Goal: Information Seeking & Learning: Learn about a topic

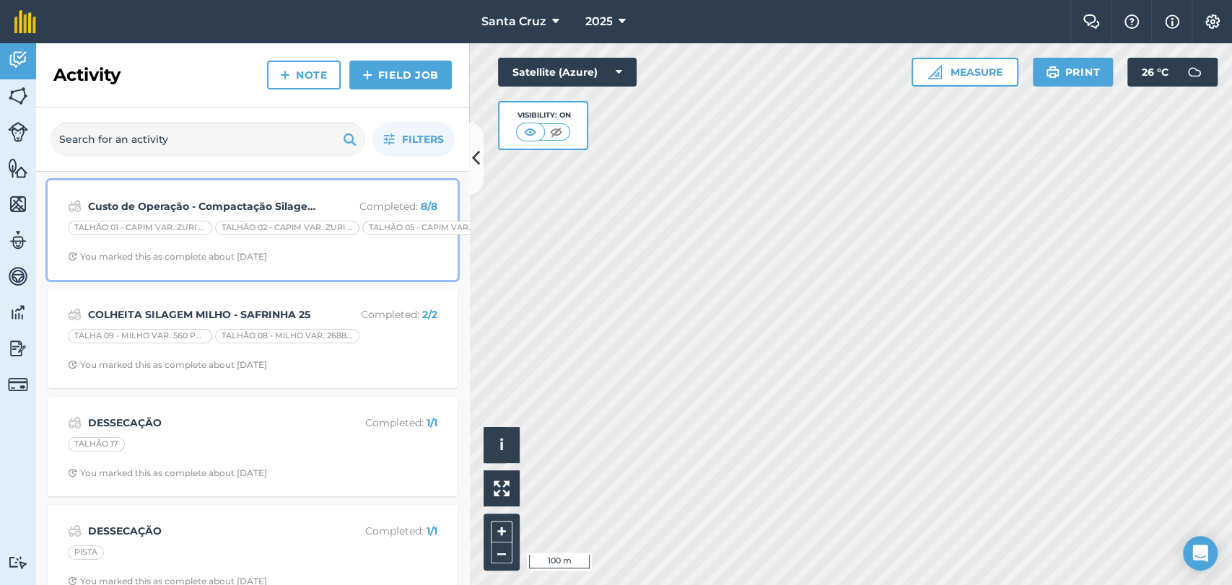
click at [243, 201] on strong "Custo de Operação - Compactação Silagem Safrinha 25" at bounding box center [202, 206] width 229 height 16
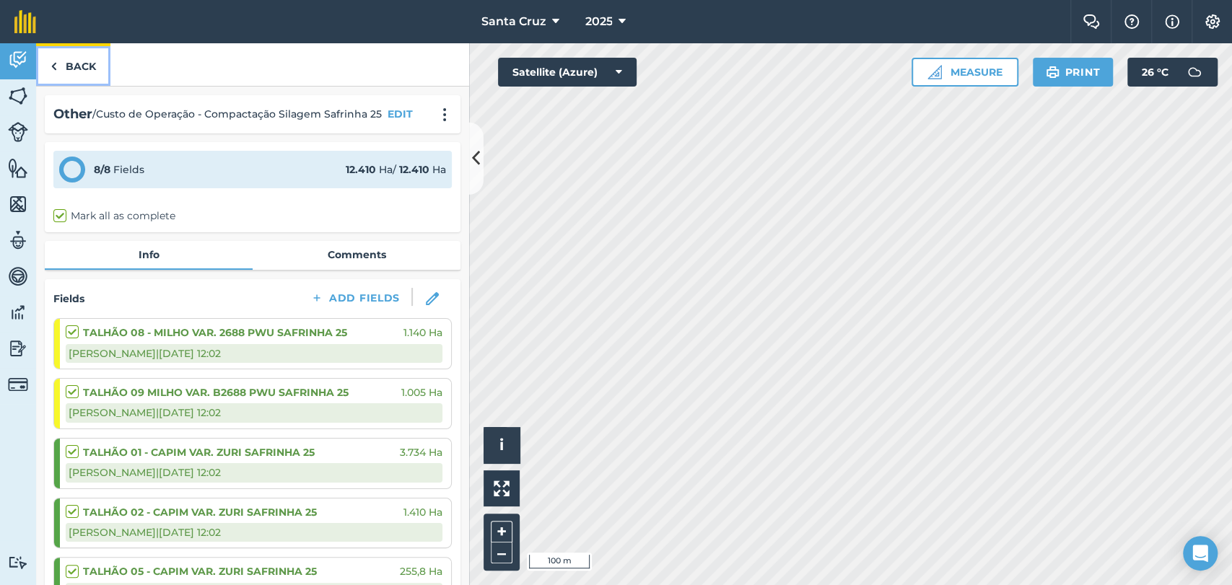
click at [89, 57] on link "Back" at bounding box center [73, 64] width 74 height 43
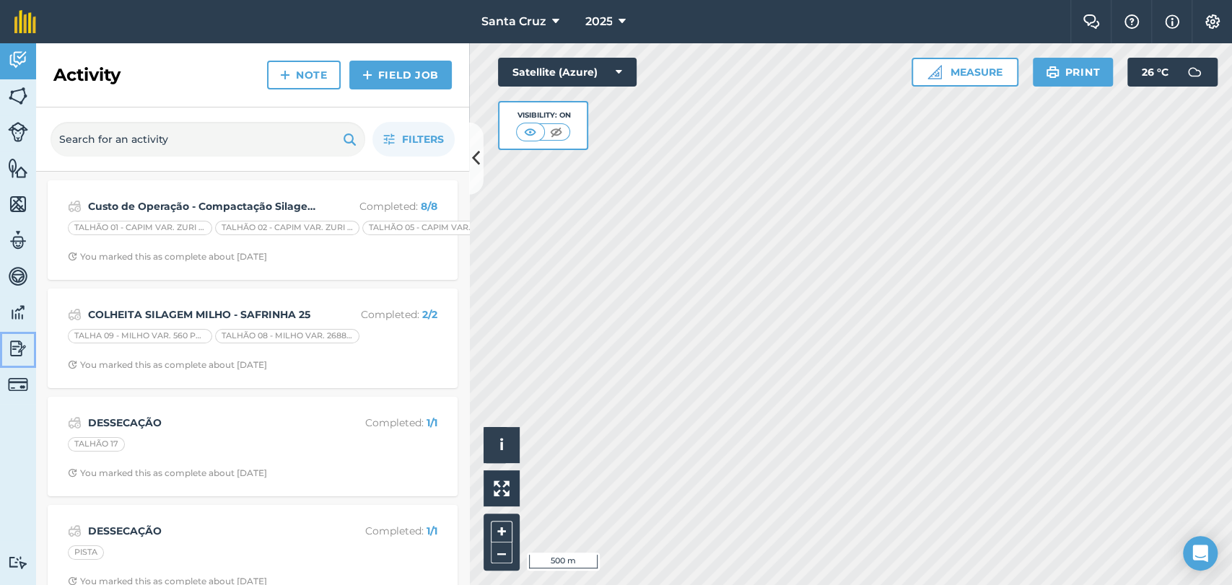
click at [8, 338] on img at bounding box center [18, 349] width 20 height 22
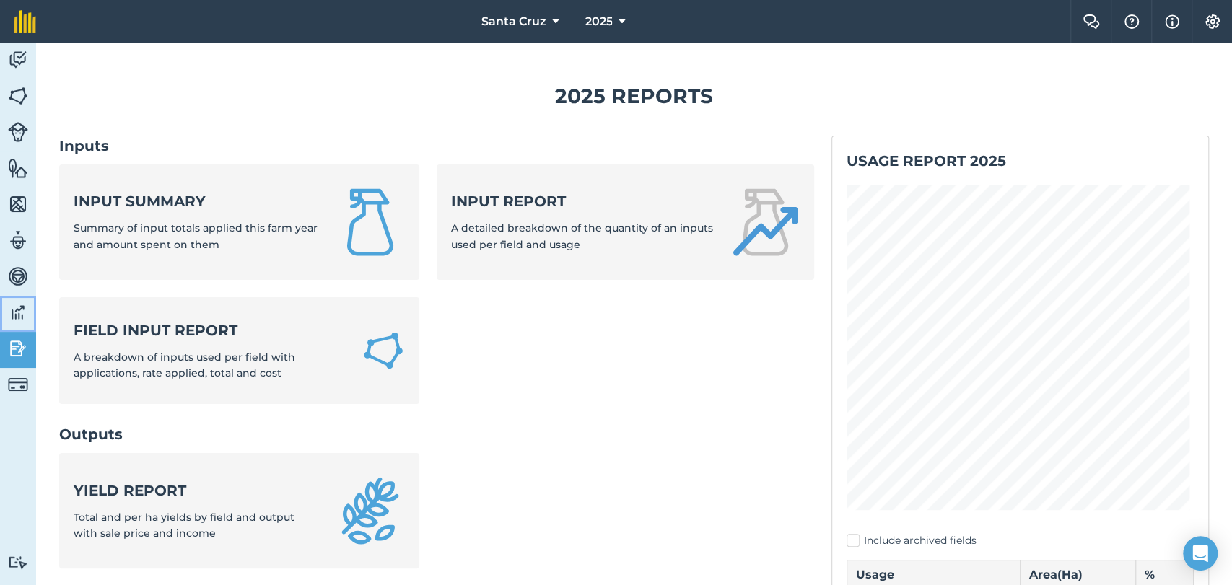
click at [8, 307] on img at bounding box center [18, 313] width 20 height 22
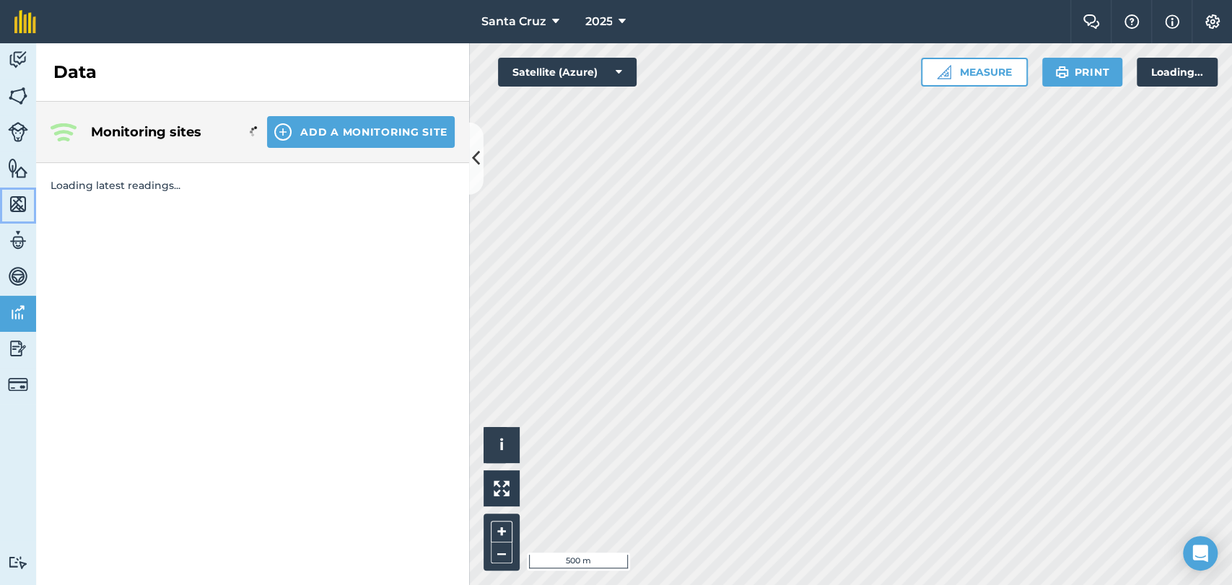
click at [10, 205] on img at bounding box center [18, 204] width 20 height 22
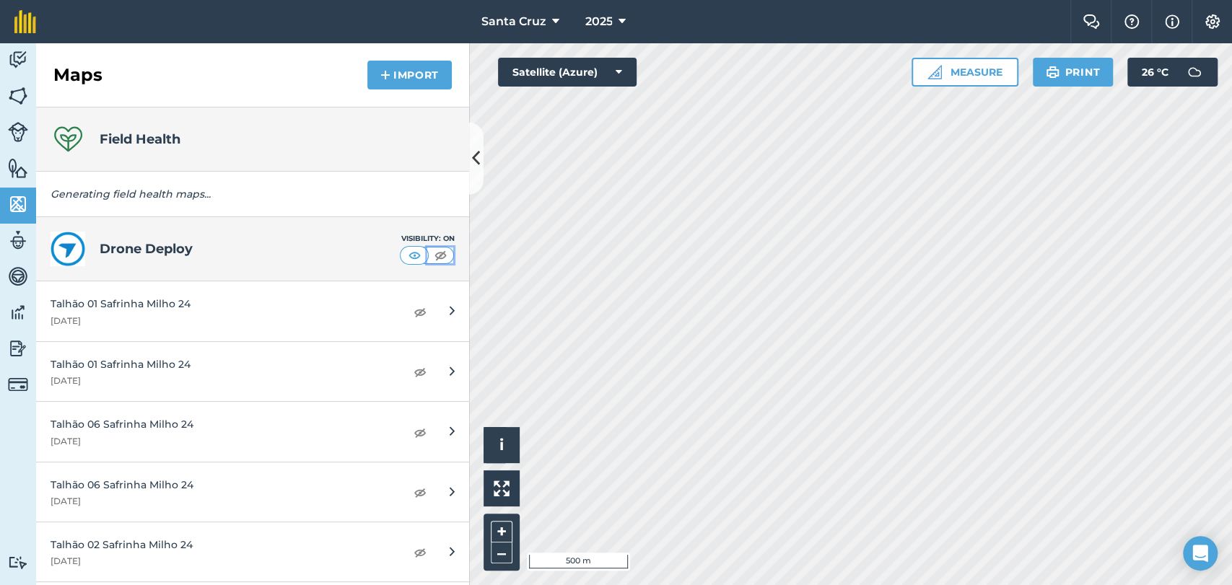
click at [437, 255] on img at bounding box center [441, 255] width 18 height 14
click at [408, 254] on img at bounding box center [415, 255] width 18 height 14
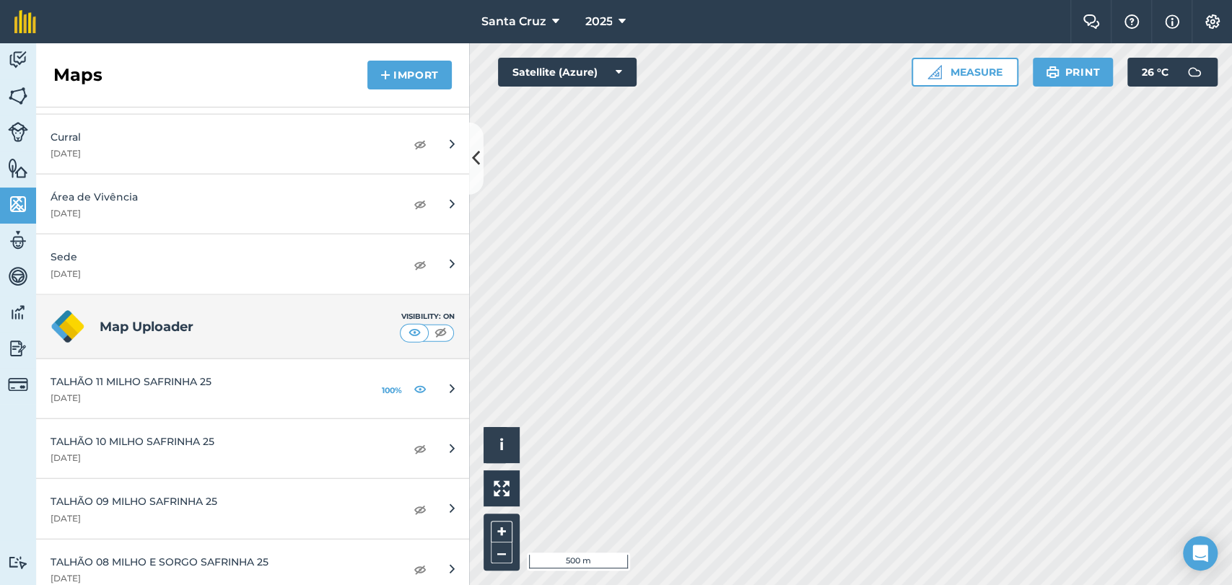
scroll to position [6014, 0]
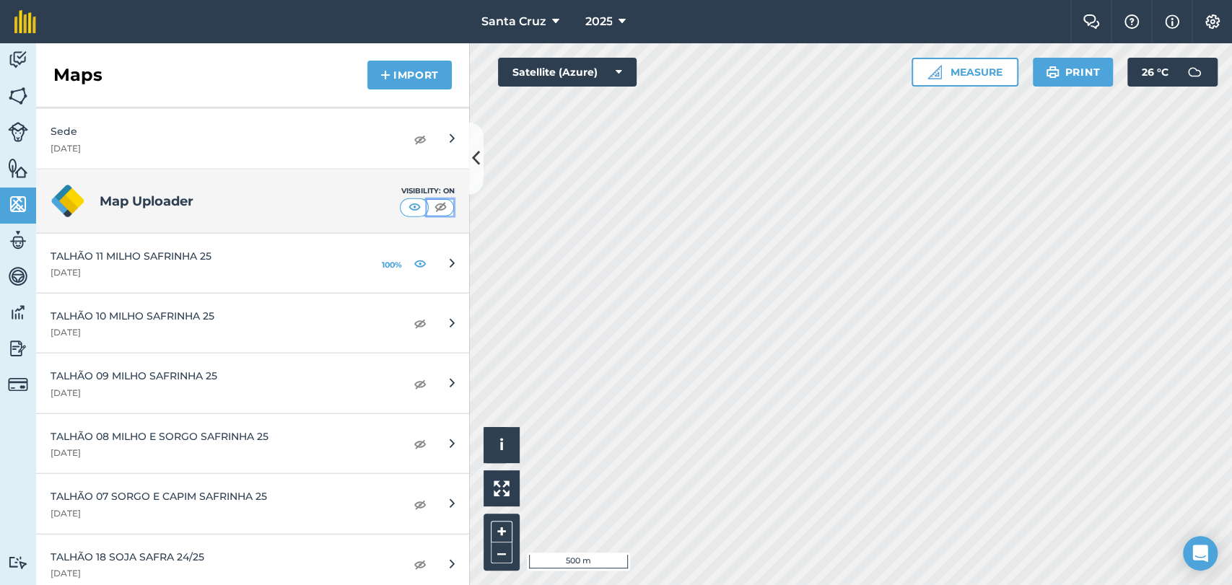
click at [432, 200] on img at bounding box center [441, 207] width 18 height 14
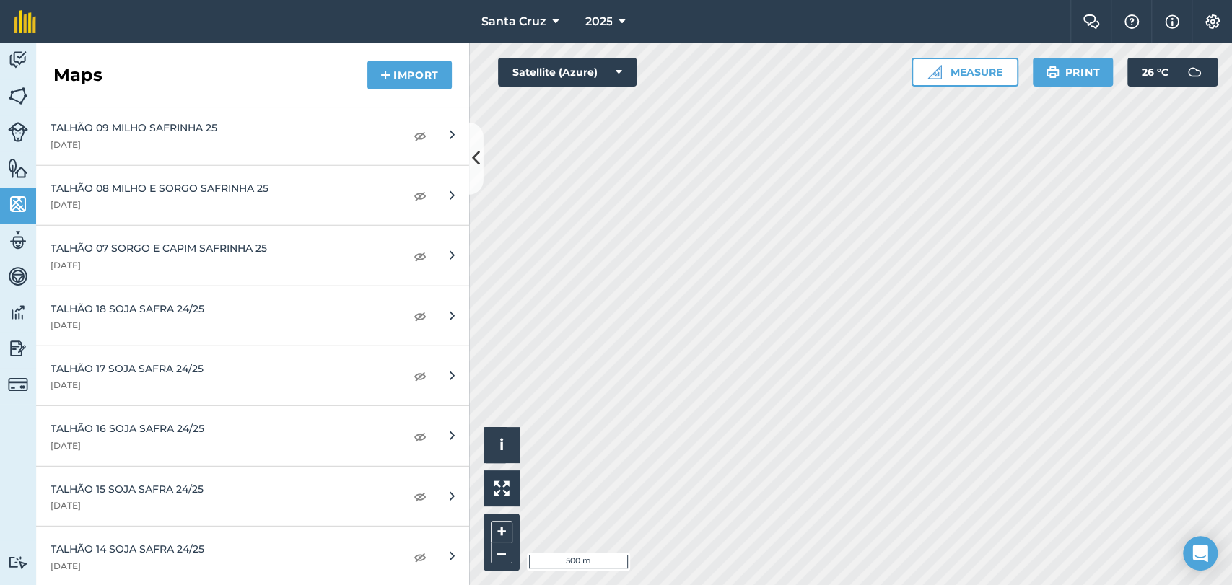
scroll to position [6094, 0]
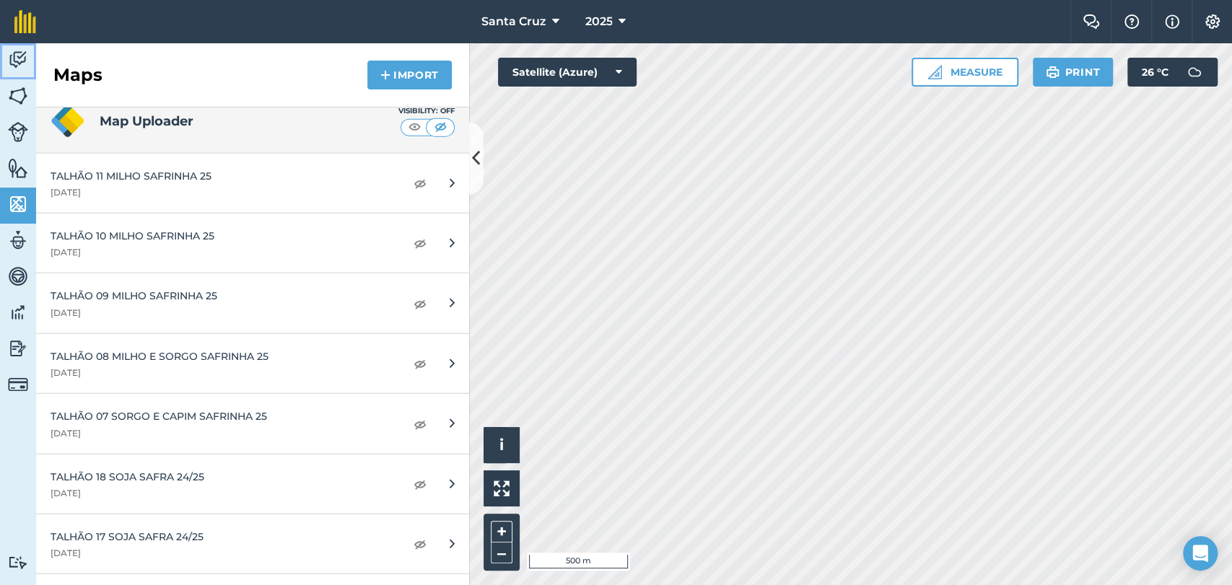
click at [17, 71] on link "Activity" at bounding box center [18, 61] width 36 height 36
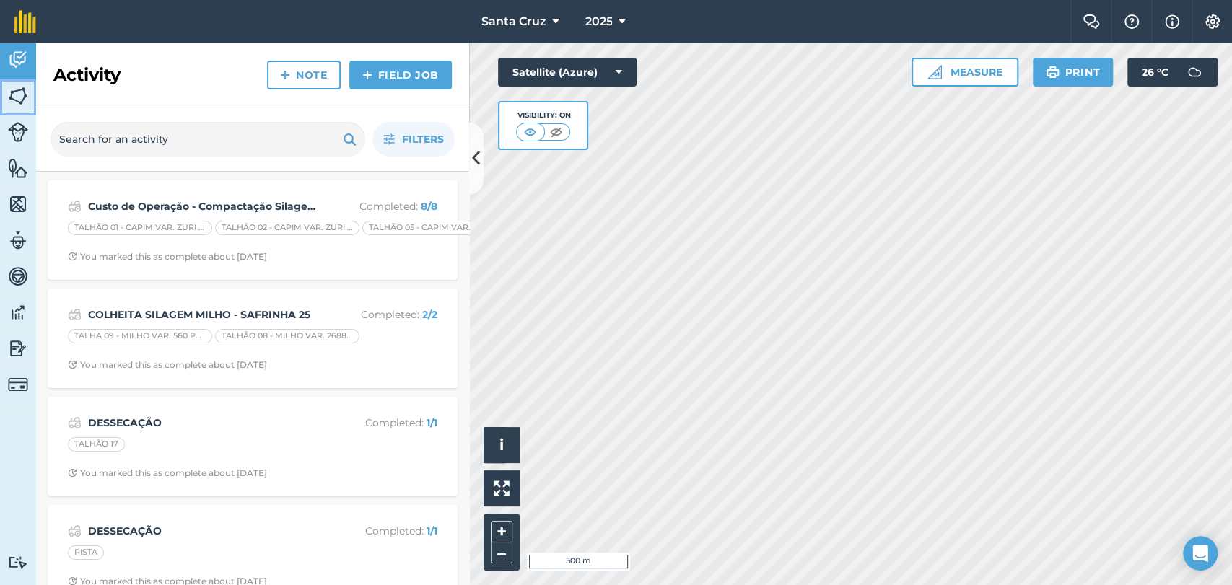
click at [26, 95] on img at bounding box center [18, 96] width 20 height 22
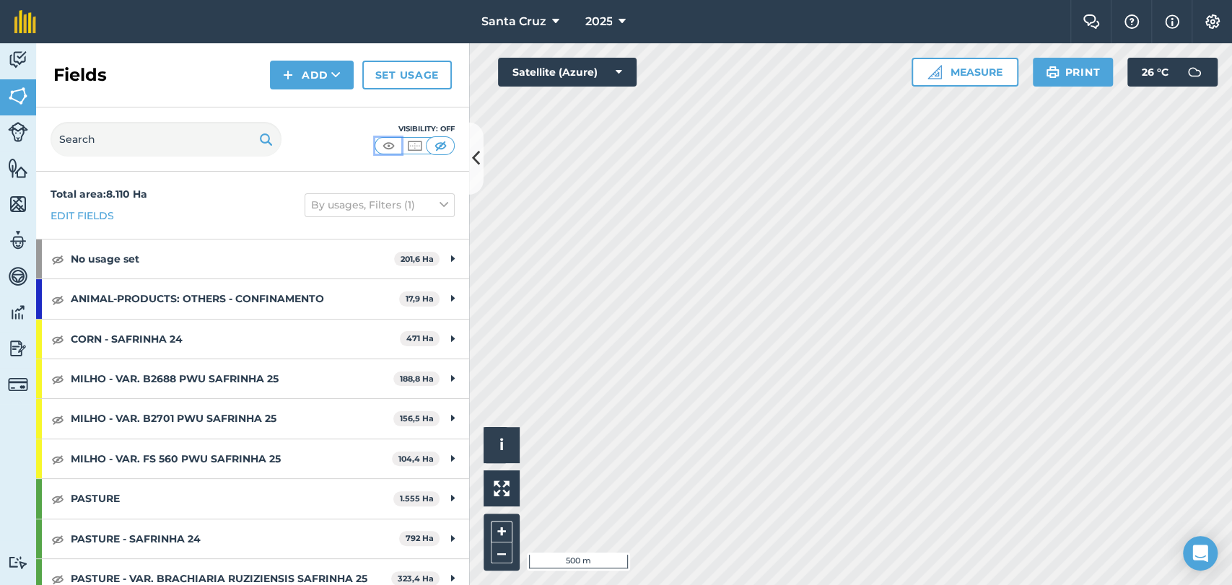
click at [398, 141] on button at bounding box center [388, 146] width 26 height 16
click at [318, 69] on button "Add" at bounding box center [312, 75] width 84 height 29
click at [194, 86] on div "Fields Add Draw Import Set usage" at bounding box center [252, 75] width 433 height 64
click at [5, 64] on link "Activity" at bounding box center [18, 61] width 36 height 36
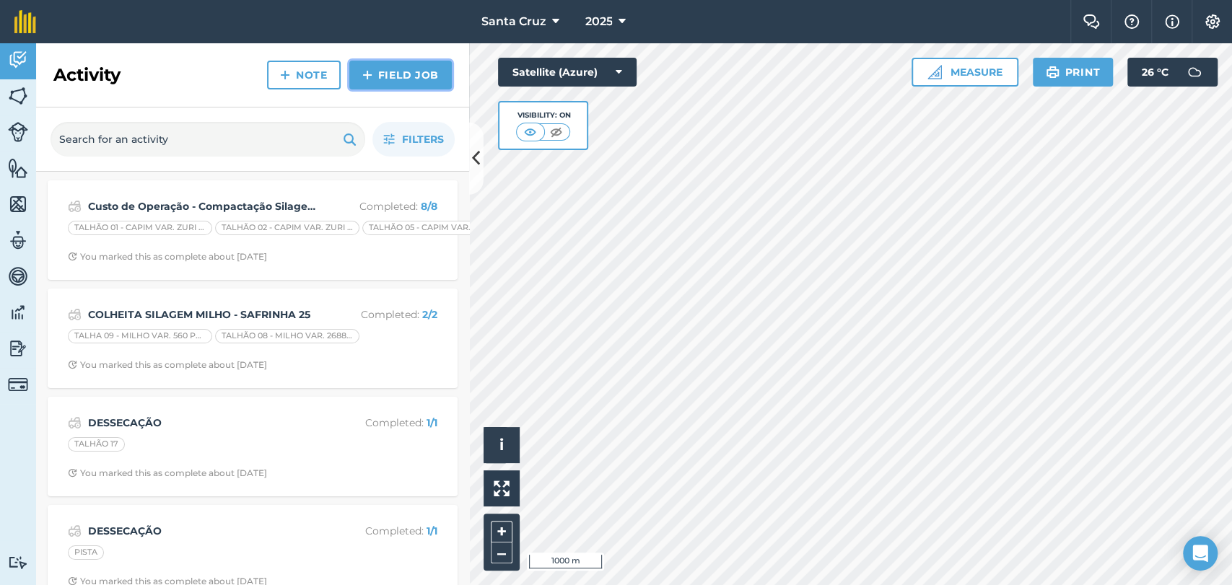
click at [388, 79] on link "Field Job" at bounding box center [400, 75] width 102 height 29
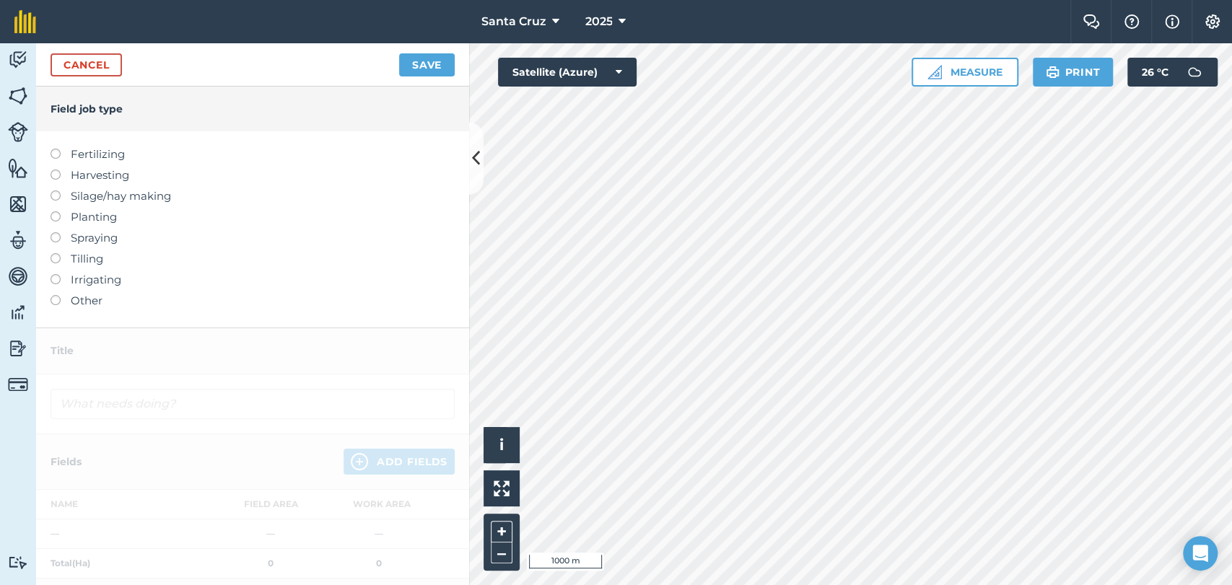
click at [52, 191] on label at bounding box center [61, 191] width 20 height 0
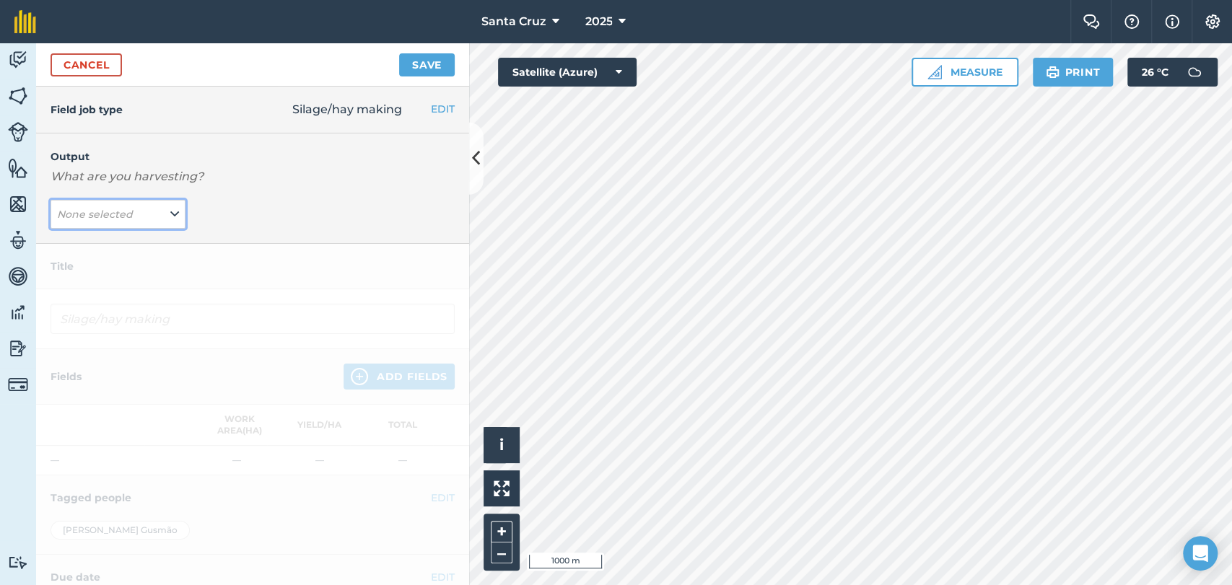
click at [145, 212] on button "None selected" at bounding box center [118, 214] width 135 height 29
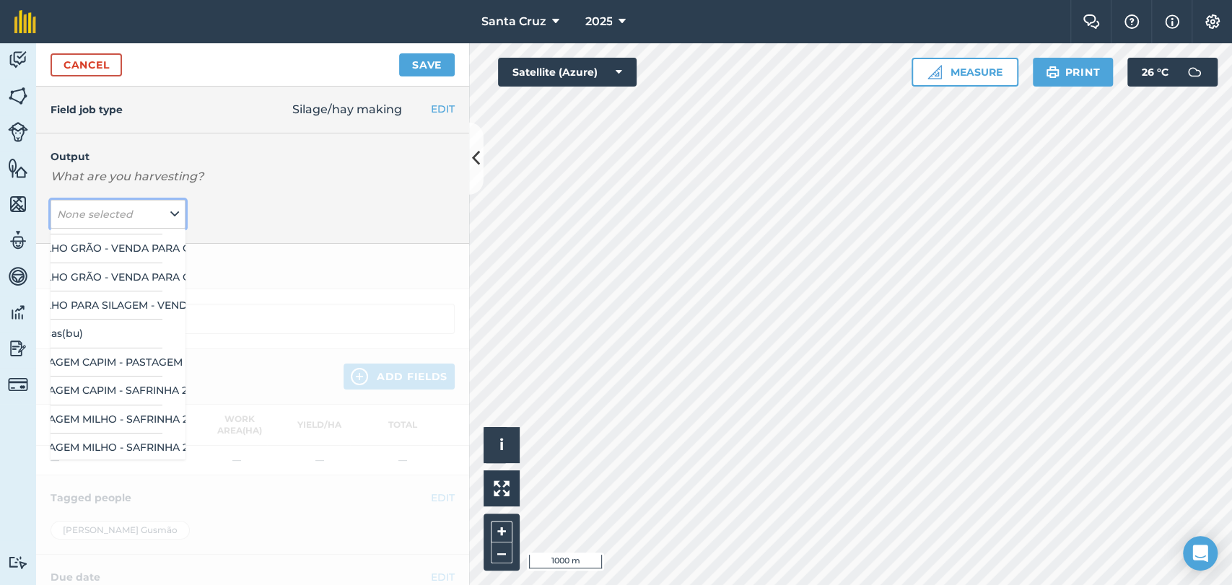
scroll to position [80, 0]
click at [86, 388] on button "SILAGEM CAPIM - SAFRINHA 25 ( t )" at bounding box center [118, 390] width 135 height 27
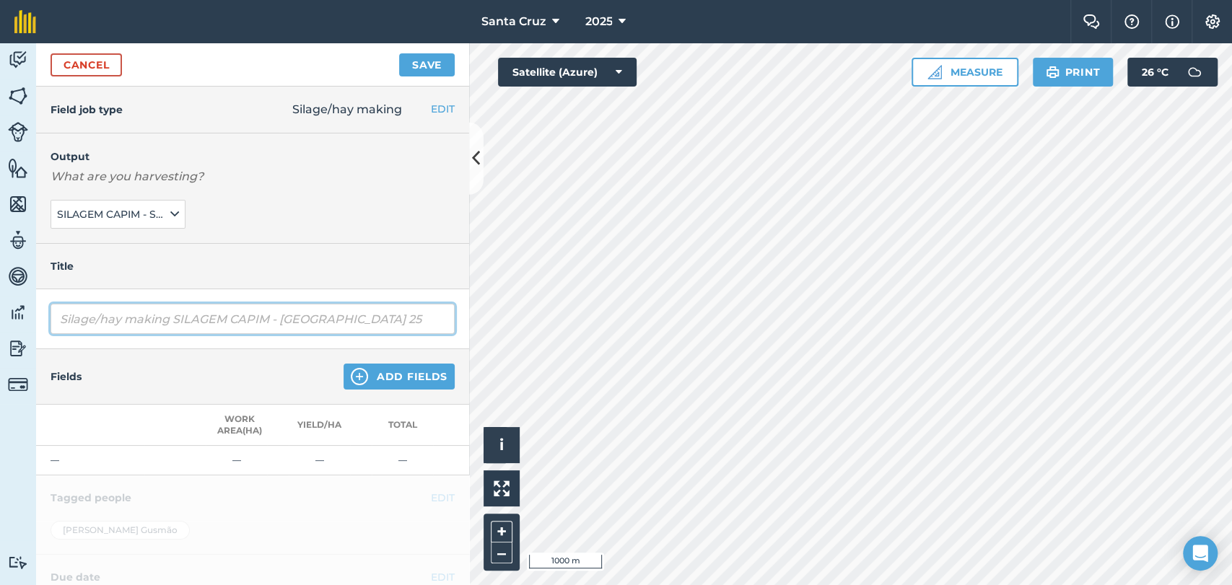
drag, startPoint x: 265, startPoint y: 310, endPoint x: 248, endPoint y: 315, distance: 17.4
click at [265, 310] on input "Silage/hay making SILAGEM CAPIM - [GEOGRAPHIC_DATA] 25" at bounding box center [253, 319] width 404 height 30
click at [175, 314] on input "Silage/hay making SILAGEM CAPIM - [GEOGRAPHIC_DATA] 25" at bounding box center [253, 319] width 404 height 30
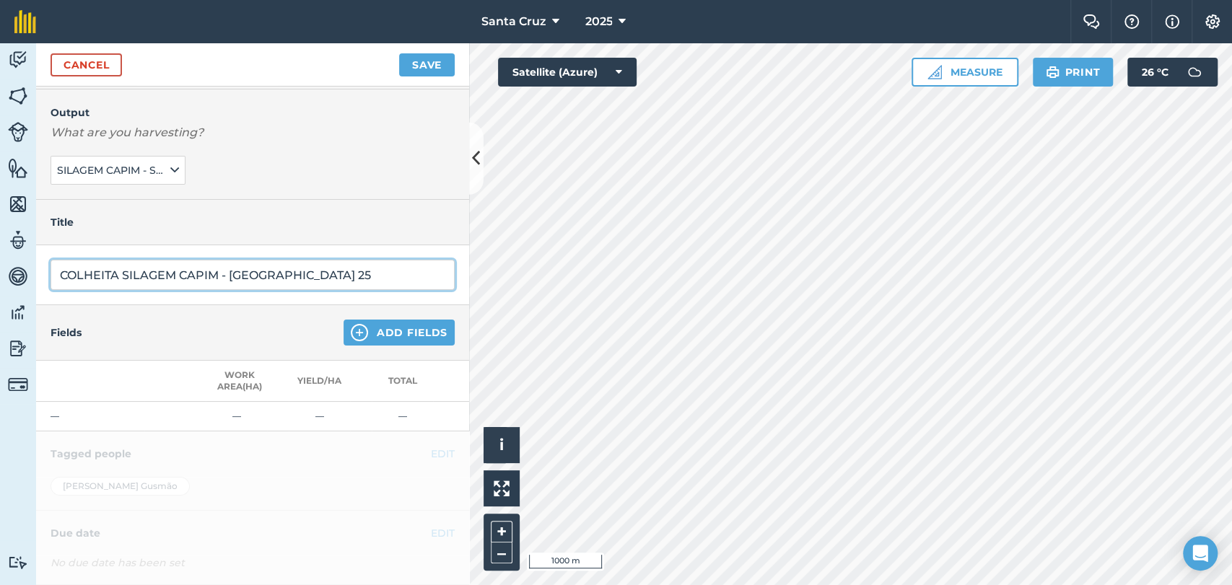
scroll to position [131, 0]
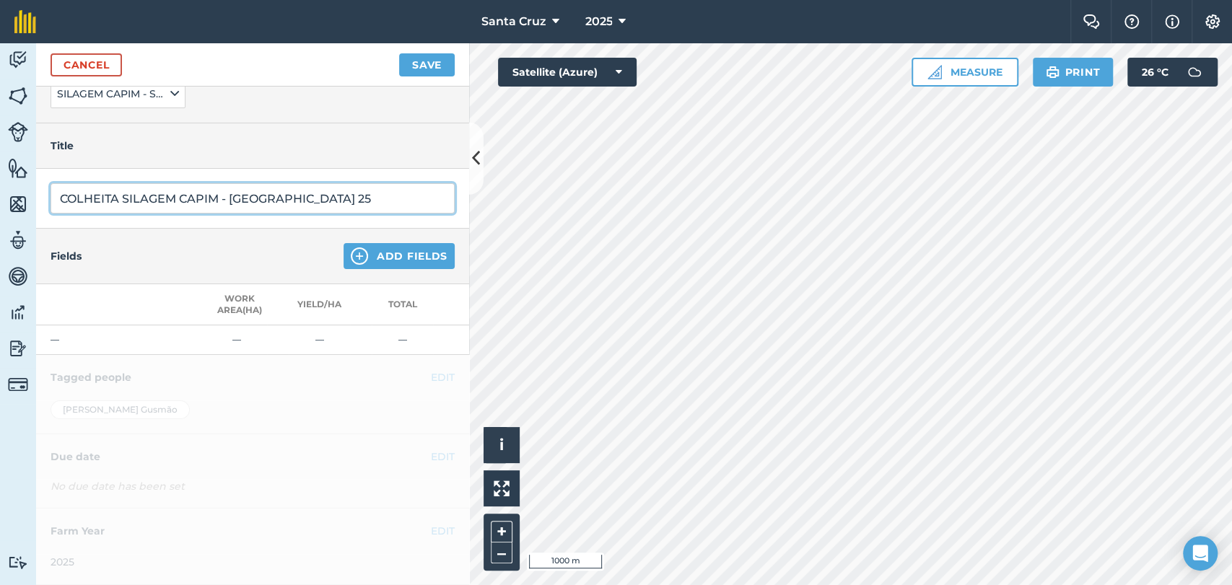
type input "COLHEITA SILAGEM CAPIM - [GEOGRAPHIC_DATA] 25"
click at [344, 243] on button "Add Fields" at bounding box center [399, 256] width 111 height 26
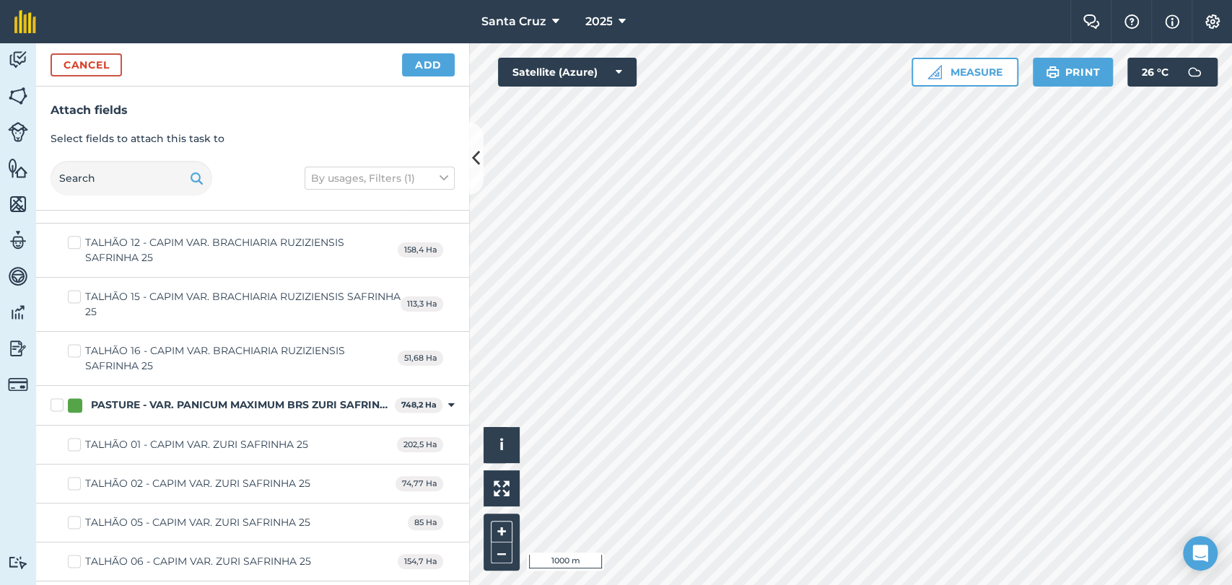
scroll to position [5052, 0]
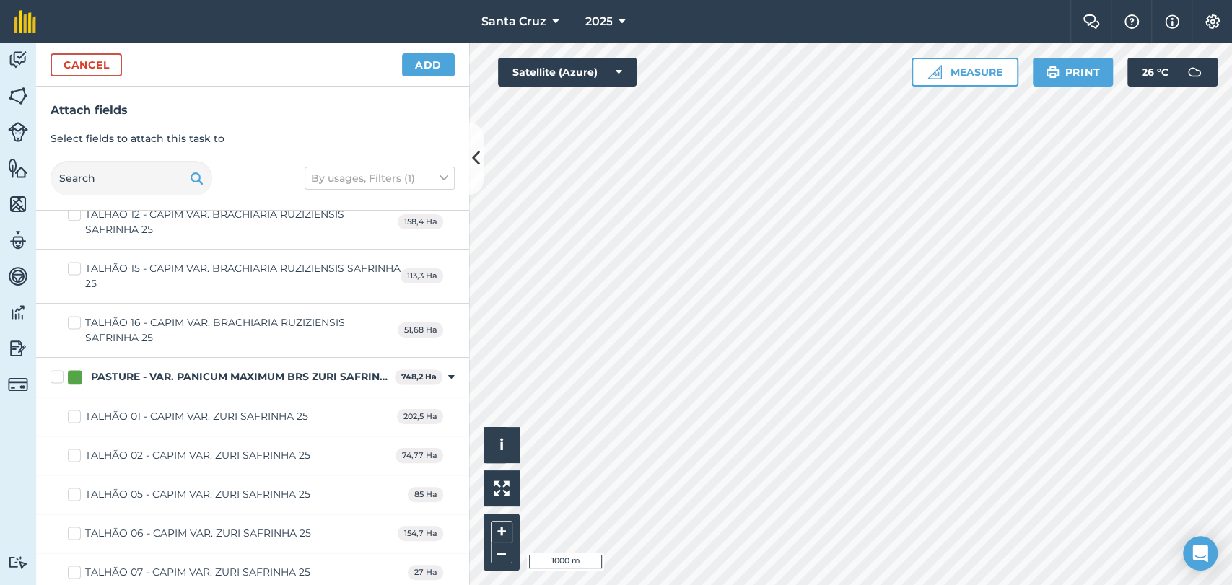
click at [74, 411] on label "TALHÃO 01 - CAPIM VAR. ZURI SAFRINHA 25" at bounding box center [188, 416] width 240 height 15
click at [74, 411] on input "TALHÃO 01 - CAPIM VAR. ZURI SAFRINHA 25" at bounding box center [72, 413] width 9 height 9
checkbox input "true"
click at [71, 526] on label "TALHÃO 06 - CAPIM VAR. ZURI SAFRINHA 25" at bounding box center [189, 533] width 243 height 15
click at [71, 526] on input "TALHÃO 06 - CAPIM VAR. ZURI SAFRINHA 25" at bounding box center [72, 530] width 9 height 9
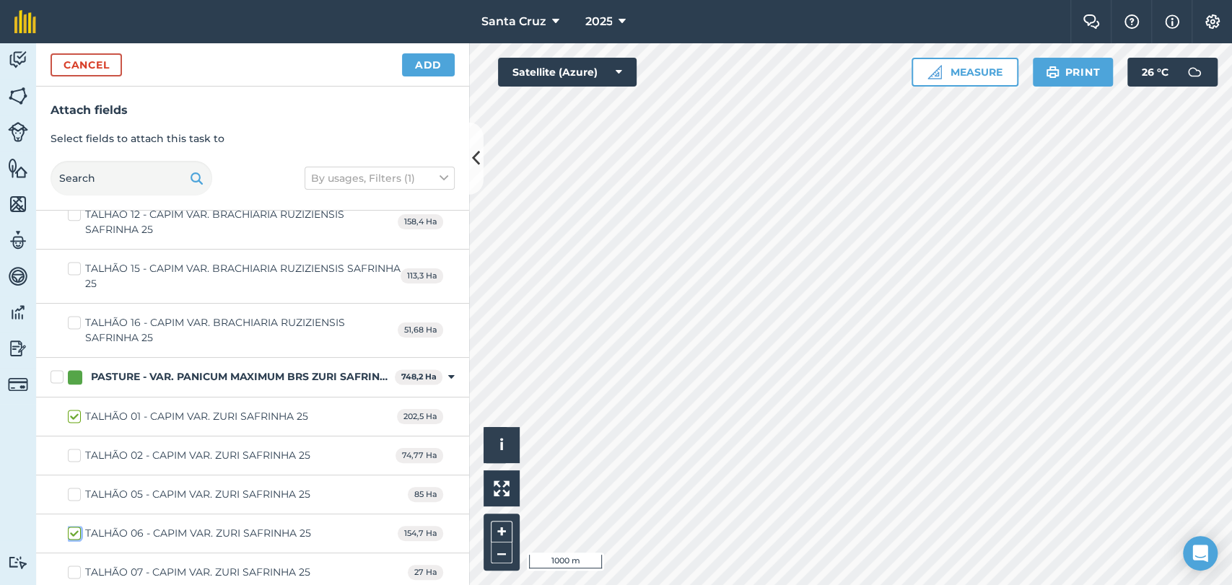
checkbox input "true"
click at [78, 487] on label "TALHÃO 05 - CAPIM VAR. ZURI SAFRINHA 25" at bounding box center [189, 494] width 242 height 15
click at [77, 487] on input "TALHÃO 05 - CAPIM VAR. ZURI SAFRINHA 25" at bounding box center [72, 491] width 9 height 9
checkbox input "true"
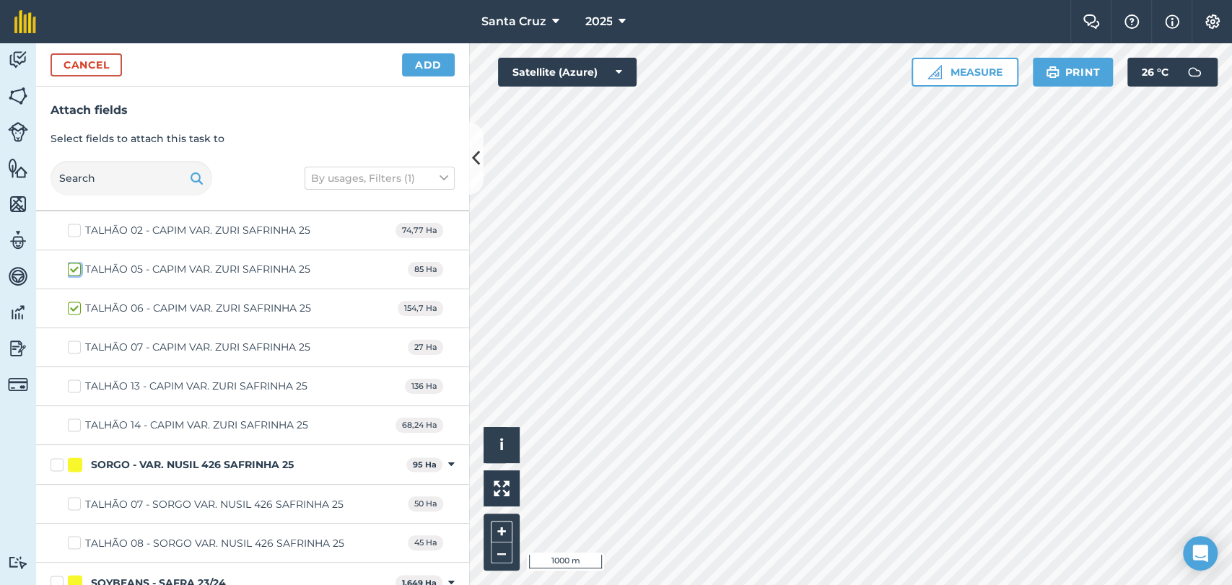
scroll to position [5292, 0]
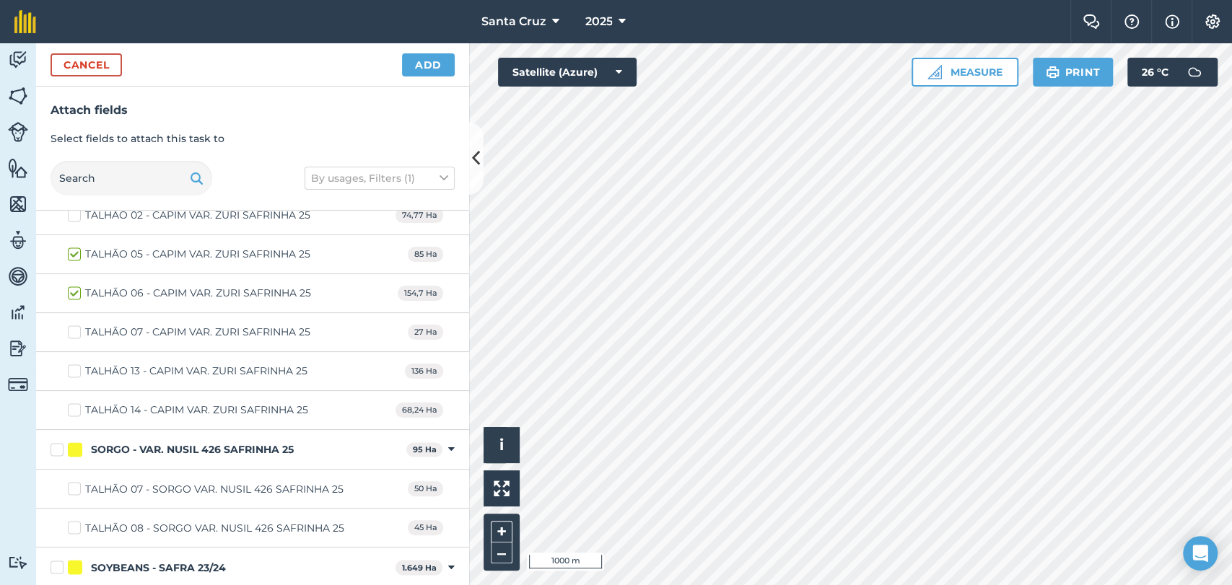
click at [74, 364] on label "TALHÃO 13 - CAPIM VAR. ZURI SAFRINHA 25" at bounding box center [188, 371] width 240 height 15
click at [74, 364] on input "TALHÃO 13 - CAPIM VAR. ZURI SAFRINHA 25" at bounding box center [72, 368] width 9 height 9
checkbox input "true"
click at [71, 403] on label "TALHÃO 14 - CAPIM VAR. ZURI SAFRINHA 25" at bounding box center [188, 410] width 240 height 15
click at [71, 403] on input "TALHÃO 14 - CAPIM VAR. ZURI SAFRINHA 25" at bounding box center [72, 407] width 9 height 9
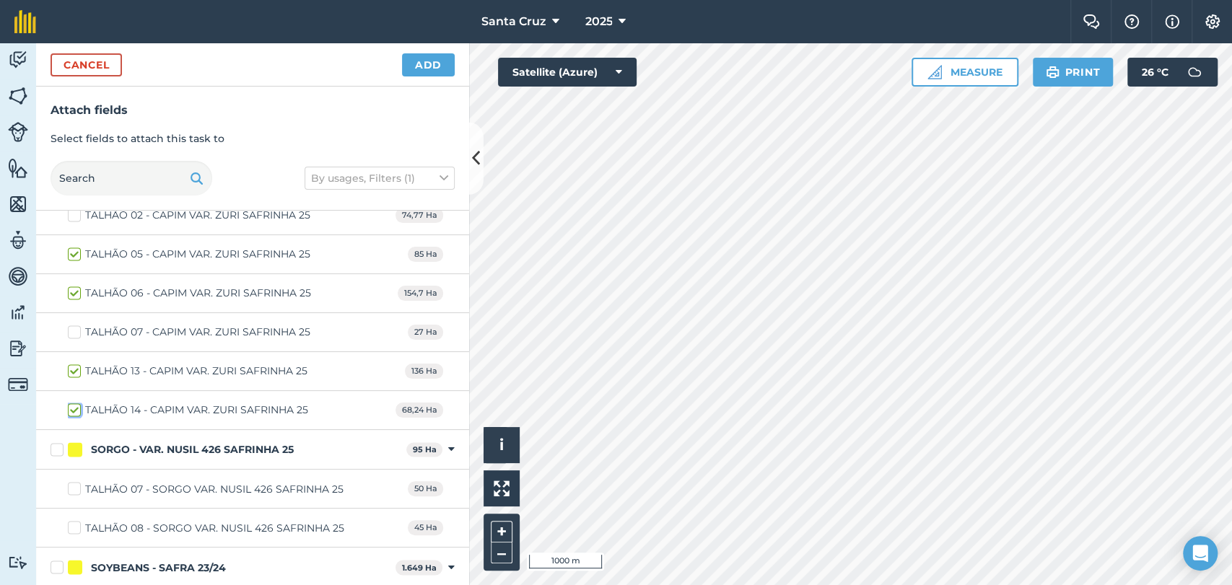
checkbox input "true"
click at [428, 63] on button "Add" at bounding box center [428, 64] width 53 height 23
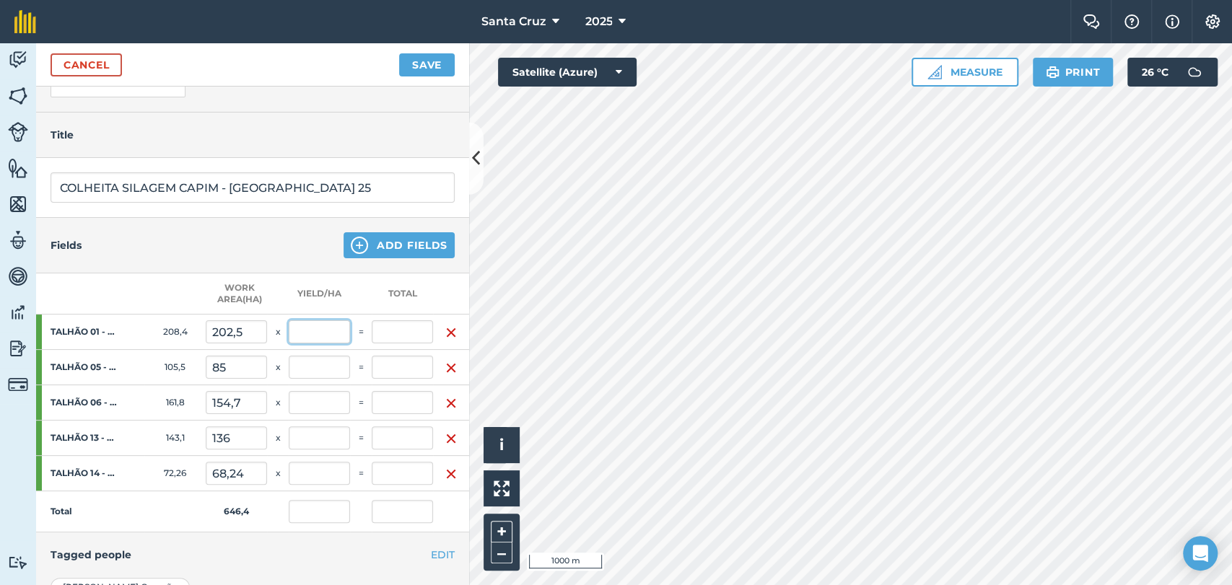
click at [314, 336] on input "text" at bounding box center [319, 331] width 61 height 23
click at [246, 335] on input "202,5" at bounding box center [236, 331] width 61 height 23
type input "2"
type input "8,2"
type input "0"
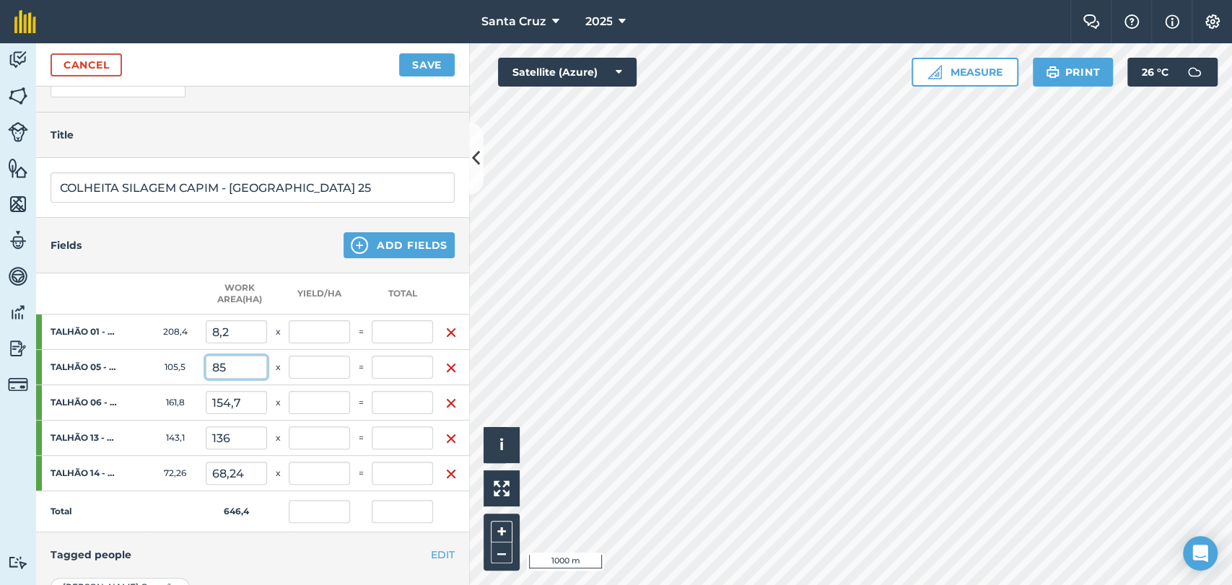
type input "0"
click at [240, 365] on input "85" at bounding box center [236, 367] width 61 height 23
type input "8"
type input "18,5"
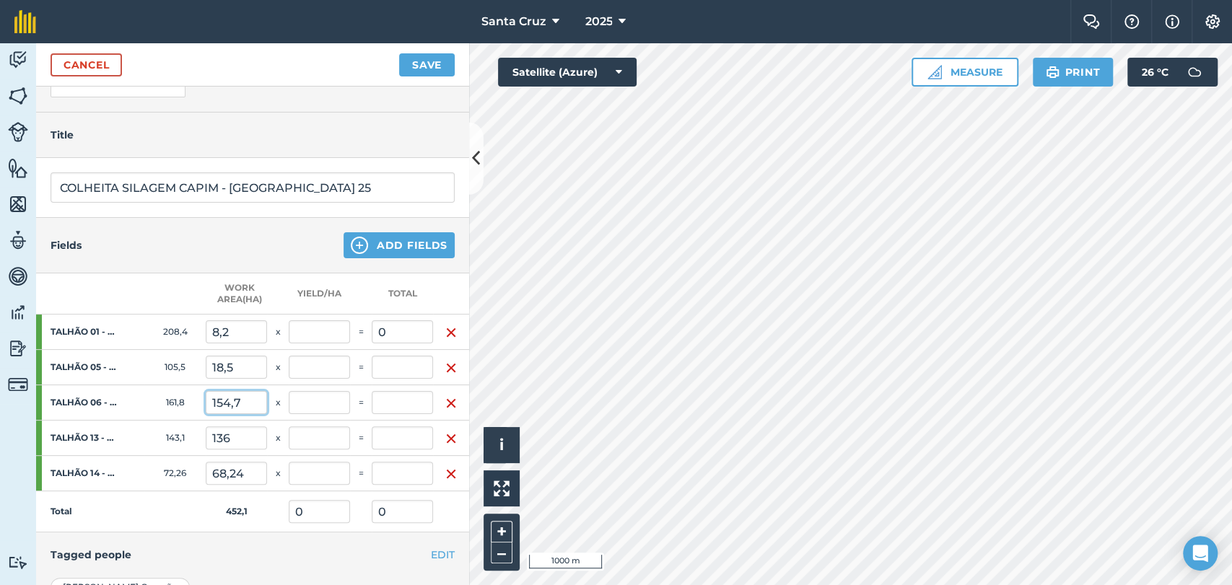
type input "0"
click at [248, 399] on input "154,7" at bounding box center [236, 402] width 61 height 23
type input "1"
type input "46,46"
type input "0"
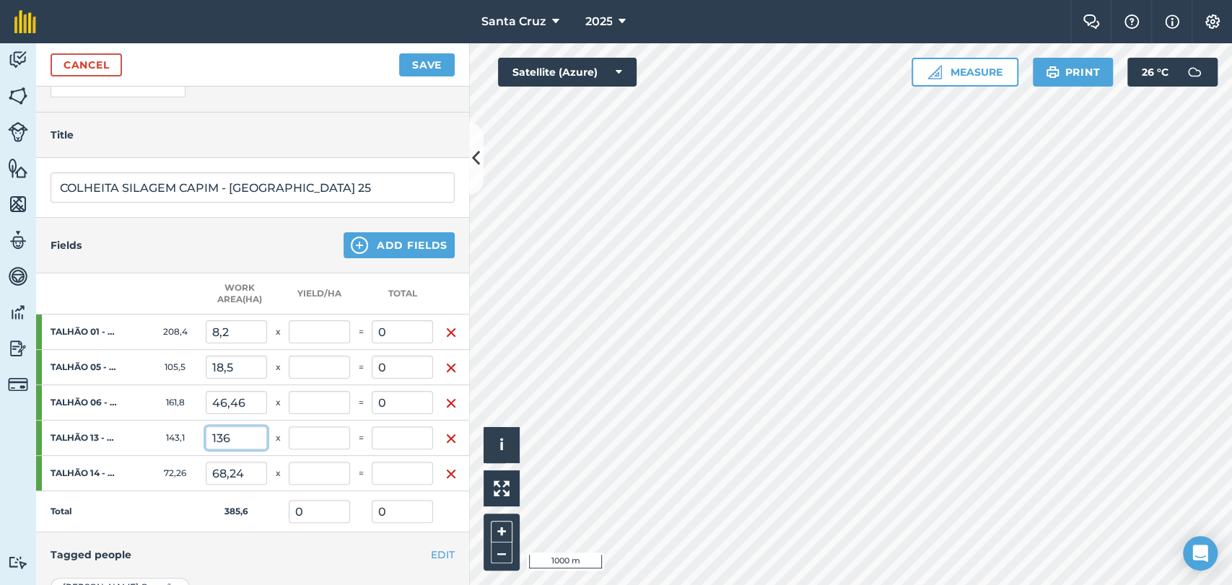
click at [248, 433] on input "136" at bounding box center [236, 438] width 61 height 23
type input "1"
type input "9"
type input "51,92"
type input "0"
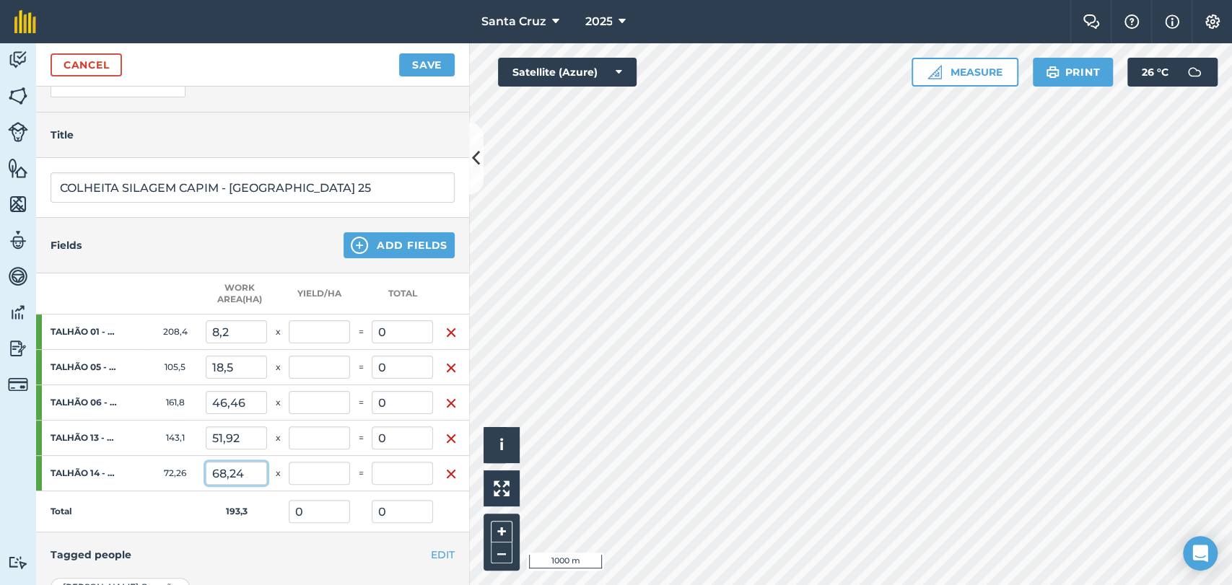
click at [240, 476] on input "68,24" at bounding box center [236, 473] width 61 height 23
type input "6"
type input "19,39"
type input "0"
click at [333, 333] on input "text" at bounding box center [319, 331] width 61 height 23
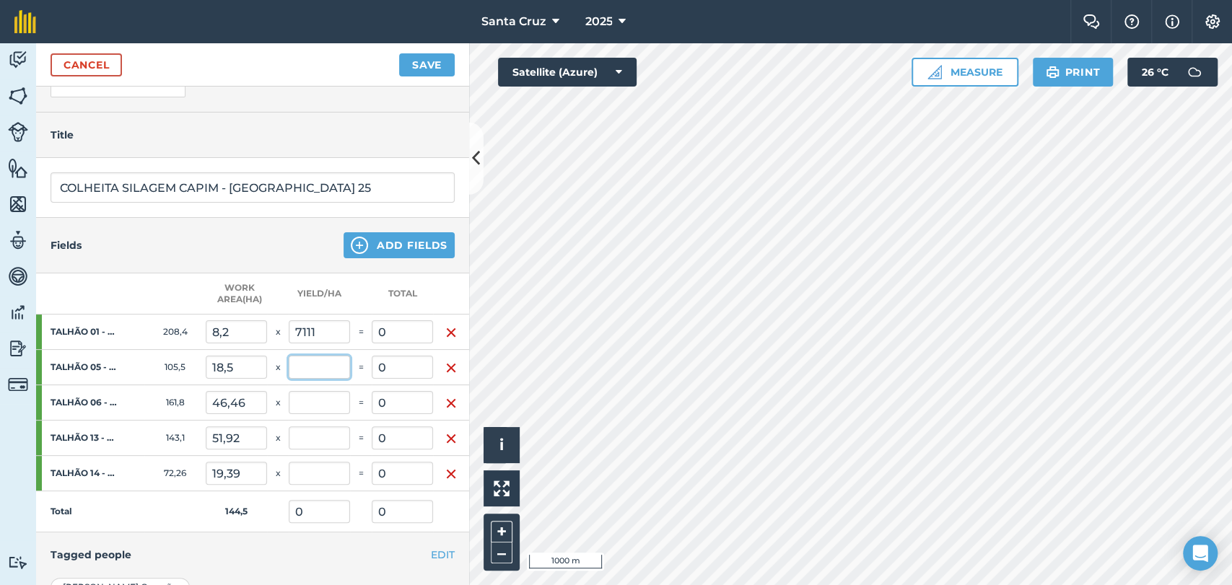
type input "7.111"
type input "58.310,2"
type input "403,615"
type input "58.310,2"
click at [300, 369] on input "text" at bounding box center [319, 367] width 61 height 23
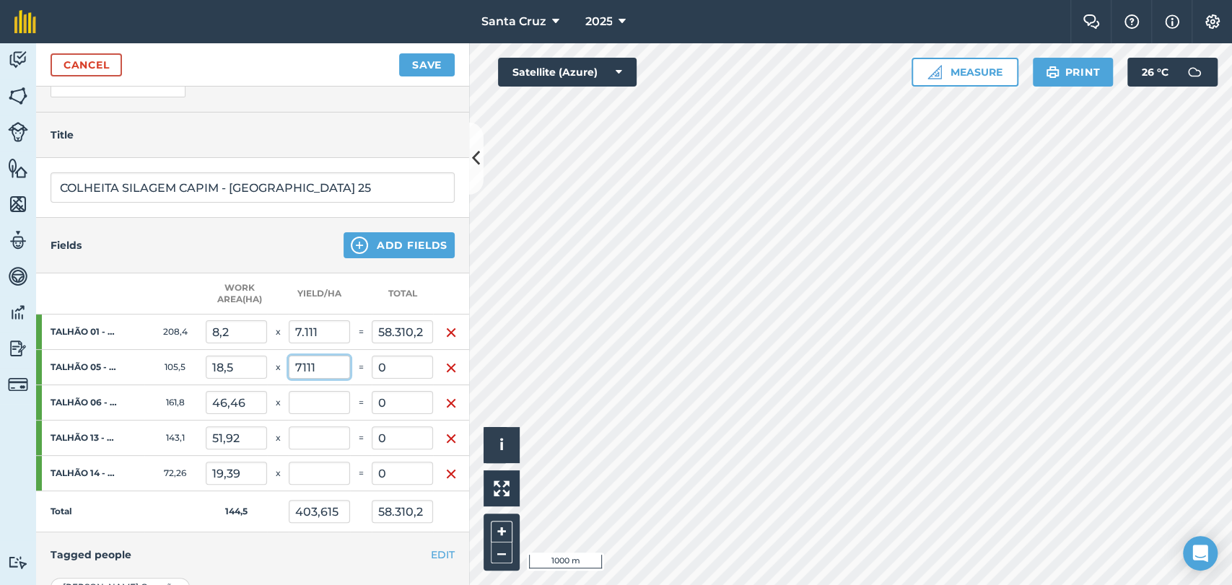
type input "7111"
type input "1.314,208"
type input "189.863,7"
type input "7.111"
type input "131.553,5"
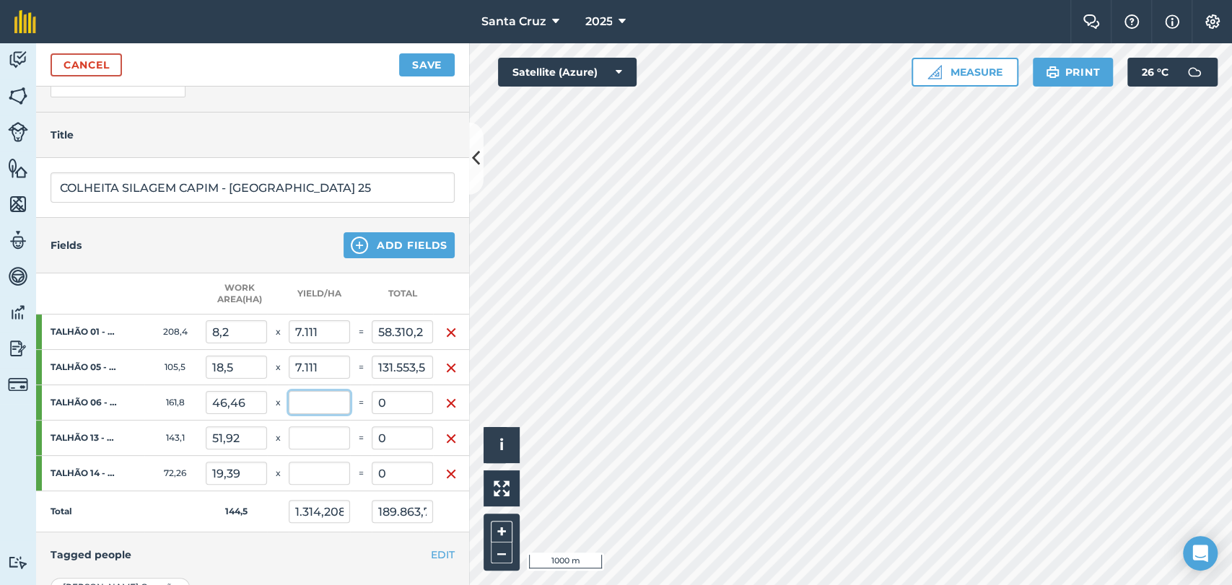
click at [301, 394] on input "text" at bounding box center [319, 402] width 61 height 23
type input "7111"
type input "3.601,03"
type input "520.240,76"
type input "7.111"
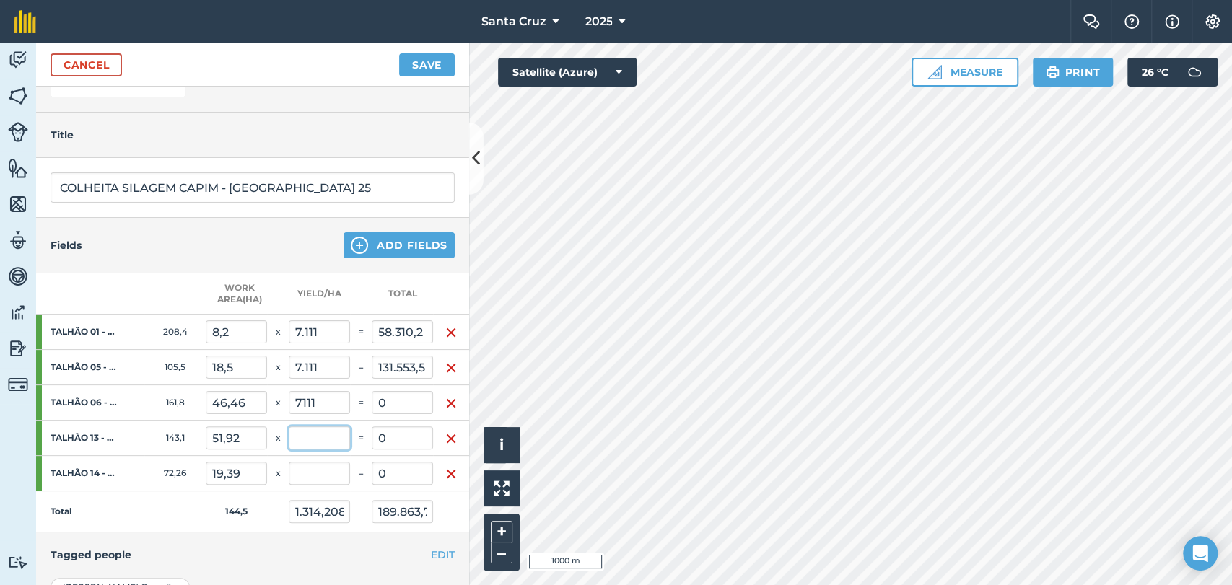
type input "330.377,06"
click at [330, 434] on input "text" at bounding box center [319, 438] width 61 height 23
type input "7111"
type input "6.156,599"
type input "889.443,88"
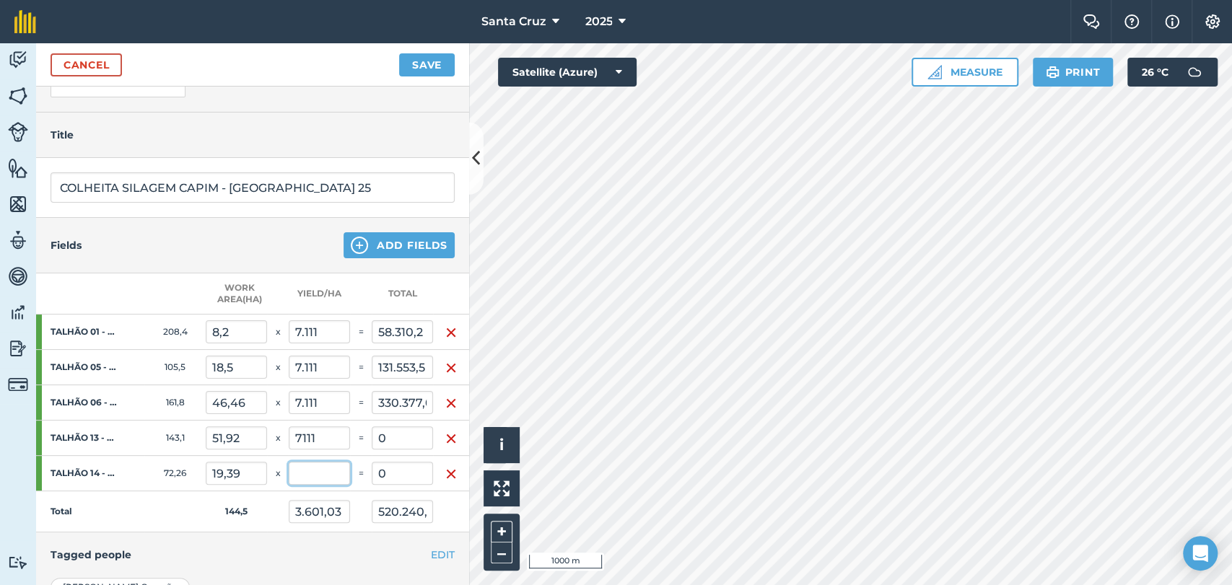
type input "7.111"
type input "369.203,12"
click at [324, 480] on input "text" at bounding box center [319, 473] width 61 height 23
type input "7111"
type input "7.111"
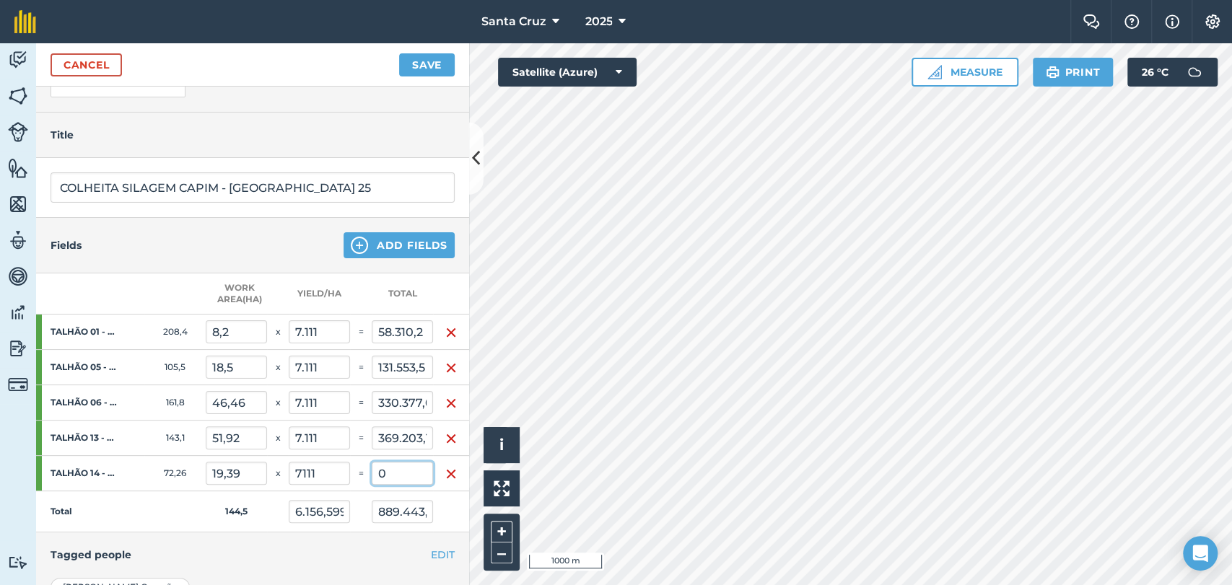
type input "1.027.326,17"
type input "7.111"
type input "137.882,29"
click at [405, 474] on input "137.882,29" at bounding box center [402, 473] width 61 height 23
click at [394, 513] on input "1.027.326,17" at bounding box center [402, 511] width 61 height 23
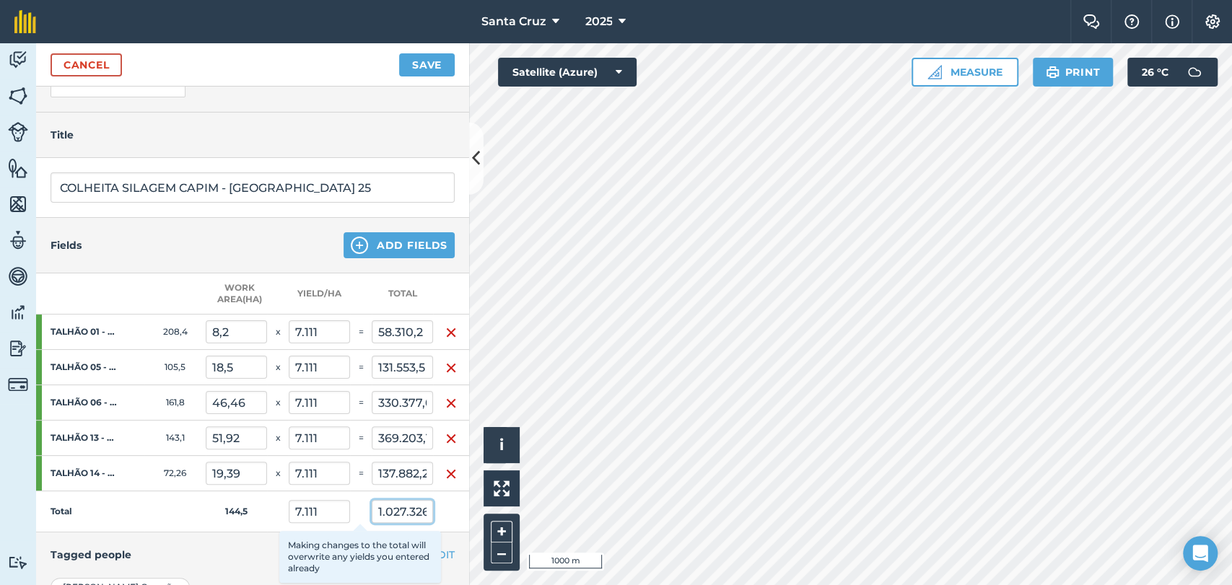
scroll to position [0, 15]
drag, startPoint x: 406, startPoint y: 508, endPoint x: 434, endPoint y: 511, distance: 28.3
click at [434, 511] on tr "Total 144,5 7.111 1.027.326,17 Making changes to the total will overwrite any y…" at bounding box center [252, 511] width 433 height 41
click at [416, 510] on input "1.027.326,17" at bounding box center [402, 511] width 61 height 23
click at [332, 331] on input "7.111" at bounding box center [319, 331] width 61 height 23
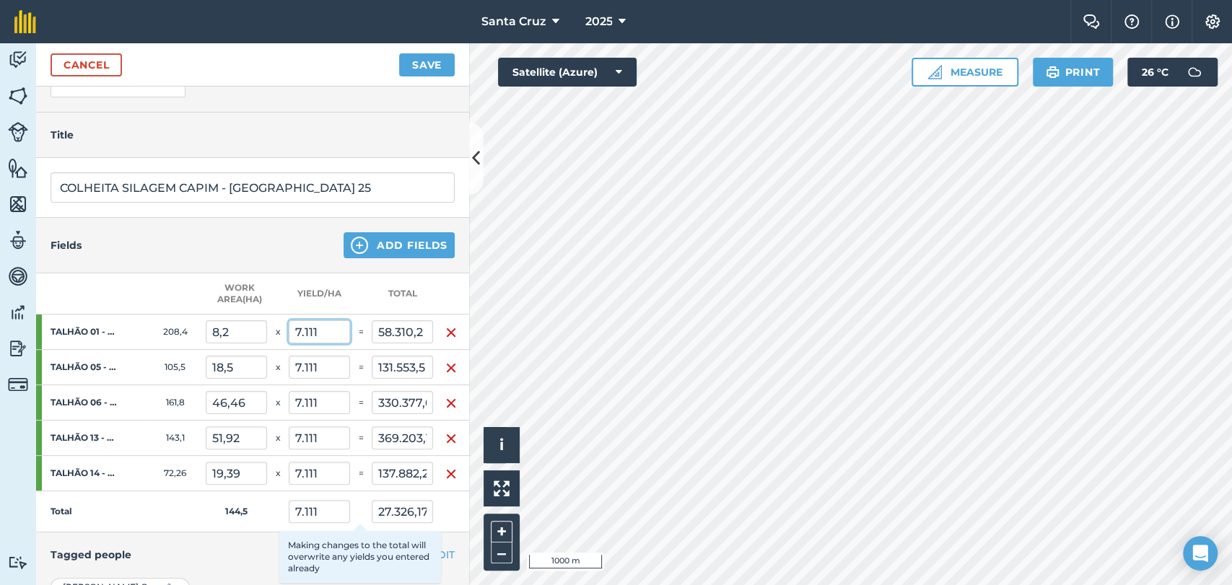
scroll to position [0, 0]
type input "7.111,151"
type input "58.311,438"
type input "7.111,009"
type input "1.027.327,408"
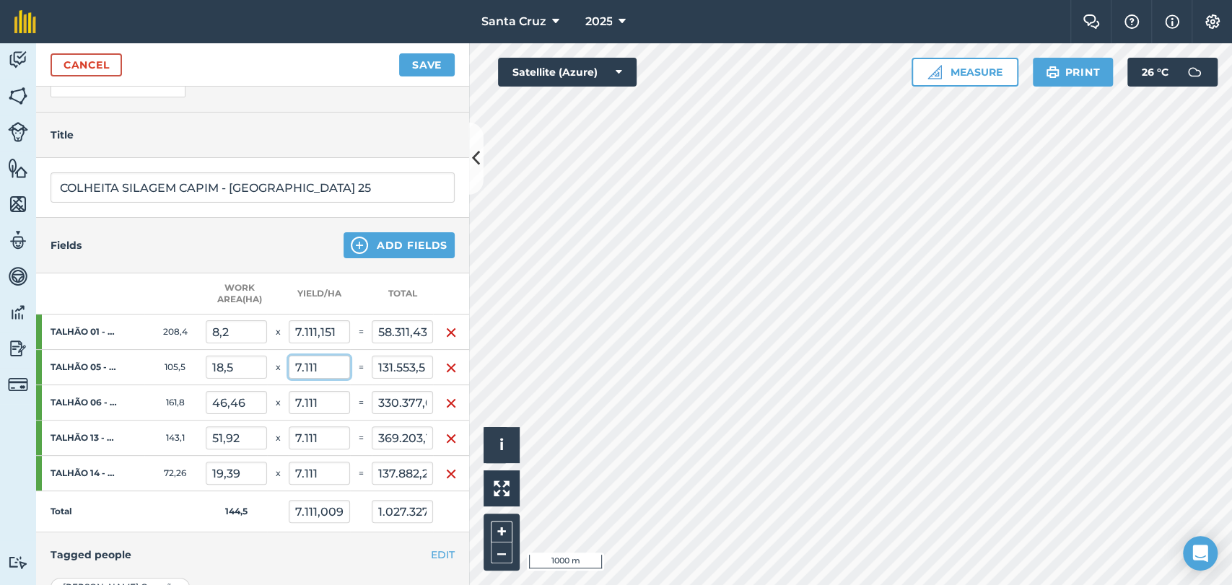
click at [320, 363] on input "7.111" at bounding box center [319, 367] width 61 height 23
drag, startPoint x: 294, startPoint y: 362, endPoint x: 364, endPoint y: 377, distance: 71.6
click at [364, 377] on tr "TALHÃO 05 - CAPIM VAR. ZURI SAFRINHA 25 105,5 18,5 x 7.111,1511 = 131.553,5" at bounding box center [252, 367] width 433 height 35
type input "7.111,1511"
type input "7.111,028"
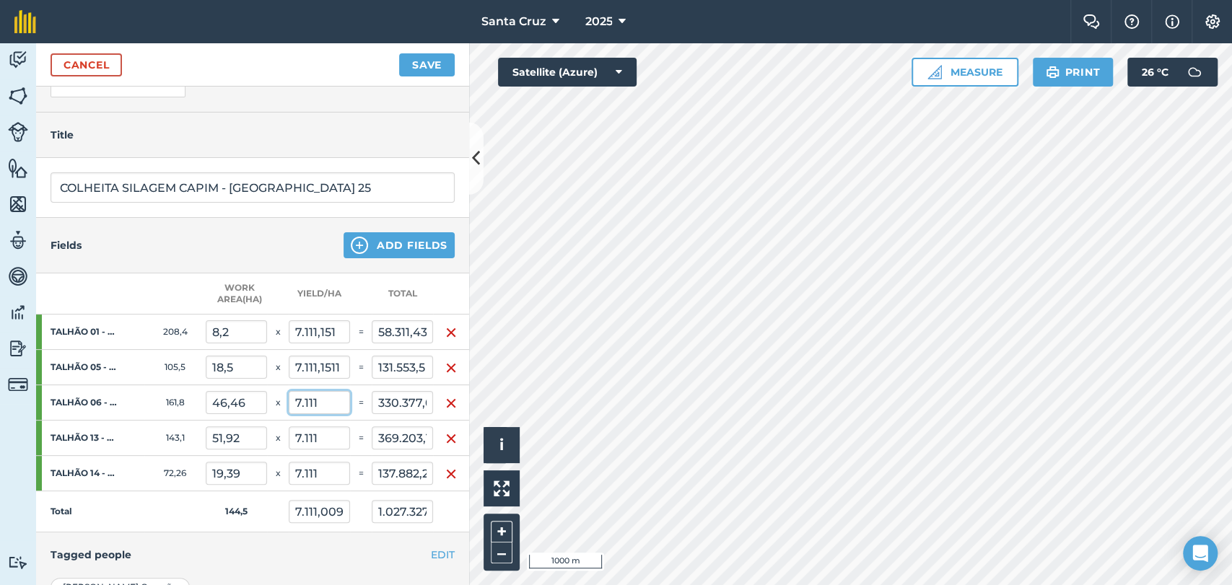
type input "1.027.330,202"
type input "7.111,151"
type input "131.556,294"
drag, startPoint x: 329, startPoint y: 401, endPoint x: 274, endPoint y: 408, distance: 56.1
click at [274, 408] on tr "TALHÃO 06 - CAPIM VAR. ZURI SAFRINHA 25 161,8 46,46 x 7.111 = 330.377,06" at bounding box center [252, 402] width 433 height 35
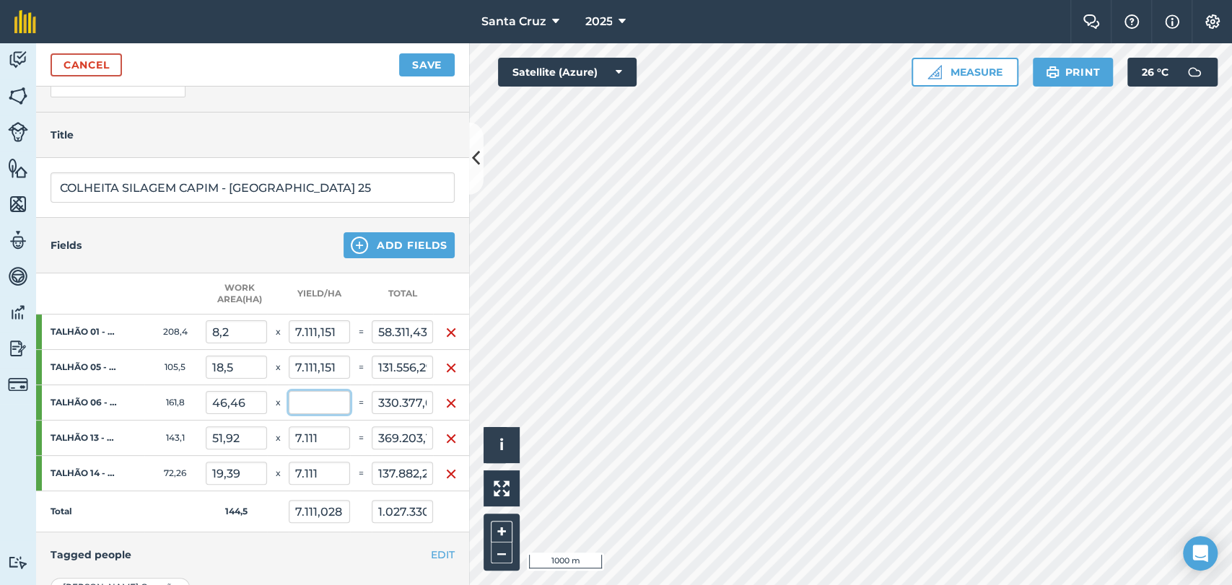
paste input "7.111,1511"
type input "7.111,1511"
type input "7.111,076"
type input "1.027.337,217"
type input "7.111,151"
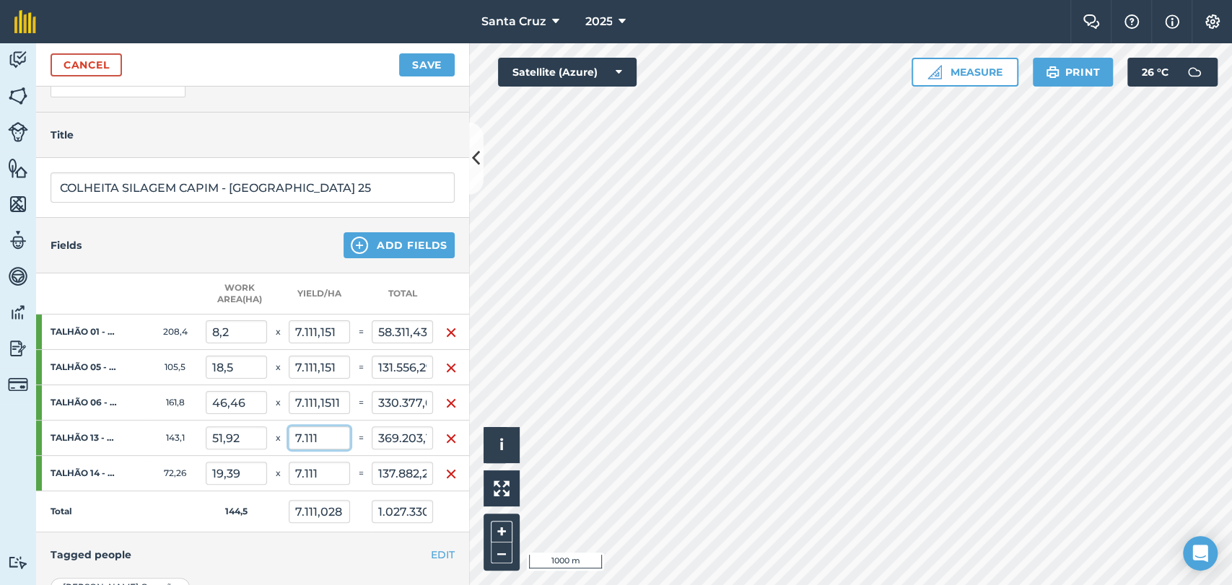
type input "330.384,075"
drag, startPoint x: 336, startPoint y: 434, endPoint x: 285, endPoint y: 438, distance: 51.4
click at [285, 438] on tr "TALHÃO 13 - CAPIM VAR. ZURI SAFRINHA 25 143,1 51,92 x 7.111 = 369.203,12" at bounding box center [252, 438] width 433 height 35
paste input "7.111,1511"
type input "7.111,1511"
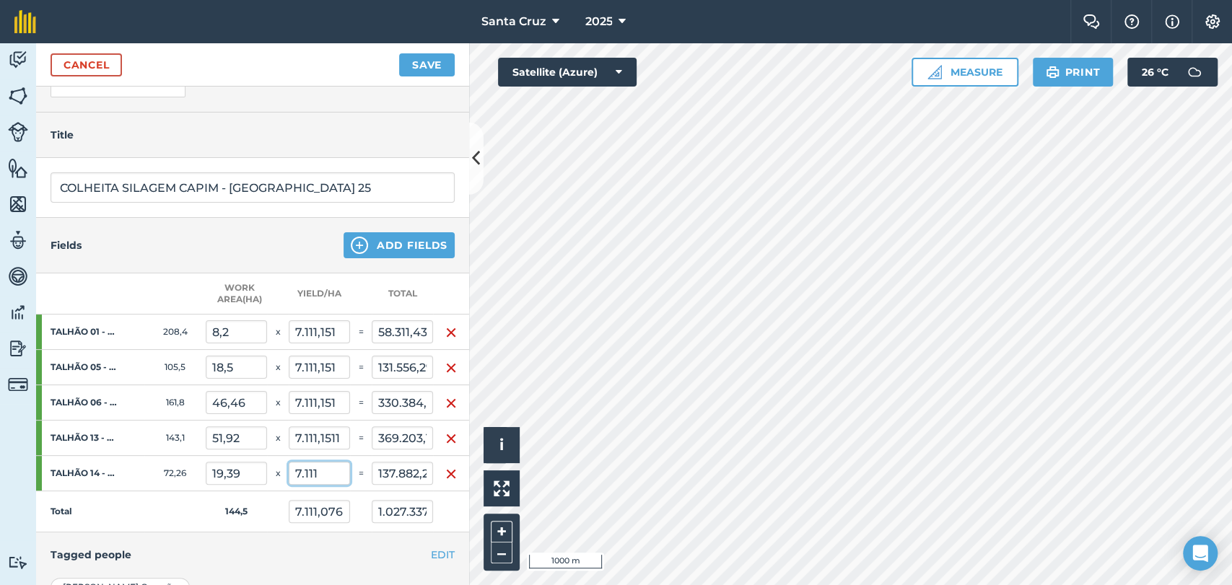
type input "7.111,131"
type input "1.027.345,057"
type input "7.111,151"
type input "369.210,96"
drag, startPoint x: 323, startPoint y: 469, endPoint x: 286, endPoint y: 470, distance: 37.5
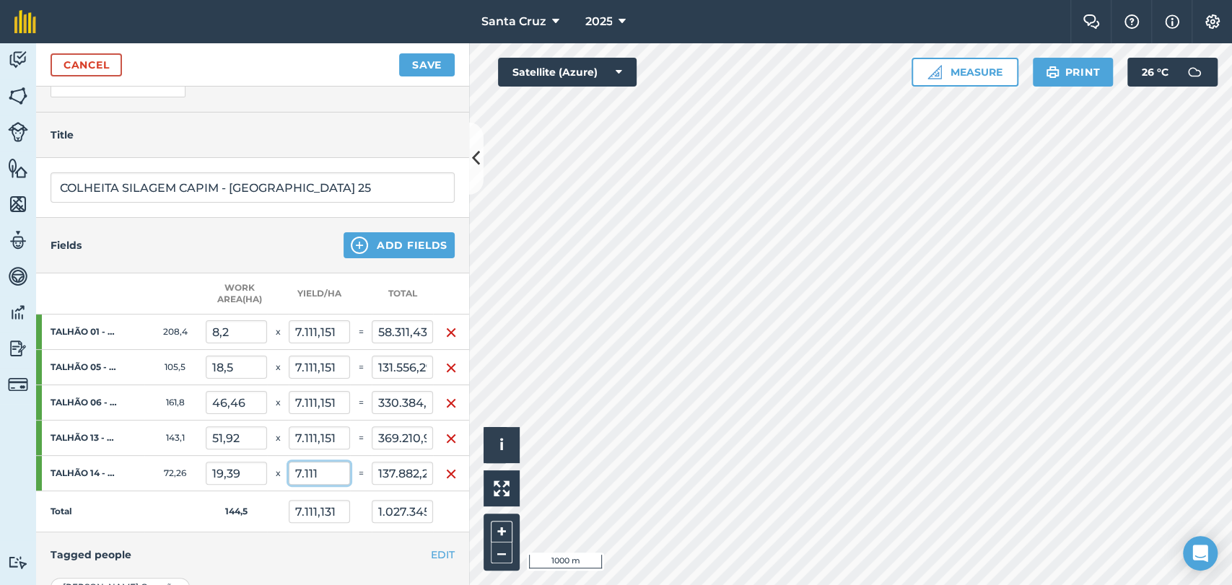
click at [286, 470] on tr "TALHÃO 14 - CAPIM VAR. ZURI SAFRINHA 25 72,26 19,39 x 7.111 = 137.882,29" at bounding box center [252, 473] width 433 height 35
paste input "7.111,1511"
type input "7.111,1511"
type input "7.111,151"
type input "1.027.347,985"
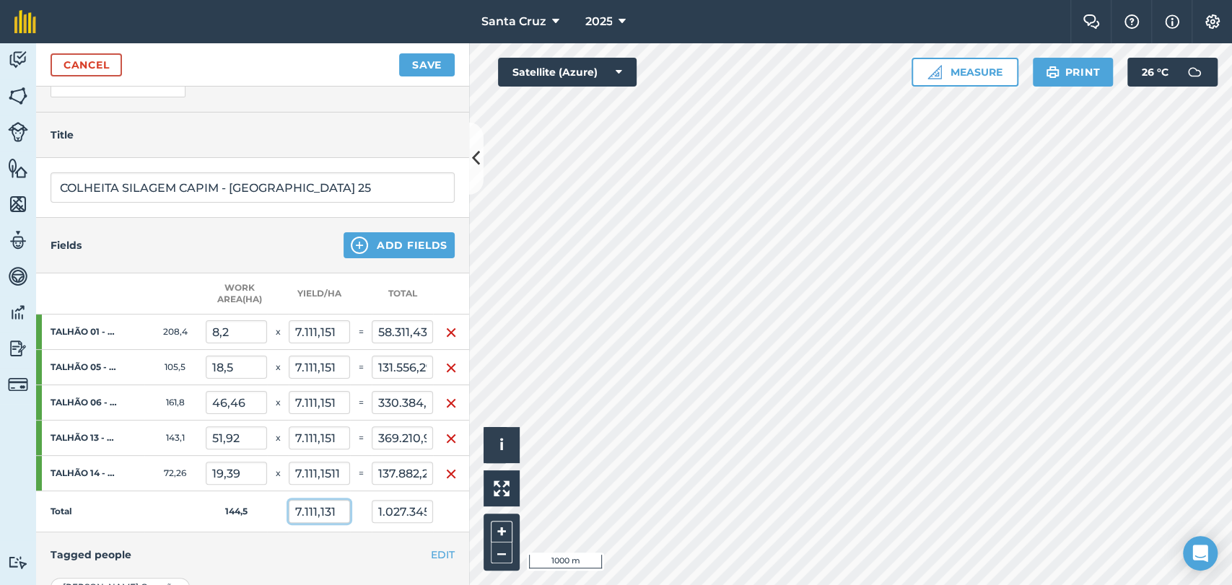
type input "7.111,151"
type input "137.885,218"
click at [335, 512] on input "7.111,151" at bounding box center [319, 511] width 61 height 23
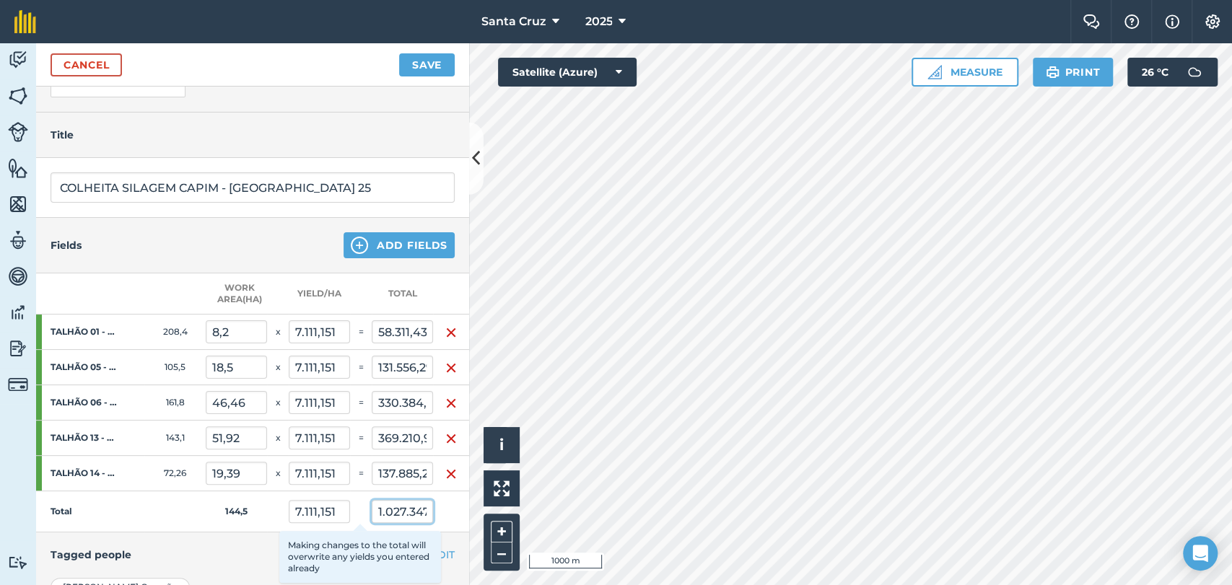
click at [380, 515] on input "1.027.347,985" at bounding box center [402, 511] width 61 height 23
drag, startPoint x: 407, startPoint y: 513, endPoint x: 439, endPoint y: 521, distance: 32.7
click at [439, 521] on tr "Total 144,5 7.111,151 1.027.347,985 Making changes to the total will overwrite …" at bounding box center [252, 511] width 433 height 41
click at [416, 512] on input "1.027.347,985" at bounding box center [402, 511] width 61 height 23
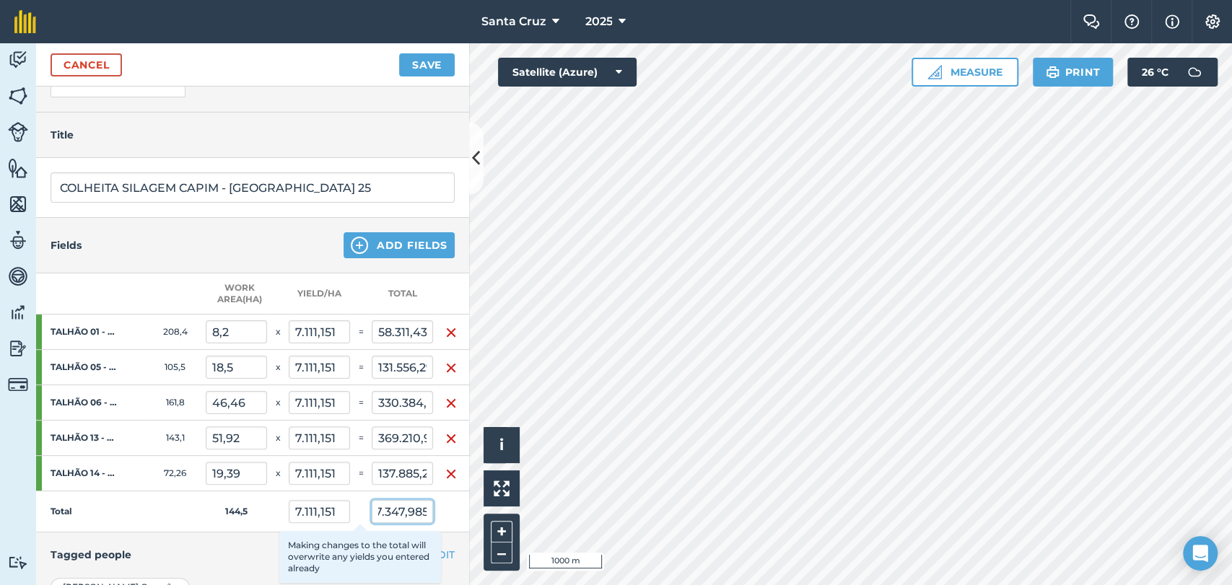
click at [424, 510] on input "1.027.347,985" at bounding box center [402, 511] width 61 height 23
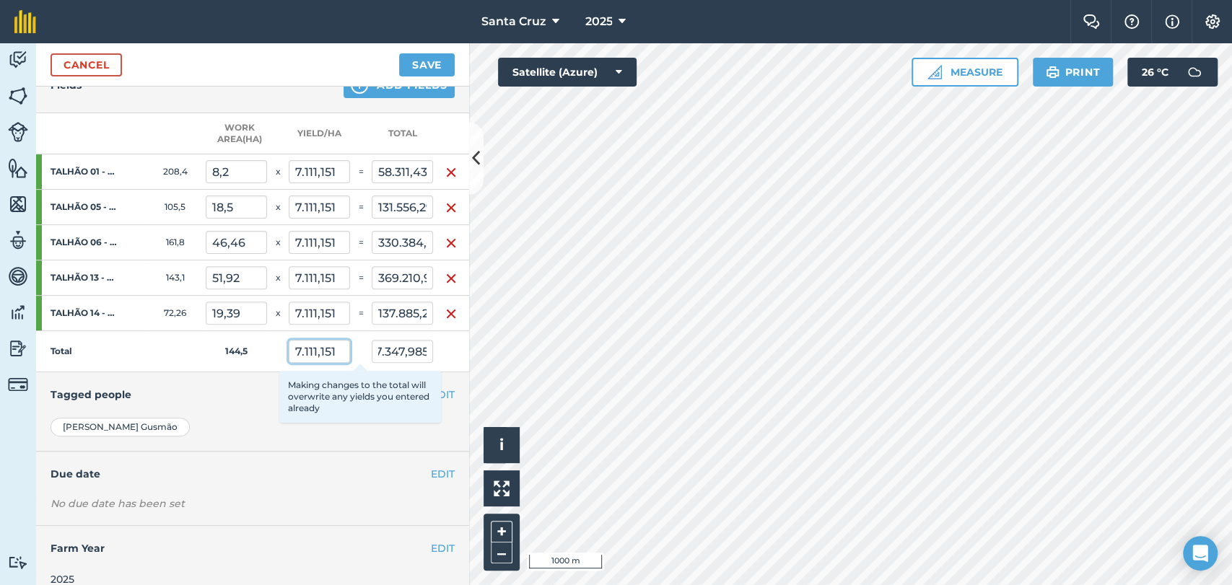
type input "7.109,675"
type input "58.299,332"
type input "7.109,675"
type input "330.315,484"
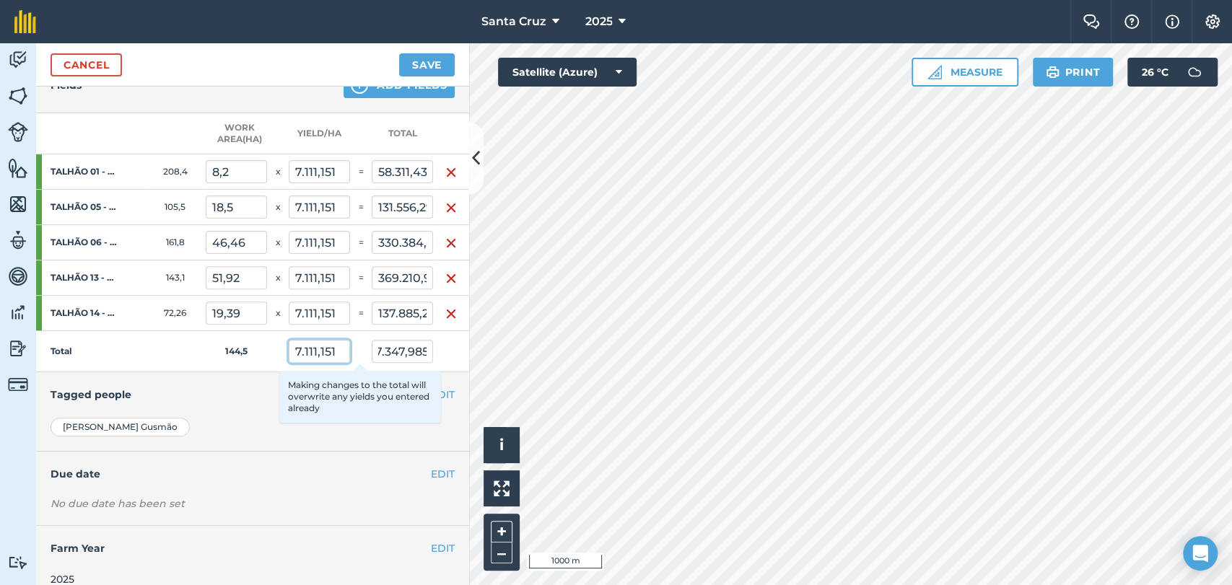
type input "7.109,675"
type input "131.528,981"
type input "7.109,675"
type input "369.134,307"
type input "7.109,675"
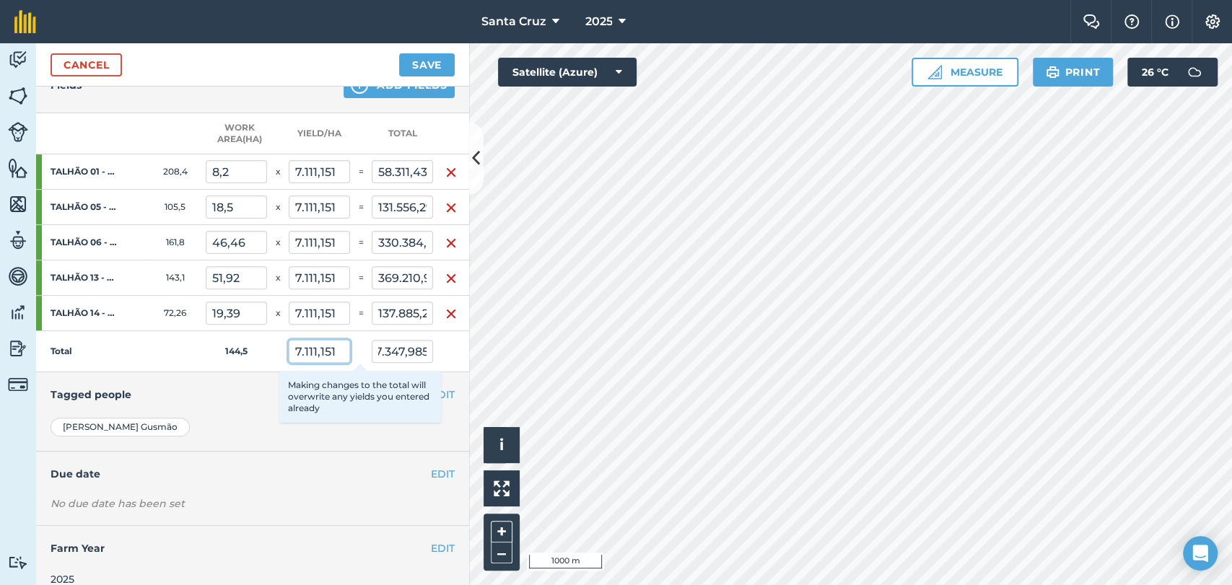
type input "137.856,591"
click at [347, 349] on input "7.109,675" at bounding box center [319, 351] width 61 height 23
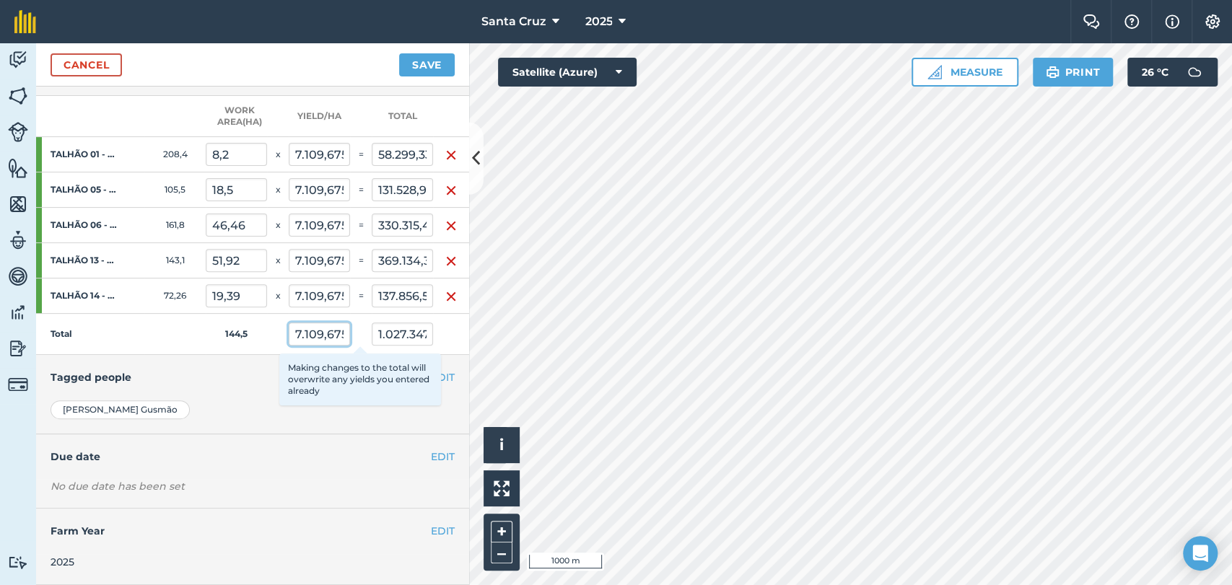
scroll to position [0, 0]
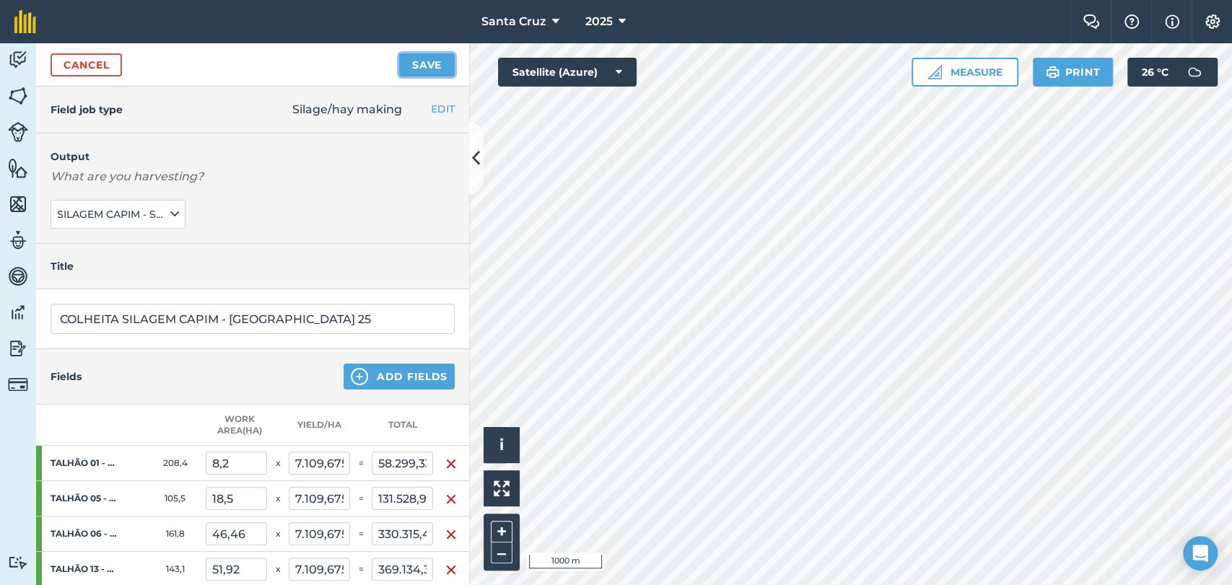
type input "58.299,335"
type input "1.027.134,747"
type input "330.315,501"
type input "131.528,988"
type input "369.134,326"
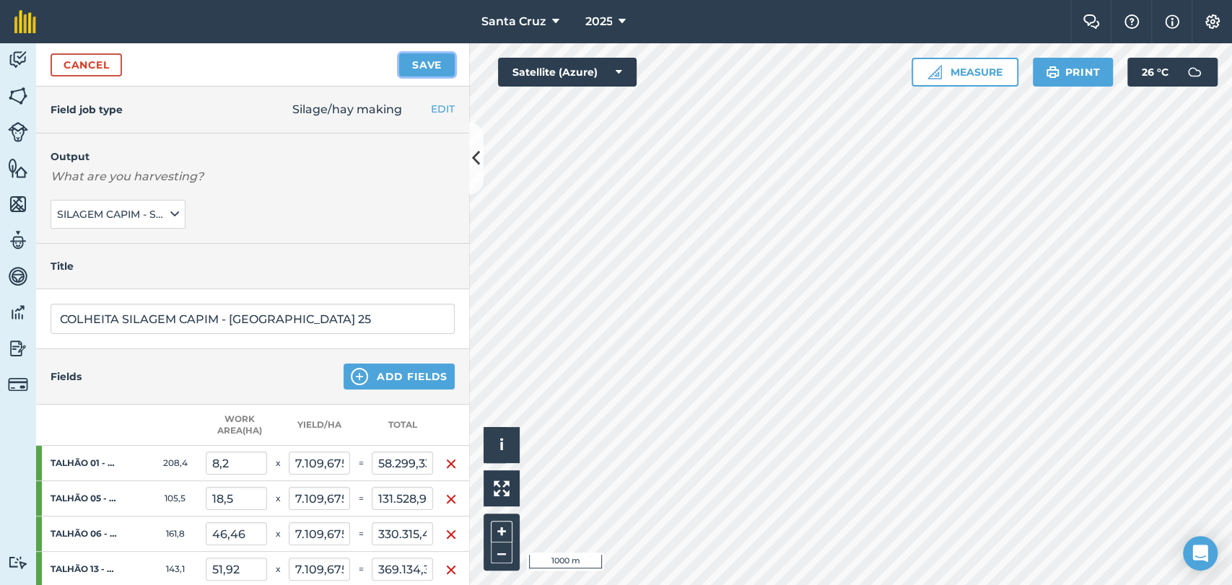
type input "137.856,598"
click at [414, 64] on button "Save" at bounding box center [427, 64] width 56 height 23
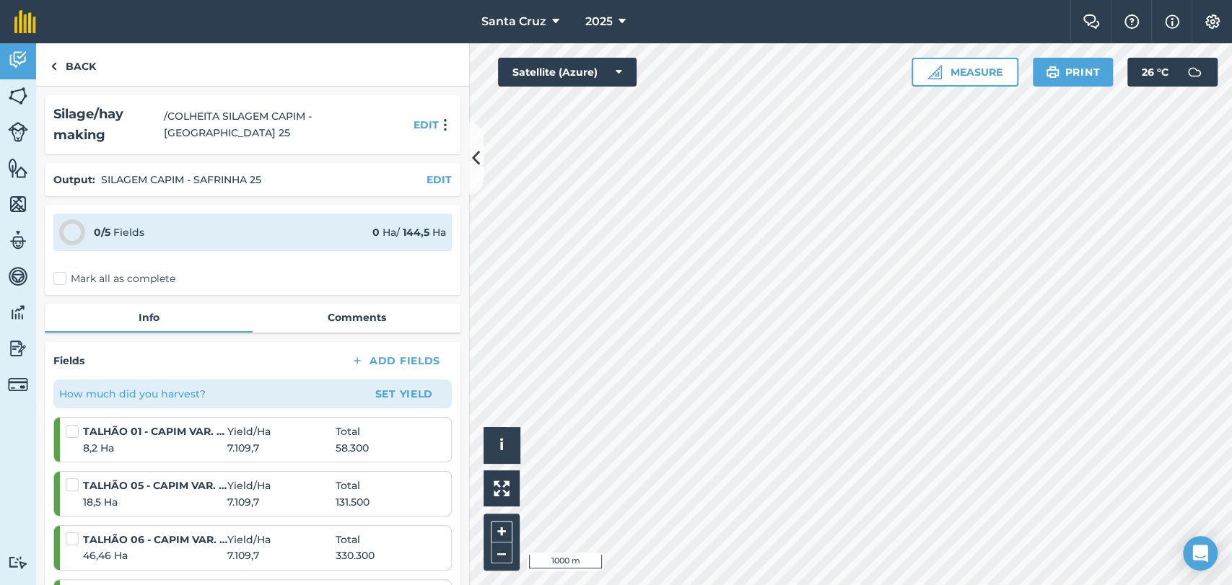
click at [64, 276] on label "Mark all as complete" at bounding box center [114, 278] width 122 height 15
click at [63, 276] on input "Mark all as complete" at bounding box center [57, 275] width 9 height 9
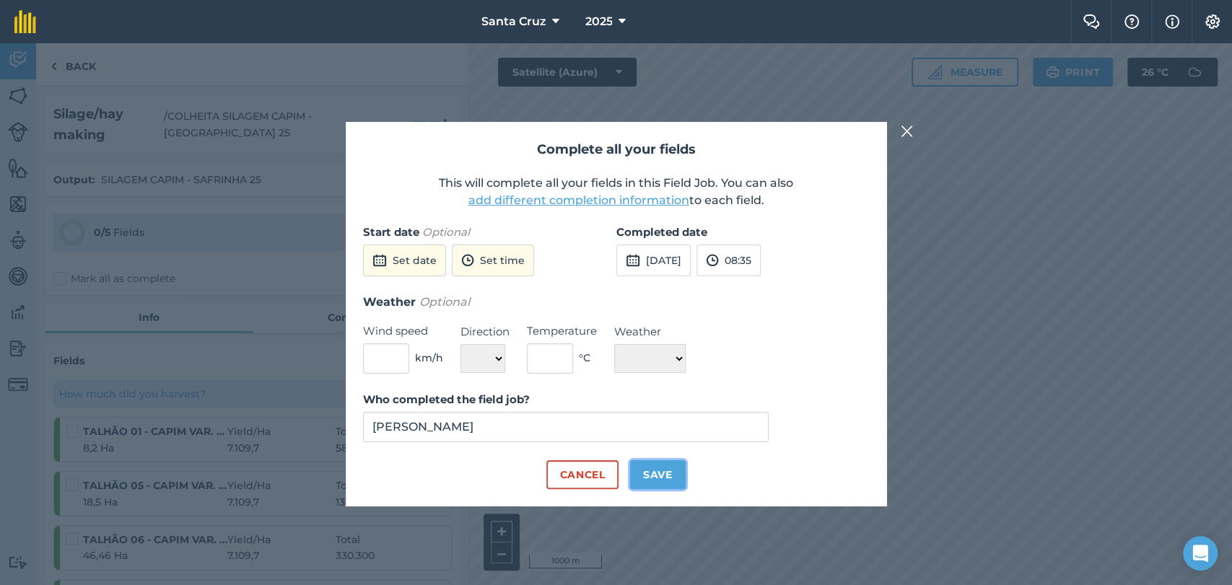
click at [664, 479] on button "Save" at bounding box center [658, 474] width 56 height 29
checkbox input "true"
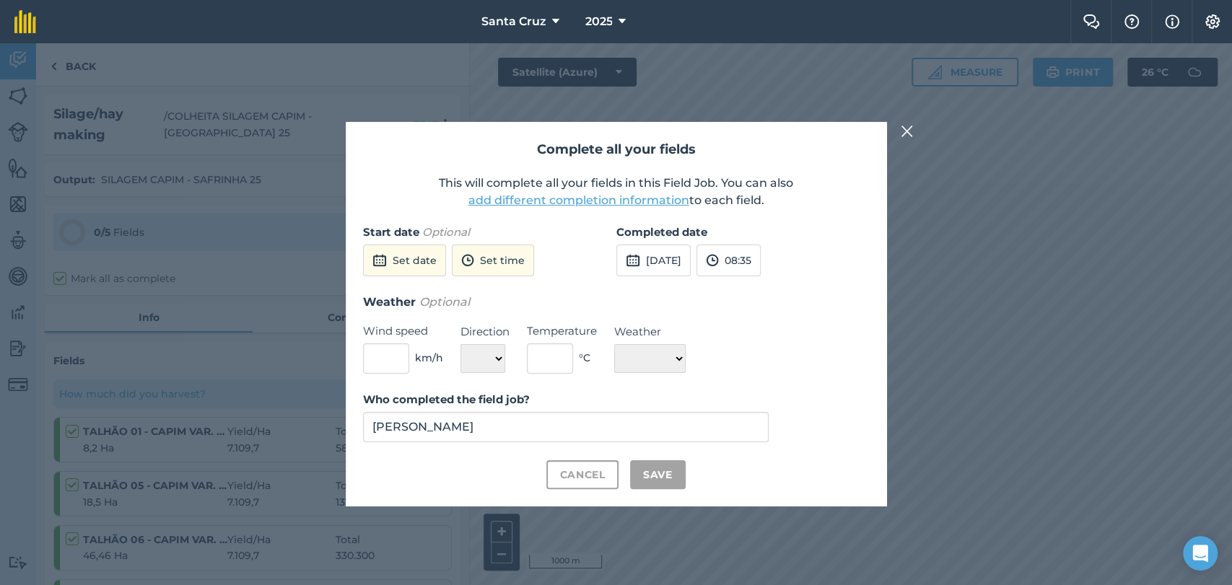
checkbox input "true"
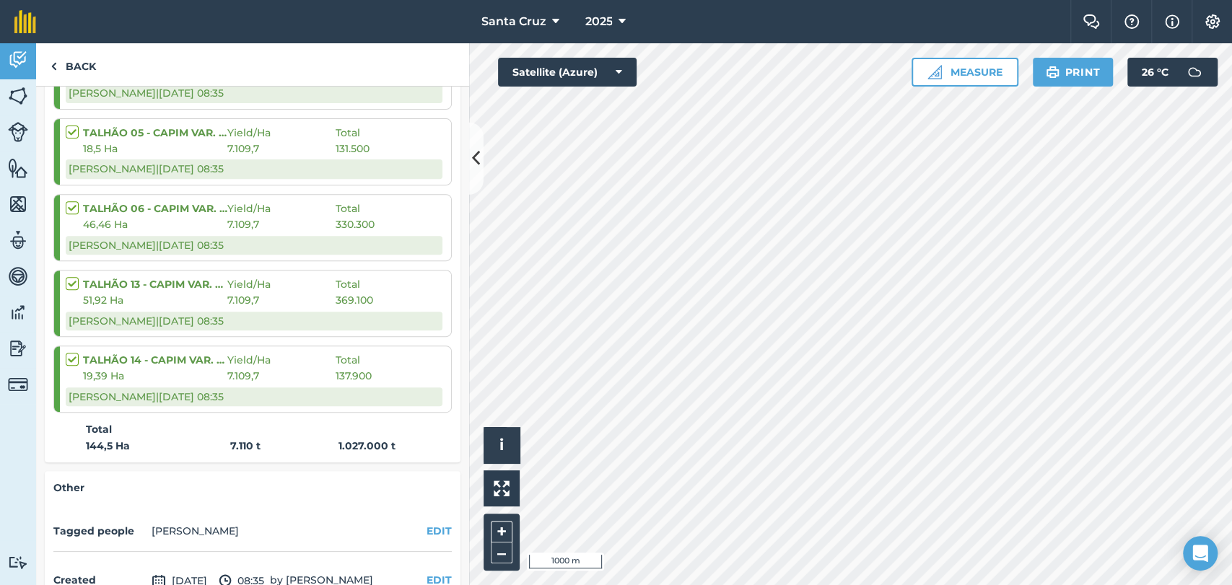
scroll to position [294, 0]
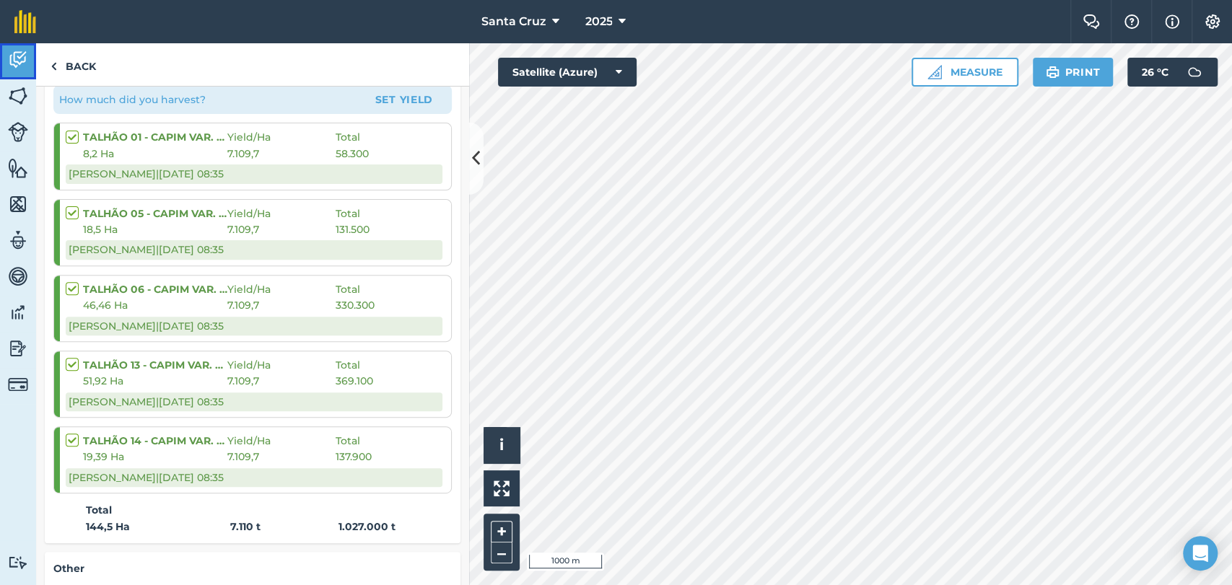
click at [5, 64] on link "Activity" at bounding box center [18, 61] width 36 height 36
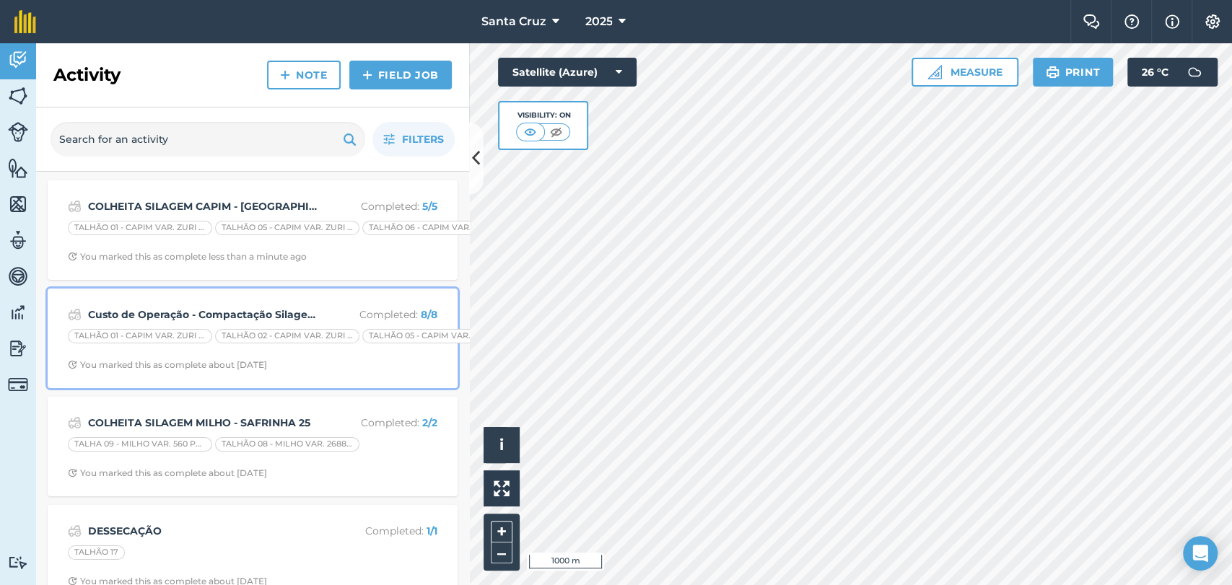
click at [246, 313] on strong "Custo de Operação - Compactação Silagem Safrinha 25" at bounding box center [202, 315] width 229 height 16
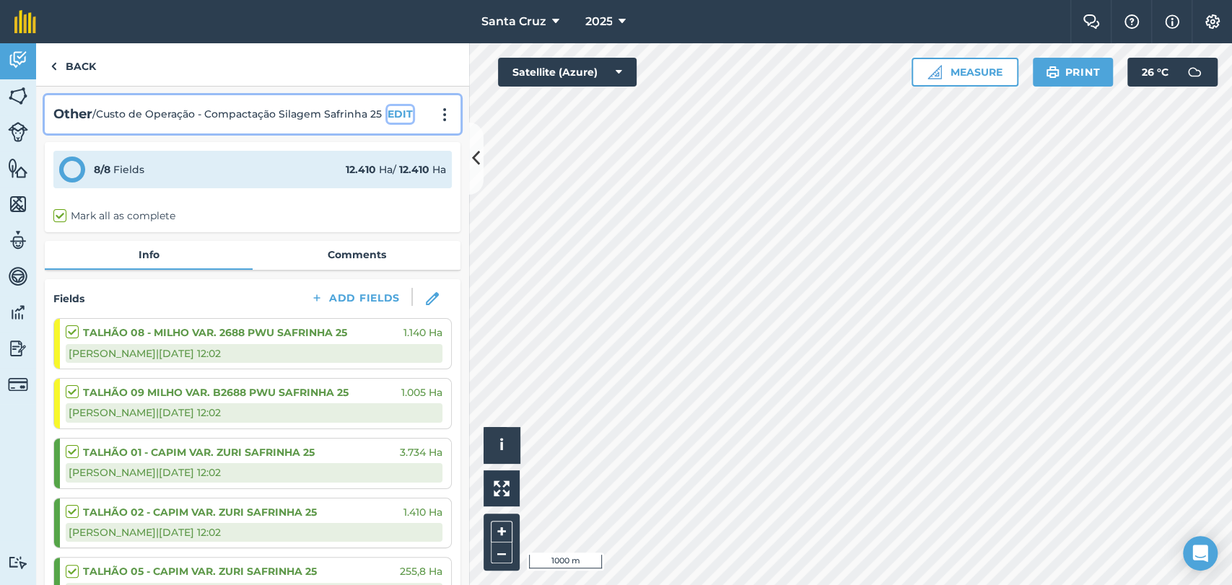
click at [400, 112] on button "EDIT" at bounding box center [400, 114] width 25 height 16
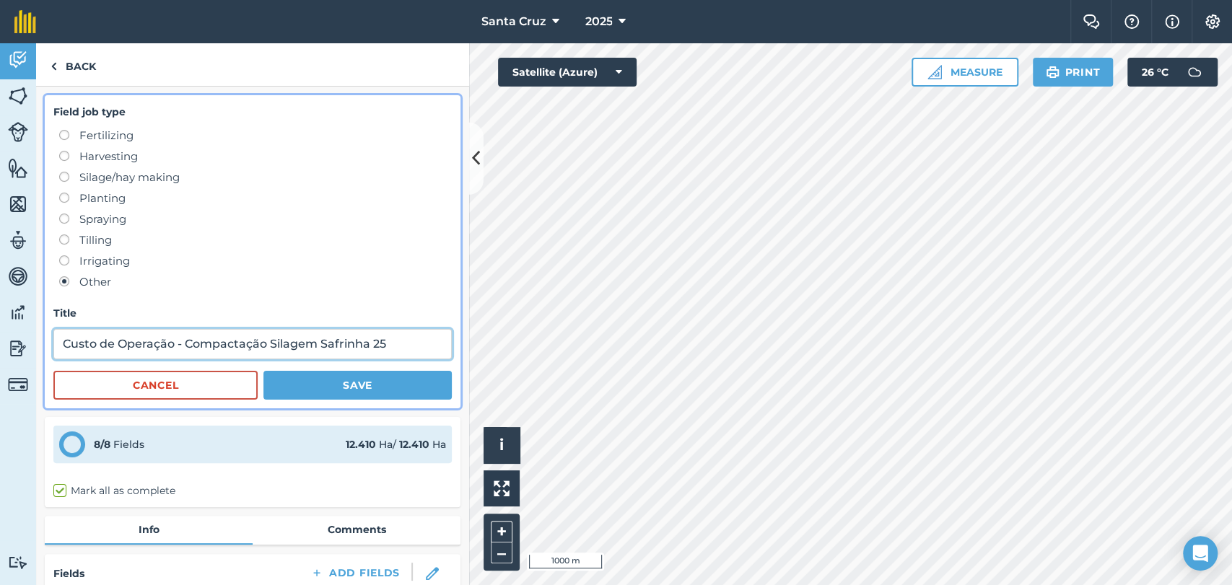
click at [398, 348] on input "Custo de Operação - Compactação Silagem Safrinha 25" at bounding box center [252, 344] width 398 height 30
drag, startPoint x: 77, startPoint y: 348, endPoint x: 0, endPoint y: 354, distance: 77.4
click at [0, 354] on div "Activity Fields Livestock Features Maps Team Vehicles Data Reporting Billing Tu…" at bounding box center [616, 314] width 1232 height 542
click at [318, 346] on input "Custo de Operação - Compactação Silagem Safrinha 25 CUSTO DE OPERAÇÃO - COMPACT…" at bounding box center [252, 344] width 398 height 30
drag, startPoint x: 390, startPoint y: 344, endPoint x: 64, endPoint y: 365, distance: 327.6
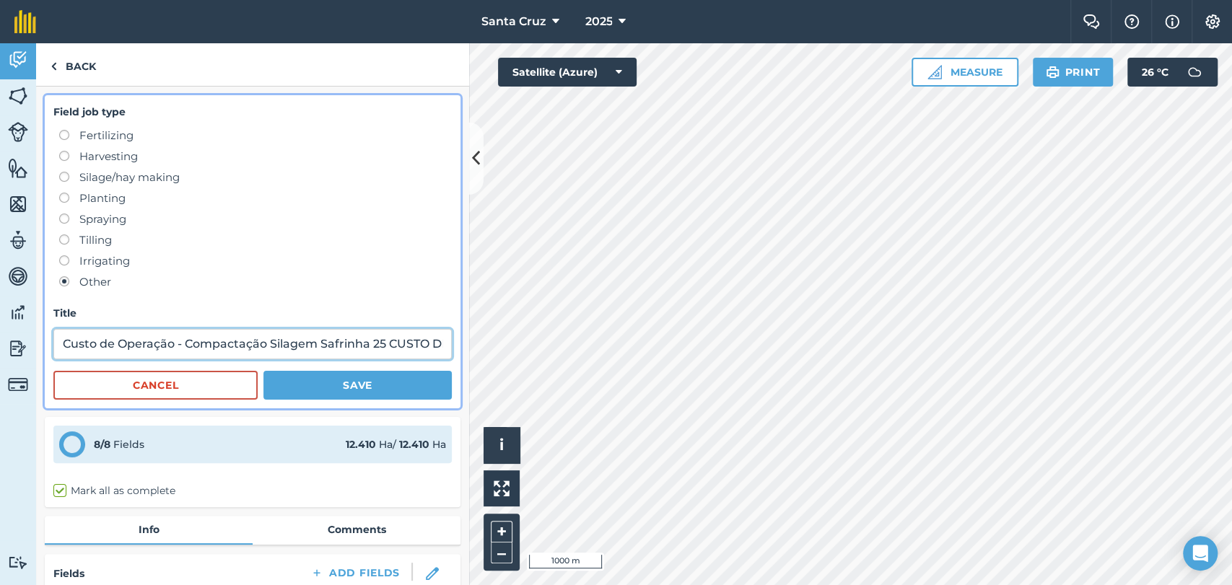
click at [64, 365] on form "Field job type Fertilizing Harvesting Silage/hay making Planting Spraying Tilli…" at bounding box center [252, 252] width 398 height 296
drag, startPoint x: 301, startPoint y: 351, endPoint x: 456, endPoint y: 344, distance: 155.3
click at [458, 346] on div "Field job type Fertilizing Harvesting Silage/hay making Planting Spraying Tilli…" at bounding box center [252, 336] width 433 height 499
click at [437, 338] on input "CUSTO DE OPERAÇÃO - COMPACTAÇÃO SILAGEM SAFRINHA 25" at bounding box center [252, 344] width 398 height 30
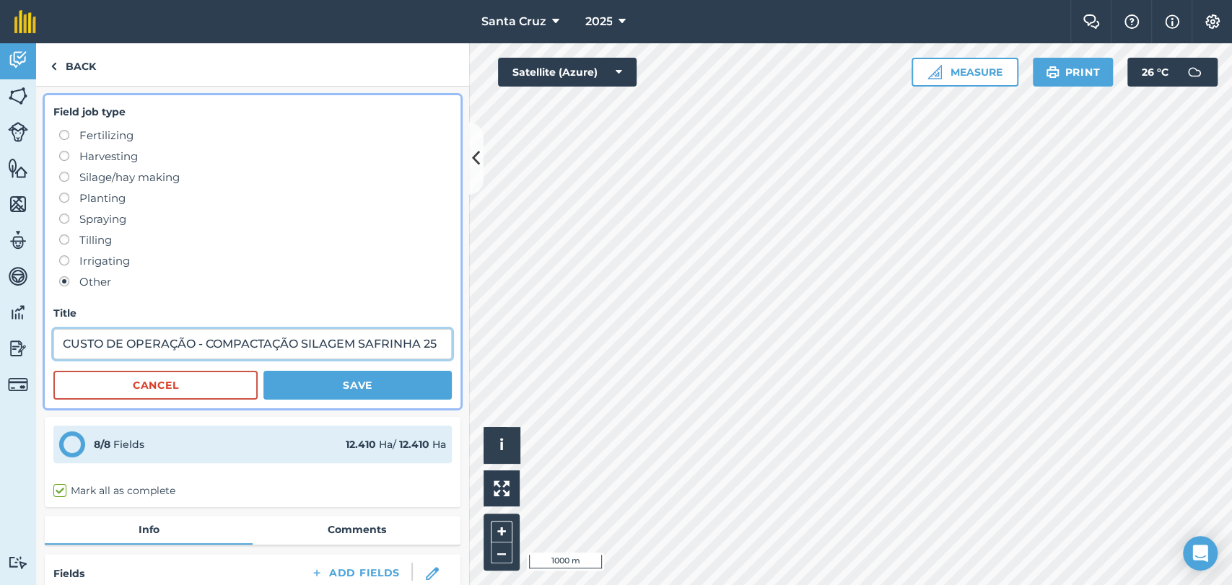
type input "CUSTO DE OPERAÇÃO - COMPACTAÇÃO SILAGEM SAFRINHA 25"
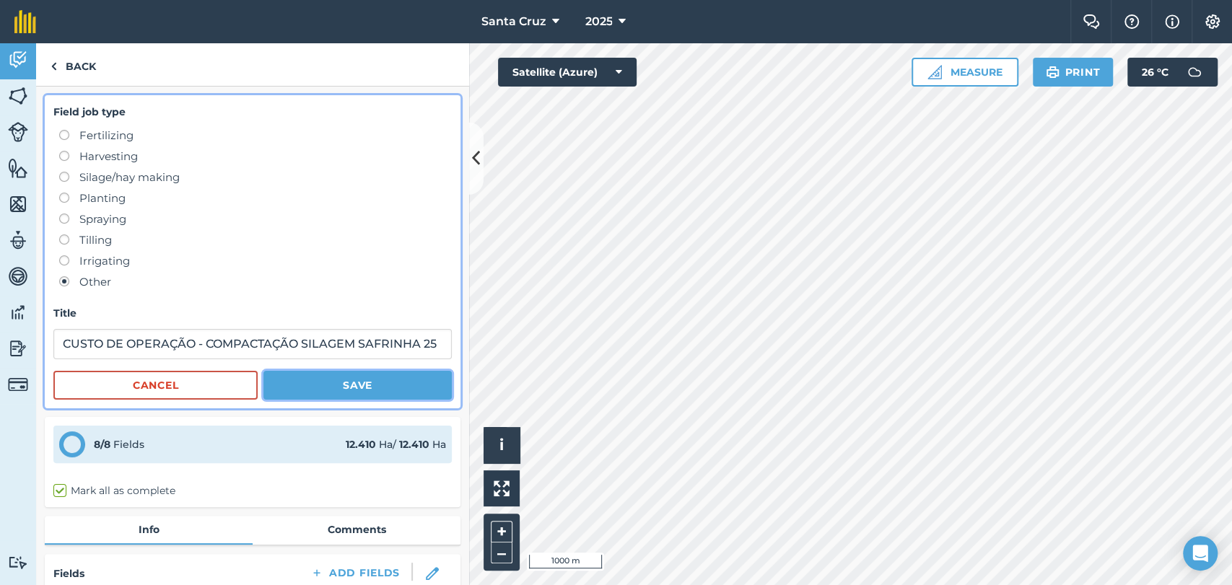
scroll to position [0, 0]
click at [364, 386] on button "Save" at bounding box center [357, 385] width 188 height 29
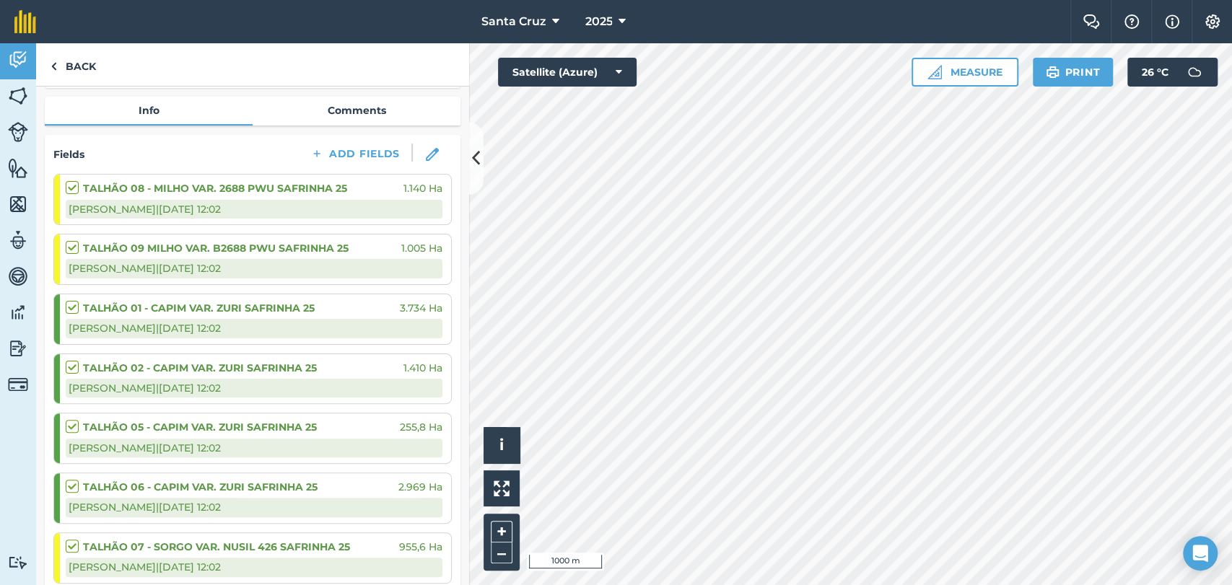
scroll to position [160, 0]
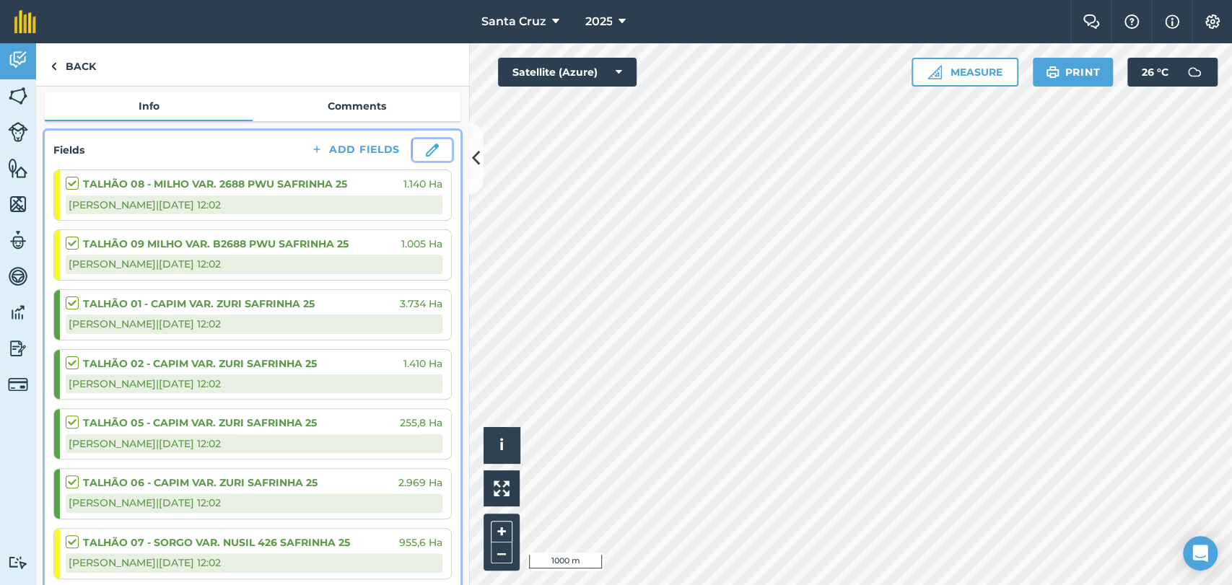
click at [426, 146] on img at bounding box center [432, 150] width 13 height 13
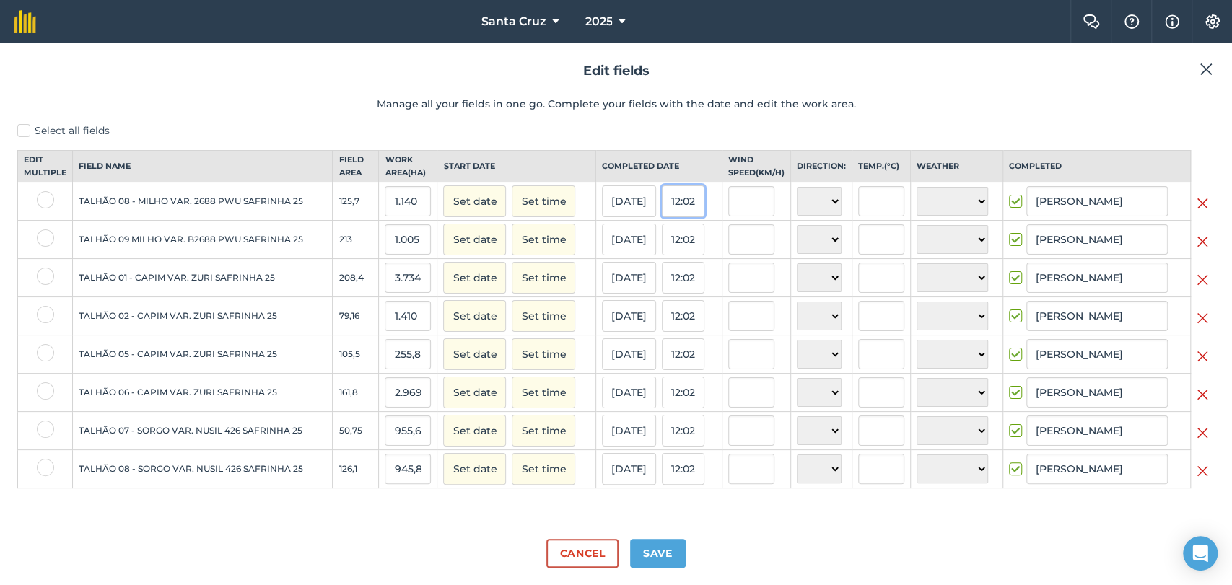
click at [691, 207] on button "12:02" at bounding box center [683, 201] width 43 height 32
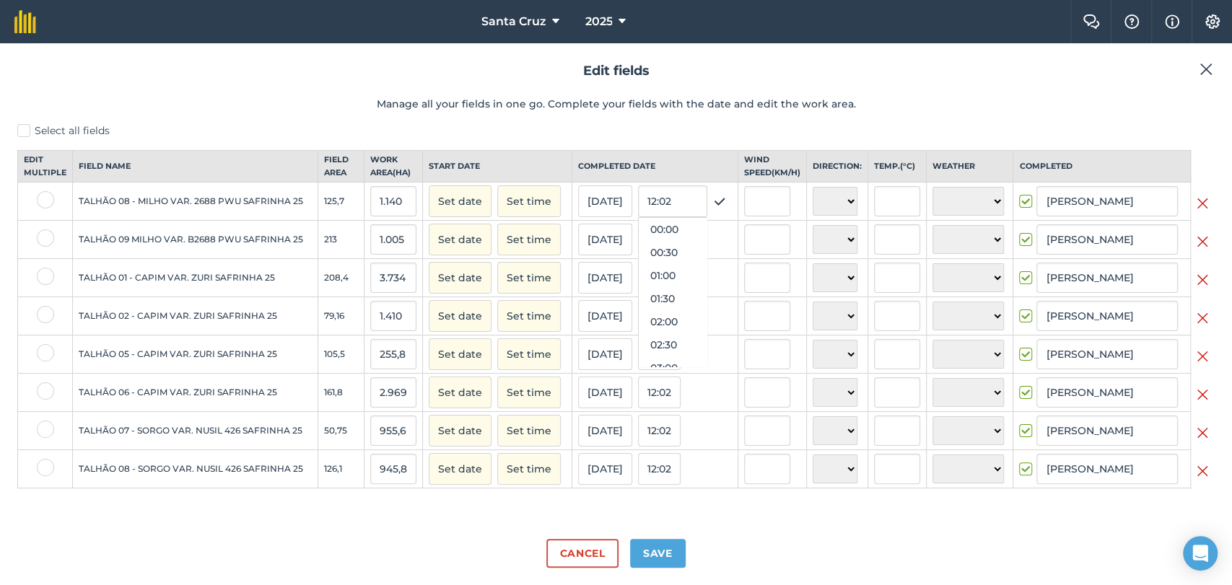
scroll to position [508, 0]
click at [396, 217] on input "1.140" at bounding box center [393, 201] width 46 height 30
drag, startPoint x: 375, startPoint y: 215, endPoint x: 445, endPoint y: 225, distance: 70.7
click at [445, 221] on tr "TALHÃO 08 - MILHO VAR. 2688 PWU SAFRINHA 25 125,7 1.140 Set date Set time [DATE…" at bounding box center [616, 202] width 1197 height 38
click at [402, 255] on input "1.005" at bounding box center [393, 239] width 46 height 30
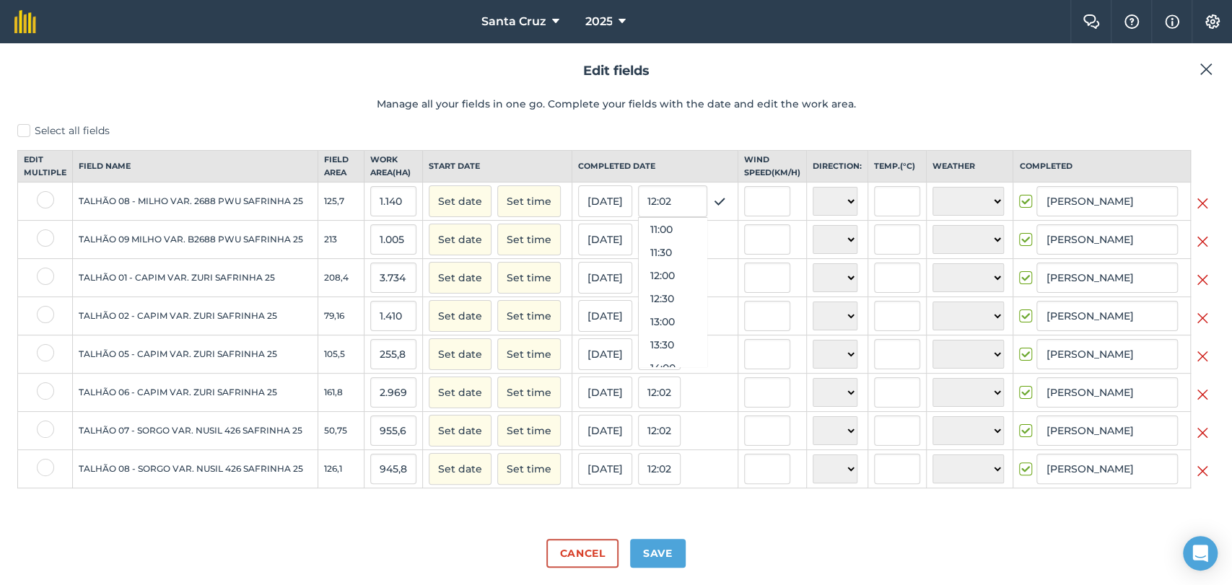
click at [353, 211] on td "125,7" at bounding box center [341, 202] width 46 height 38
click at [784, 255] on input "text" at bounding box center [767, 239] width 46 height 30
click at [580, 563] on button "Cancel" at bounding box center [581, 553] width 71 height 29
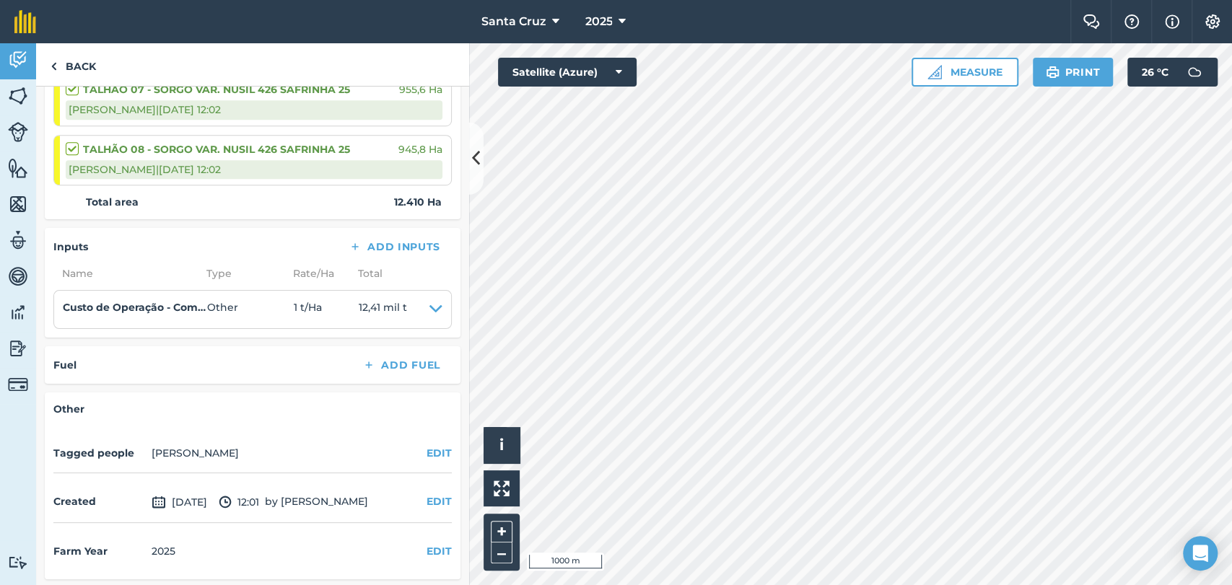
scroll to position [614, 0]
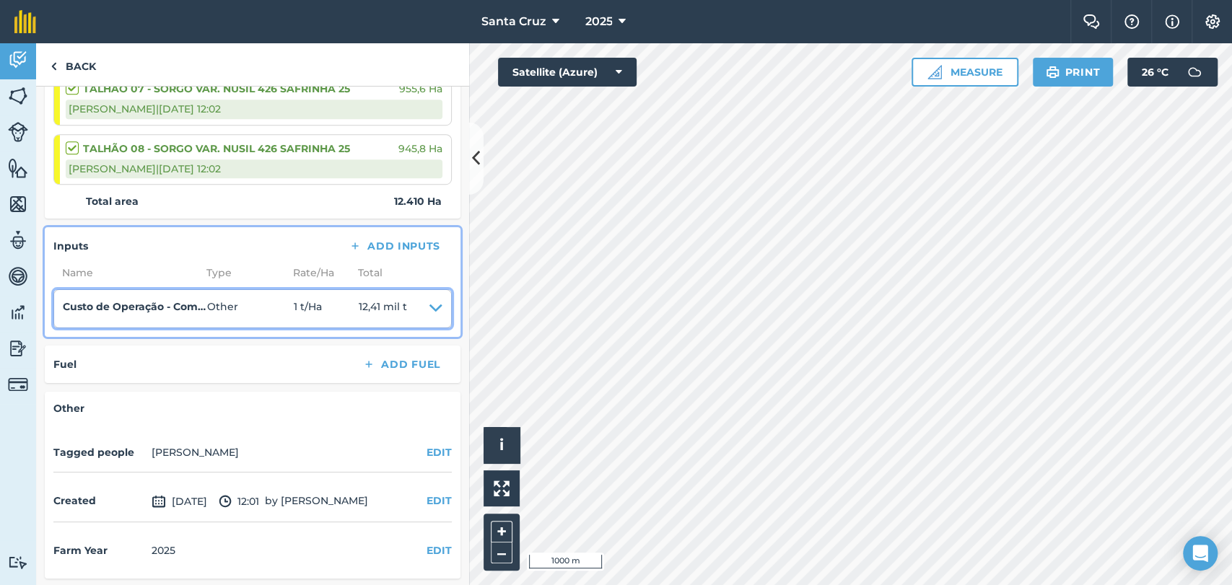
click at [429, 307] on icon at bounding box center [435, 309] width 13 height 20
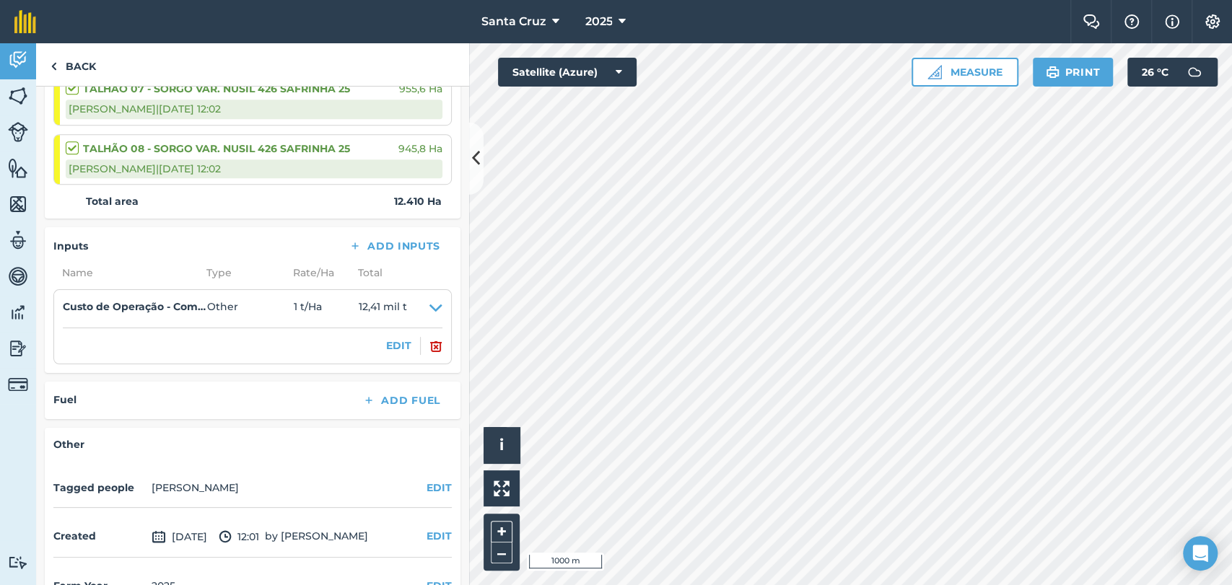
click at [432, 307] on li "Custo de Operação - Compactação Silagem Other 1 t / Ha 12,41 mil t EDIT" at bounding box center [252, 326] width 398 height 74
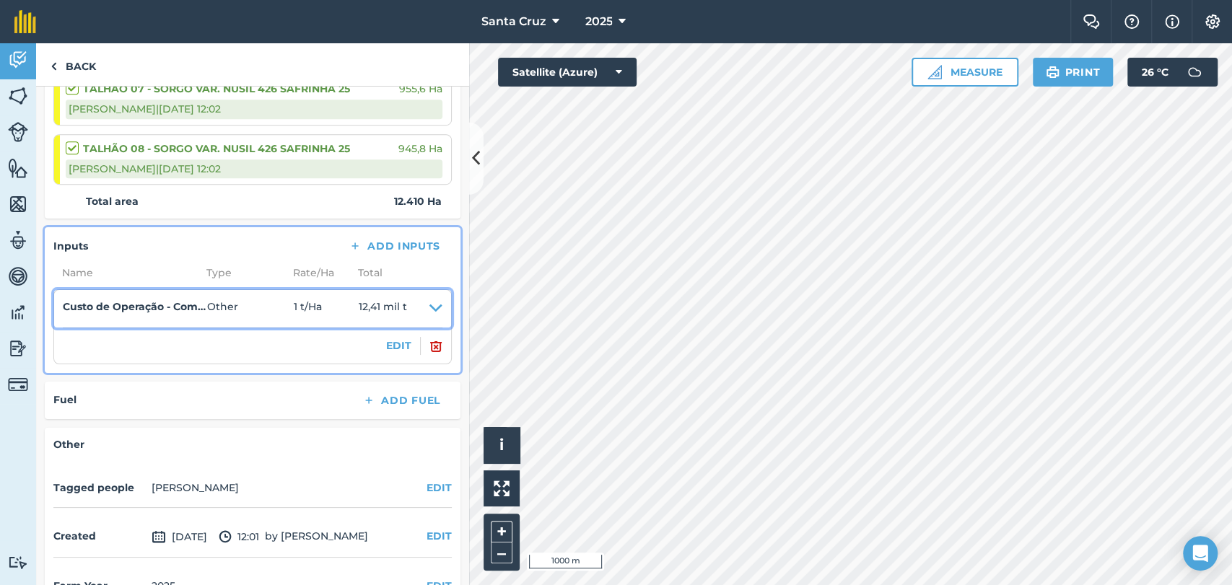
click at [411, 311] on summary "Custo de Operação - Compactação Silagem Other 1 t / Ha 12,41 mil t" at bounding box center [253, 309] width 380 height 20
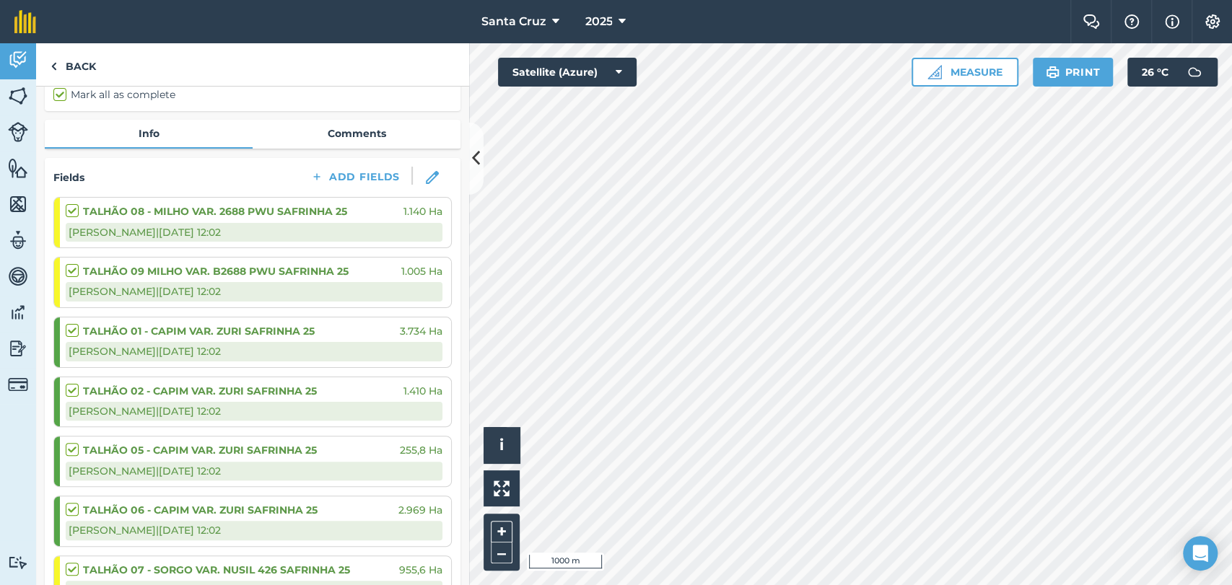
scroll to position [53, 0]
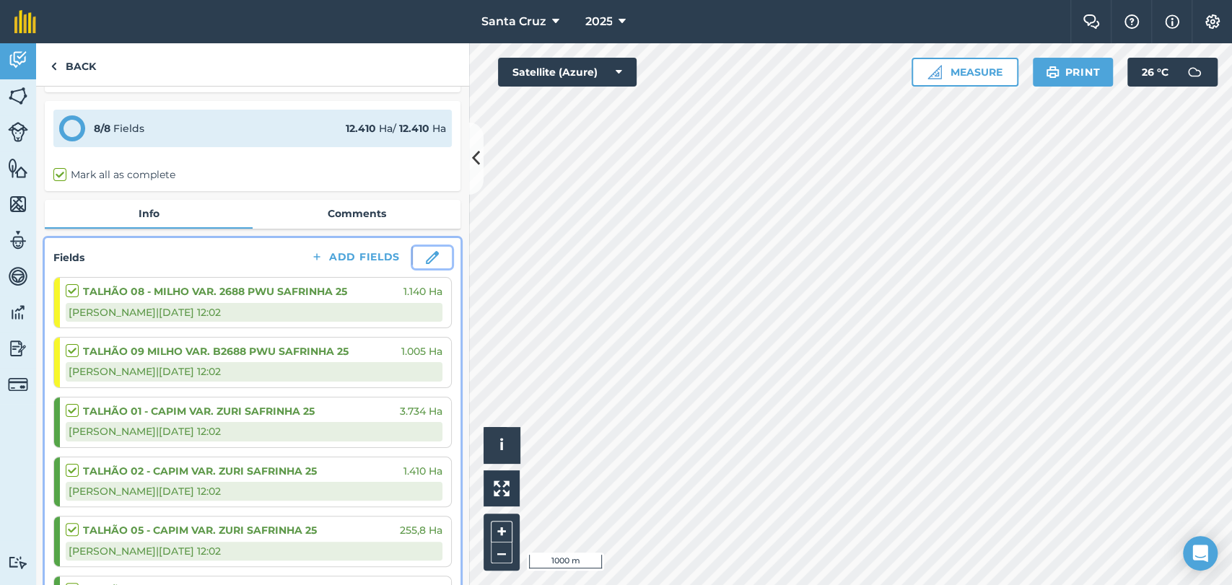
click at [426, 255] on img at bounding box center [432, 257] width 13 height 13
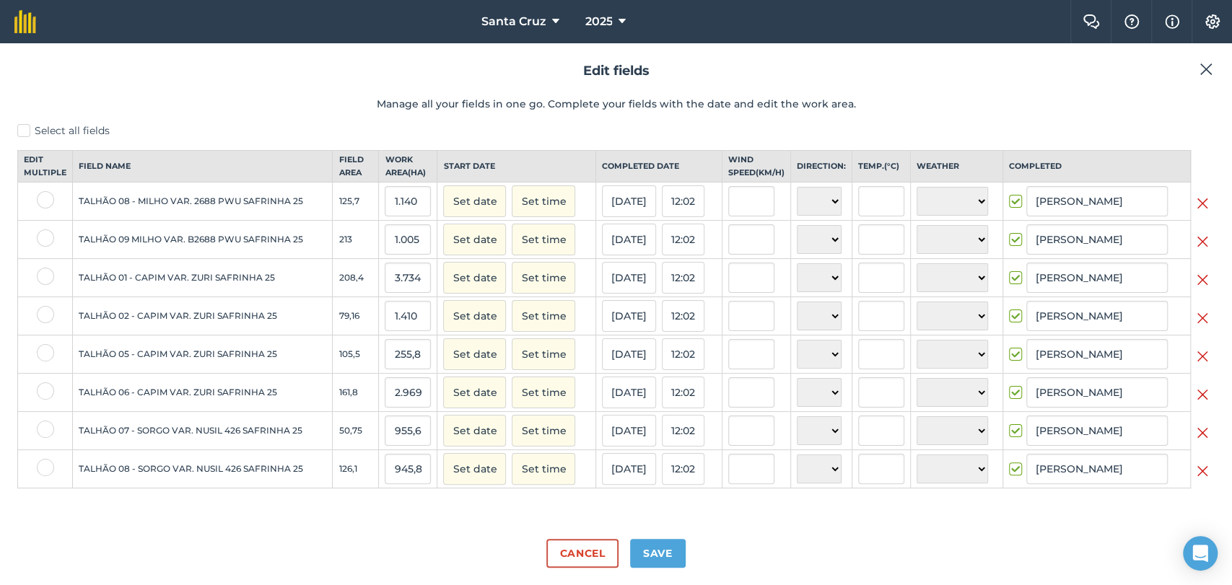
click at [344, 209] on td "125,7" at bounding box center [356, 202] width 46 height 38
drag, startPoint x: 388, startPoint y: 214, endPoint x: 406, endPoint y: 234, distance: 27.6
click at [388, 214] on input "1.140" at bounding box center [408, 201] width 46 height 30
click at [601, 567] on button "Cancel" at bounding box center [581, 553] width 71 height 29
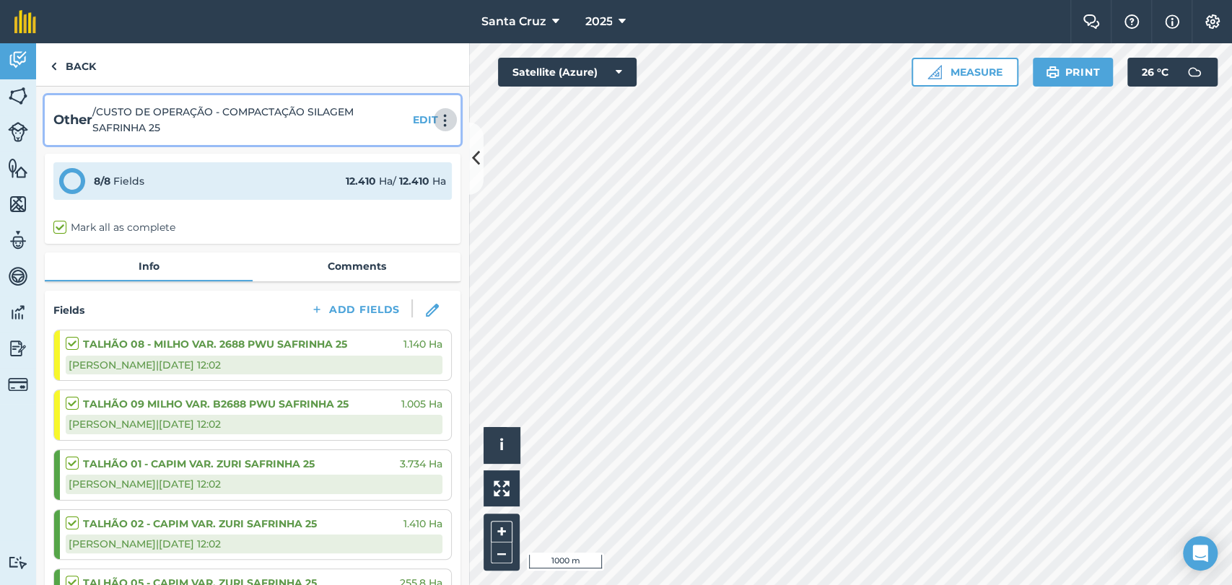
click at [437, 120] on img at bounding box center [445, 120] width 17 height 14
click at [379, 191] on link "Delete" at bounding box center [414, 186] width 92 height 29
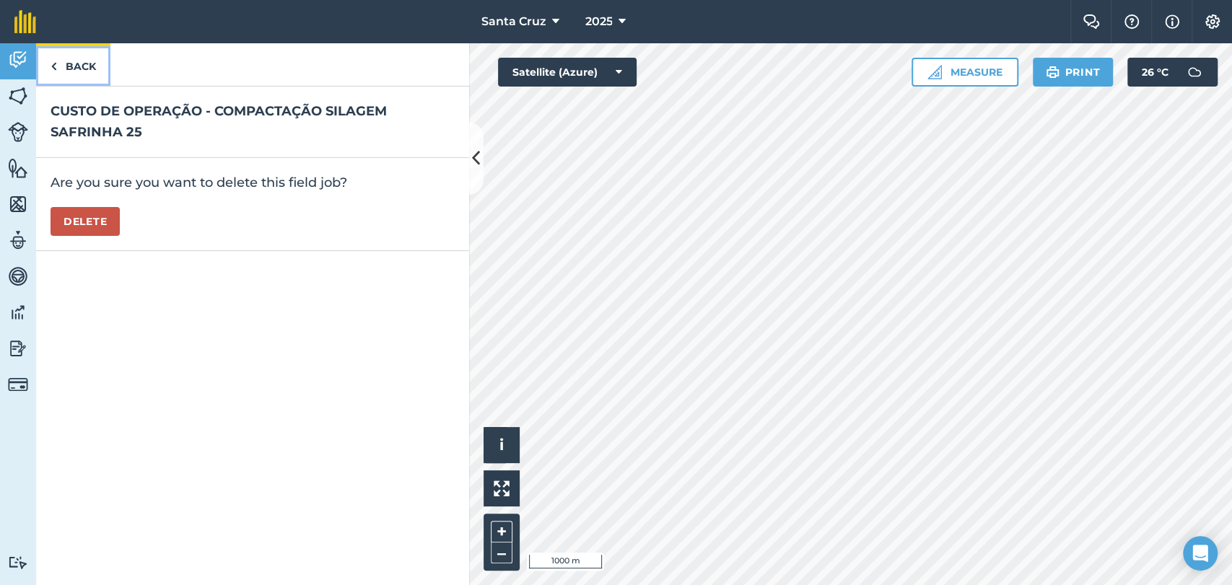
click at [56, 81] on link "Back" at bounding box center [73, 64] width 74 height 43
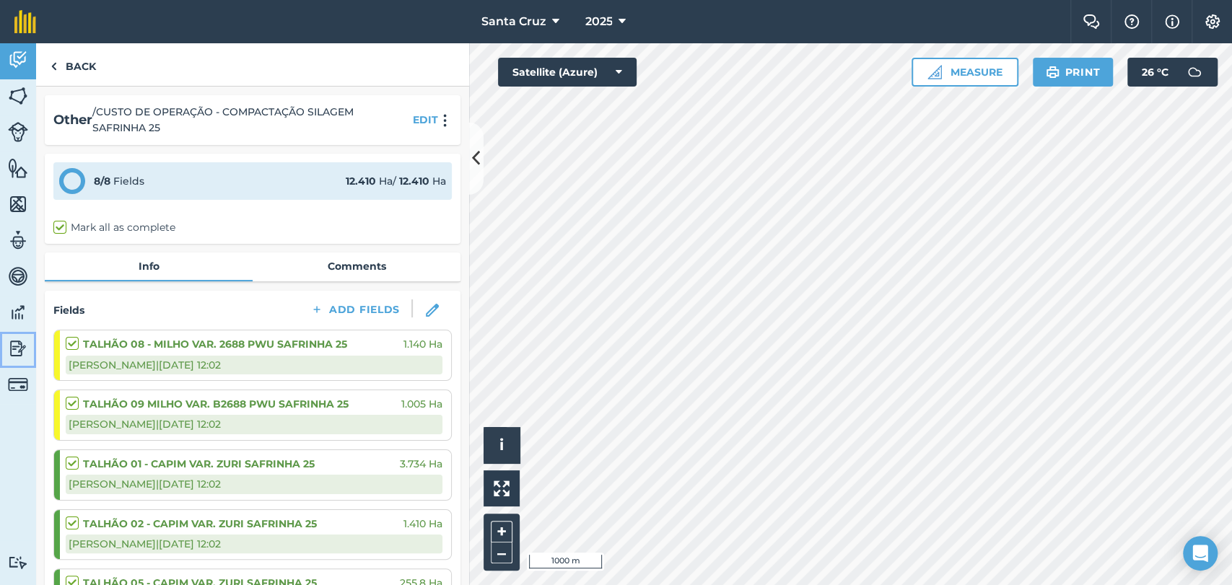
click at [12, 354] on img at bounding box center [18, 349] width 20 height 22
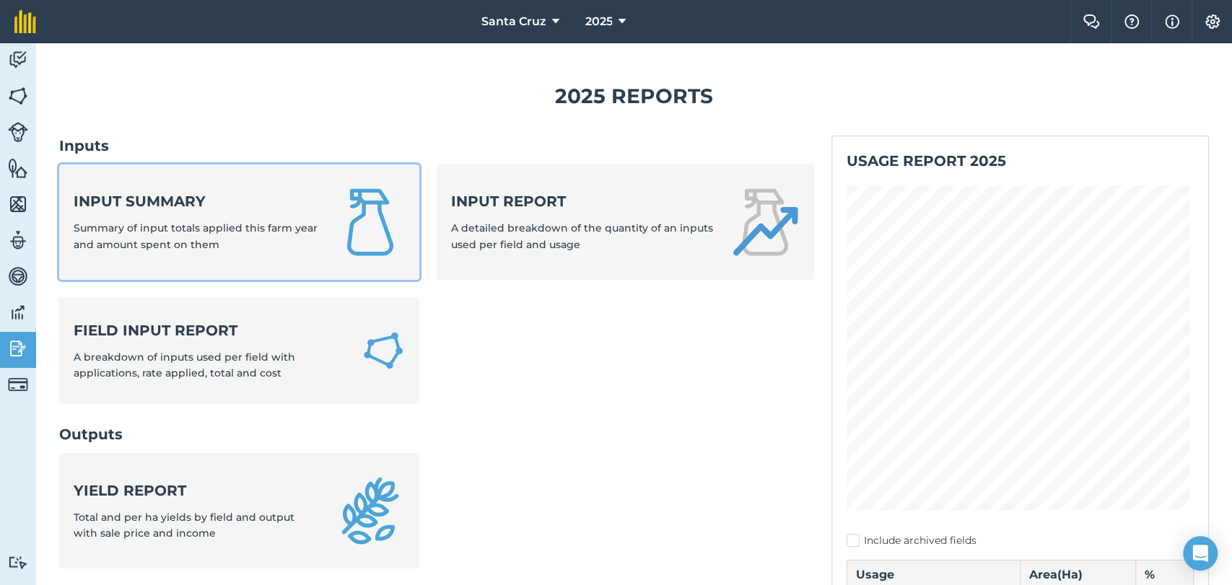
click at [172, 209] on strong "Input summary" at bounding box center [196, 201] width 245 height 20
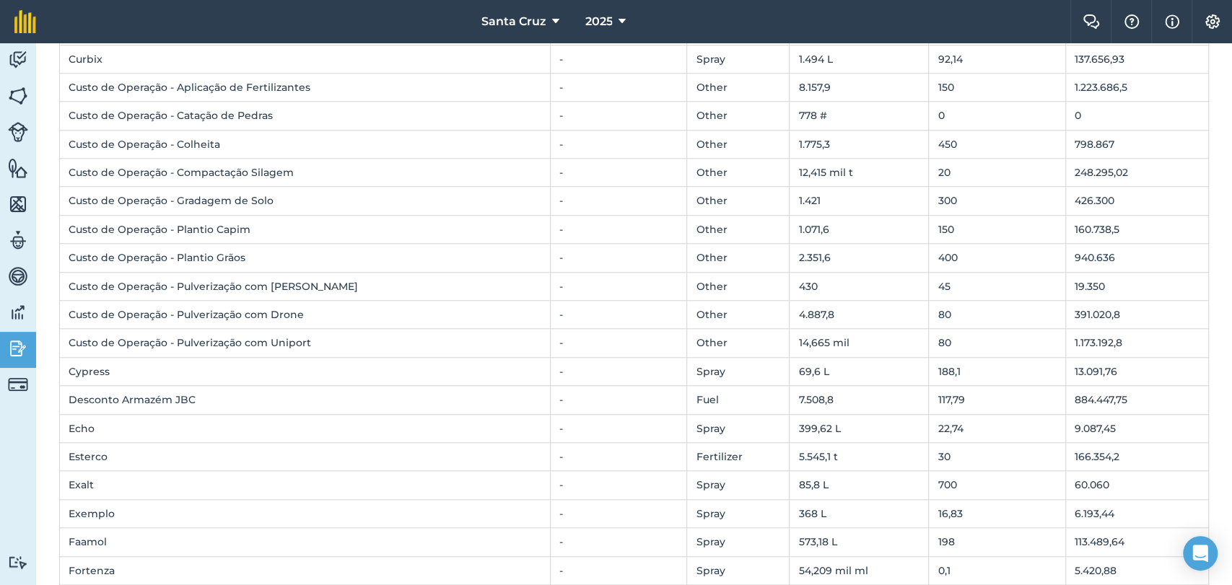
scroll to position [802, 0]
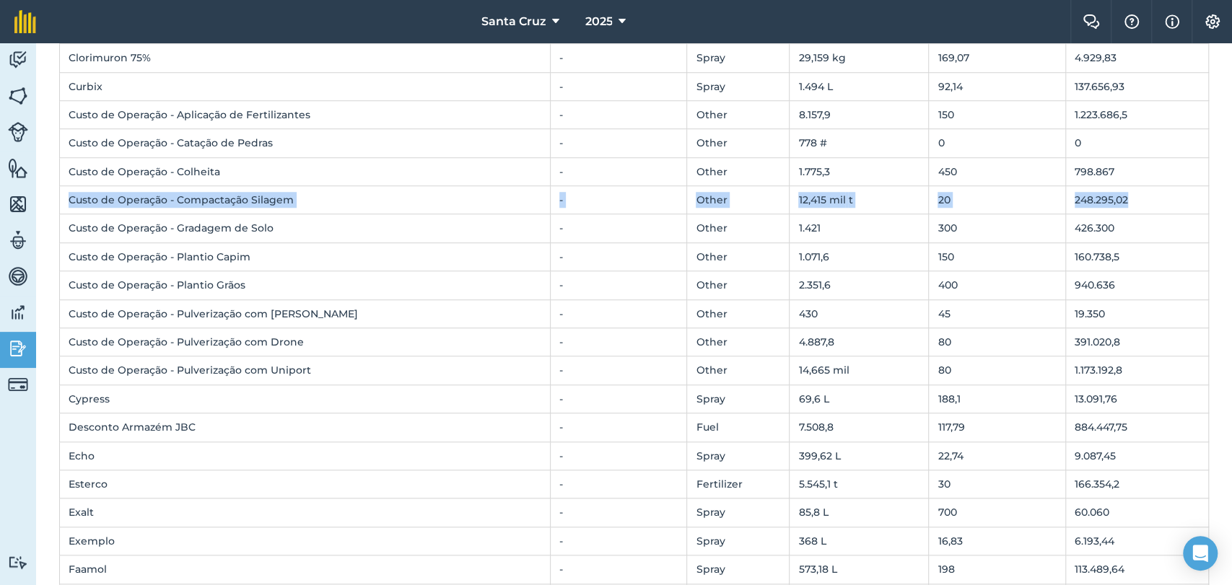
drag, startPoint x: 69, startPoint y: 198, endPoint x: 1119, endPoint y: 200, distance: 1050.1
click at [1119, 200] on tr "Custo de Operação - Compactação Silagem - Other 12,415 mil t 20 248.295,02" at bounding box center [634, 200] width 1149 height 28
click at [929, 198] on td "20" at bounding box center [997, 200] width 137 height 28
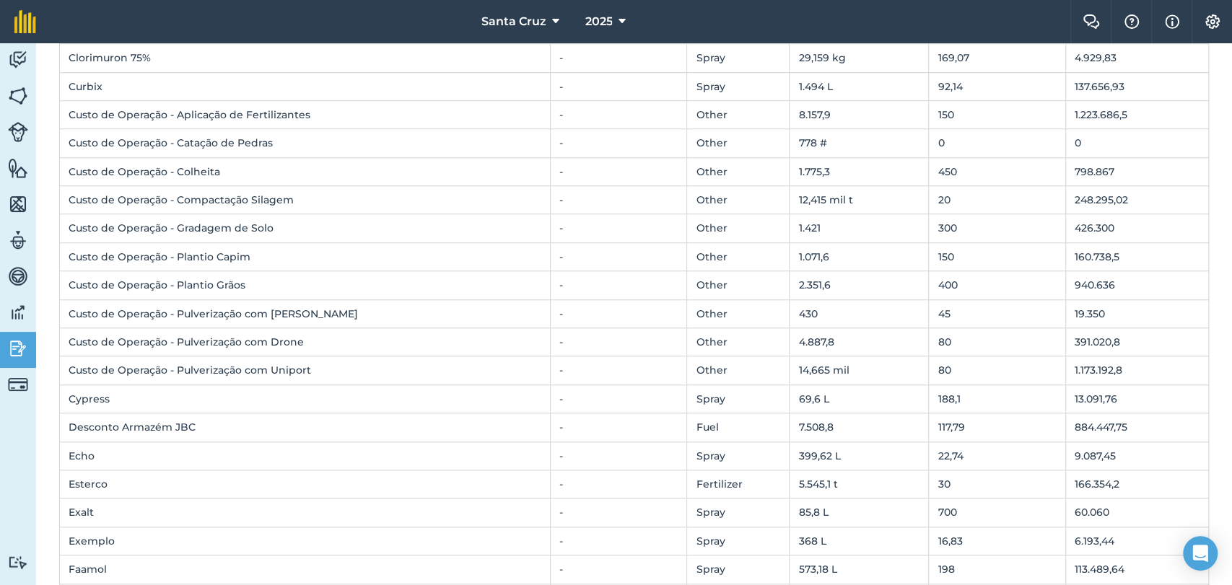
click at [1066, 221] on td "426.300" at bounding box center [1137, 228] width 143 height 28
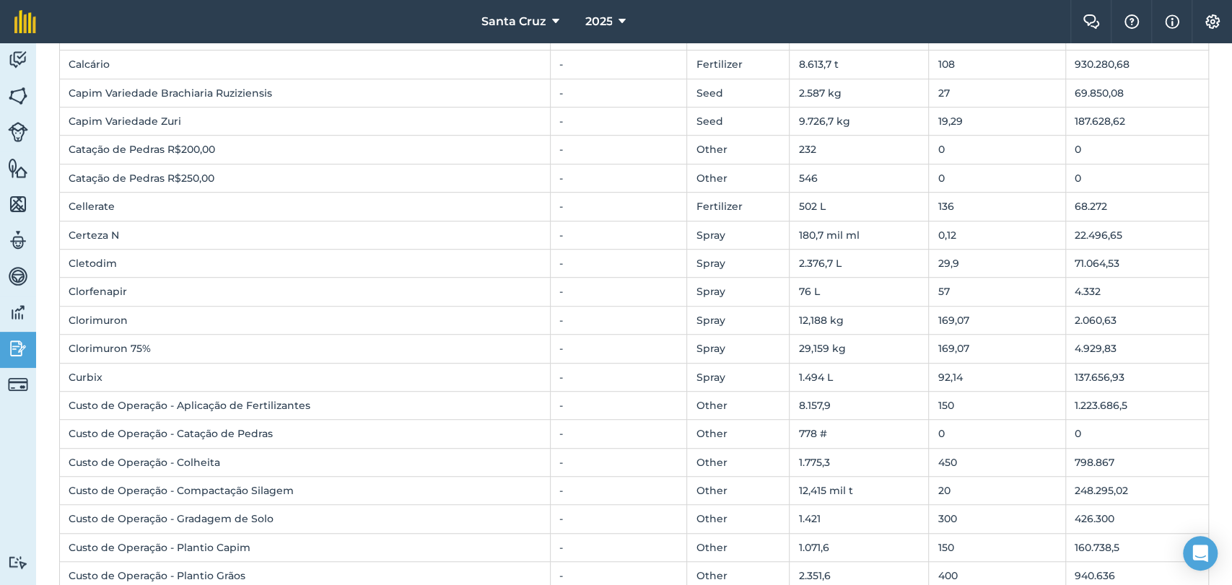
scroll to position [160, 0]
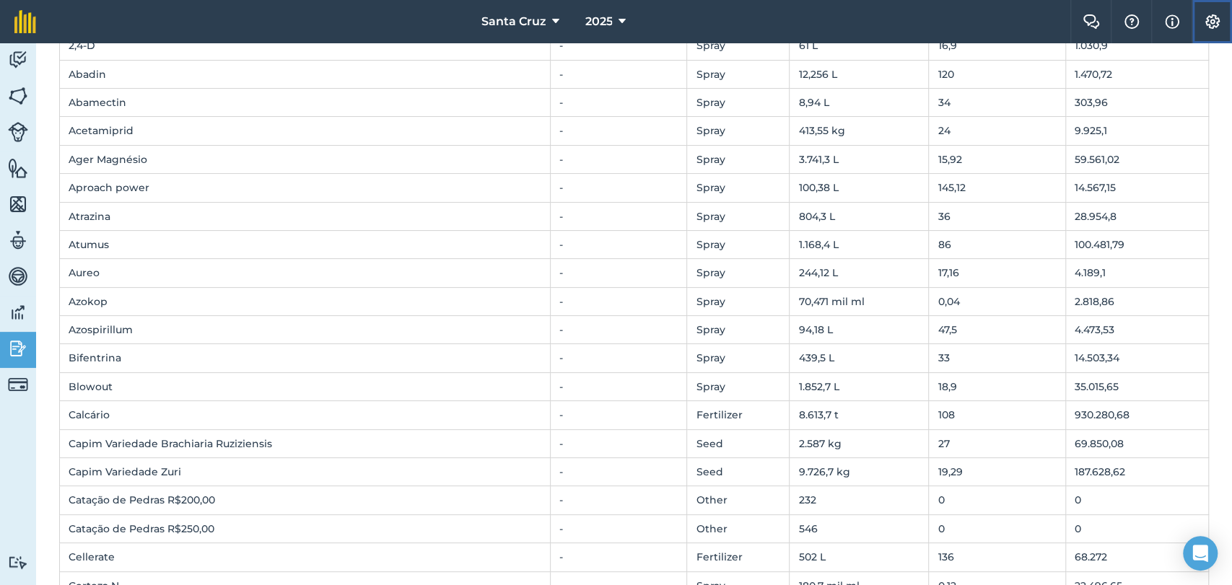
click at [1213, 33] on button "Settings" at bounding box center [1212, 21] width 40 height 43
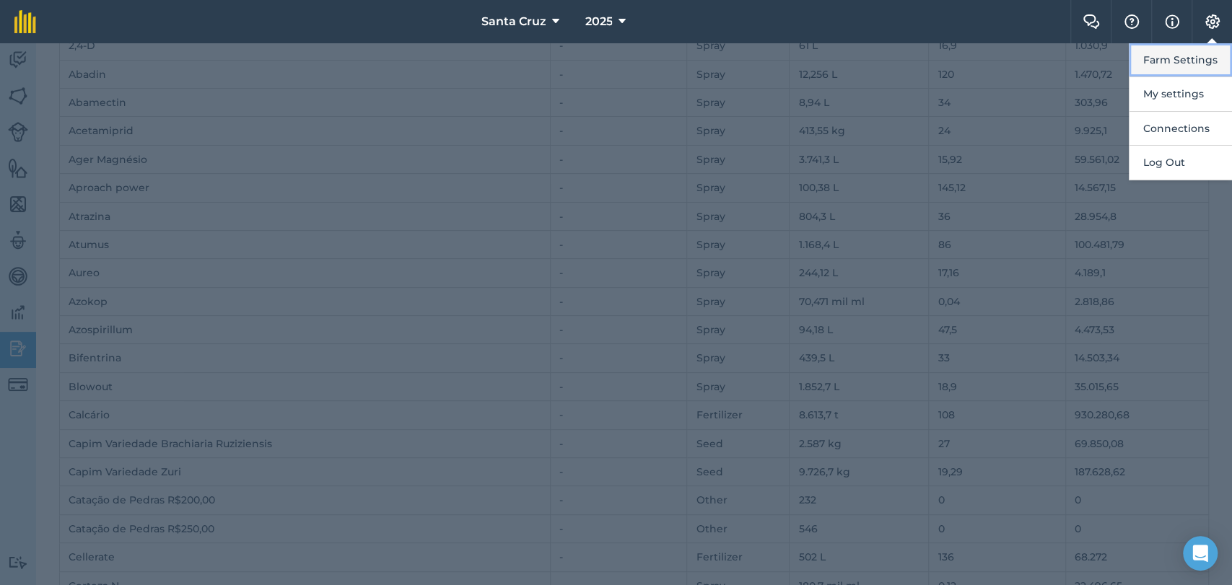
drag, startPoint x: 1178, startPoint y: 54, endPoint x: 1149, endPoint y: 43, distance: 31.1
click at [1178, 54] on button "Farm Settings" at bounding box center [1180, 60] width 103 height 34
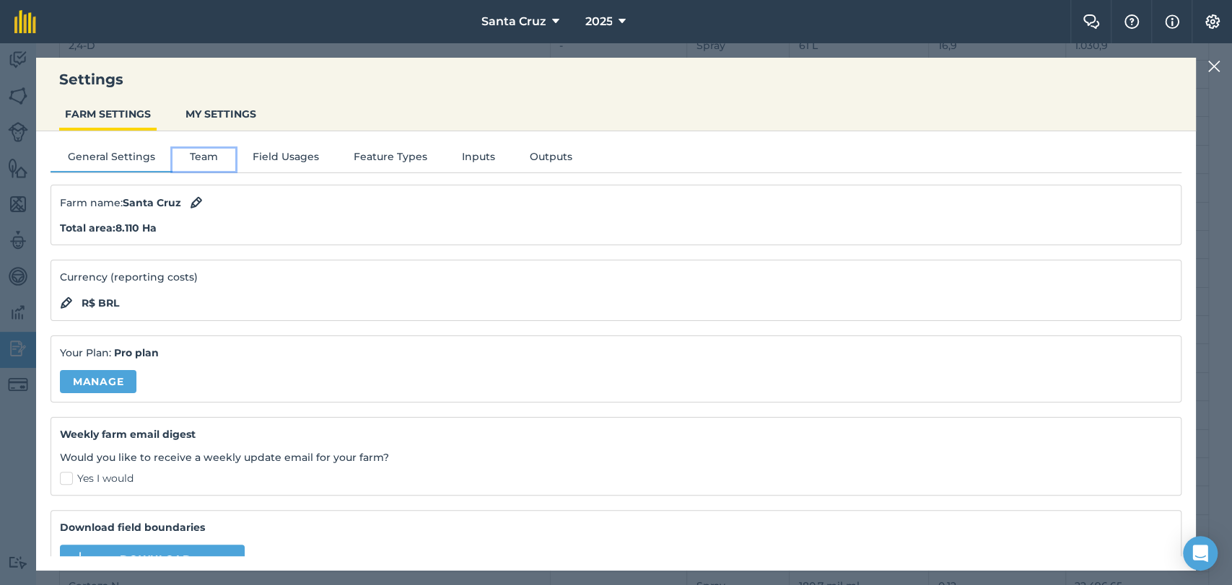
click at [194, 163] on button "Team" at bounding box center [203, 160] width 63 height 22
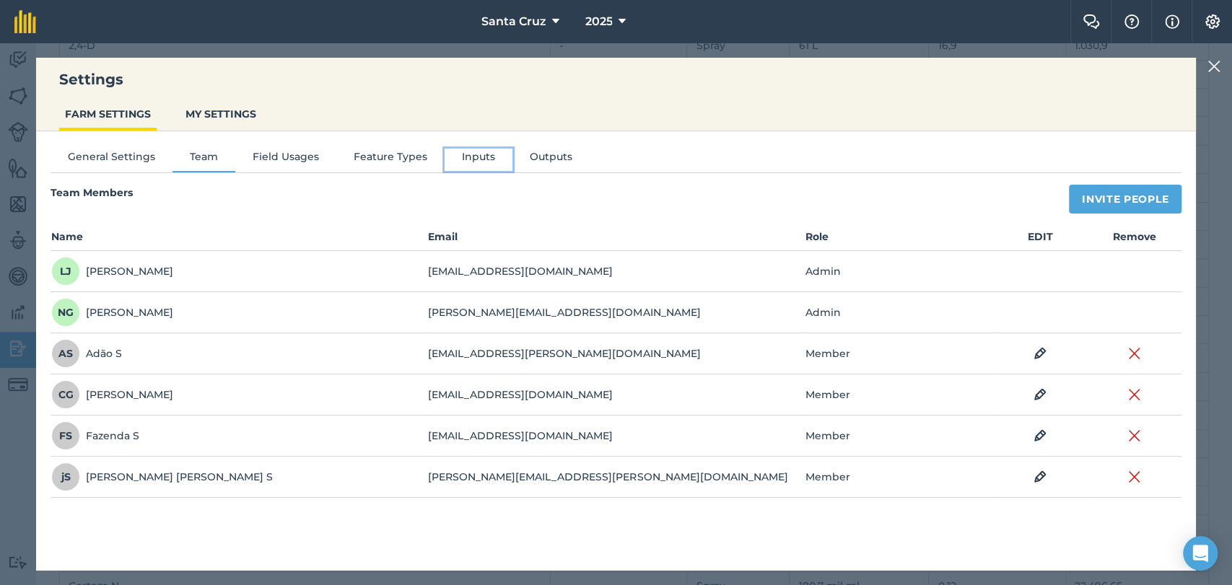
click at [472, 163] on button "Inputs" at bounding box center [479, 160] width 68 height 22
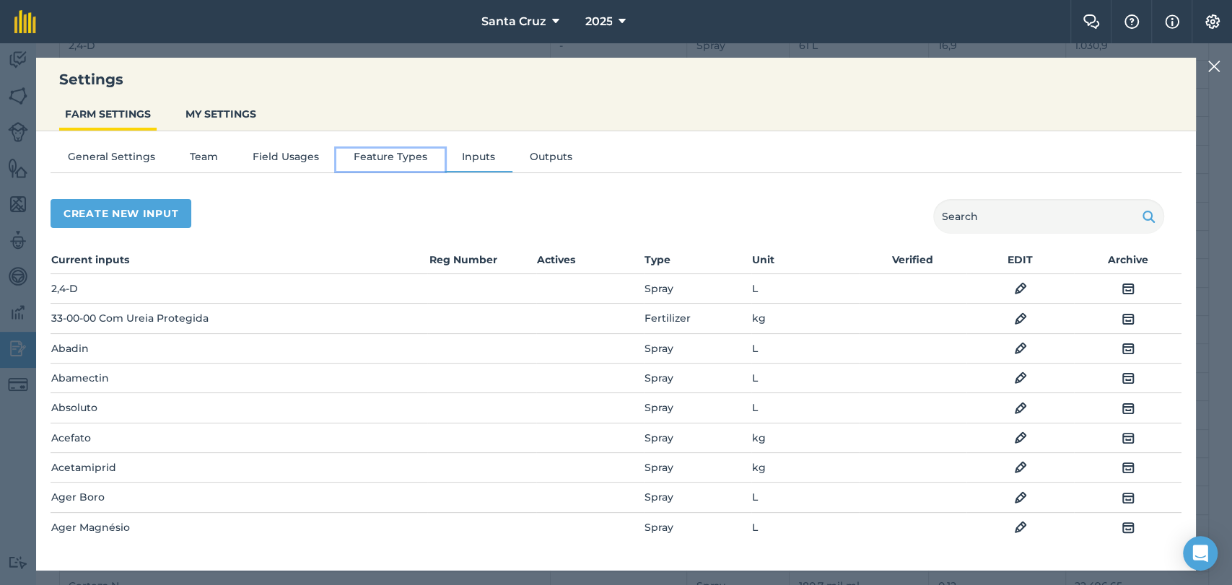
click at [397, 167] on button "Feature Types" at bounding box center [390, 160] width 108 height 22
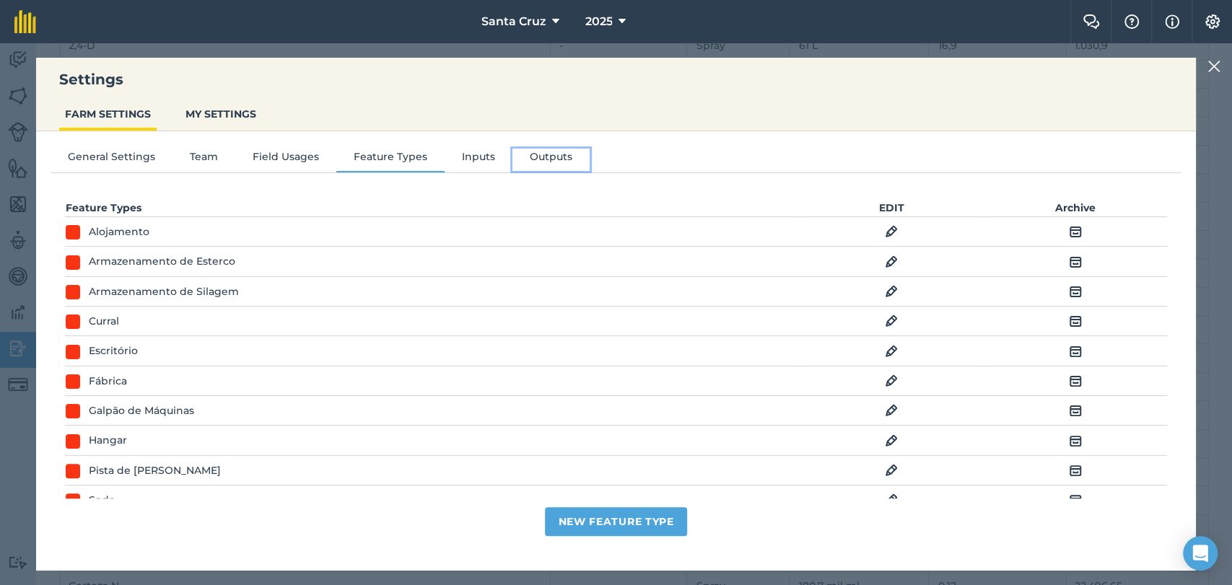
click at [512, 167] on button "Outputs" at bounding box center [550, 160] width 77 height 22
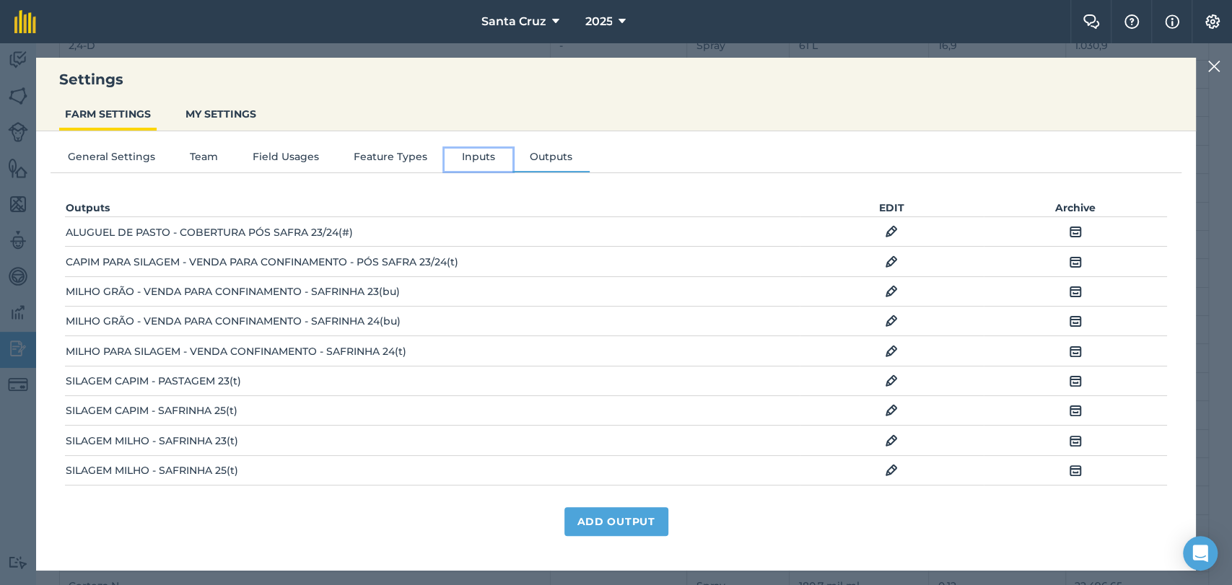
click at [452, 166] on button "Inputs" at bounding box center [479, 160] width 68 height 22
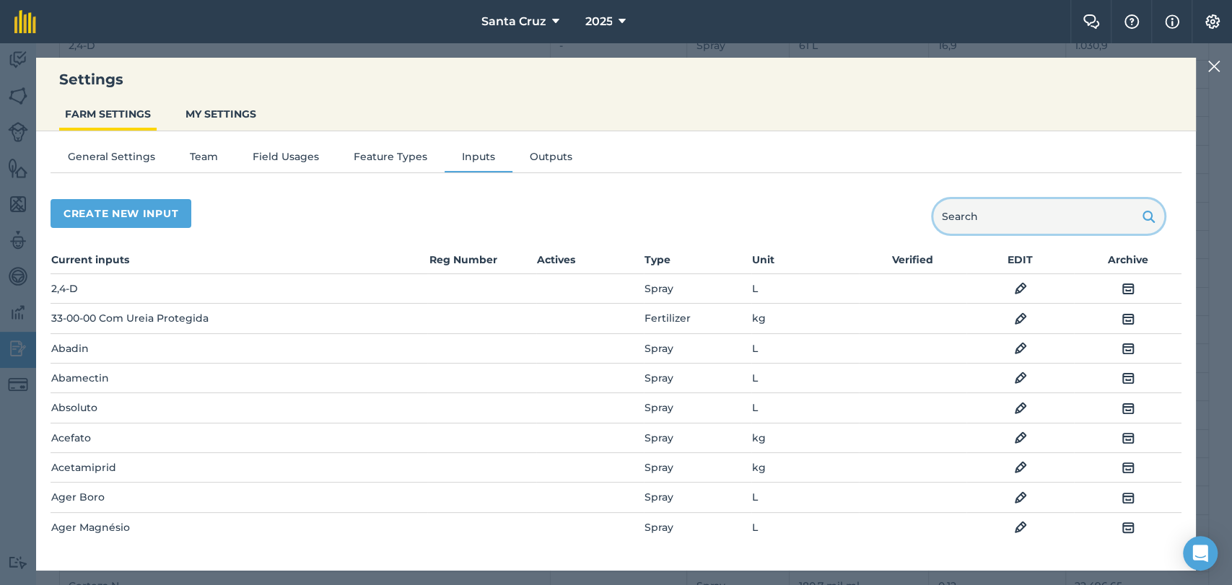
click at [1036, 210] on input "text" at bounding box center [1048, 216] width 231 height 35
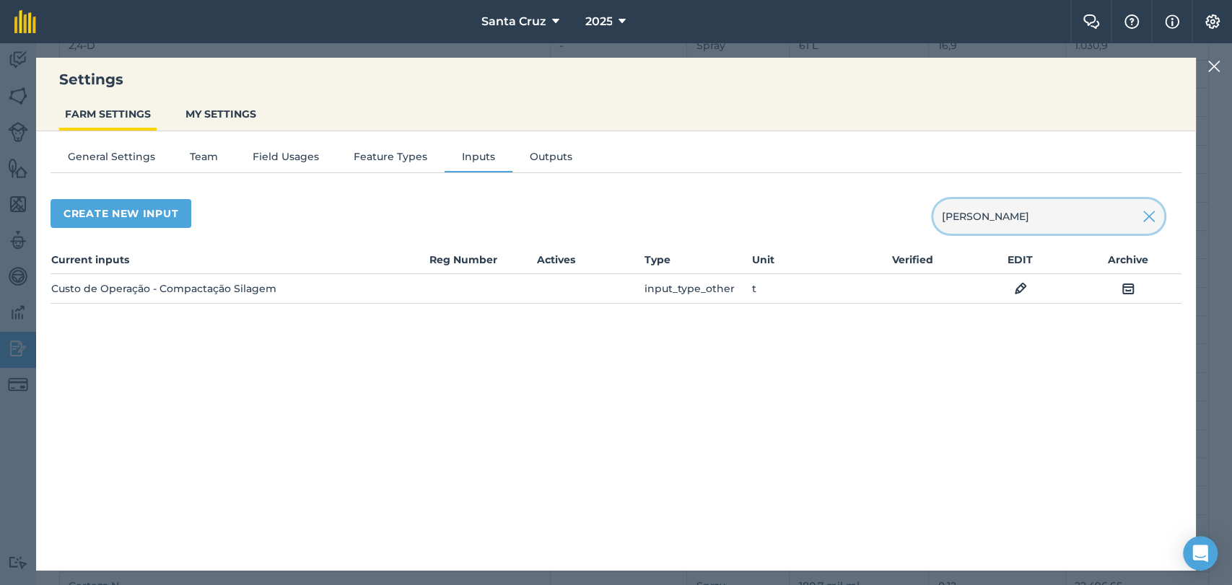
type input "[PERSON_NAME]"
click at [1216, 65] on img at bounding box center [1213, 66] width 13 height 17
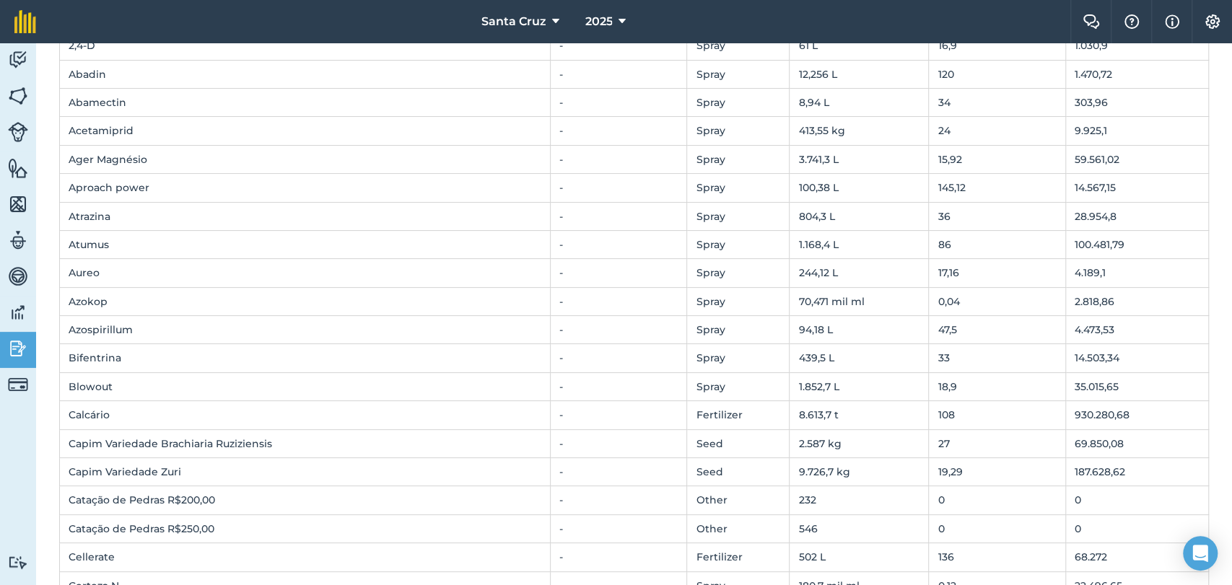
scroll to position [0, 0]
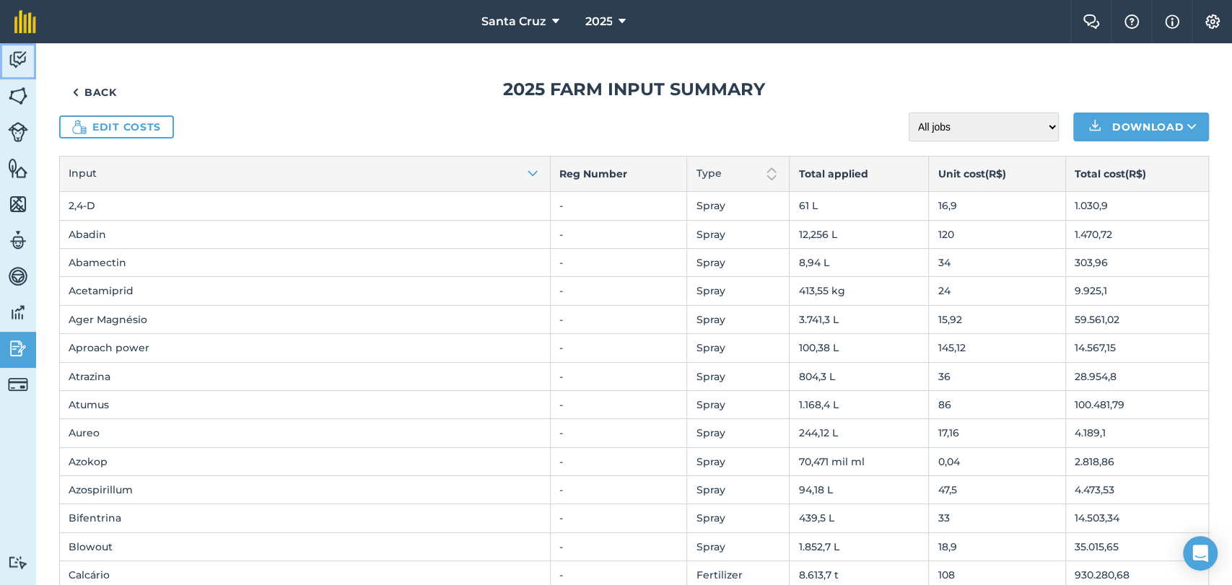
click at [9, 52] on img at bounding box center [18, 60] width 20 height 22
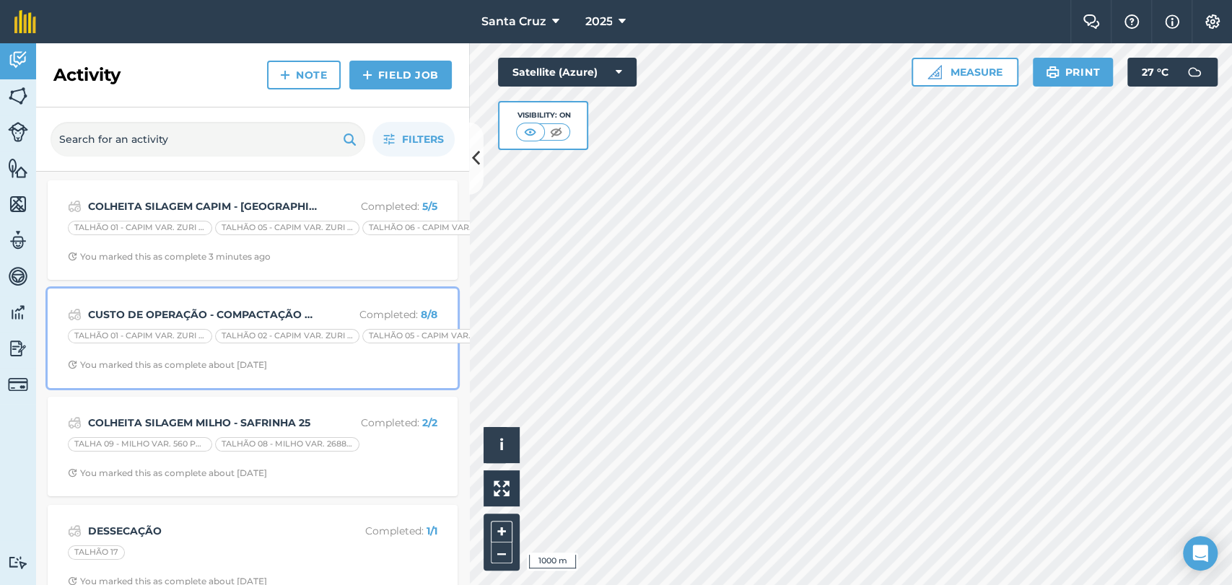
click at [248, 307] on strong "CUSTO DE OPERAÇÃO - COMPACTAÇÃO SILAGEM SAFRINHA 25" at bounding box center [202, 315] width 229 height 16
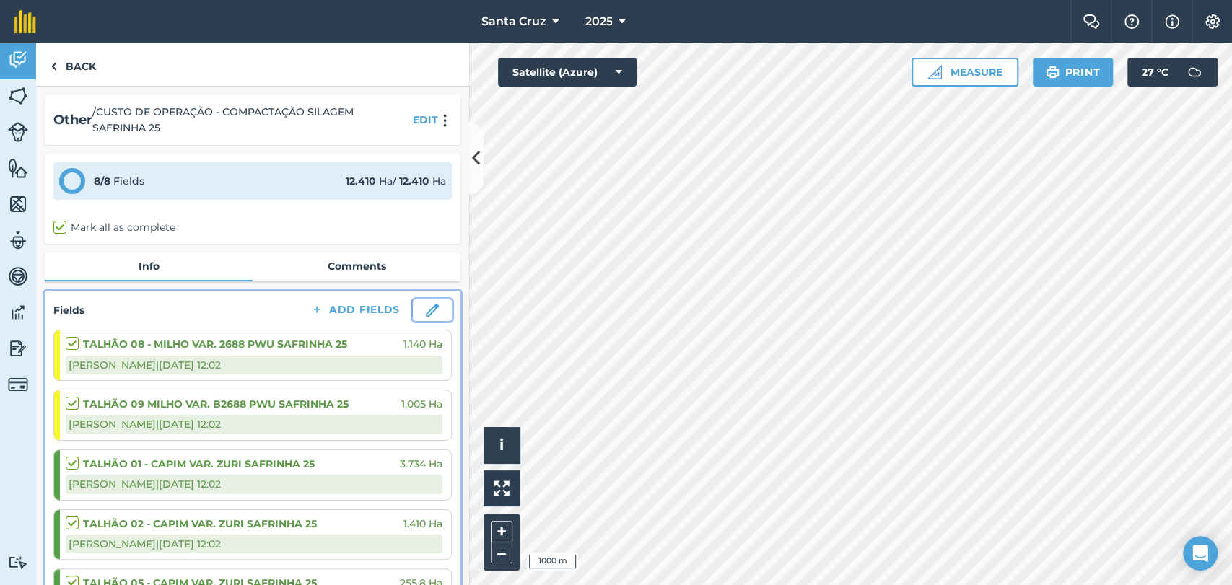
click at [426, 308] on img at bounding box center [432, 310] width 13 height 13
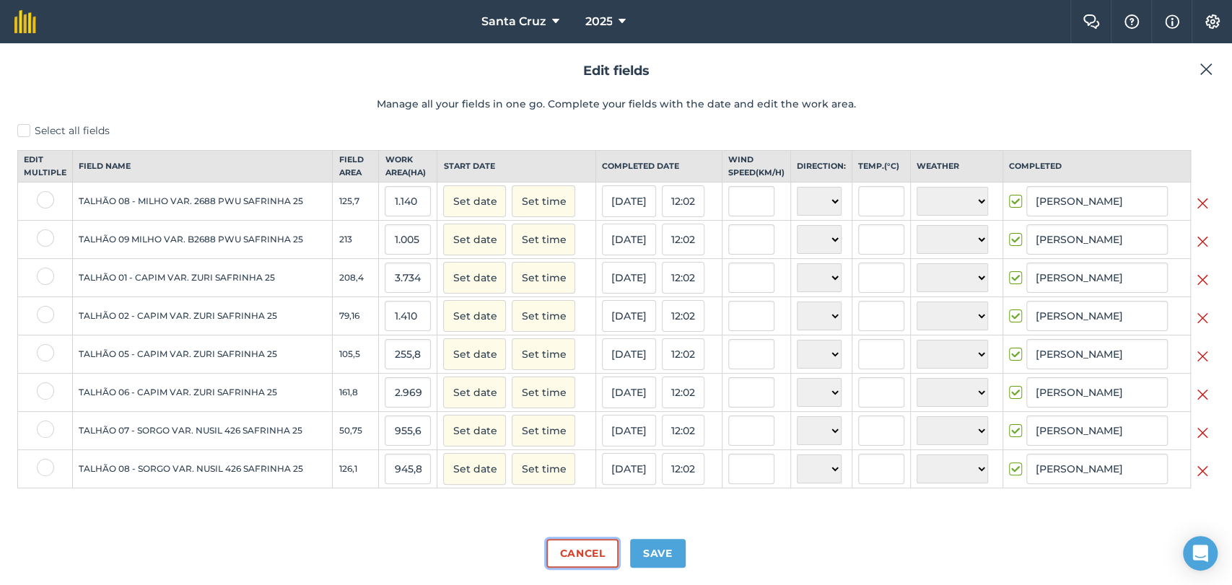
click at [572, 559] on button "Cancel" at bounding box center [581, 553] width 71 height 29
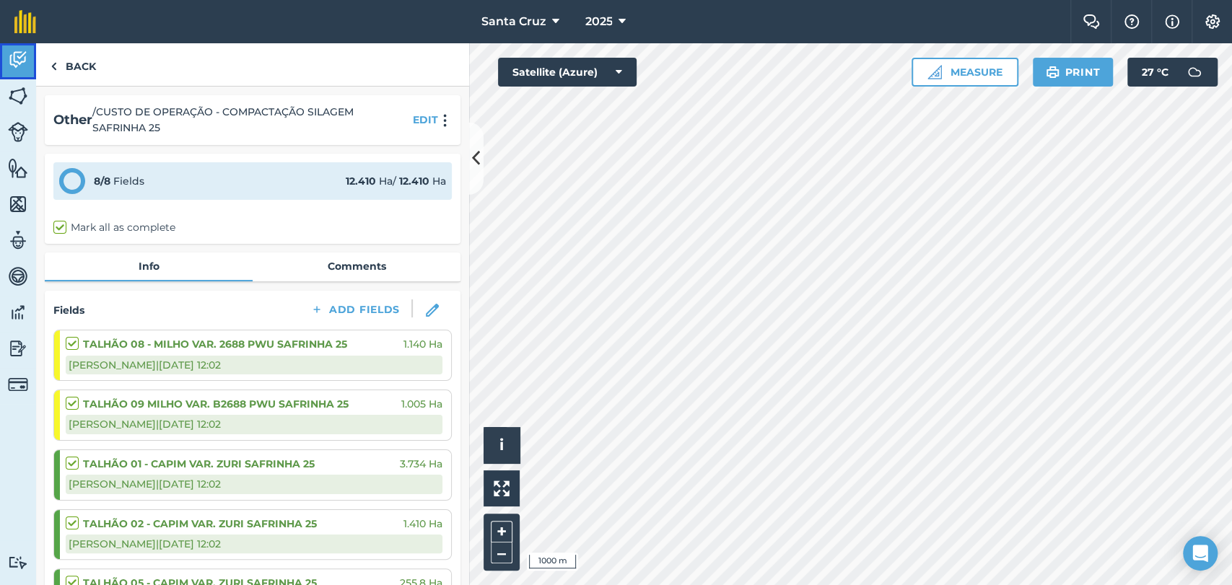
click at [1, 64] on link "Activity" at bounding box center [18, 61] width 36 height 36
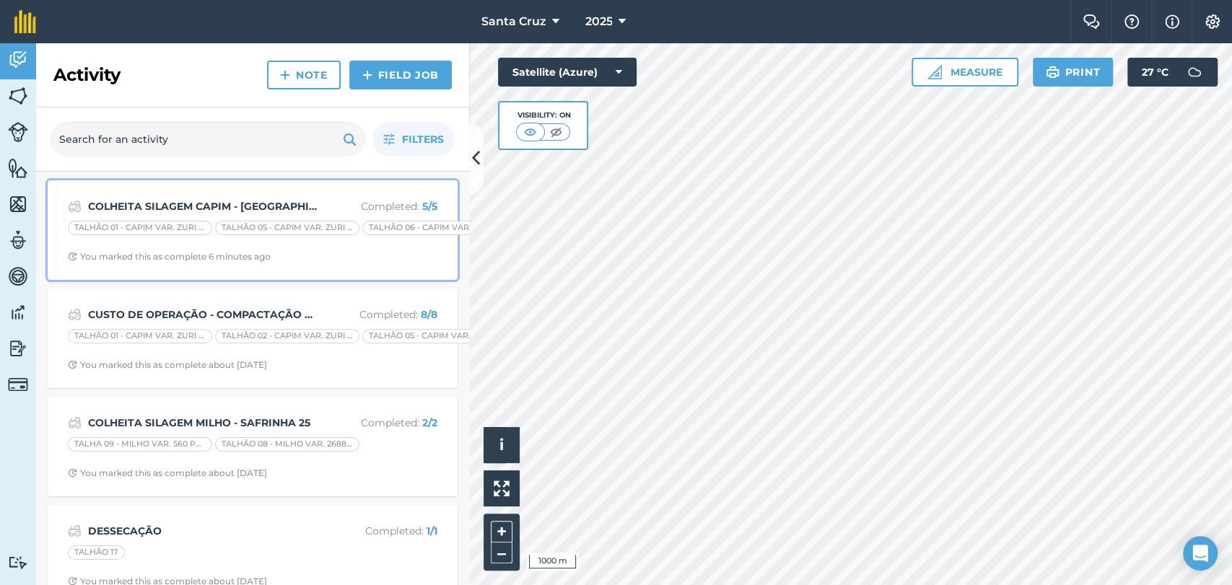
click at [217, 195] on div "COLHEITA SILAGEM CAPIM - SAFRINHA 25 Completed : 5 / 5 TALHÃO 01 - CAPIM VAR. Z…" at bounding box center [252, 230] width 393 height 82
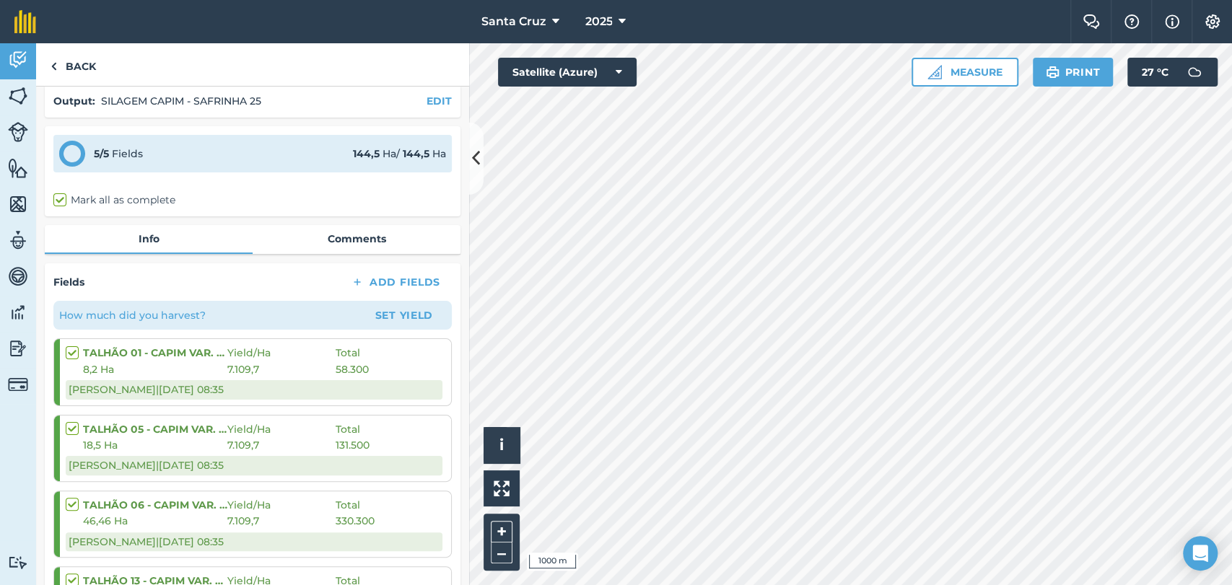
scroll to position [160, 0]
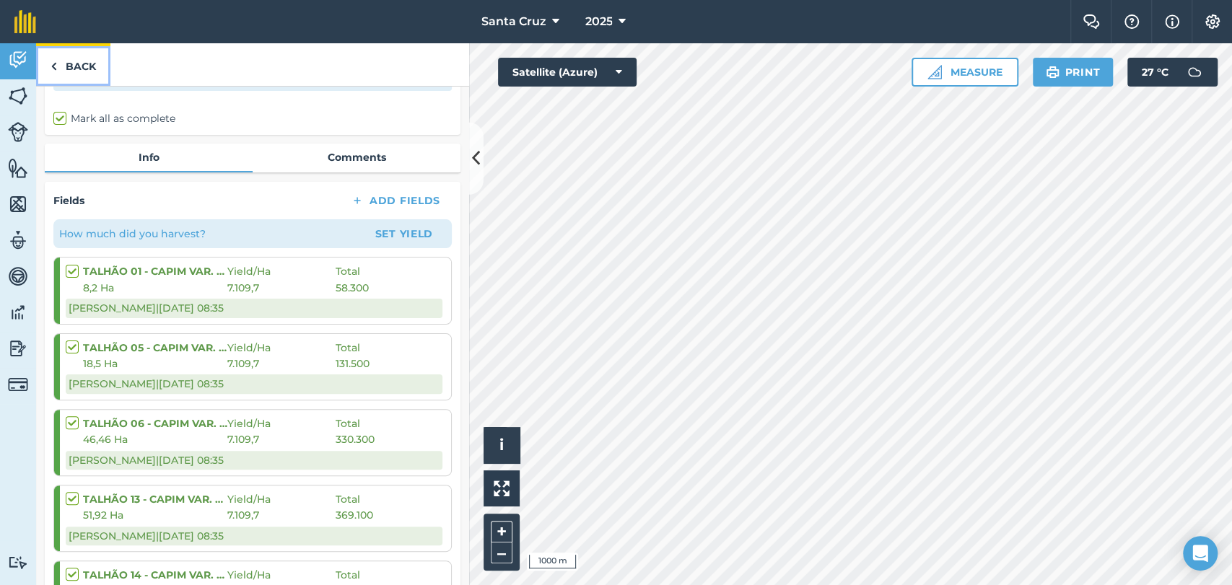
click at [77, 58] on link "Back" at bounding box center [73, 64] width 74 height 43
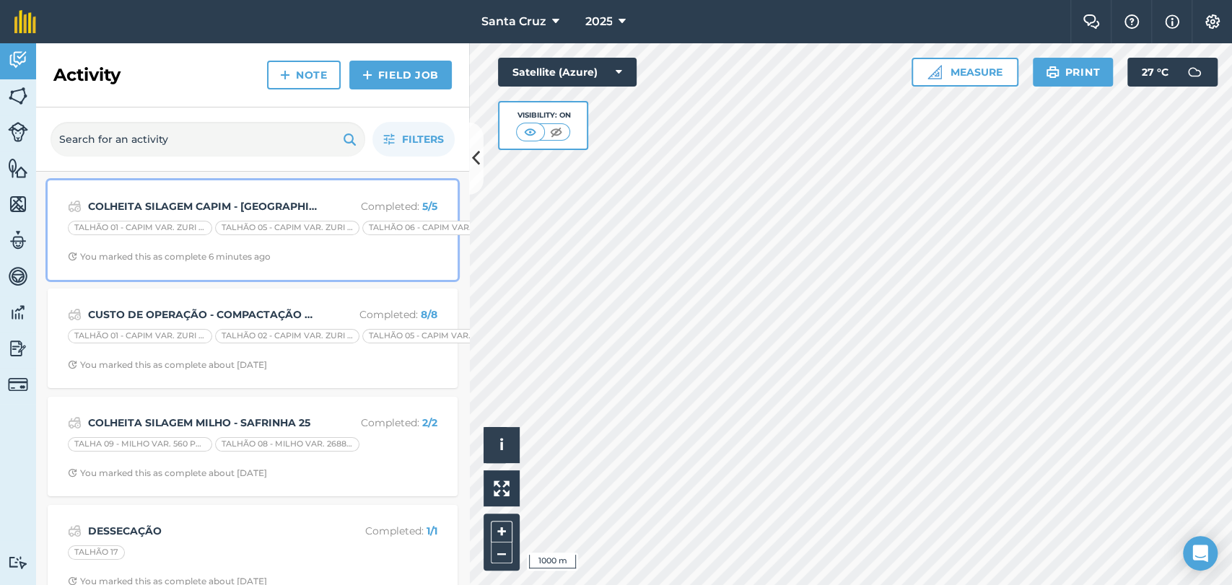
click at [265, 210] on strong "COLHEITA SILAGEM CAPIM - [GEOGRAPHIC_DATA] 25" at bounding box center [202, 206] width 229 height 16
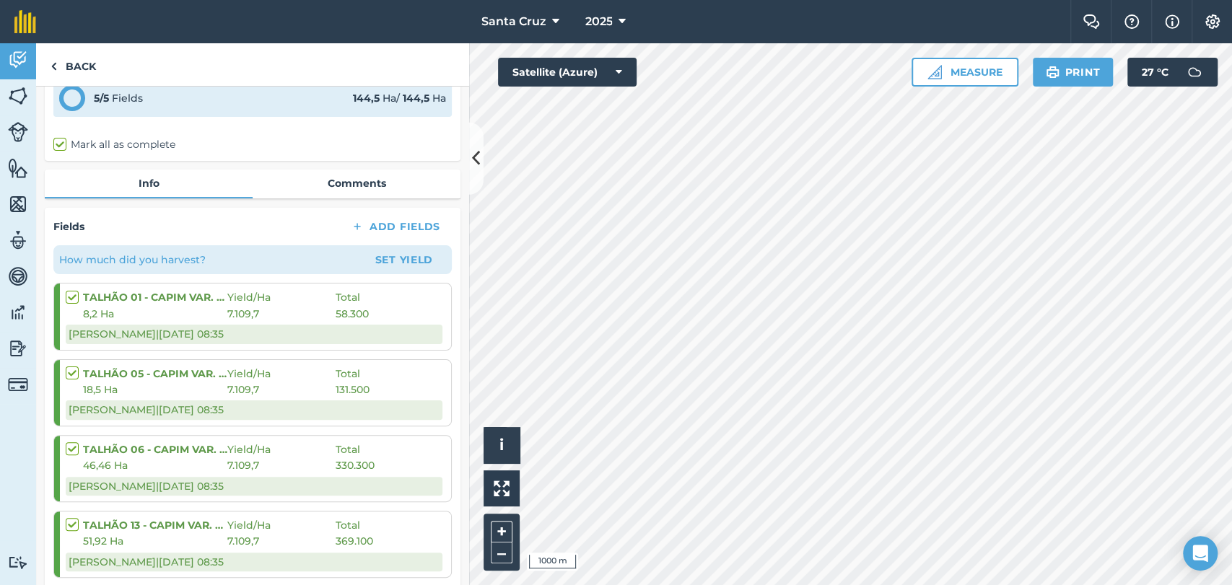
scroll to position [214, 0]
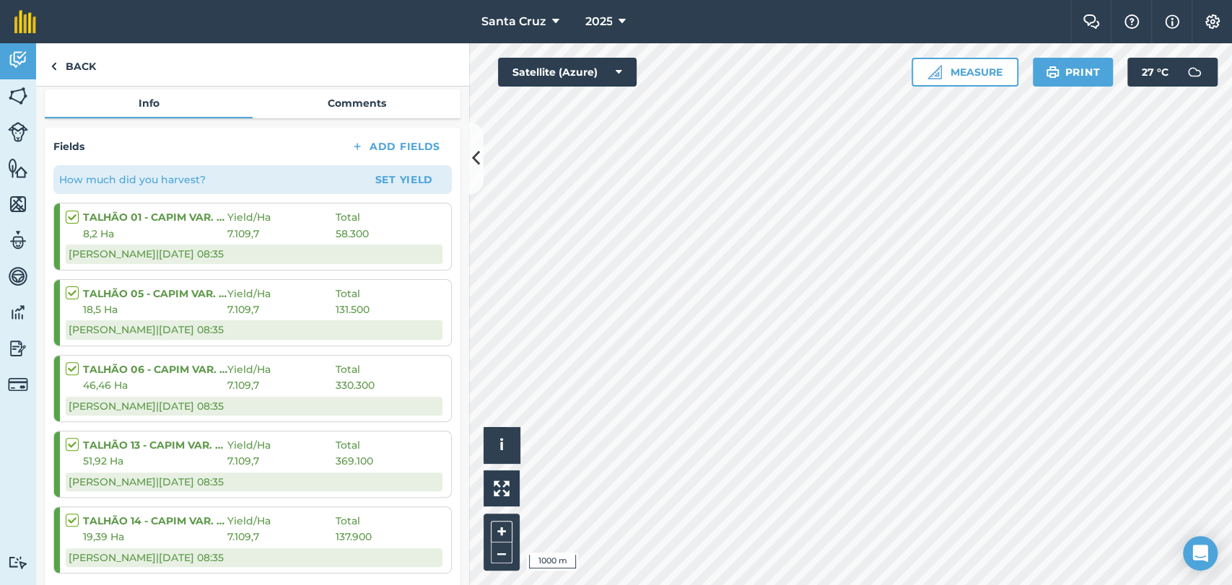
drag, startPoint x: 341, startPoint y: 395, endPoint x: 178, endPoint y: 346, distance: 170.3
drag, startPoint x: 178, startPoint y: 346, endPoint x: 130, endPoint y: 141, distance: 209.7
click at [131, 141] on div "Fields Add Fields" at bounding box center [252, 146] width 398 height 20
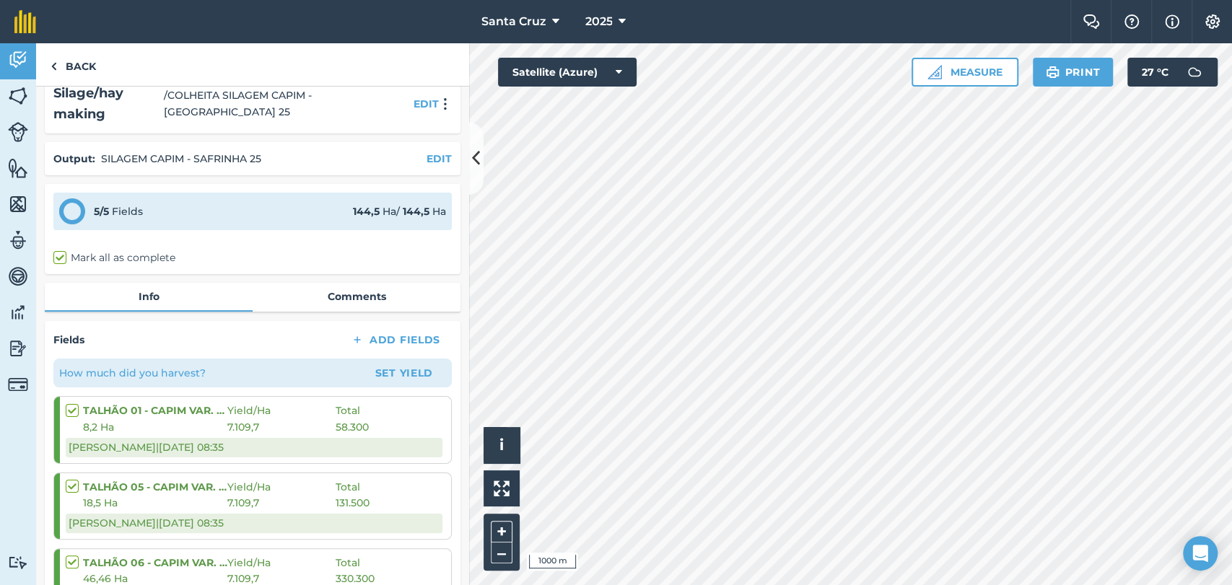
scroll to position [0, 0]
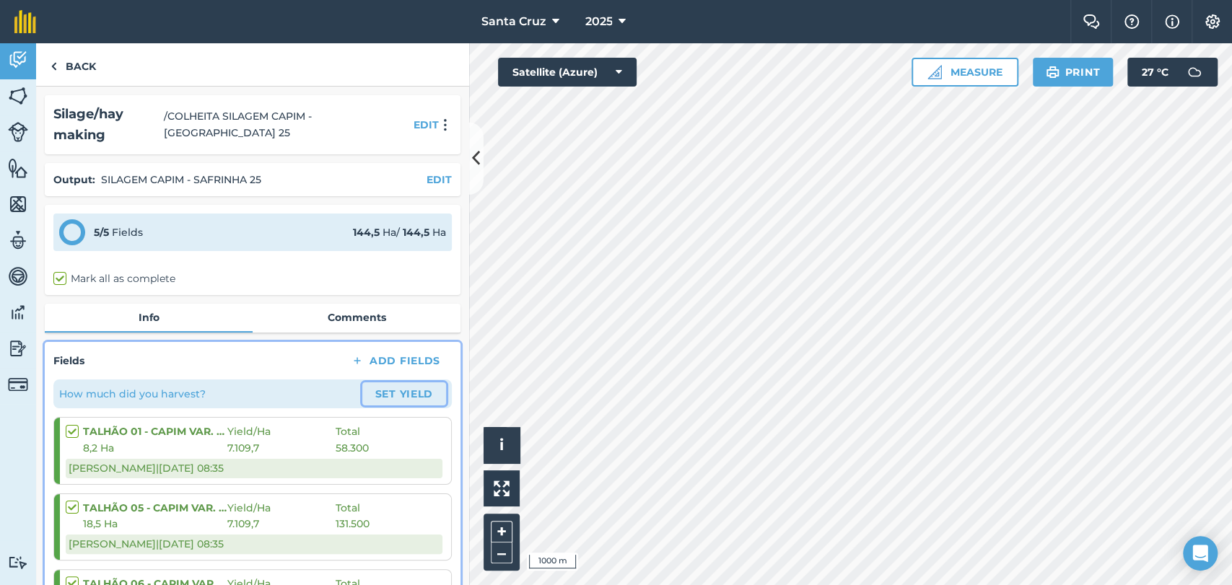
click at [378, 394] on button "Set Yield" at bounding box center [404, 394] width 84 height 23
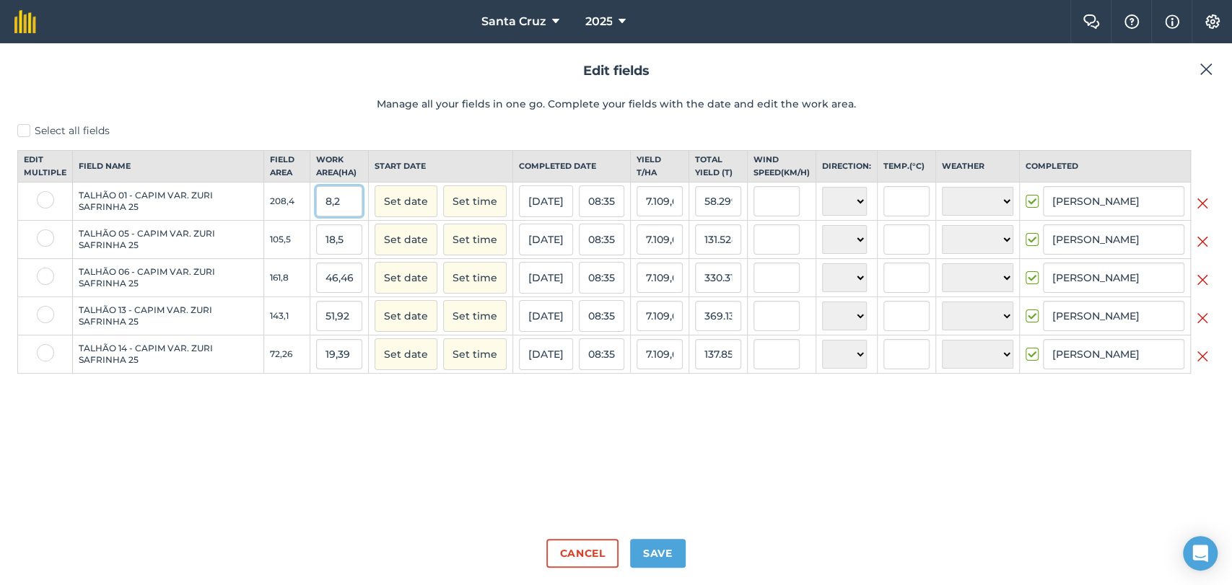
click at [341, 217] on input "8,2" at bounding box center [339, 201] width 46 height 30
click at [554, 217] on button "[DATE]" at bounding box center [546, 201] width 54 height 32
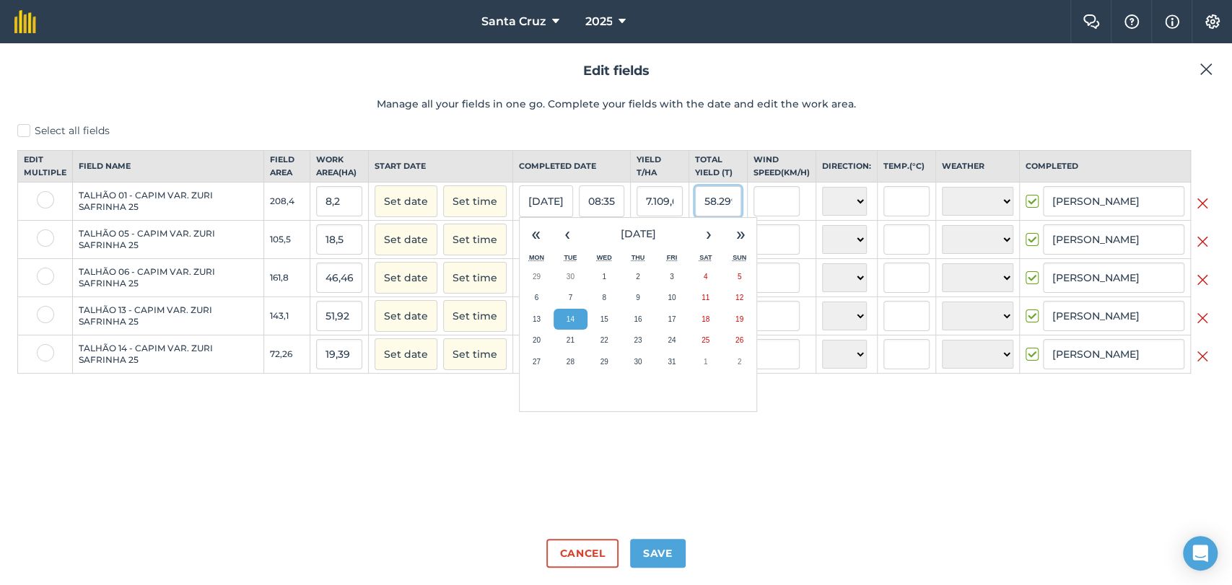
click at [709, 216] on input "58.299,335" at bounding box center [718, 201] width 46 height 30
drag, startPoint x: 904, startPoint y: 240, endPoint x: 888, endPoint y: 243, distance: 16.8
click at [900, 240] on input "text" at bounding box center [906, 239] width 46 height 30
click at [803, 183] on th "Wind speed ( km/h )" at bounding box center [782, 167] width 69 height 32
click at [689, 204] on td "58.299,335" at bounding box center [718, 202] width 58 height 38
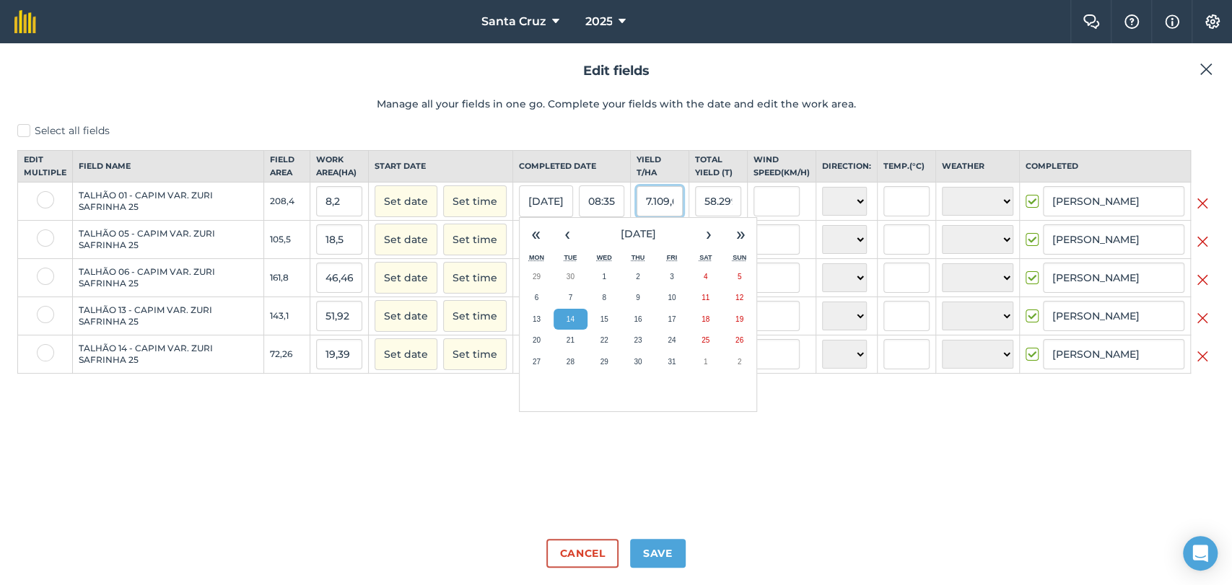
click at [656, 209] on input "7.109,6748046875" at bounding box center [660, 201] width 46 height 30
click at [812, 453] on div "Select all fields Edit multiple Field name Field Area Work area ( Ha ) Start da…" at bounding box center [615, 325] width 1197 height 404
click at [753, 506] on div "Select all fields Edit multiple Field name Field Area Work area ( Ha ) Start da…" at bounding box center [615, 325] width 1197 height 404
click at [752, 505] on div "Select all fields Edit multiple Field name Field Area Work area ( Ha ) Start da…" at bounding box center [615, 325] width 1197 height 404
click at [638, 127] on label "Select all fields" at bounding box center [615, 130] width 1197 height 15
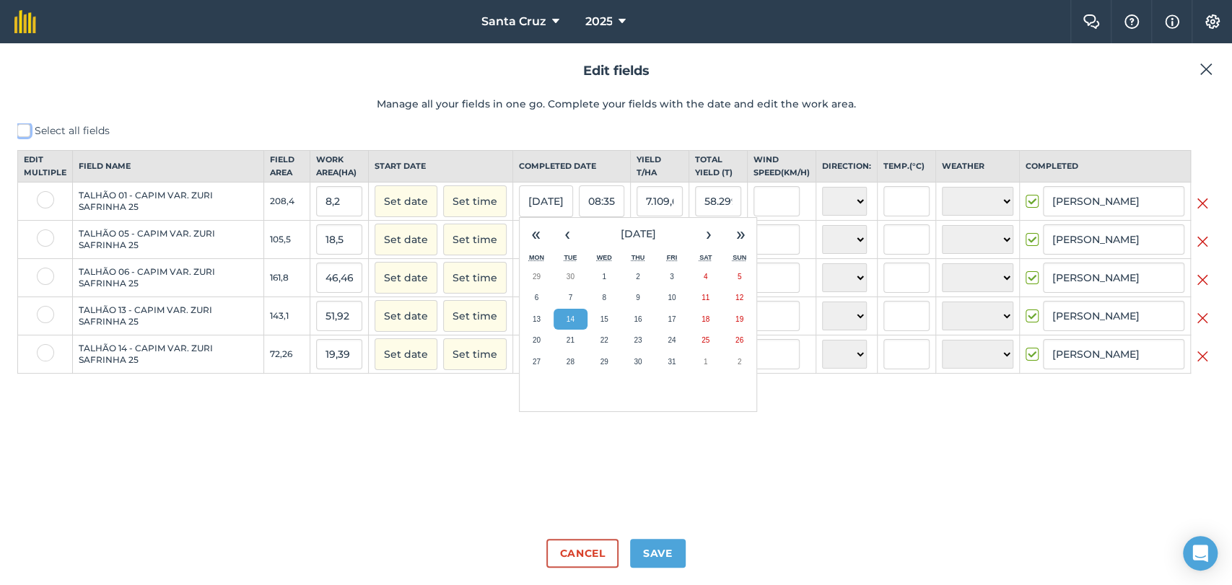
click at [27, 127] on input "Select all fields" at bounding box center [21, 127] width 9 height 9
checkbox input "true"
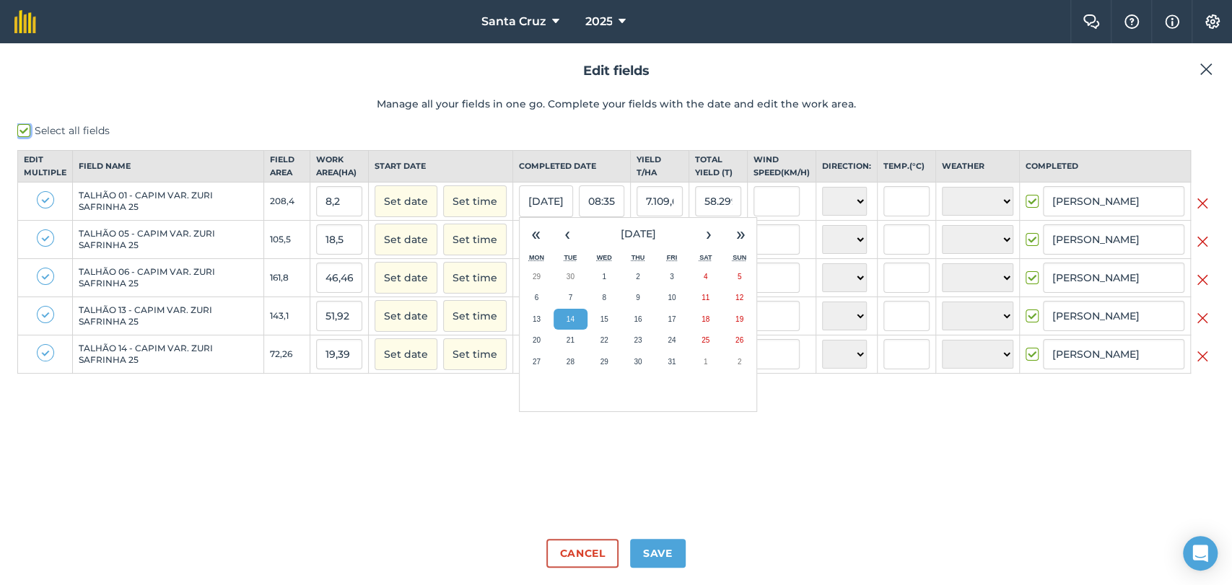
checkbox input "true"
click at [639, 125] on label "Select all fields" at bounding box center [615, 130] width 1197 height 15
click at [27, 125] on input "Select all fields" at bounding box center [21, 127] width 9 height 9
checkbox input "false"
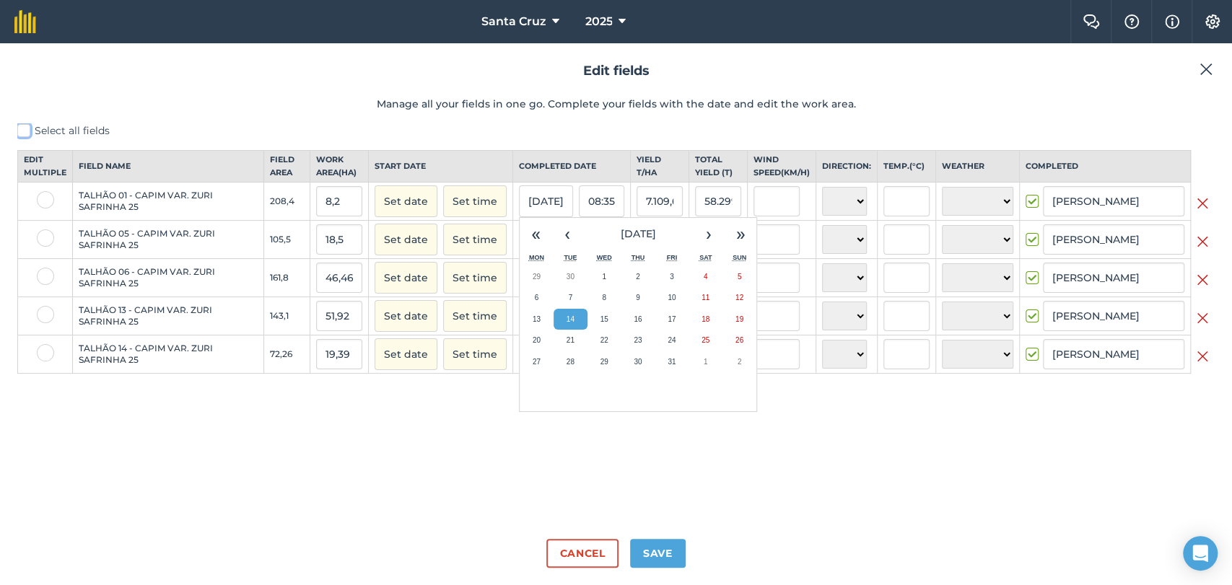
checkbox input "false"
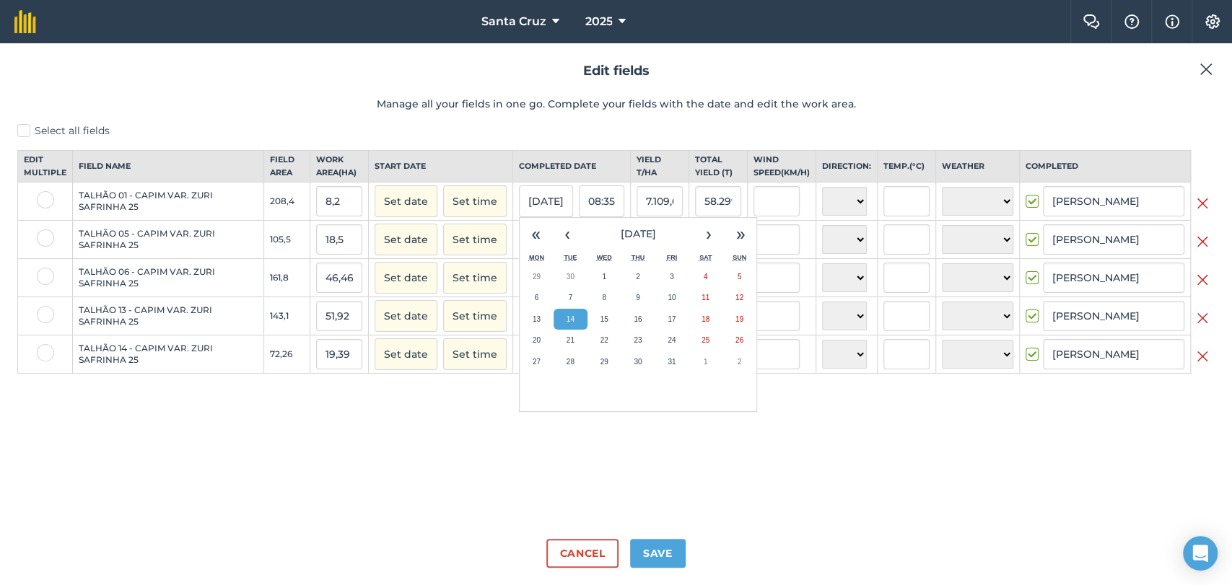
click at [1194, 66] on h2 "Edit fields" at bounding box center [615, 71] width 1197 height 21
click at [1204, 58] on div "Edit fields Manage all your fields in one go. Complete your fields with the dat…" at bounding box center [616, 314] width 1232 height 542
click at [1211, 67] on img at bounding box center [1206, 69] width 13 height 17
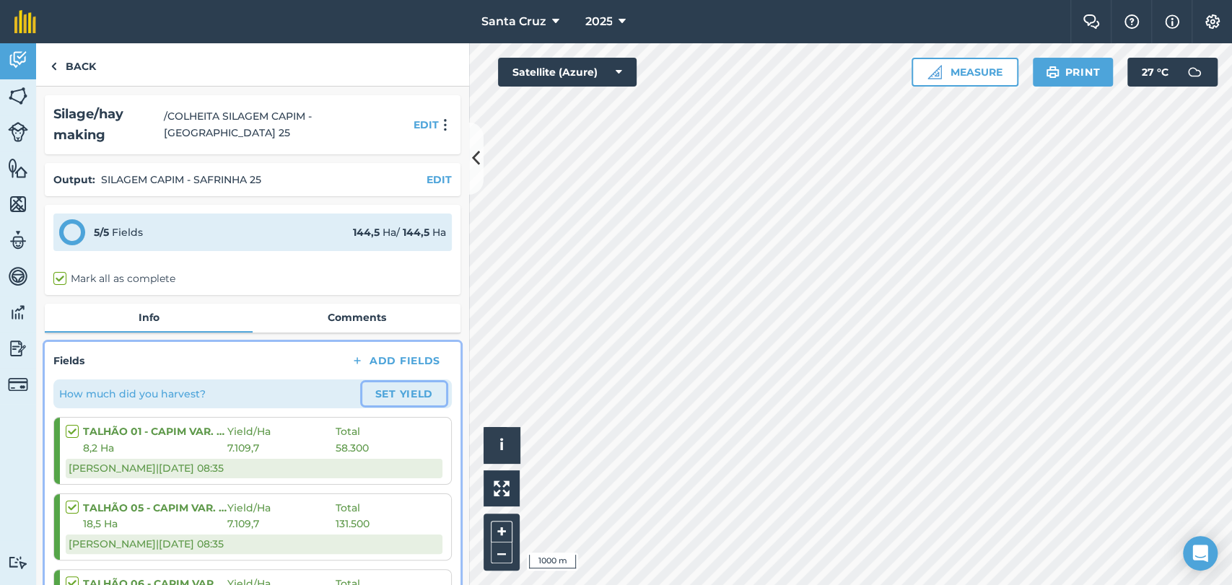
click at [385, 393] on button "Set Yield" at bounding box center [404, 394] width 84 height 23
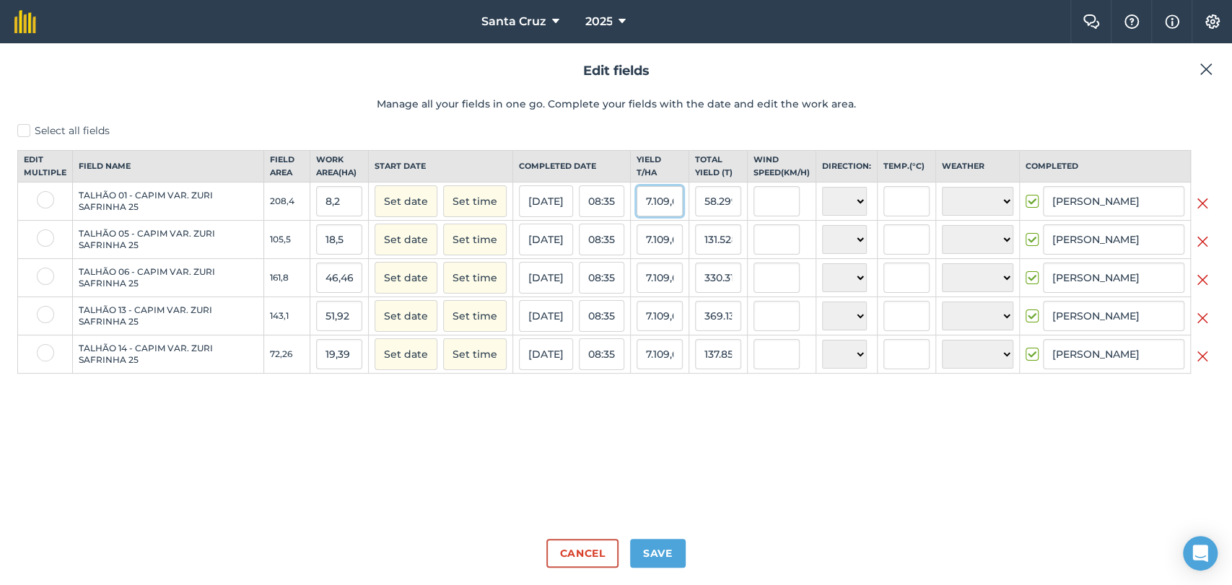
click at [654, 213] on input "7.109,6748046875" at bounding box center [660, 201] width 46 height 30
drag, startPoint x: 657, startPoint y: 215, endPoint x: 686, endPoint y: 217, distance: 28.2
click at [686, 217] on td "7.109,6748046875" at bounding box center [660, 202] width 58 height 38
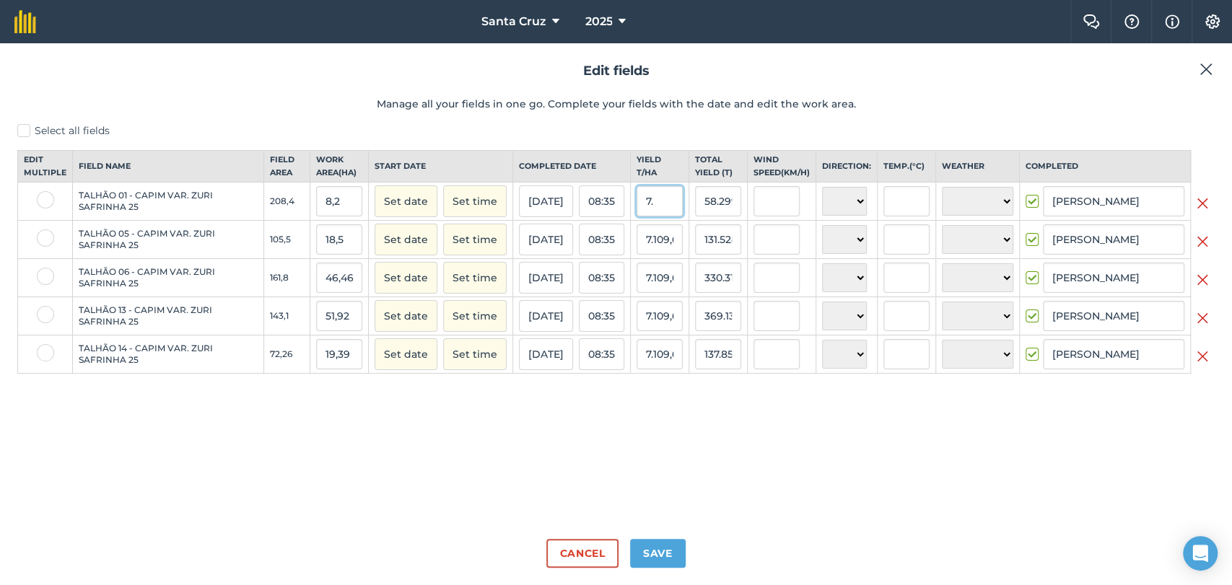
type input "7"
drag, startPoint x: 645, startPoint y: 210, endPoint x: 663, endPoint y: 214, distance: 17.9
click at [663, 214] on input "7111,151" at bounding box center [660, 201] width 46 height 30
click at [649, 215] on input "7111,151" at bounding box center [660, 201] width 46 height 30
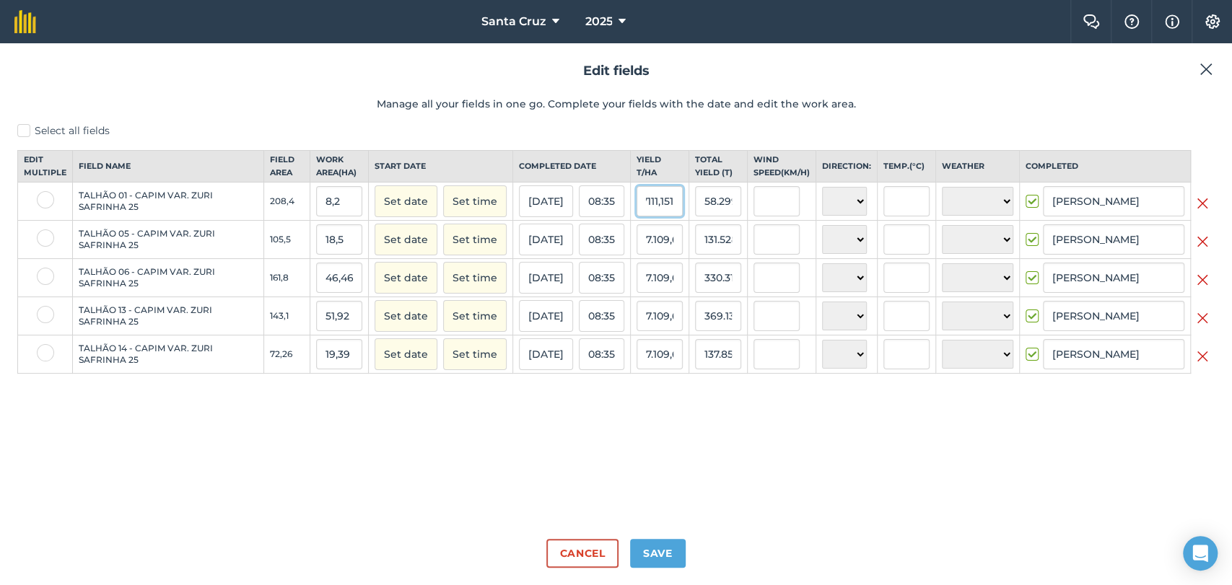
scroll to position [0, 0]
drag, startPoint x: 652, startPoint y: 214, endPoint x: 644, endPoint y: 212, distance: 7.5
click at [640, 212] on input "7111,151" at bounding box center [660, 201] width 46 height 30
click at [652, 212] on input "7111,151" at bounding box center [660, 201] width 46 height 30
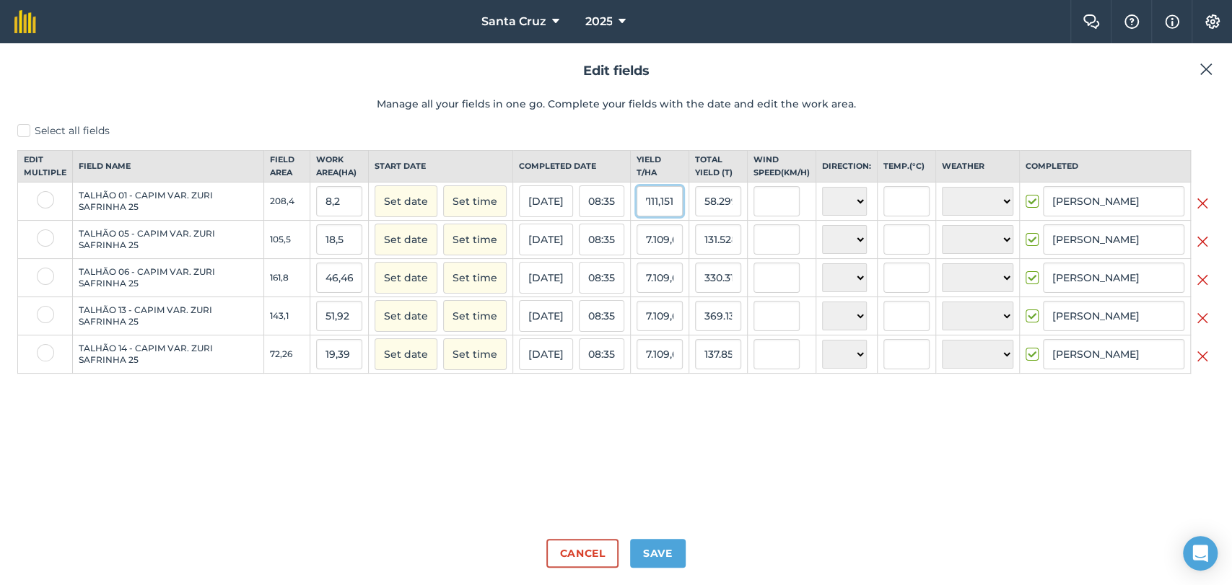
drag, startPoint x: 647, startPoint y: 214, endPoint x: 709, endPoint y: 215, distance: 62.8
click at [709, 215] on tr "TALHÃO 01 - CAPIM VAR. ZURI SAFRINHA 25 208,4 8,2 Set date Set time [DATE] 08:3…" at bounding box center [616, 202] width 1197 height 38
type input "7.111,151"
type input "58.311,4382"
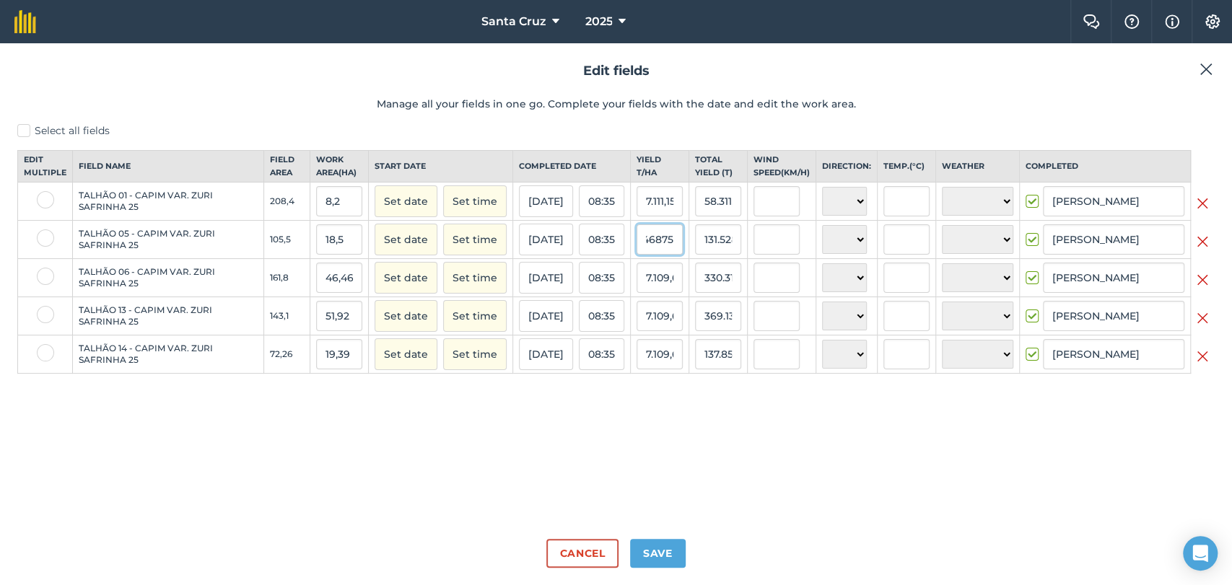
drag, startPoint x: 647, startPoint y: 253, endPoint x: 725, endPoint y: 255, distance: 78.0
click at [724, 255] on tr "TALHÃO 05 - CAPIM VAR. ZURI SAFRINHA 25 105,5 18,5 Set date Set time [DATE] 08:…" at bounding box center [616, 240] width 1197 height 38
paste input "7111,151"
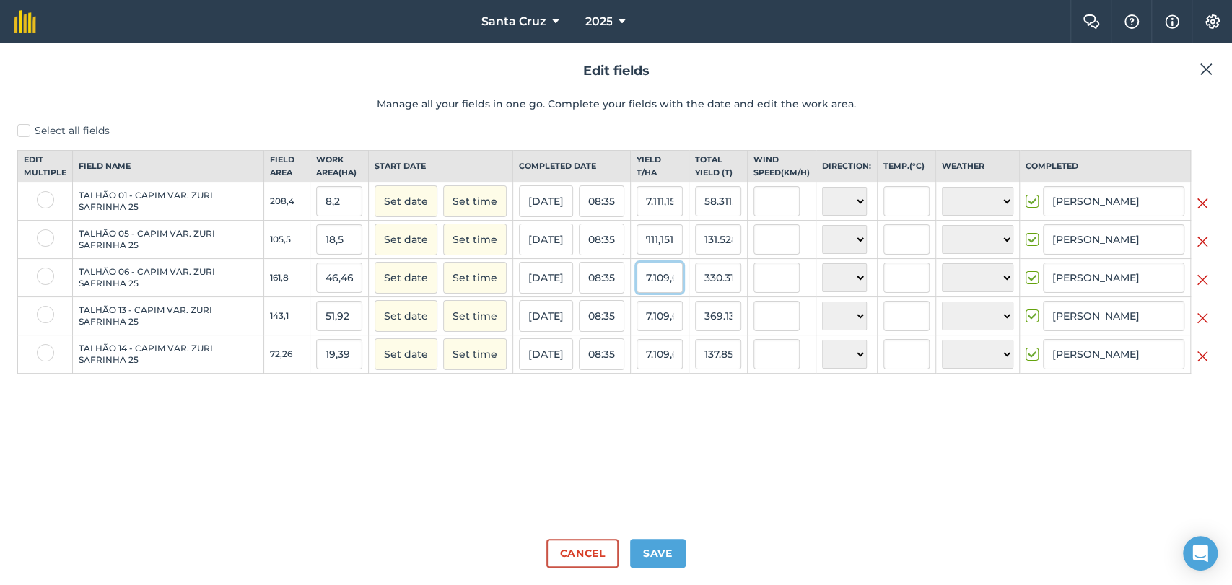
type input "7.111,151"
type input "131.556,2935"
drag, startPoint x: 643, startPoint y: 293, endPoint x: 730, endPoint y: 298, distance: 86.8
click at [722, 297] on tr "TALHÃO 06 - CAPIM VAR. ZURI SAFRINHA 25 161,8 46,46 Set date Set time [DATE] 08…" at bounding box center [616, 278] width 1197 height 38
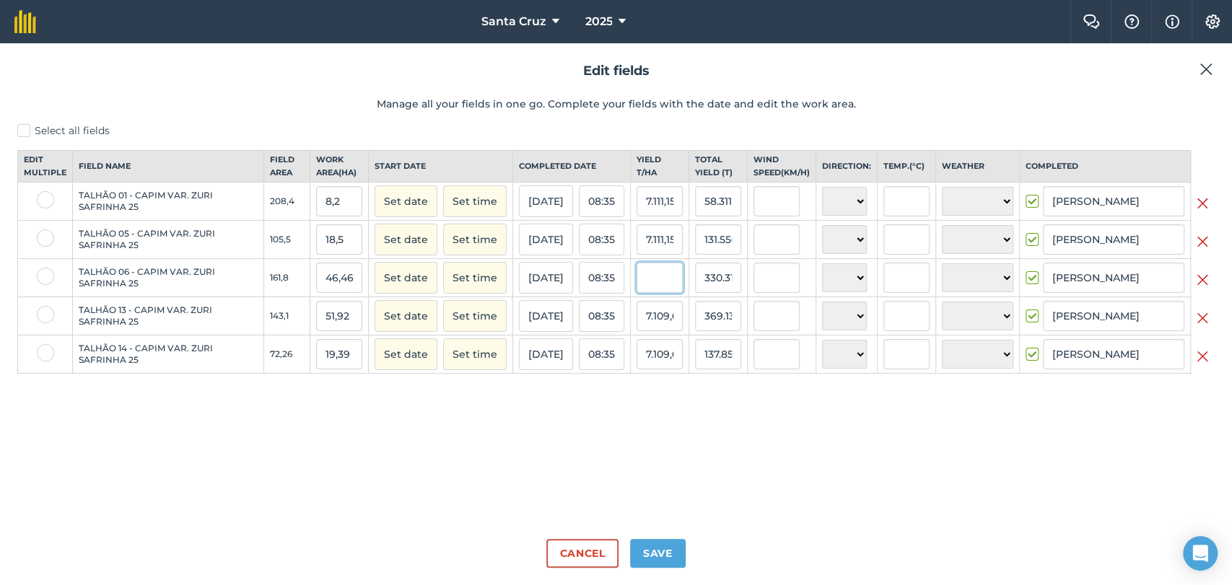
scroll to position [0, 0]
paste input "7111,151"
type input "7.111,151"
type input "330.384,07546"
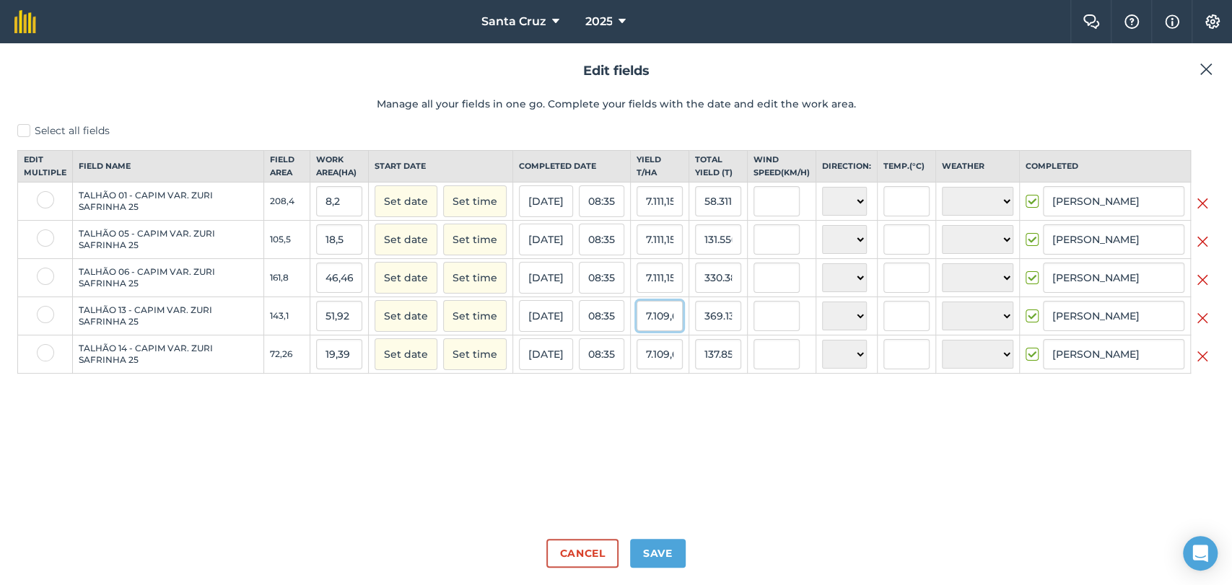
scroll to position [0, 61]
drag, startPoint x: 644, startPoint y: 333, endPoint x: 715, endPoint y: 329, distance: 70.8
click at [715, 329] on tr "TALHÃO 13 - CAPIM VAR. ZURI SAFRINHA 25 143,1 51,92 Set date Set time [DATE] 08…" at bounding box center [616, 316] width 1197 height 38
paste input "7111,151"
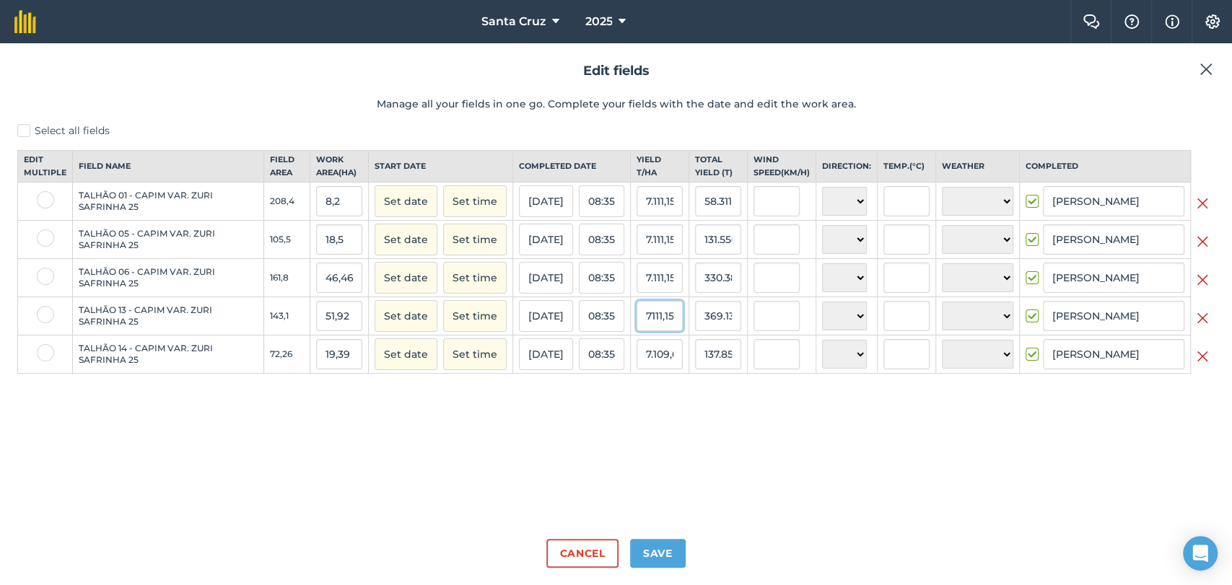
scroll to position [0, 4]
type input "7.111,151"
type input "369.210,95992"
drag, startPoint x: 647, startPoint y: 371, endPoint x: 712, endPoint y: 377, distance: 65.2
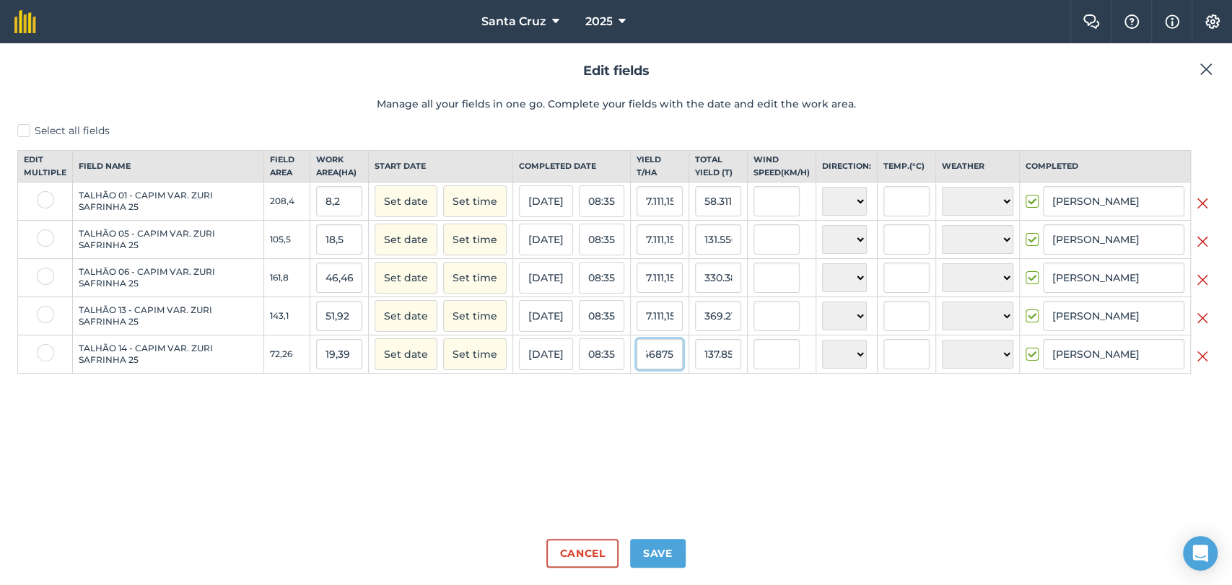
click at [710, 374] on tr "TALHÃO 14 - CAPIM VAR. ZURI SAFRINHA 25 72,26 19,39 Set date Set time [DATE] 08…" at bounding box center [616, 355] width 1197 height 38
paste input "7111,151"
type input "7.111,151"
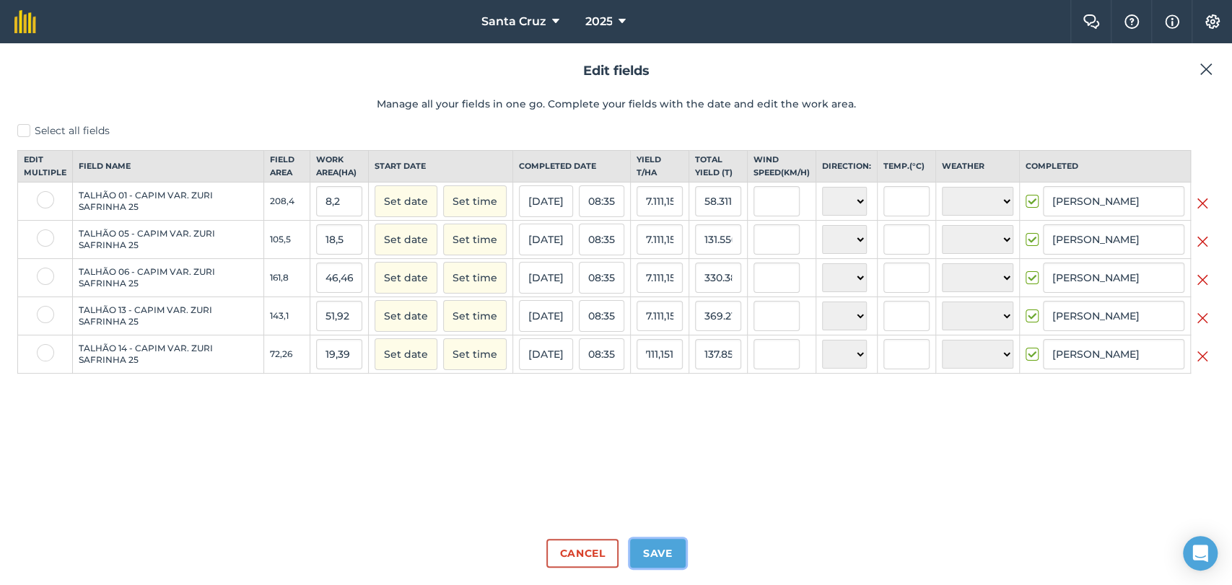
type input "137.885,21789"
click at [663, 557] on button "Save" at bounding box center [658, 553] width 56 height 29
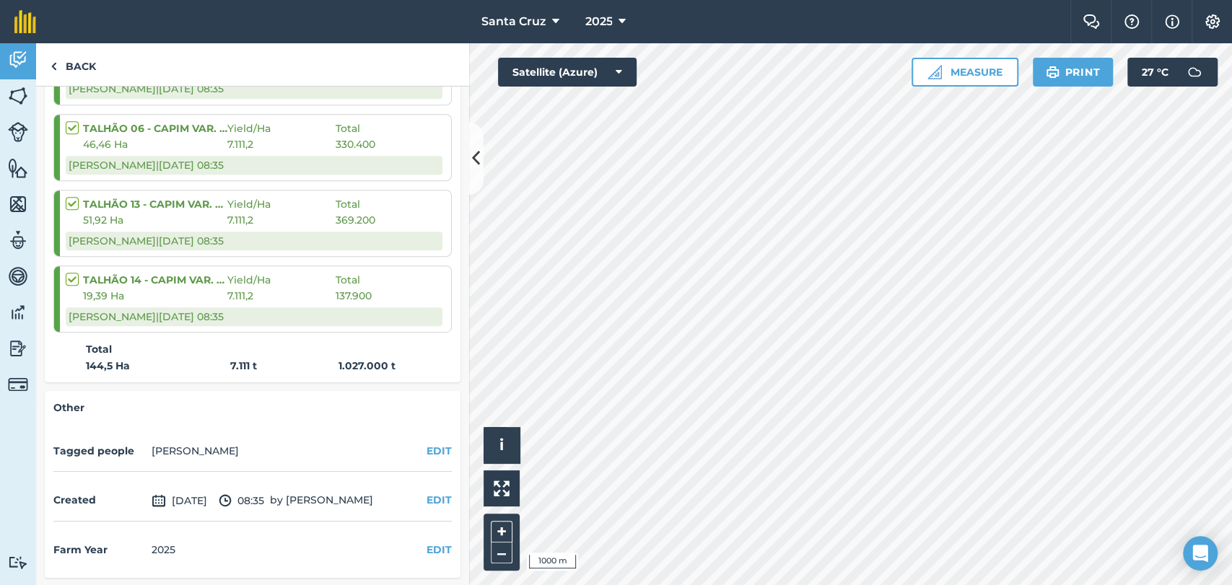
click at [368, 365] on strong "1.027.000 t" at bounding box center [366, 365] width 57 height 13
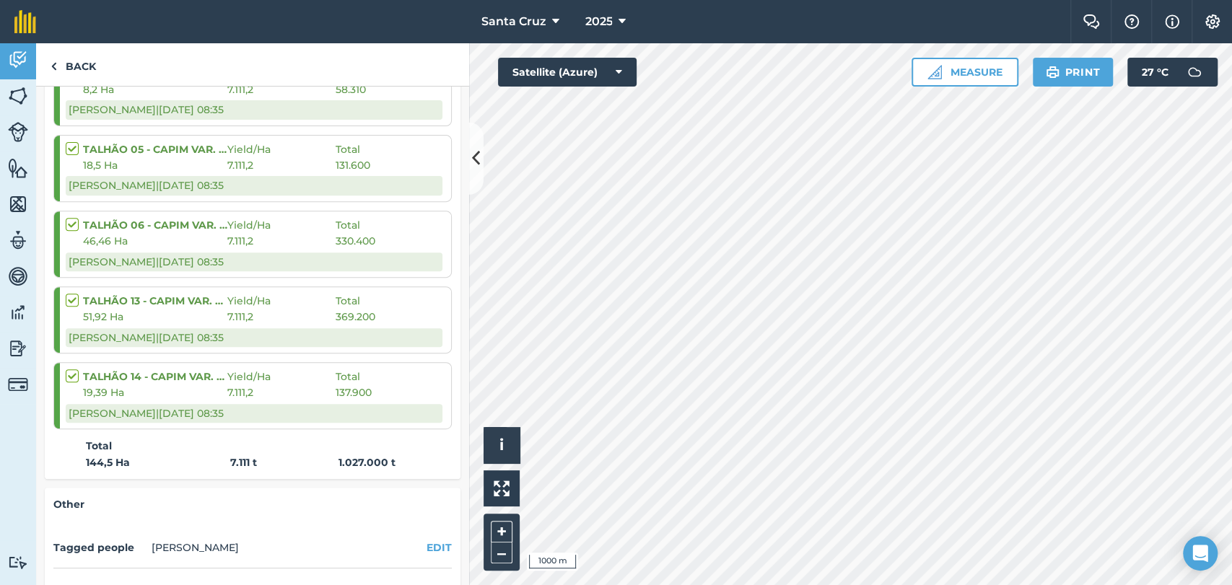
scroll to position [134, 0]
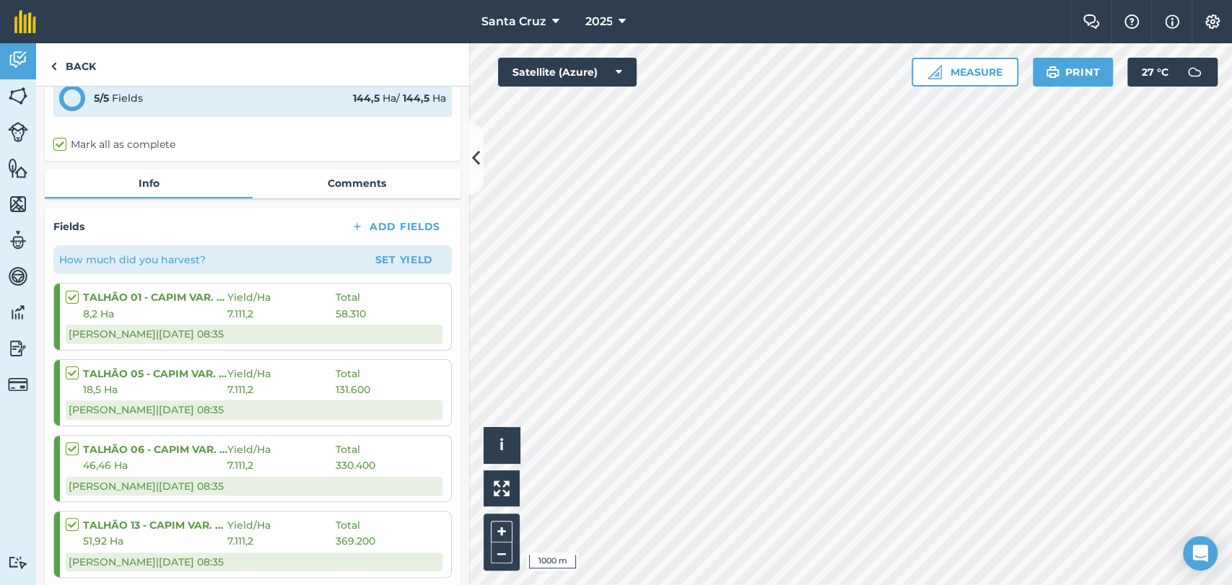
click at [380, 245] on div "How much did you harvest? Set Yield" at bounding box center [252, 259] width 398 height 29
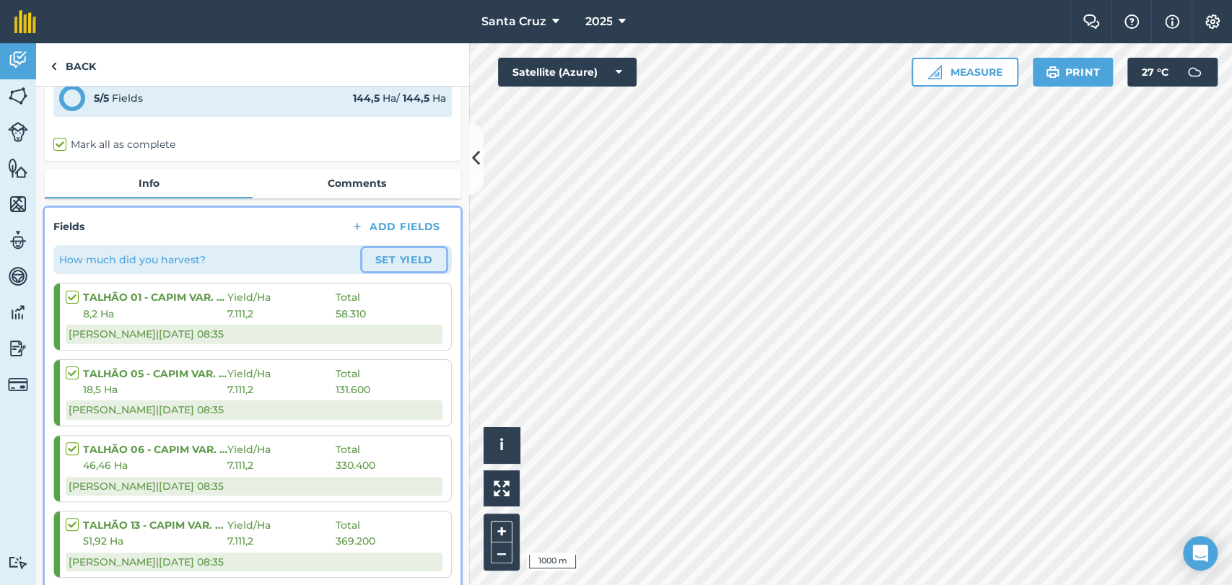
click at [380, 258] on button "Set Yield" at bounding box center [404, 259] width 84 height 23
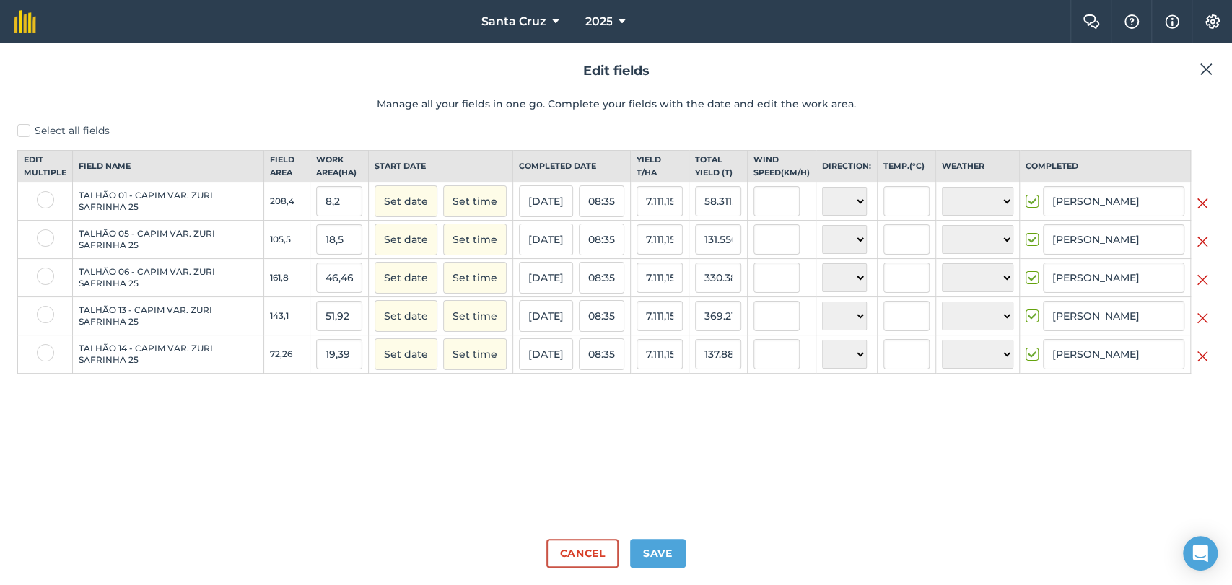
click at [1202, 71] on img at bounding box center [1206, 69] width 13 height 17
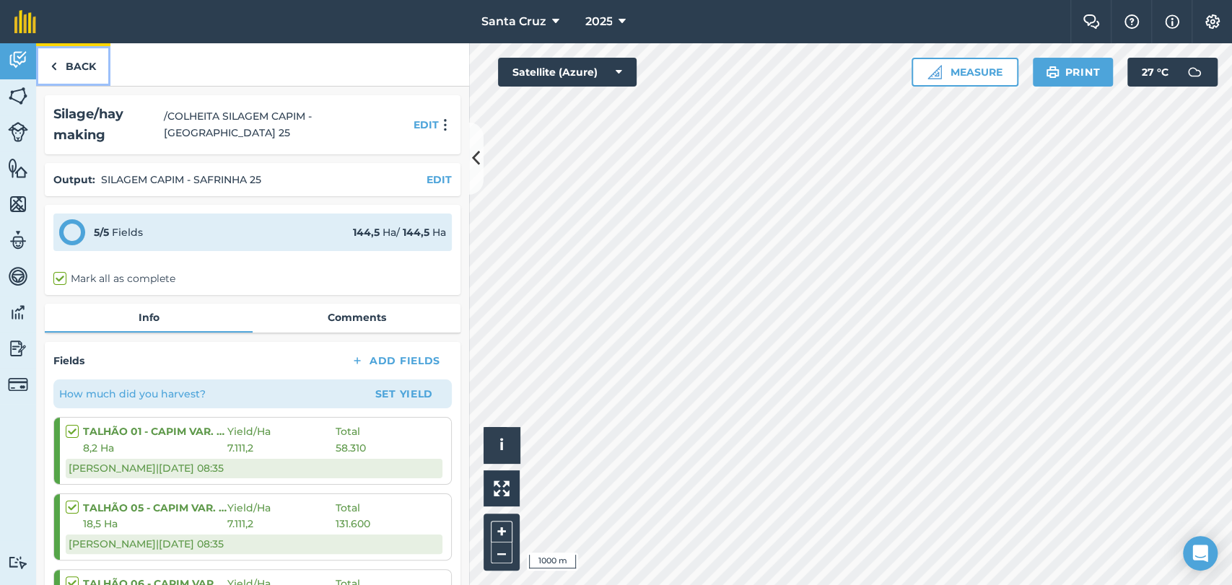
click at [40, 70] on link "Back" at bounding box center [73, 64] width 74 height 43
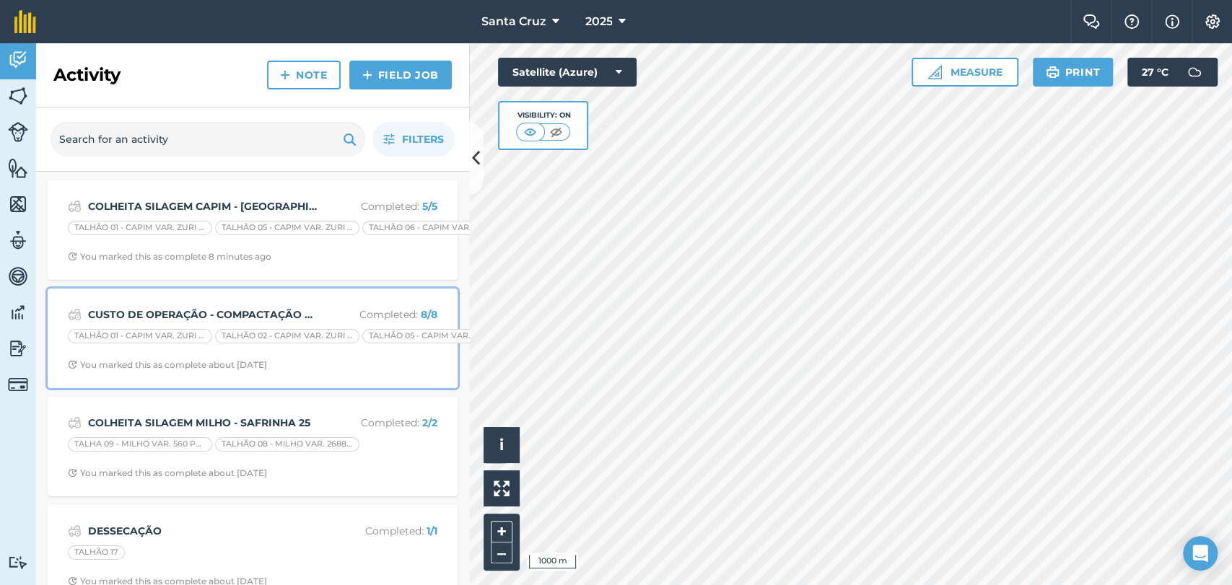
click at [235, 310] on strong "CUSTO DE OPERAÇÃO - COMPACTAÇÃO SILAGEM SAFRINHA 25" at bounding box center [202, 315] width 229 height 16
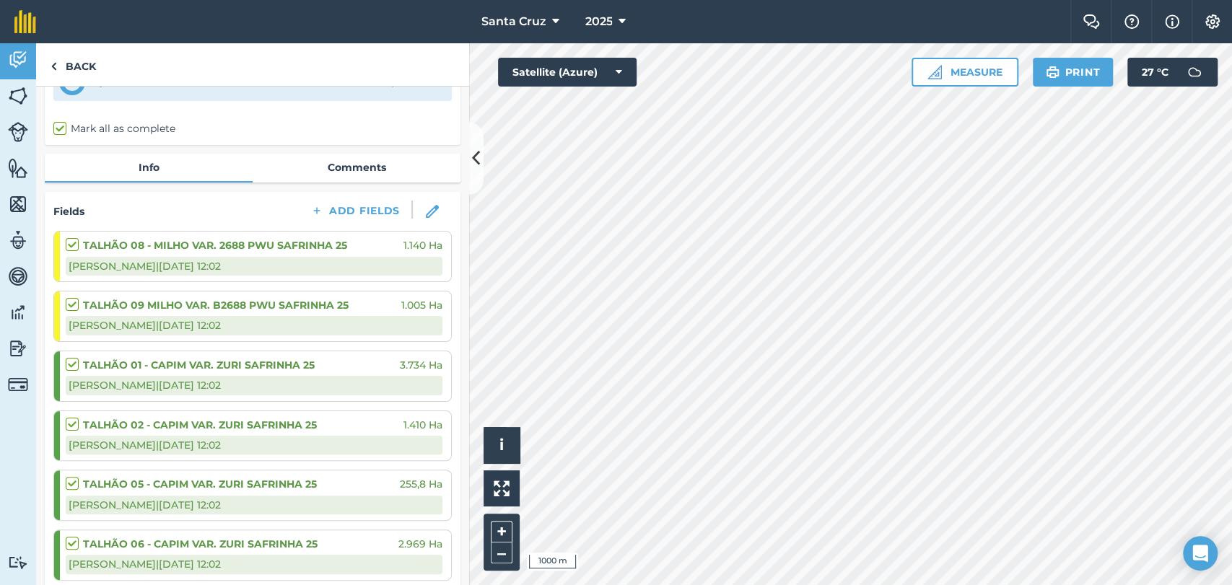
scroll to position [80, 0]
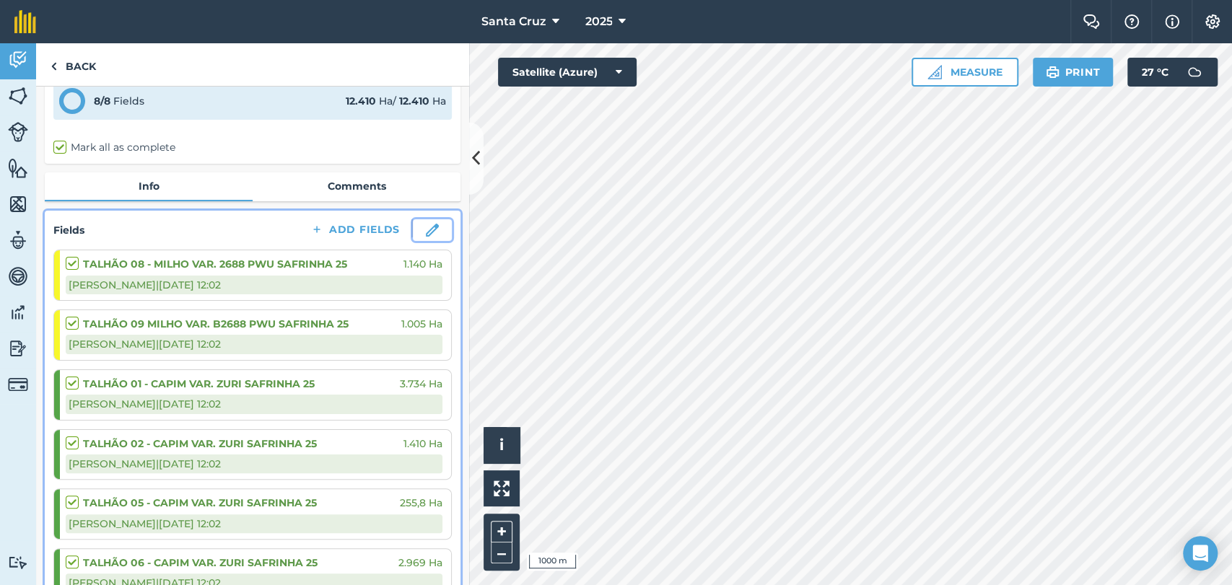
click at [426, 232] on img at bounding box center [432, 230] width 13 height 13
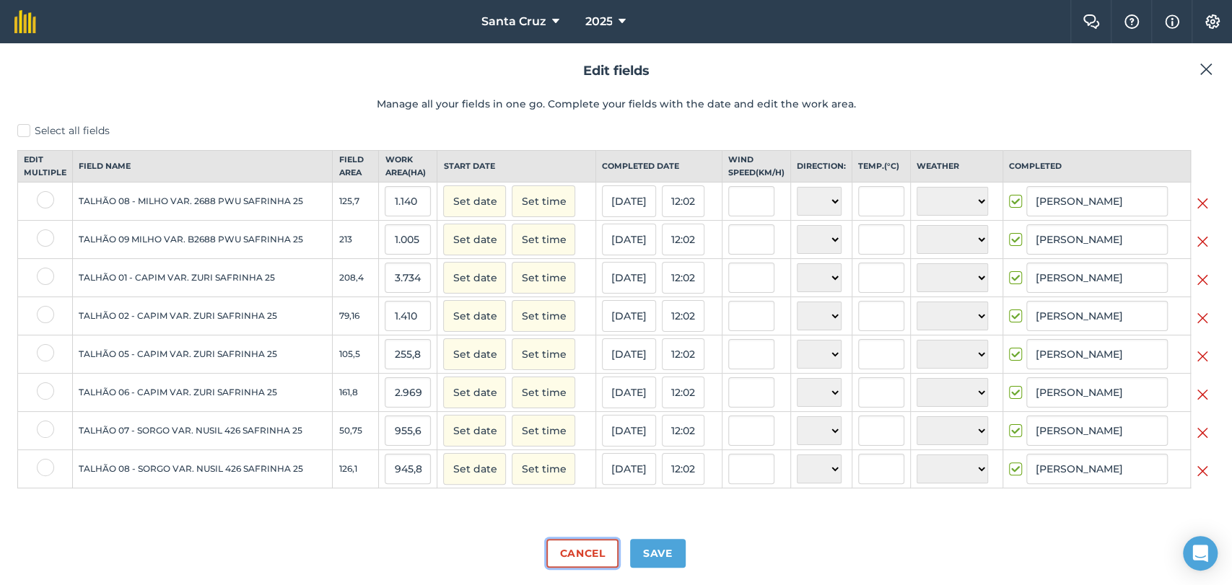
click at [581, 550] on button "Cancel" at bounding box center [581, 553] width 71 height 29
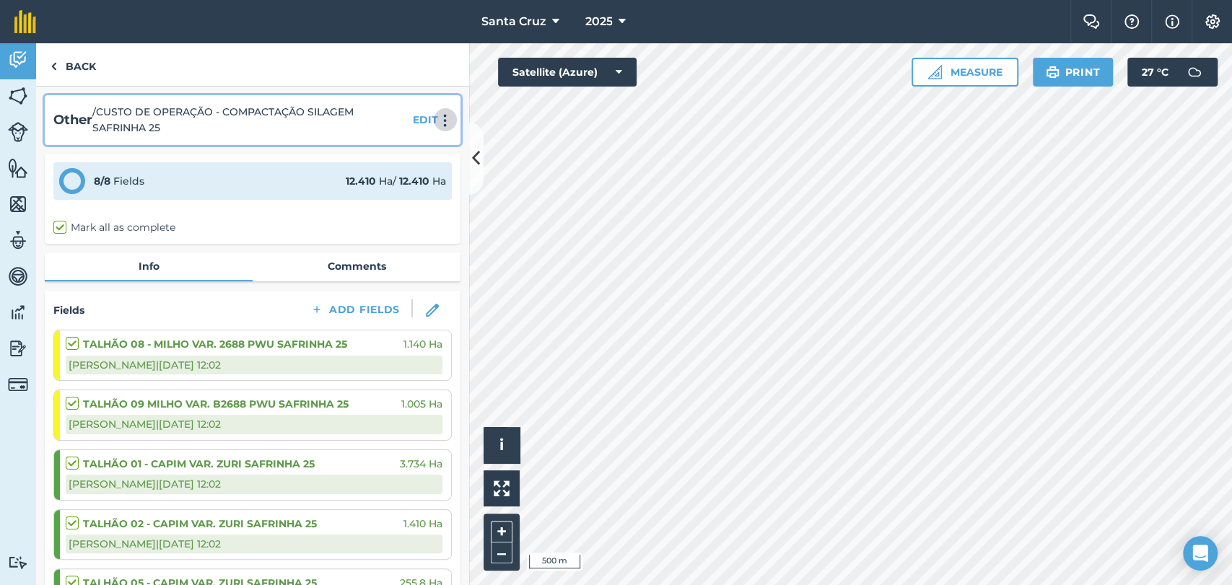
click at [437, 117] on img at bounding box center [445, 120] width 17 height 14
click at [376, 192] on link "Delete" at bounding box center [414, 186] width 92 height 29
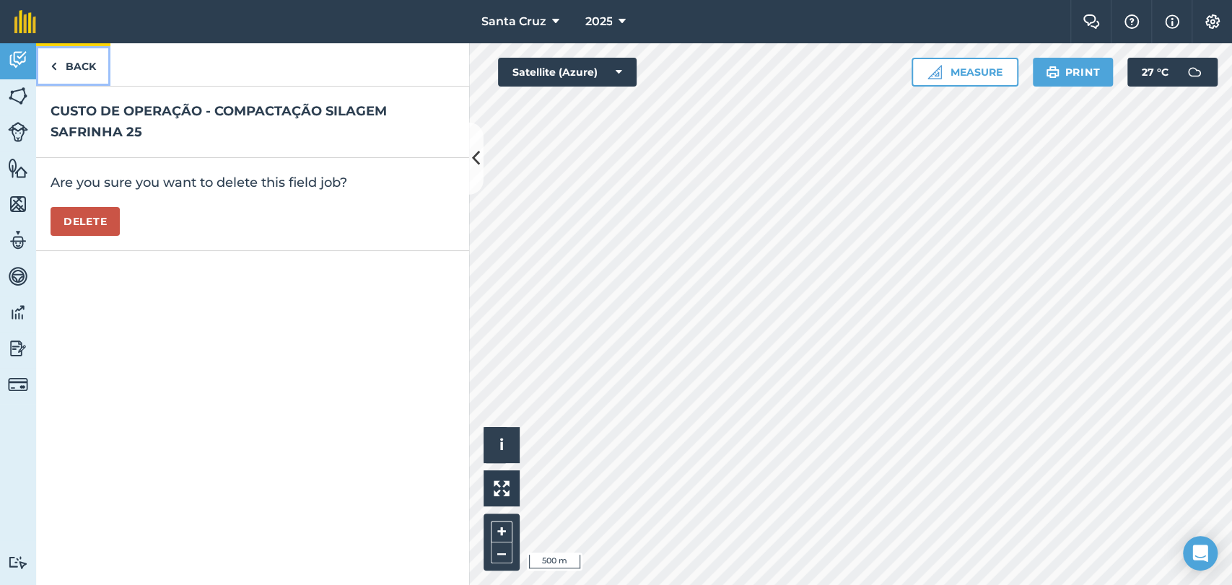
click at [74, 69] on link "Back" at bounding box center [73, 64] width 74 height 43
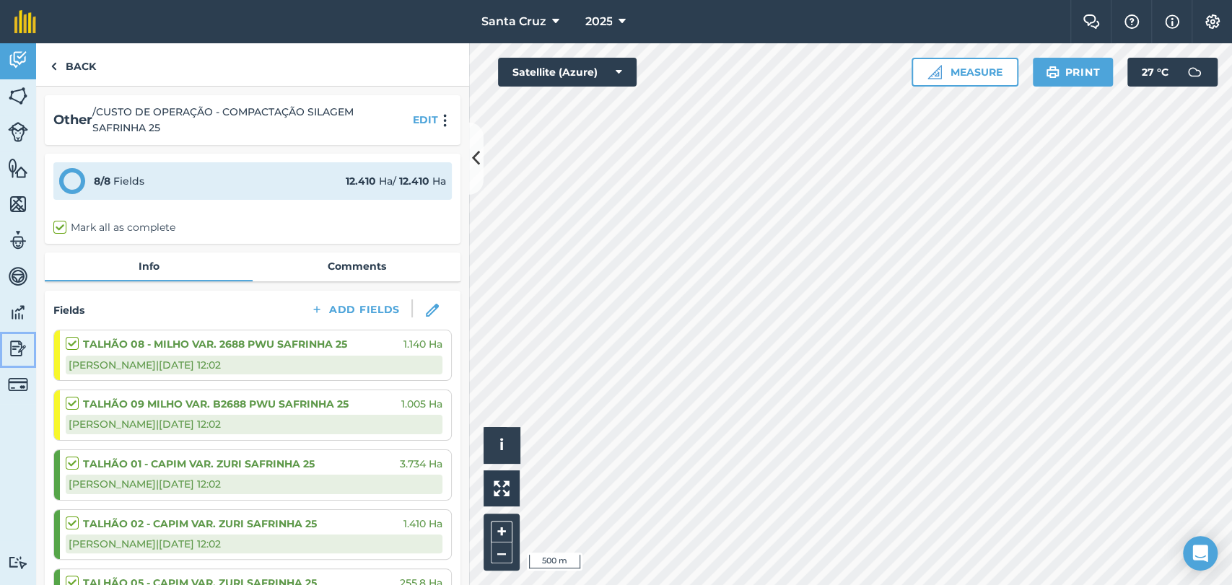
click at [14, 354] on img at bounding box center [18, 349] width 20 height 22
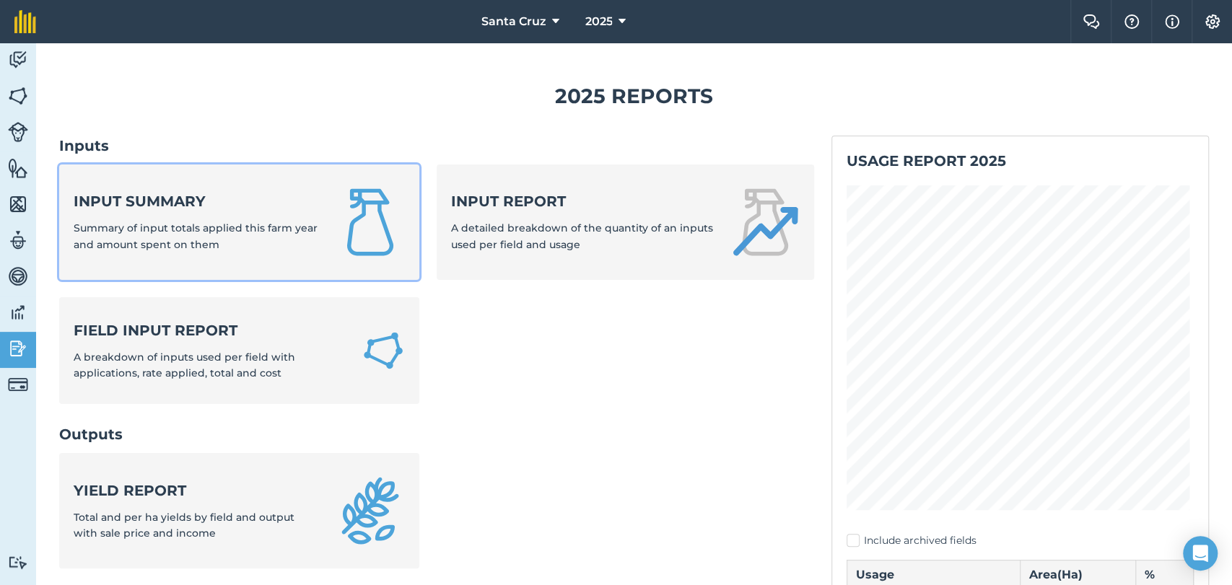
click at [207, 224] on span "Summary of input totals applied this farm year and amount spent on them" at bounding box center [196, 236] width 244 height 29
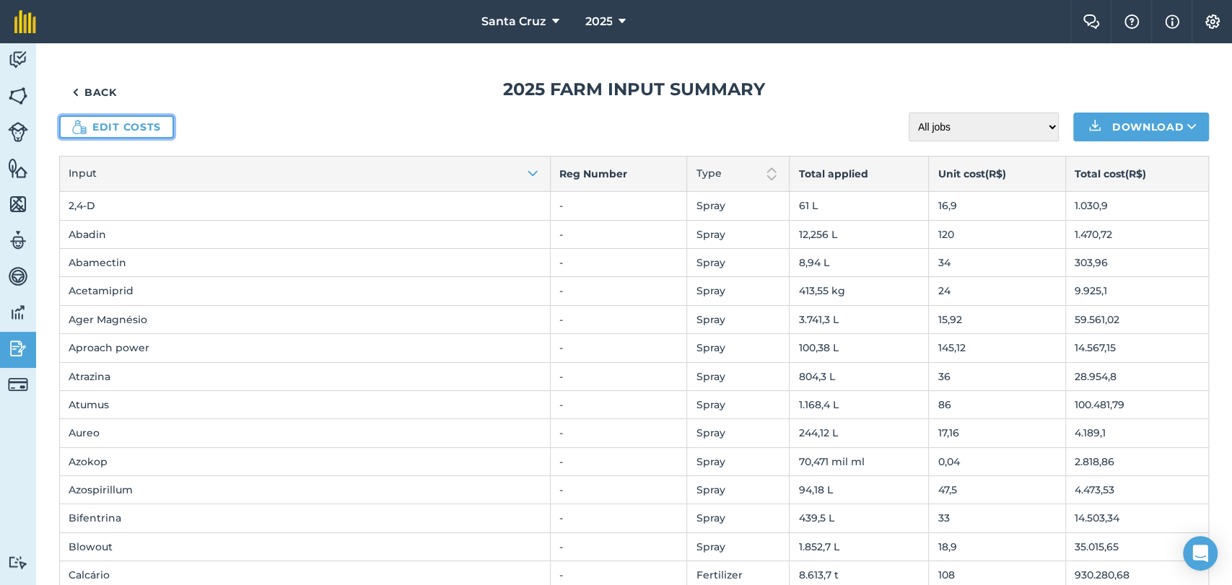
click at [113, 126] on link "Edit costs" at bounding box center [116, 126] width 115 height 23
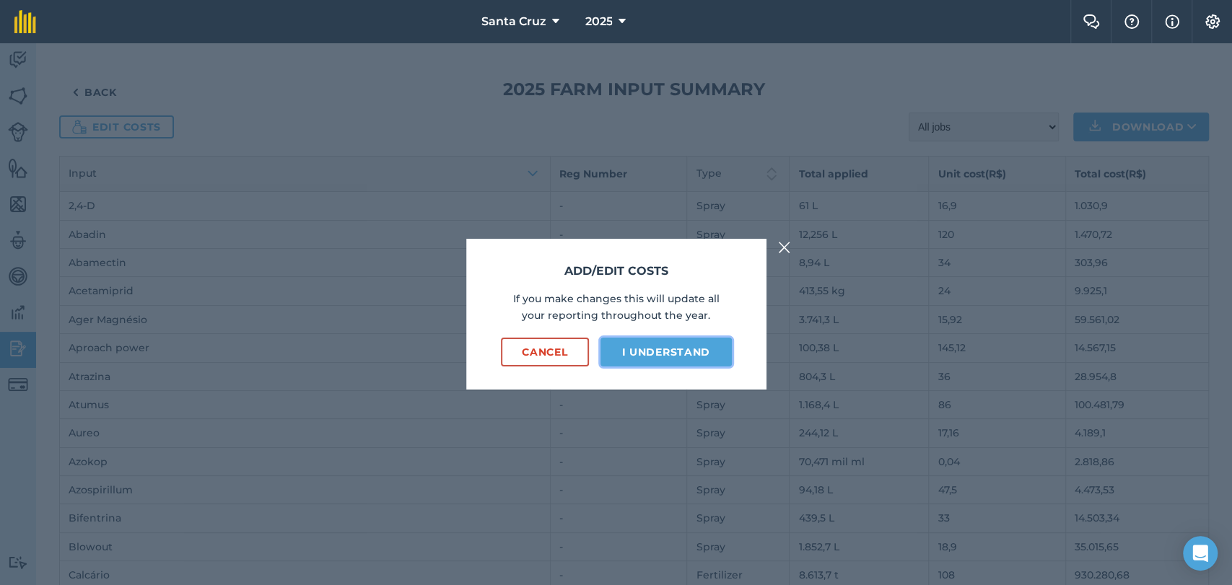
click at [642, 358] on button "I understand" at bounding box center [665, 352] width 131 height 29
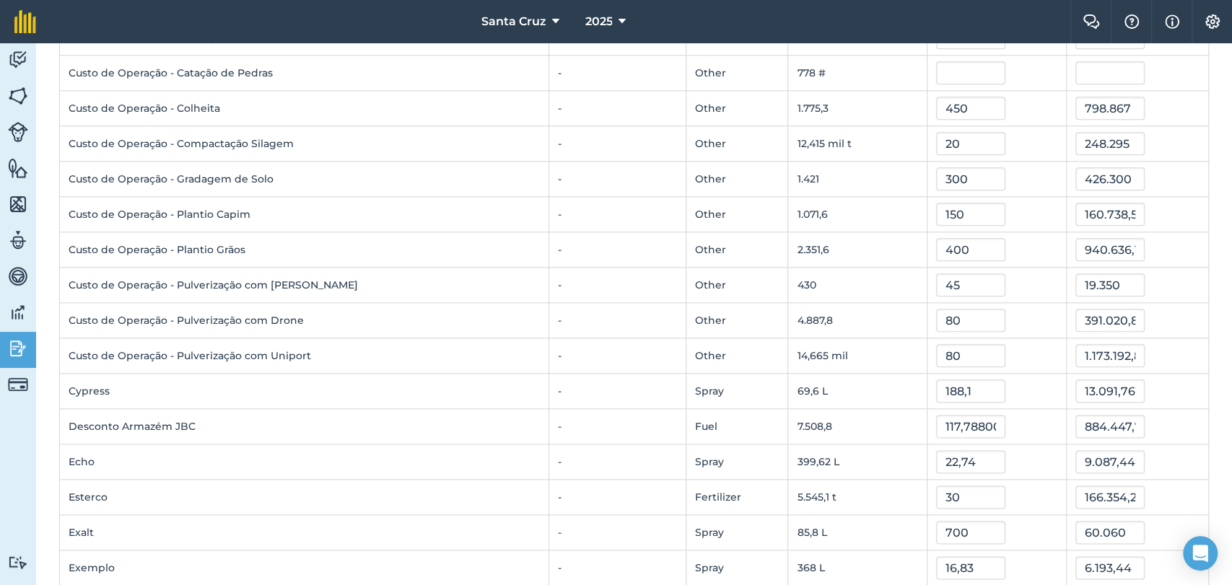
scroll to position [1042, 0]
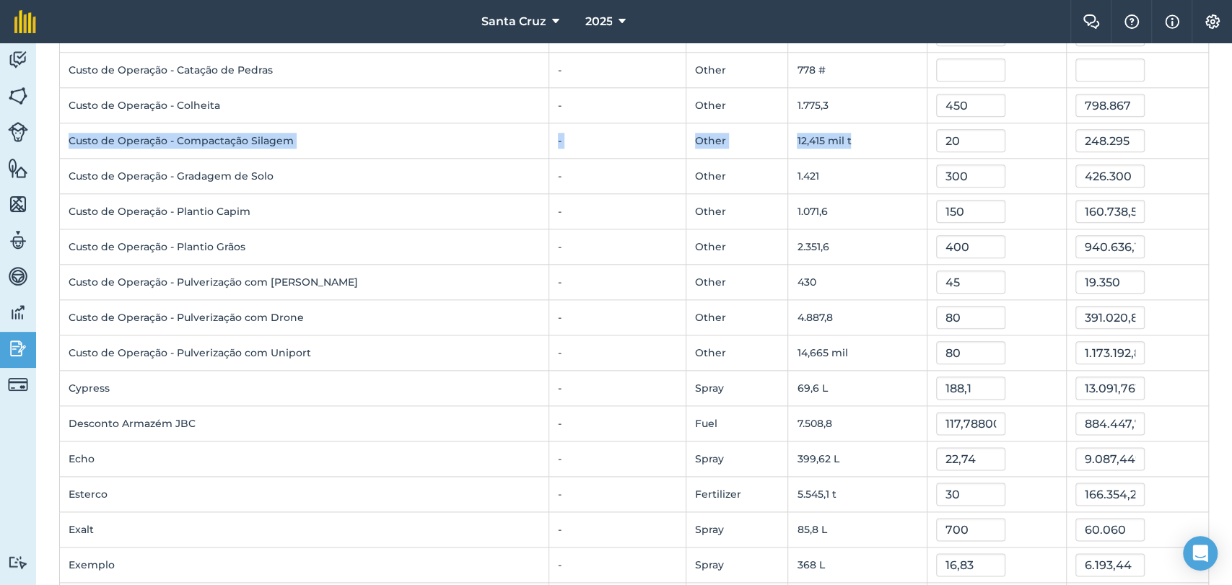
drag, startPoint x: 69, startPoint y: 136, endPoint x: 1000, endPoint y: 142, distance: 931.8
click at [1000, 142] on tr "Custo de Operação - Compactação Silagem - Other 12,415 mil t 20 248.295" at bounding box center [634, 140] width 1149 height 35
click at [936, 136] on input "20" at bounding box center [970, 140] width 69 height 23
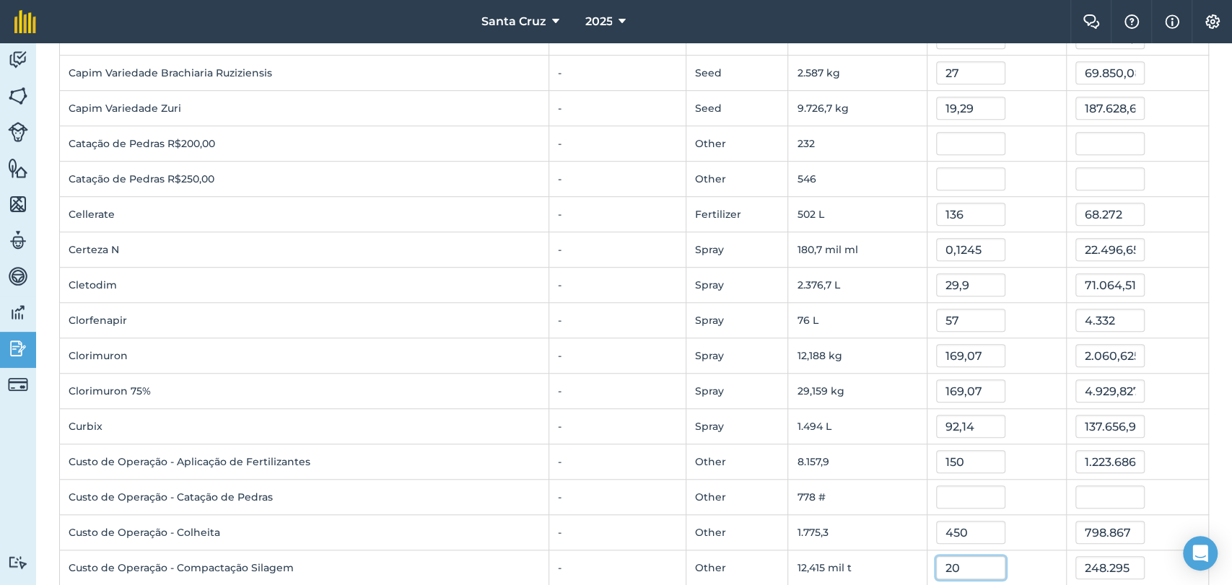
scroll to position [481, 0]
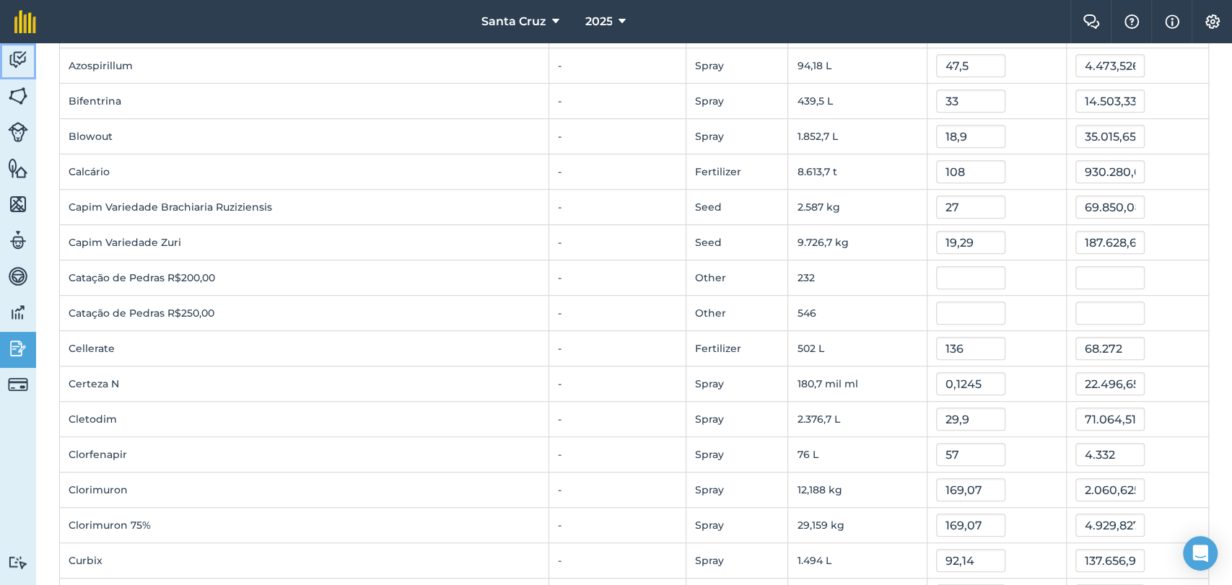
click at [8, 49] on img at bounding box center [18, 60] width 20 height 22
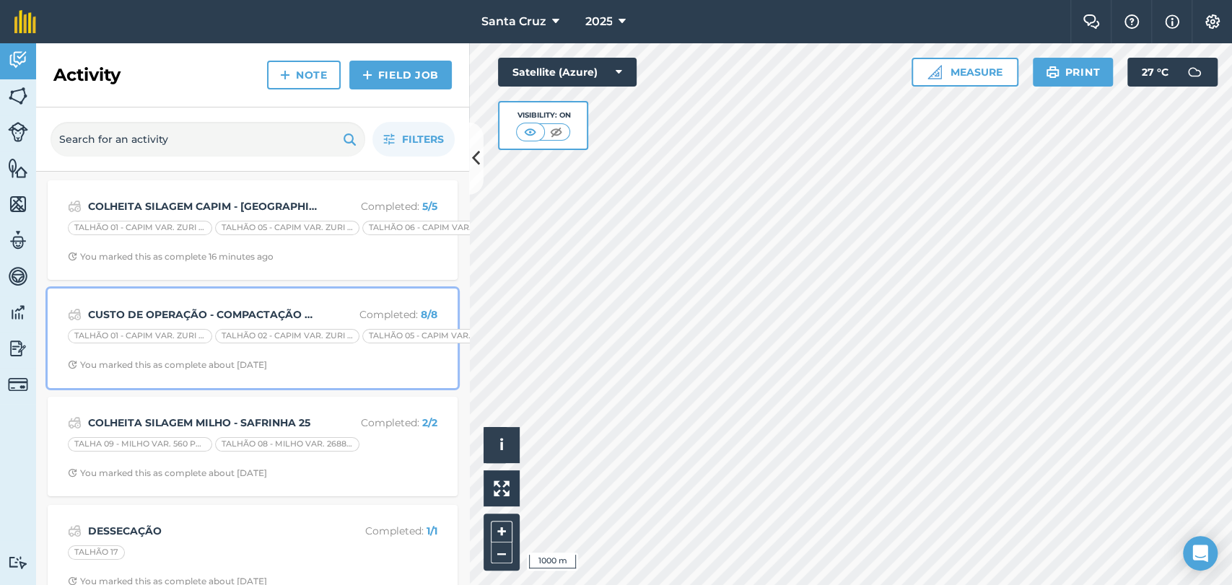
click at [232, 310] on strong "CUSTO DE OPERAÇÃO - COMPACTAÇÃO SILAGEM SAFRINHA 25" at bounding box center [202, 315] width 229 height 16
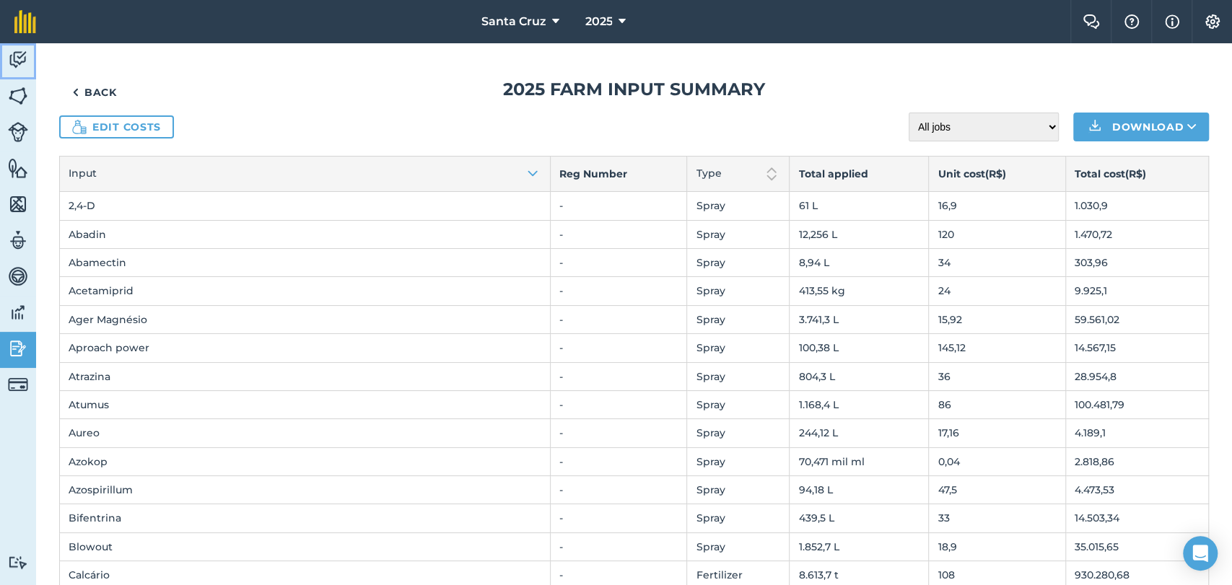
click at [2, 55] on link "Activity" at bounding box center [18, 61] width 36 height 36
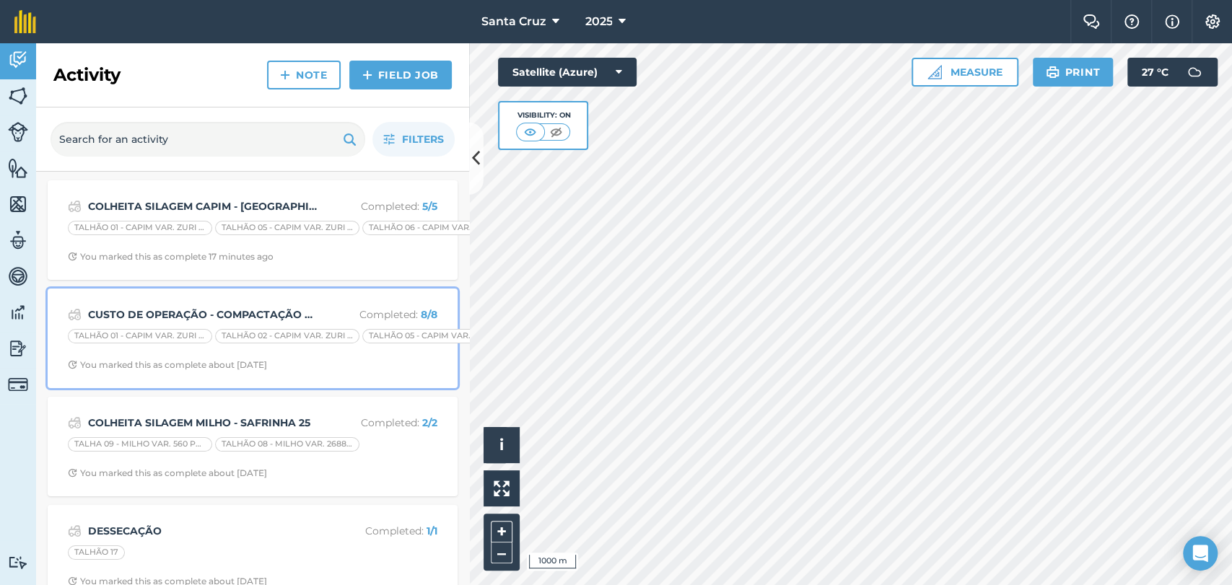
click at [188, 313] on strong "CUSTO DE OPERAÇÃO - COMPACTAÇÃO SILAGEM SAFRINHA 25" at bounding box center [202, 315] width 229 height 16
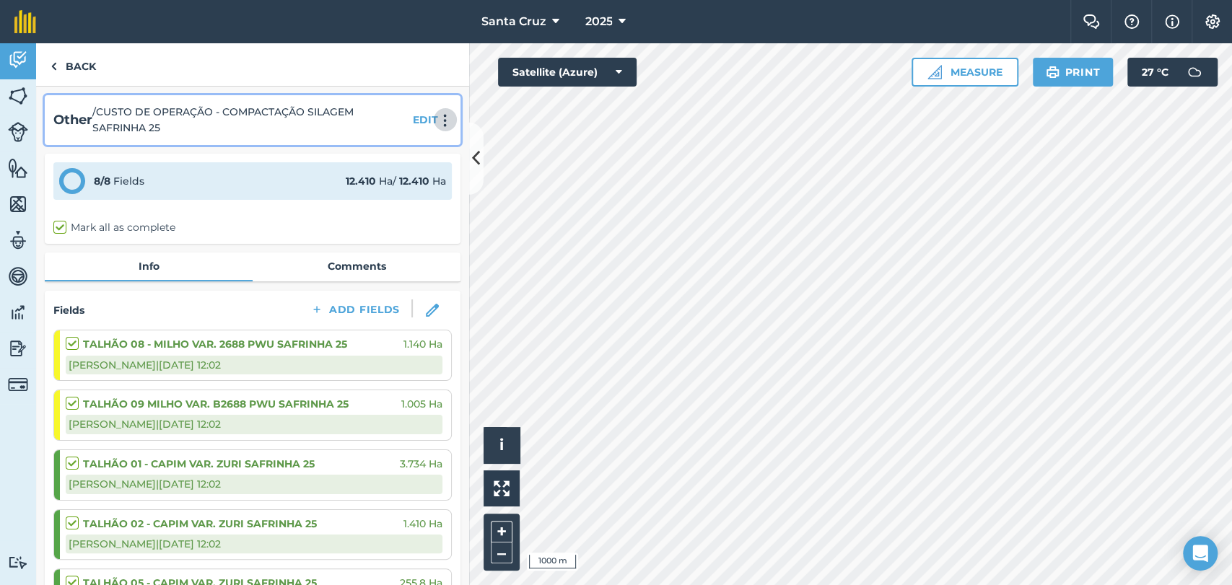
click at [437, 118] on img at bounding box center [445, 120] width 17 height 14
click at [376, 187] on link "Delete" at bounding box center [414, 186] width 92 height 29
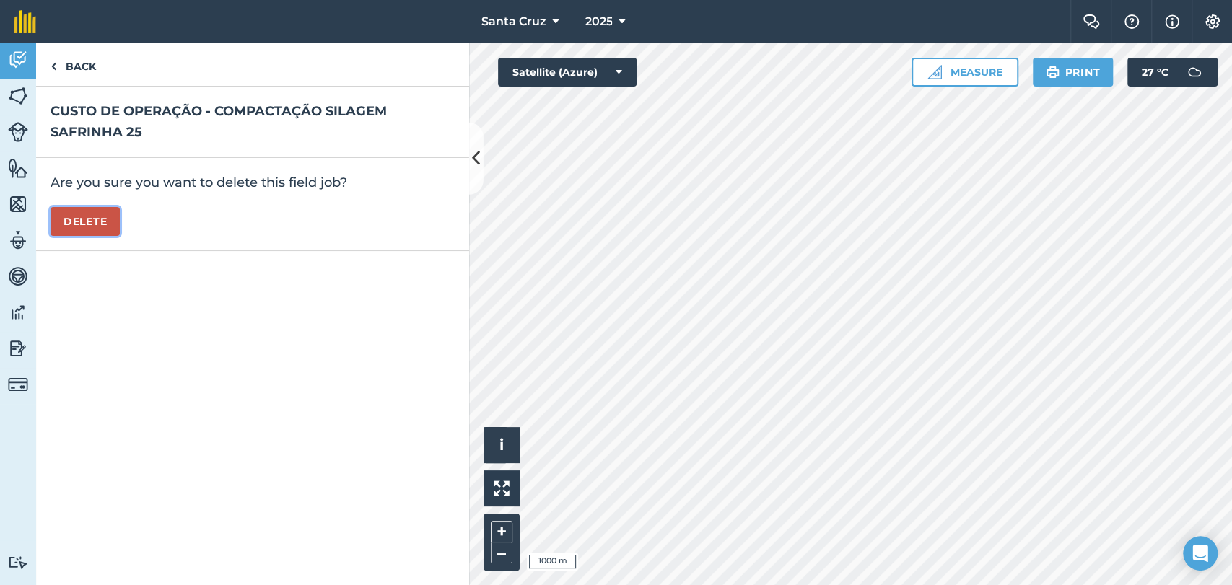
click at [75, 221] on button "Delete" at bounding box center [85, 221] width 69 height 29
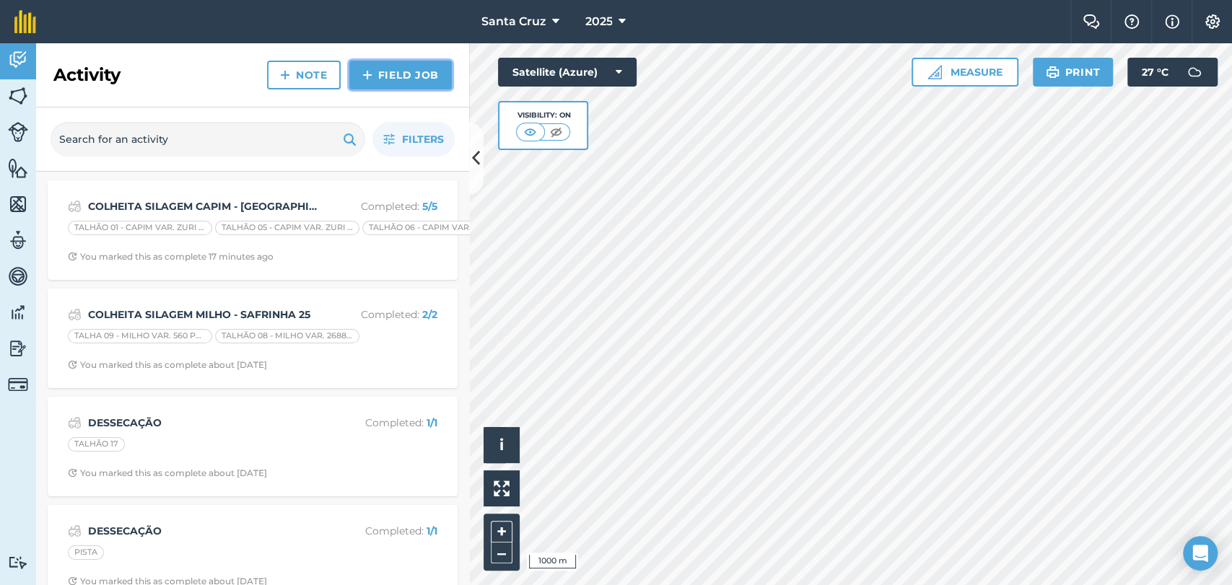
click at [372, 86] on link "Field Job" at bounding box center [400, 75] width 102 height 29
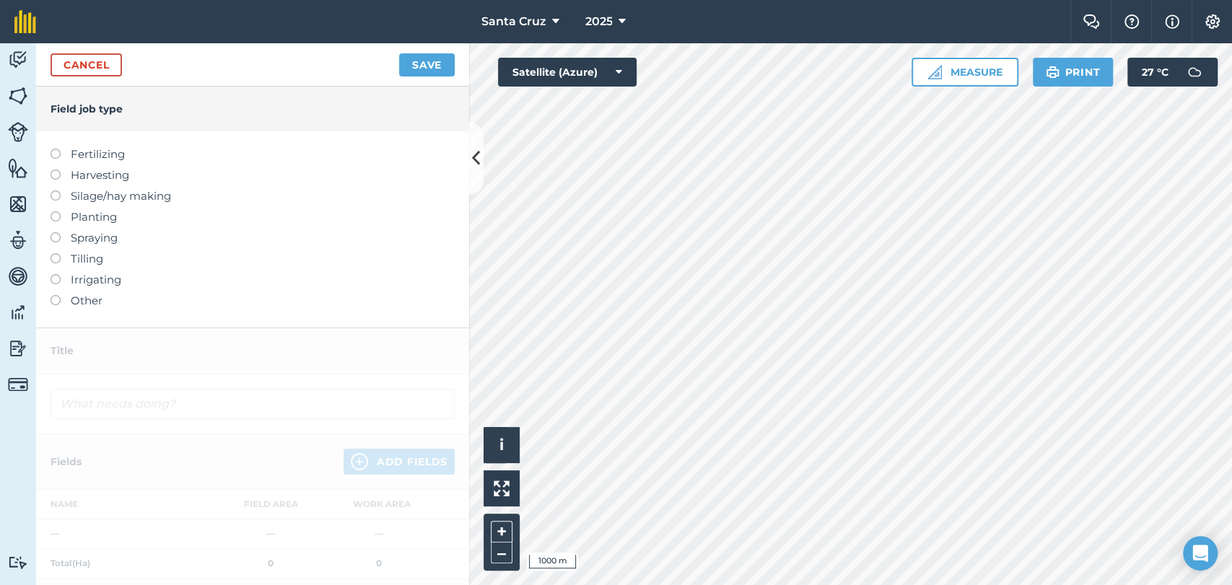
click at [53, 295] on label at bounding box center [61, 295] width 20 height 0
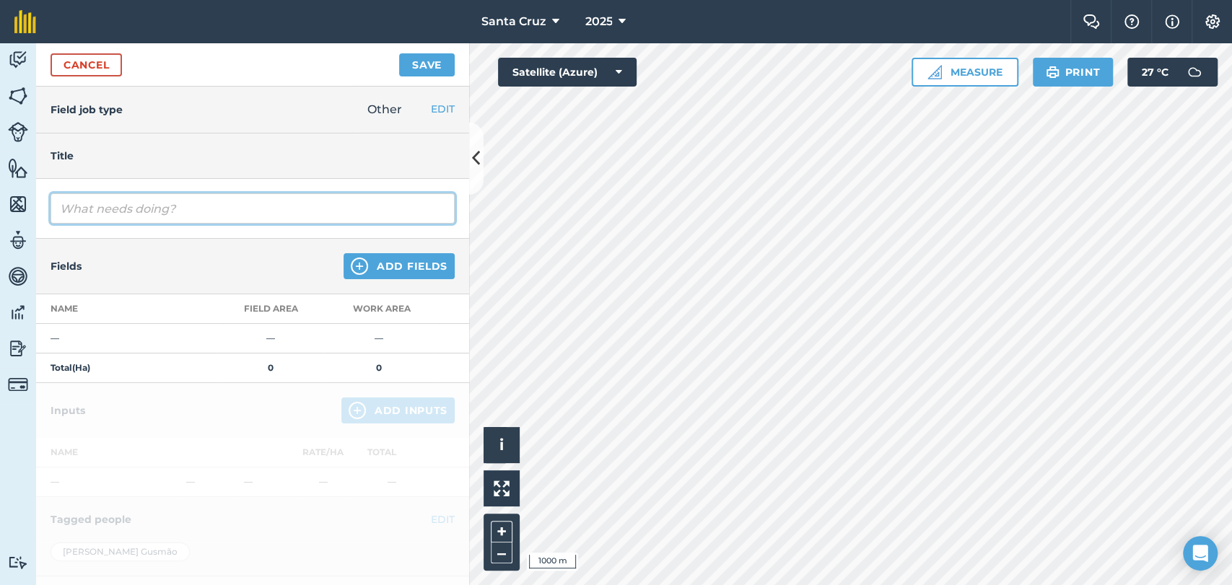
click at [152, 219] on input "text" at bounding box center [253, 208] width 404 height 30
click at [219, 209] on input "text" at bounding box center [253, 208] width 404 height 30
click at [188, 210] on input "text" at bounding box center [253, 208] width 404 height 30
click at [179, 206] on input "text" at bounding box center [253, 208] width 404 height 30
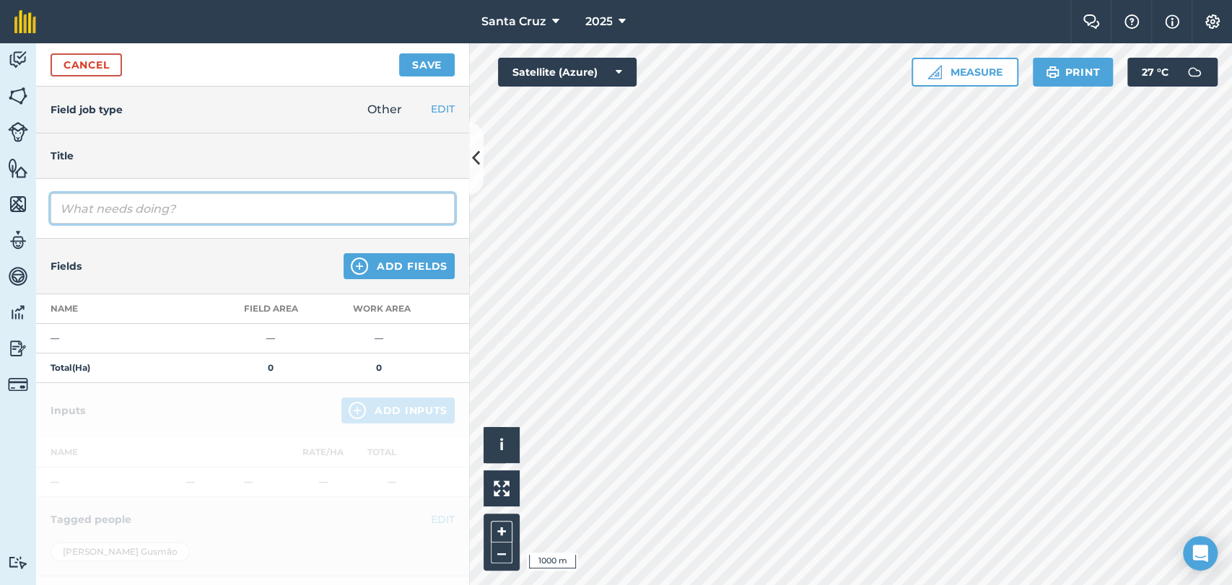
click at [179, 206] on input "text" at bounding box center [253, 208] width 404 height 30
type input "c"
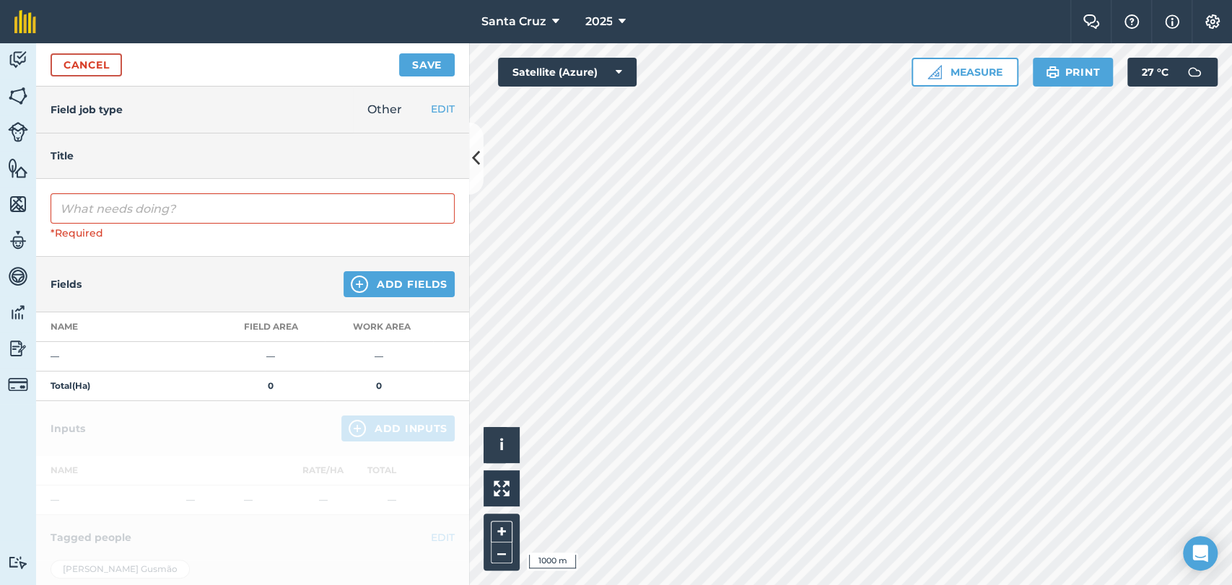
click at [144, 226] on div "*Required" at bounding box center [253, 233] width 404 height 16
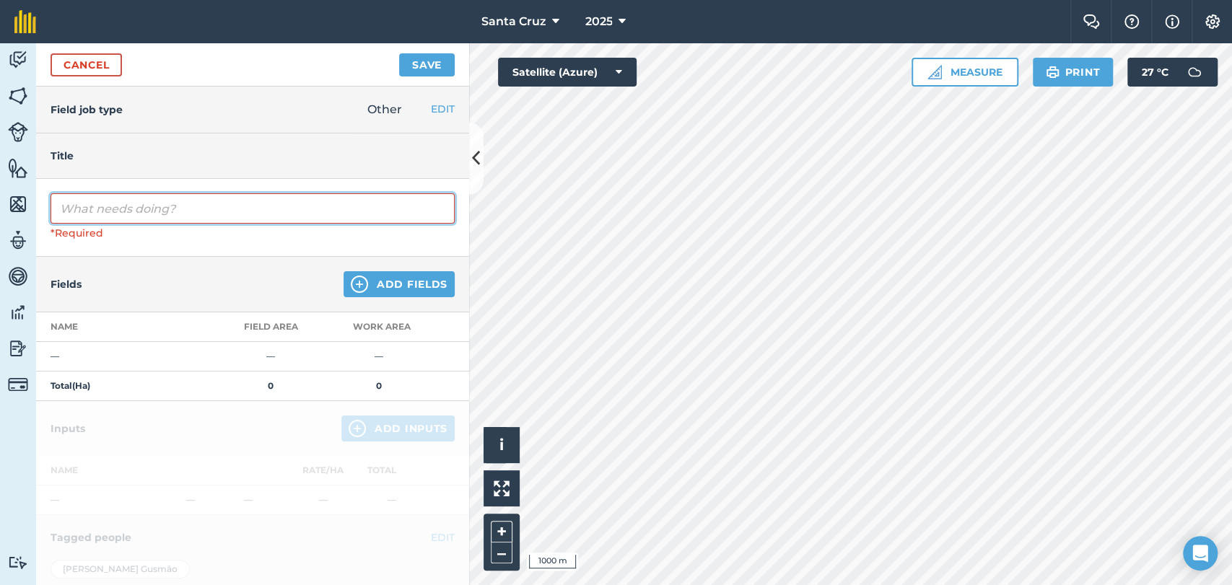
click at [160, 214] on input "text" at bounding box center [253, 208] width 404 height 30
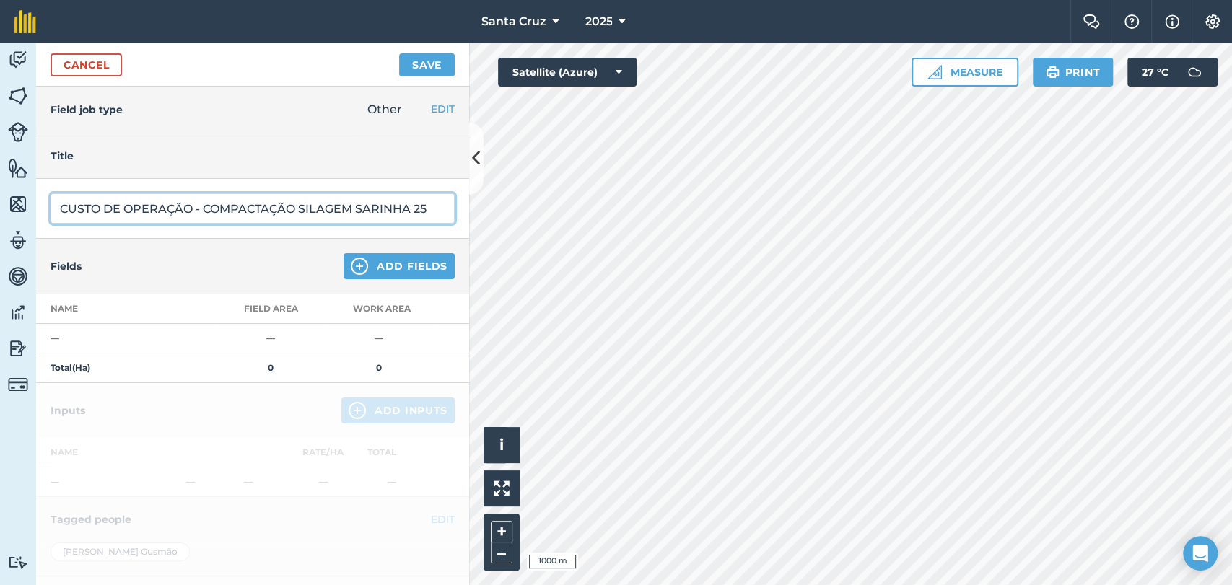
type input "CUSTO DE OPERAÇÃO - COMPACTAÇÃO SILAGEM SARINHA 25"
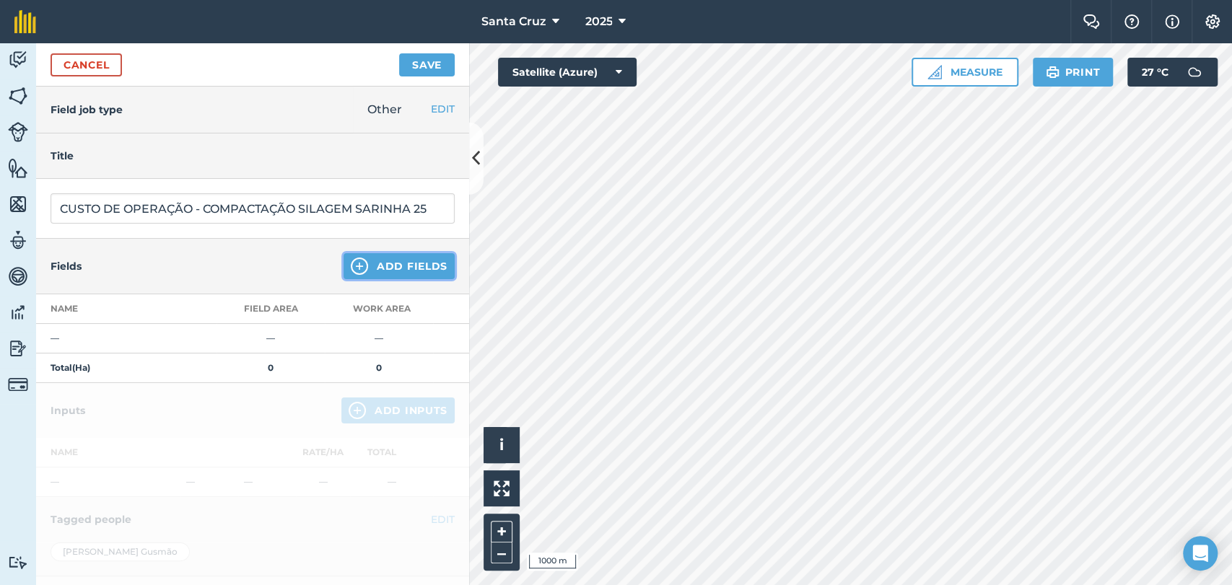
click at [379, 263] on button "Add Fields" at bounding box center [399, 266] width 111 height 26
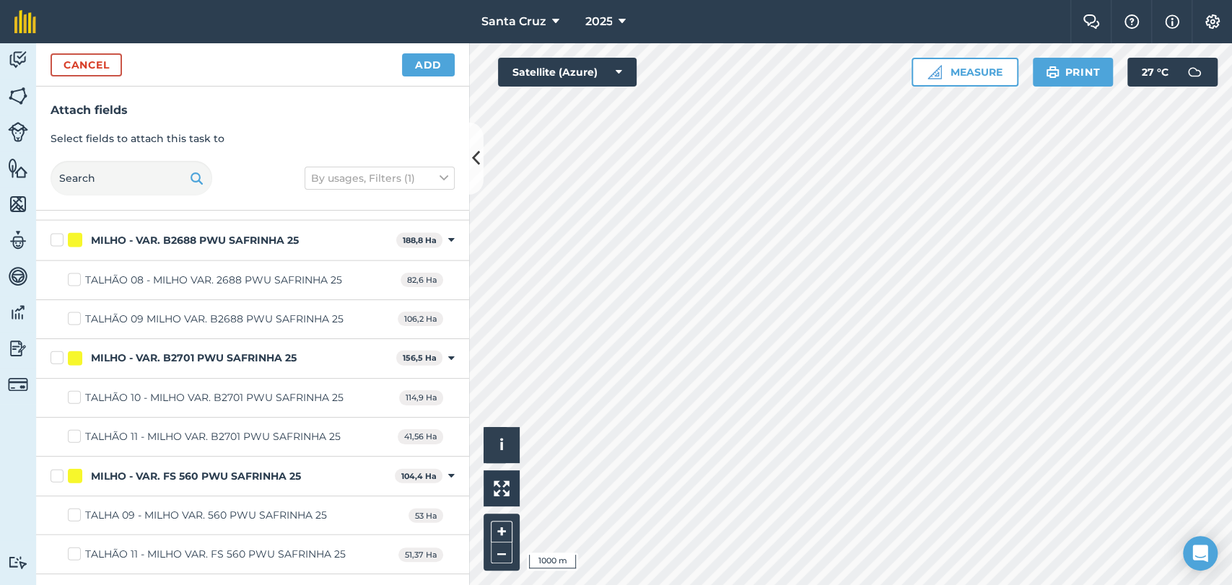
scroll to position [2161, 0]
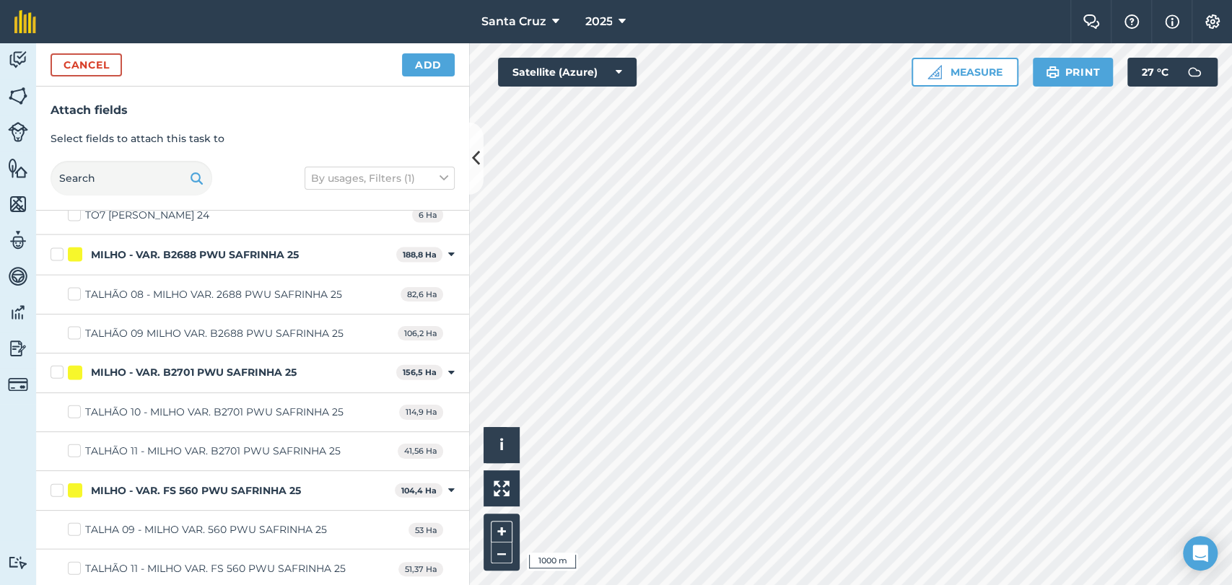
click at [74, 288] on label "TALHÃO 08 - MILHO VAR. 2688 PWU SAFRINHA 25" at bounding box center [205, 294] width 274 height 15
click at [74, 288] on input "TALHÃO 08 - MILHO VAR. 2688 PWU SAFRINHA 25" at bounding box center [72, 291] width 9 height 9
checkbox input "true"
click at [74, 333] on label "TALHÃO 09 MILHO VAR. B2688 PWU SAFRINHA 25" at bounding box center [206, 333] width 276 height 15
click at [74, 333] on input "TALHÃO 09 MILHO VAR. B2688 PWU SAFRINHA 25" at bounding box center [72, 330] width 9 height 9
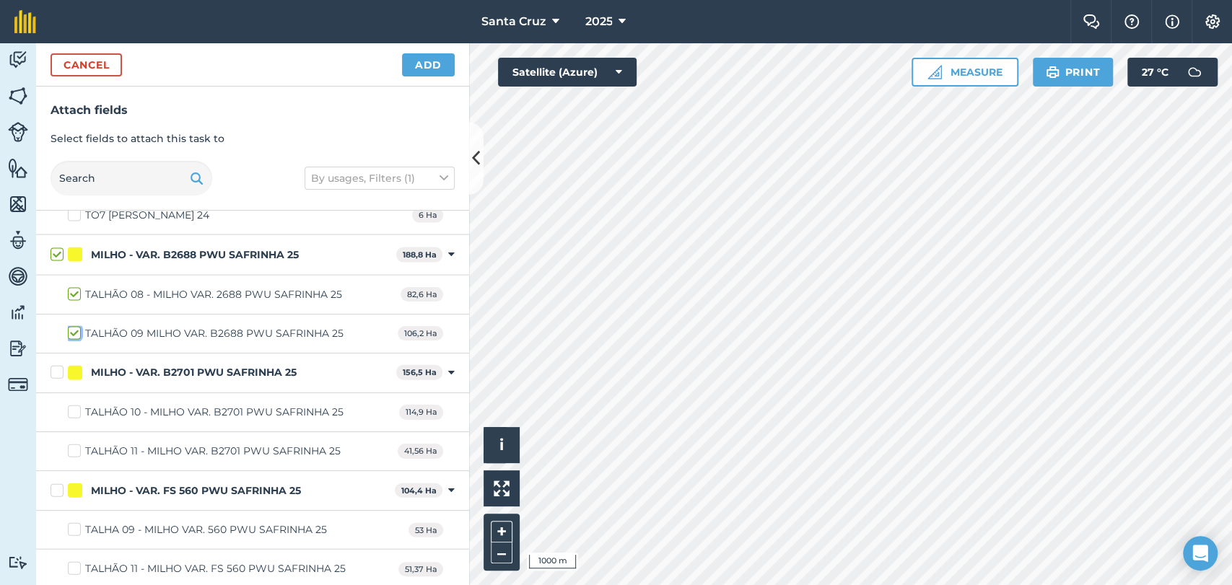
checkbox input "true"
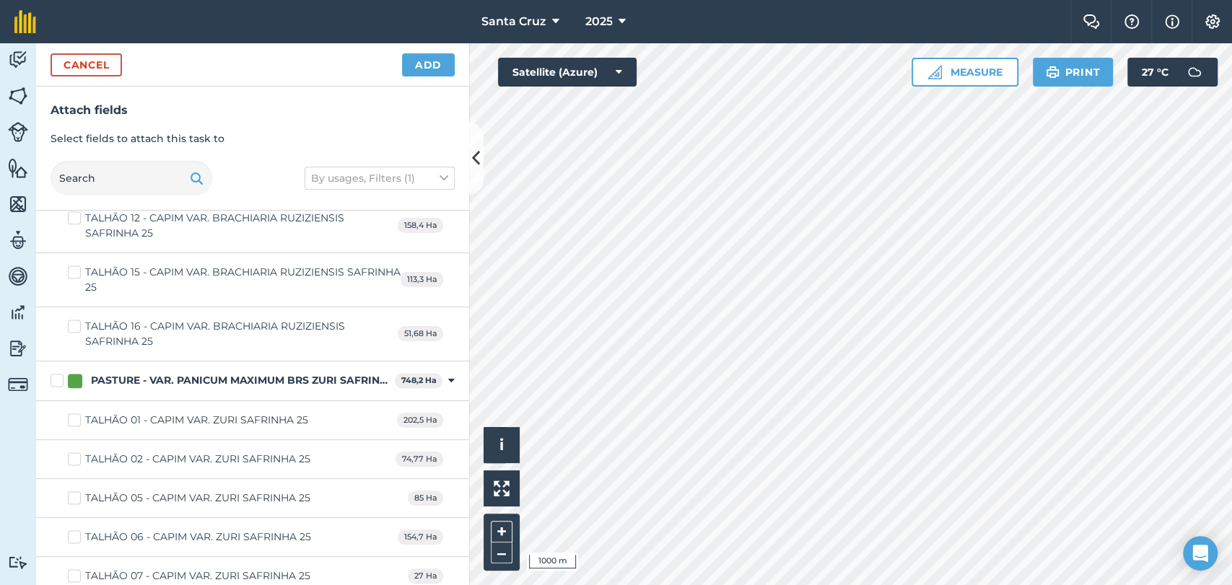
scroll to position [5128, 0]
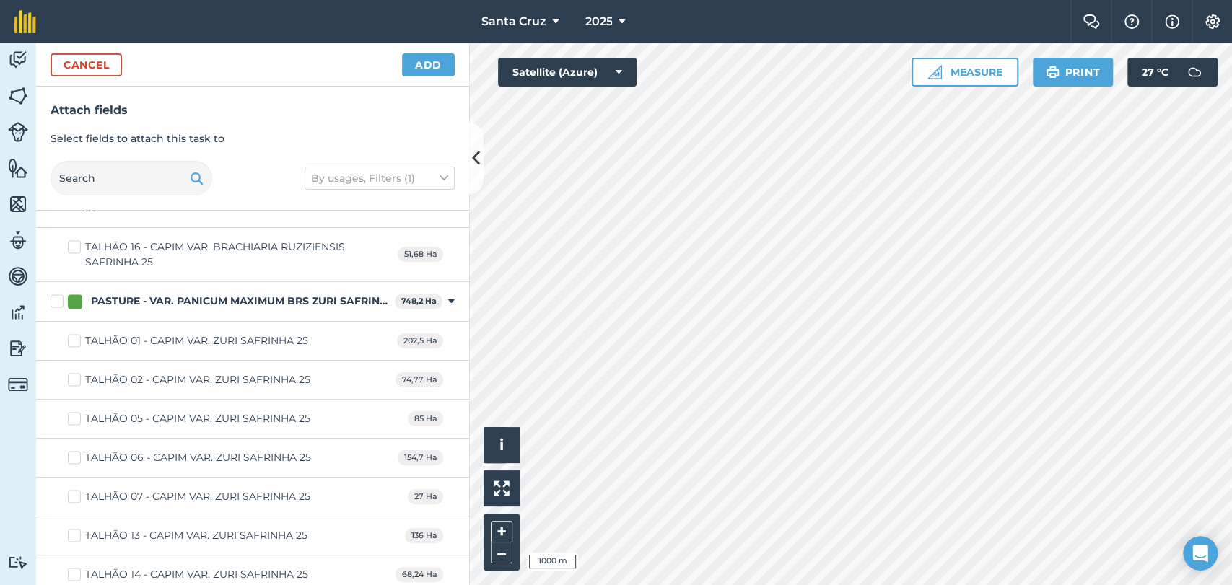
click at [68, 333] on label "TALHÃO 01 - CAPIM VAR. ZURI SAFRINHA 25" at bounding box center [188, 340] width 240 height 15
click at [68, 333] on input "TALHÃO 01 - CAPIM VAR. ZURI SAFRINHA 25" at bounding box center [72, 337] width 9 height 9
checkbox input "true"
click at [74, 372] on label "TALHÃO 02 - CAPIM VAR. ZURI SAFRINHA 25" at bounding box center [189, 379] width 242 height 15
click at [74, 372] on input "TALHÃO 02 - CAPIM VAR. ZURI SAFRINHA 25" at bounding box center [72, 376] width 9 height 9
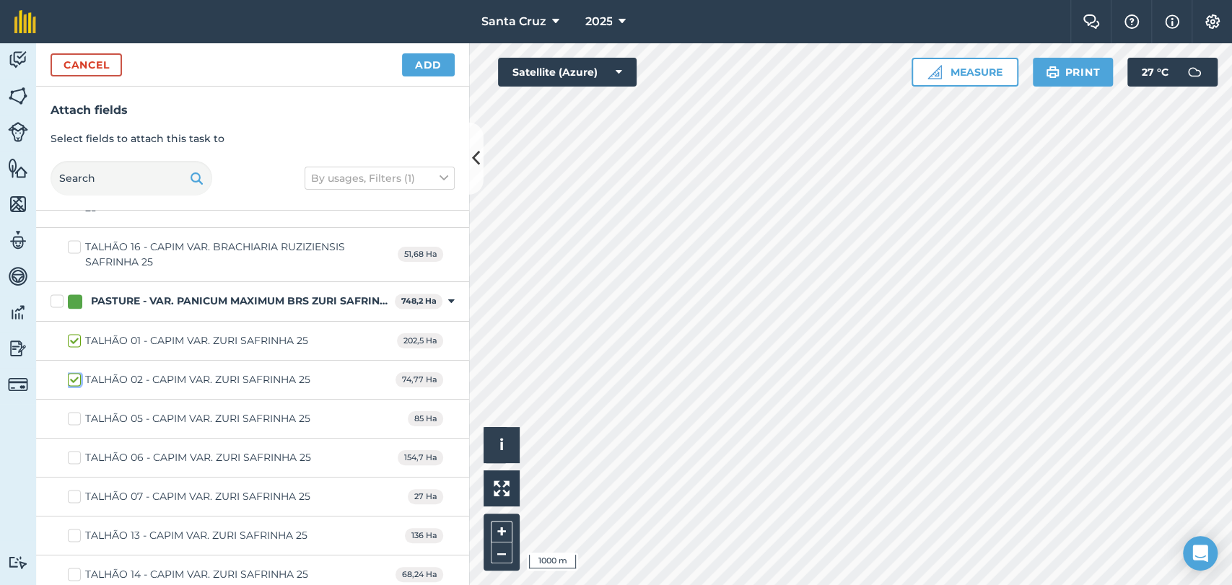
checkbox input "true"
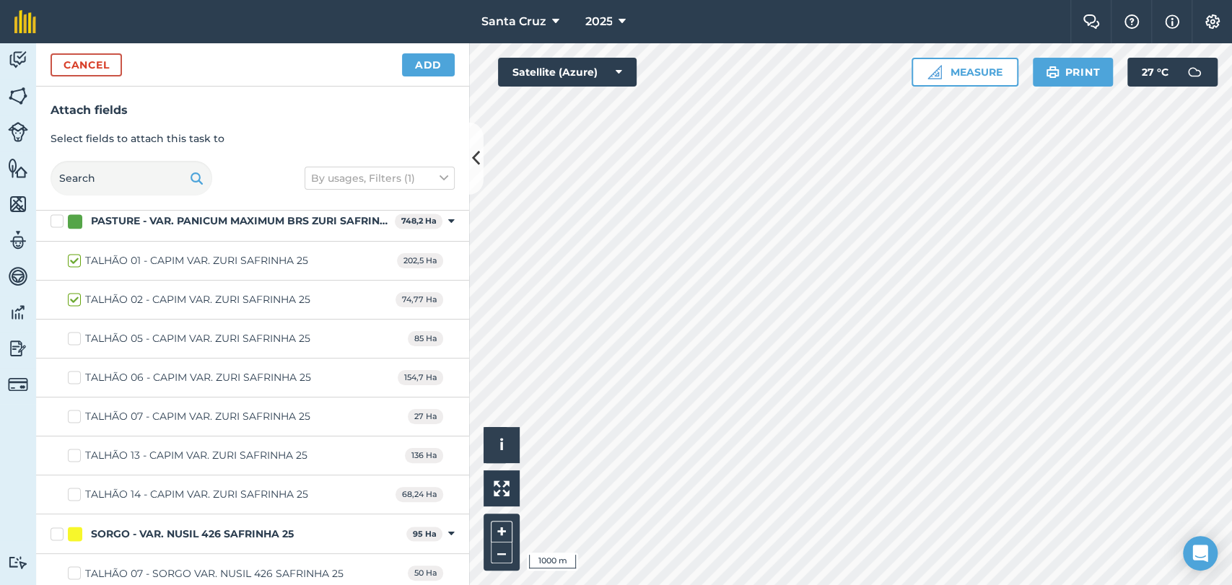
click at [69, 331] on label "TALHÃO 05 - CAPIM VAR. ZURI SAFRINHA 25" at bounding box center [189, 338] width 242 height 15
click at [69, 331] on input "TALHÃO 05 - CAPIM VAR. ZURI SAFRINHA 25" at bounding box center [72, 335] width 9 height 9
checkbox input "true"
click at [75, 370] on label "TALHÃO 06 - CAPIM VAR. ZURI SAFRINHA 25" at bounding box center [189, 377] width 243 height 15
click at [75, 370] on input "TALHÃO 06 - CAPIM VAR. ZURI SAFRINHA 25" at bounding box center [72, 374] width 9 height 9
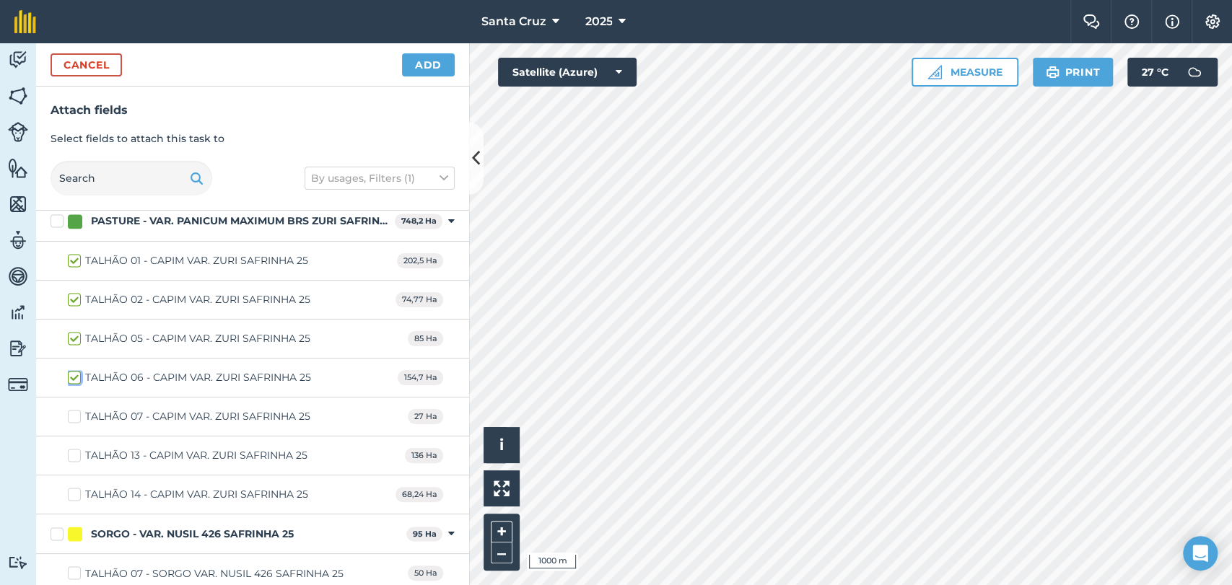
checkbox input "true"
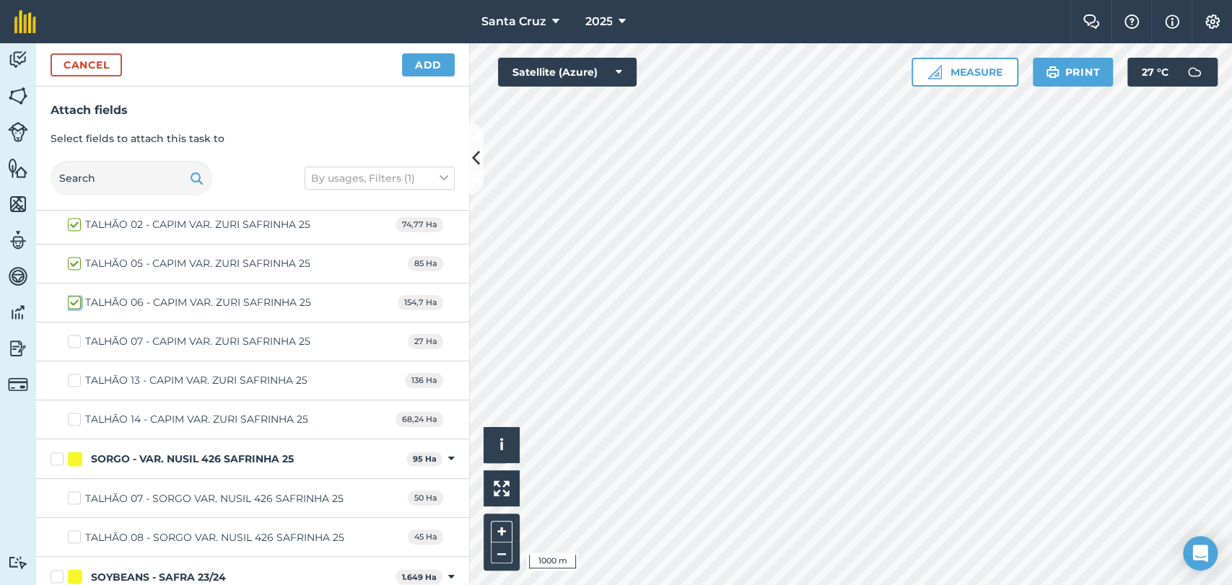
scroll to position [5369, 0]
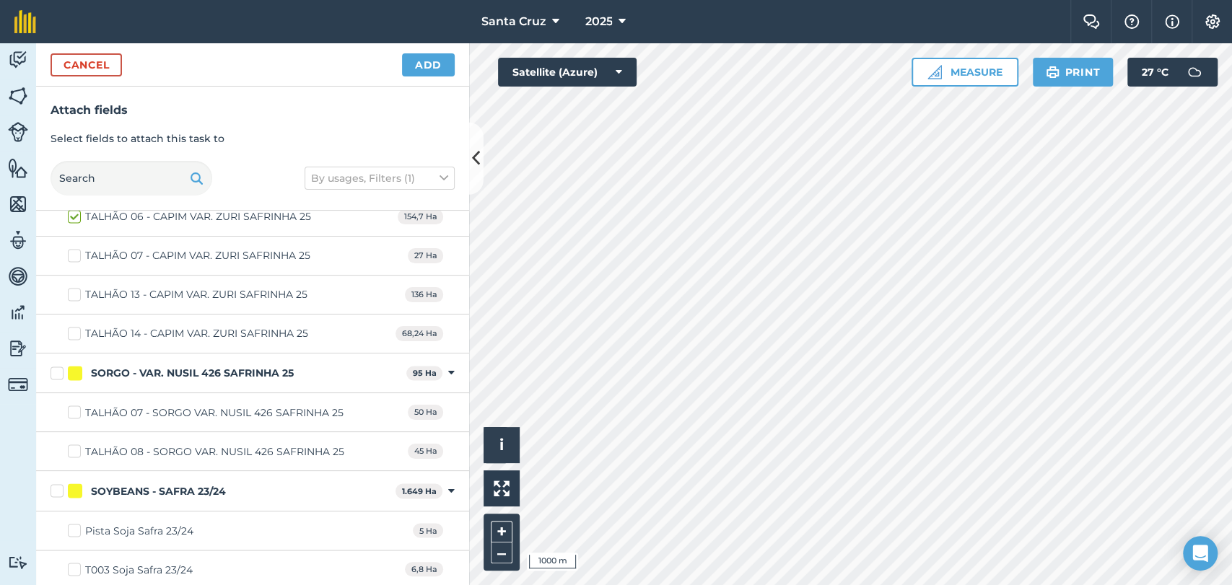
click at [54, 366] on label "SORGO - VAR. NUSIL 426 SAFRINHA 25" at bounding box center [226, 373] width 350 height 15
click at [54, 366] on input "SORGO - VAR. NUSIL 426 SAFRINHA 25" at bounding box center [55, 370] width 9 height 9
checkbox input "true"
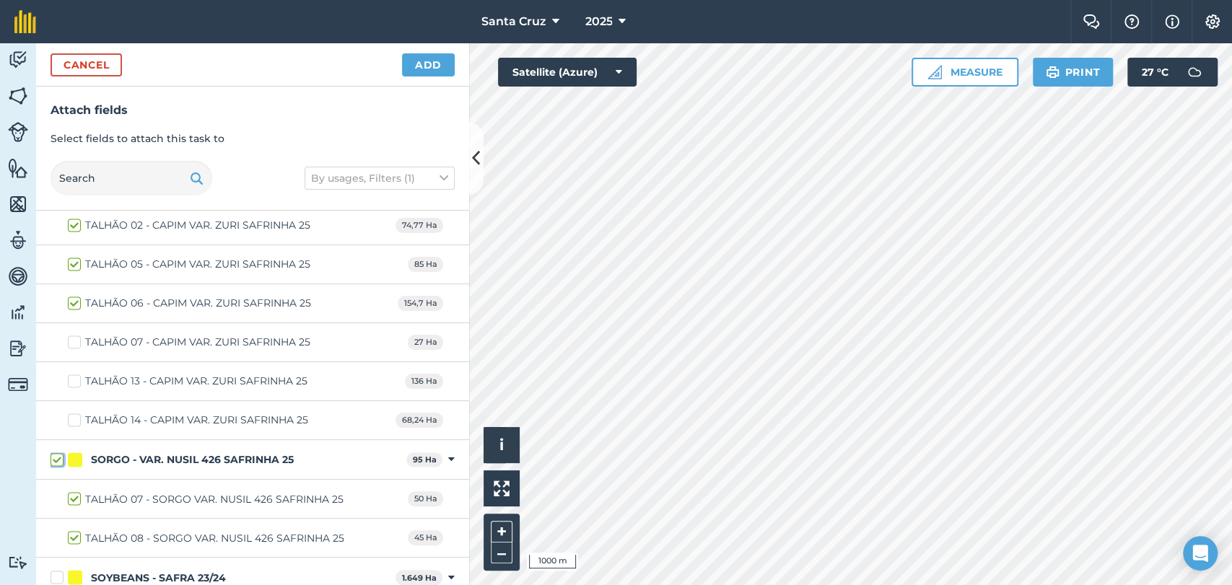
scroll to position [5289, 0]
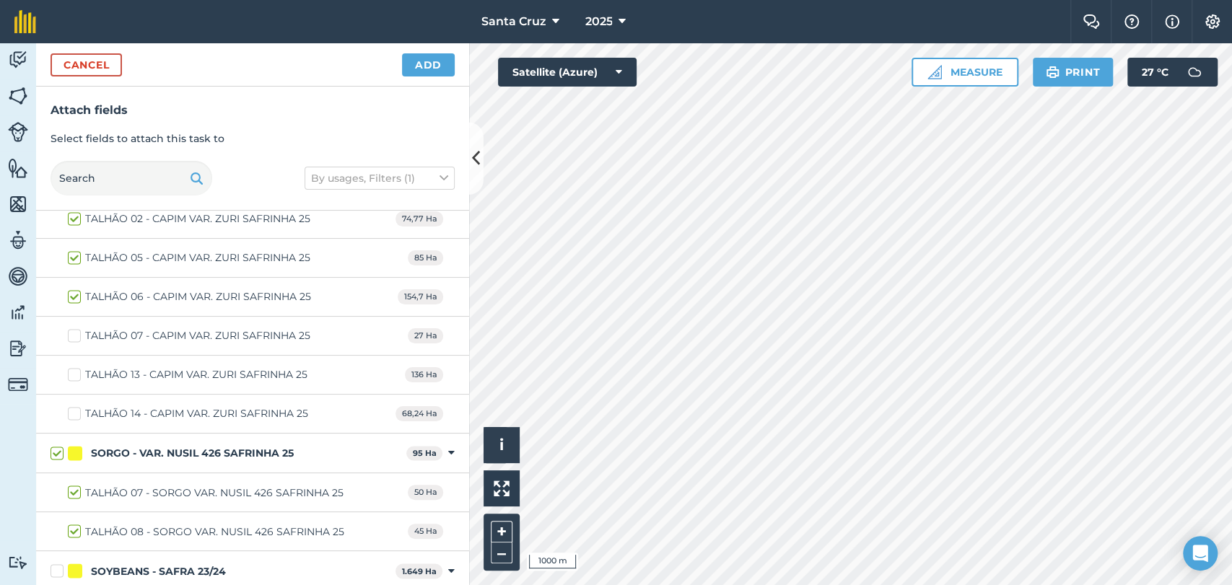
click at [66, 362] on div "TALHÃO 13 - CAPIM VAR. ZURI SAFRINHA 25 136 Ha" at bounding box center [252, 375] width 433 height 39
click at [78, 370] on label "TALHÃO 13 - CAPIM VAR. ZURI SAFRINHA 25" at bounding box center [188, 374] width 240 height 15
click at [77, 370] on input "TALHÃO 13 - CAPIM VAR. ZURI SAFRINHA 25" at bounding box center [72, 371] width 9 height 9
checkbox input "true"
click at [74, 406] on label "TALHÃO 14 - CAPIM VAR. ZURI SAFRINHA 25" at bounding box center [188, 413] width 240 height 15
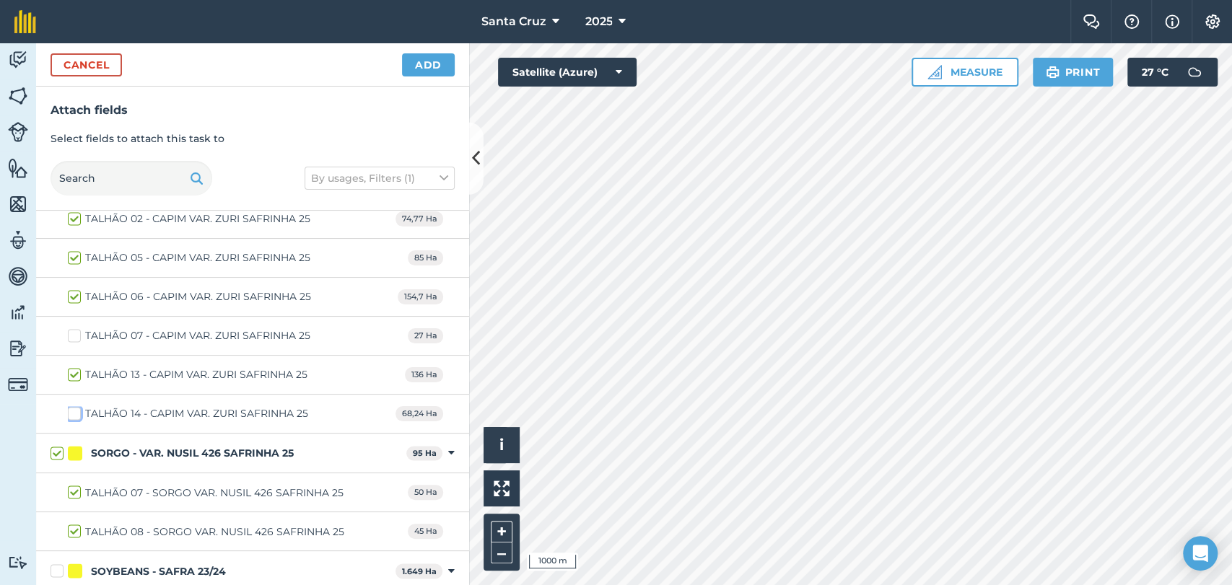
click at [74, 406] on input "TALHÃO 14 - CAPIM VAR. ZURI SAFRINHA 25" at bounding box center [72, 410] width 9 height 9
checkbox input "true"
click at [425, 62] on button "Add" at bounding box center [428, 64] width 53 height 23
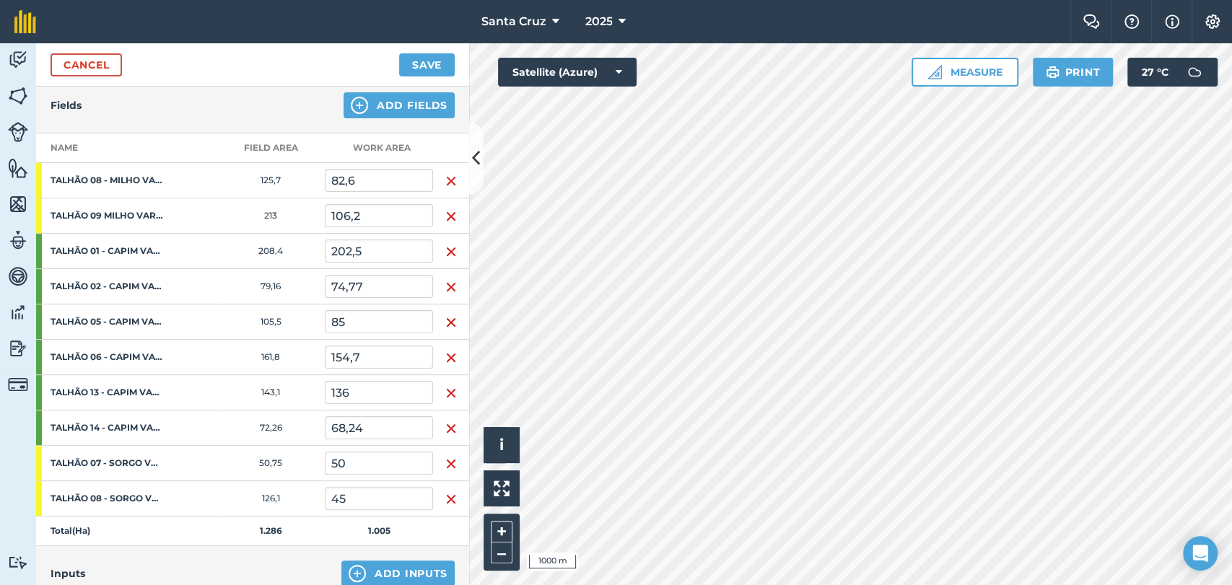
scroll to position [160, 0]
click at [370, 175] on input "82,6" at bounding box center [379, 181] width 108 height 23
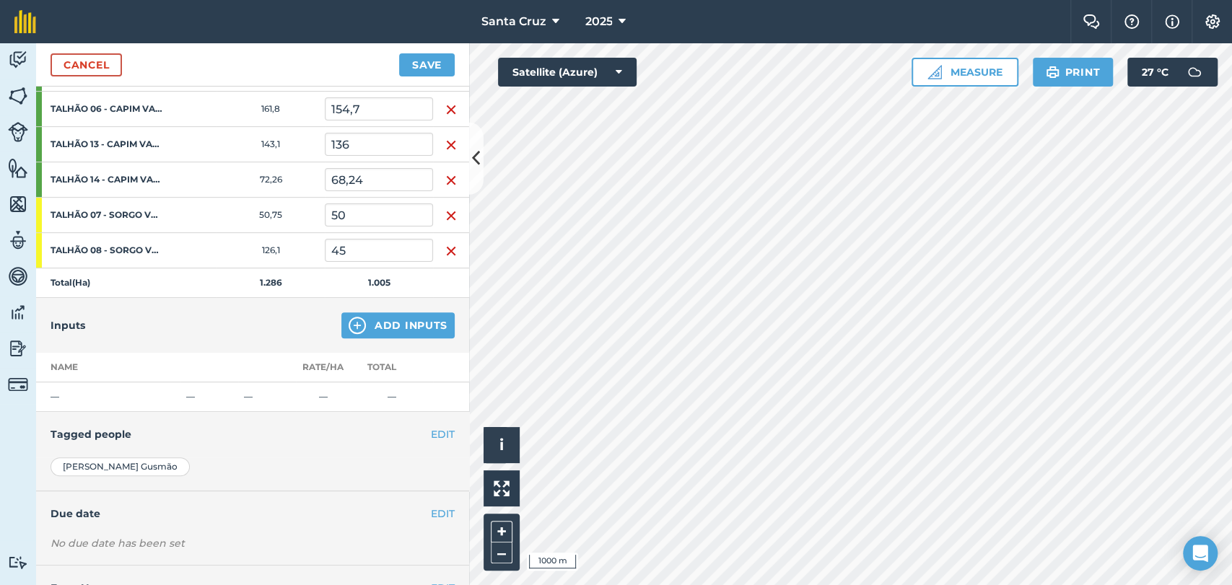
scroll to position [463, 0]
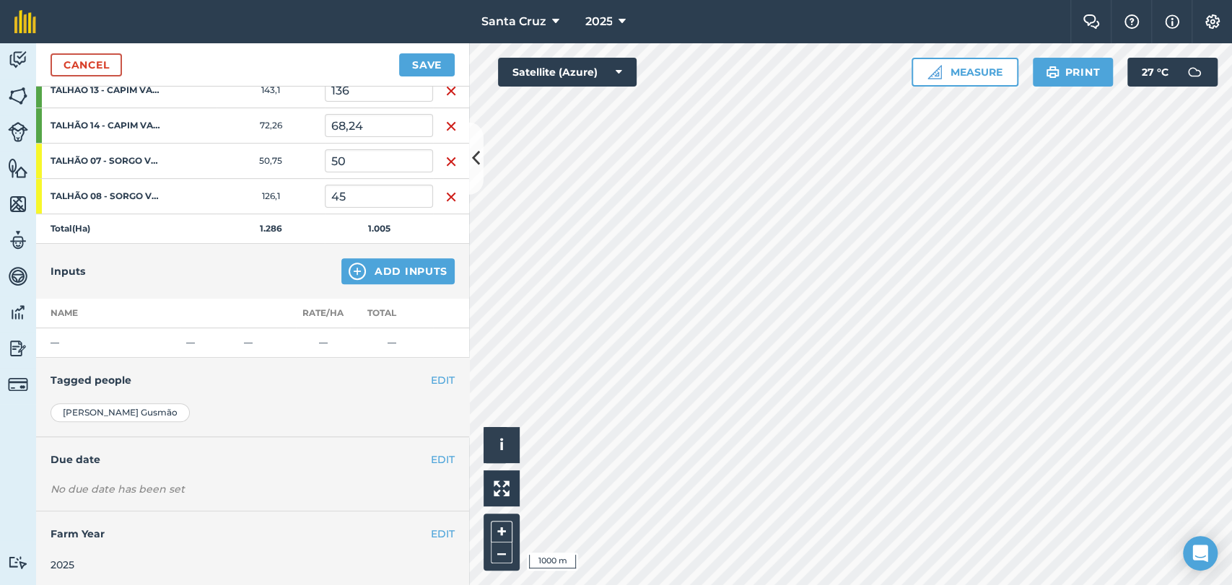
click at [346, 284] on div "Inputs Add Inputs" at bounding box center [252, 271] width 433 height 55
click at [357, 266] on button "Add Inputs" at bounding box center [397, 271] width 113 height 26
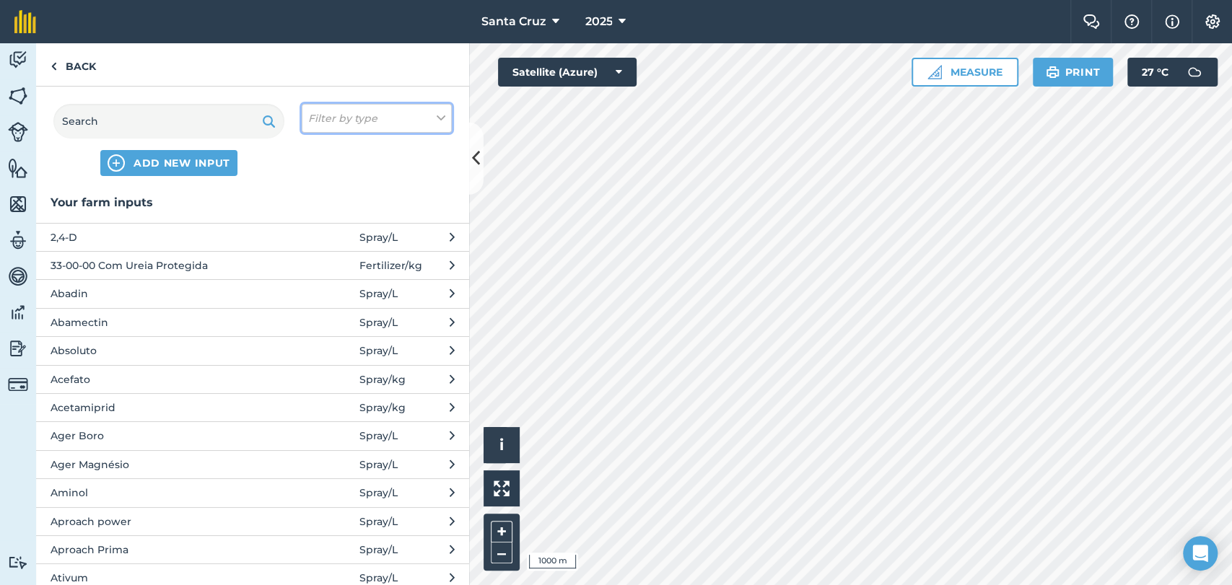
click at [346, 115] on em "Filter by type" at bounding box center [342, 118] width 69 height 16
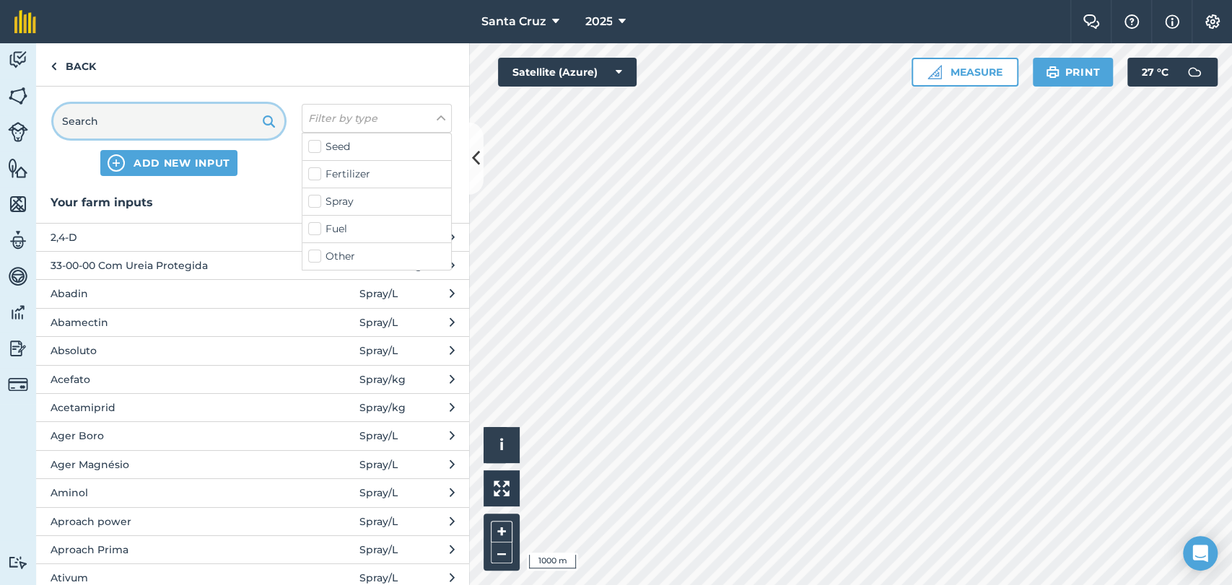
click at [180, 128] on input "text" at bounding box center [168, 121] width 231 height 35
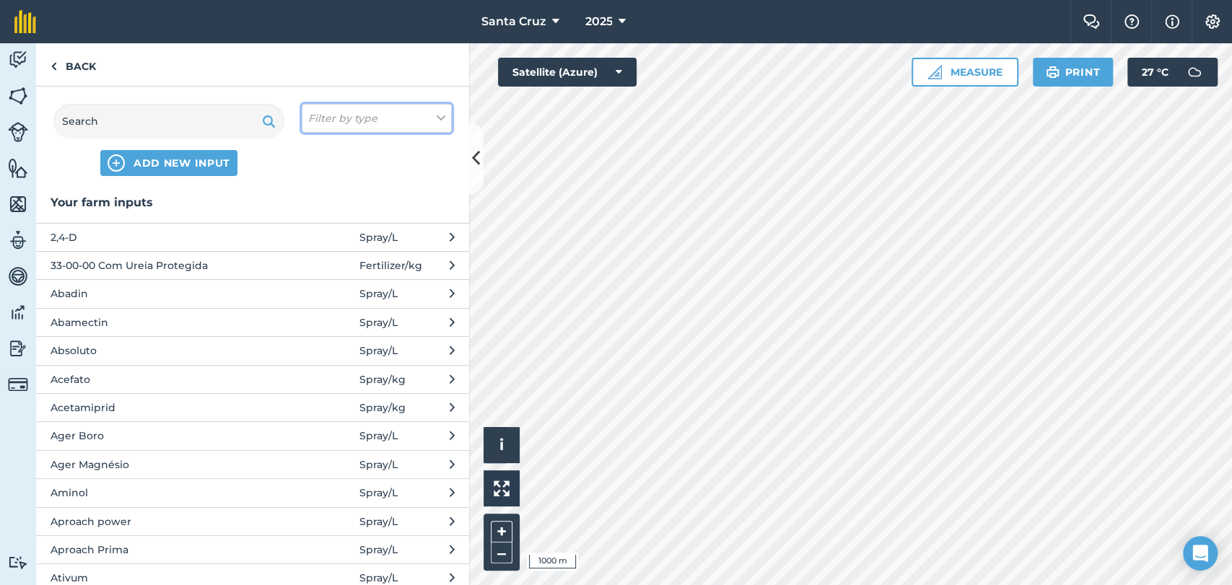
click at [393, 128] on button "Filter by type" at bounding box center [377, 118] width 150 height 29
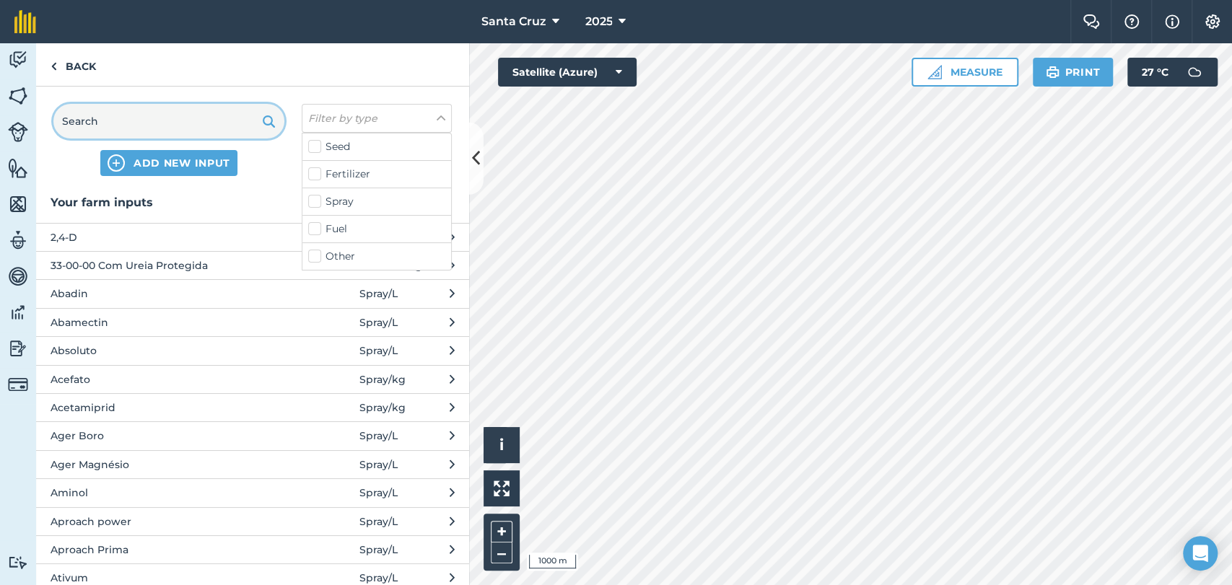
click at [162, 127] on input "text" at bounding box center [168, 121] width 231 height 35
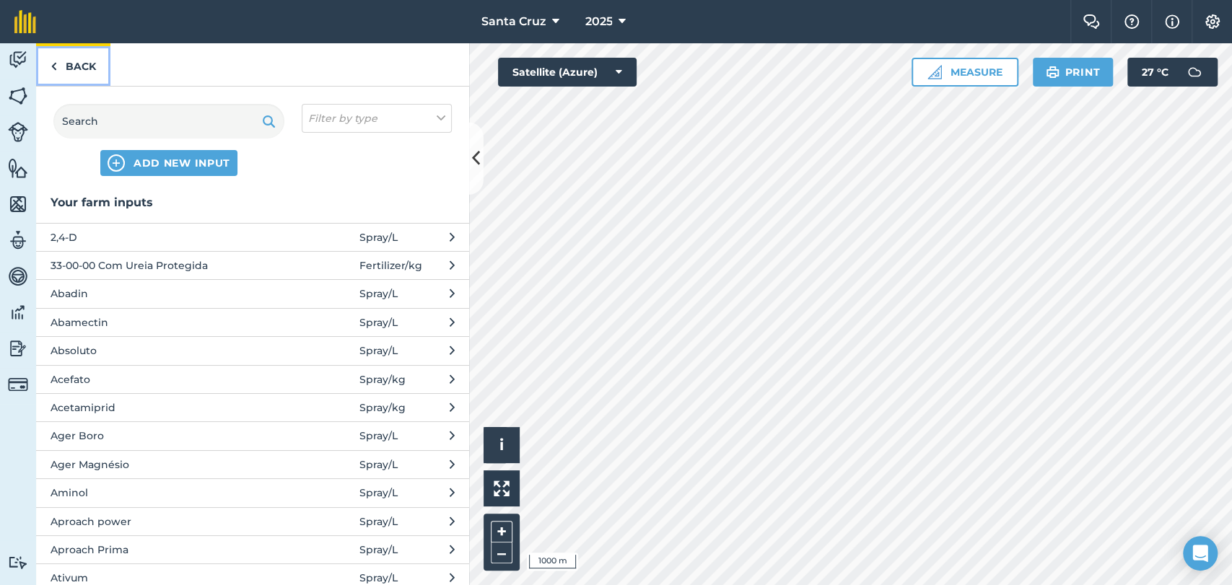
click at [77, 71] on link "Back" at bounding box center [73, 64] width 74 height 43
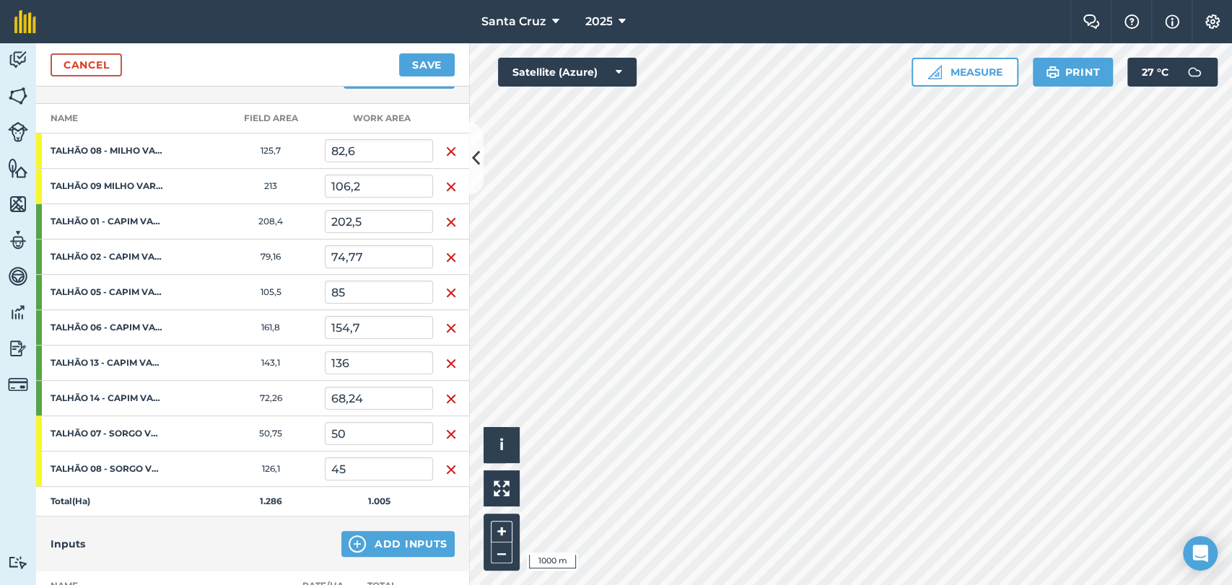
scroll to position [63, 0]
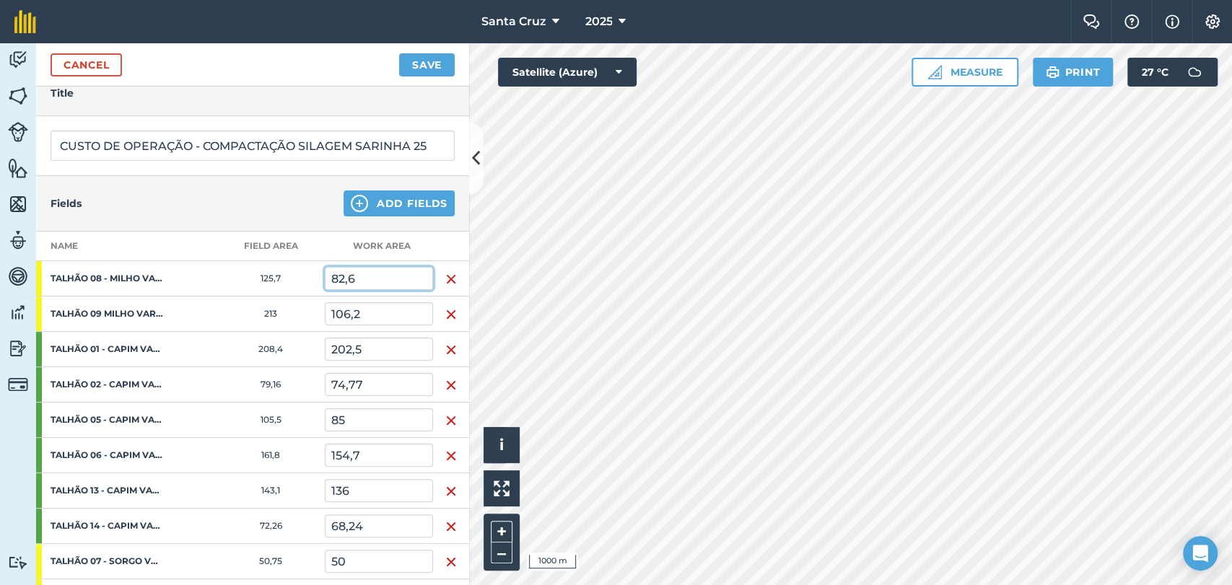
click at [367, 276] on input "82,6" at bounding box center [379, 278] width 108 height 23
type input "8"
type input "1"
click at [375, 318] on input "106,2" at bounding box center [379, 313] width 108 height 23
type input "1"
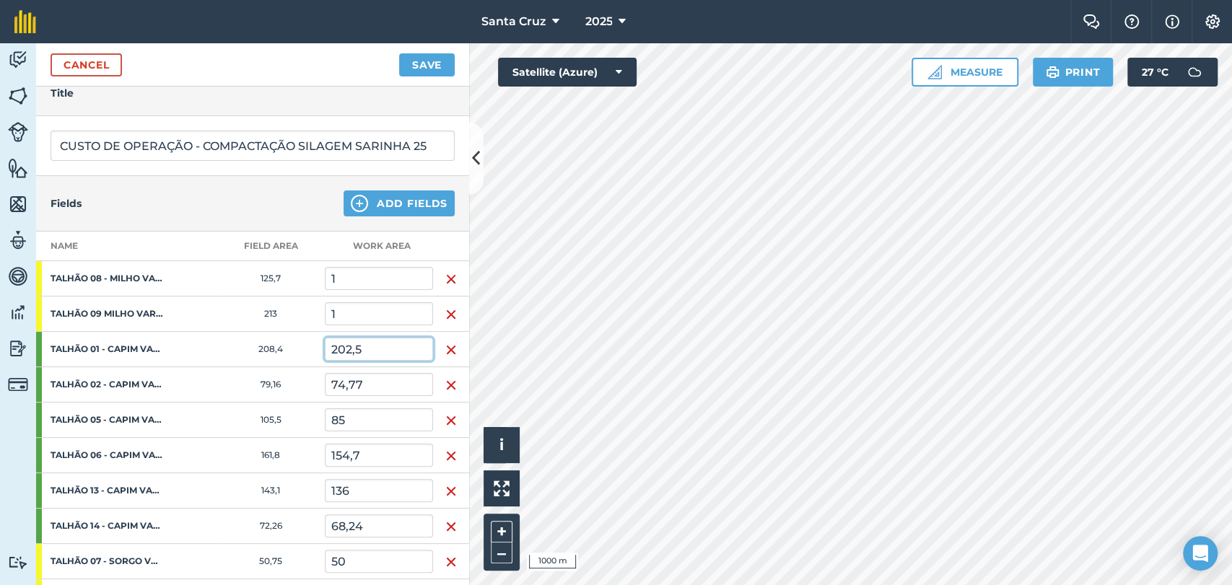
click at [375, 348] on input "202,5" at bounding box center [379, 349] width 108 height 23
type input "2"
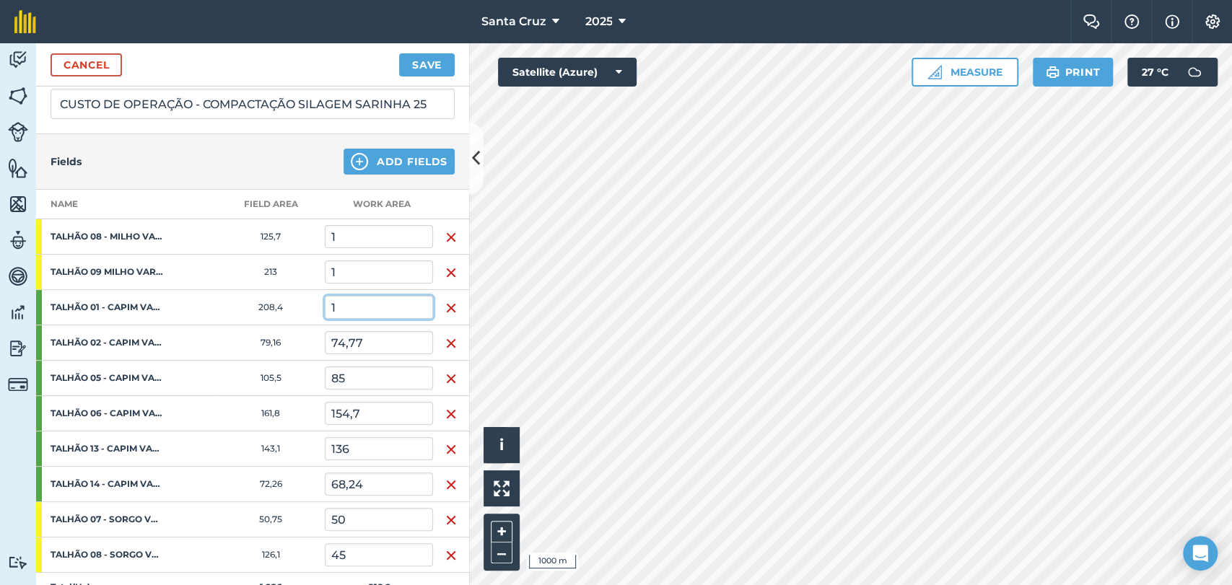
scroll to position [143, 0]
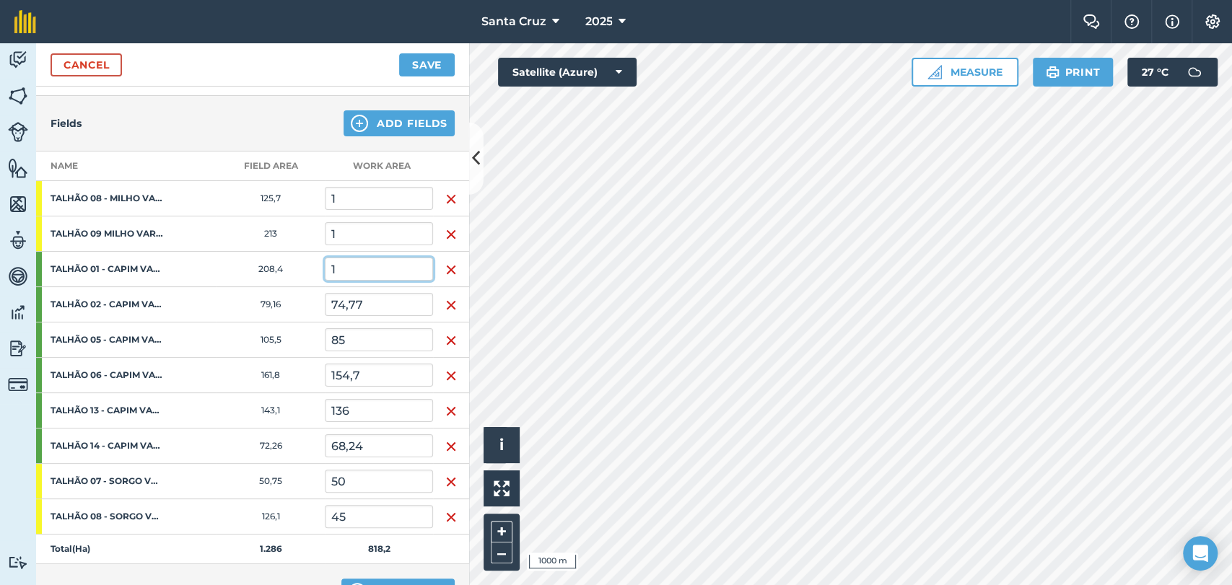
type input "1"
click at [369, 323] on td "85" at bounding box center [379, 340] width 108 height 35
click at [372, 310] on input "74,77" at bounding box center [379, 304] width 108 height 23
type input "7"
type input "1"
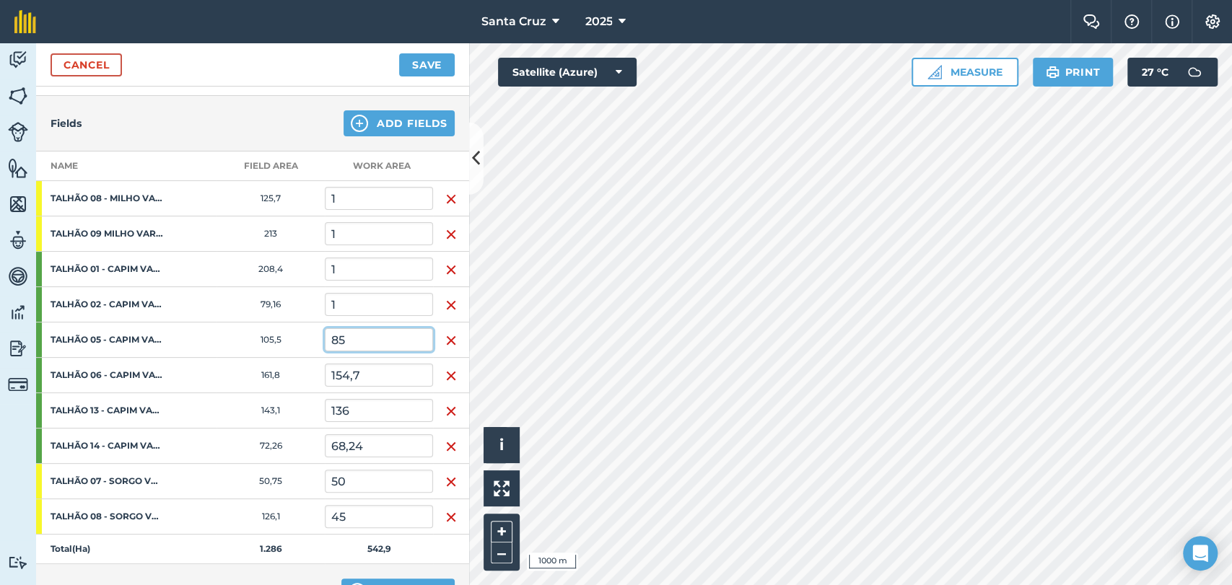
click at [360, 337] on input "85" at bounding box center [379, 339] width 108 height 23
type input "8"
type input "1"
click at [362, 371] on input "154,7" at bounding box center [379, 375] width 108 height 23
type input "1"
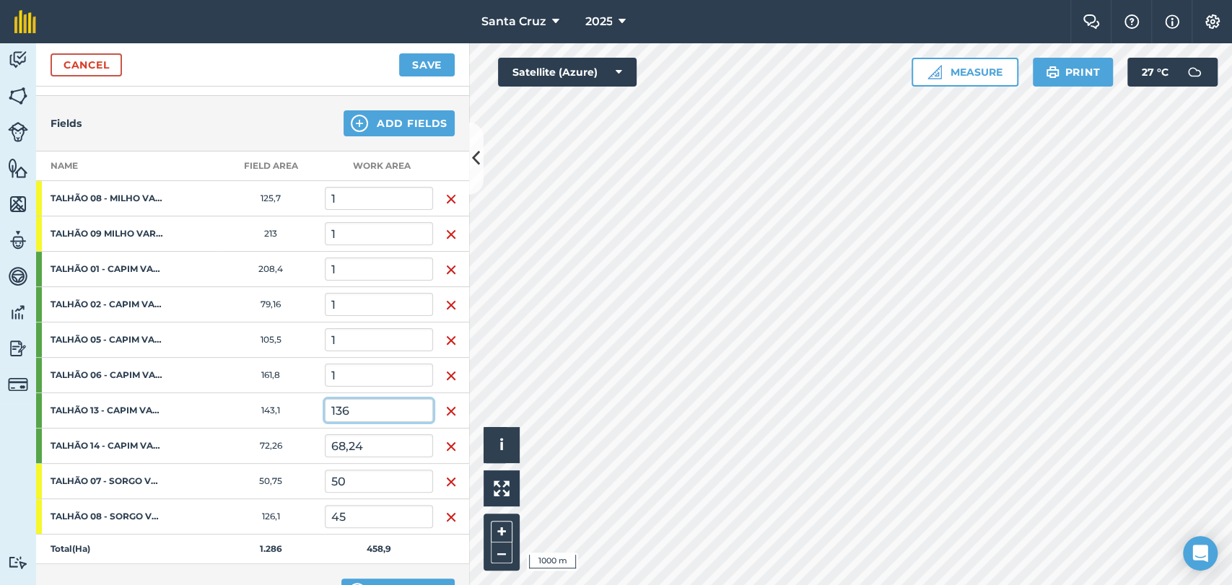
click at [404, 409] on input "136" at bounding box center [379, 410] width 108 height 23
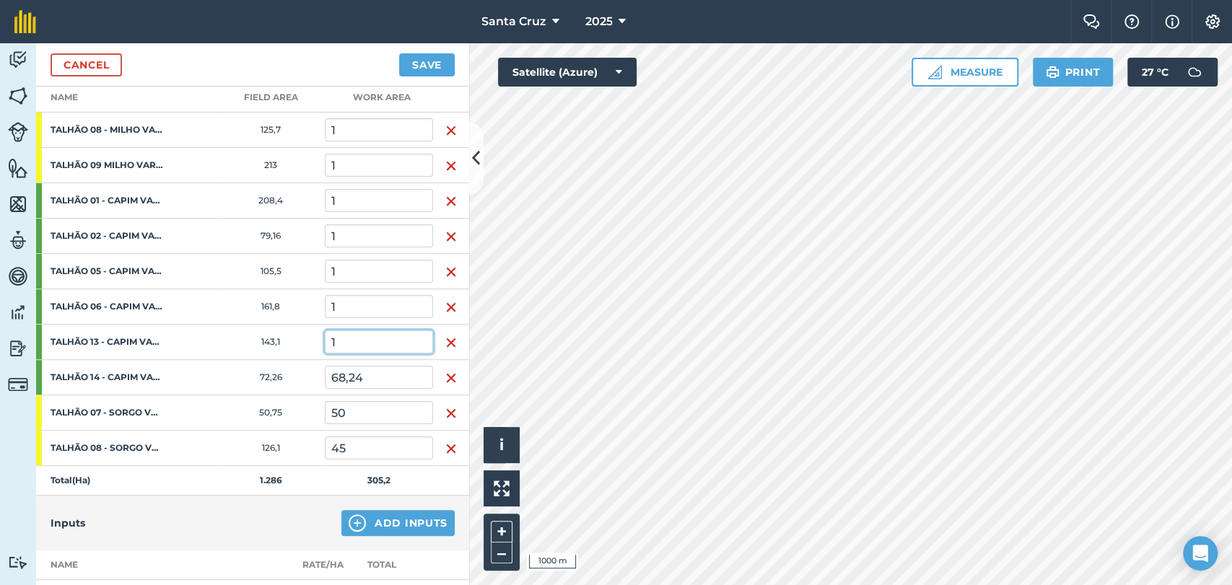
scroll to position [303, 0]
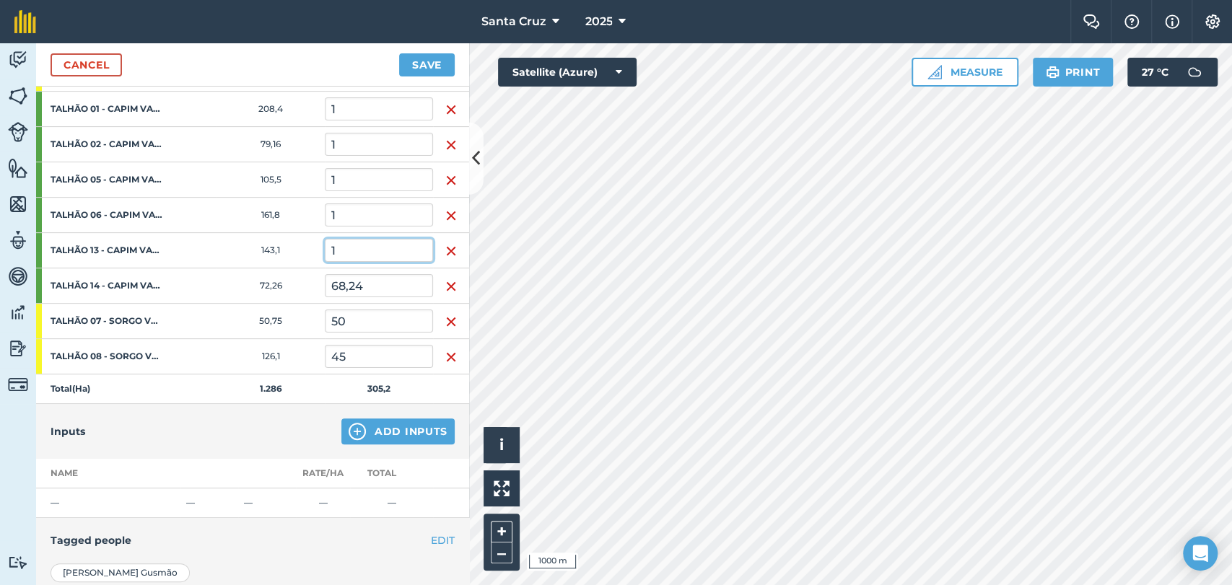
type input "1"
click at [385, 271] on td "68,24" at bounding box center [379, 285] width 108 height 35
click at [393, 287] on input "68,24" at bounding box center [379, 285] width 108 height 23
type input "6"
type input "1"
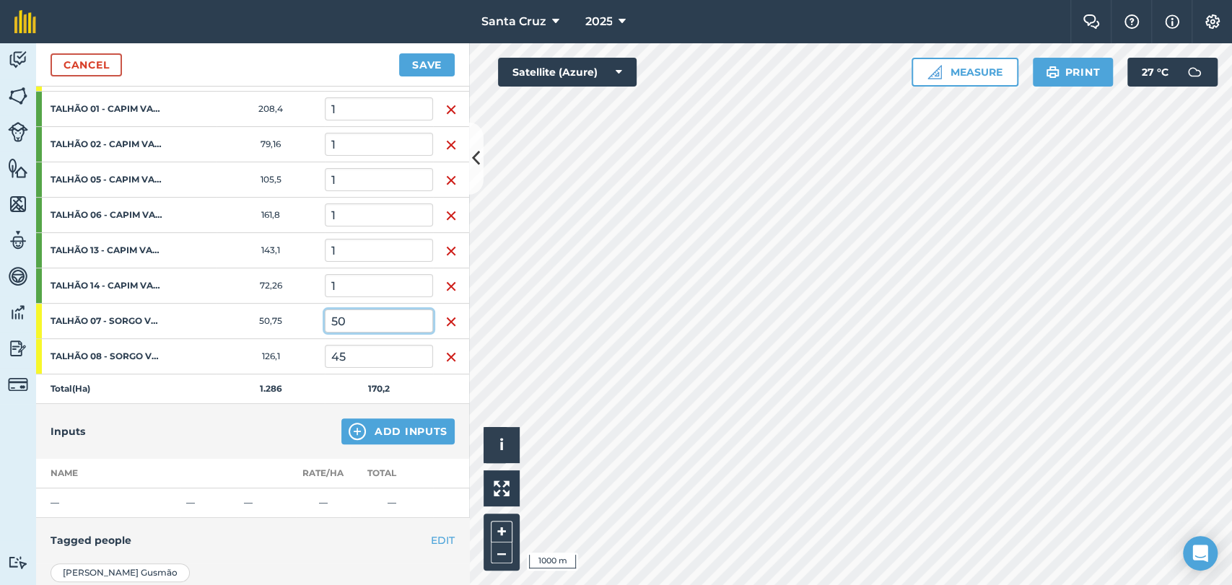
click at [364, 318] on input "50" at bounding box center [379, 321] width 108 height 23
type input "5"
type input "1"
click at [359, 364] on input "45" at bounding box center [379, 356] width 108 height 23
type input "4"
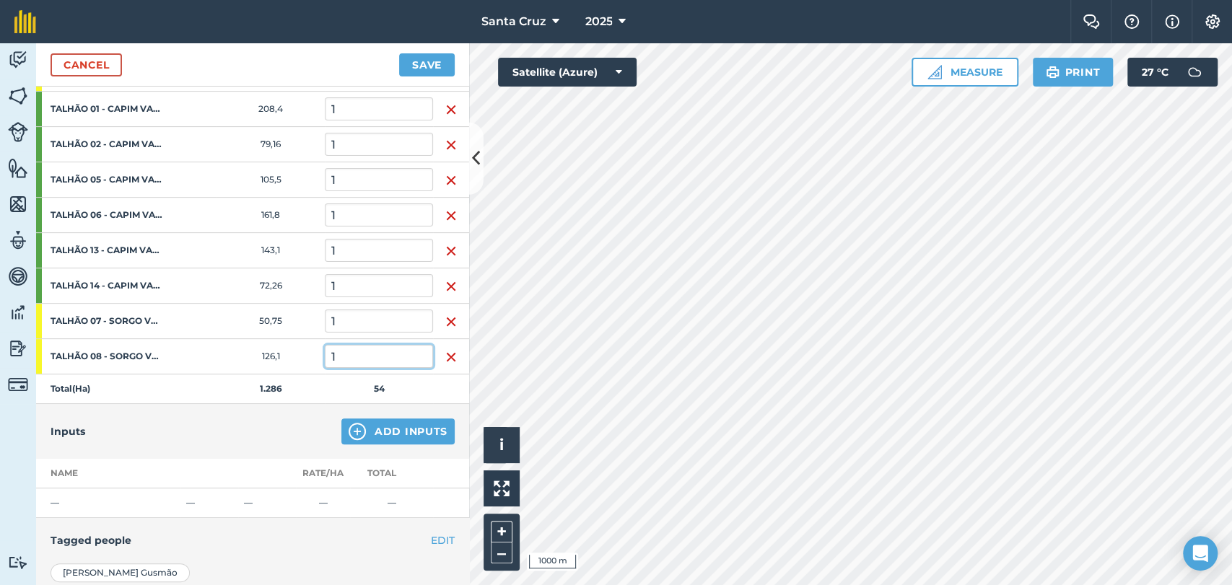
type input "1"
click at [373, 121] on td "1" at bounding box center [379, 109] width 108 height 35
click at [372, 109] on input "1" at bounding box center [379, 108] width 108 height 23
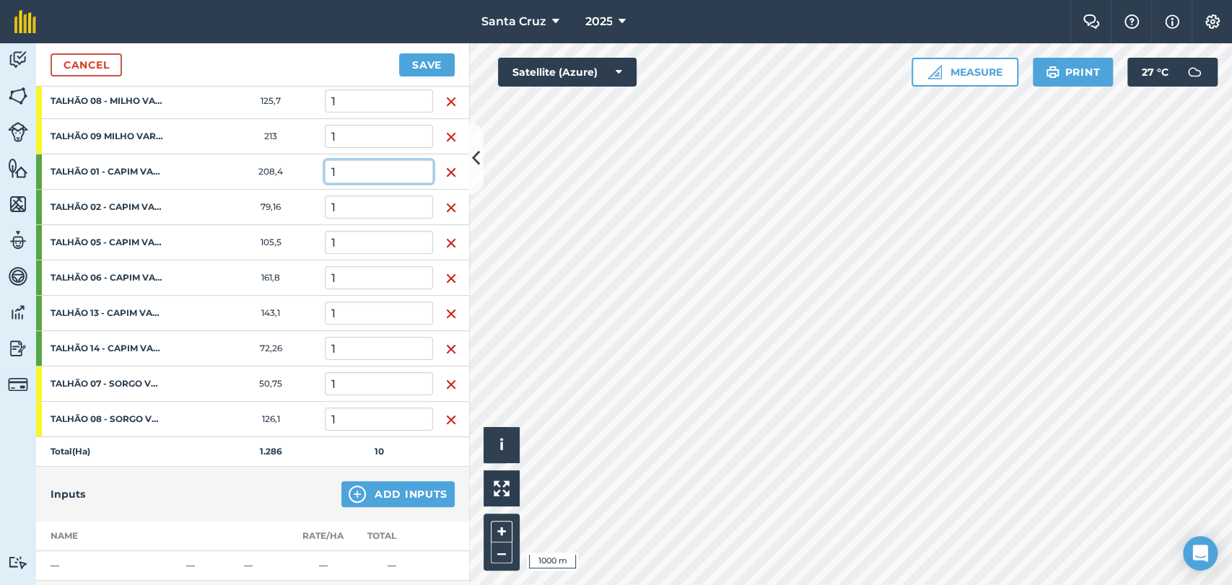
scroll to position [143, 0]
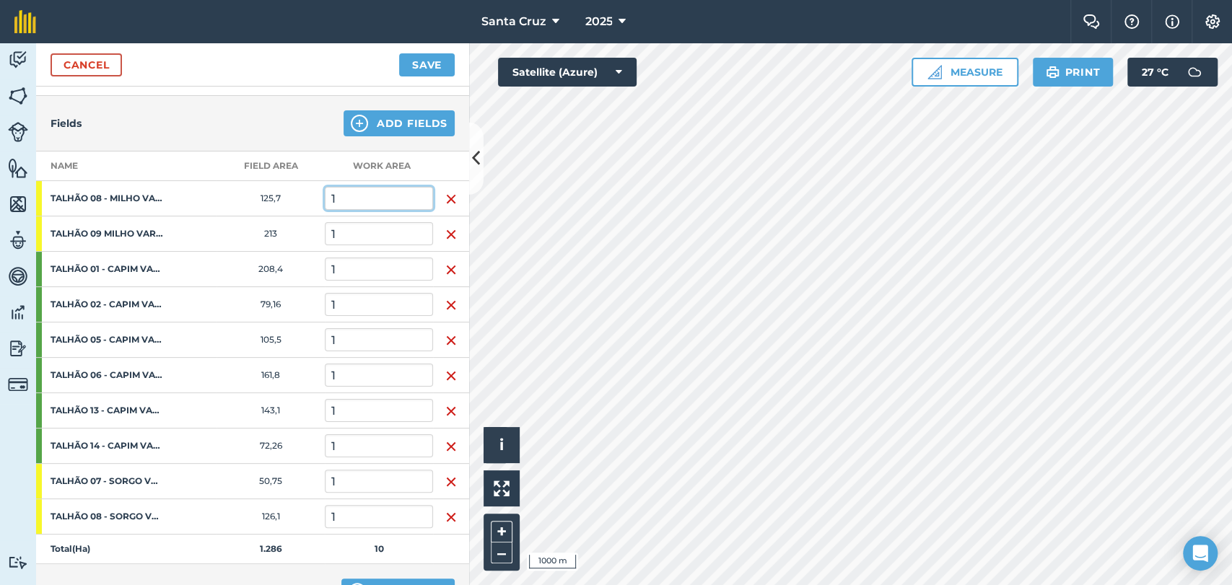
click at [406, 207] on input "1" at bounding box center [379, 198] width 108 height 23
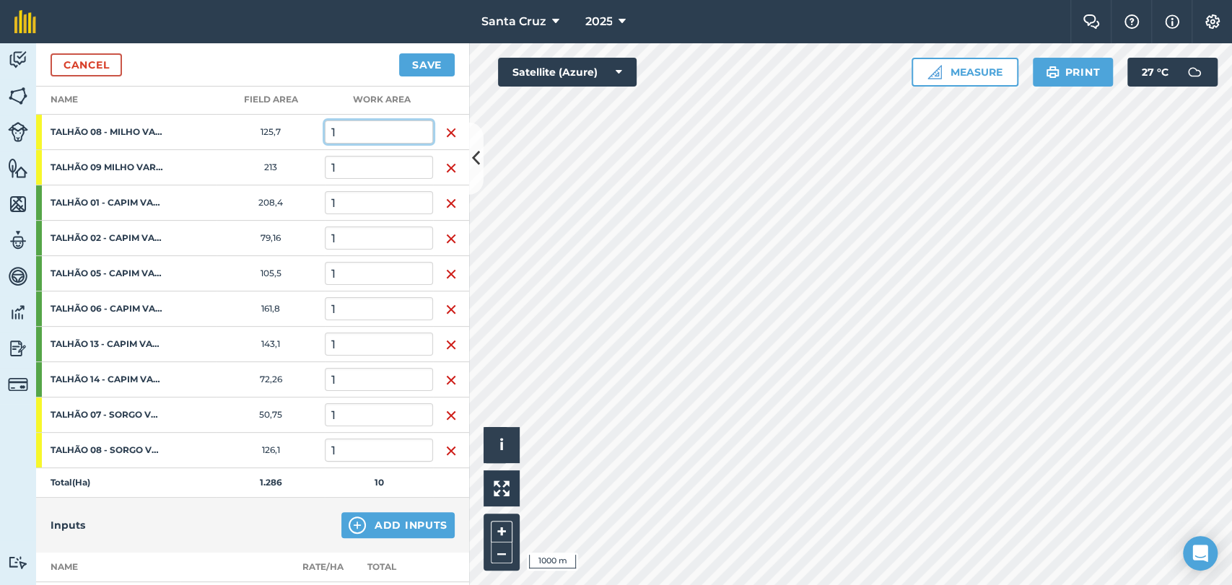
scroll to position [303, 0]
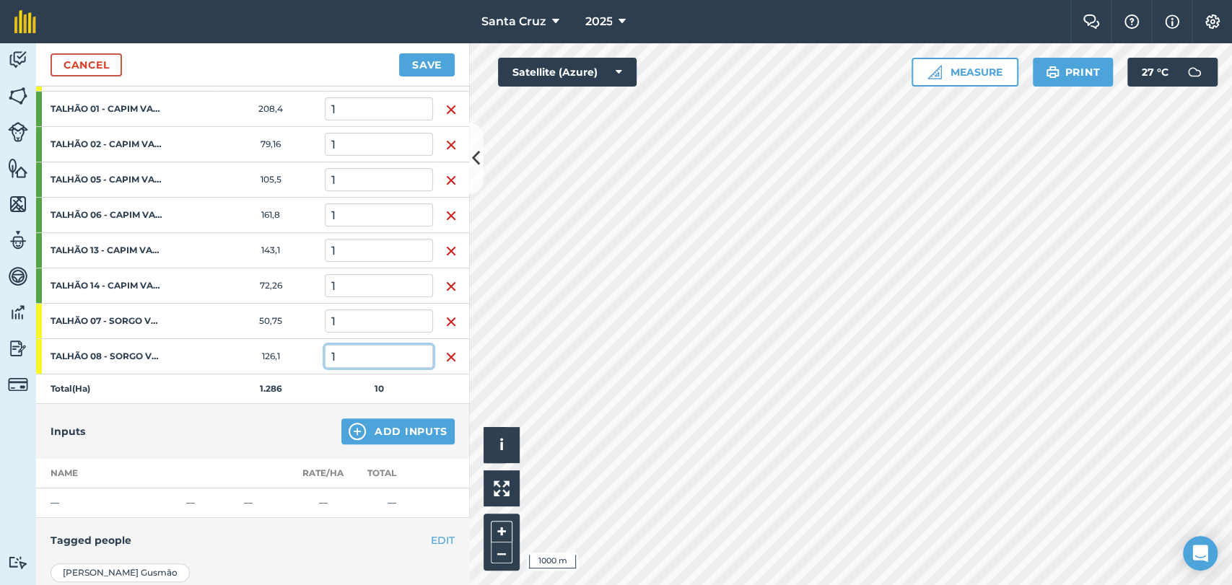
click at [353, 359] on input "1" at bounding box center [379, 356] width 108 height 23
click at [350, 330] on input "1" at bounding box center [379, 321] width 108 height 23
type input "955,97"
click at [359, 359] on input "1" at bounding box center [379, 356] width 108 height 23
type input "945,793"
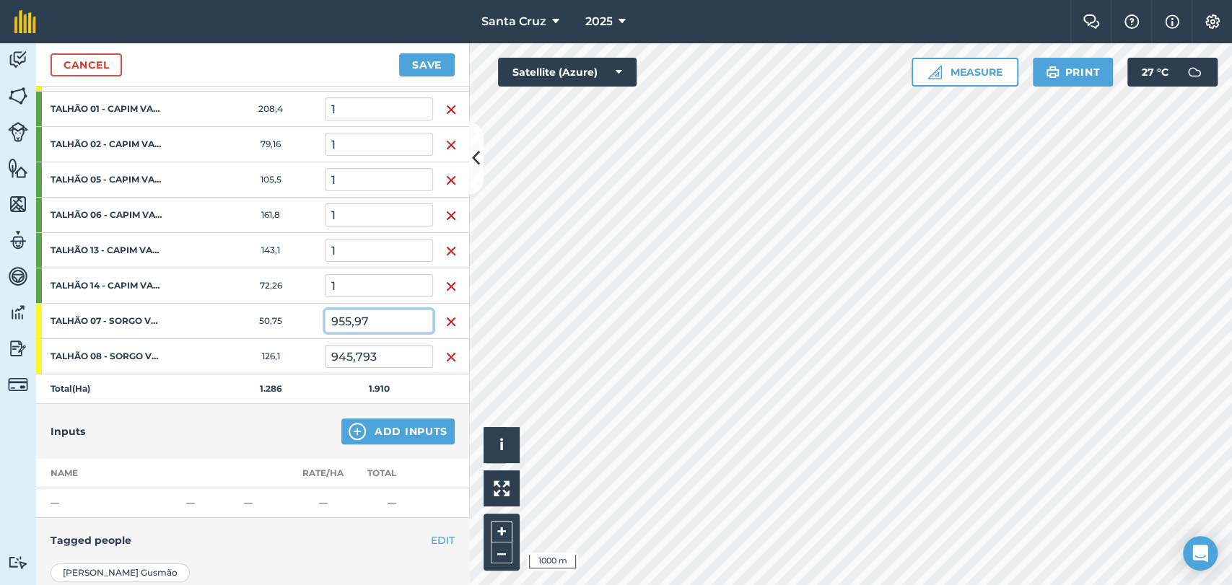
click at [401, 318] on input "955,97" at bounding box center [379, 321] width 108 height 23
click at [389, 289] on input "1" at bounding box center [379, 285] width 108 height 23
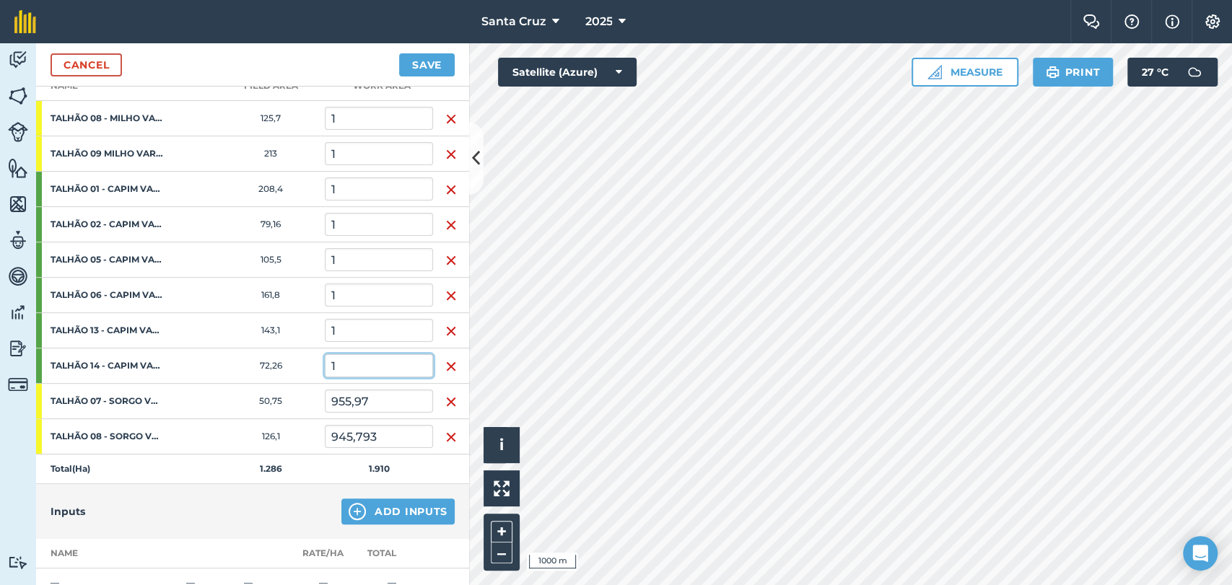
scroll to position [143, 0]
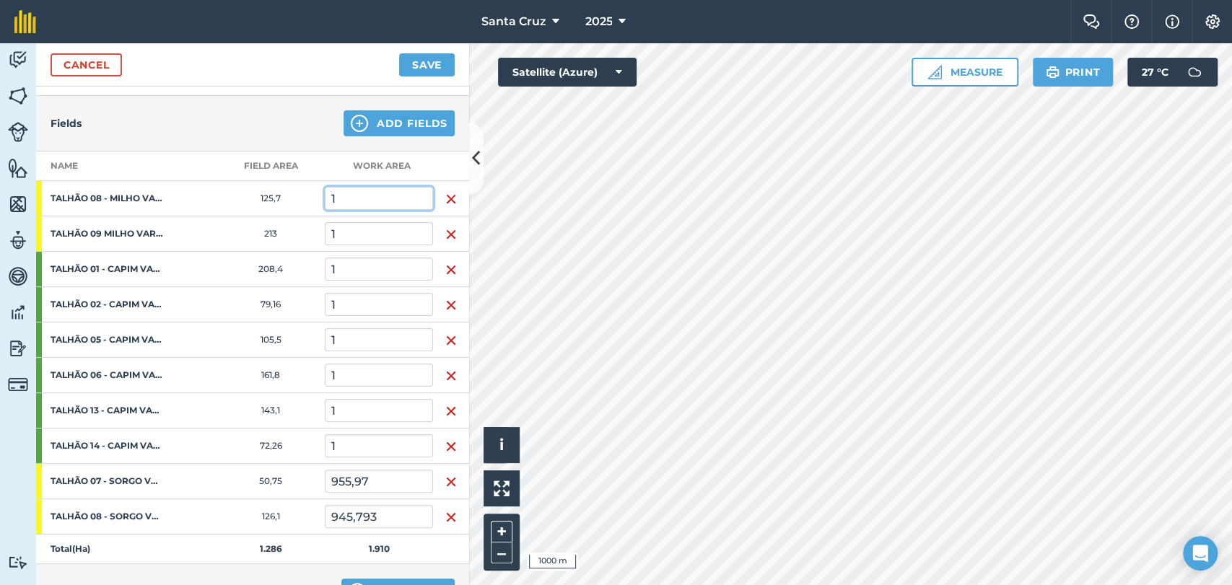
click at [376, 198] on input "1" at bounding box center [379, 198] width 108 height 23
type input "1.005,01"
click at [349, 232] on input "1" at bounding box center [379, 233] width 108 height 23
type input "4.046,504"
click at [365, 266] on input "1" at bounding box center [379, 269] width 108 height 23
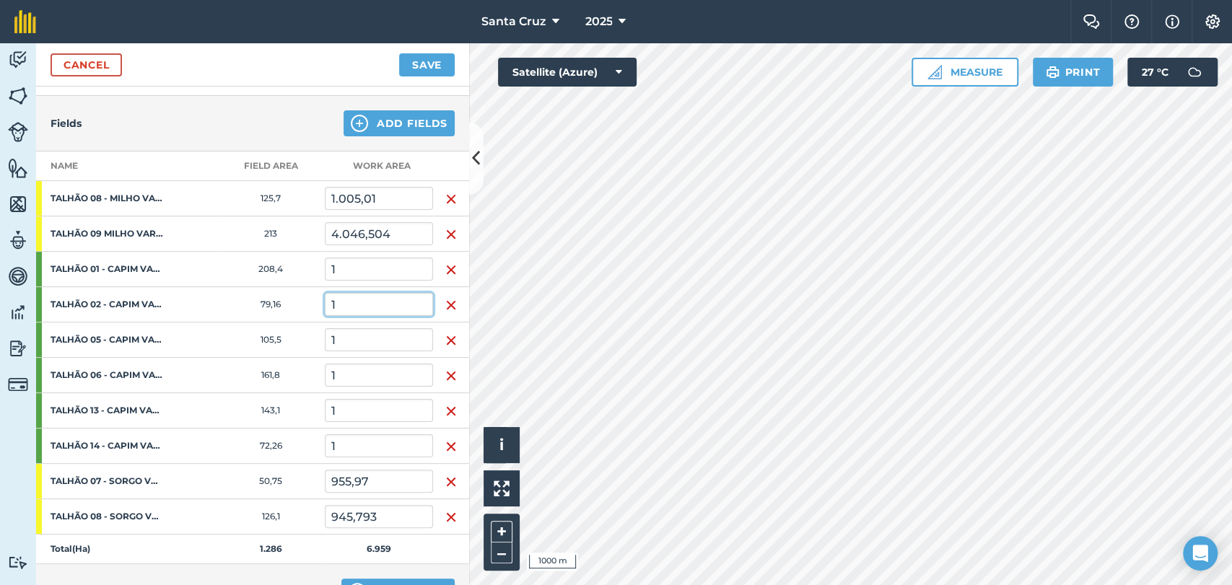
click at [353, 297] on input "1" at bounding box center [379, 304] width 108 height 23
type input "1.410,1"
click at [370, 341] on input "1" at bounding box center [379, 339] width 108 height 23
click at [347, 379] on input "1" at bounding box center [379, 375] width 108 height 23
click at [349, 406] on input "1" at bounding box center [379, 410] width 108 height 23
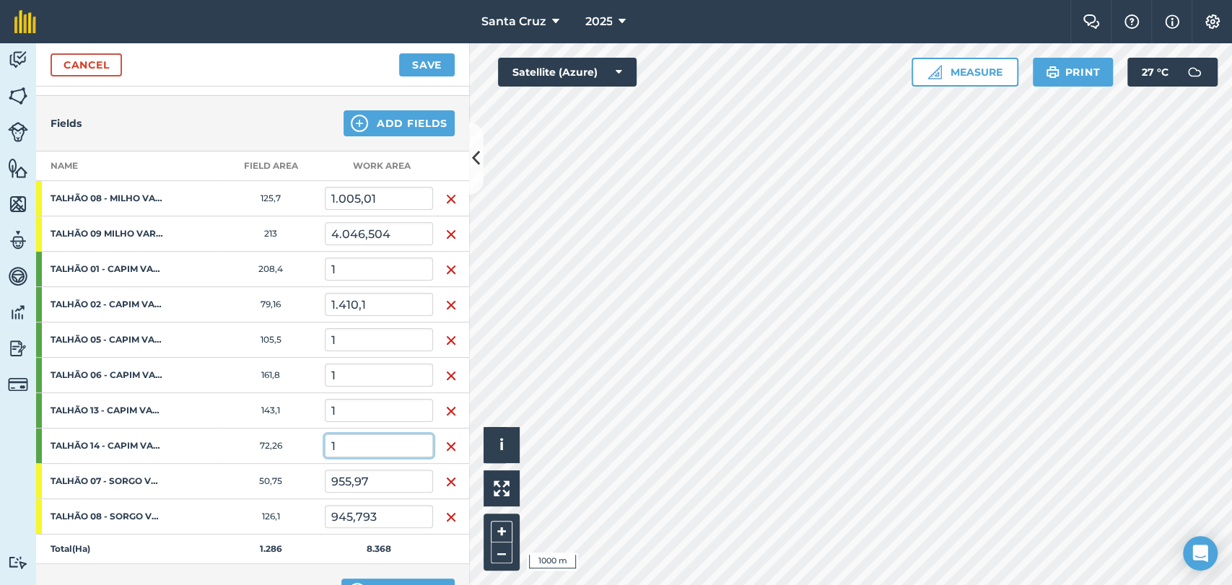
click at [349, 440] on input "1" at bounding box center [379, 445] width 108 height 23
click at [358, 262] on input "1" at bounding box center [379, 269] width 108 height 23
type input "3.733,6"
click at [354, 323] on td "1" at bounding box center [379, 340] width 108 height 35
click at [358, 338] on input "1" at bounding box center [379, 339] width 108 height 23
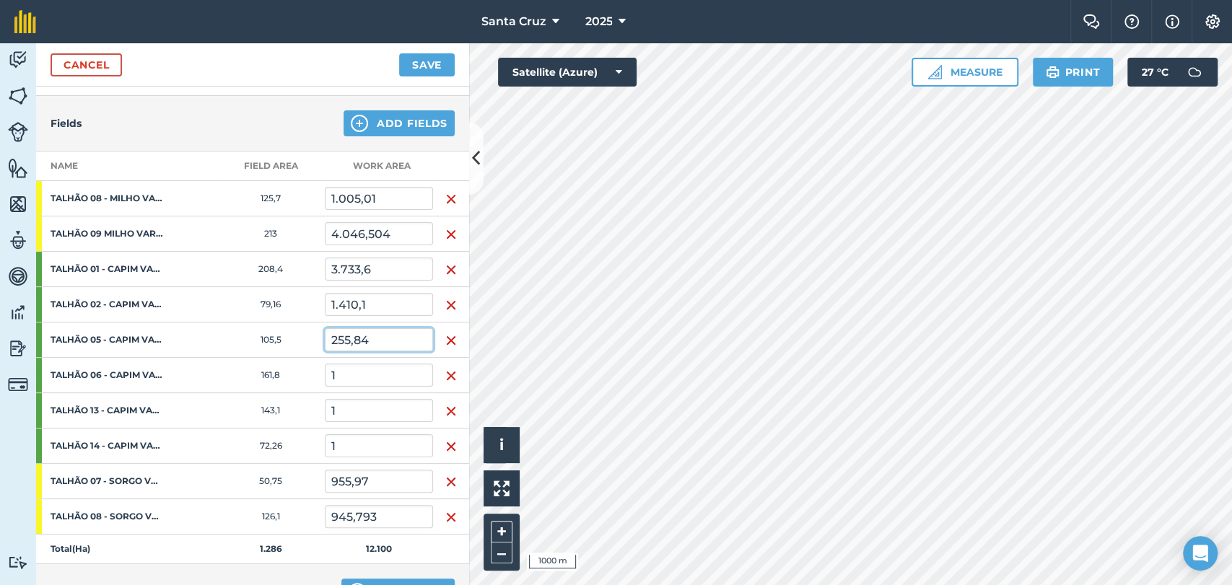
type input "255,84"
click at [370, 383] on input "1" at bounding box center [379, 375] width 108 height 23
type input "2.969,107"
click at [375, 413] on input "1" at bounding box center [379, 410] width 108 height 23
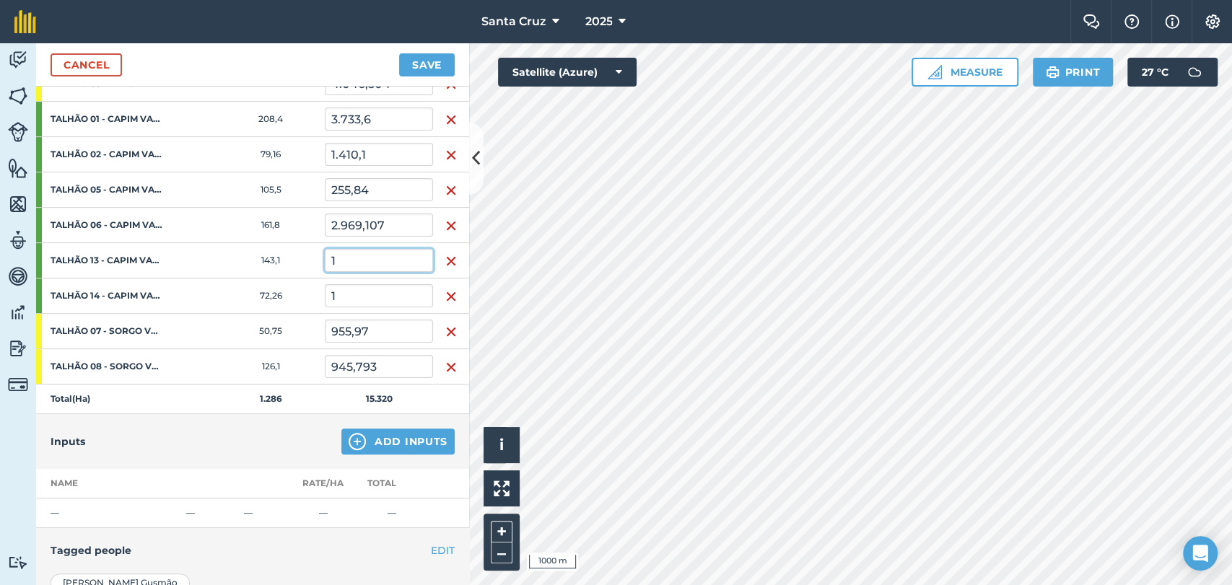
scroll to position [303, 0]
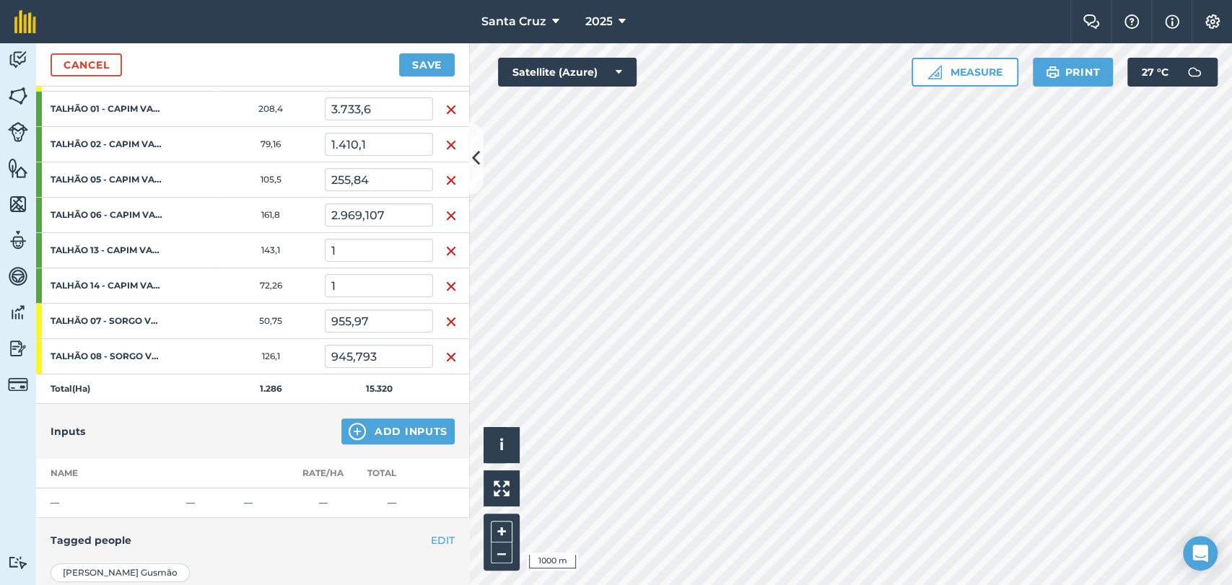
click at [445, 248] on img "button" at bounding box center [451, 250] width 12 height 17
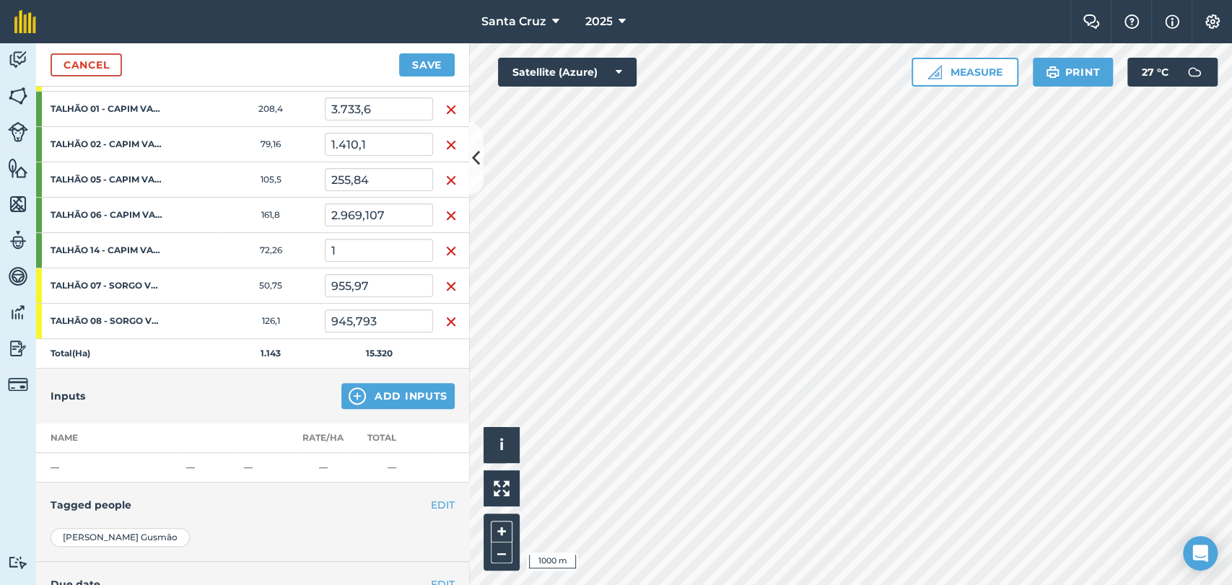
click at [445, 248] on img "button" at bounding box center [451, 250] width 12 height 17
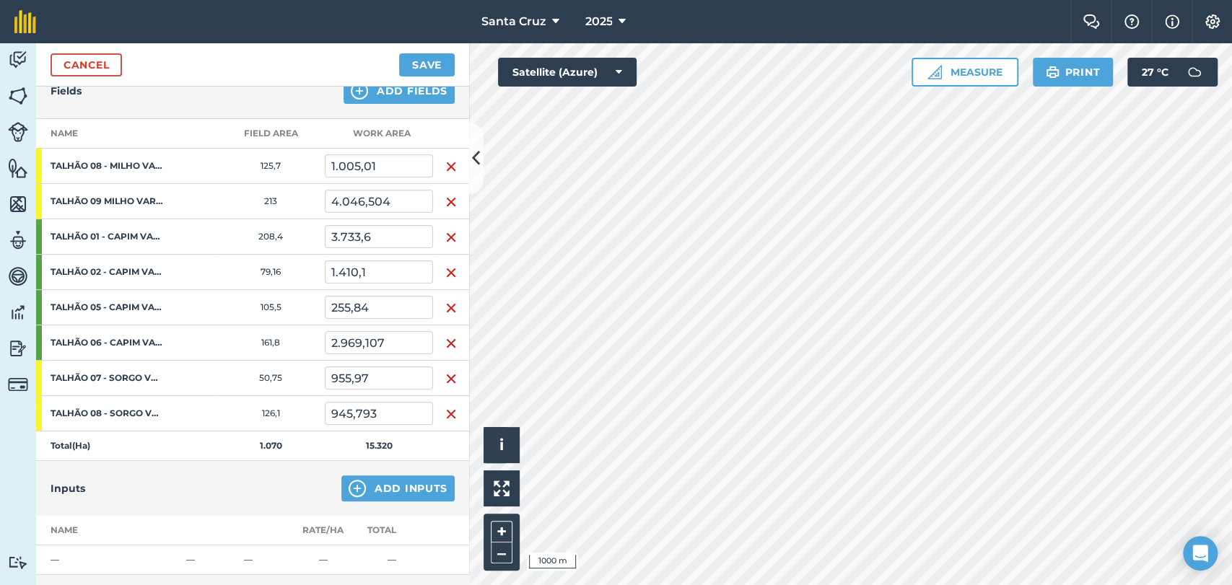
scroll to position [143, 0]
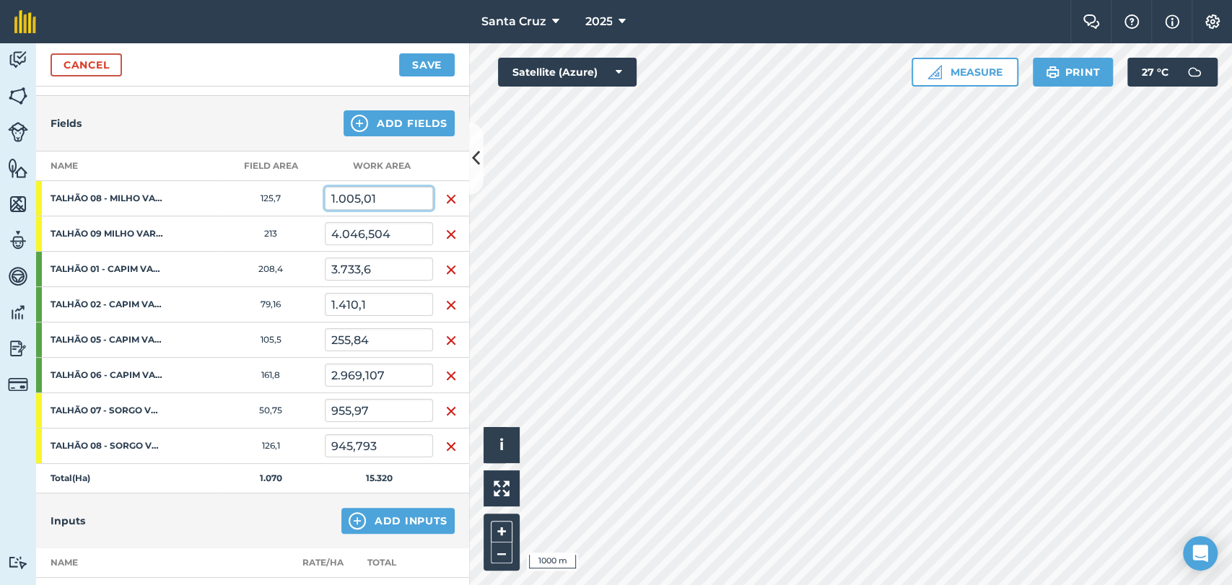
click at [391, 201] on input "1.005,01" at bounding box center [379, 198] width 108 height 23
click at [393, 273] on input "3.733,6" at bounding box center [379, 269] width 108 height 23
click at [381, 297] on input "1.410,1" at bounding box center [379, 304] width 108 height 23
click at [385, 340] on input "255,84" at bounding box center [379, 339] width 108 height 23
click at [385, 371] on input "2.969,107" at bounding box center [379, 375] width 108 height 23
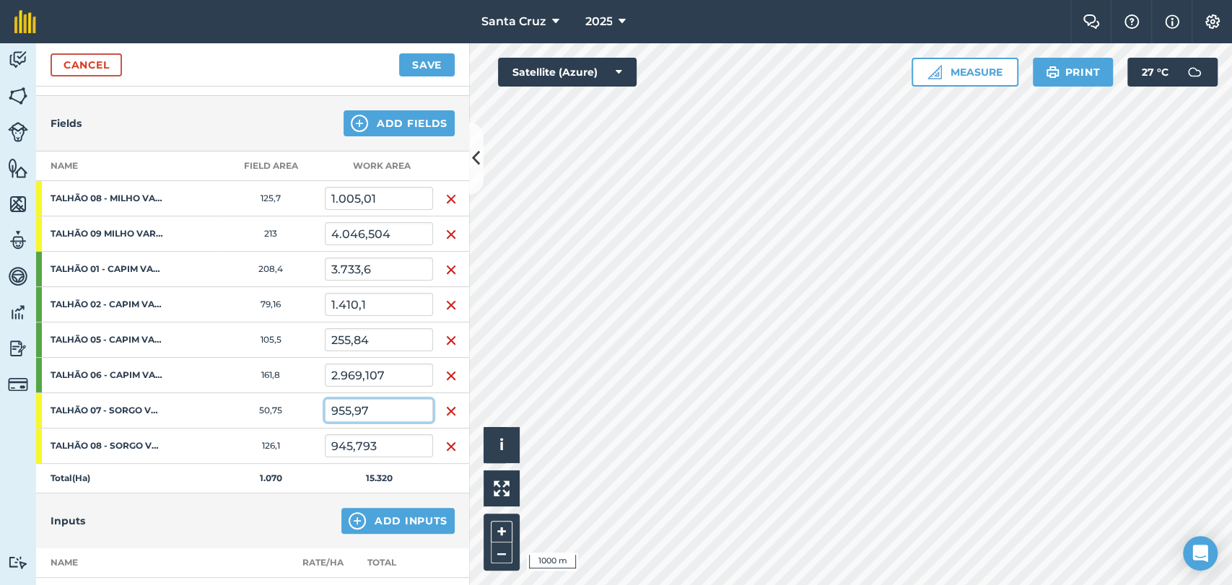
click at [393, 408] on input "955,97" at bounding box center [379, 410] width 108 height 23
click at [397, 440] on input "945,793" at bounding box center [379, 445] width 108 height 23
click at [378, 264] on input "3.733,6" at bounding box center [379, 269] width 108 height 23
click at [367, 313] on input "1.410,1" at bounding box center [379, 304] width 108 height 23
click at [393, 281] on td "3.733,6" at bounding box center [379, 269] width 108 height 35
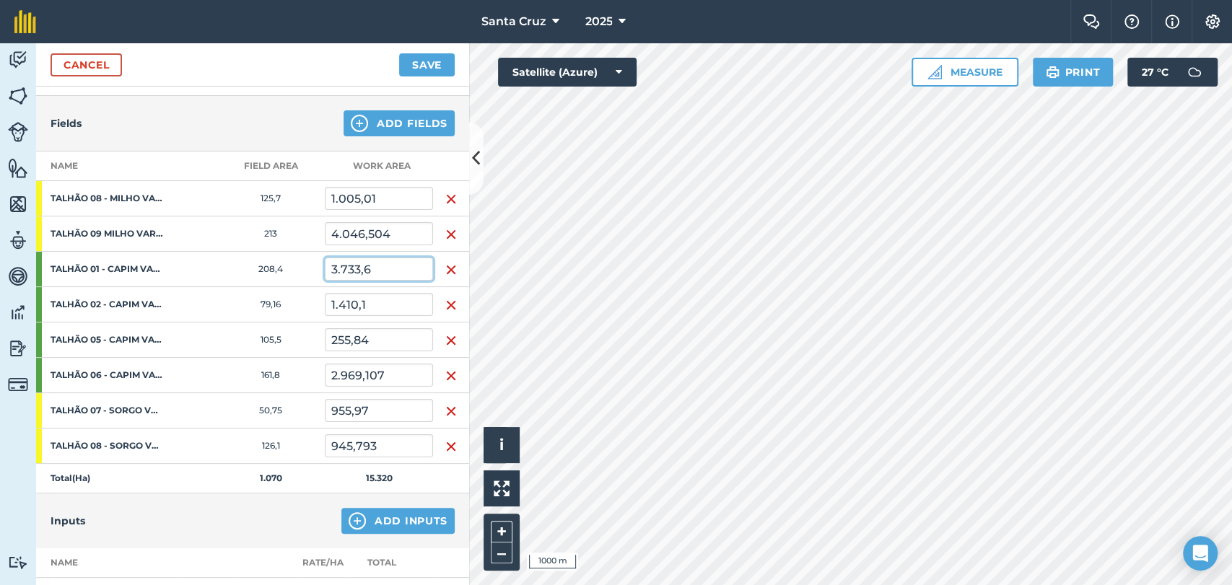
click at [391, 262] on input "3.733,6" at bounding box center [379, 269] width 108 height 23
click at [382, 301] on input "1.410,1" at bounding box center [379, 304] width 108 height 23
click at [382, 338] on input "255,84" at bounding box center [379, 339] width 108 height 23
click at [392, 369] on input "2.969,107" at bounding box center [379, 375] width 108 height 23
click at [398, 201] on input "1.005,01" at bounding box center [379, 198] width 108 height 23
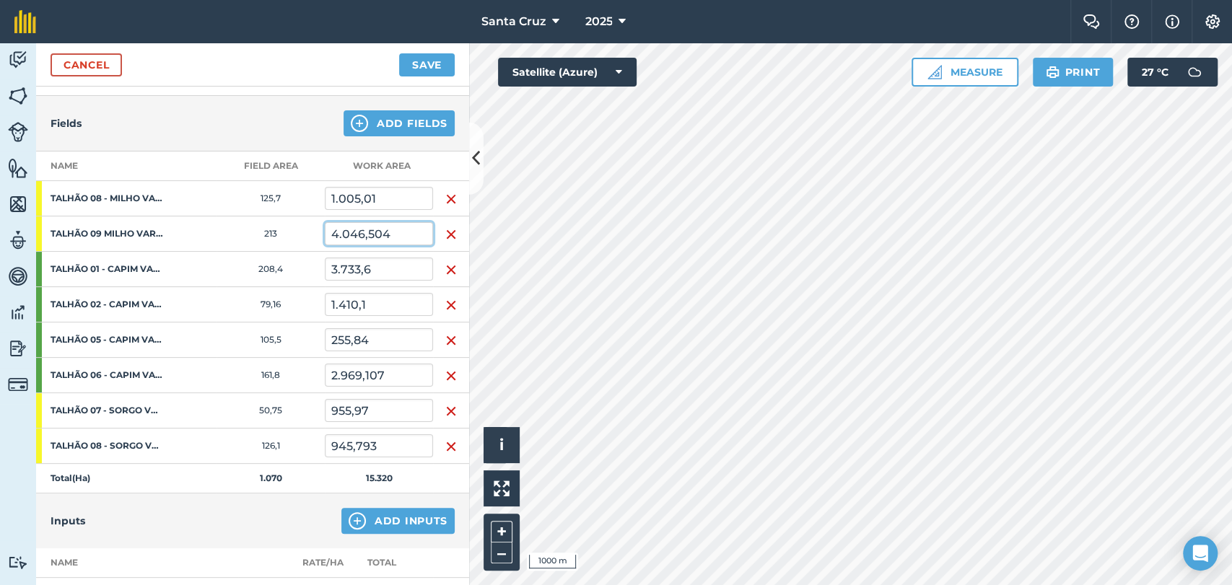
click at [397, 241] on input "4.046,504" at bounding box center [379, 233] width 108 height 23
type input "4"
type input "1"
type input "1.005,01"
click at [388, 198] on input "1.005,01" at bounding box center [379, 198] width 108 height 23
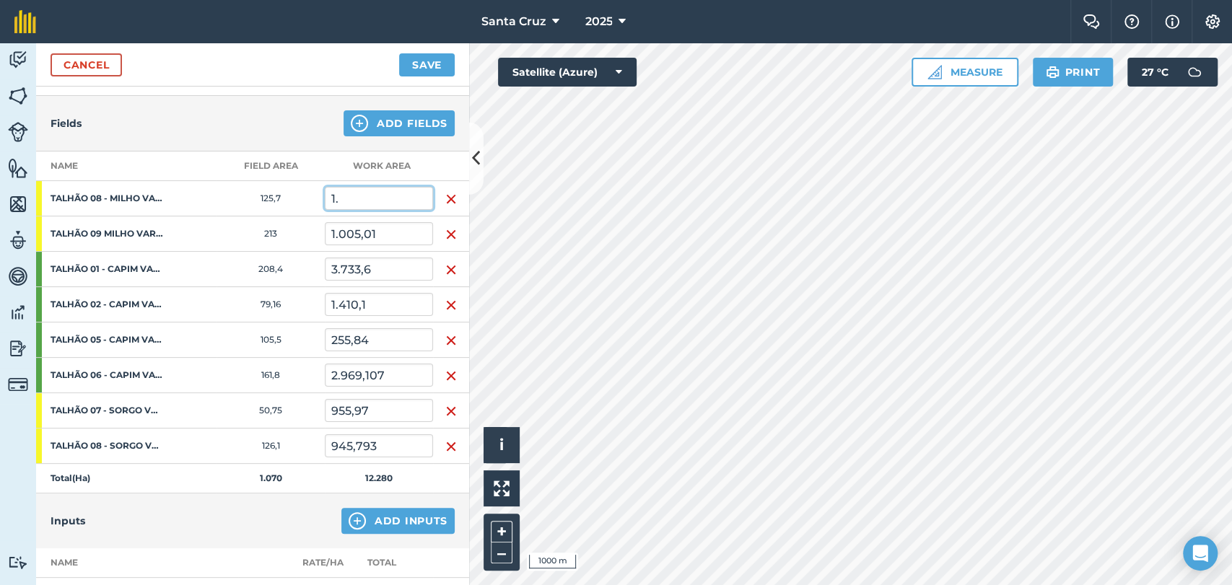
type input "1"
type input "1.139,731"
click at [399, 226] on input "1.005,01" at bounding box center [379, 233] width 108 height 23
click at [399, 453] on input "945,793" at bounding box center [379, 445] width 108 height 23
click at [400, 202] on input "1.139,731" at bounding box center [379, 198] width 108 height 23
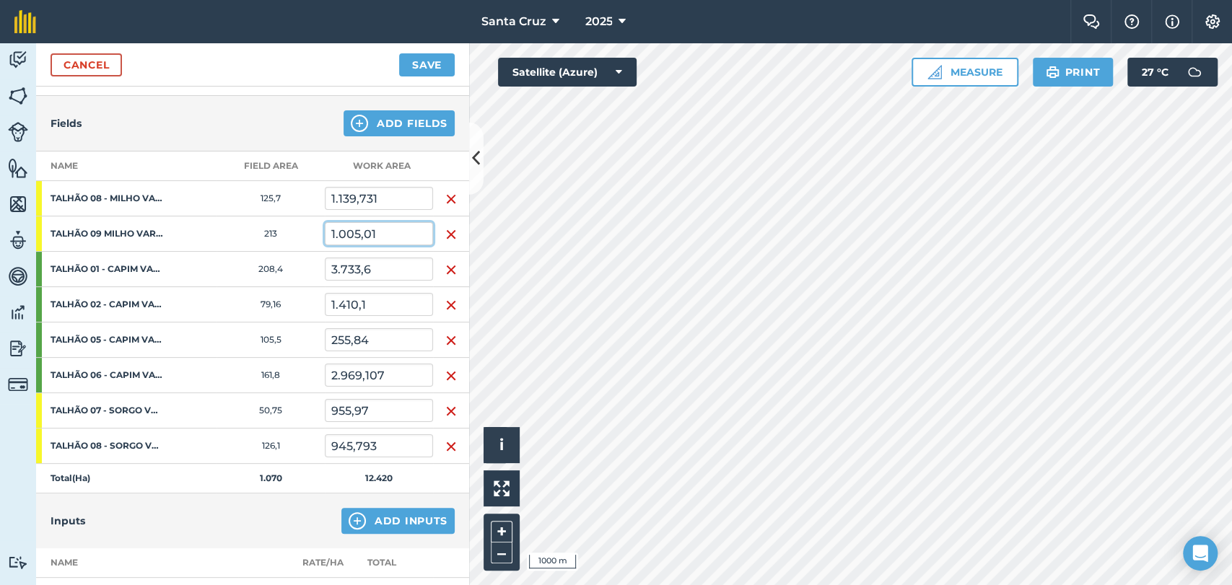
click at [393, 231] on input "1.005,01" at bounding box center [379, 233] width 108 height 23
click at [385, 263] on input "3.733,6" at bounding box center [379, 269] width 108 height 23
click at [379, 293] on input "1.410,1" at bounding box center [379, 304] width 108 height 23
click at [377, 330] on input "255,84" at bounding box center [379, 339] width 108 height 23
click at [397, 367] on input "2.969,107" at bounding box center [379, 375] width 108 height 23
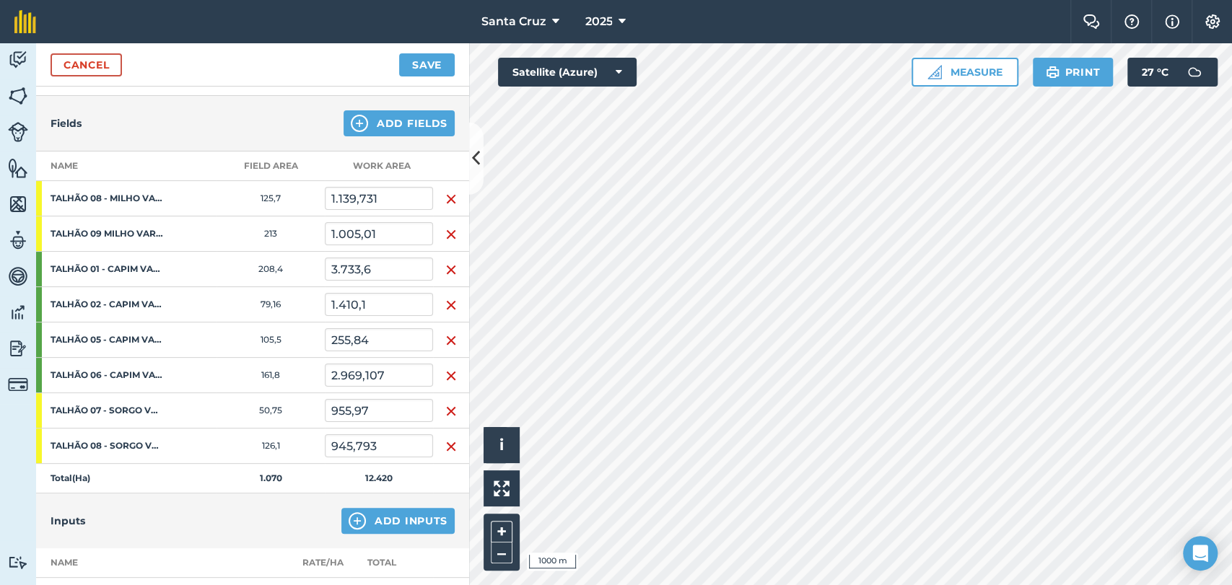
click at [396, 429] on td "945,793" at bounding box center [379, 446] width 108 height 35
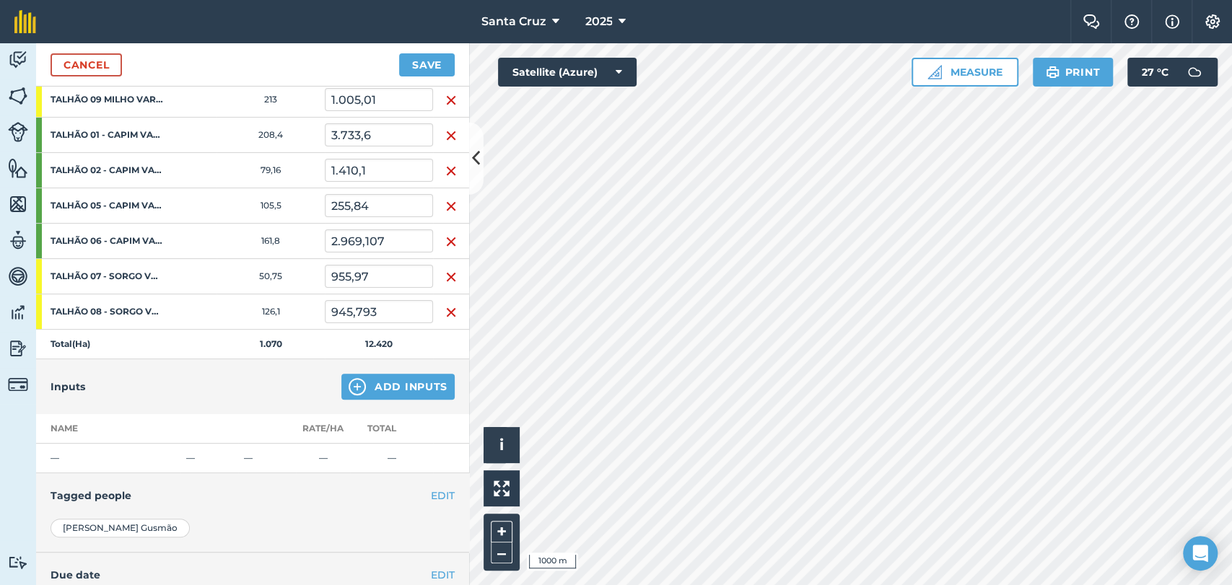
scroll to position [393, 0]
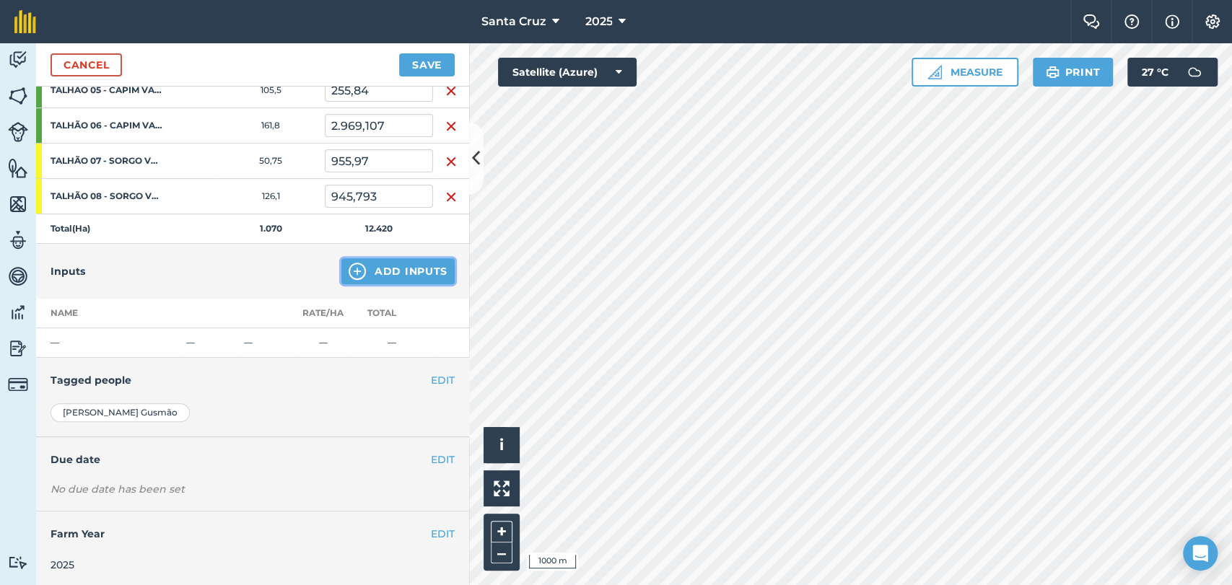
click at [372, 273] on button "Add Inputs" at bounding box center [397, 271] width 113 height 26
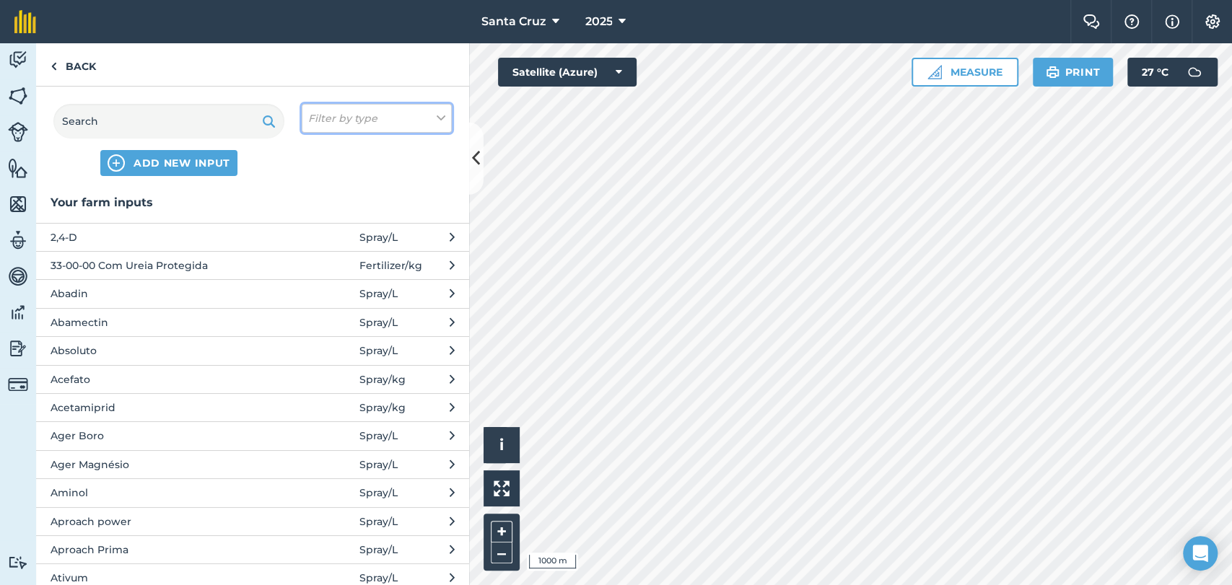
click at [328, 128] on button "Filter by type" at bounding box center [377, 118] width 150 height 29
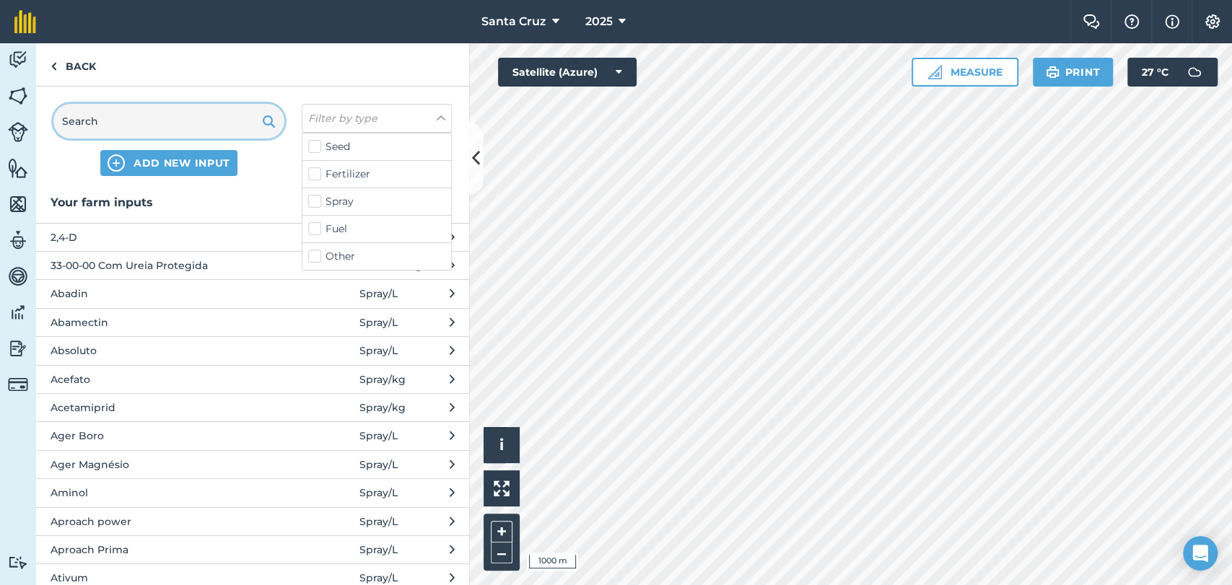
click at [185, 128] on input "text" at bounding box center [168, 121] width 231 height 35
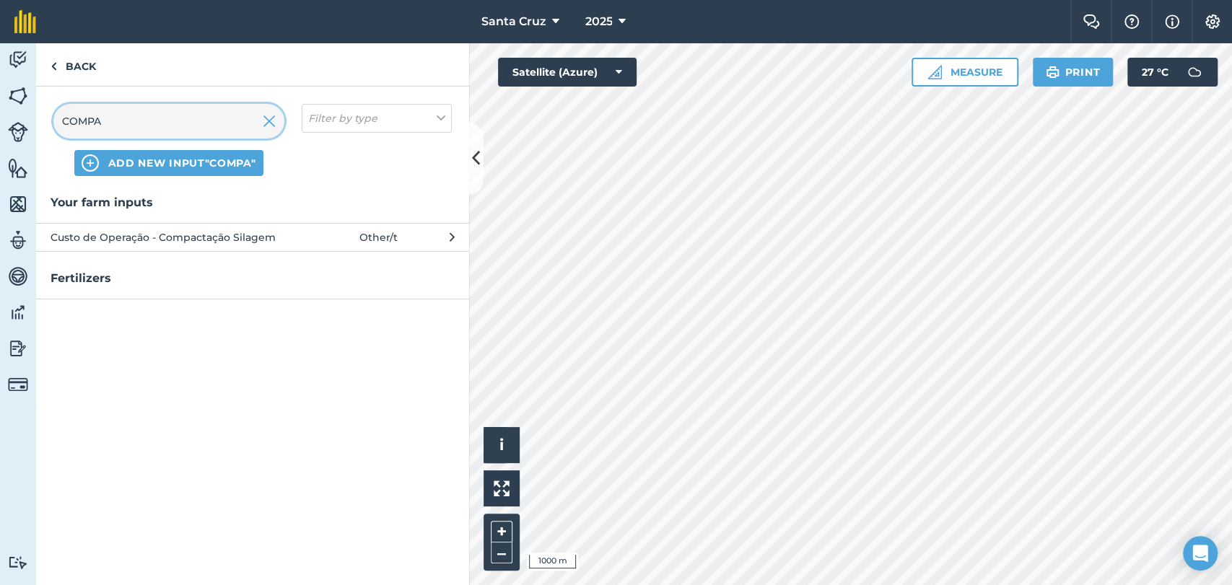
type input "COMPA"
click at [273, 234] on span "Custo de Operação - Compactação Silagem" at bounding box center [169, 238] width 236 height 16
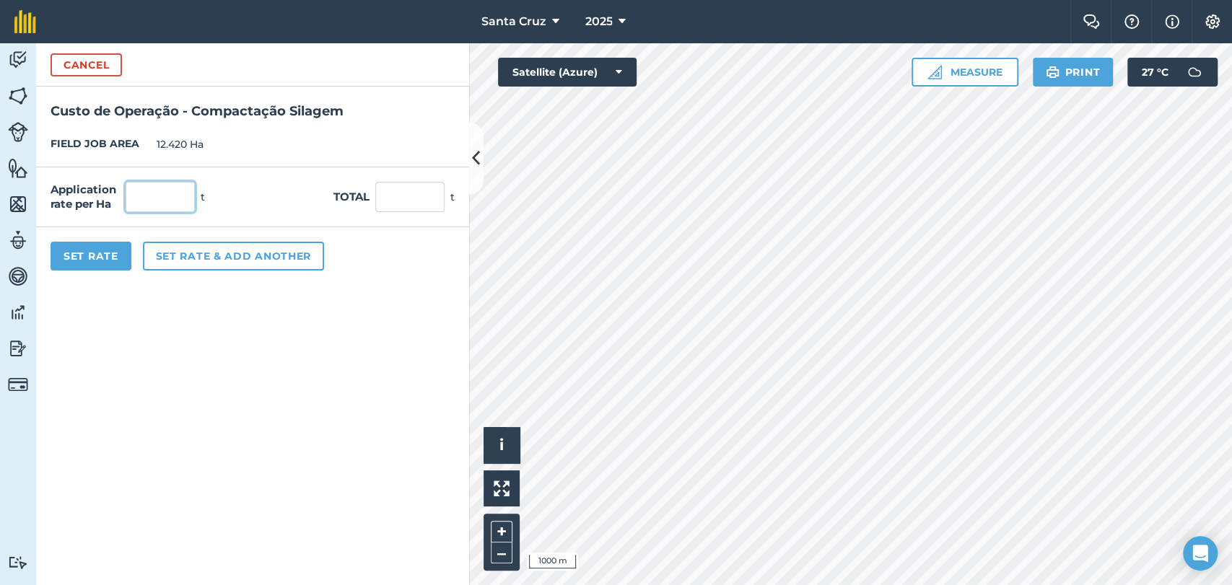
click at [182, 201] on input "text" at bounding box center [160, 197] width 69 height 30
type input "1"
type input "12.420"
click at [96, 253] on button "Set Rate" at bounding box center [91, 256] width 81 height 29
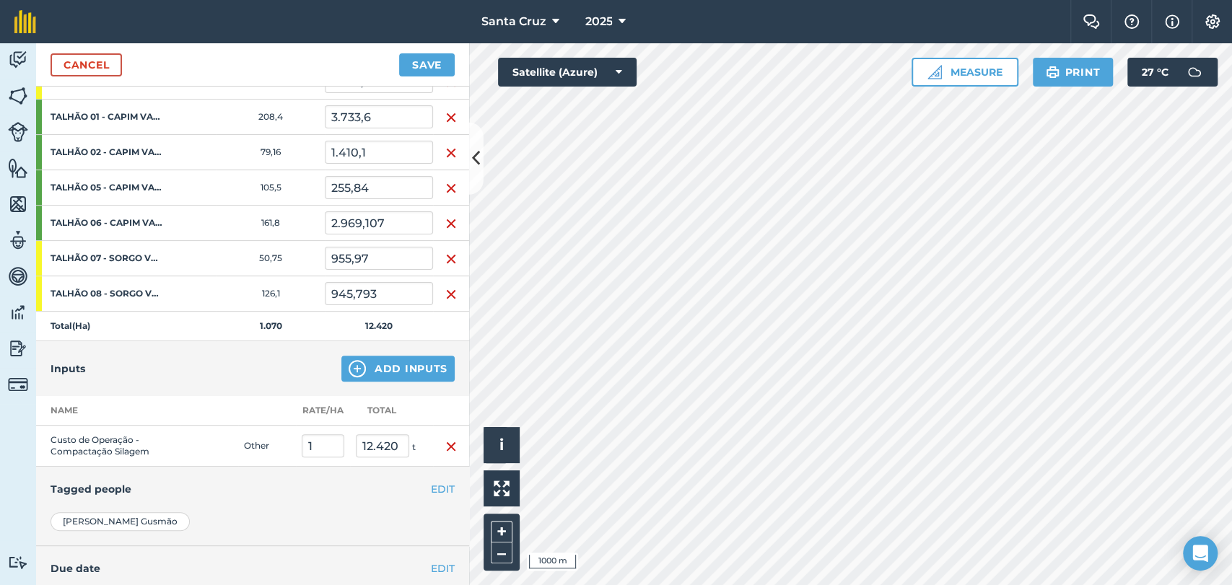
scroll to position [404, 0]
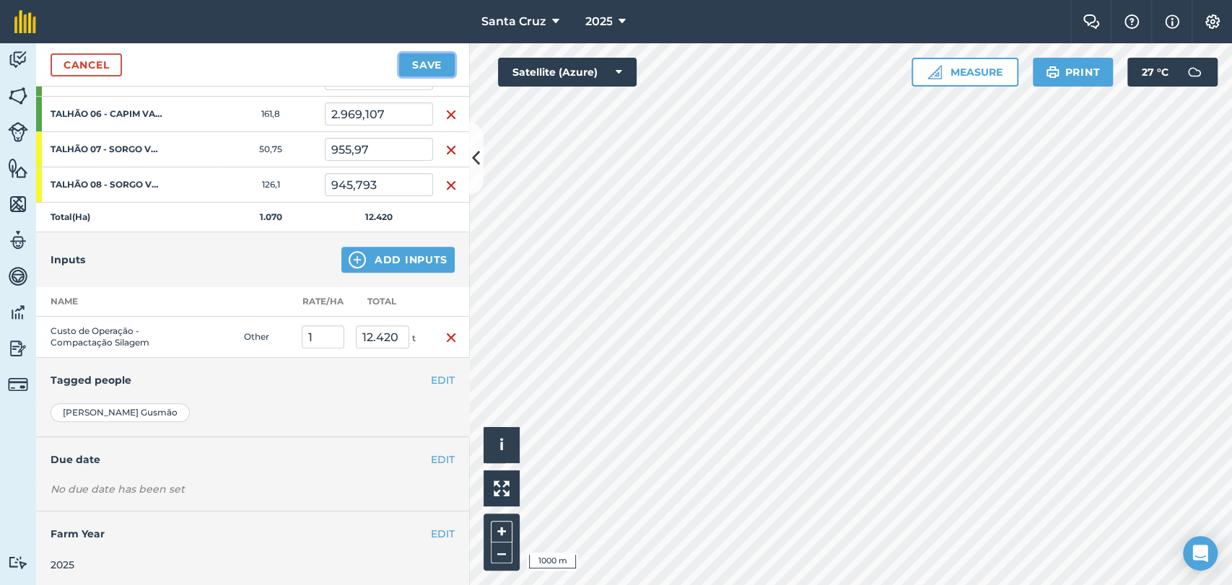
click at [421, 66] on button "Save" at bounding box center [427, 64] width 56 height 23
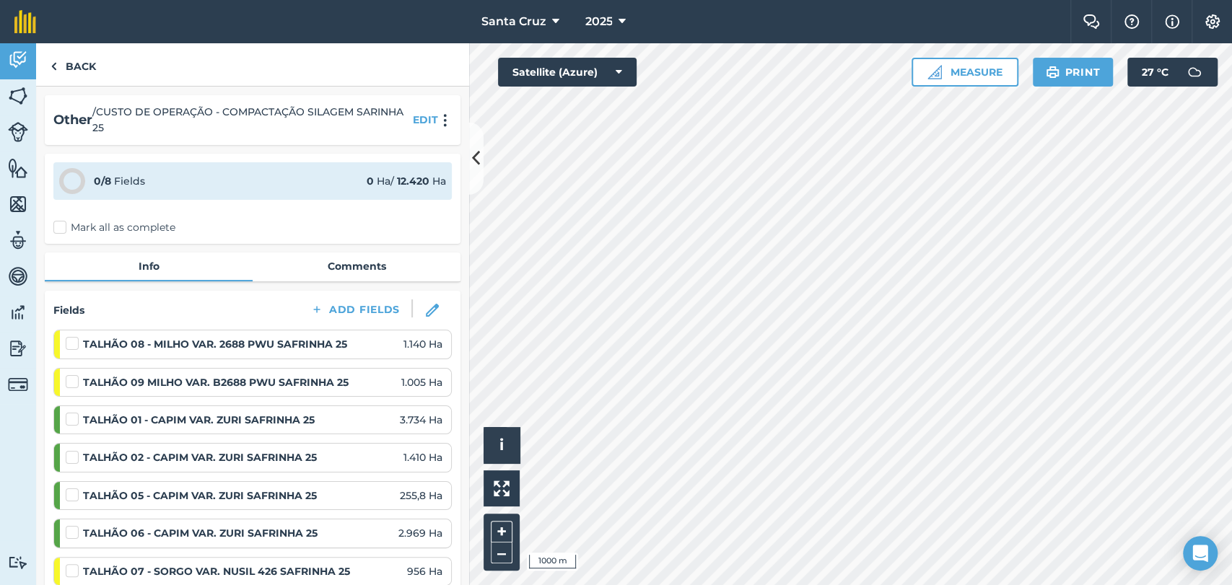
click at [57, 230] on label "Mark all as complete" at bounding box center [114, 227] width 122 height 15
click at [57, 230] on input "Mark all as complete" at bounding box center [57, 224] width 9 height 9
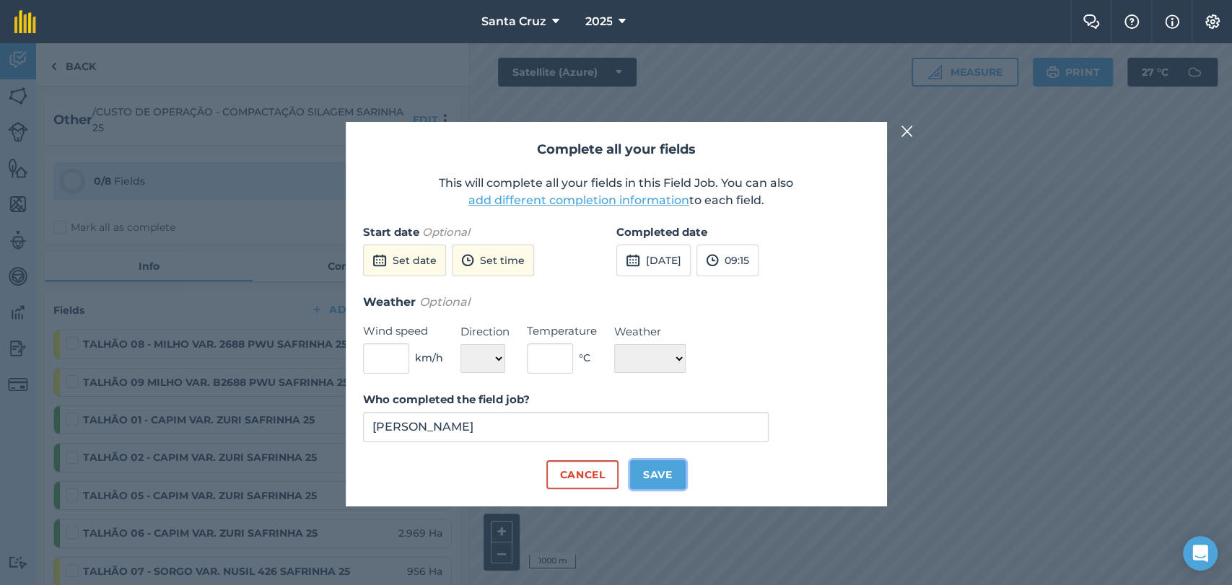
click at [661, 486] on button "Save" at bounding box center [658, 474] width 56 height 29
checkbox input "true"
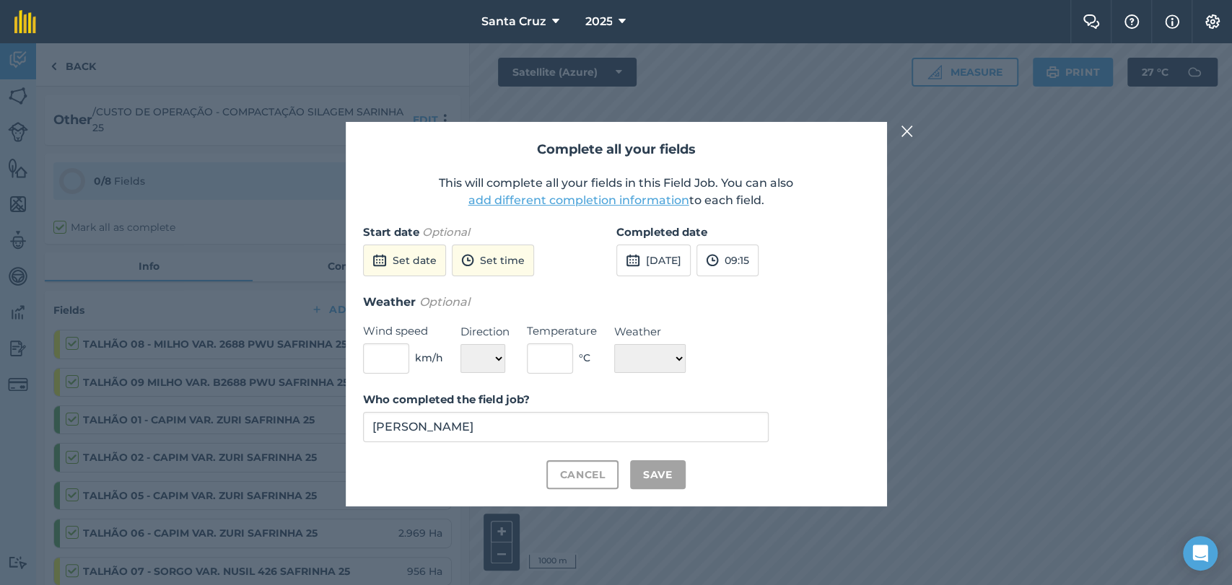
checkbox input "true"
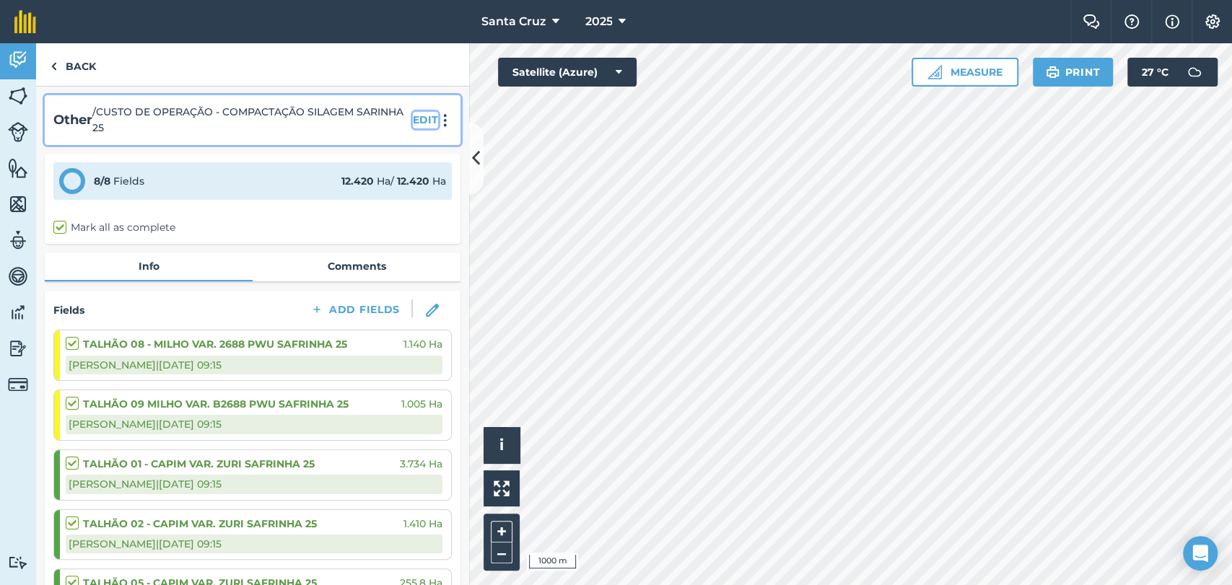
click at [415, 118] on button "EDIT" at bounding box center [425, 120] width 25 height 16
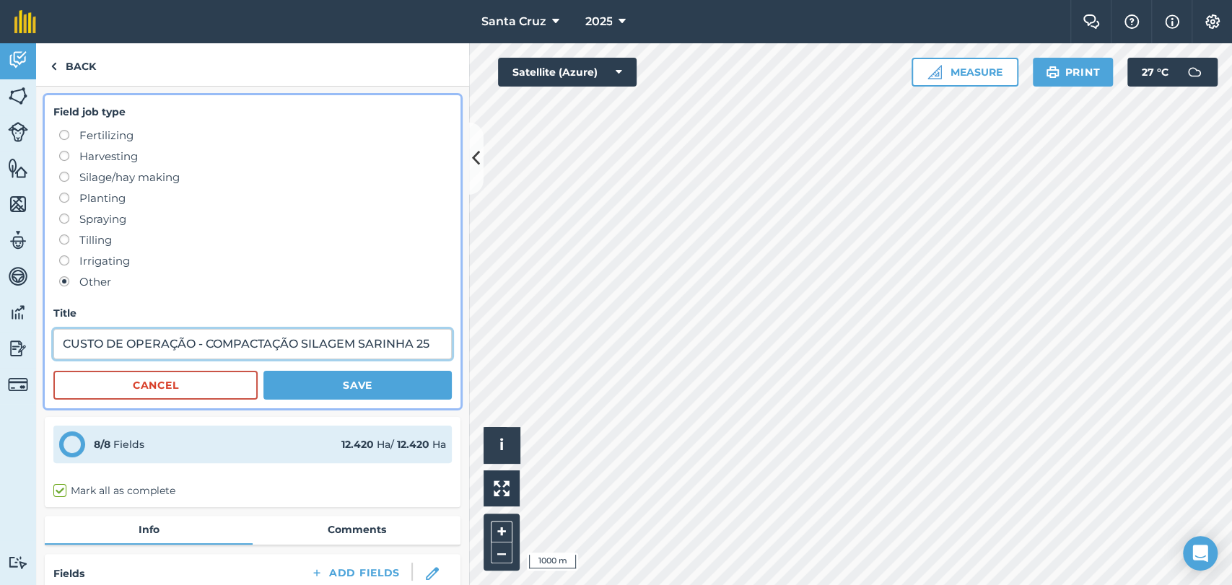
click at [471, 342] on div "Activity Fields Livestock Features Maps Team Vehicles Data Reporting Billing Tu…" at bounding box center [616, 314] width 1232 height 542
click at [429, 353] on input "CUSTO DE OPERAÇÃO - COMPACTAÇÃO SILAGEM SARINHA 25" at bounding box center [252, 344] width 398 height 30
click at [426, 342] on input "CUSTO DE OPERAÇÃO - COMPACTAÇÃO SILAGEM SARINHA 25" at bounding box center [252, 344] width 398 height 30
click at [432, 345] on input "CUSTO DE OPERAÇÃO - COMPACTAÇÃO SILAGEM SARINHA 25" at bounding box center [252, 344] width 398 height 30
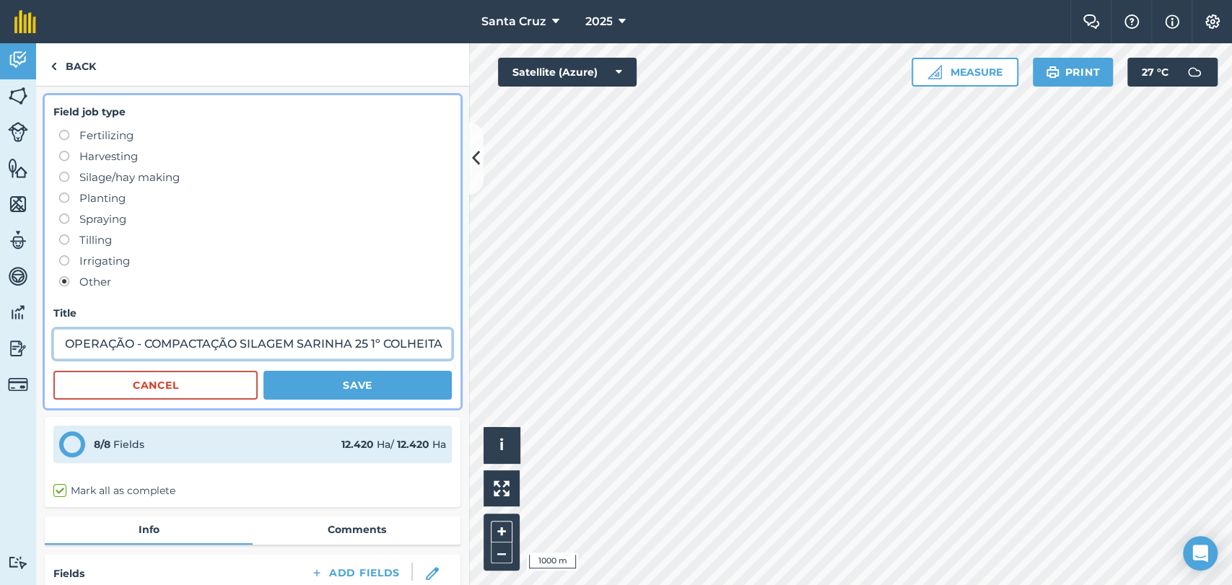
type input "CUSTO DE OPERAÇÃO - COMPACTAÇÃO SILAGEM SARINHA 25 1º COLHEITA"
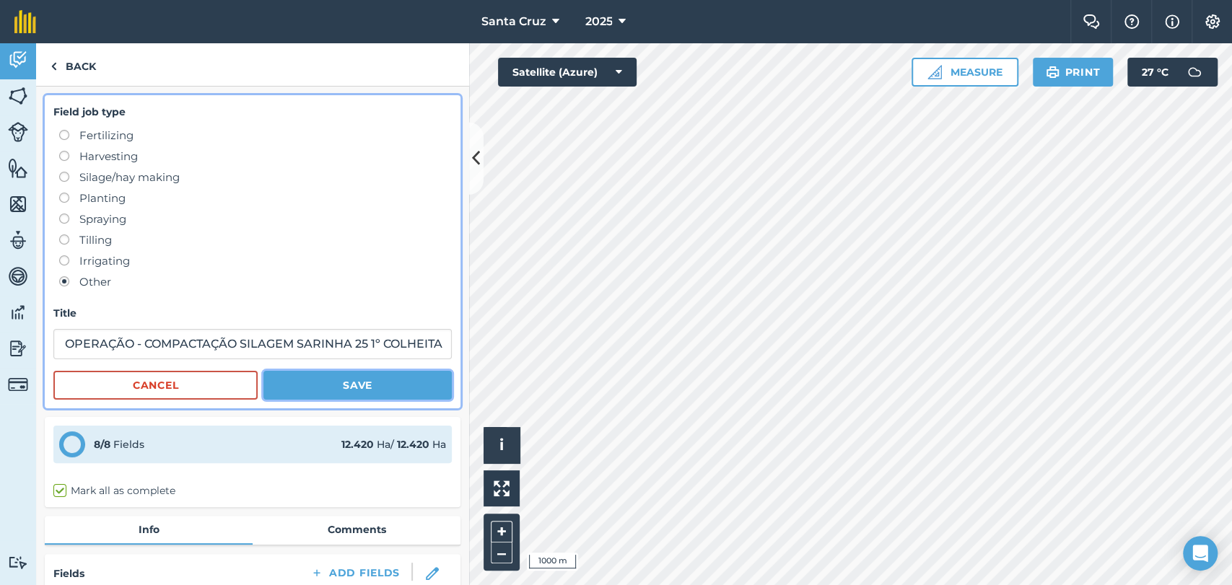
click at [346, 398] on button "Save" at bounding box center [357, 385] width 188 height 29
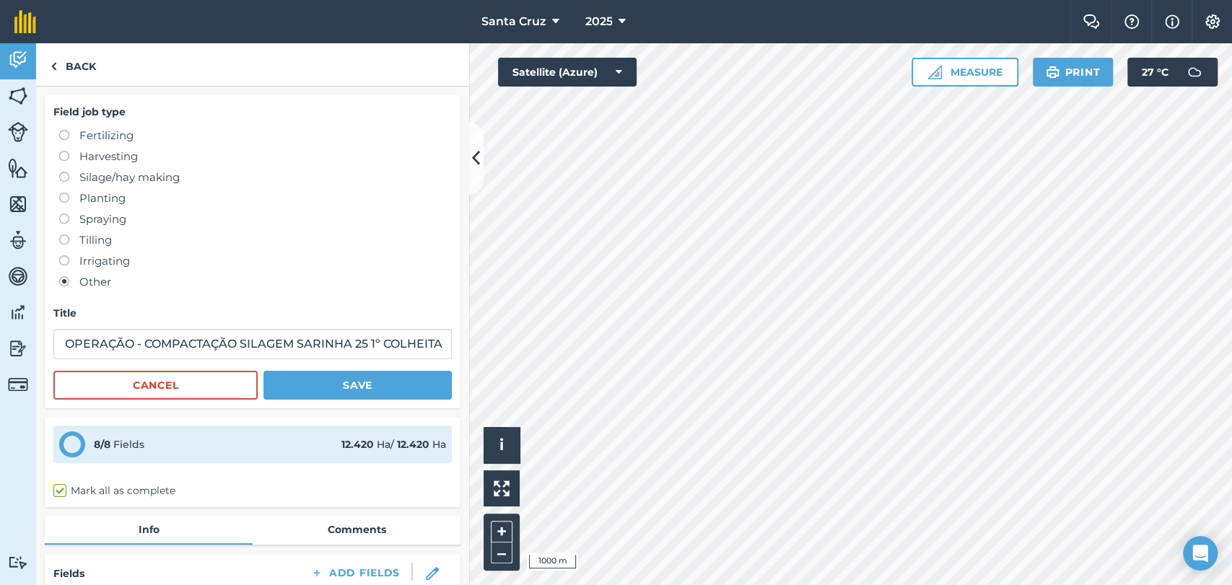
scroll to position [0, 0]
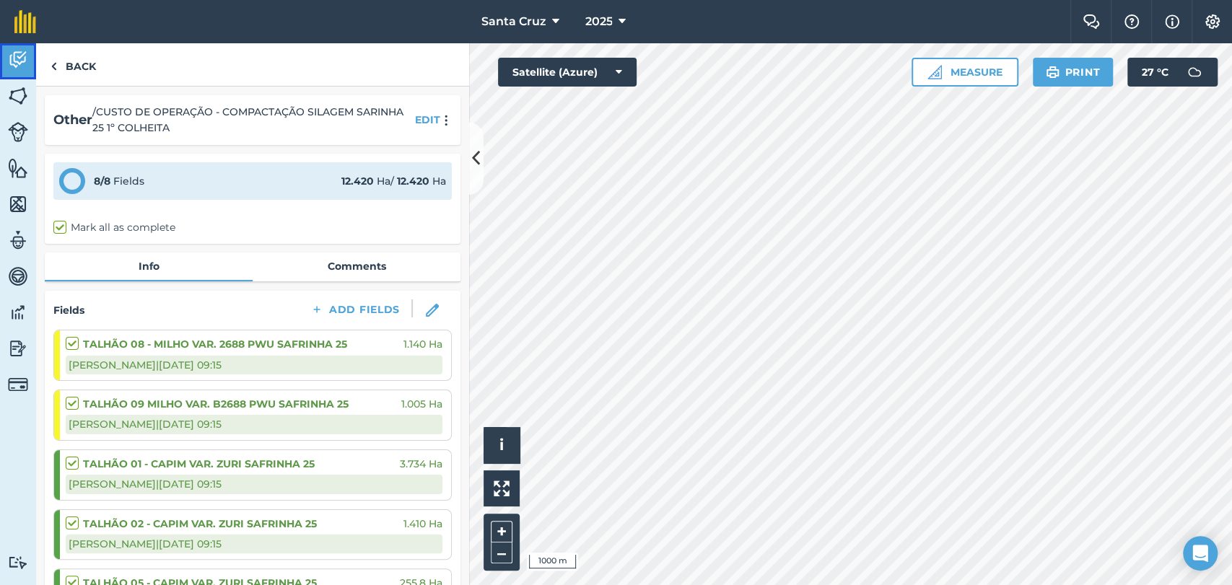
click at [30, 59] on link "Activity" at bounding box center [18, 61] width 36 height 36
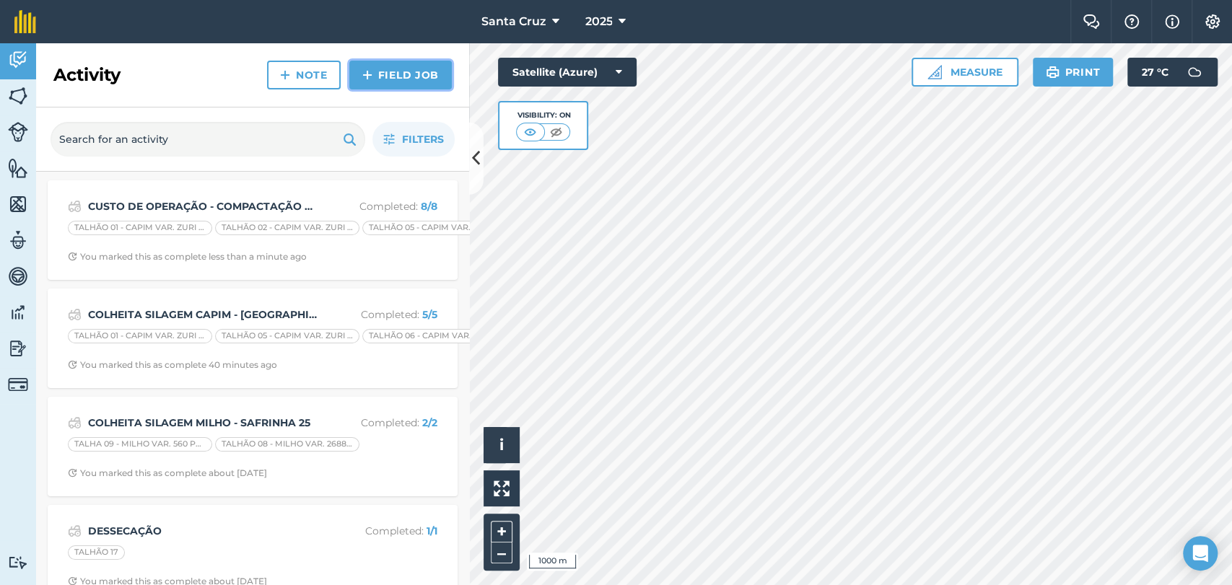
click at [385, 74] on link "Field Job" at bounding box center [400, 75] width 102 height 29
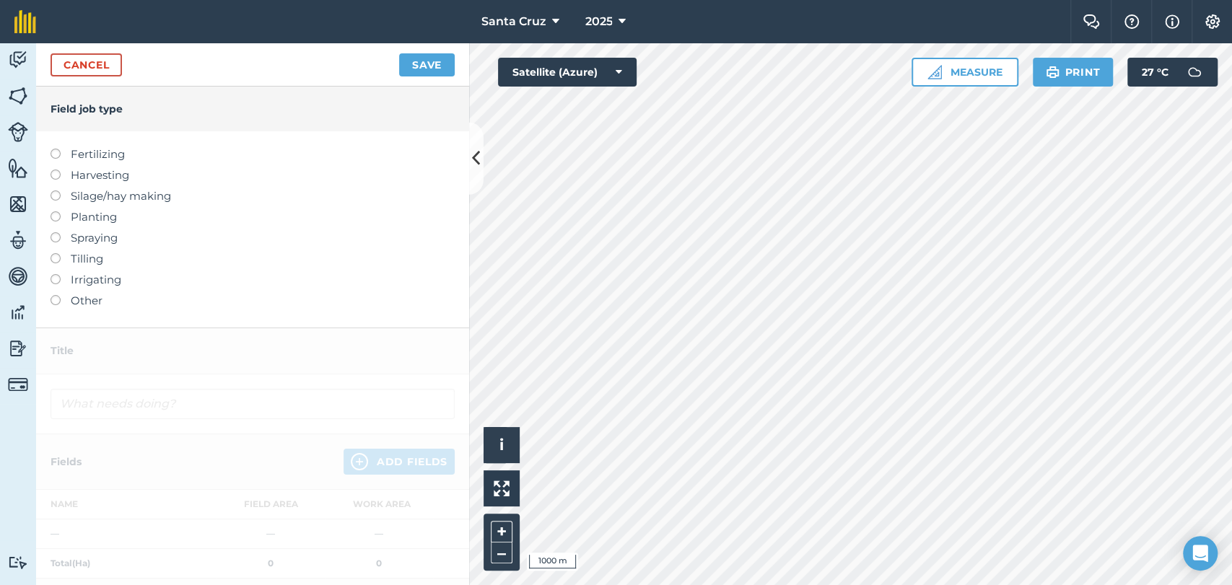
click at [56, 191] on label at bounding box center [61, 191] width 20 height 0
type input "Silage/hay making"
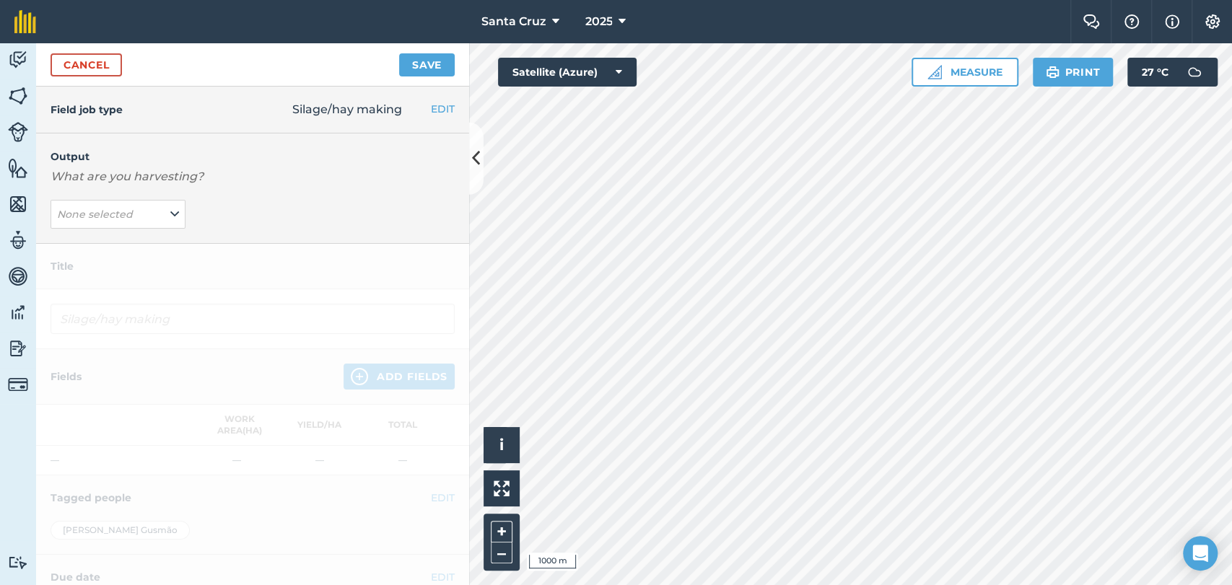
click at [160, 198] on div "Output What are you harvesting? None selected" at bounding box center [252, 189] width 433 height 110
click at [163, 219] on button "None selected" at bounding box center [118, 214] width 135 height 29
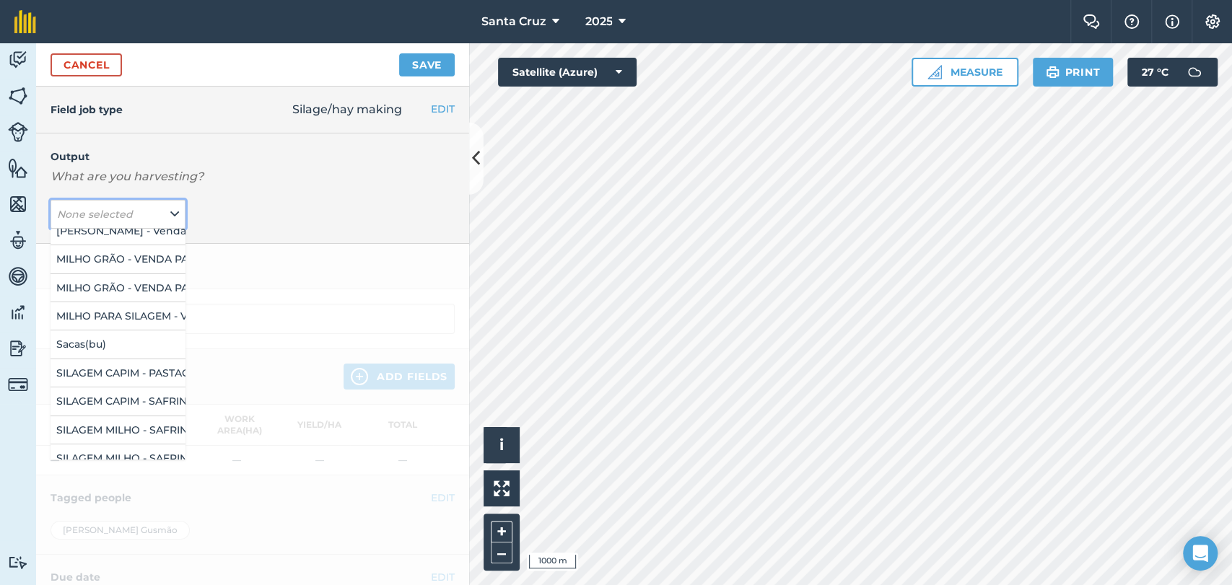
scroll to position [160, 0]
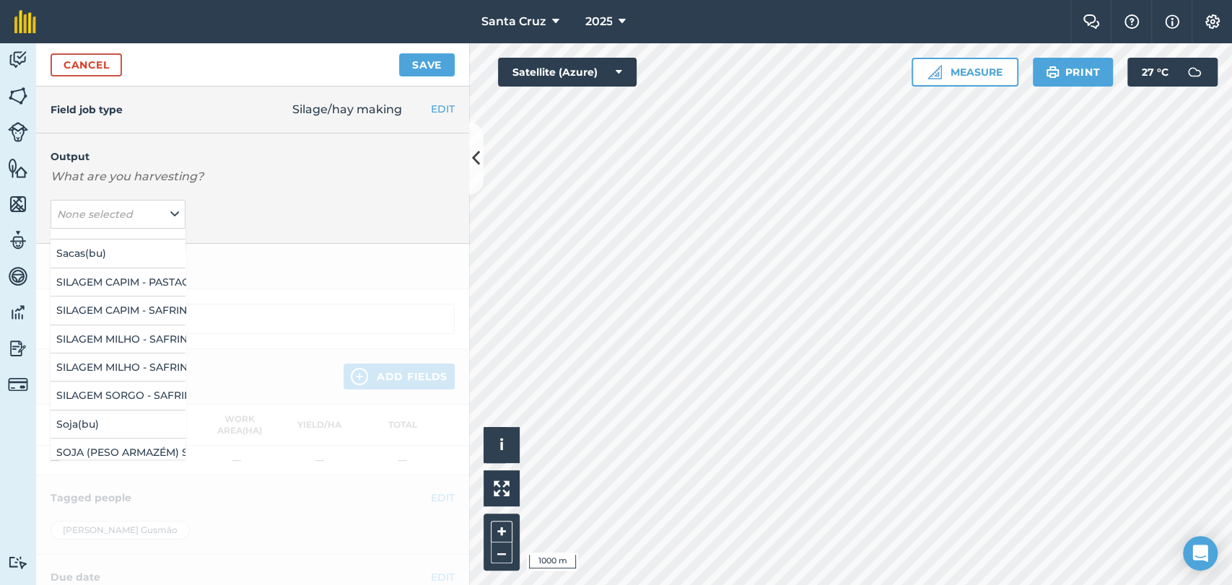
click at [268, 230] on div "Output What are you harvesting? None selected ALUGUEL DE PASTO - COBERTURA PÓS …" at bounding box center [252, 189] width 433 height 110
click at [96, 71] on link "Cancel" at bounding box center [86, 64] width 71 height 23
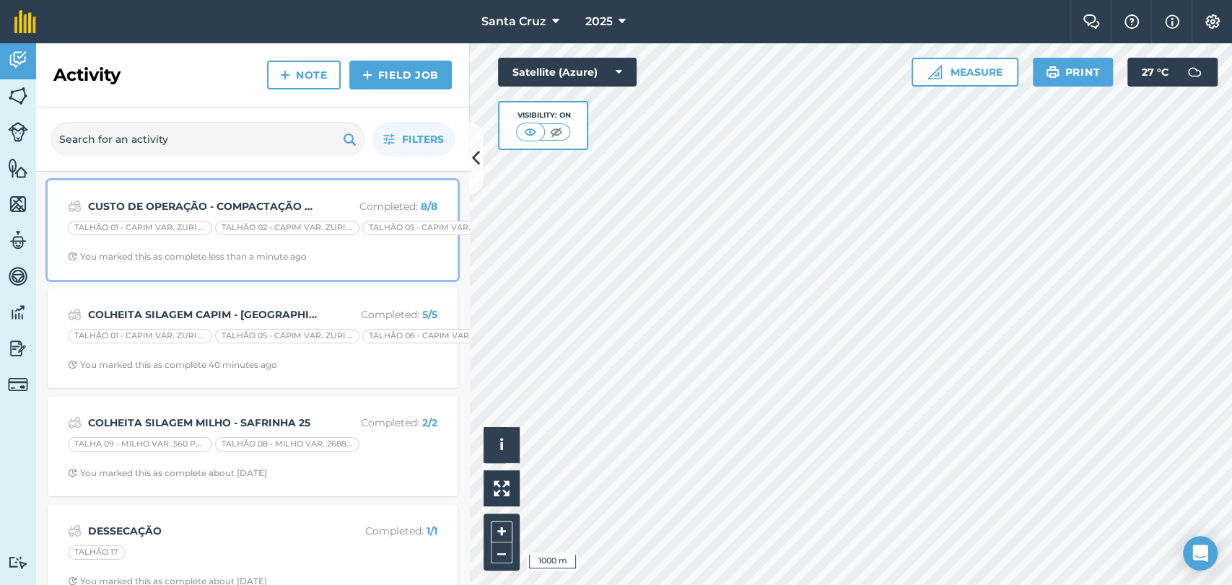
click at [211, 204] on strong "CUSTO DE OPERAÇÃO - COMPACTAÇÃO SILAGEM SARINHA 25 1º COLHEITA" at bounding box center [202, 206] width 229 height 16
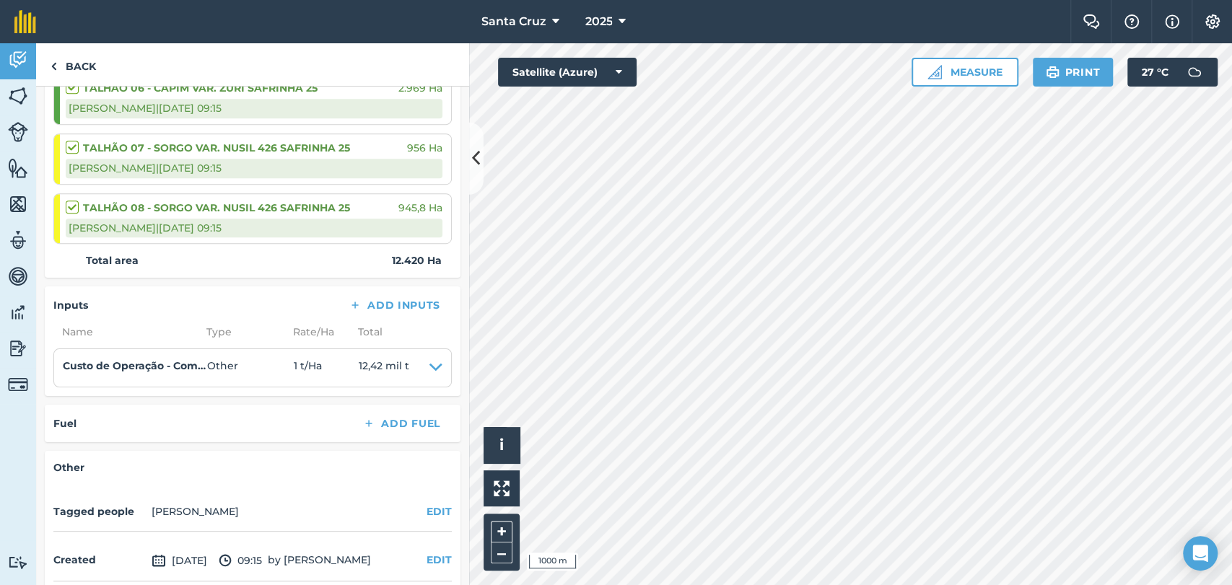
scroll to position [561, 0]
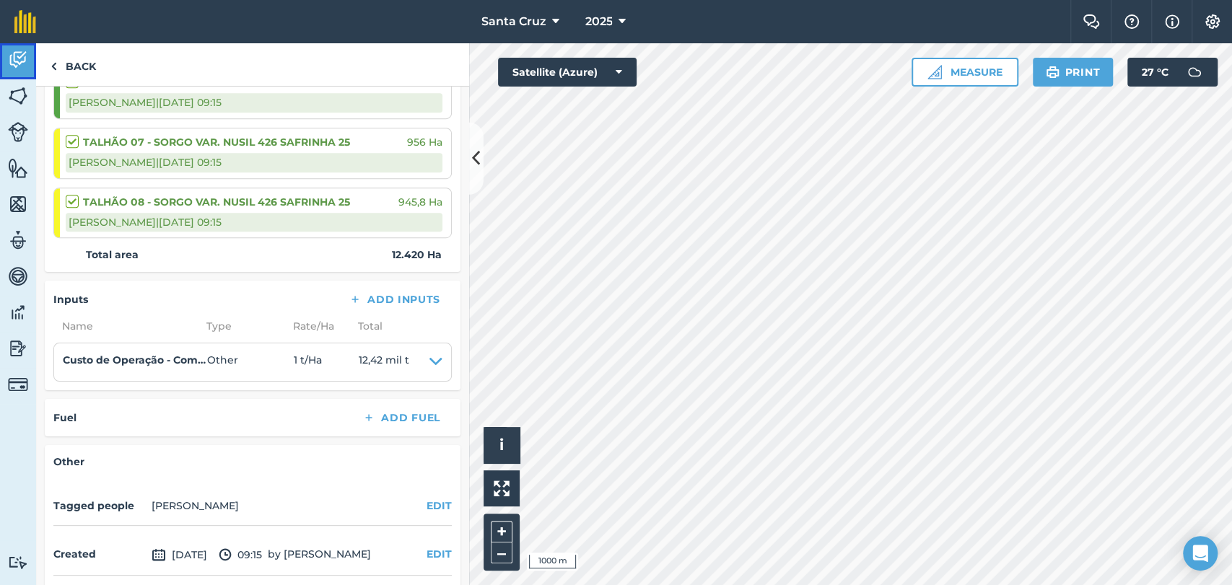
click at [15, 56] on img at bounding box center [18, 60] width 20 height 22
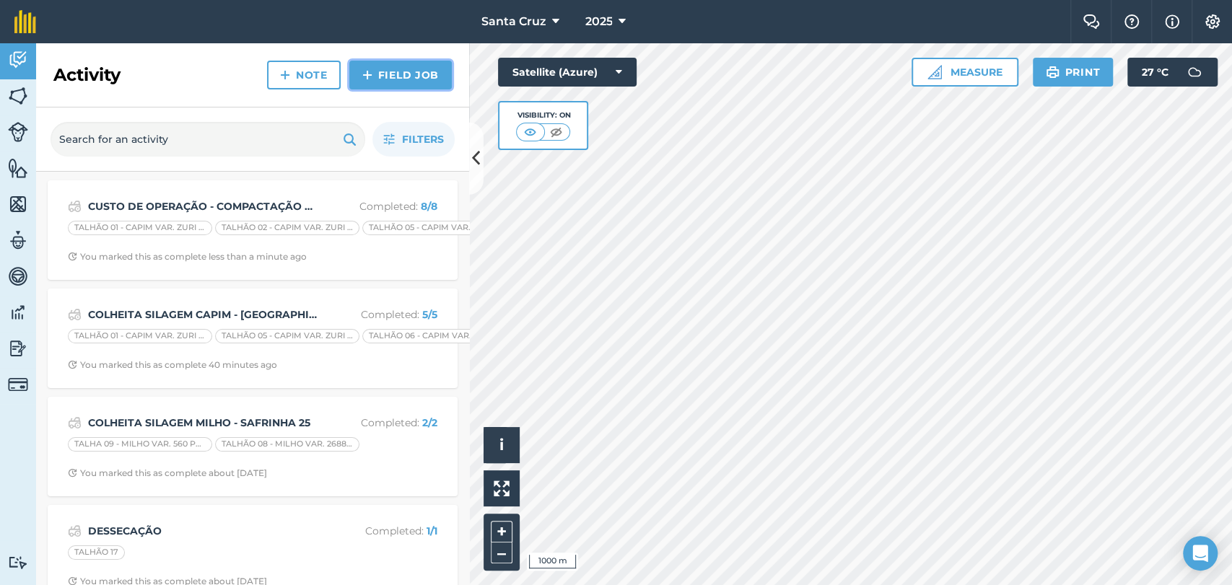
click at [404, 79] on link "Field Job" at bounding box center [400, 75] width 102 height 29
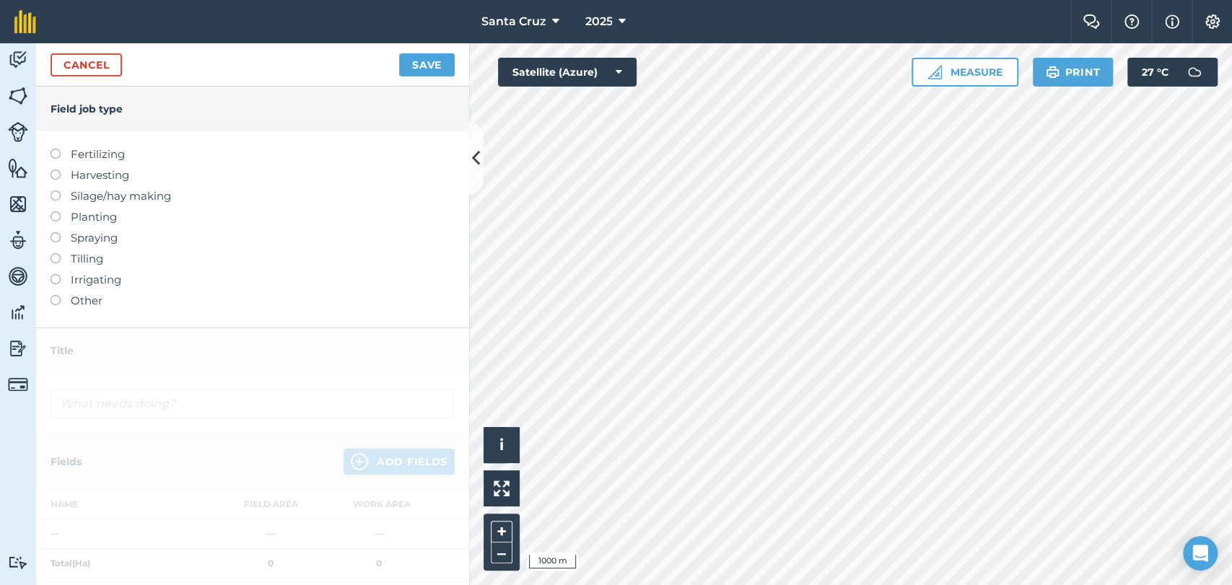
click at [54, 295] on label at bounding box center [61, 295] width 20 height 0
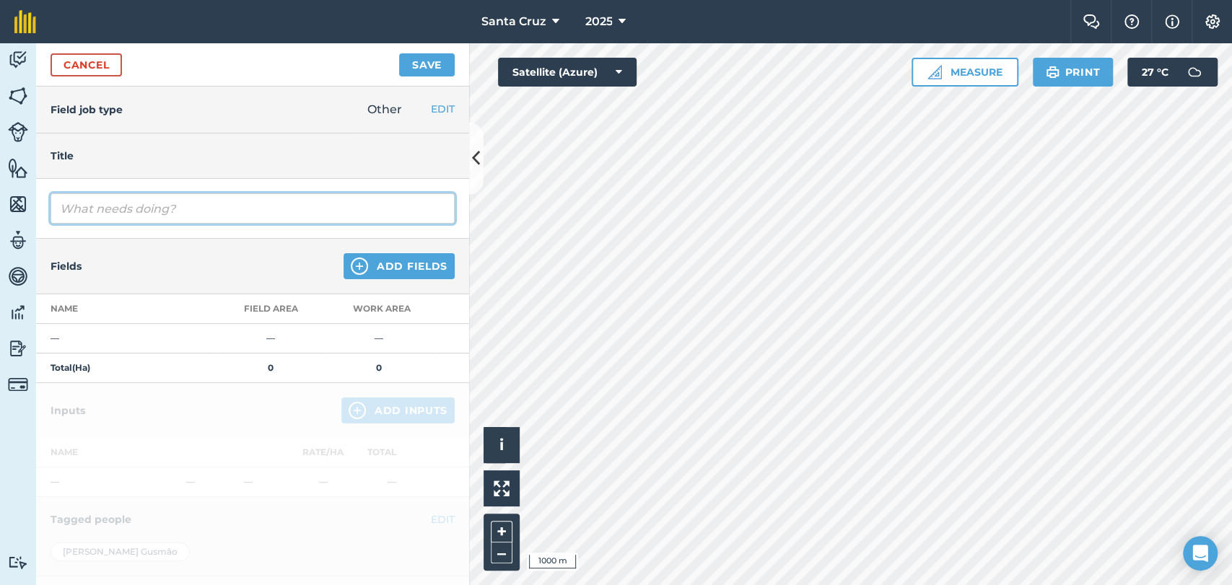
drag, startPoint x: 176, startPoint y: 206, endPoint x: 52, endPoint y: 227, distance: 126.0
click at [52, 227] on div at bounding box center [252, 209] width 433 height 60
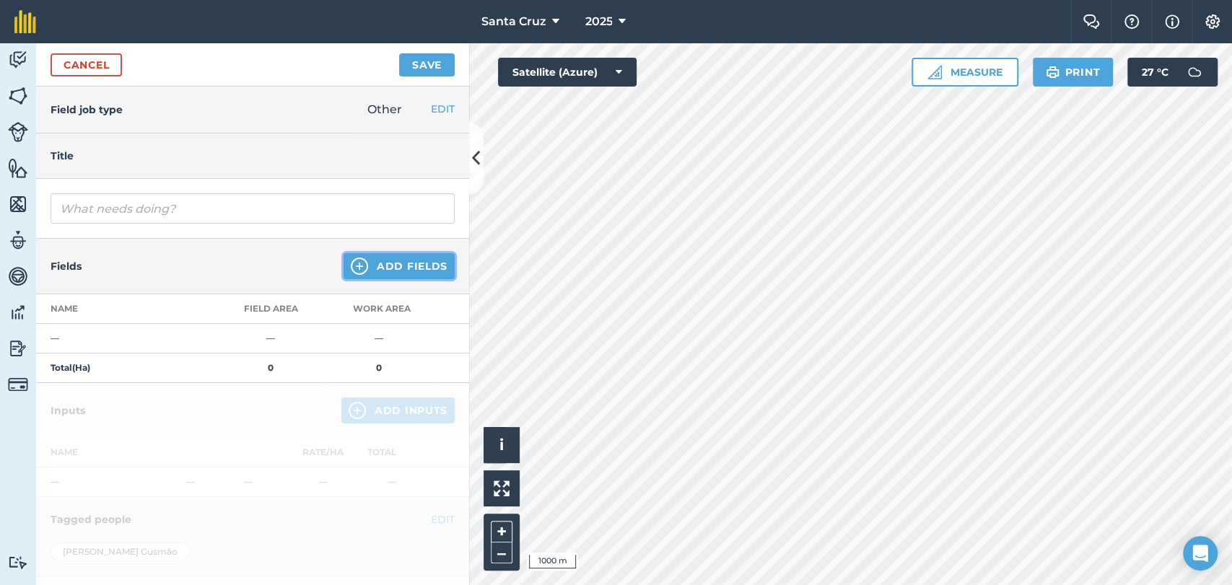
click at [385, 271] on button "Add Fields" at bounding box center [399, 266] width 111 height 26
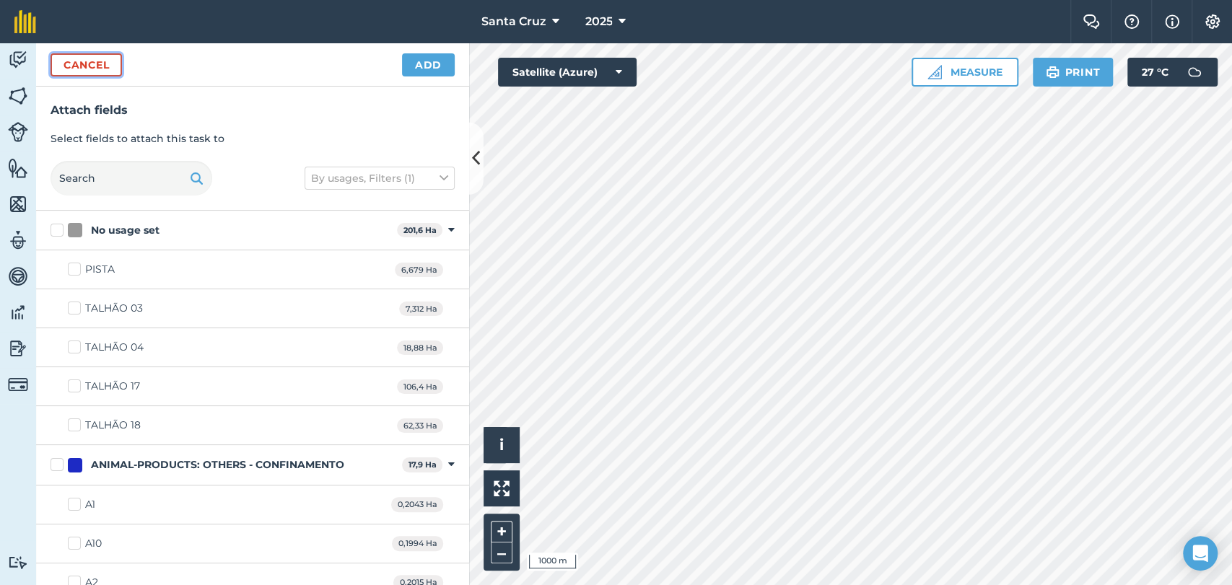
click at [84, 74] on button "Cancel" at bounding box center [86, 64] width 71 height 23
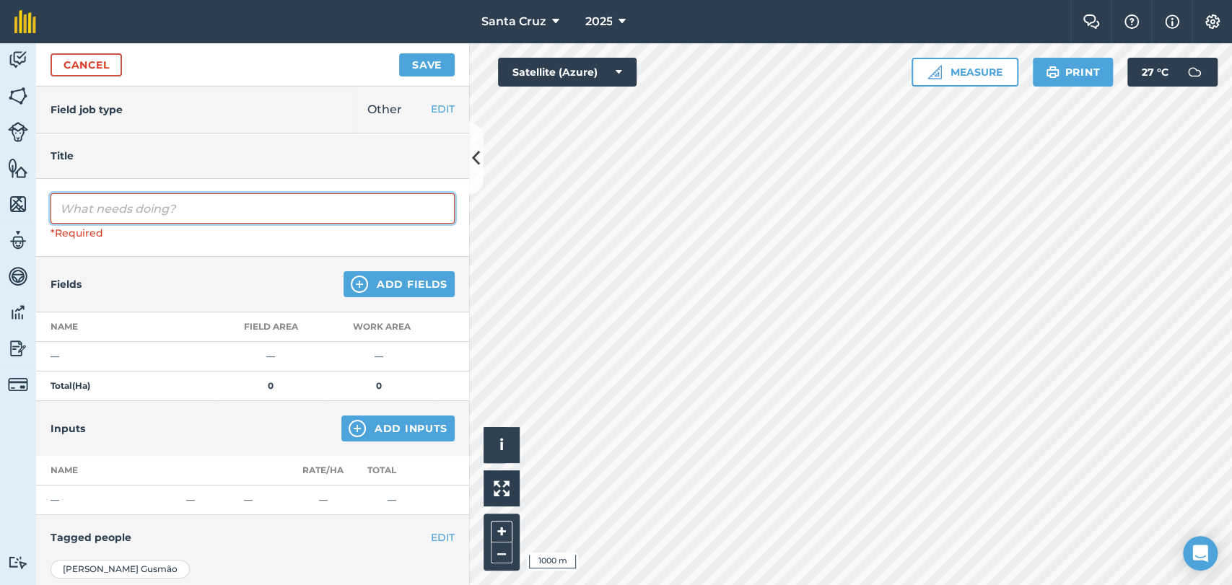
click at [175, 215] on input "text" at bounding box center [253, 208] width 404 height 30
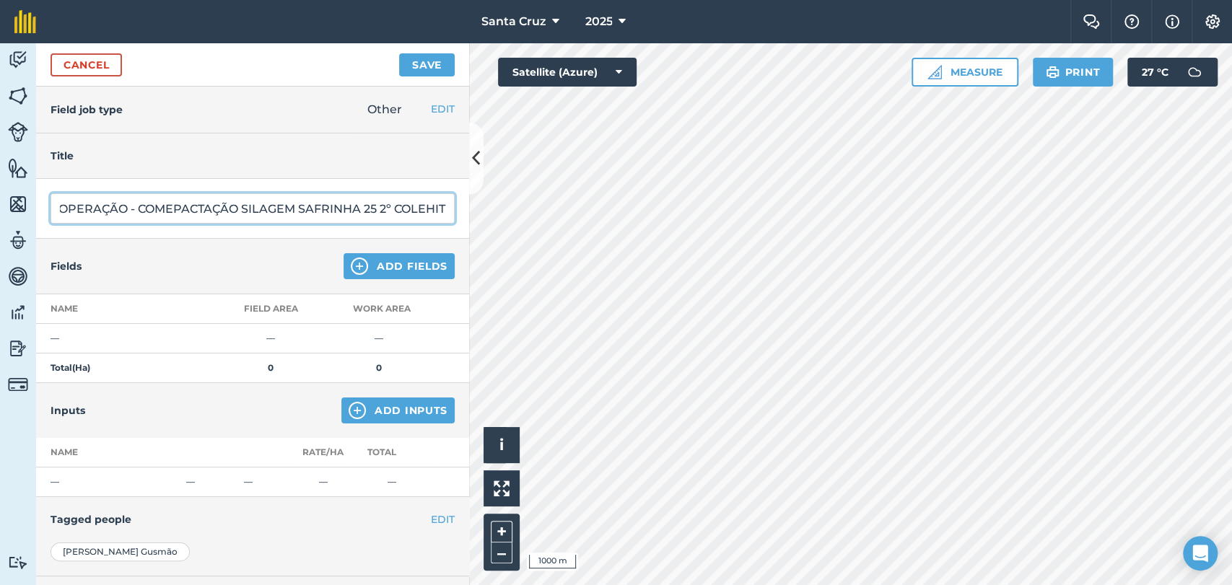
scroll to position [0, 90]
type input "CUSTO DE OPERAÇÃO - COMEPACTAÇÃO SILAGEM SAFRINHA 25 2º COLEHITA"
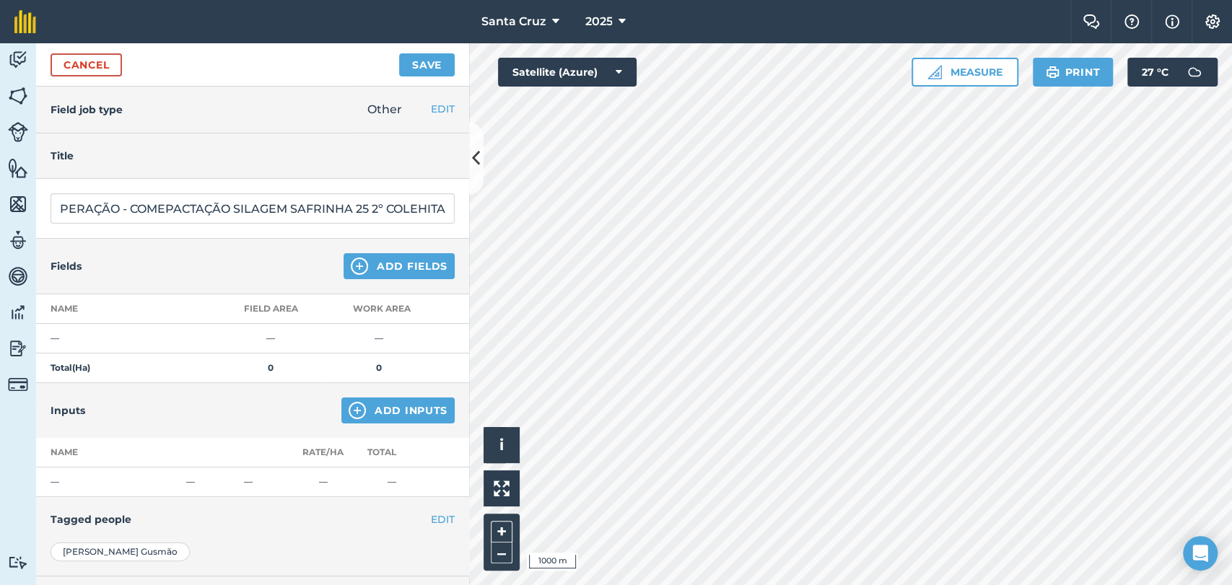
scroll to position [0, 0]
click at [417, 251] on div "Fields Add Fields" at bounding box center [252, 267] width 433 height 56
click at [416, 261] on button "Add Fields" at bounding box center [399, 266] width 111 height 26
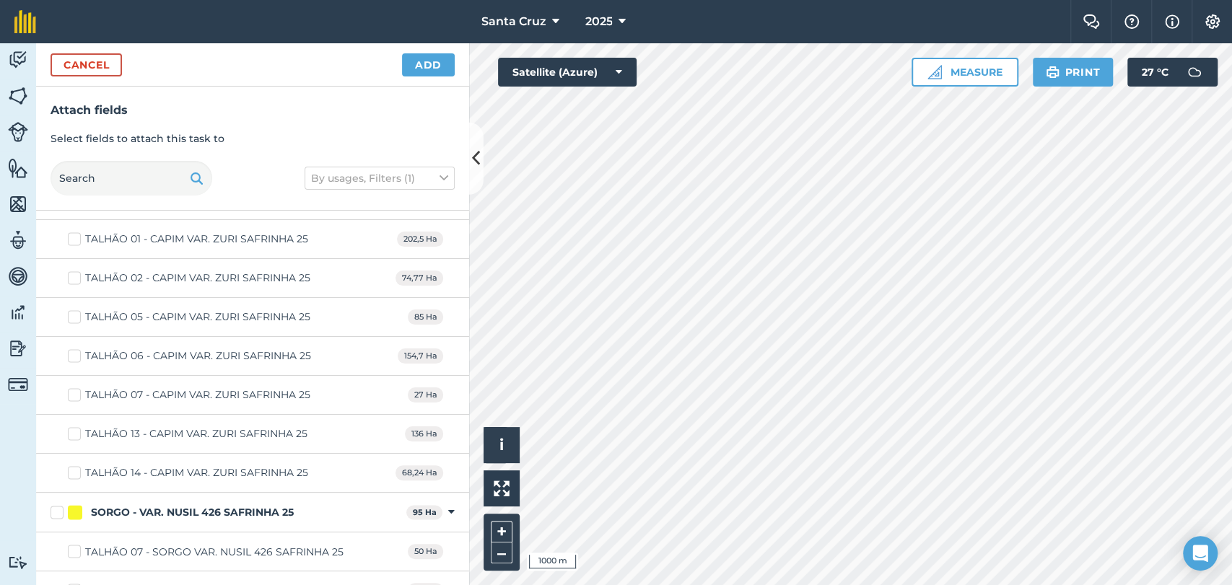
scroll to position [5212, 0]
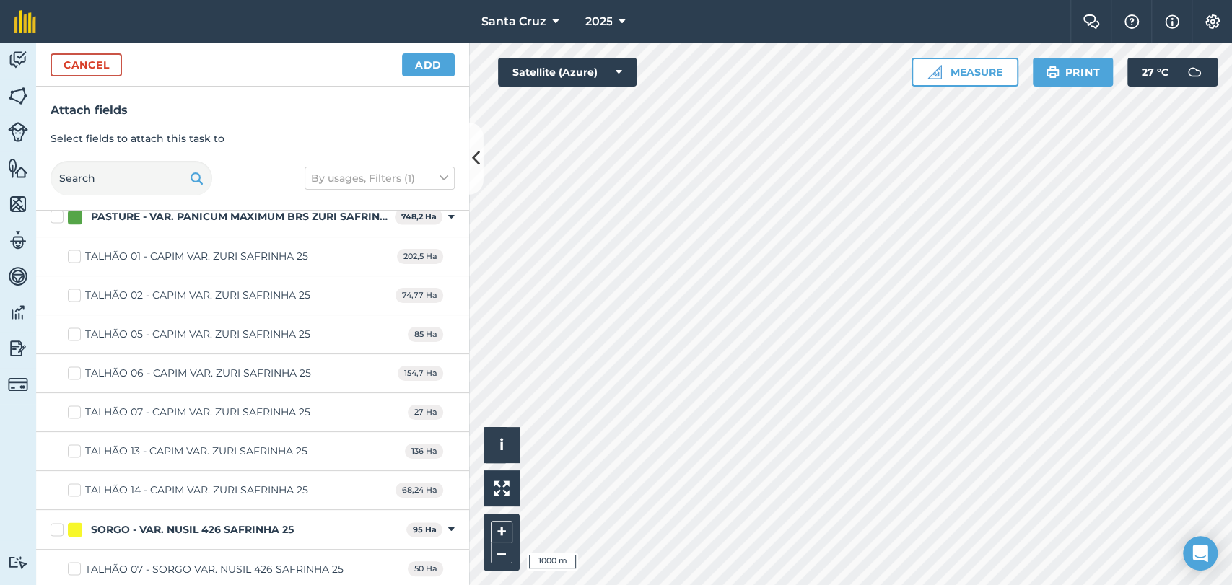
click at [76, 249] on label "TALHÃO 01 - CAPIM VAR. ZURI SAFRINHA 25" at bounding box center [188, 256] width 240 height 15
click at [76, 249] on input "TALHÃO 01 - CAPIM VAR. ZURI SAFRINHA 25" at bounding box center [72, 253] width 9 height 9
checkbox input "true"
click at [80, 327] on label "TALHÃO 05 - CAPIM VAR. ZURI SAFRINHA 25" at bounding box center [189, 334] width 242 height 15
click at [77, 327] on input "TALHÃO 05 - CAPIM VAR. ZURI SAFRINHA 25" at bounding box center [72, 331] width 9 height 9
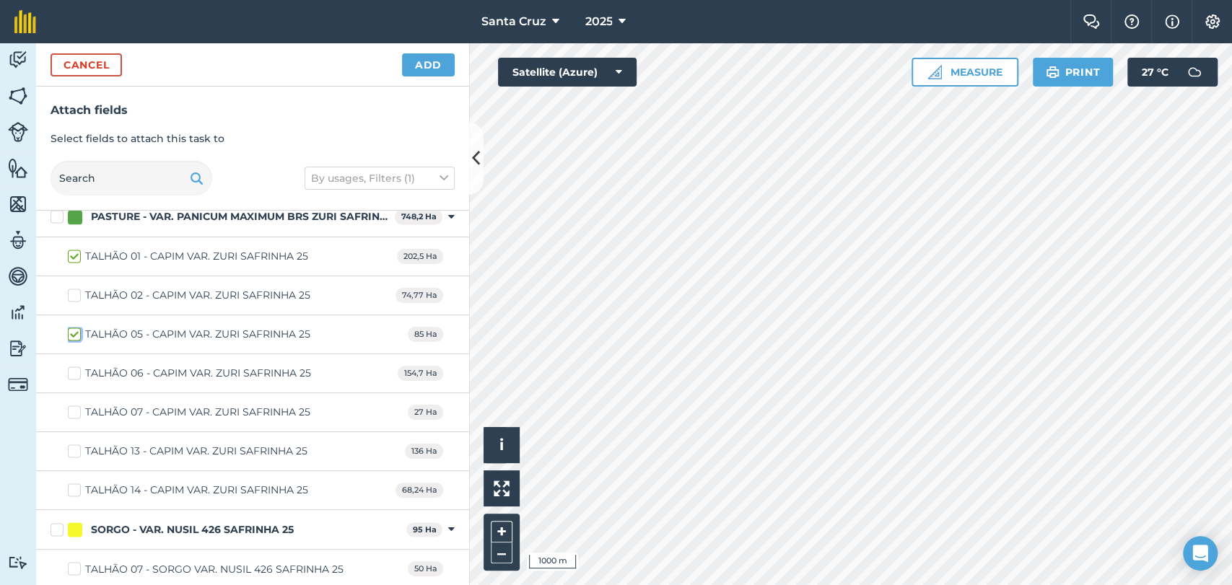
checkbox input "true"
click at [74, 366] on label "TALHÃO 06 - CAPIM VAR. ZURI SAFRINHA 25" at bounding box center [189, 373] width 243 height 15
click at [74, 366] on input "TALHÃO 06 - CAPIM VAR. ZURI SAFRINHA 25" at bounding box center [72, 370] width 9 height 9
checkbox input "true"
click at [72, 445] on label "TALHÃO 13 - CAPIM VAR. ZURI SAFRINHA 25" at bounding box center [188, 451] width 240 height 15
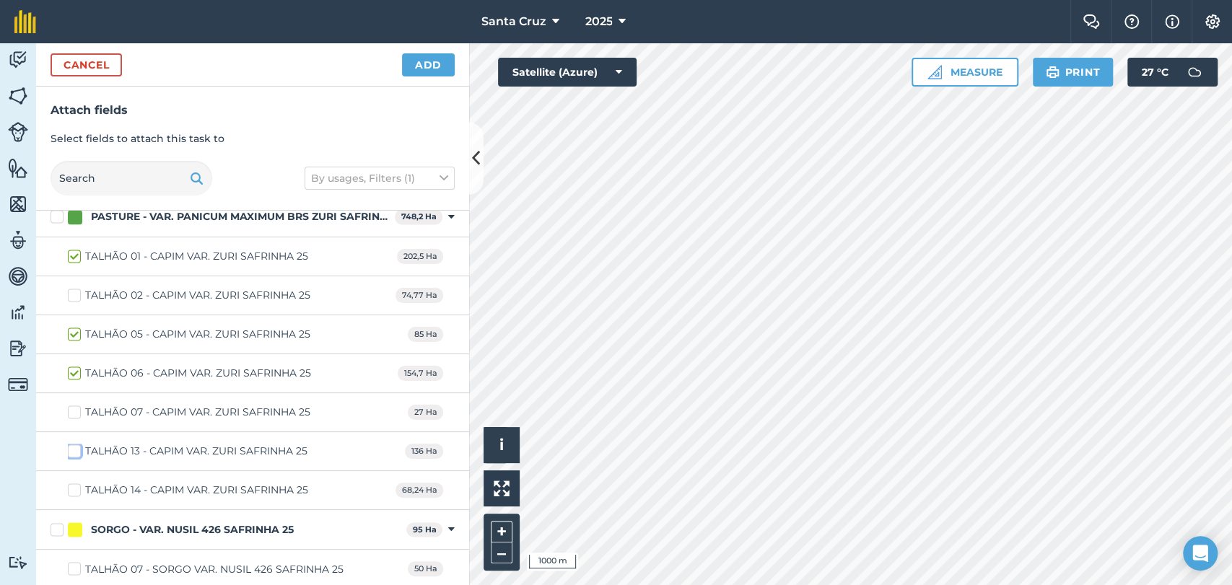
click at [72, 445] on input "TALHÃO 13 - CAPIM VAR. ZURI SAFRINHA 25" at bounding box center [72, 448] width 9 height 9
checkbox input "true"
click at [77, 486] on label "TALHÃO 14 - CAPIM VAR. ZURI SAFRINHA 25" at bounding box center [188, 490] width 240 height 15
click at [77, 486] on input "TALHÃO 14 - CAPIM VAR. ZURI SAFRINHA 25" at bounding box center [72, 487] width 9 height 9
checkbox input "true"
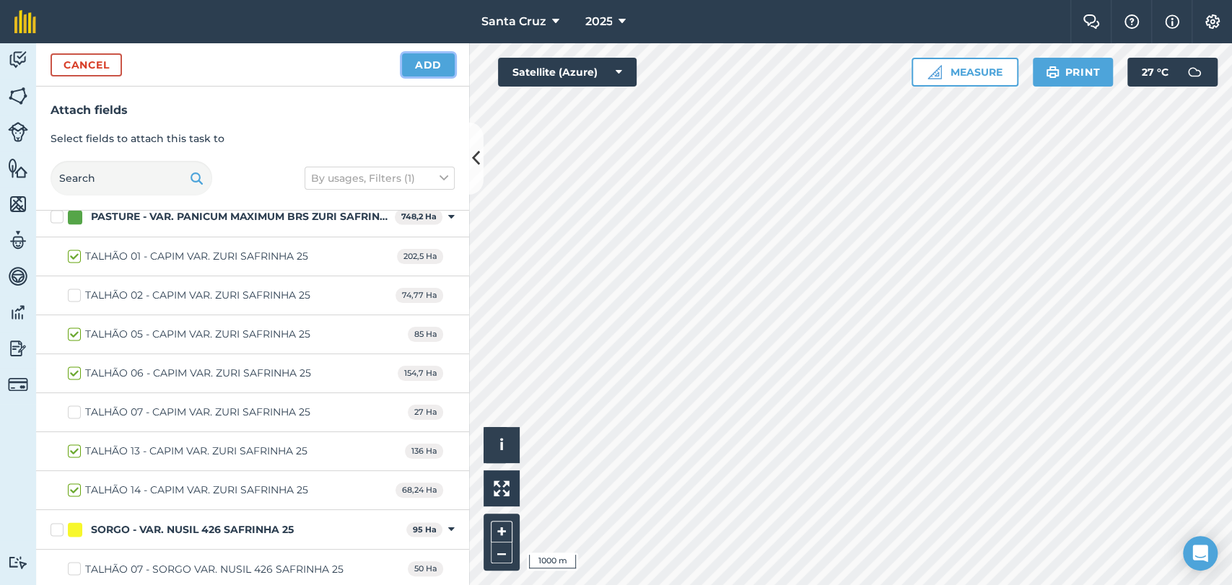
click at [437, 67] on button "Add" at bounding box center [428, 64] width 53 height 23
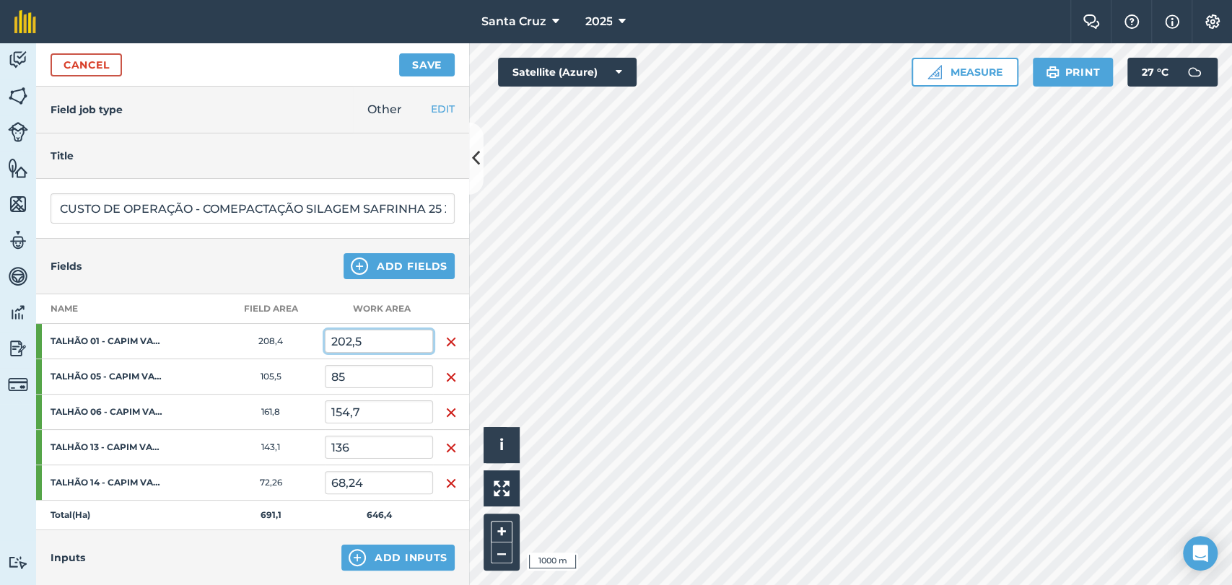
click at [388, 342] on input "202,5" at bounding box center [379, 341] width 108 height 23
type input "2"
type input "58.311,438"
click at [395, 383] on input "85" at bounding box center [379, 376] width 108 height 23
type input "8"
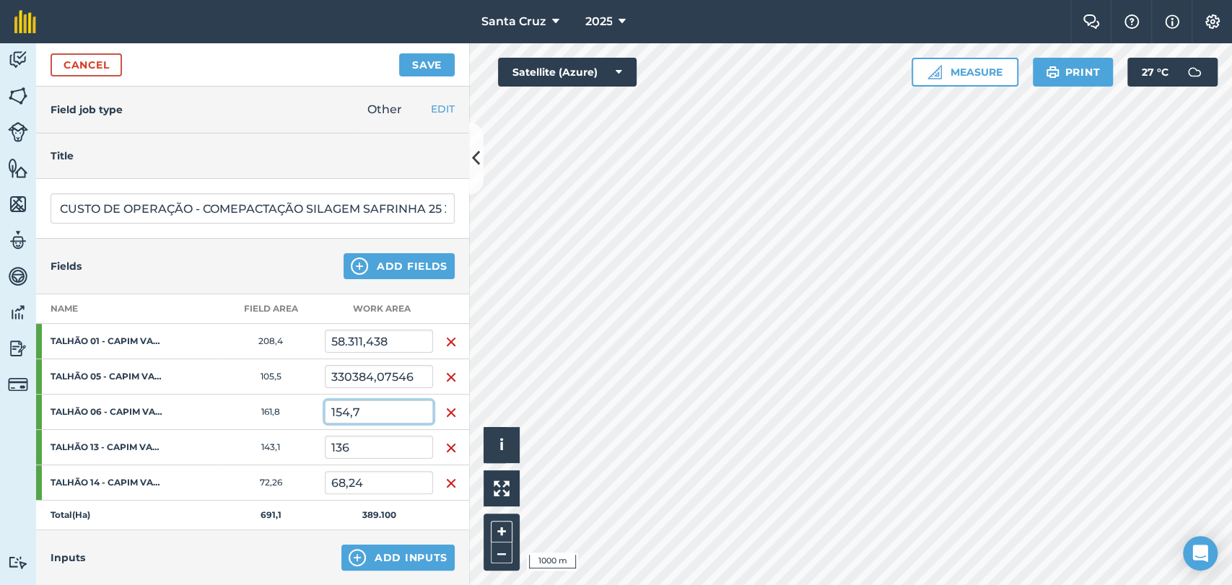
type input "330.384,075"
click at [385, 414] on input "154,7" at bounding box center [379, 412] width 108 height 23
type input "1"
type input "131.556,294"
click at [375, 447] on input "136" at bounding box center [379, 447] width 108 height 23
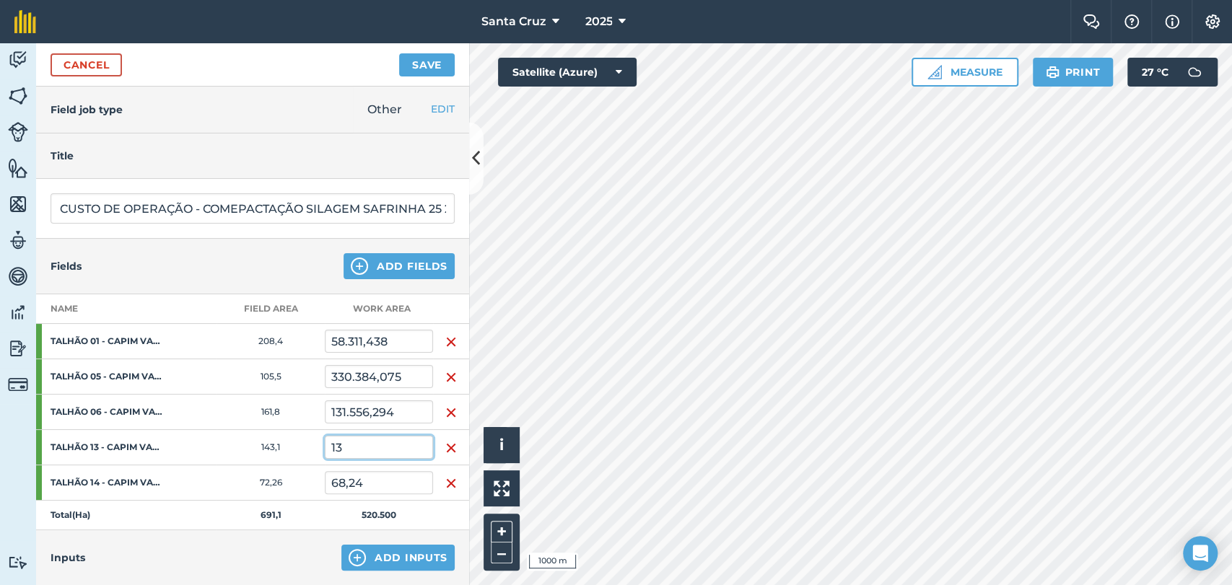
type input "1"
type input "369.210,96"
click at [384, 482] on input "68,24" at bounding box center [379, 482] width 108 height 23
type input "6"
type input "137.885,218"
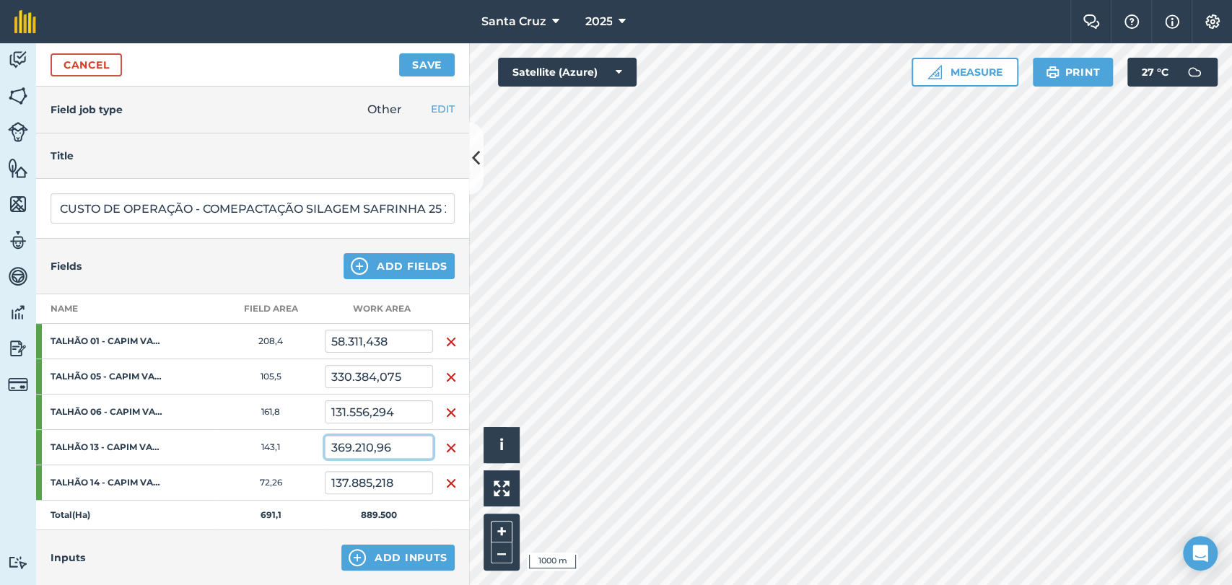
click at [429, 437] on input "369.210,96" at bounding box center [379, 447] width 108 height 23
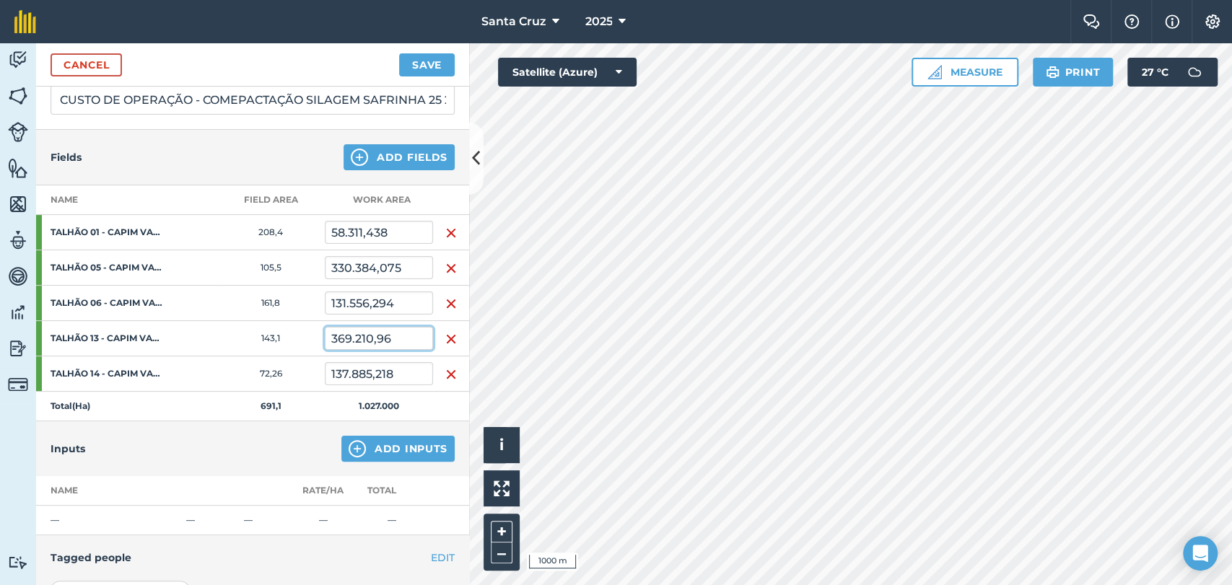
scroll to position [207, 0]
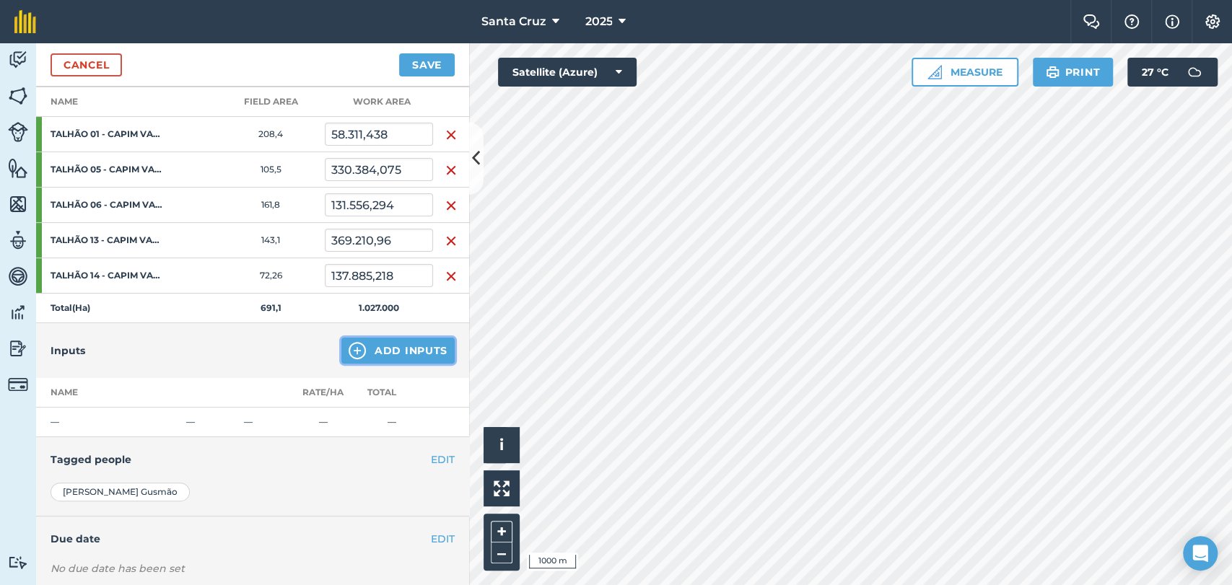
click at [357, 347] on button "Add Inputs" at bounding box center [397, 351] width 113 height 26
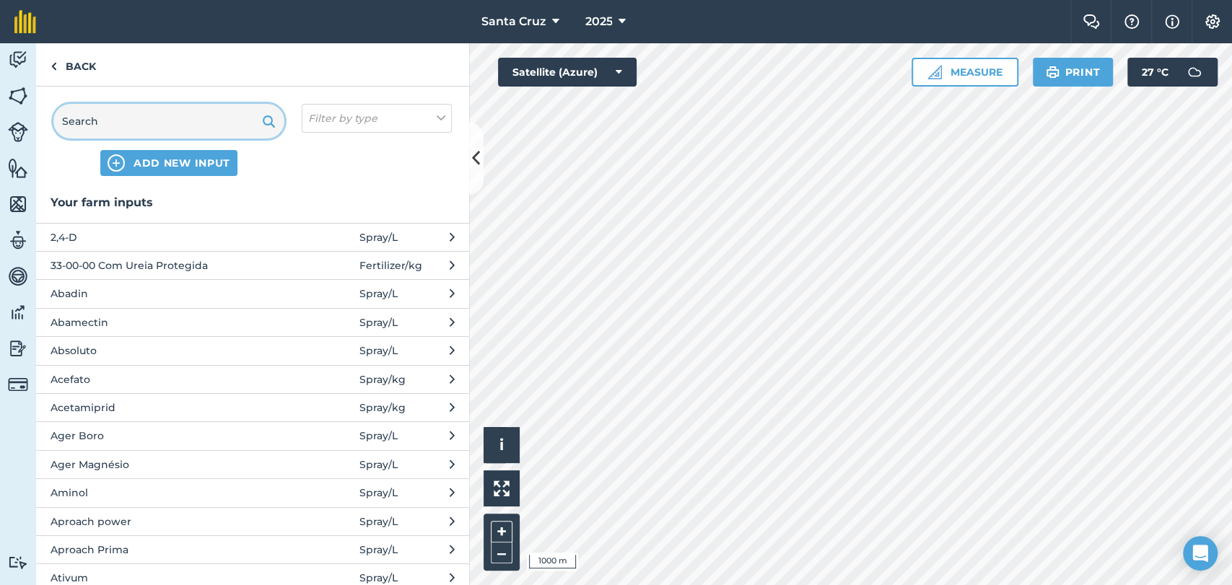
click at [156, 105] on input "text" at bounding box center [168, 121] width 231 height 35
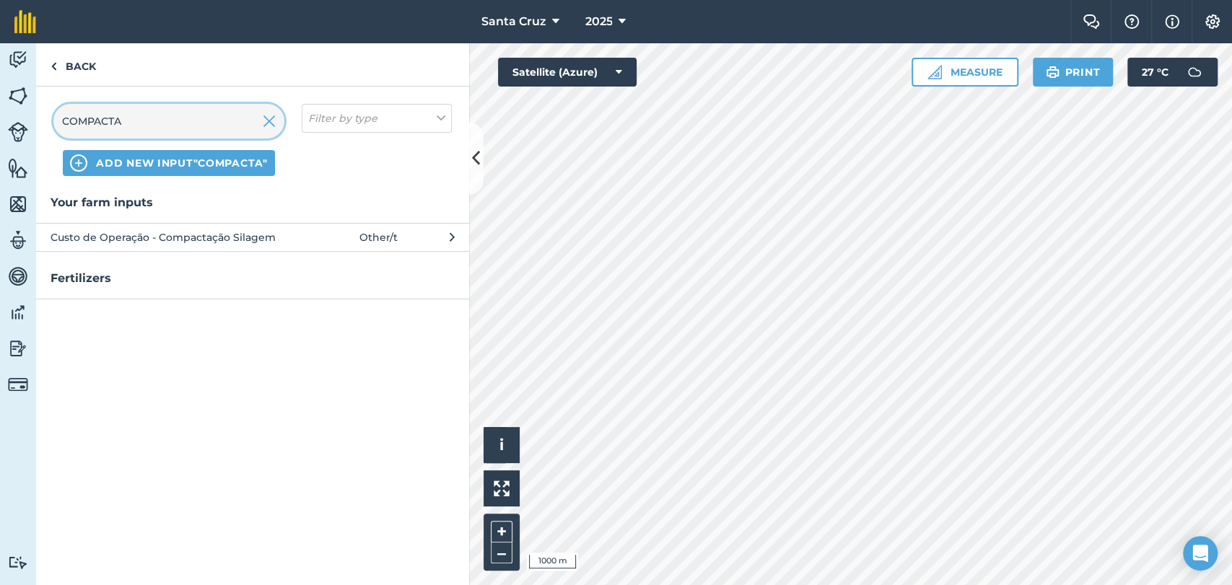
type input "COMPACTA"
click at [214, 242] on span "Custo de Operação - Compactação Silagem" at bounding box center [169, 238] width 236 height 16
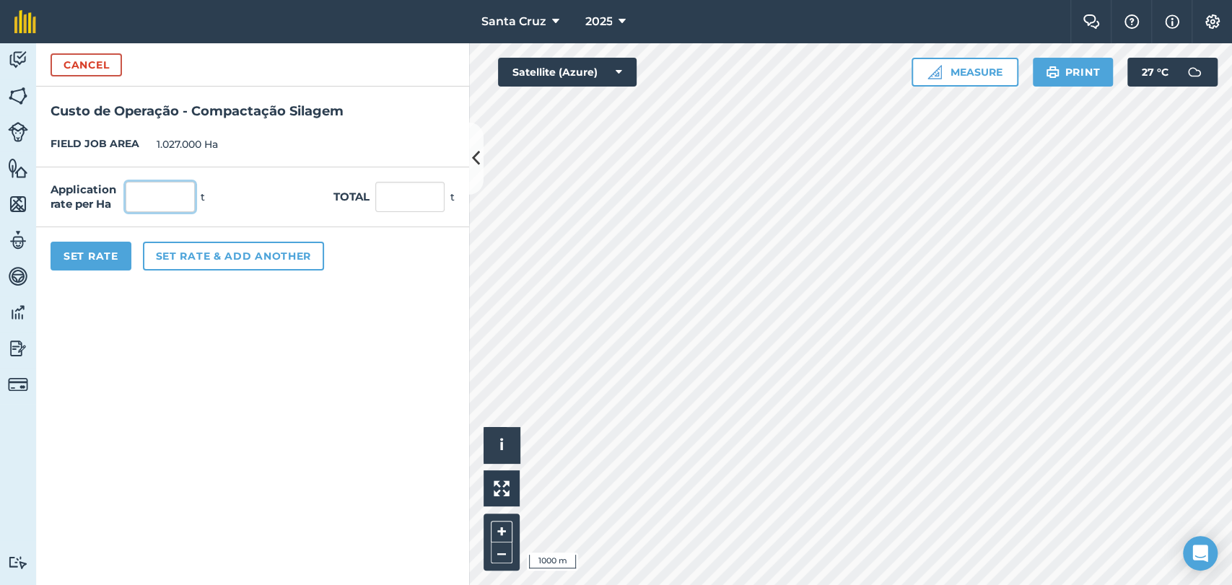
click at [153, 202] on input "text" at bounding box center [160, 197] width 69 height 30
type input "1"
type input "1.027.000"
click at [95, 259] on button "Set Rate" at bounding box center [91, 256] width 81 height 29
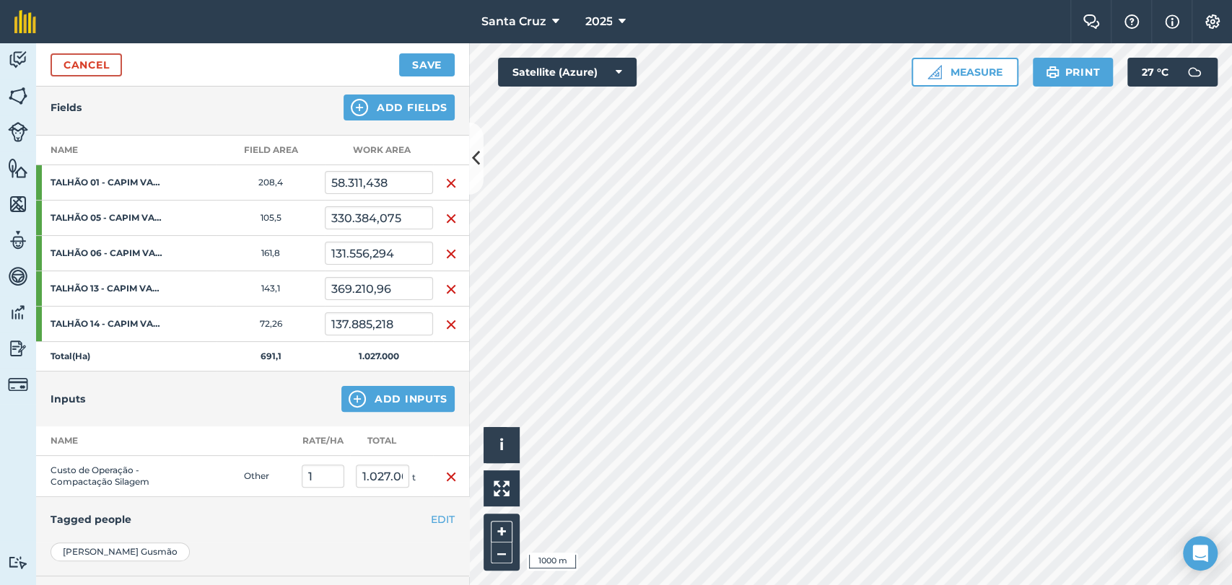
scroll to position [0, 0]
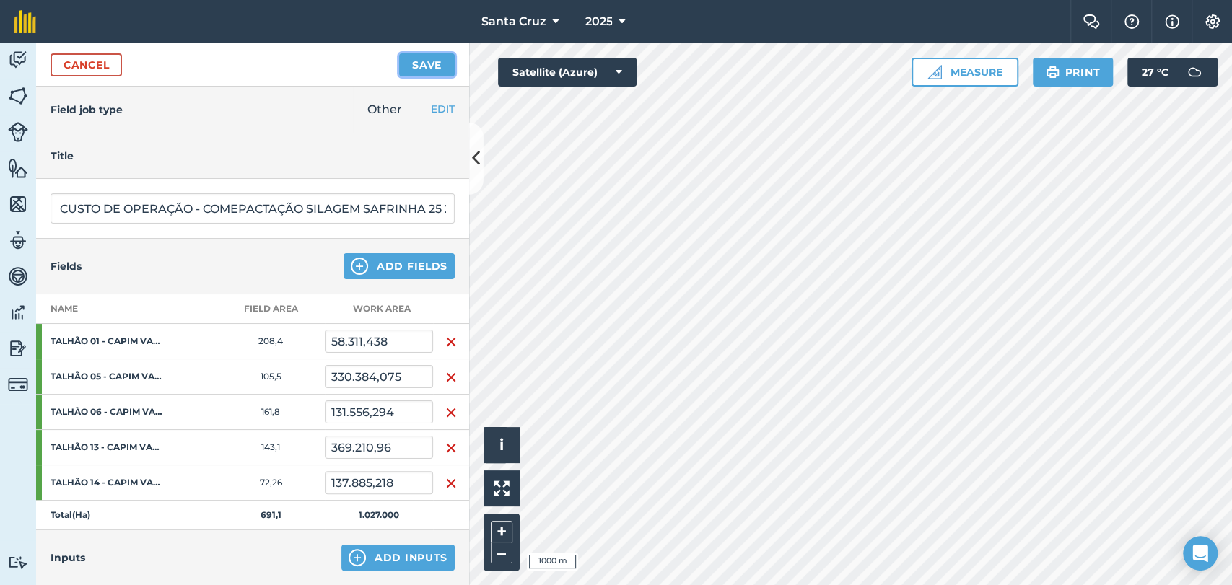
click at [419, 65] on button "Save" at bounding box center [427, 64] width 56 height 23
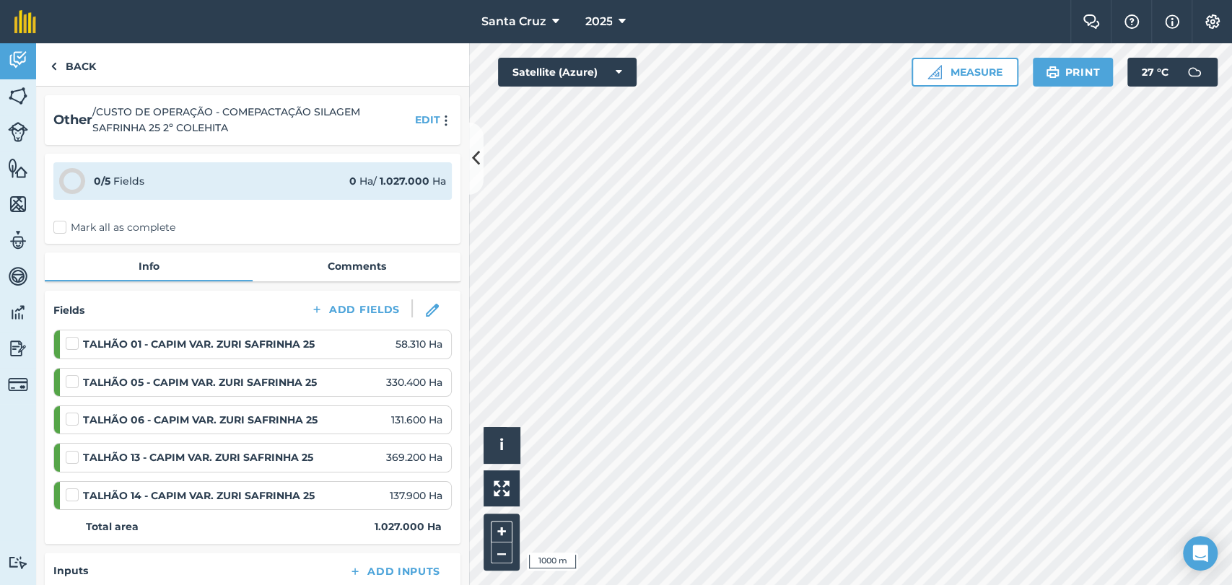
click at [53, 227] on label "Mark all as complete" at bounding box center [114, 227] width 122 height 15
click at [53, 227] on input "Mark all as complete" at bounding box center [57, 224] width 9 height 9
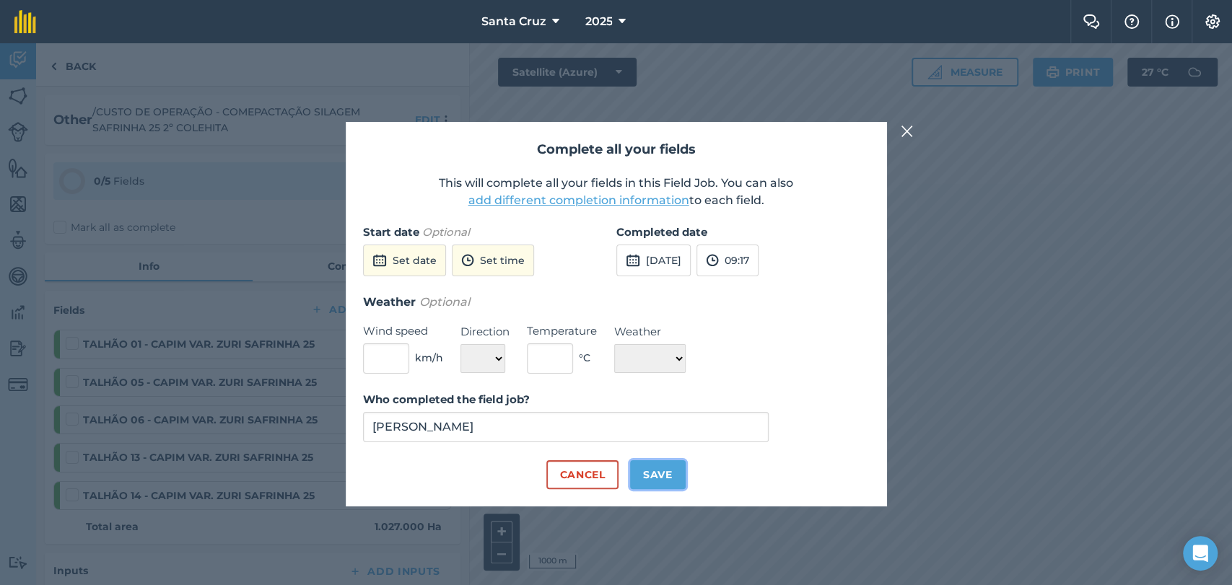
click at [646, 483] on button "Save" at bounding box center [658, 474] width 56 height 29
checkbox input "true"
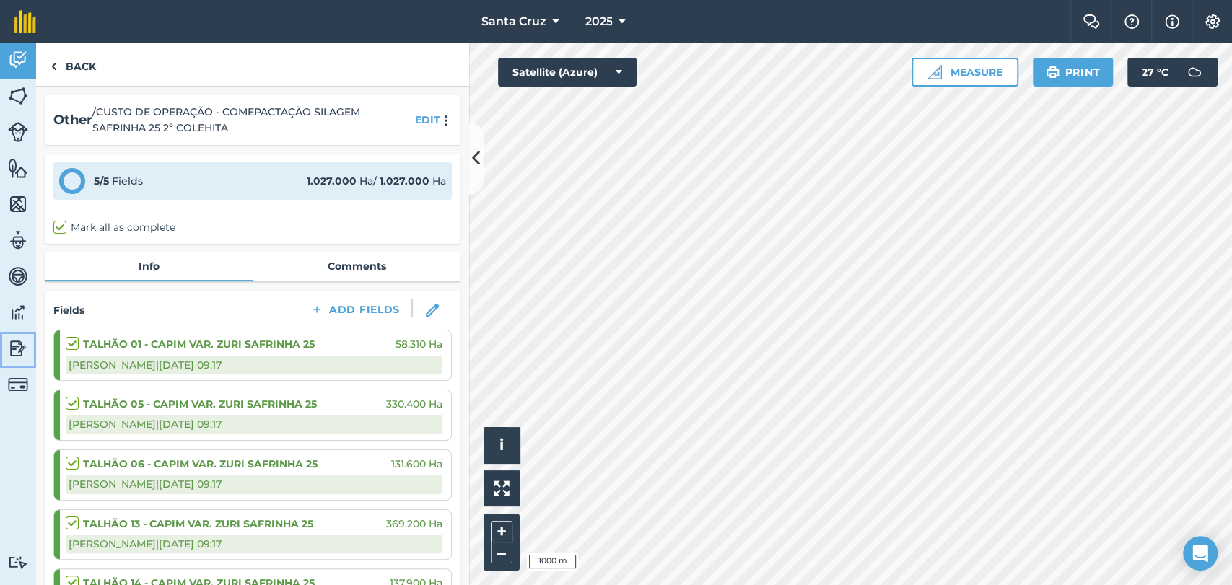
click at [22, 349] on img at bounding box center [18, 349] width 20 height 22
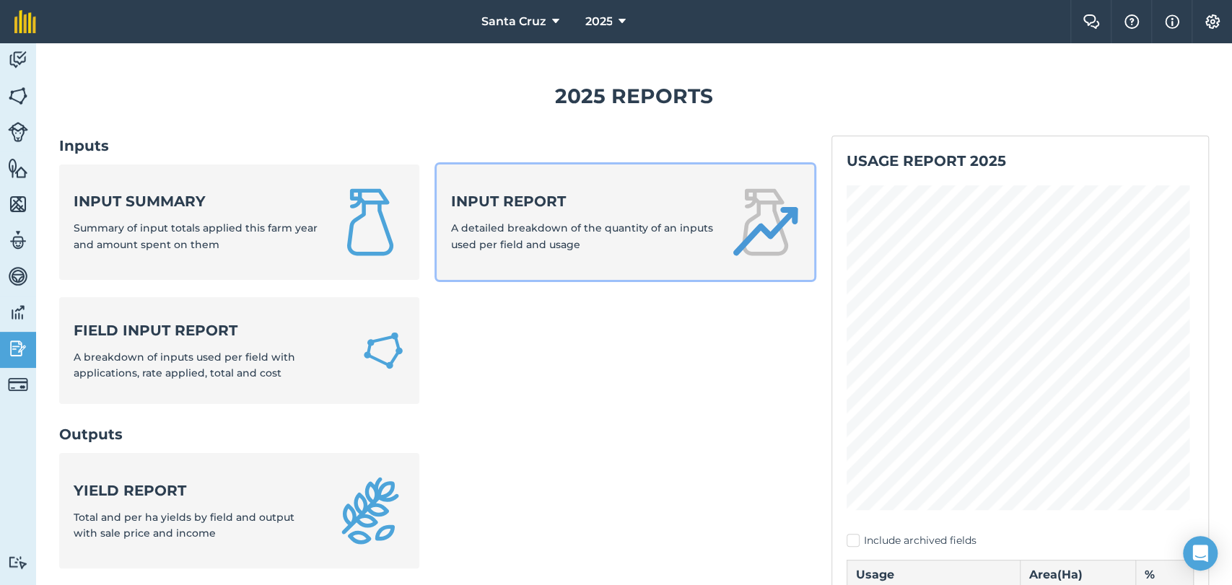
click at [523, 209] on strong "Input report" at bounding box center [582, 201] width 262 height 20
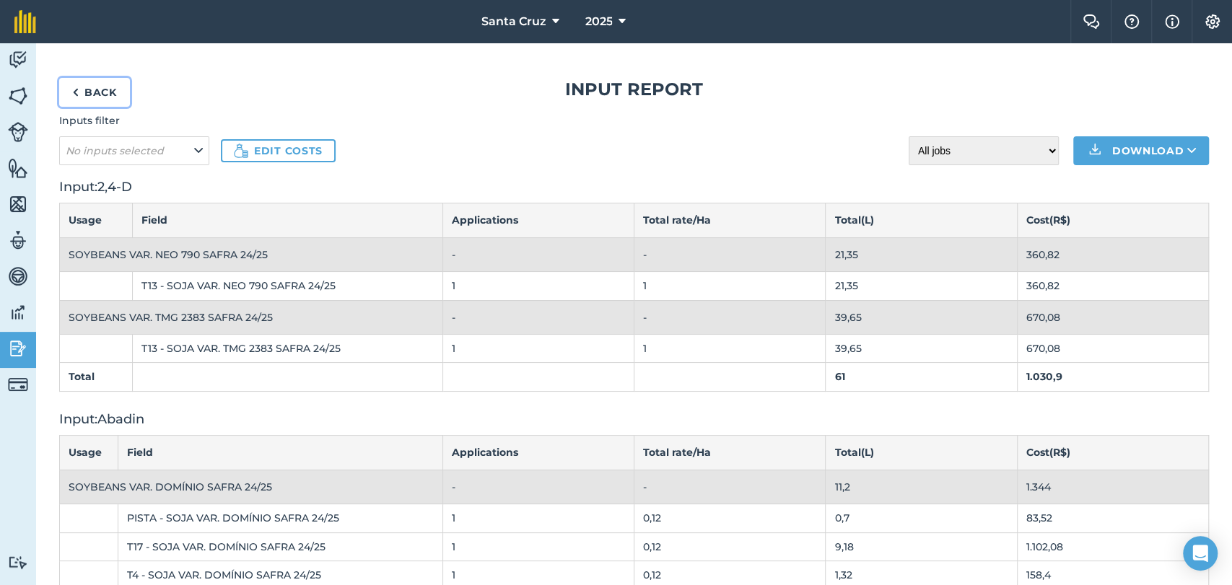
click at [93, 85] on link "Back" at bounding box center [94, 92] width 71 height 29
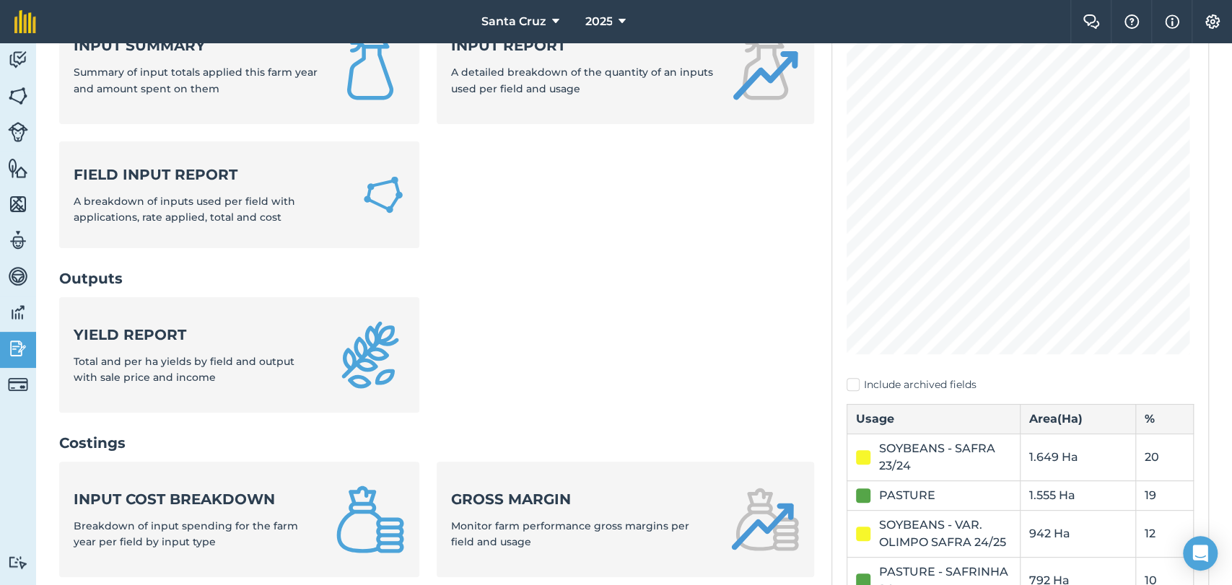
scroll to position [160, 0]
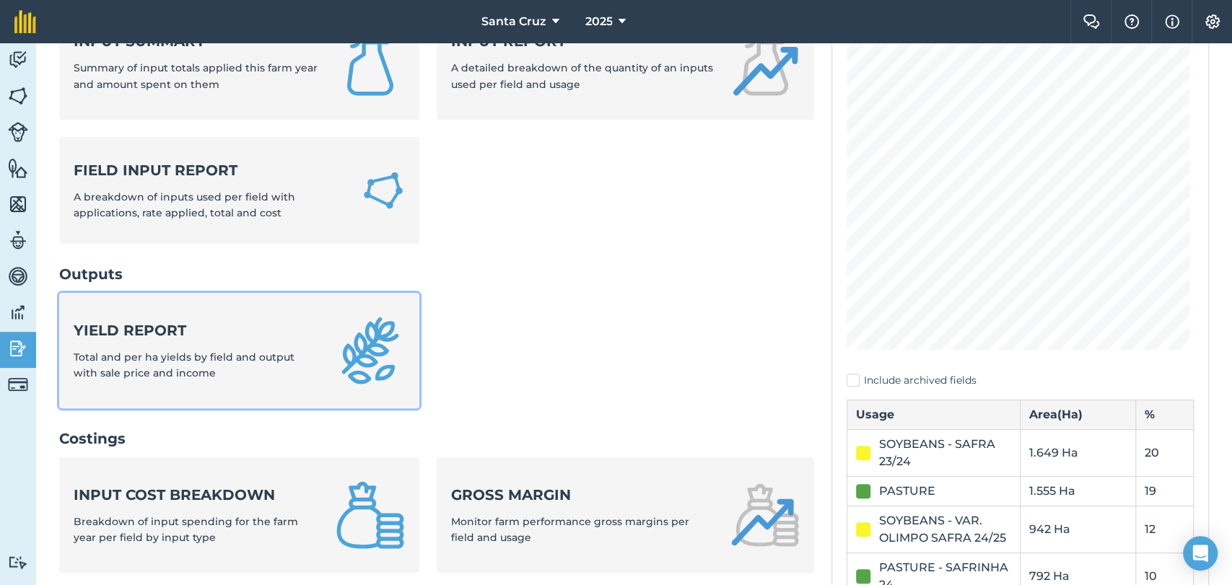
click at [207, 380] on div "Yield report Total and per ha yields by field and output with sale price and in…" at bounding box center [196, 350] width 245 height 61
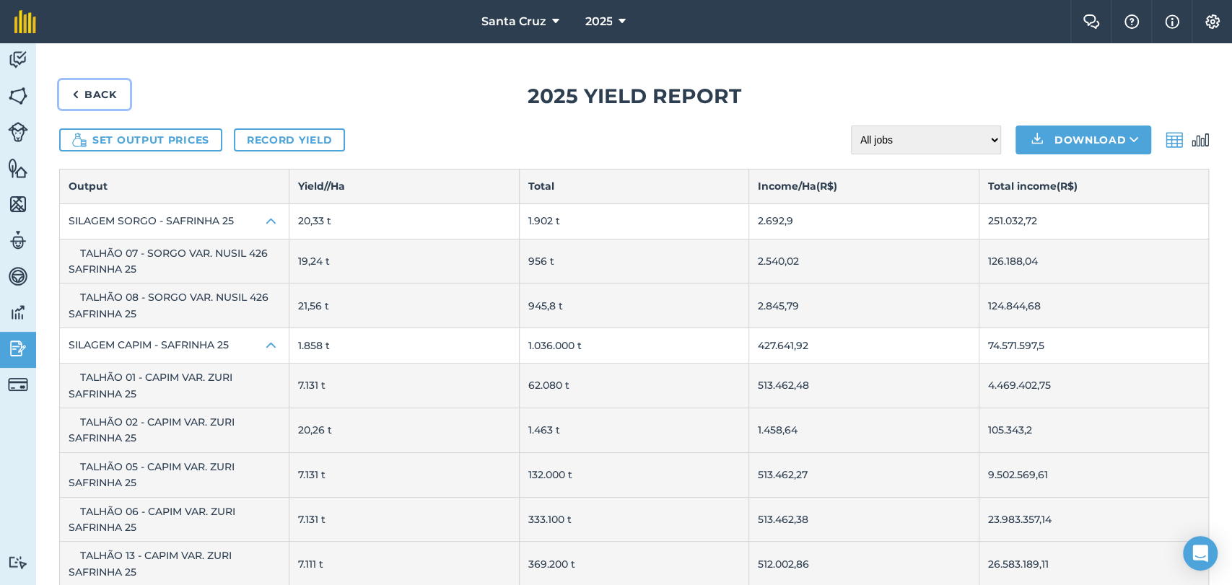
click at [88, 100] on link "Back" at bounding box center [94, 94] width 71 height 29
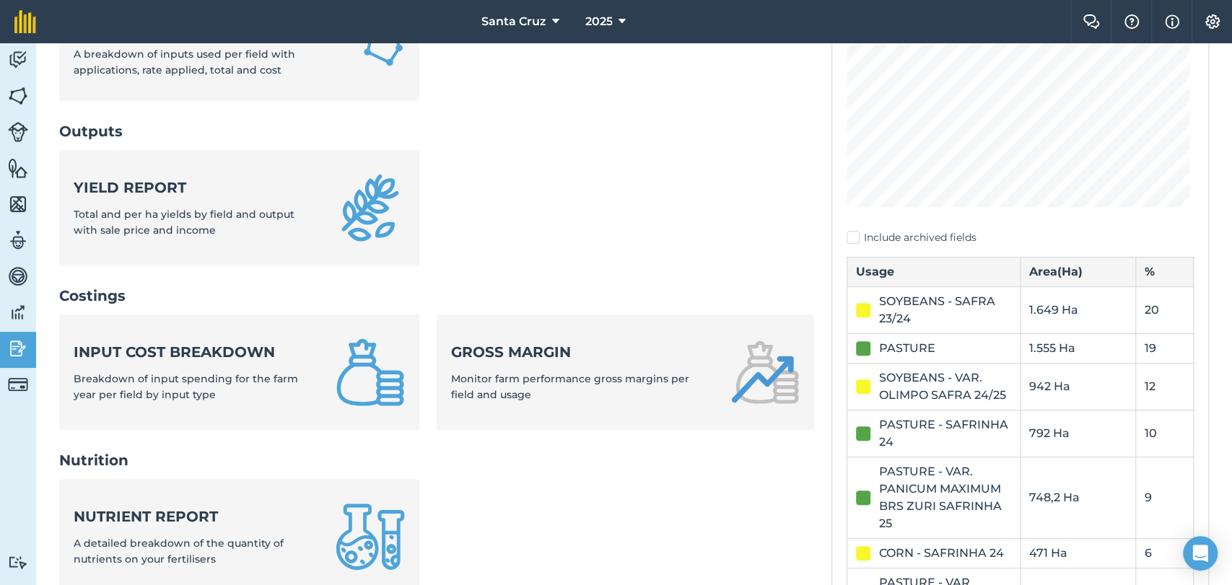
scroll to position [320, 0]
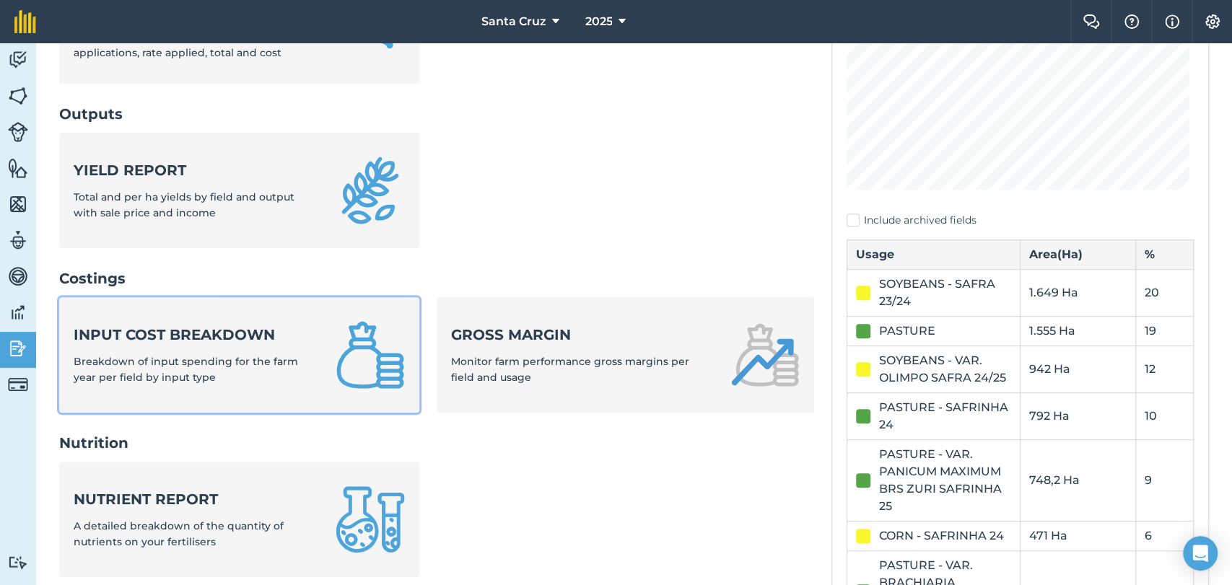
click at [214, 355] on span "Breakdown of input spending for the farm year per field by input type" at bounding box center [186, 369] width 224 height 29
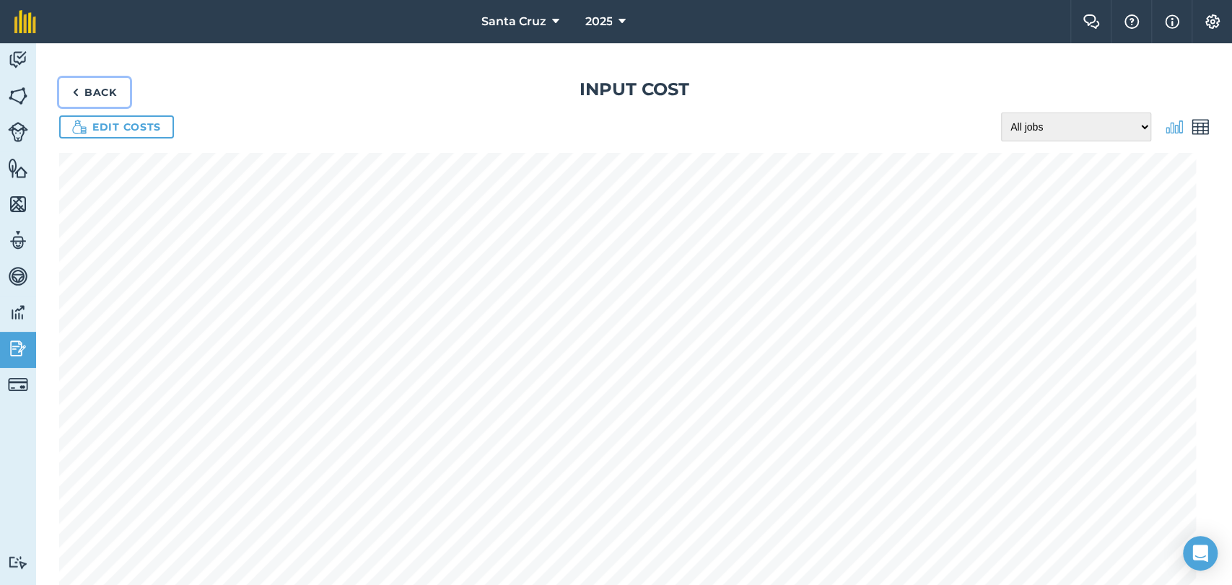
click at [91, 91] on link "Back" at bounding box center [94, 92] width 71 height 29
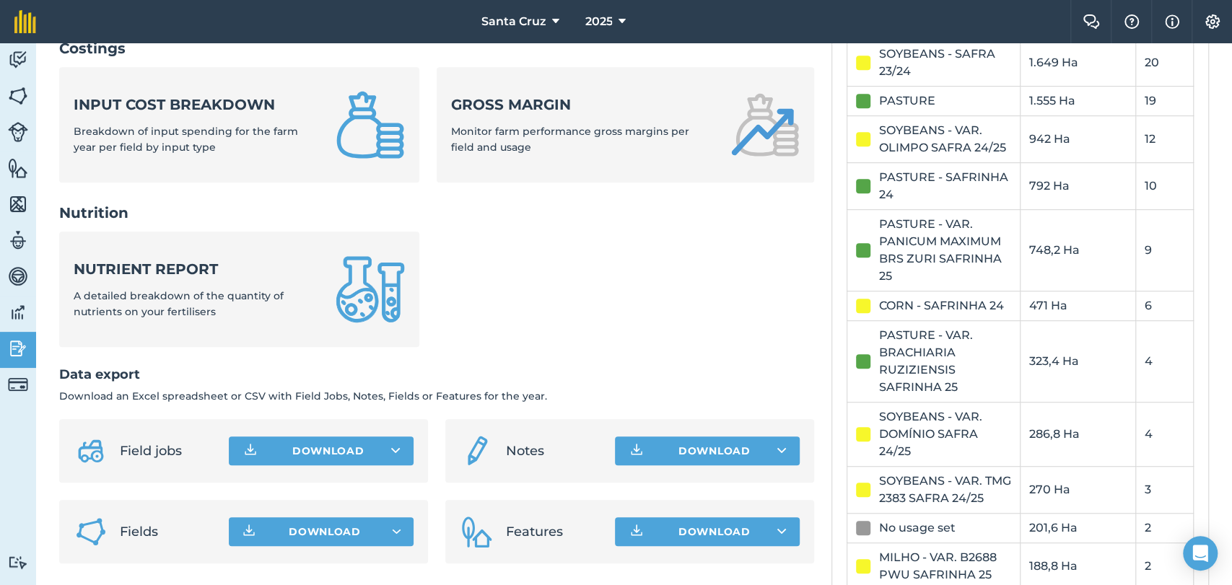
scroll to position [561, 0]
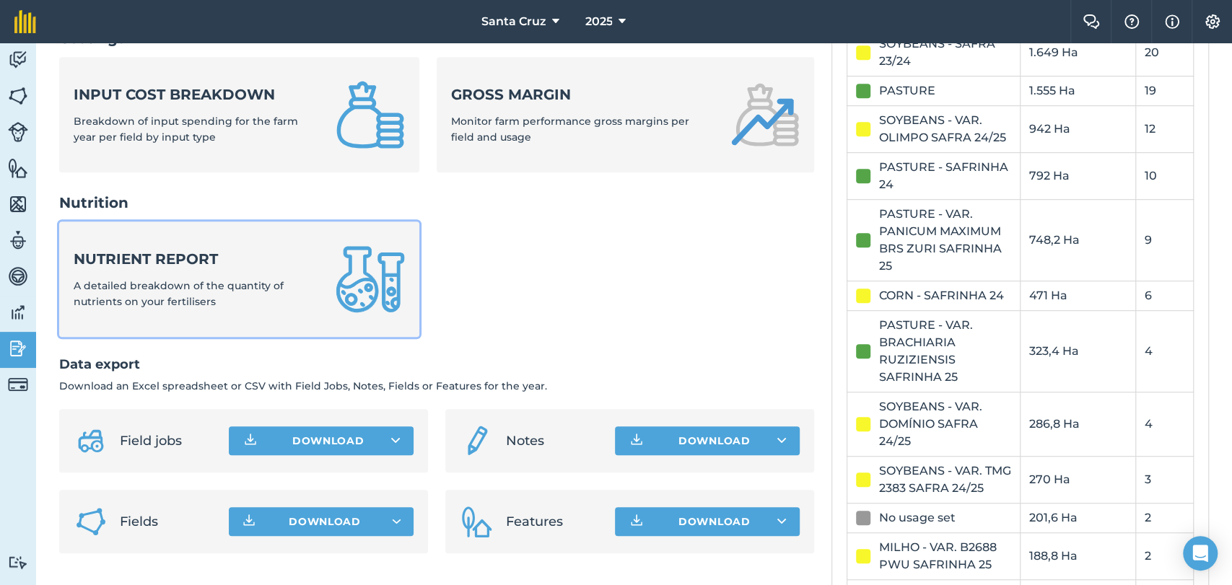
click at [196, 271] on div "Nutrient report A detailed breakdown of the quantity of nutrients on your ferti…" at bounding box center [196, 279] width 245 height 61
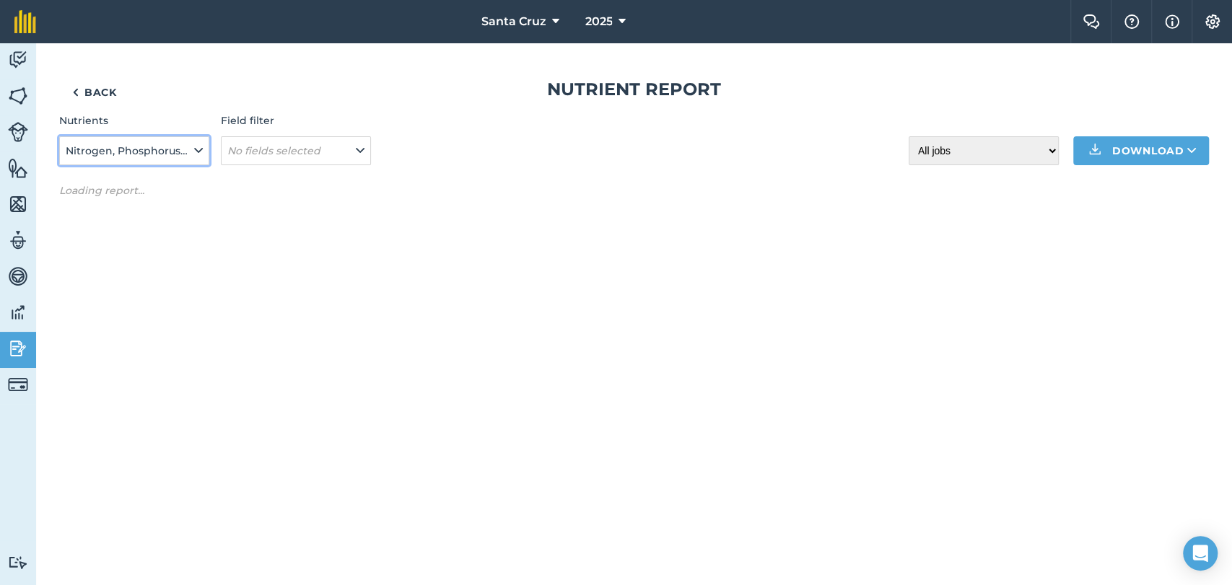
click at [125, 149] on span "Nitrogen, Phosphorus, Potassium, Magnesium, Sulphur, Sodium" at bounding box center [129, 151] width 126 height 16
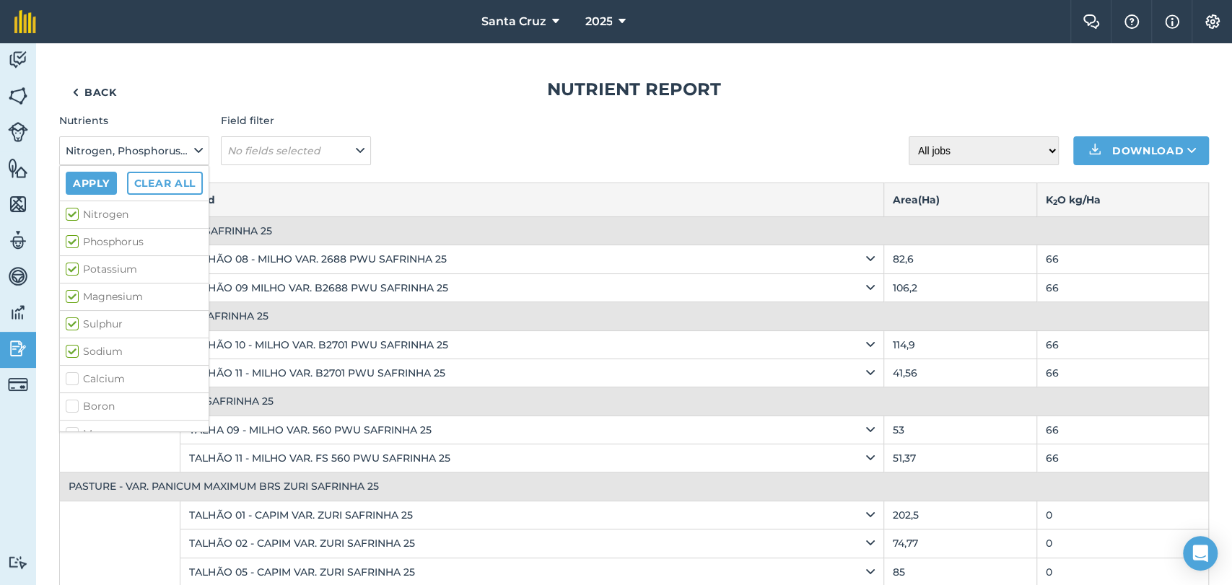
click at [476, 85] on h1 "Nutrient report" at bounding box center [634, 89] width 1150 height 23
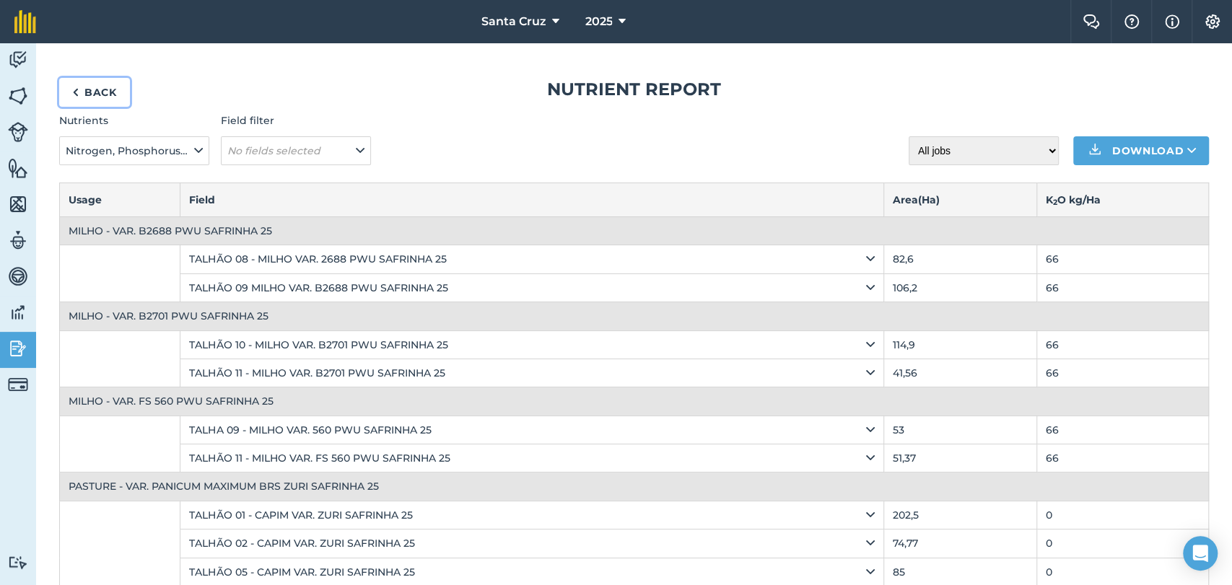
click at [64, 95] on link "Back" at bounding box center [94, 92] width 71 height 29
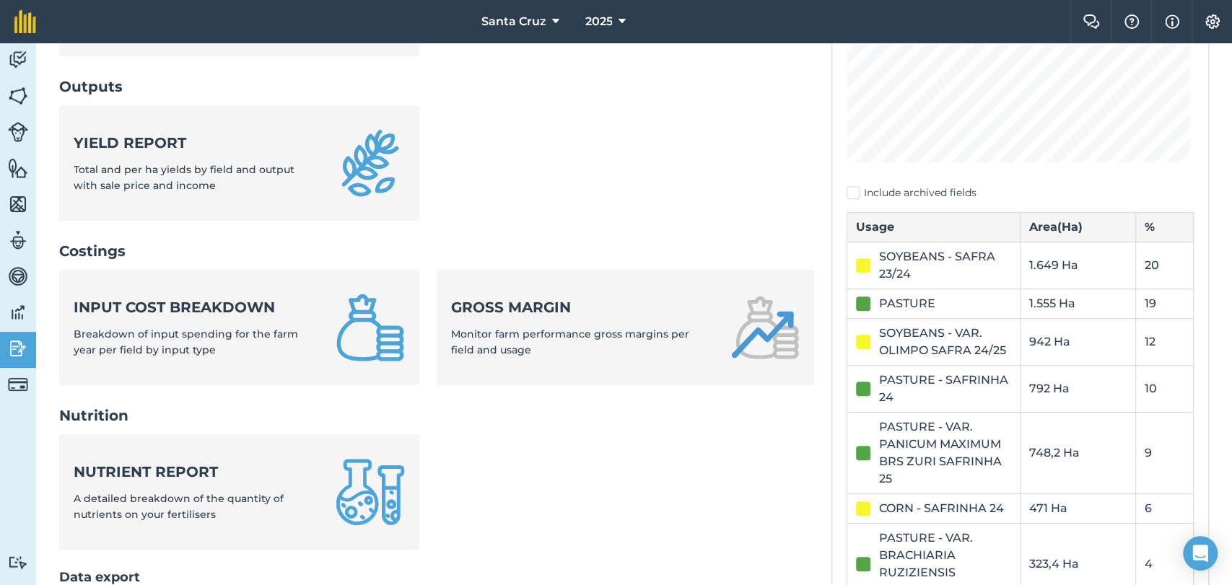
scroll to position [320, 0]
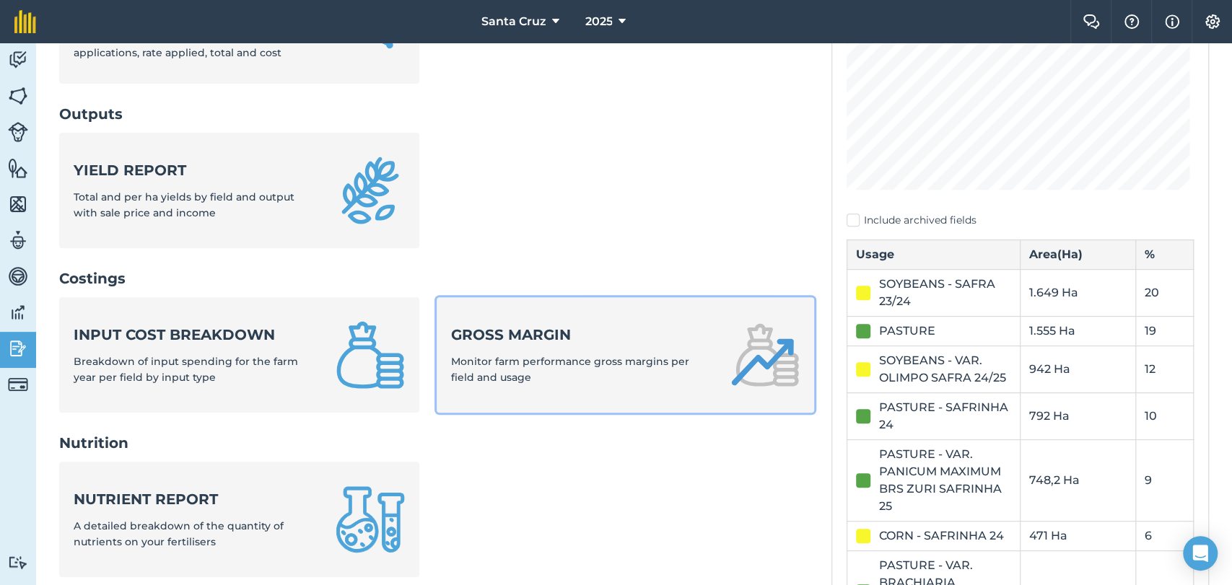
click at [571, 359] on span "Monitor farm performance gross margins per field and usage" at bounding box center [570, 369] width 238 height 29
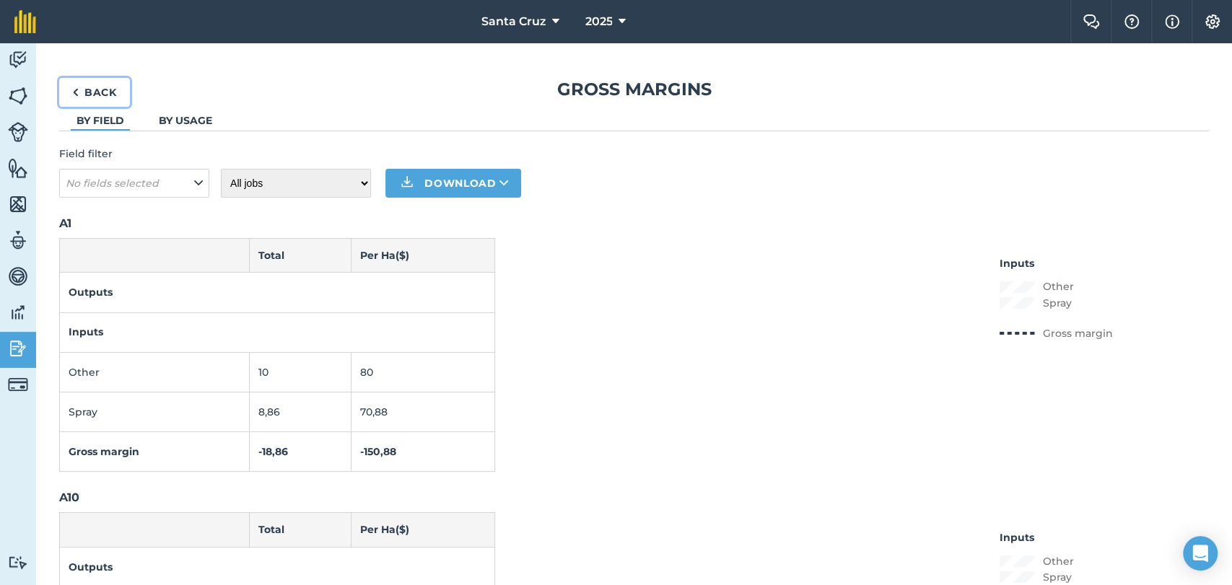
click at [97, 98] on link "Back" at bounding box center [94, 92] width 71 height 29
click at [12, 355] on img at bounding box center [18, 349] width 20 height 22
click at [5, 336] on link "Reporting" at bounding box center [18, 350] width 36 height 36
click at [9, 333] on link "Reporting" at bounding box center [18, 350] width 36 height 36
click at [74, 85] on img at bounding box center [75, 92] width 6 height 17
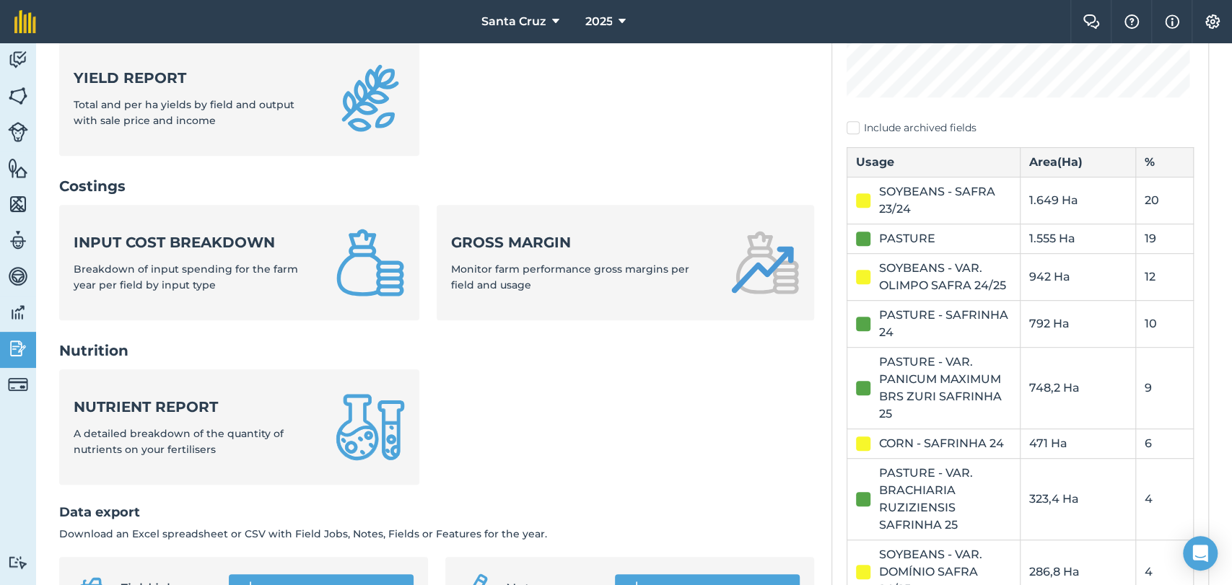
scroll to position [320, 0]
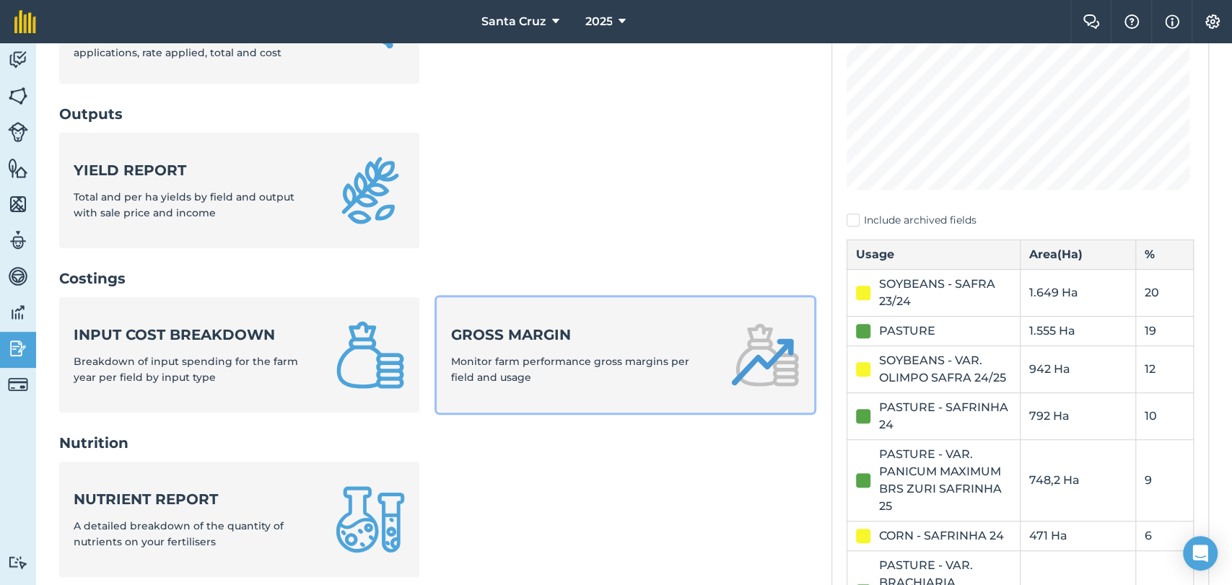
click at [549, 359] on span "Monitor farm performance gross margins per field and usage" at bounding box center [570, 369] width 238 height 29
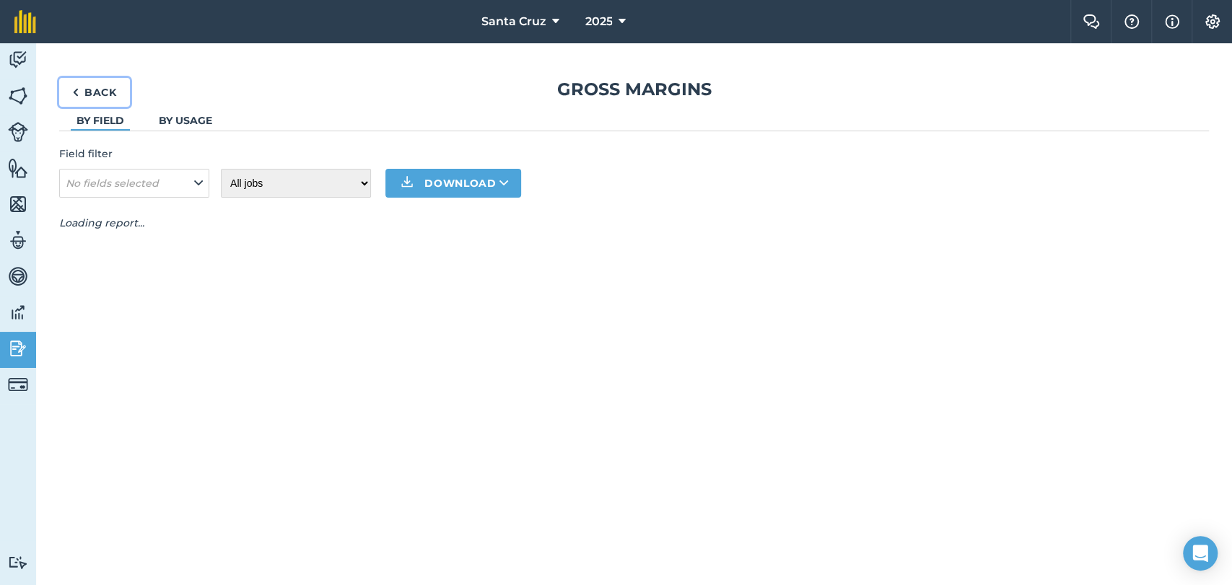
click at [98, 92] on link "Back" at bounding box center [94, 92] width 71 height 29
click at [9, 346] on img at bounding box center [18, 349] width 20 height 22
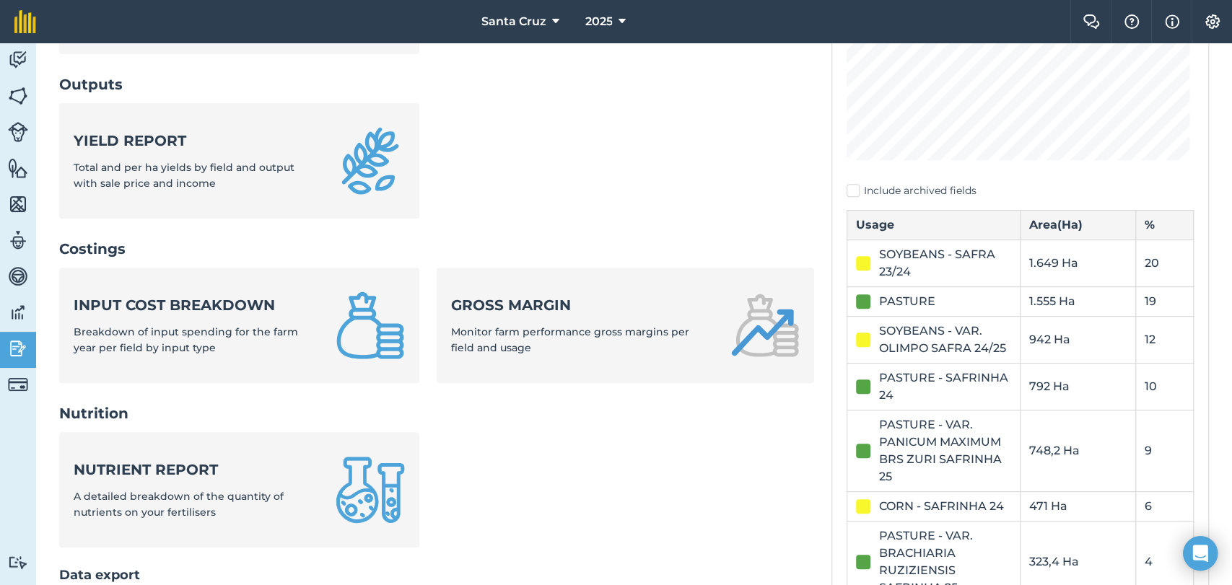
scroll to position [320, 0]
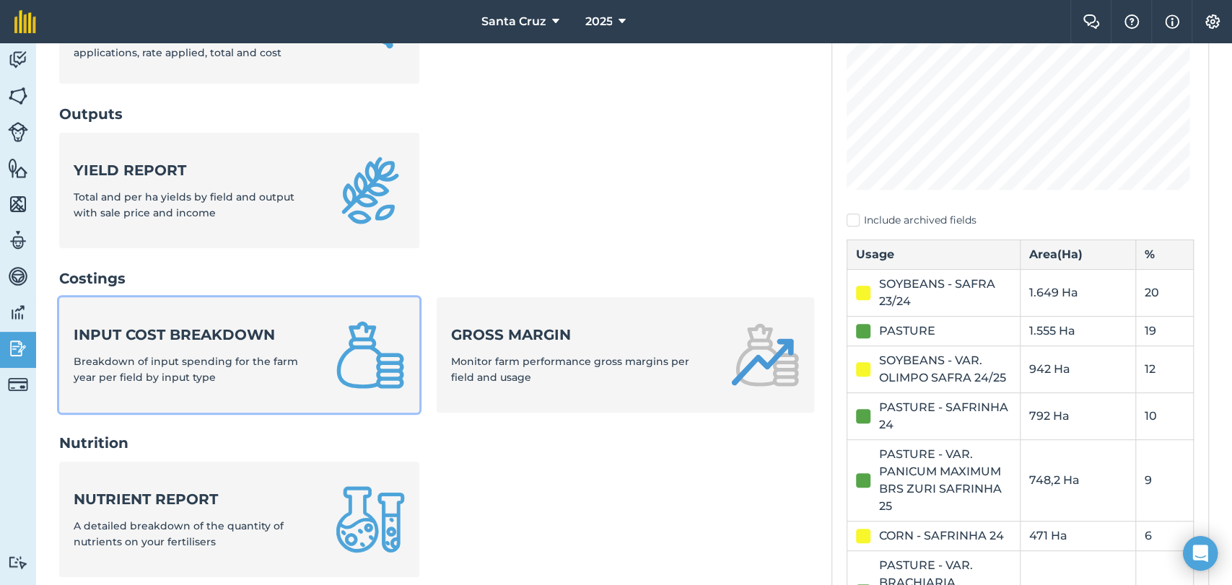
click at [201, 342] on strong "Input cost breakdown" at bounding box center [196, 335] width 245 height 20
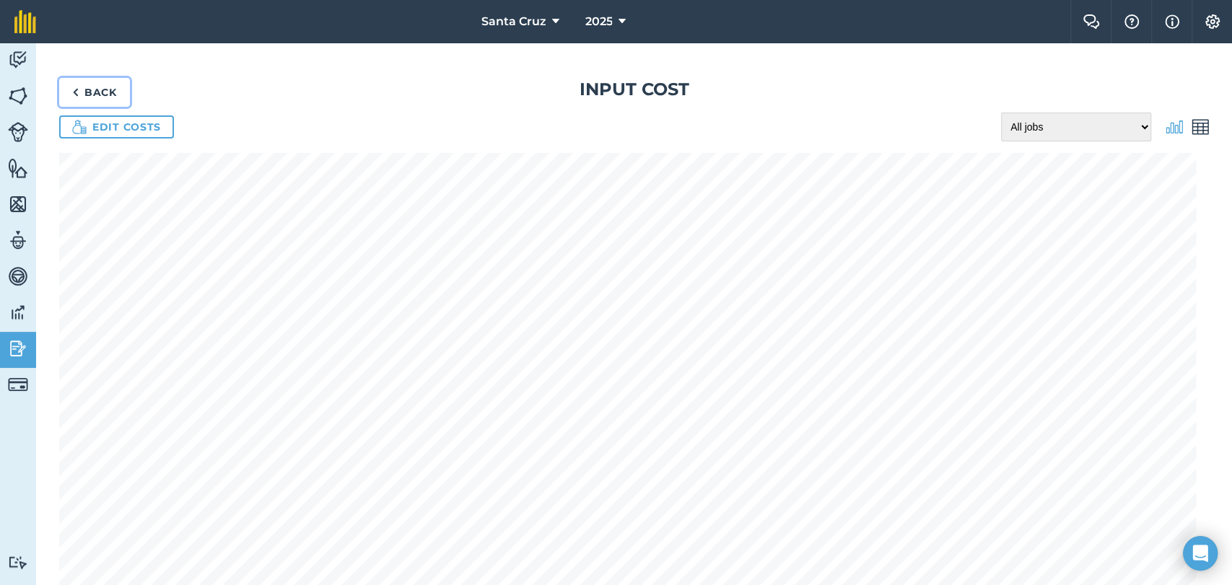
click at [84, 82] on link "Back" at bounding box center [94, 92] width 71 height 29
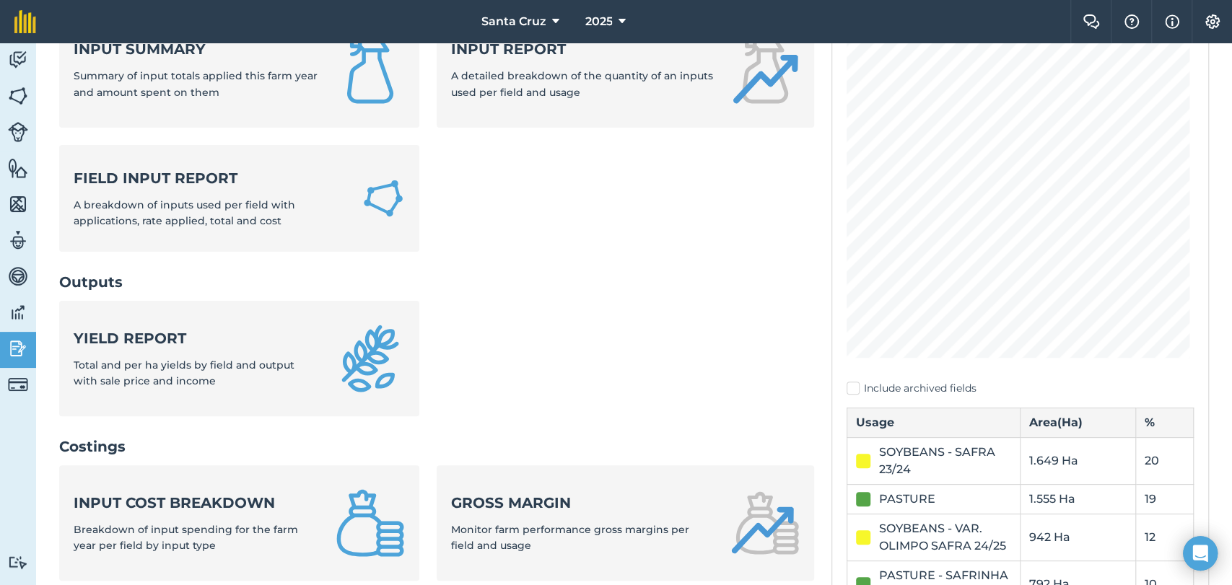
scroll to position [160, 0]
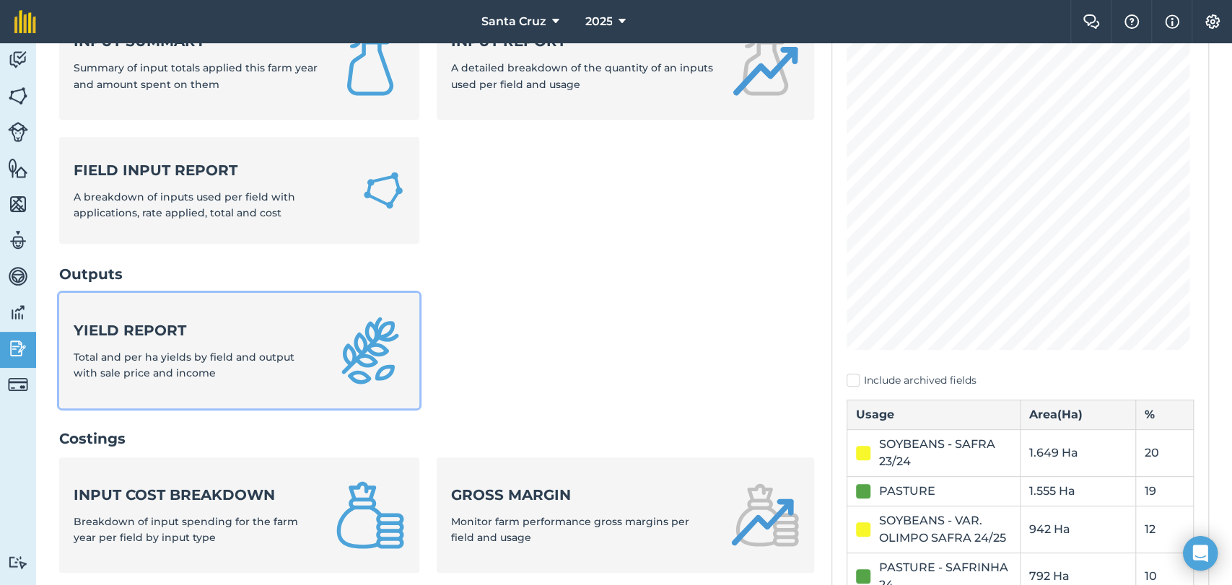
click at [214, 319] on link "Yield report Total and per ha yields by field and output with sale price and in…" at bounding box center [239, 350] width 360 height 115
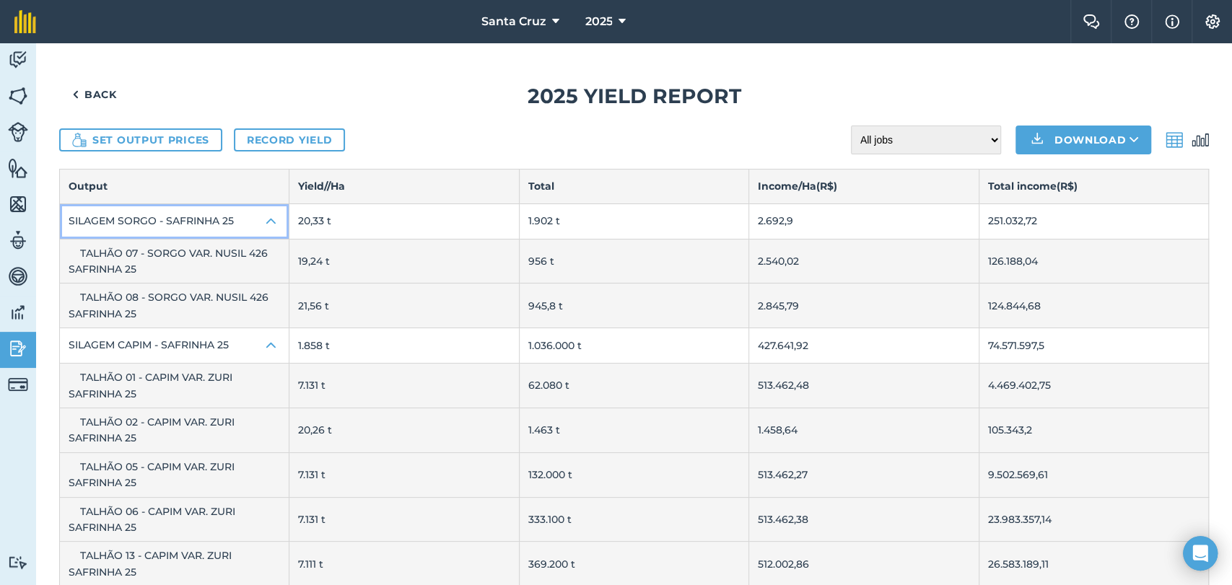
click at [222, 215] on button "SILAGEM SORGO - SAFRINHA 25" at bounding box center [174, 221] width 229 height 35
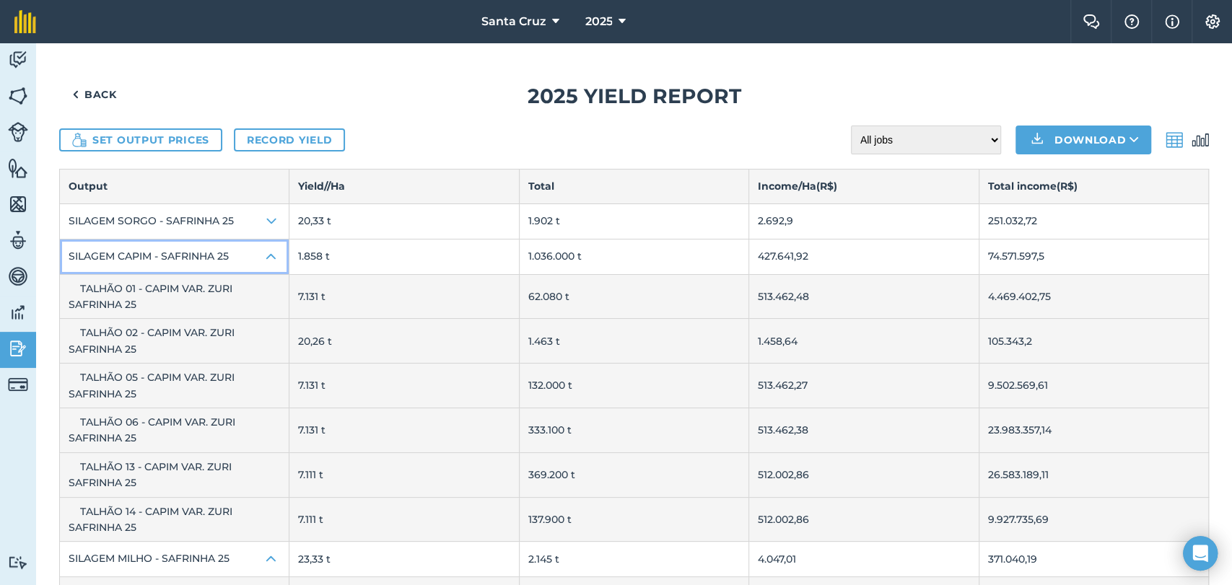
click at [204, 253] on button "SILAGEM CAPIM - SAFRINHA 25" at bounding box center [174, 257] width 229 height 35
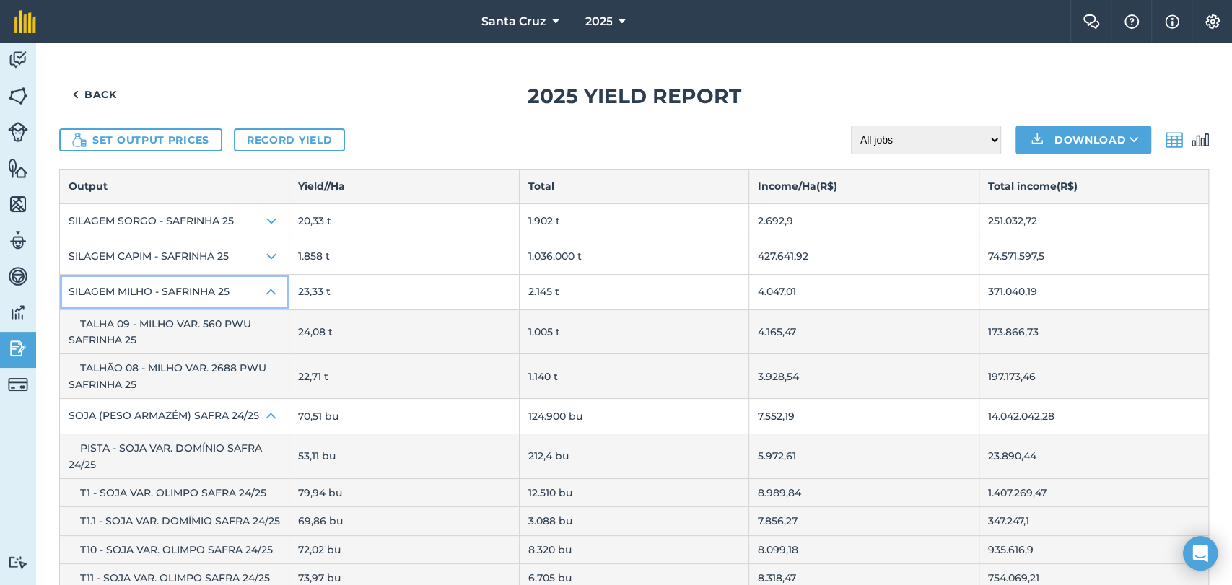
drag, startPoint x: 202, startPoint y: 283, endPoint x: 214, endPoint y: 325, distance: 43.4
click at [201, 283] on button "SILAGEM MILHO - SAFRINHA 25" at bounding box center [174, 292] width 229 height 35
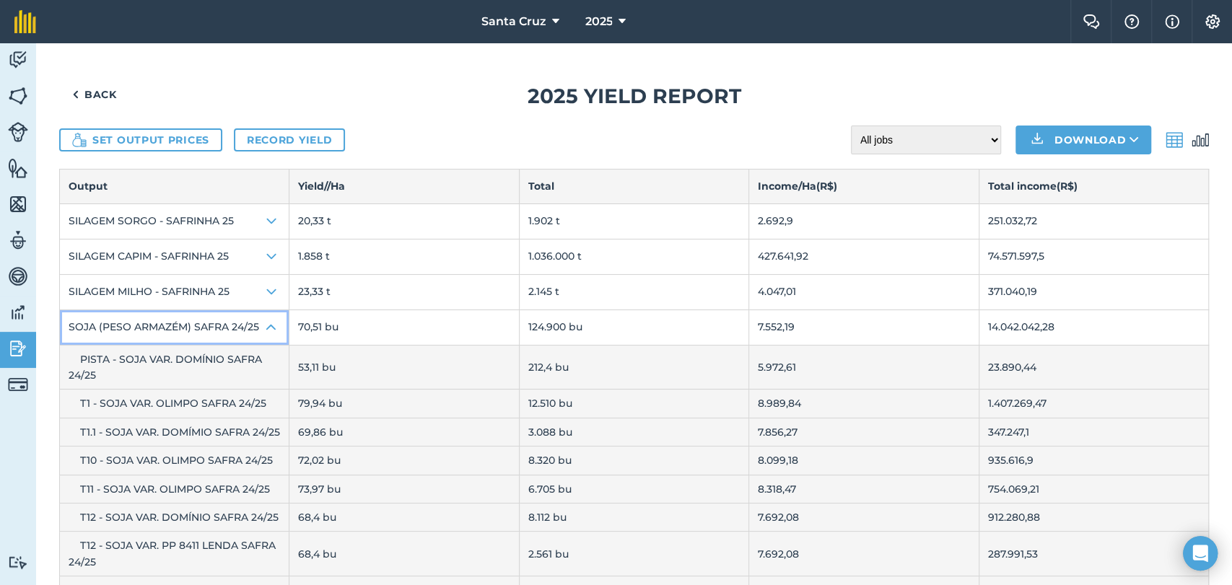
click at [200, 332] on button "SOJA (PESO ARMAZÉM) SAFRA 24/25" at bounding box center [174, 327] width 229 height 35
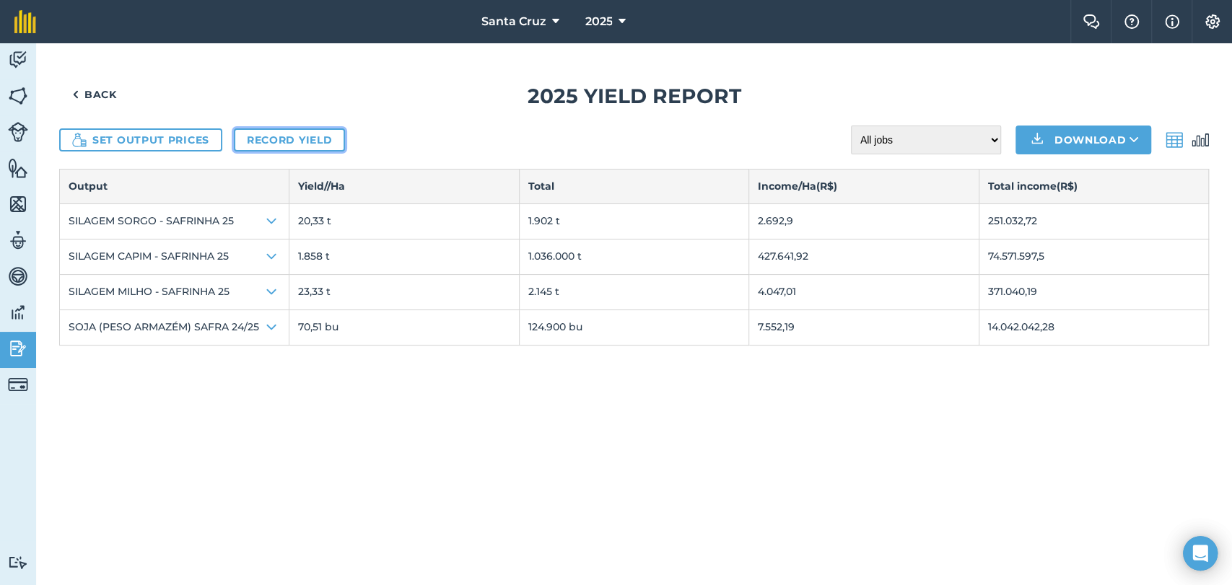
click at [277, 140] on link "Record yield" at bounding box center [289, 139] width 111 height 23
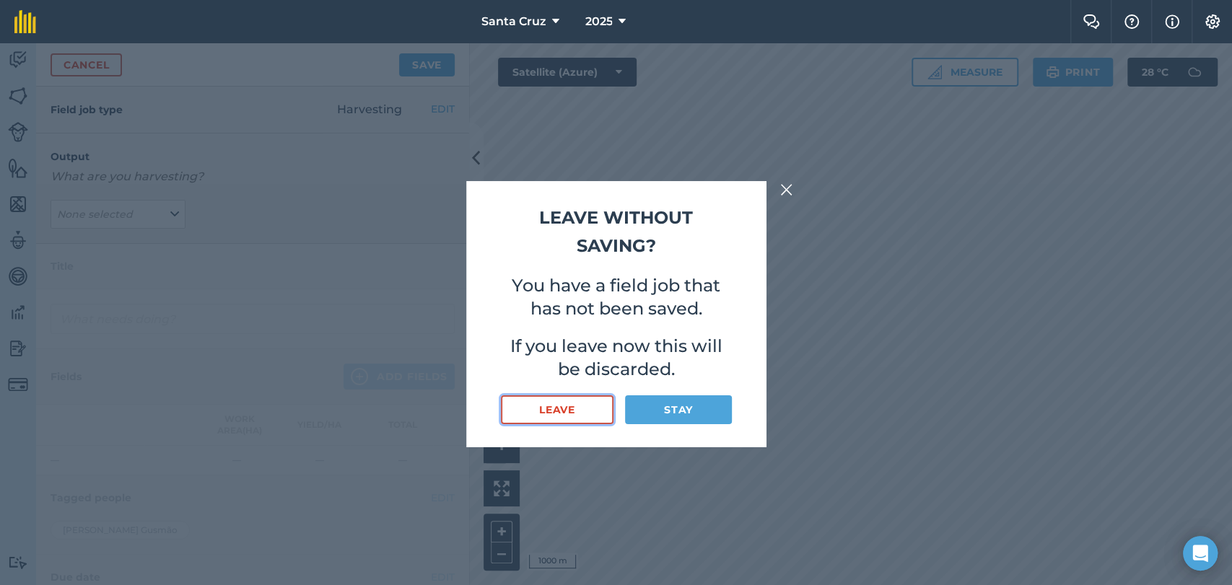
click at [551, 408] on button "Leave" at bounding box center [557, 410] width 113 height 29
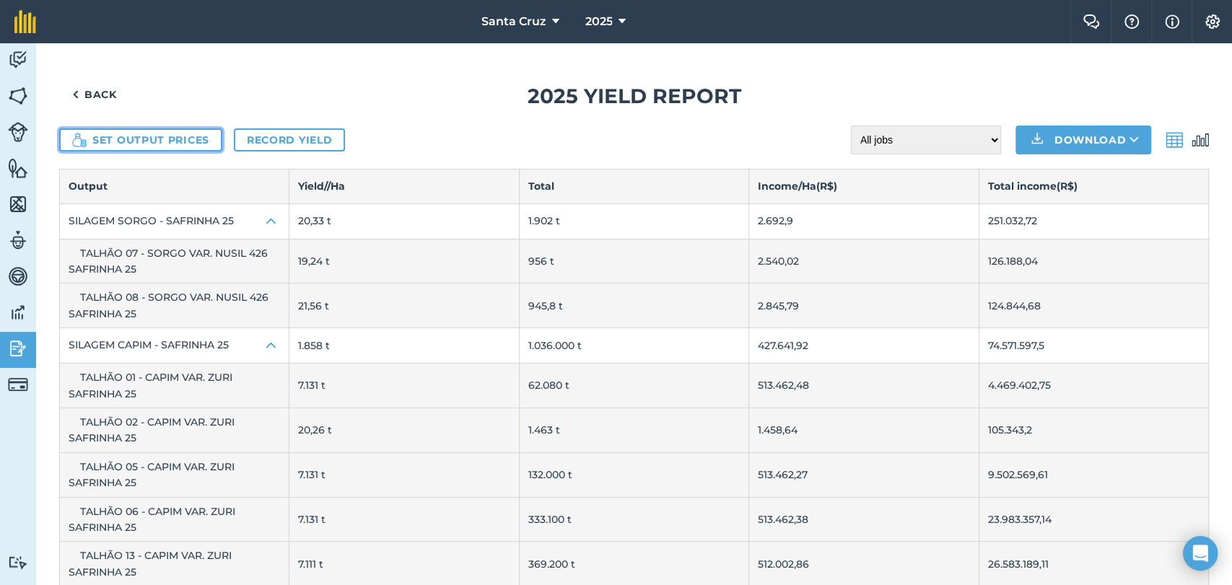
click at [135, 144] on button "Set output prices" at bounding box center [140, 139] width 163 height 23
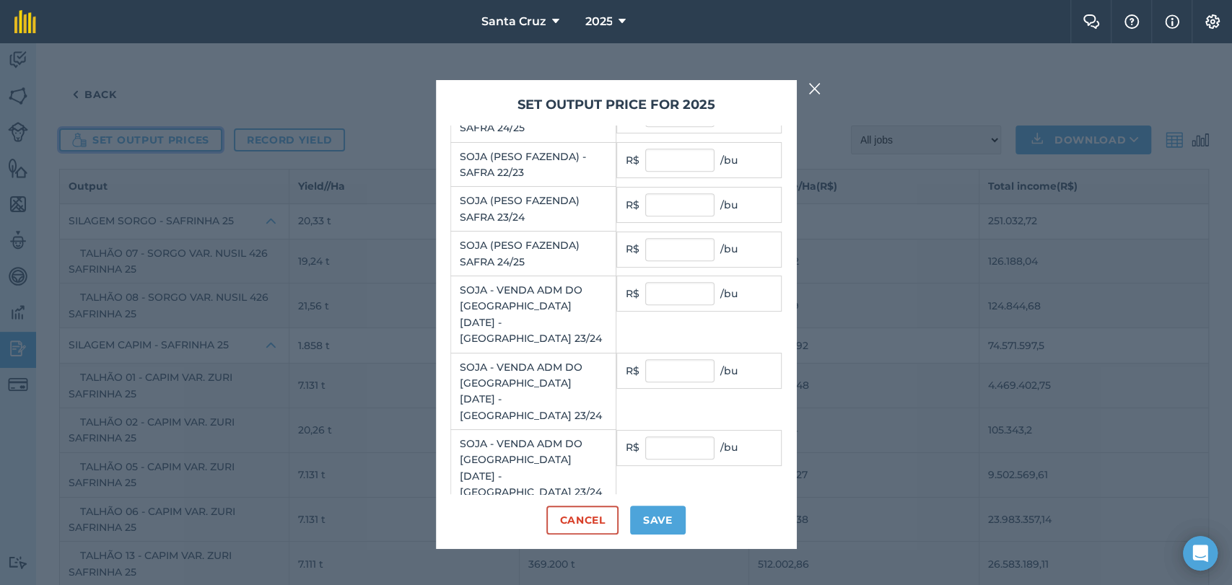
scroll to position [528, 0]
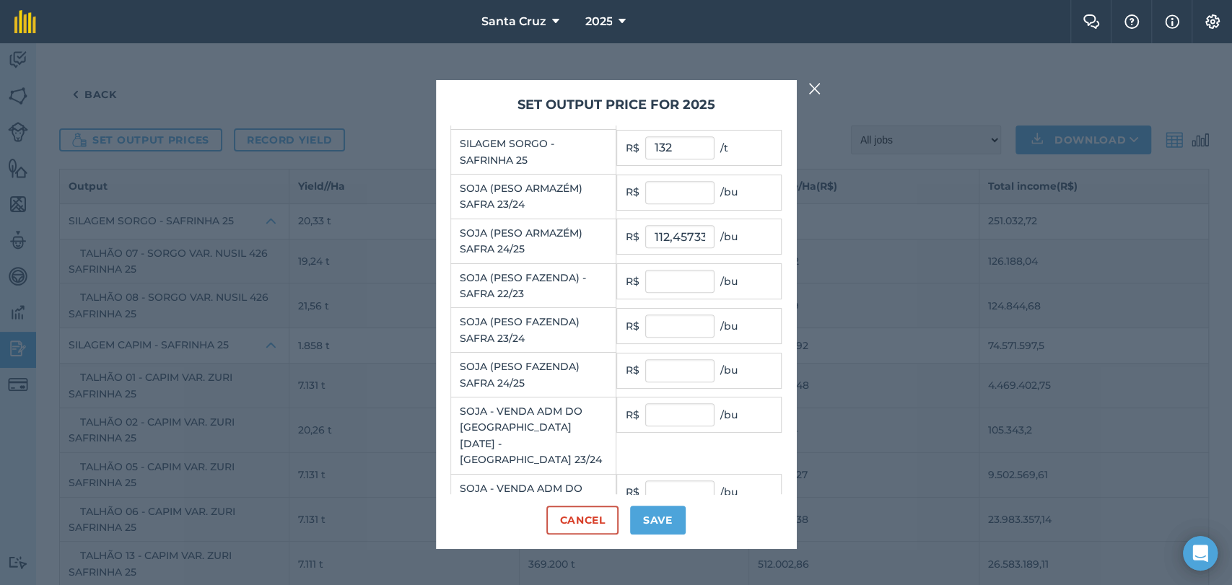
click at [810, 85] on img at bounding box center [814, 88] width 13 height 17
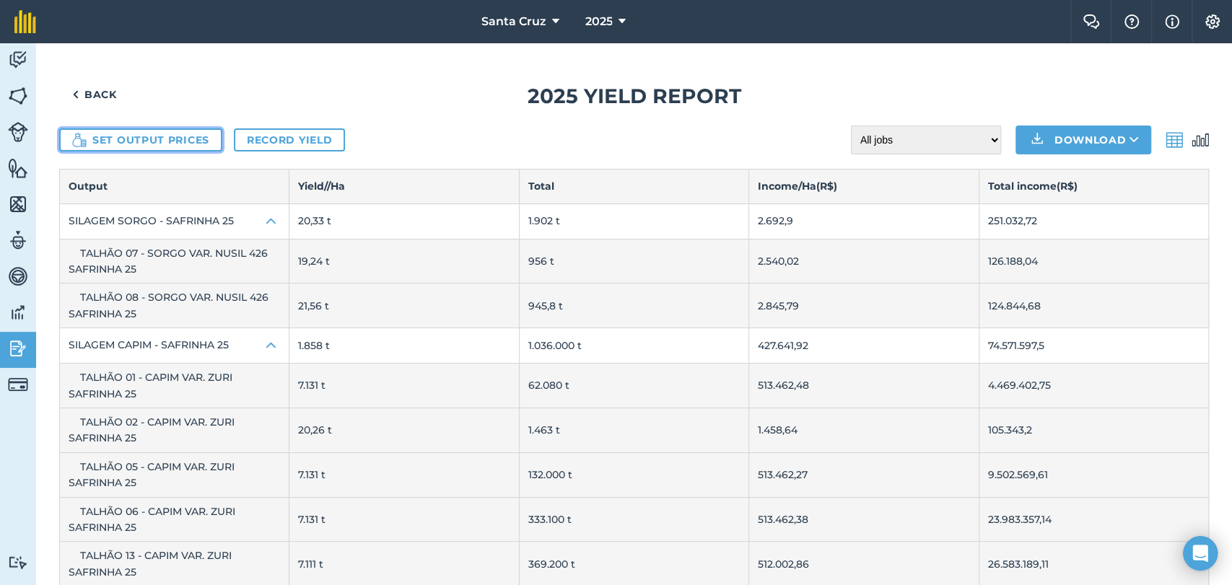
click at [92, 140] on button "Set output prices" at bounding box center [140, 139] width 163 height 23
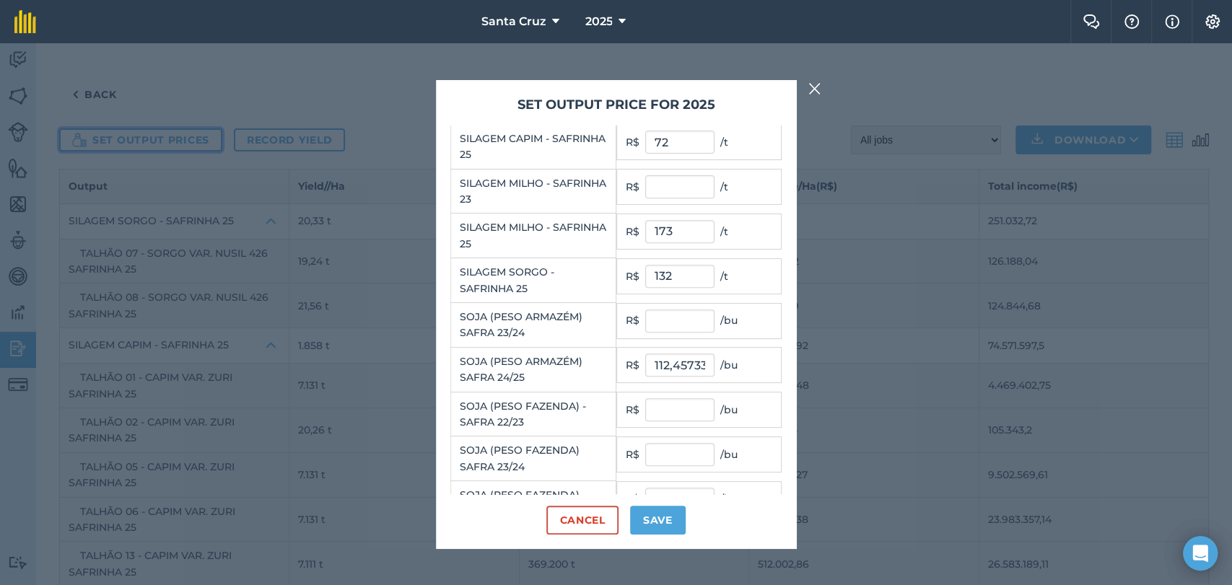
scroll to position [401, 0]
click at [637, 368] on td "R$ 112,457333 / bu" at bounding box center [698, 364] width 165 height 36
click at [647, 362] on input "112,457333" at bounding box center [679, 364] width 69 height 23
click at [677, 230] on input "173" at bounding box center [679, 230] width 69 height 23
click at [673, 275] on input "132" at bounding box center [679, 275] width 69 height 23
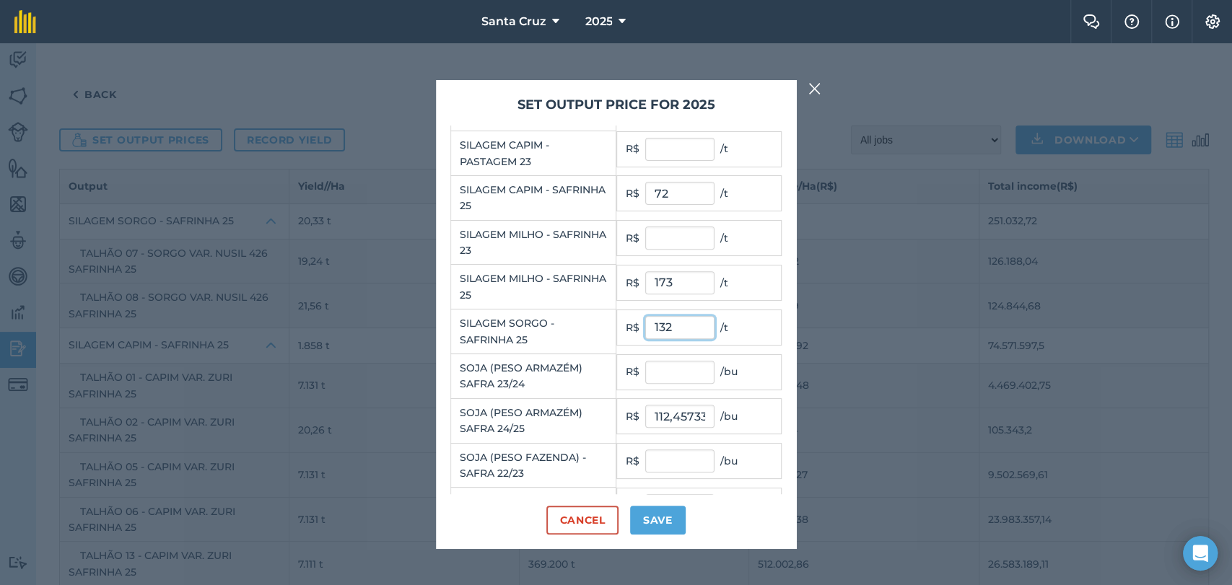
scroll to position [320, 0]
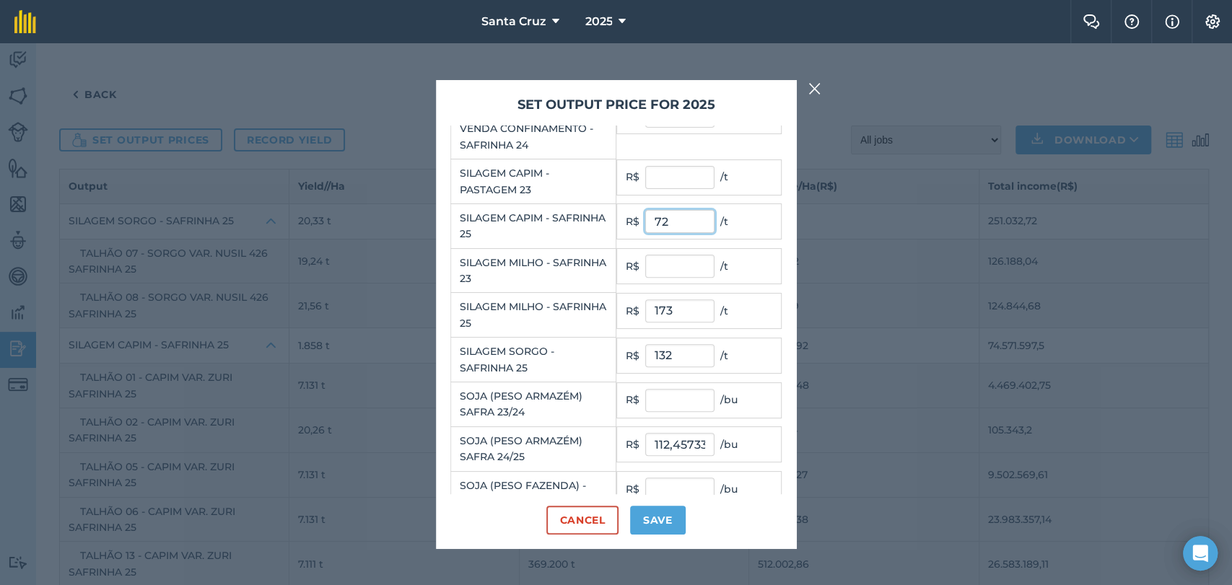
click at [672, 218] on input "72" at bounding box center [679, 221] width 69 height 23
click at [662, 183] on input "text" at bounding box center [679, 177] width 69 height 23
click at [669, 224] on input "72" at bounding box center [679, 221] width 69 height 23
click at [670, 321] on td "R$ 173 / t" at bounding box center [698, 311] width 165 height 36
click at [694, 359] on input "132" at bounding box center [679, 355] width 69 height 23
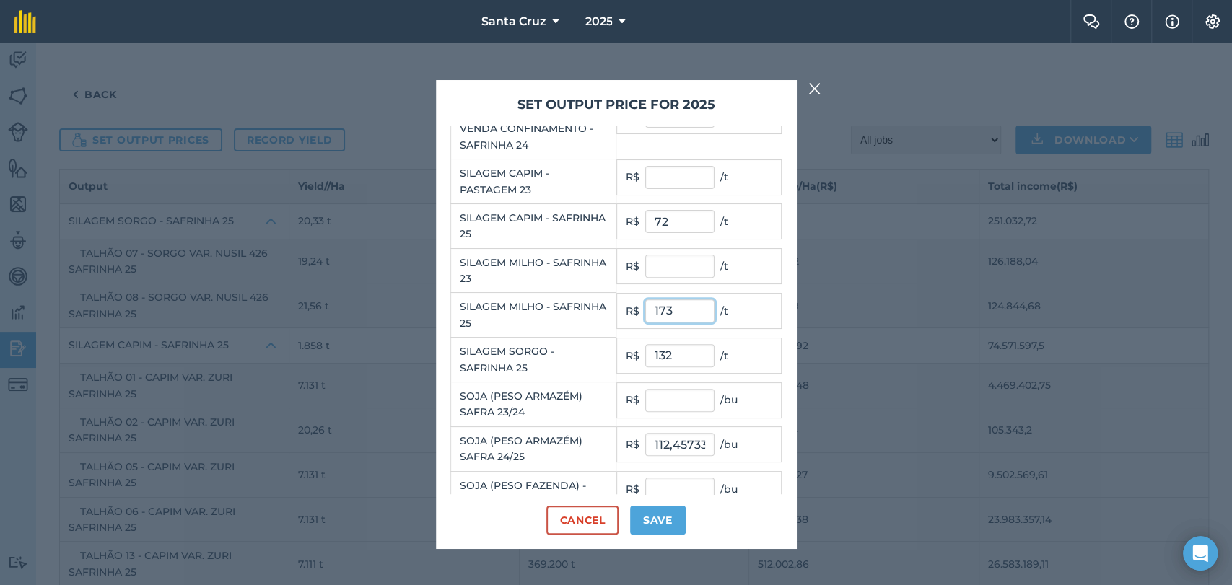
click at [693, 305] on input "173" at bounding box center [679, 311] width 69 height 23
type input "1"
type input "228"
click at [691, 357] on input "132" at bounding box center [679, 355] width 69 height 23
type input "1"
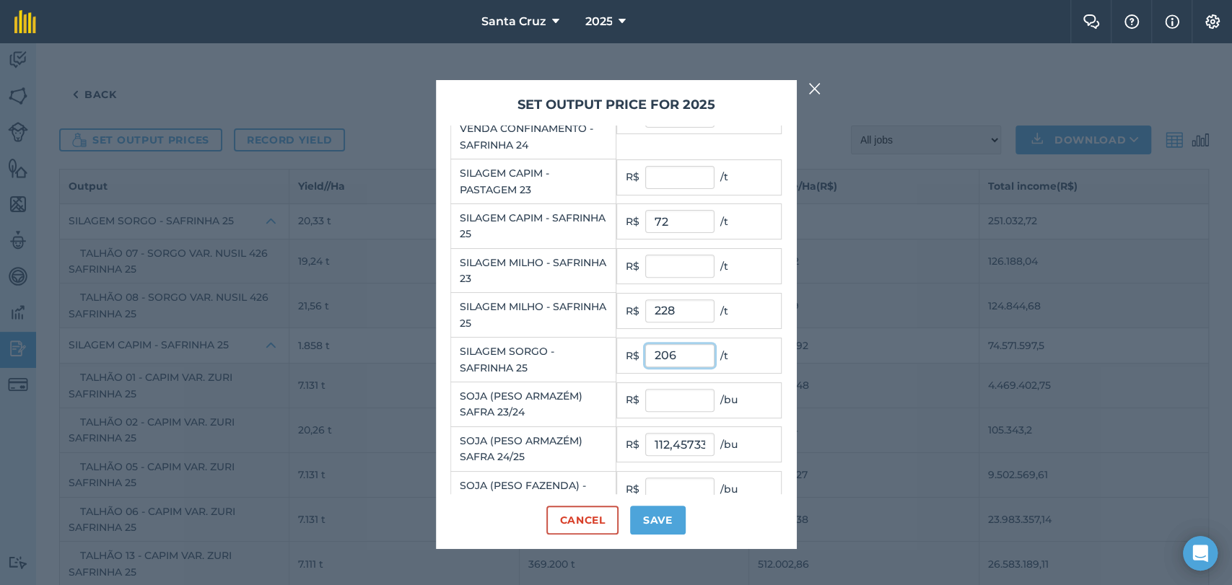
type input "206"
click at [681, 222] on input "72" at bounding box center [679, 221] width 69 height 23
type input "7"
type input "123"
click at [676, 263] on input "text" at bounding box center [679, 266] width 69 height 23
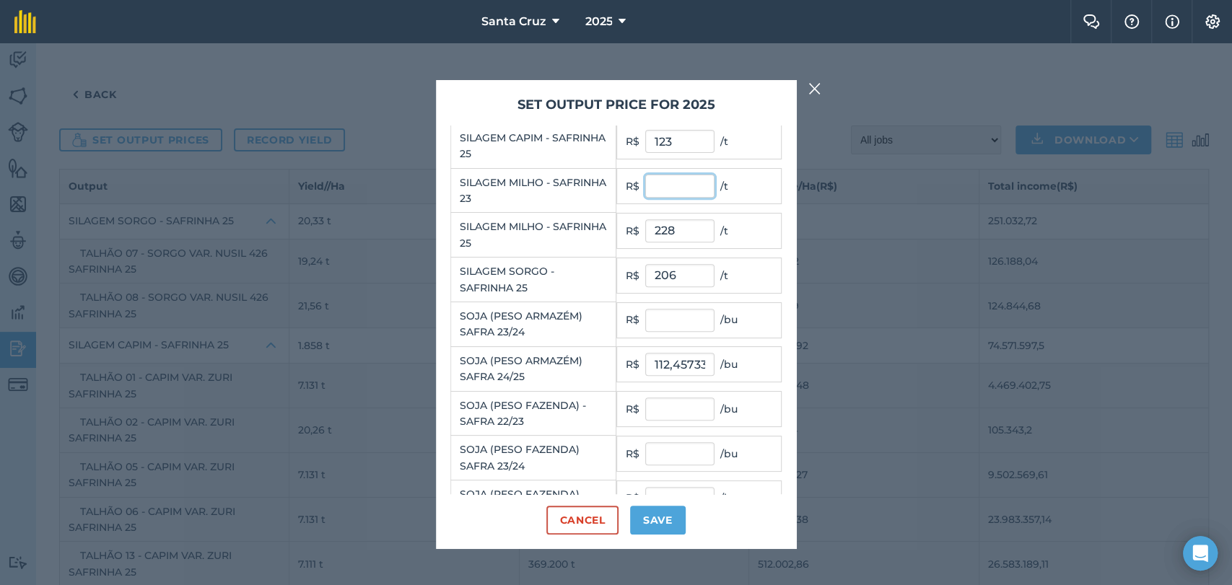
scroll to position [481, 0]
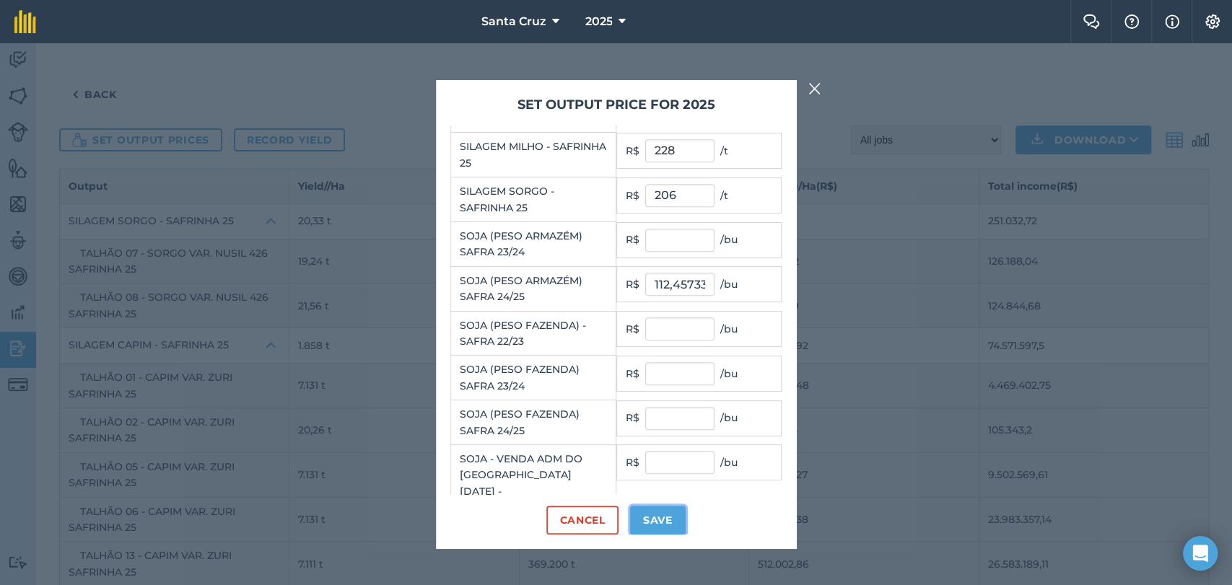
click at [660, 519] on button "Save" at bounding box center [658, 520] width 56 height 29
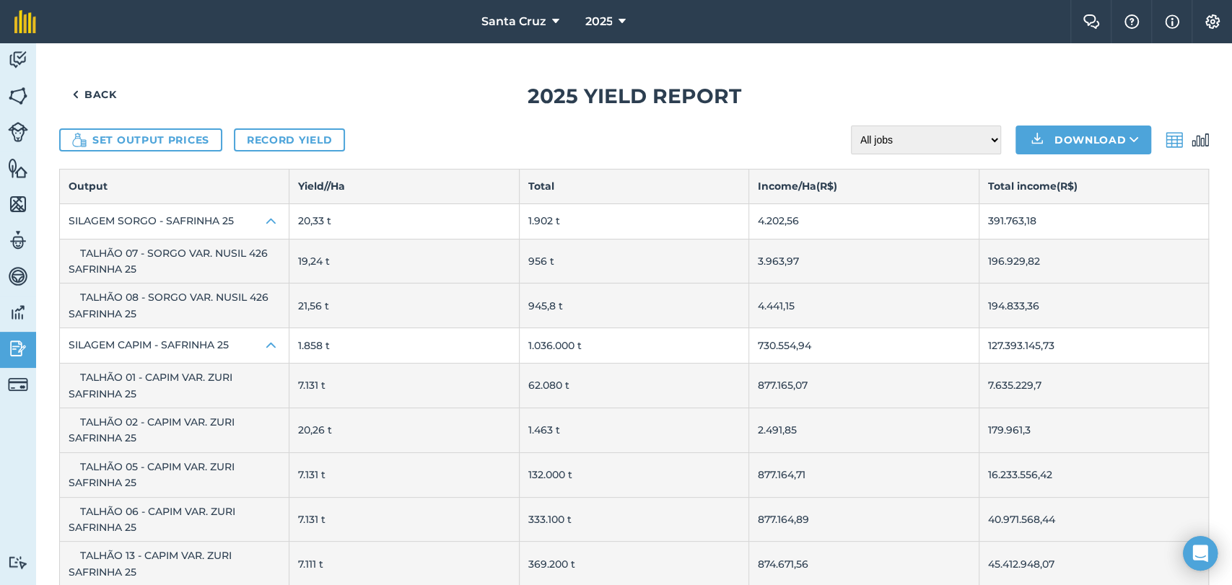
scroll to position [80, 0]
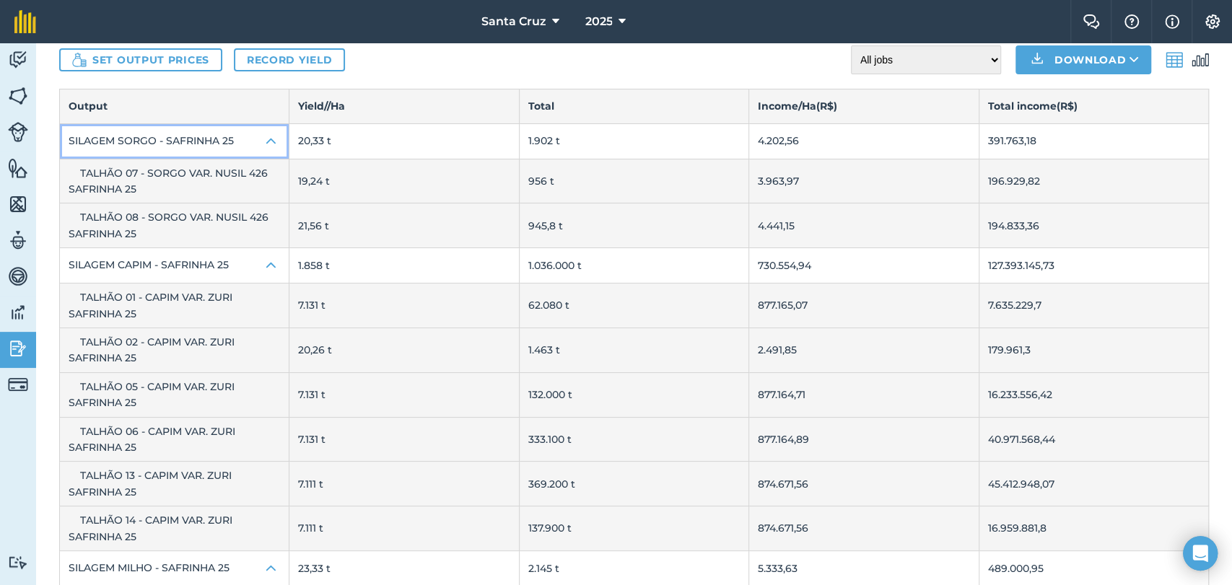
click at [220, 146] on button "SILAGEM SORGO - SAFRINHA 25" at bounding box center [174, 141] width 229 height 35
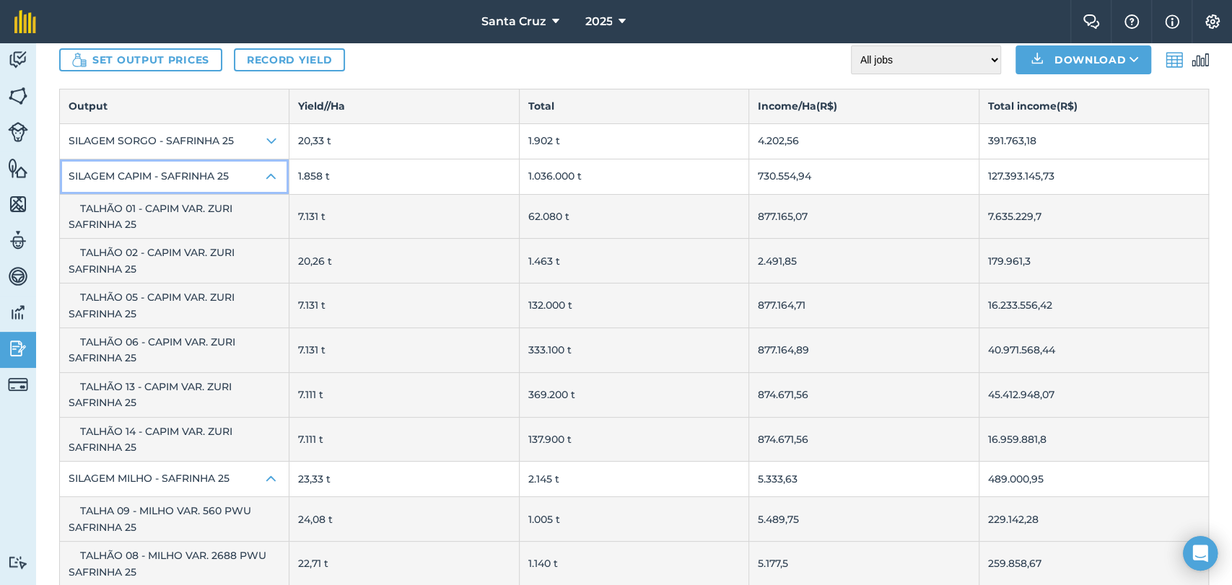
click at [197, 176] on button "SILAGEM CAPIM - SAFRINHA 25" at bounding box center [174, 177] width 229 height 35
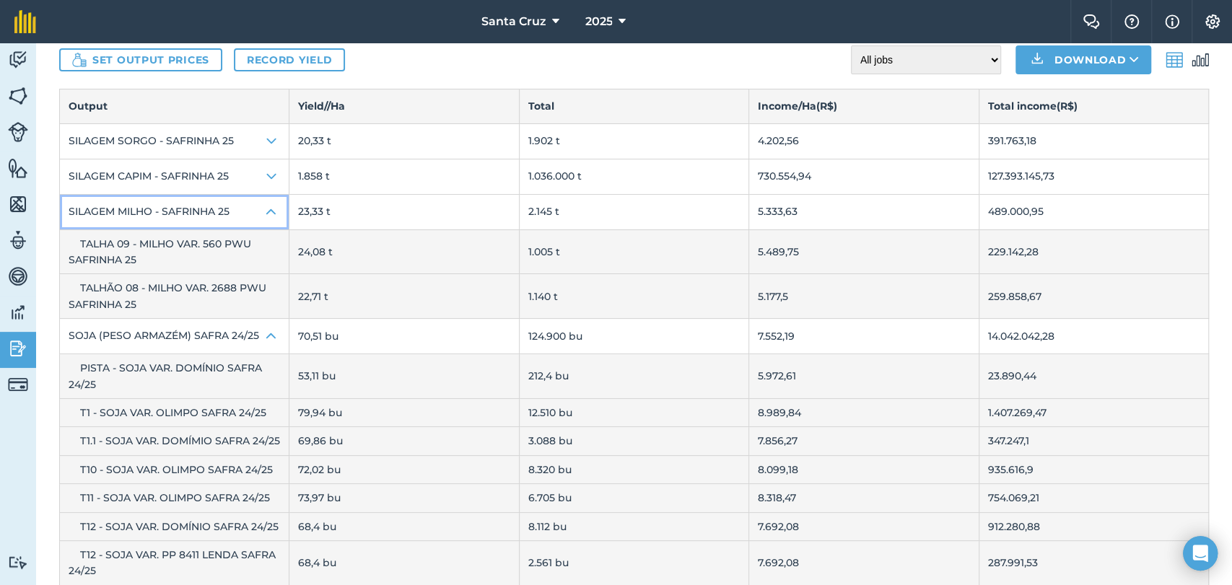
click at [205, 209] on button "SILAGEM MILHO - SAFRINHA 25" at bounding box center [174, 212] width 229 height 35
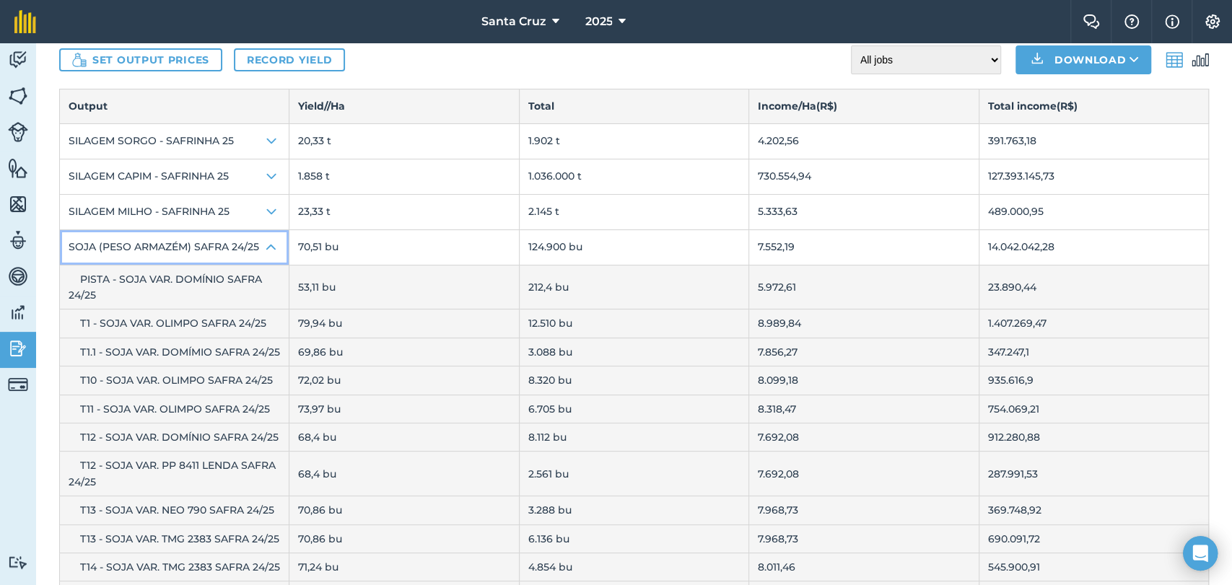
click at [193, 248] on button "SOJA (PESO ARMAZÉM) SAFRA 24/25" at bounding box center [174, 247] width 229 height 35
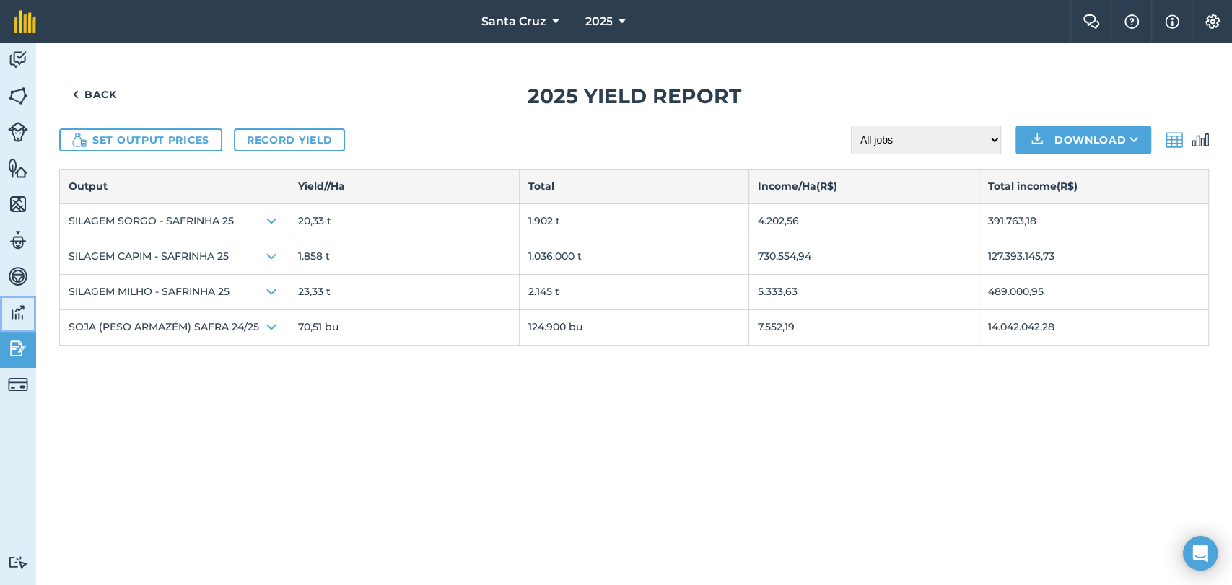
click at [22, 307] on img at bounding box center [18, 313] width 20 height 22
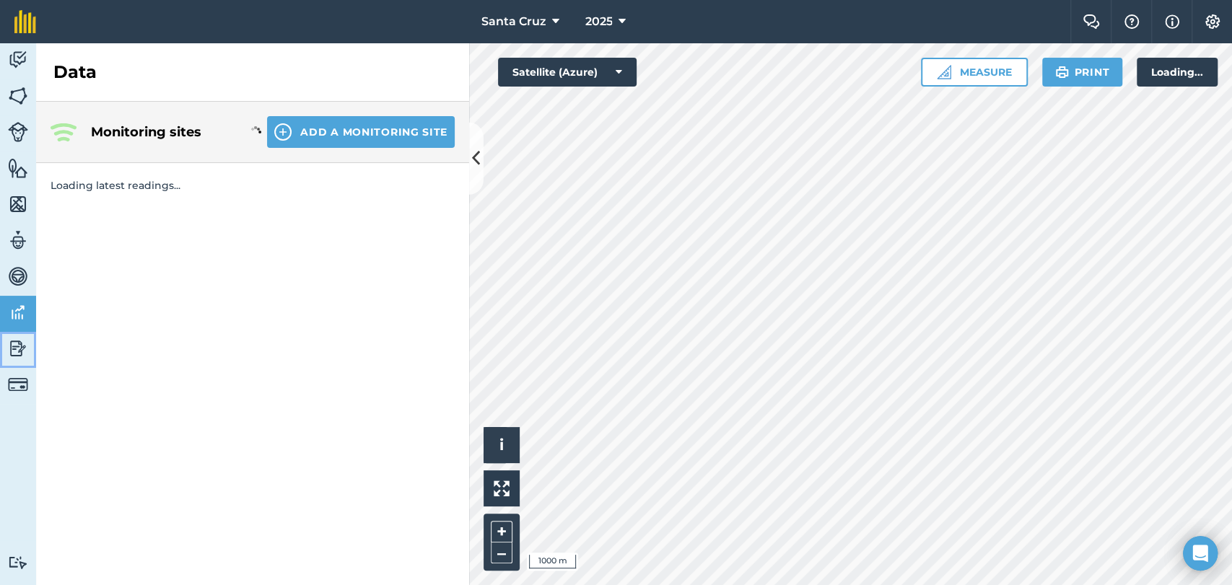
click at [0, 347] on link "Reporting" at bounding box center [18, 350] width 36 height 36
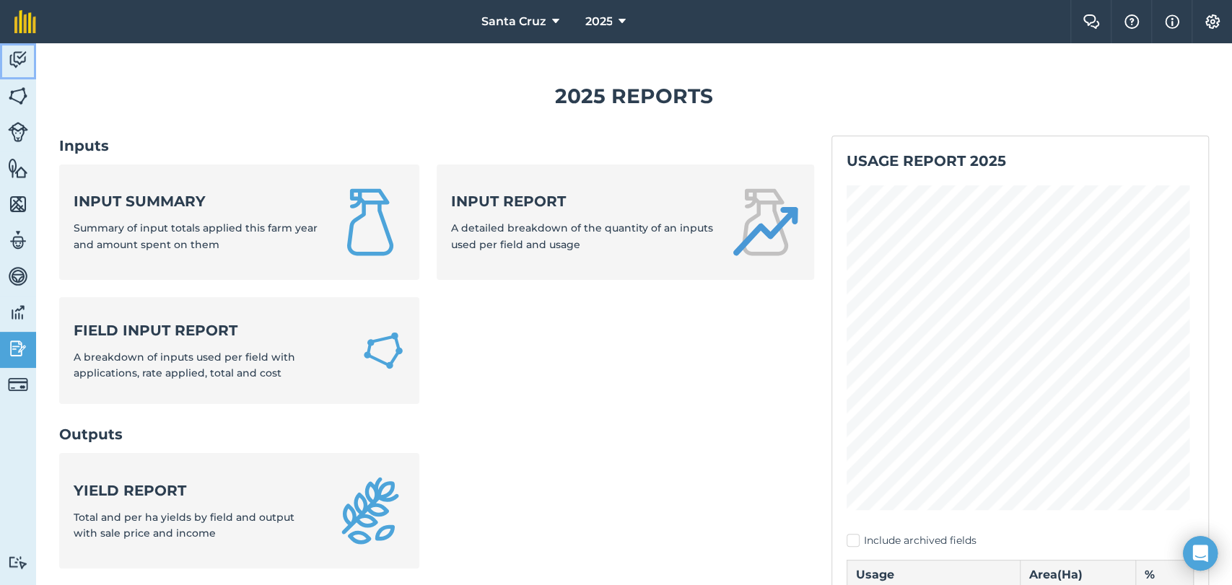
click at [1, 60] on link "Activity" at bounding box center [18, 61] width 36 height 36
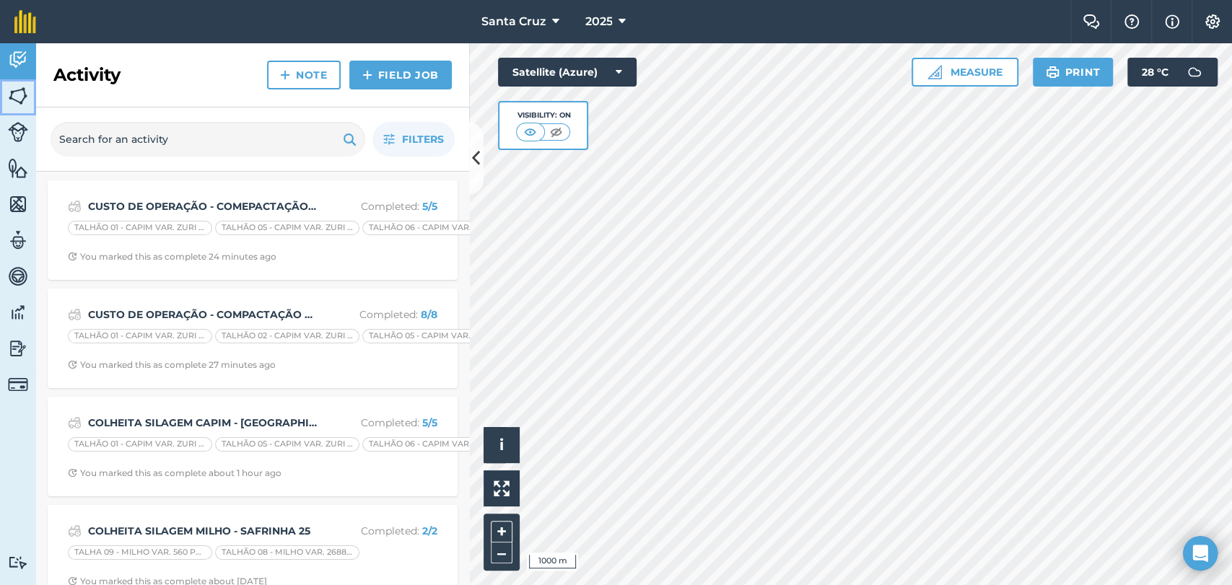
click at [14, 98] on img at bounding box center [18, 96] width 20 height 22
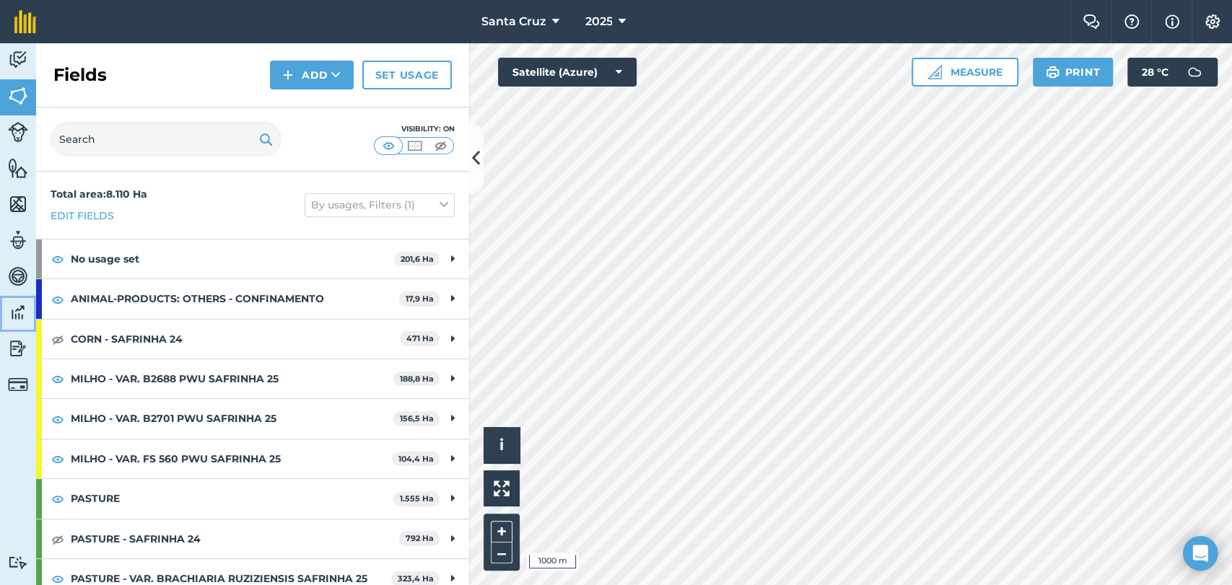
click at [14, 313] on img at bounding box center [18, 313] width 20 height 22
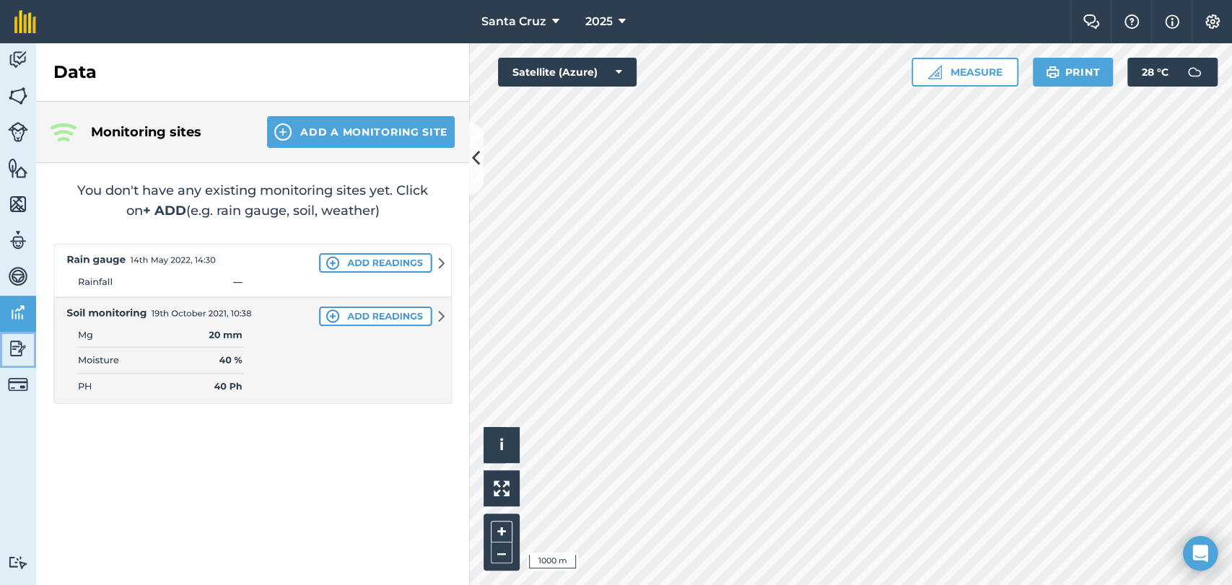
click at [18, 347] on img at bounding box center [18, 349] width 20 height 22
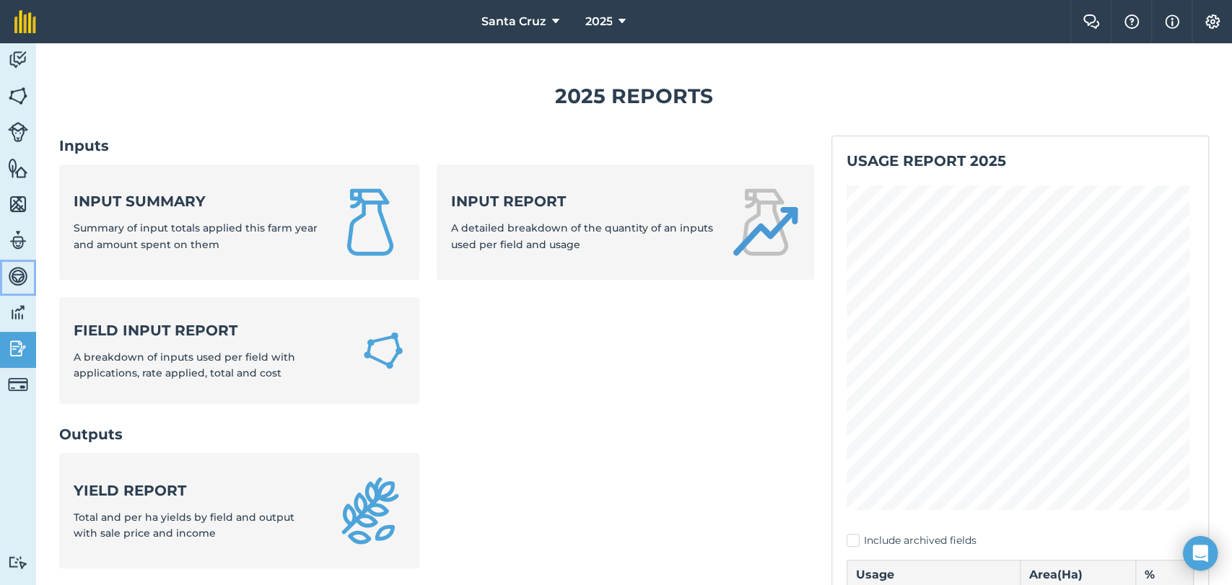
click at [9, 274] on img at bounding box center [18, 277] width 20 height 22
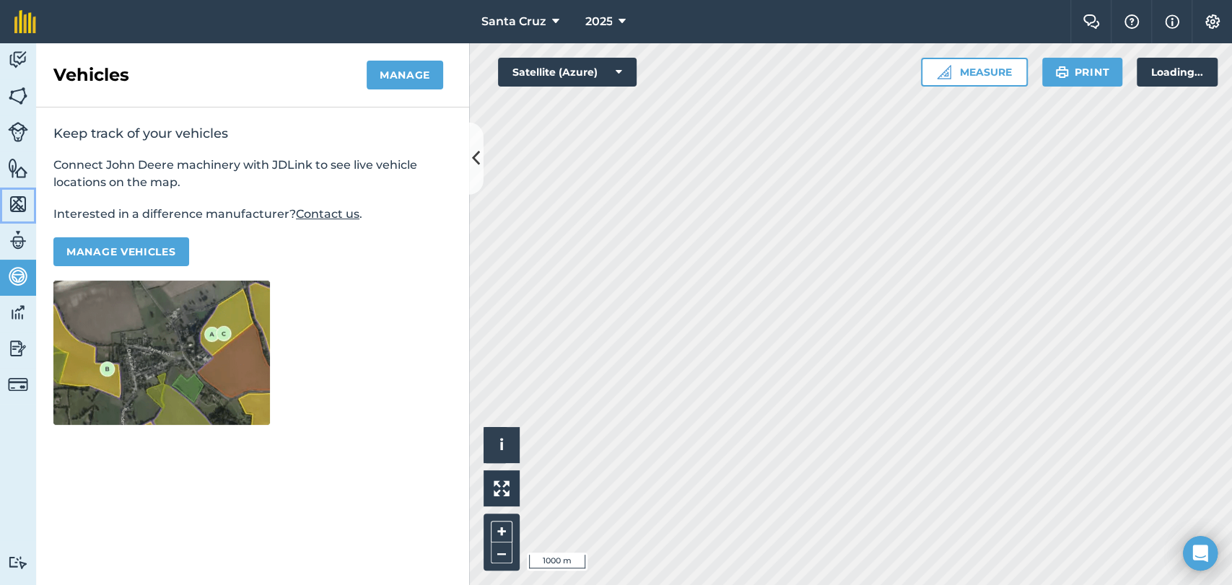
click at [4, 201] on link "Maps" at bounding box center [18, 206] width 36 height 36
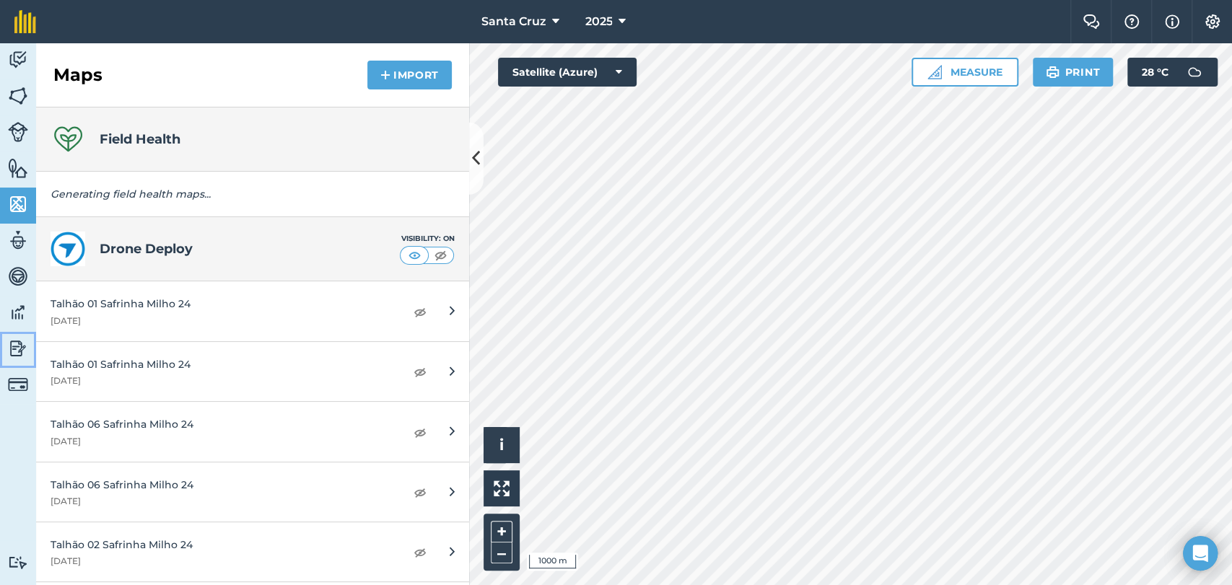
click at [8, 352] on img at bounding box center [18, 349] width 20 height 22
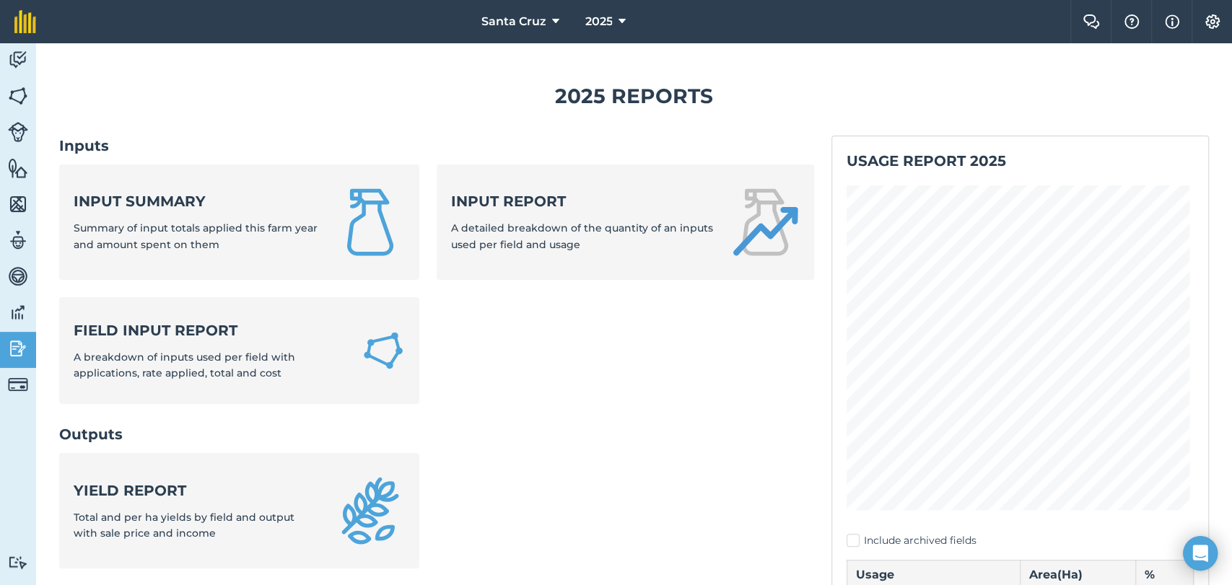
scroll to position [80, 0]
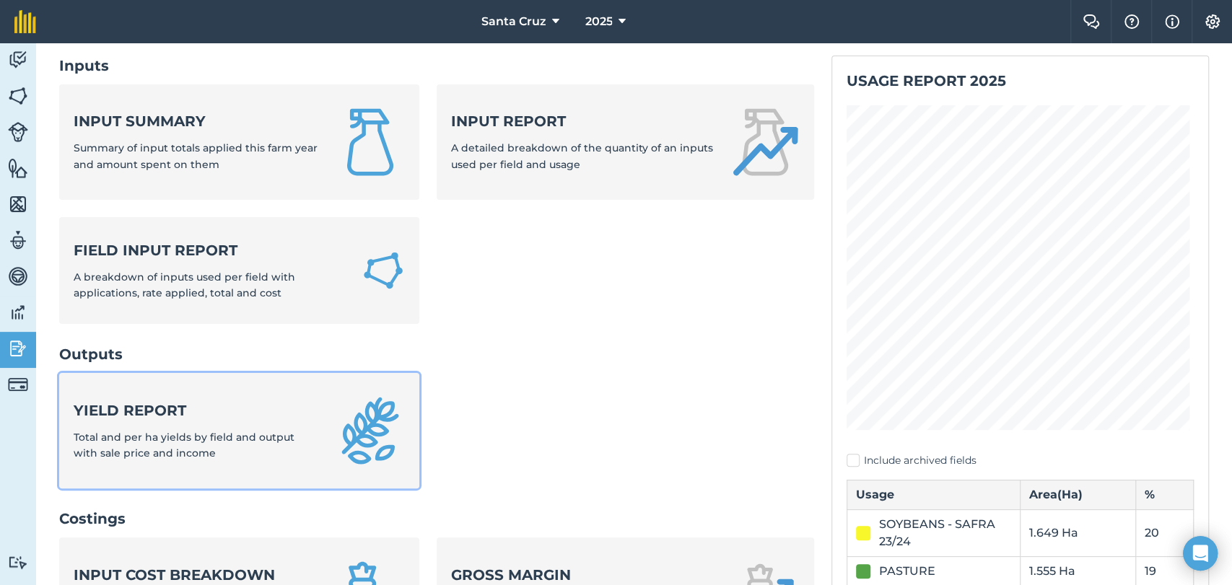
click at [191, 417] on strong "Yield report" at bounding box center [196, 411] width 245 height 20
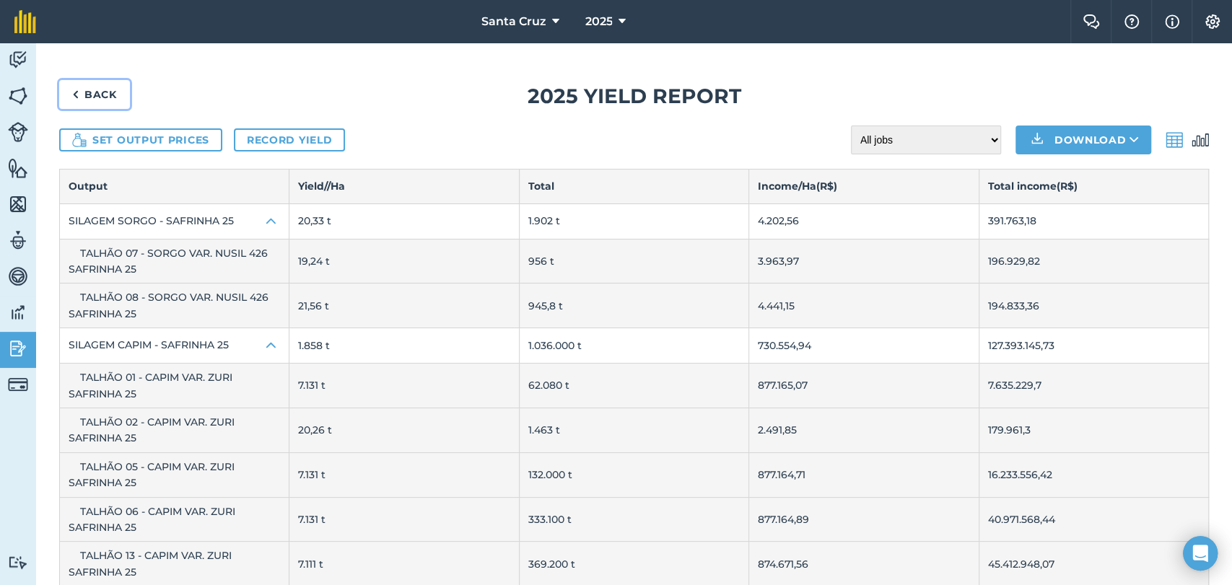
click at [91, 82] on link "Back" at bounding box center [94, 94] width 71 height 29
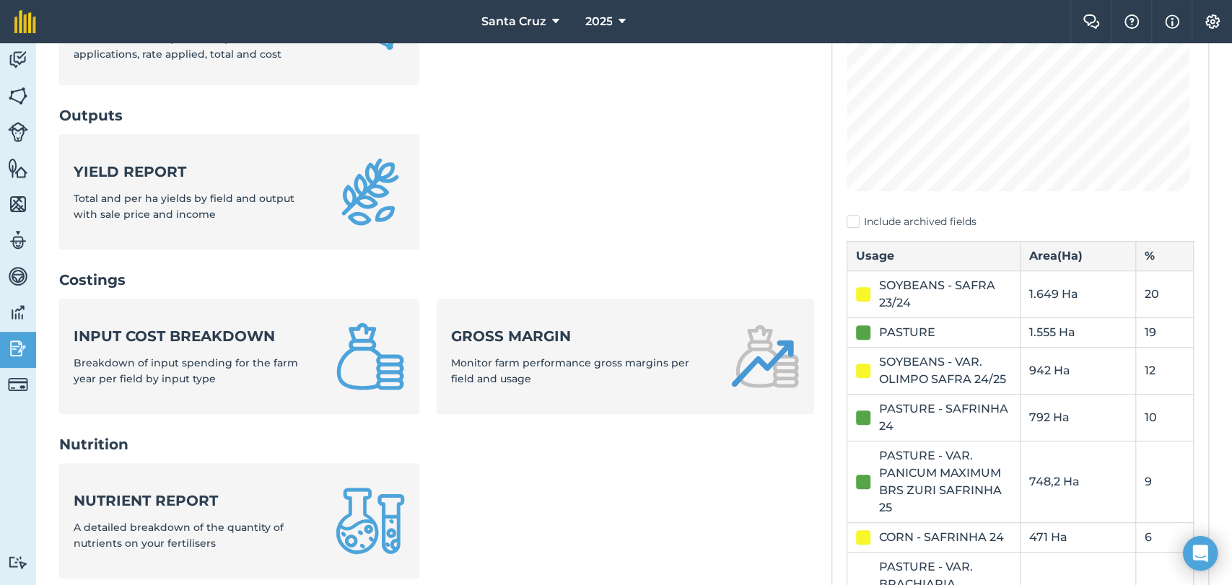
scroll to position [320, 0]
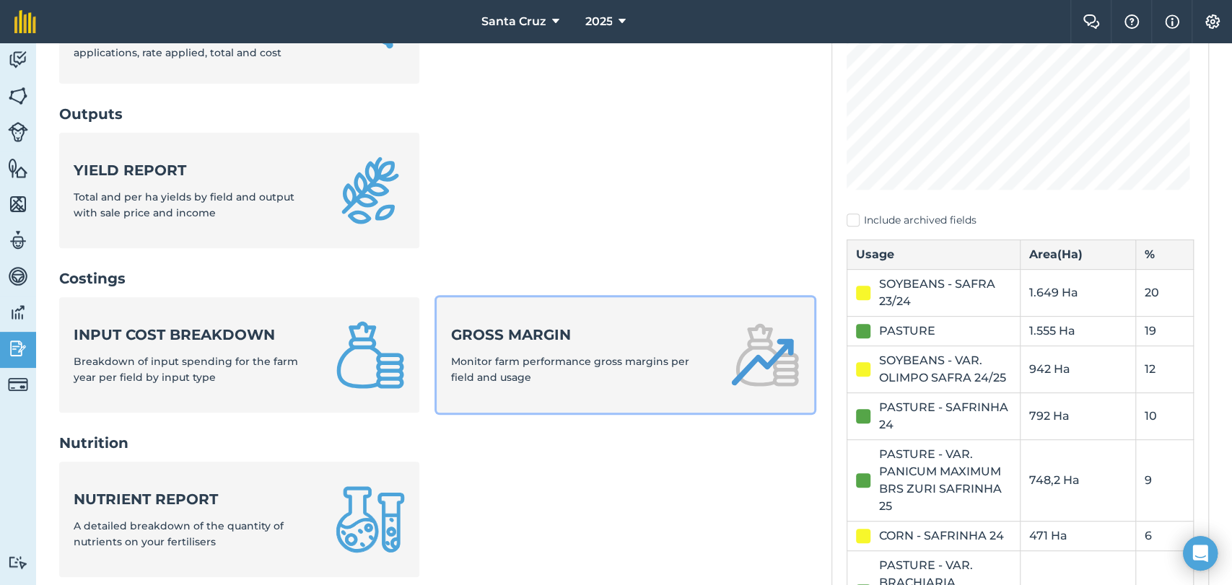
click at [593, 355] on span "Monitor farm performance gross margins per field and usage" at bounding box center [570, 369] width 238 height 29
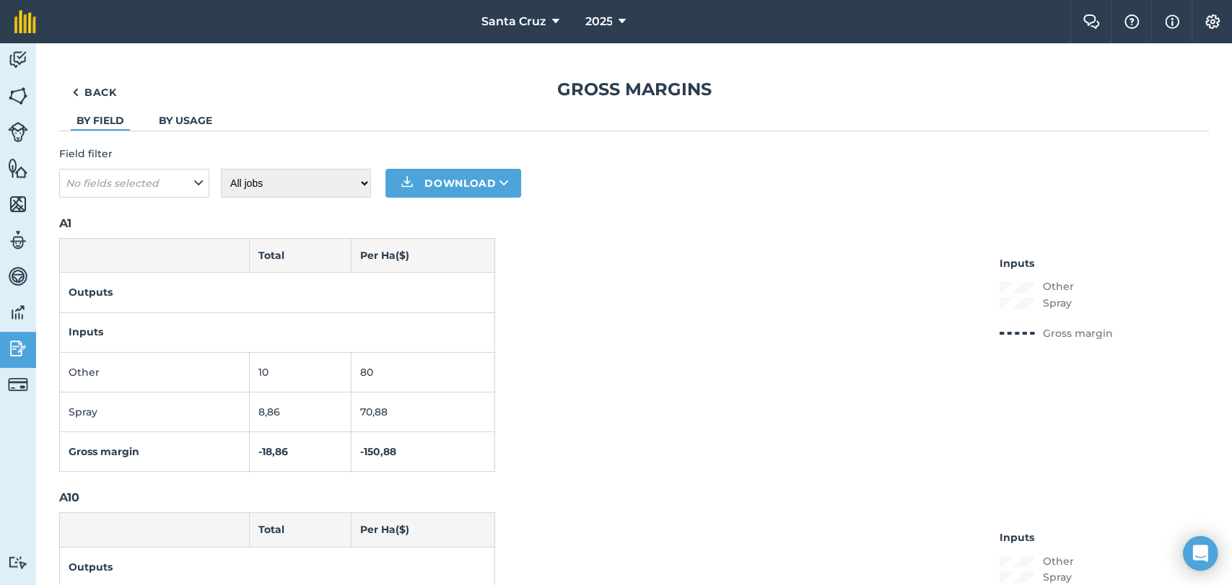
click at [149, 180] on em "No fields selected" at bounding box center [112, 183] width 93 height 13
click at [159, 184] on button "No fields selected" at bounding box center [134, 183] width 150 height 29
click at [176, 185] on button "No fields selected" at bounding box center [134, 183] width 150 height 29
click at [188, 180] on button "No fields selected" at bounding box center [134, 183] width 150 height 29
click at [20, 61] on img at bounding box center [18, 60] width 20 height 22
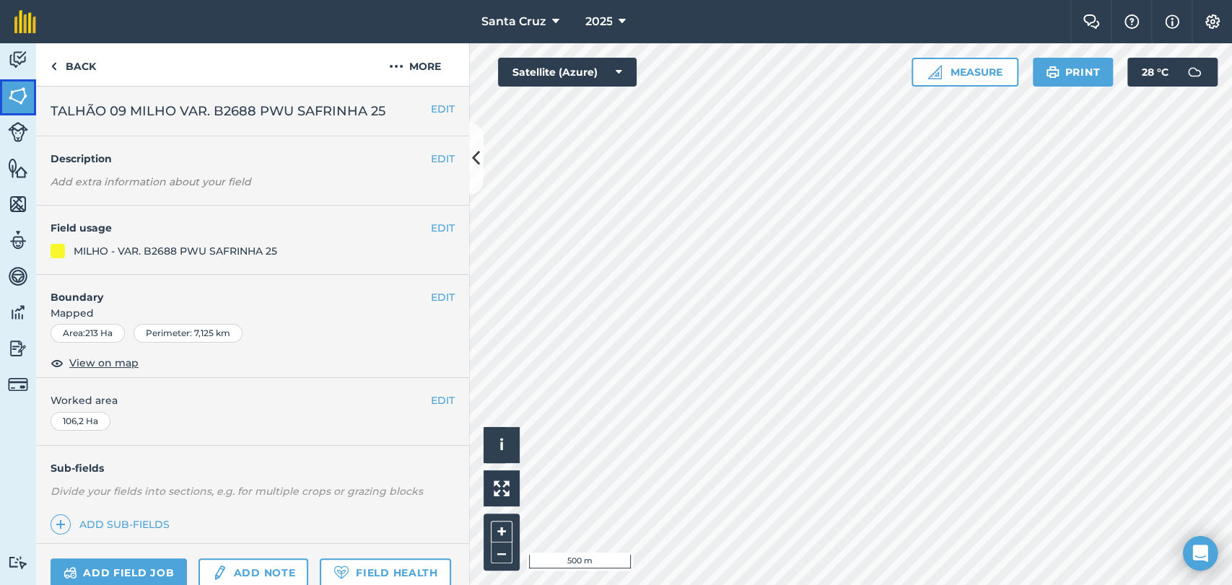
click at [26, 92] on img at bounding box center [18, 96] width 20 height 22
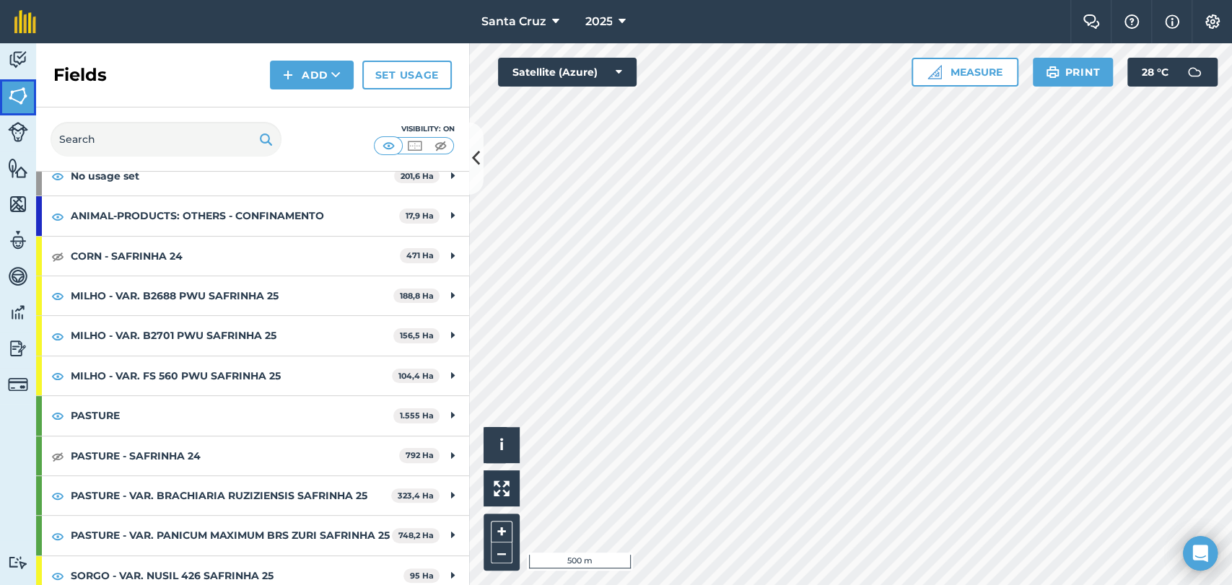
scroll to position [160, 0]
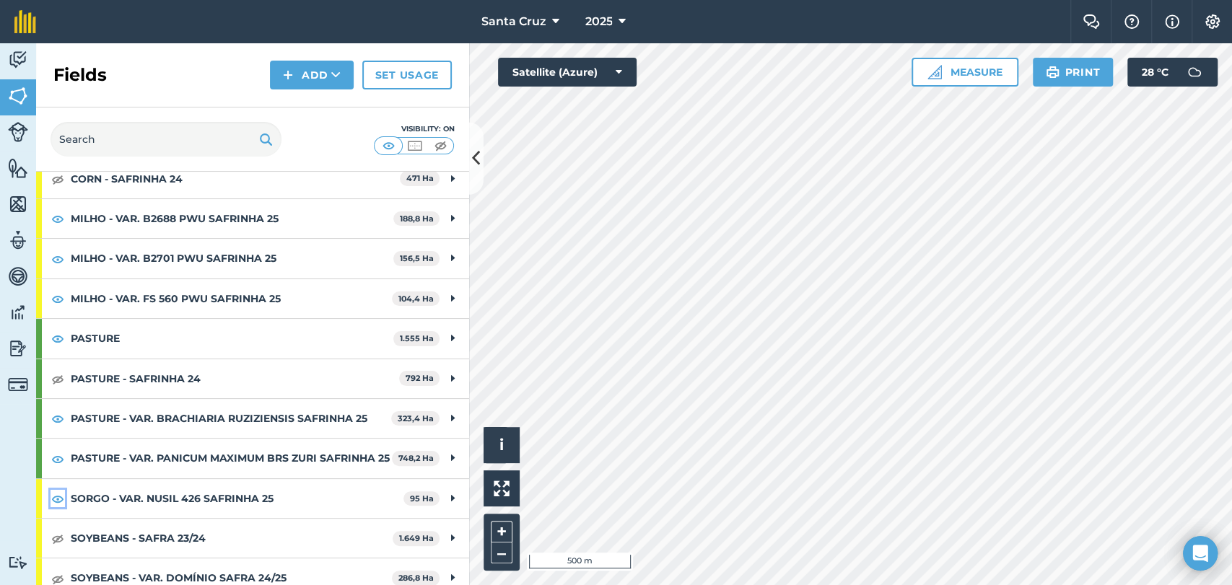
click at [58, 507] on img at bounding box center [57, 498] width 13 height 17
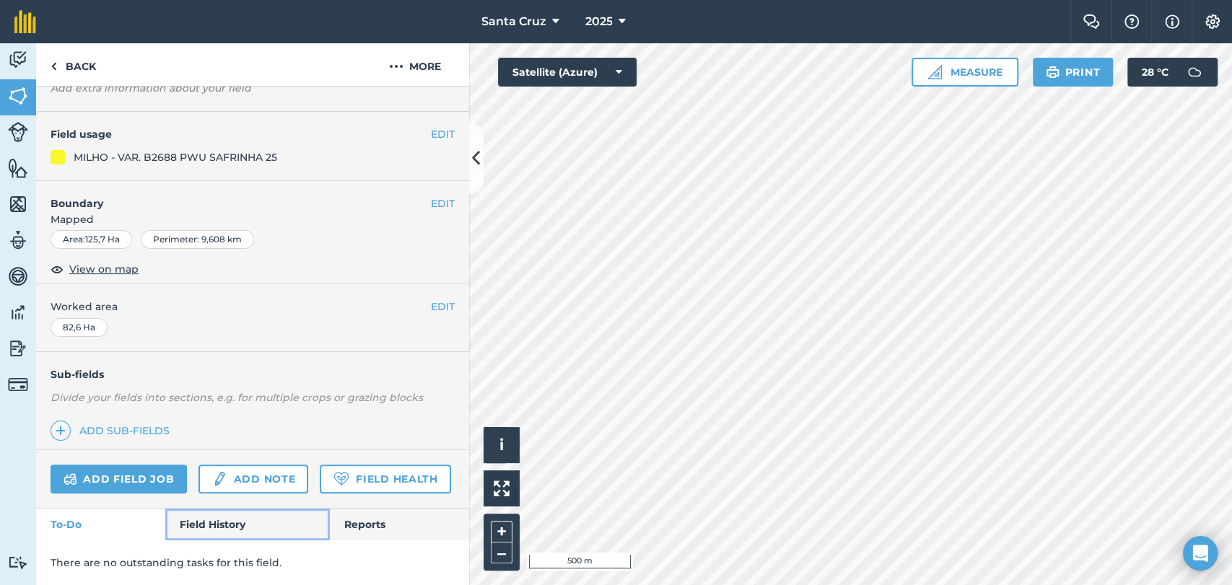
click at [165, 537] on link "Field History" at bounding box center [247, 525] width 164 height 32
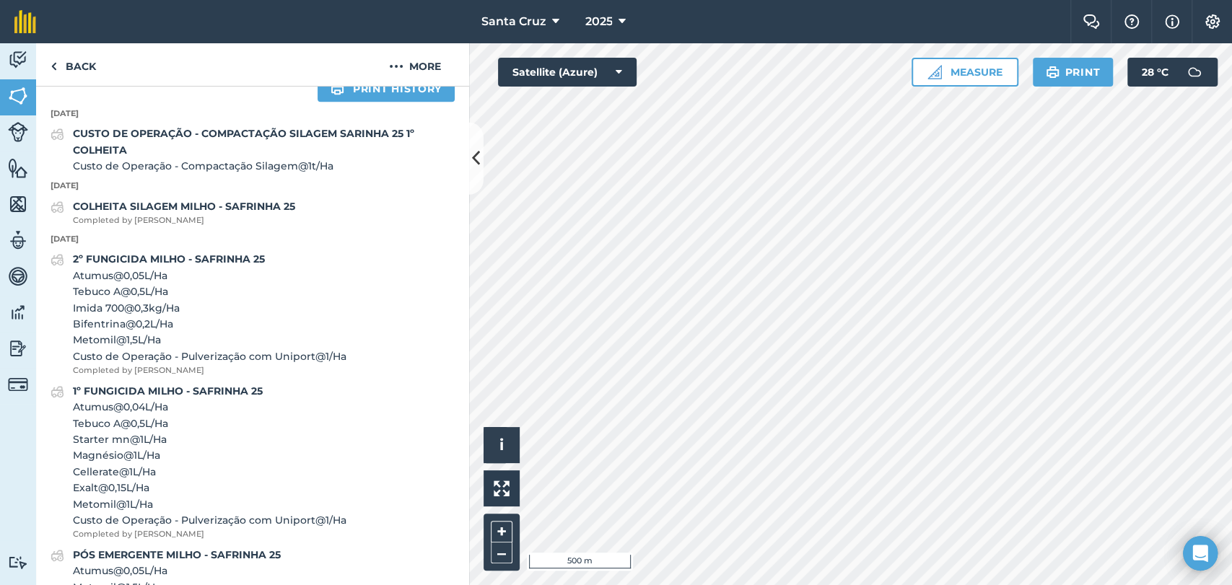
scroll to position [546, 0]
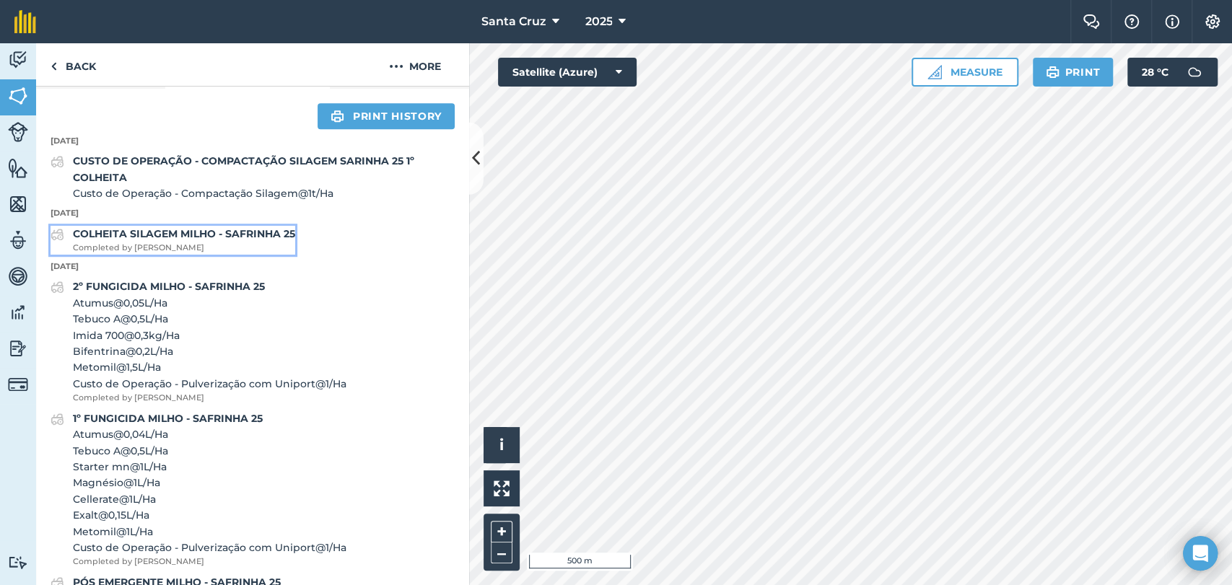
click at [261, 255] on div "COLHEITA SILAGEM MILHO - SAFRINHA 25 Completed by Nicole G" at bounding box center [184, 240] width 222 height 29
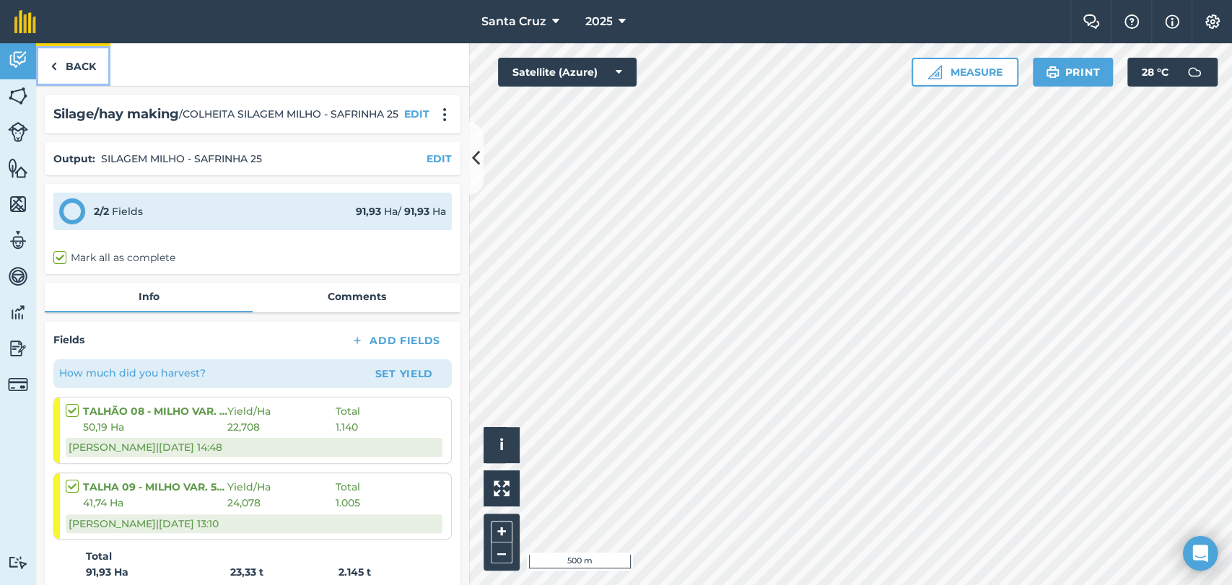
click at [98, 61] on link "Back" at bounding box center [73, 64] width 74 height 43
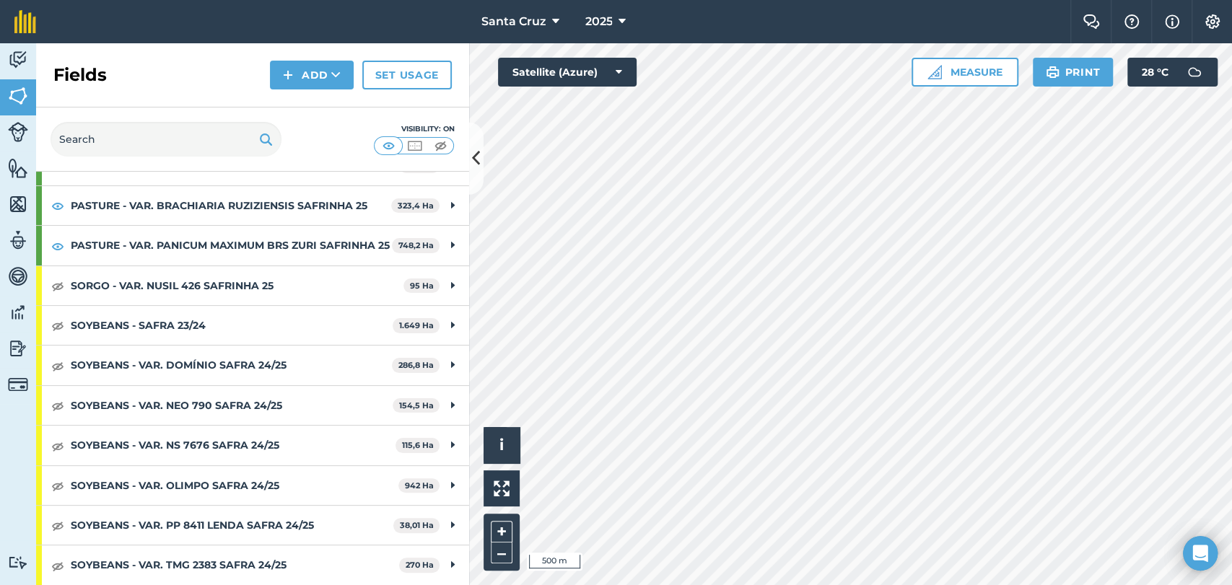
scroll to position [387, 0]
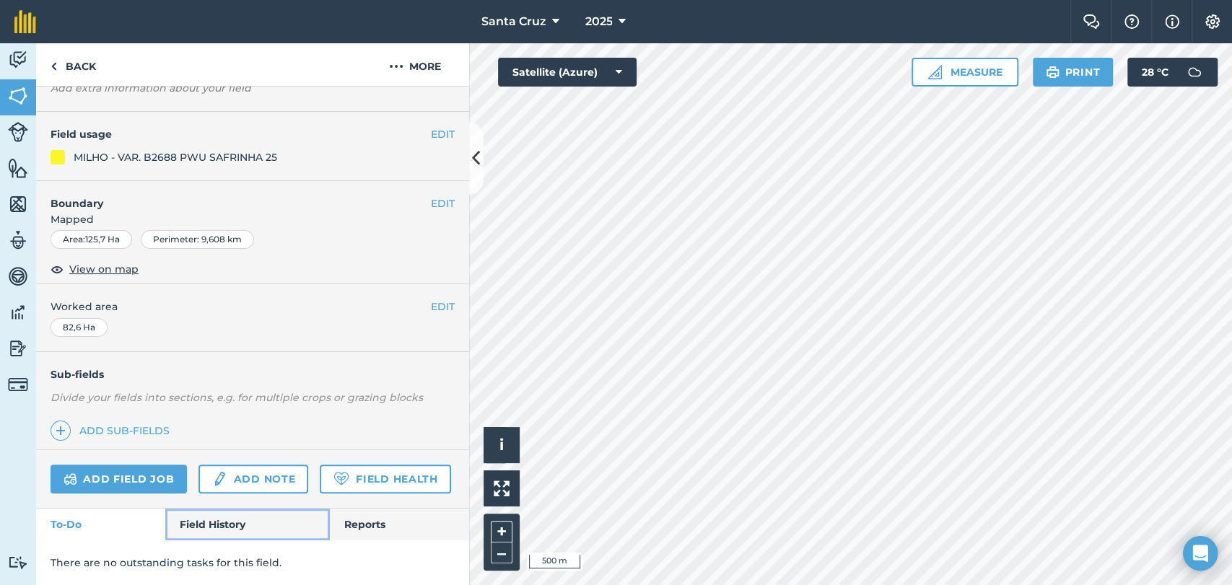
click at [183, 524] on link "Field History" at bounding box center [247, 525] width 164 height 32
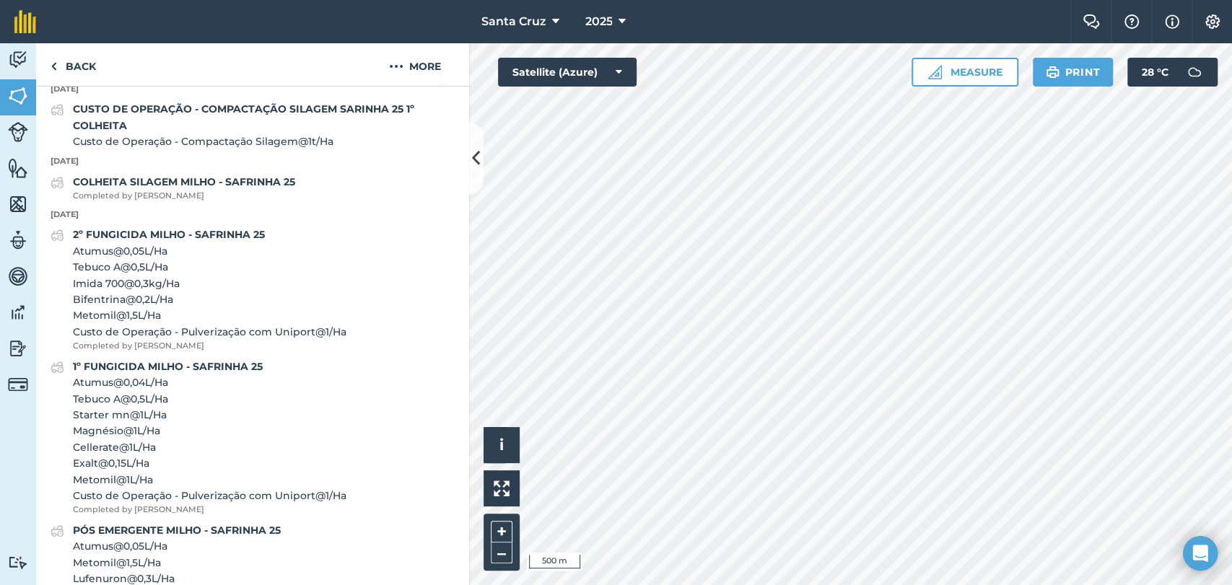
scroll to position [614, 0]
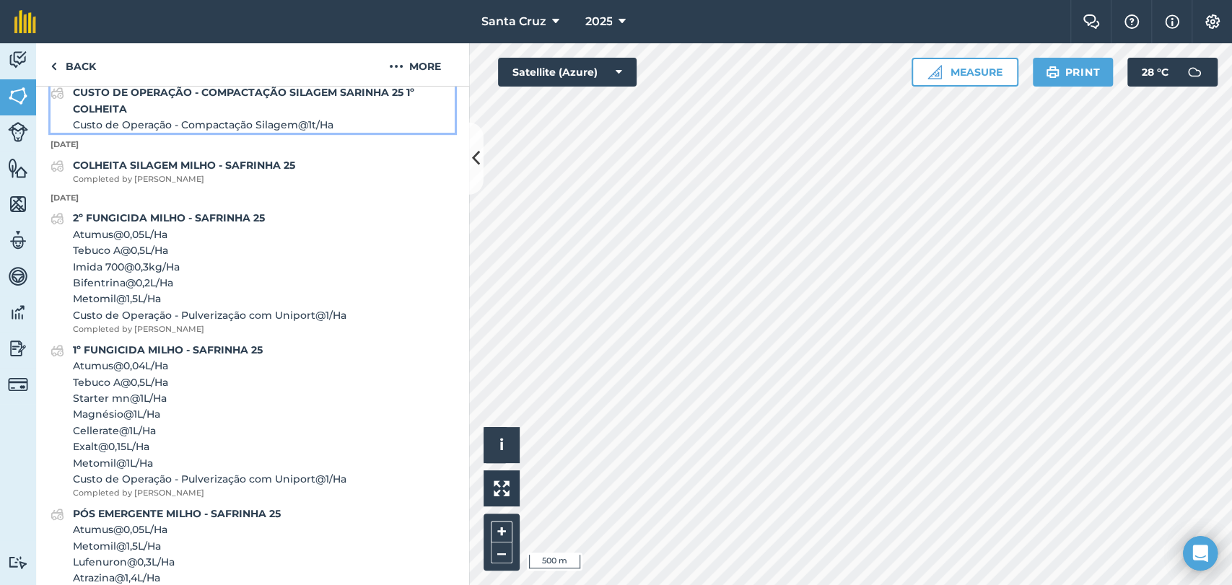
click at [249, 133] on div "CUSTO DE OPERAÇÃO - COMPACTAÇÃO SILAGEM SARINHA 25 1º COLHEITA Custo de Operaçã…" at bounding box center [264, 108] width 382 height 48
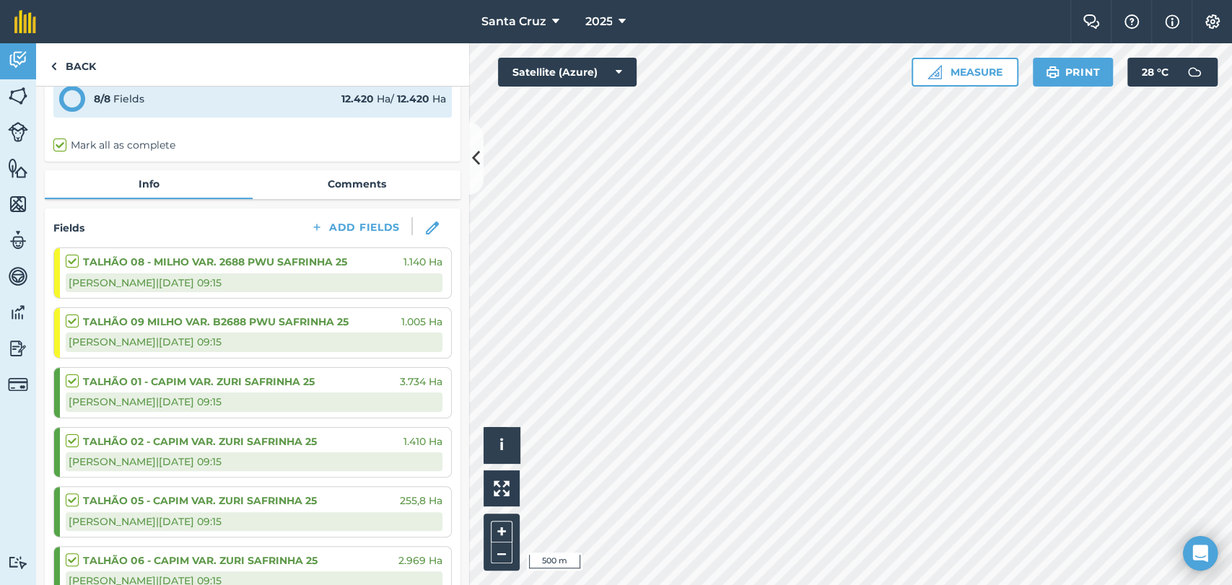
scroll to position [80, 0]
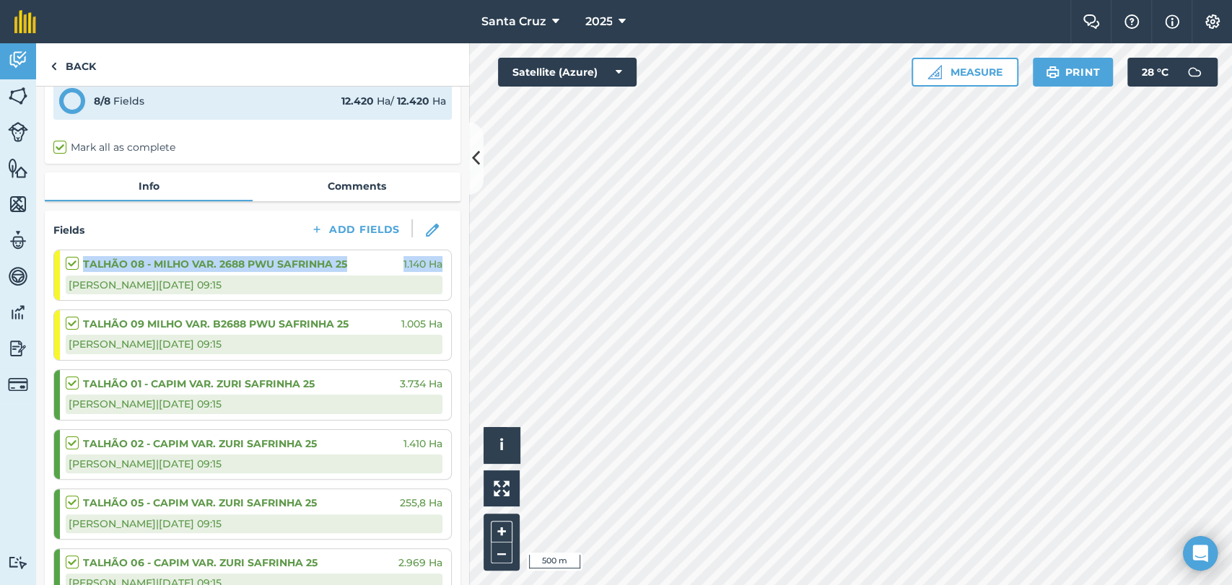
drag, startPoint x: 84, startPoint y: 260, endPoint x: 458, endPoint y: 257, distance: 373.9
click at [458, 257] on div "Other / CUSTO DE OPERAÇÃO - COMPACTAÇÃO SILAGEM SARINHA 25 1º COLHEITA EDIT 8 /…" at bounding box center [252, 336] width 433 height 499
click at [227, 238] on div "Fields Add Fields" at bounding box center [252, 230] width 398 height 22
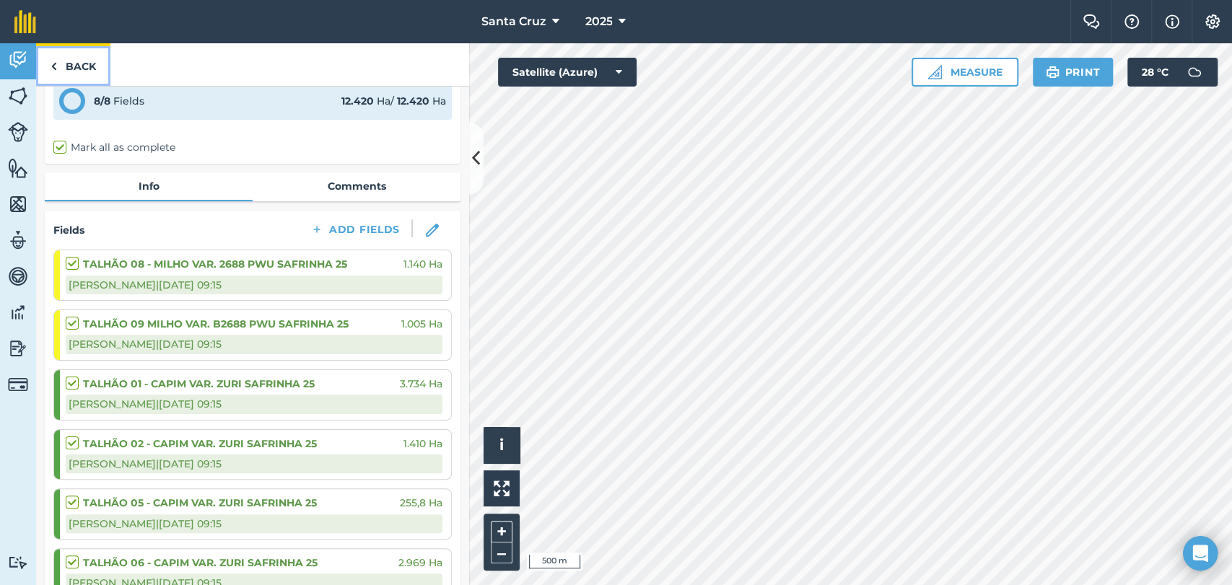
click at [85, 61] on link "Back" at bounding box center [73, 64] width 74 height 43
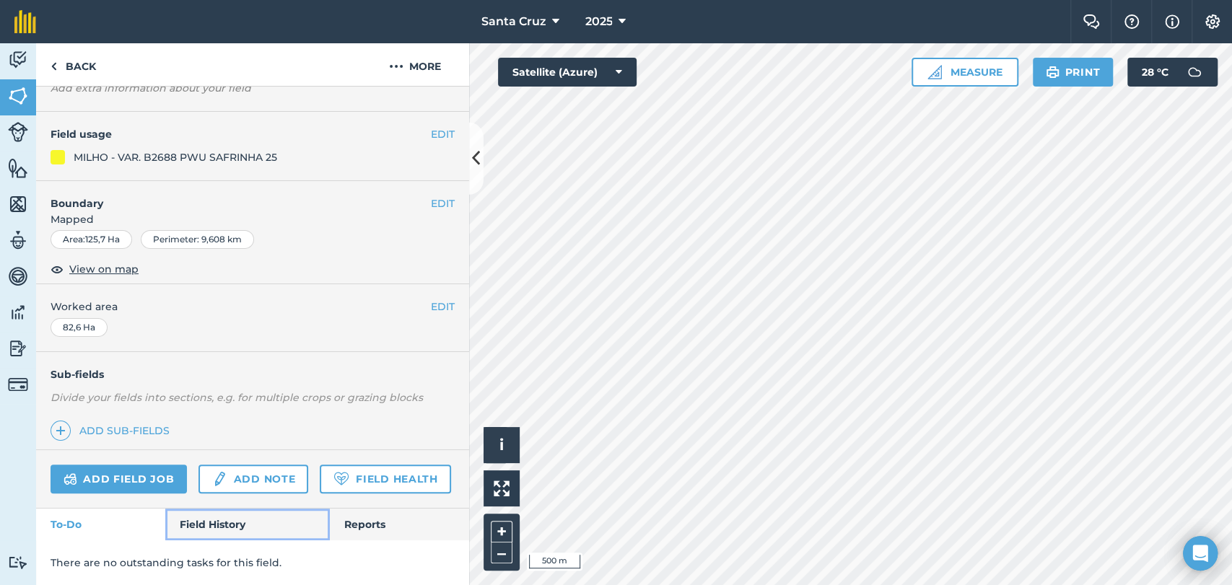
click at [206, 518] on link "Field History" at bounding box center [247, 525] width 164 height 32
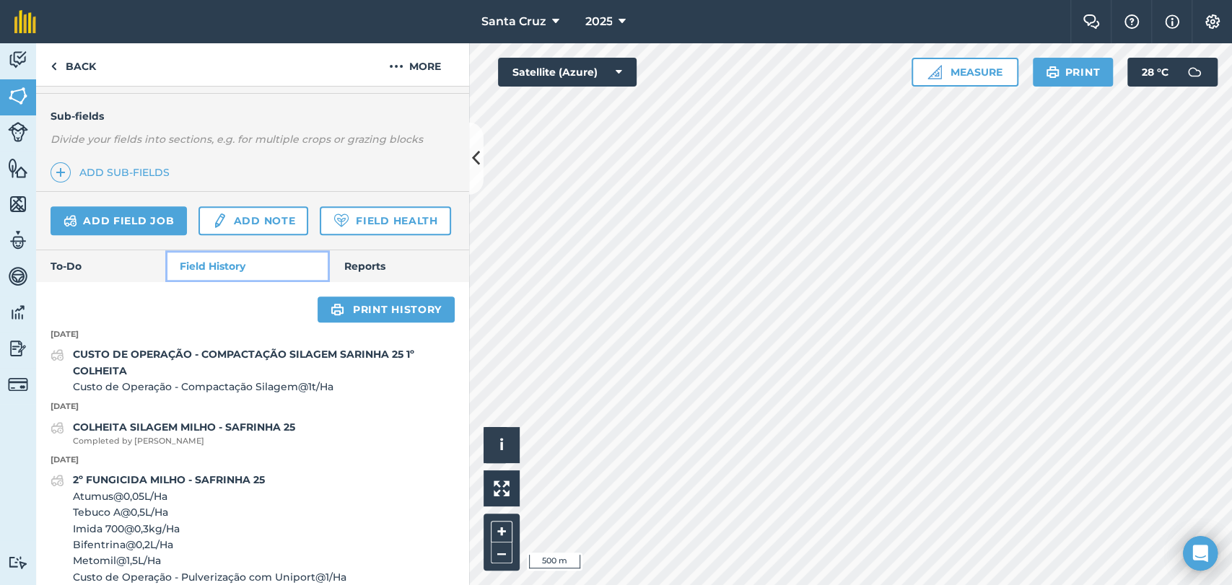
scroll to position [534, 0]
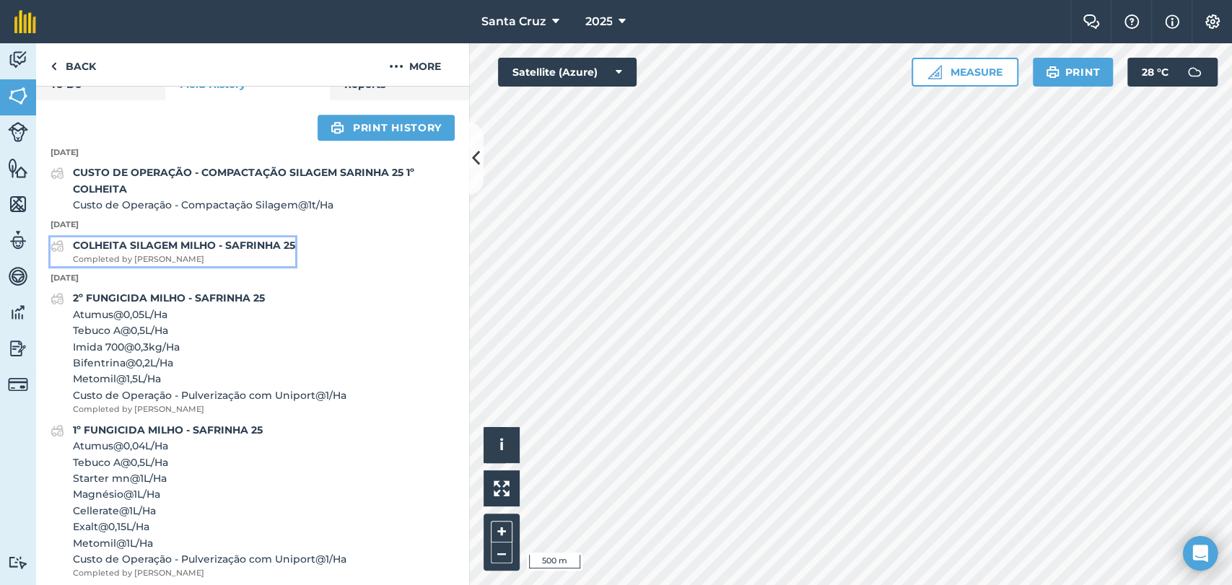
click at [206, 252] on strong "COLHEITA SILAGEM MILHO - SAFRINHA 25" at bounding box center [184, 245] width 222 height 13
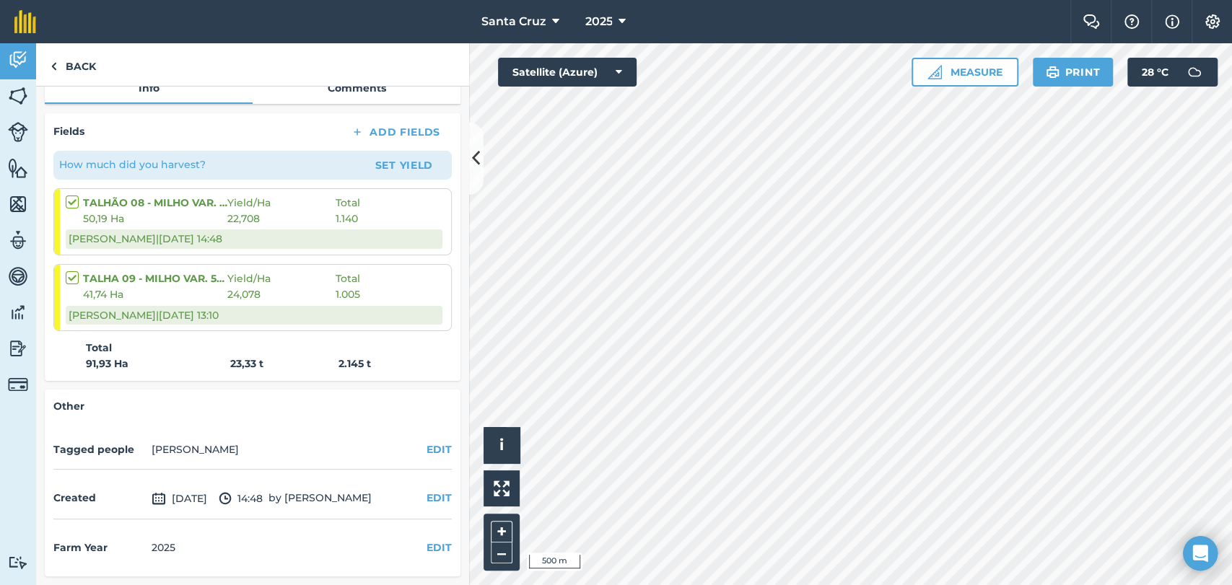
scroll to position [228, 0]
click at [303, 223] on span "22,708" at bounding box center [281, 219] width 108 height 16
drag, startPoint x: 227, startPoint y: 218, endPoint x: 372, endPoint y: 221, distance: 145.8
click at [372, 221] on div "50,19 Ha 22,708 1.140" at bounding box center [254, 219] width 377 height 16
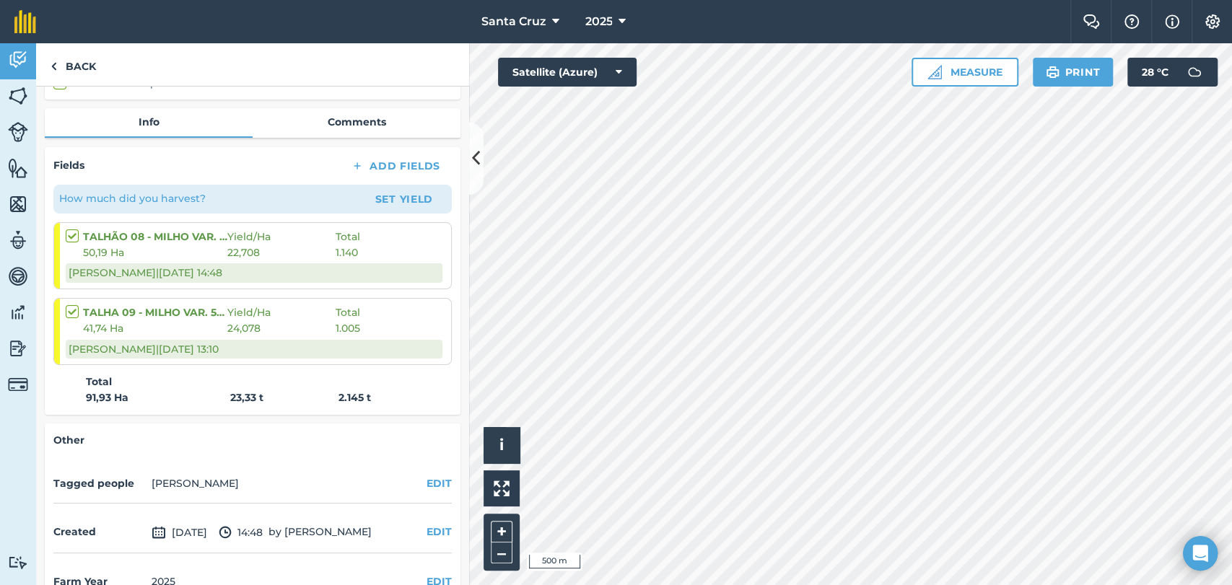
scroll to position [148, 0]
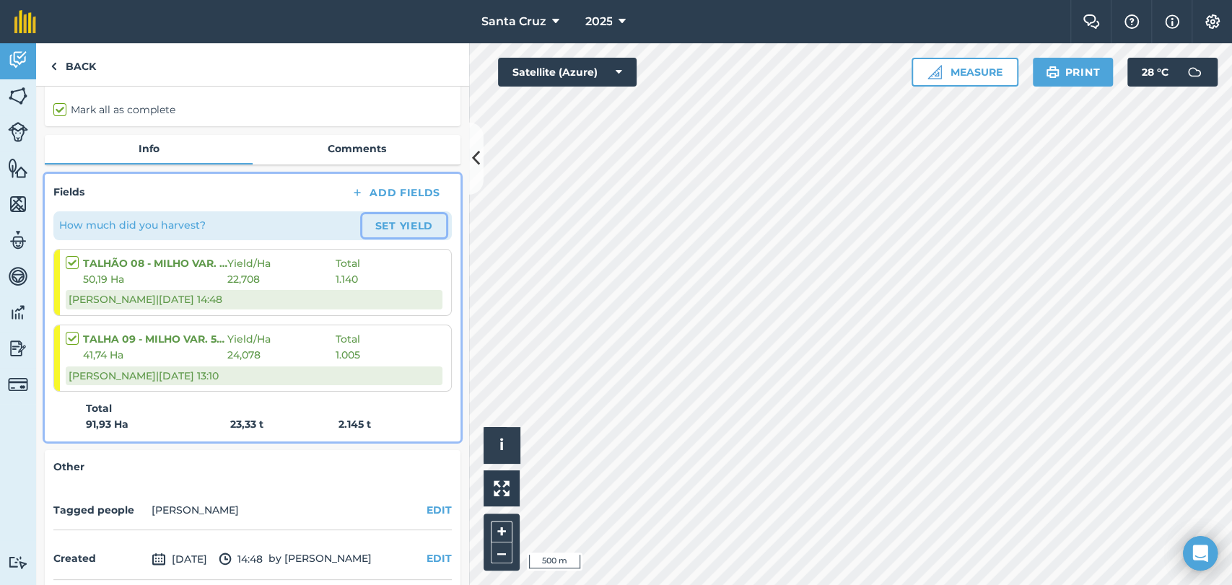
click at [401, 237] on button "Set Yield" at bounding box center [404, 225] width 84 height 23
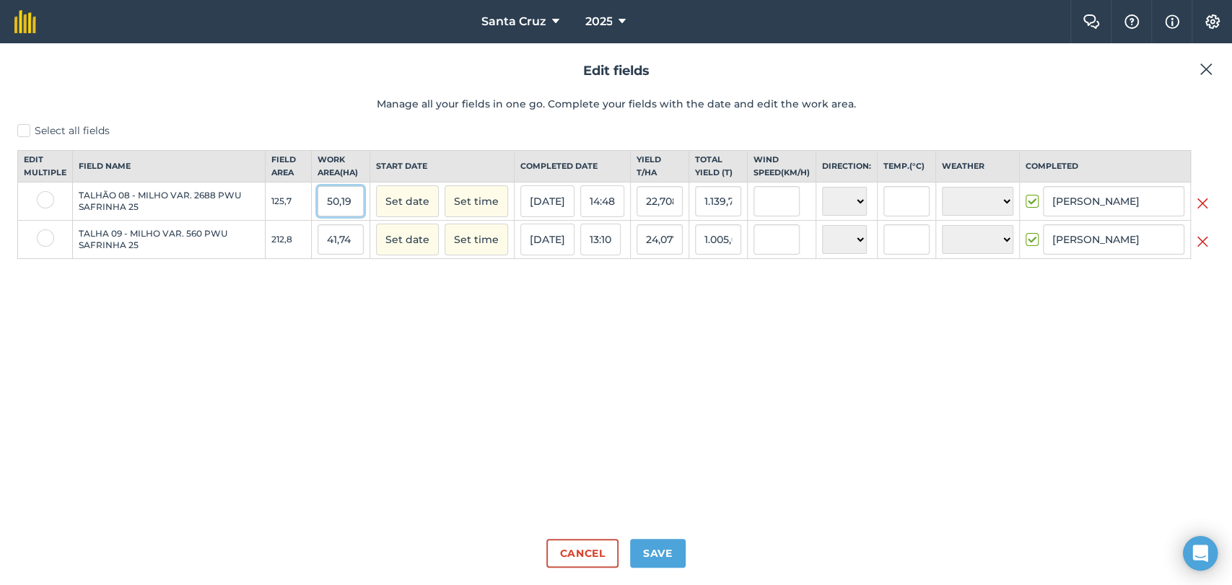
click at [324, 214] on input "50,19" at bounding box center [341, 201] width 46 height 30
click at [704, 213] on input "1.139,731" at bounding box center [718, 201] width 46 height 30
drag, startPoint x: 645, startPoint y: 212, endPoint x: 708, endPoint y: 215, distance: 62.9
click at [691, 217] on tr "TALHÃO 08 - MILHO VAR. 2688 PWU SAFRINHA 25 125,7 50,19 Set date Set time 20/08…" at bounding box center [616, 202] width 1197 height 38
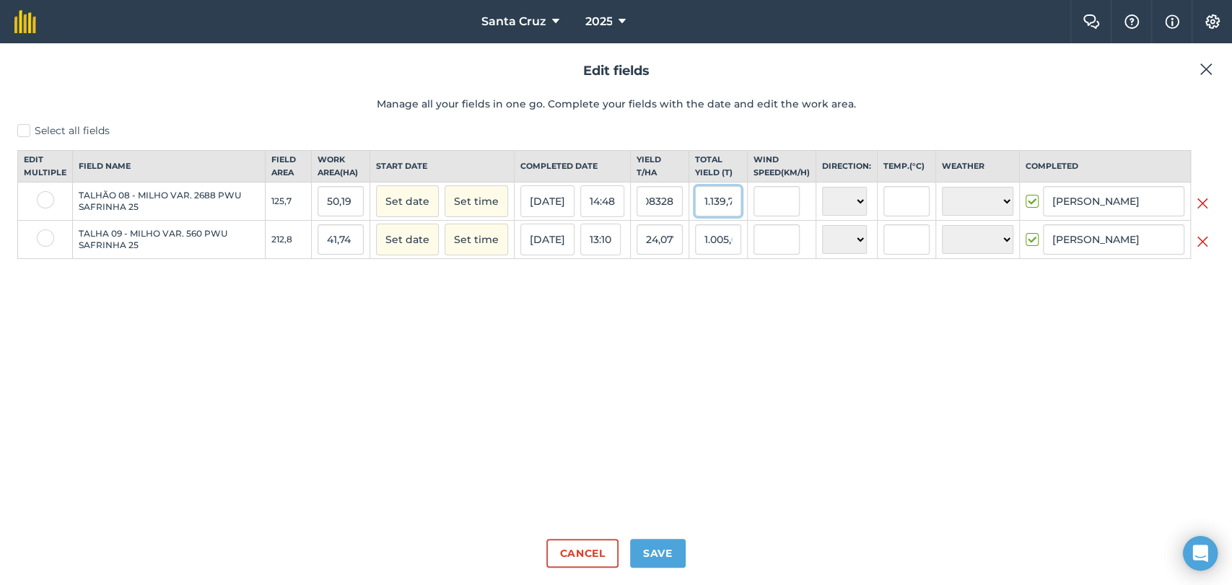
scroll to position [0, 0]
click at [712, 215] on input "1.139,731" at bounding box center [718, 201] width 46 height 30
drag, startPoint x: 702, startPoint y: 214, endPoint x: 777, endPoint y: 221, distance: 75.3
click at [777, 221] on tr "TALHÃO 08 - MILHO VAR. 2688 PWU SAFRINHA 25 125,7 50,19 Set date Set time 20/08…" at bounding box center [616, 202] width 1197 height 38
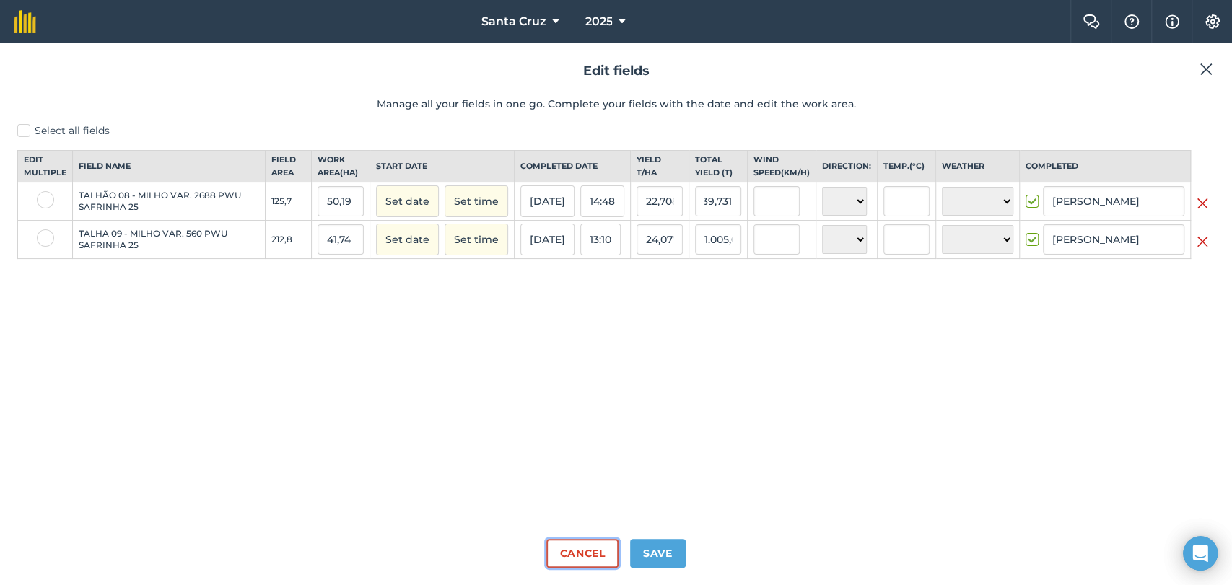
click at [590, 551] on button "Cancel" at bounding box center [581, 553] width 71 height 29
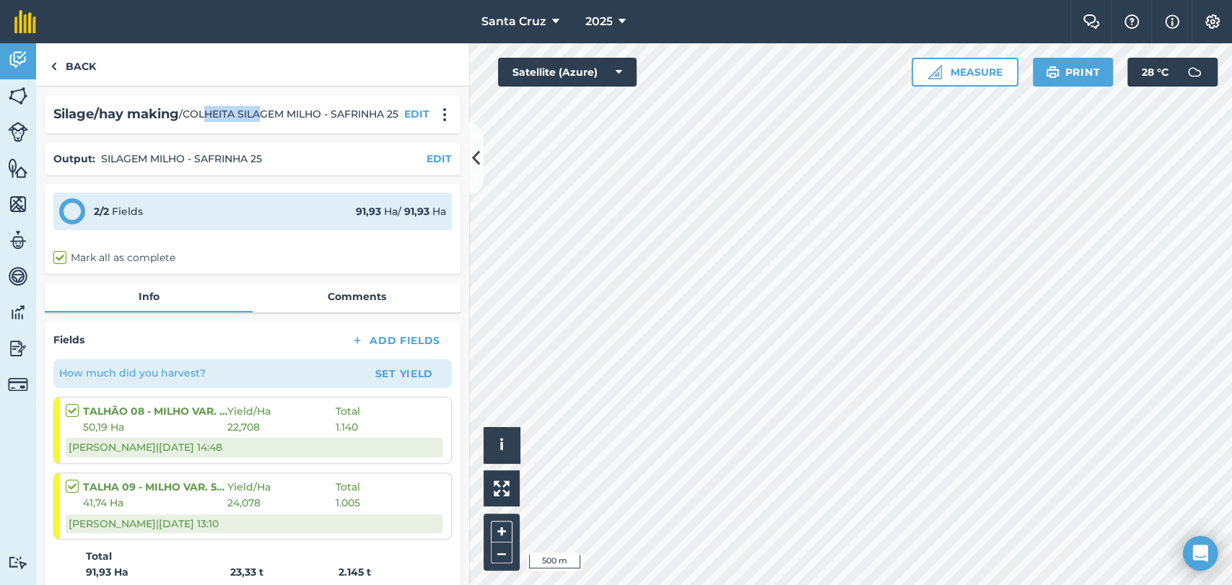
drag, startPoint x: 211, startPoint y: 114, endPoint x: 261, endPoint y: 116, distance: 49.8
click at [261, 116] on span "/ COLHEITA SILAGEM MILHO - SAFRINHA 25" at bounding box center [288, 114] width 219 height 16
click at [190, 115] on span "/ COLHEITA SILAGEM MILHO - SAFRINHA 25" at bounding box center [288, 114] width 219 height 16
drag, startPoint x: 183, startPoint y: 115, endPoint x: 397, endPoint y: 139, distance: 215.8
click at [397, 125] on div "Silage/hay making / COLHEITA SILAGEM MILHO - SAFRINHA 25 EDIT" at bounding box center [252, 114] width 398 height 21
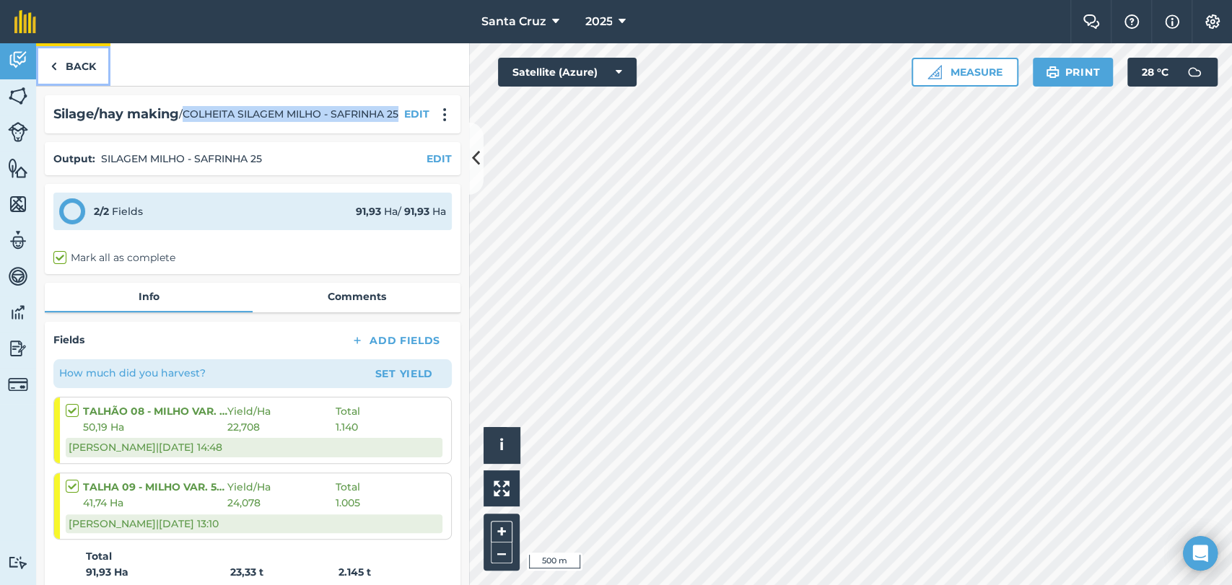
click at [63, 56] on link "Back" at bounding box center [73, 64] width 74 height 43
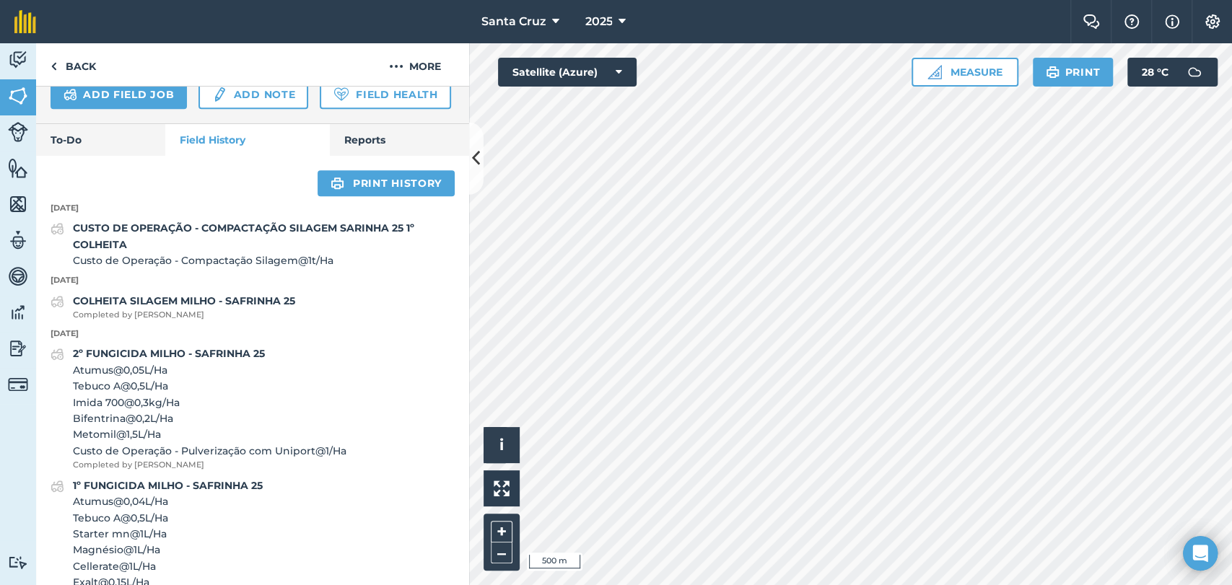
scroll to position [468, 0]
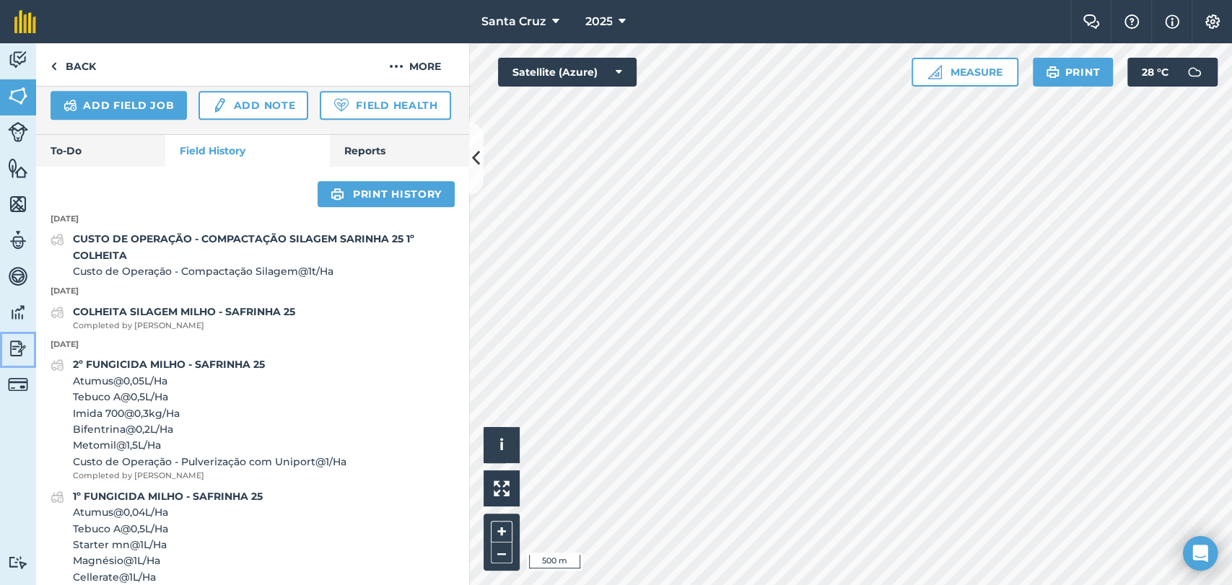
click at [1, 341] on link "Reporting" at bounding box center [18, 350] width 36 height 36
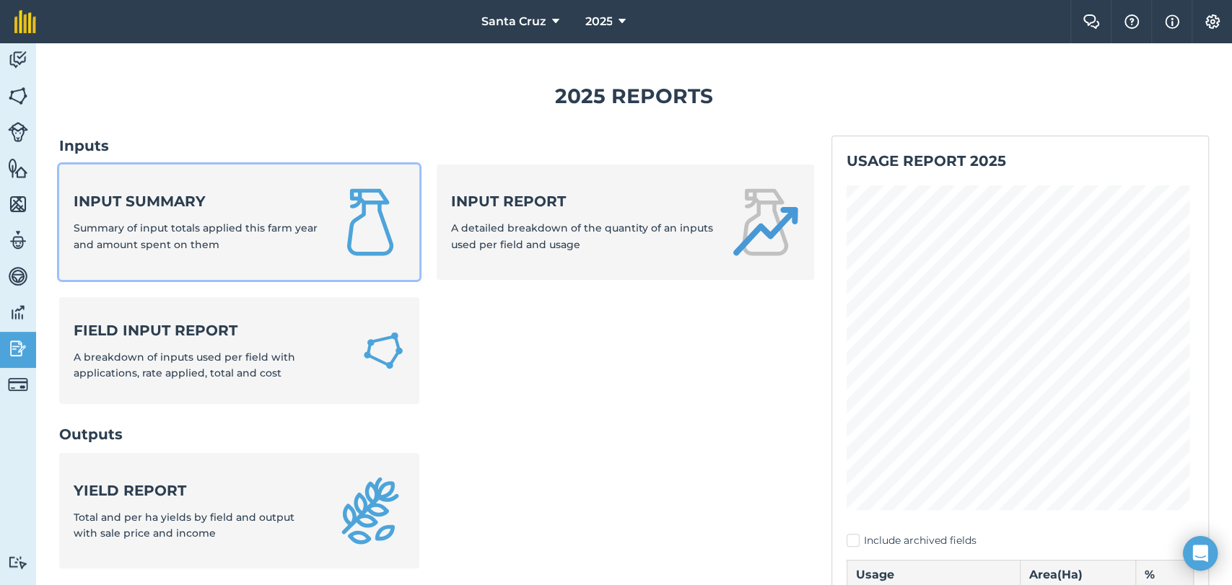
click at [278, 212] on div "Input summary Summary of input totals applied this farm year and amount spent o…" at bounding box center [196, 221] width 245 height 61
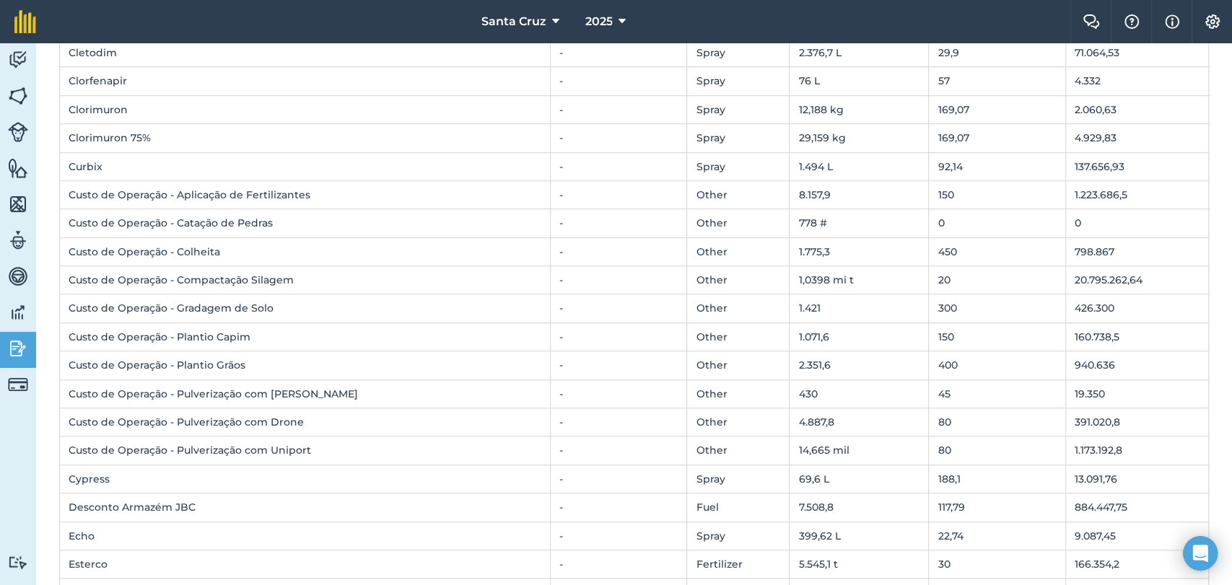
scroll to position [802, 0]
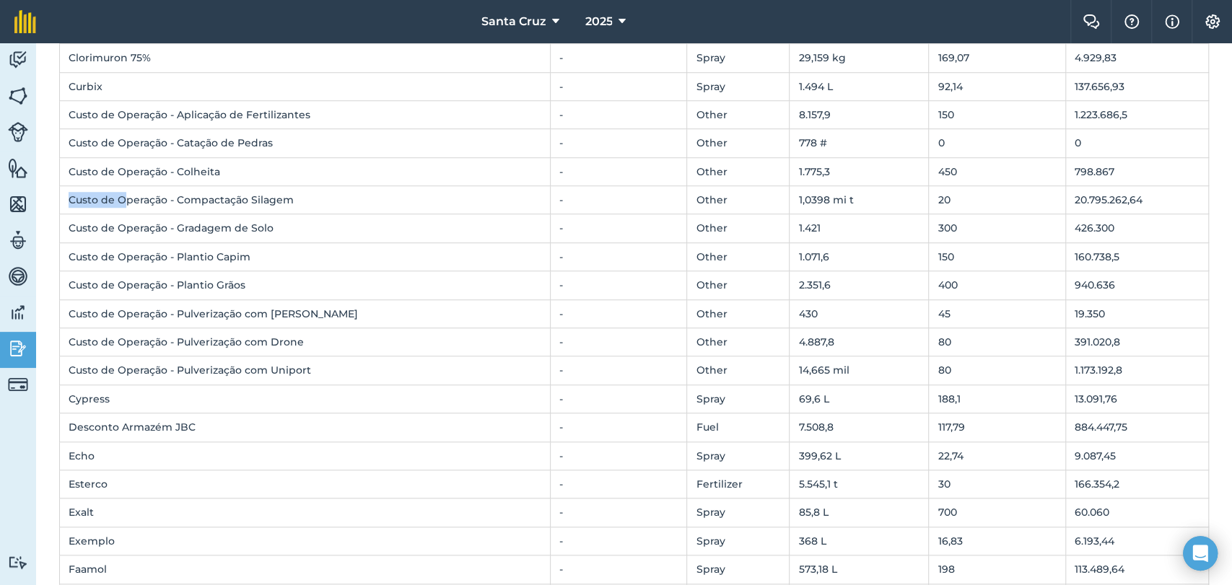
drag, startPoint x: 69, startPoint y: 189, endPoint x: 127, endPoint y: 195, distance: 58.7
click at [127, 195] on td "Custo de Operação - Compactação Silagem" at bounding box center [305, 200] width 491 height 28
click at [75, 198] on td "Custo de Operação - Compactação Silagem" at bounding box center [305, 200] width 491 height 28
drag, startPoint x: 69, startPoint y: 198, endPoint x: 1153, endPoint y: 204, distance: 1083.3
click at [1153, 204] on tr "Custo de Operação - Compactação Silagem - Other 1,0398 mi t 20 20.795.262,64" at bounding box center [634, 200] width 1149 height 28
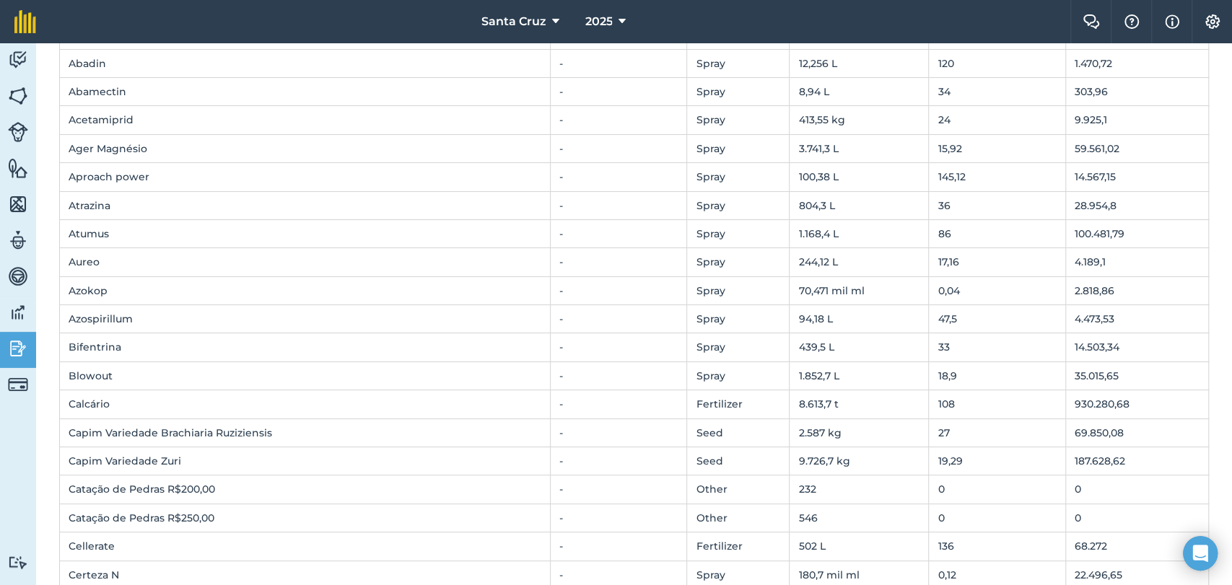
scroll to position [0, 0]
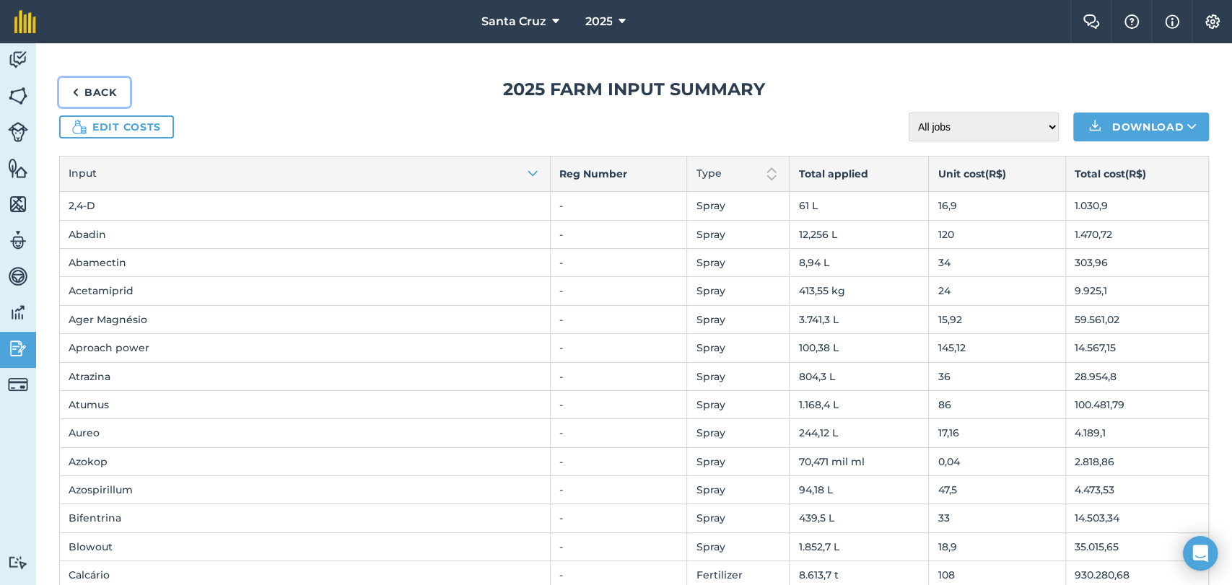
click at [100, 99] on link "Back" at bounding box center [94, 92] width 71 height 29
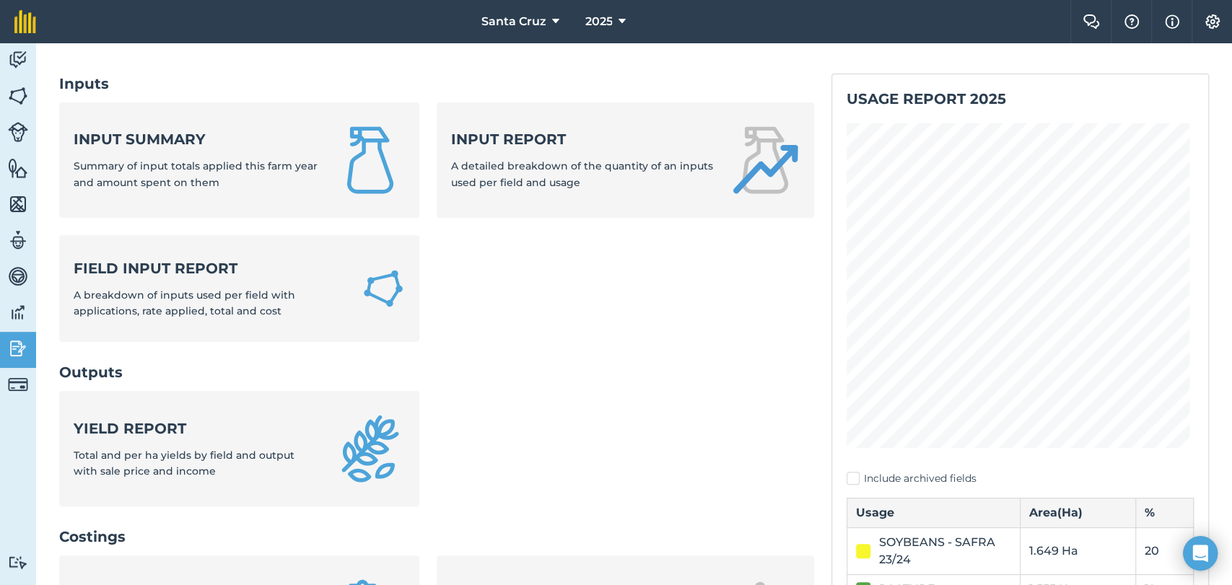
scroll to position [240, 0]
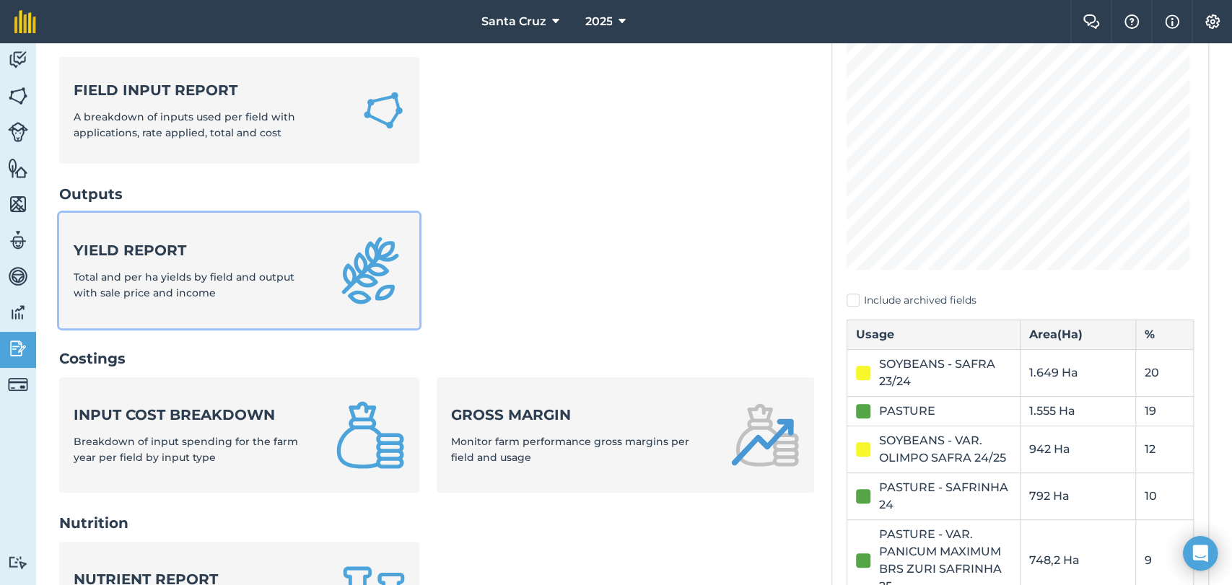
click at [232, 274] on span "Total and per ha yields by field and output with sale price and income" at bounding box center [184, 285] width 221 height 29
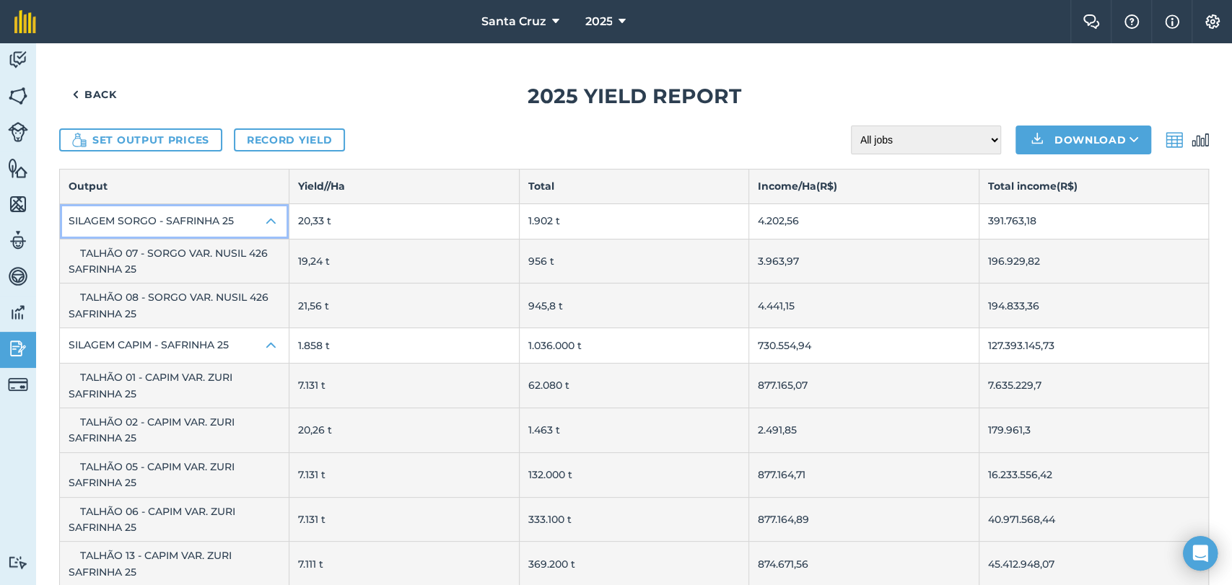
click at [177, 214] on button "SILAGEM SORGO - SAFRINHA 25" at bounding box center [174, 221] width 229 height 35
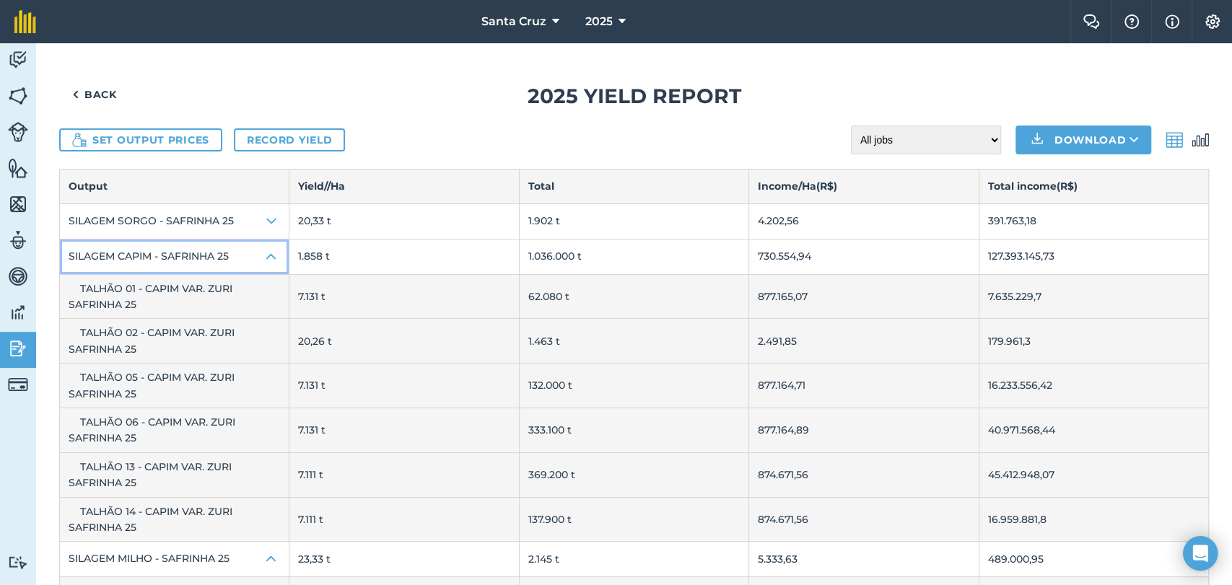
click at [201, 253] on button "SILAGEM CAPIM - SAFRINHA 25" at bounding box center [174, 257] width 229 height 35
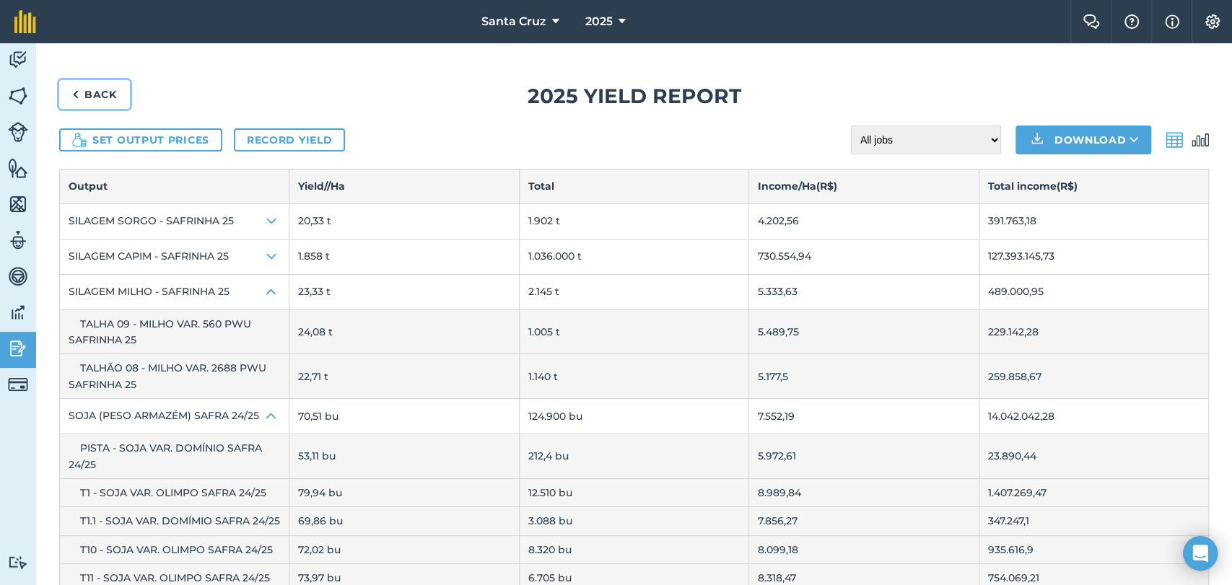
click at [87, 99] on link "Back" at bounding box center [94, 94] width 71 height 29
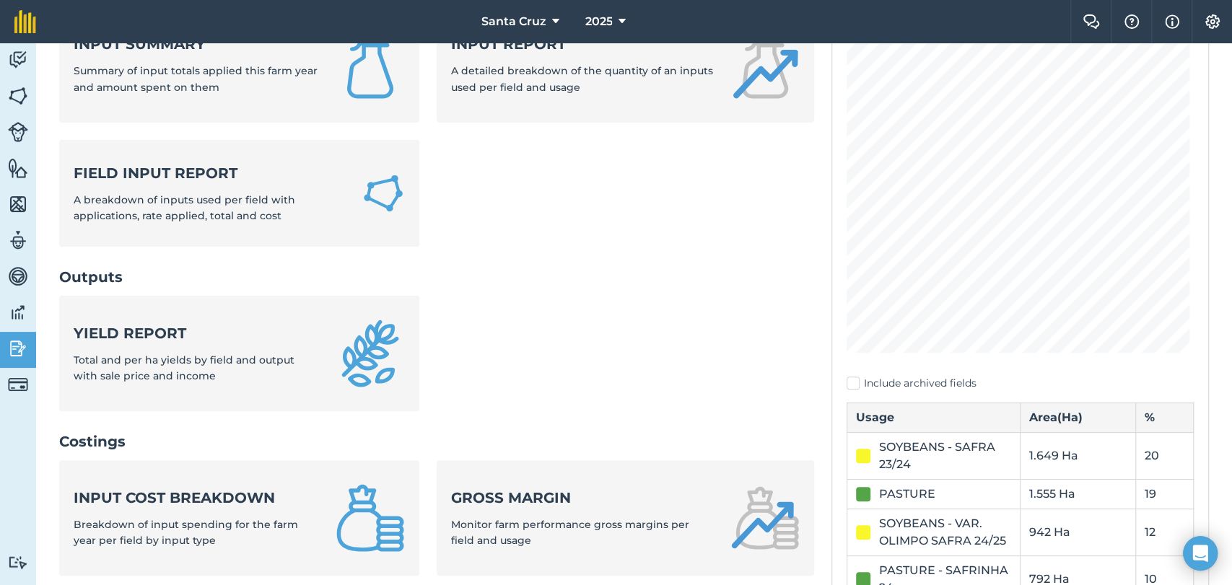
scroll to position [401, 0]
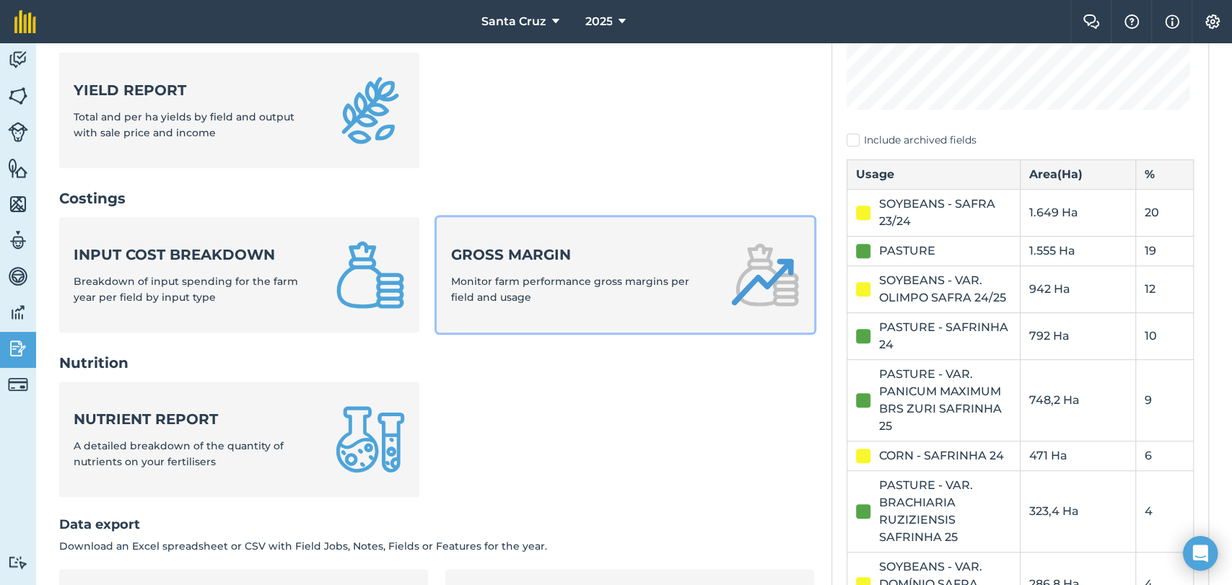
click at [567, 275] on span "Monitor farm performance gross margins per field and usage" at bounding box center [570, 289] width 238 height 29
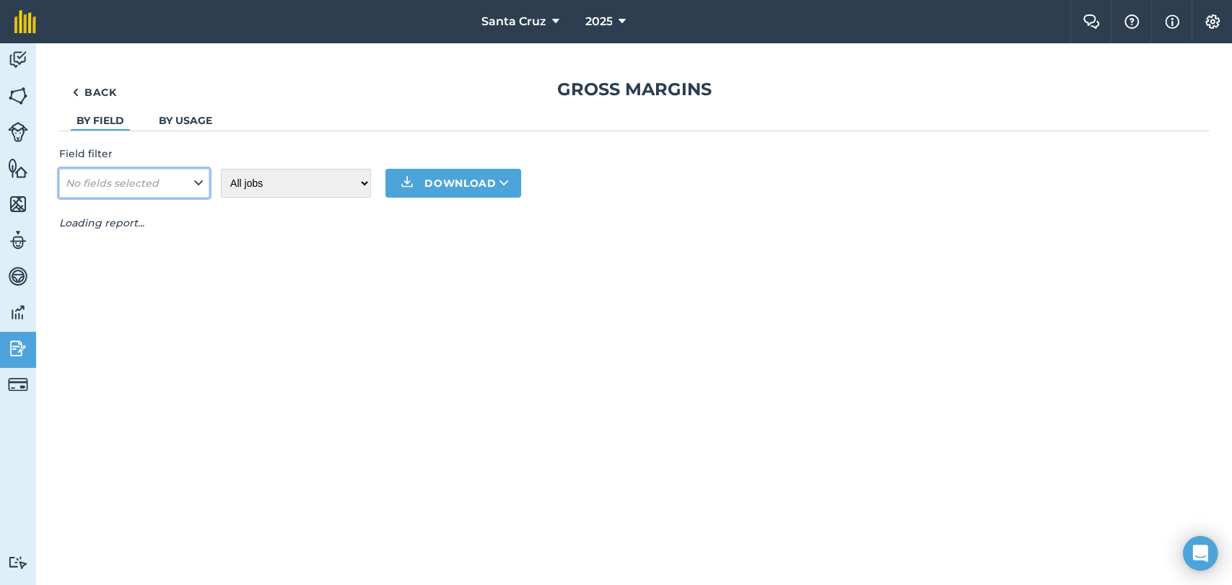
click at [156, 182] on em "No fields selected" at bounding box center [112, 183] width 93 height 13
click at [187, 182] on button "No fields selected" at bounding box center [134, 183] width 150 height 29
click at [211, 181] on div "Field filter No fields selected All jobs Incomplete jobs Complete jobs Download" at bounding box center [634, 172] width 1150 height 52
click at [46, 188] on div "Back Gross margins By field By usage Field filter No fields selected All jobs I…" at bounding box center [634, 314] width 1196 height 542
click at [113, 179] on em "No fields selected" at bounding box center [112, 183] width 93 height 13
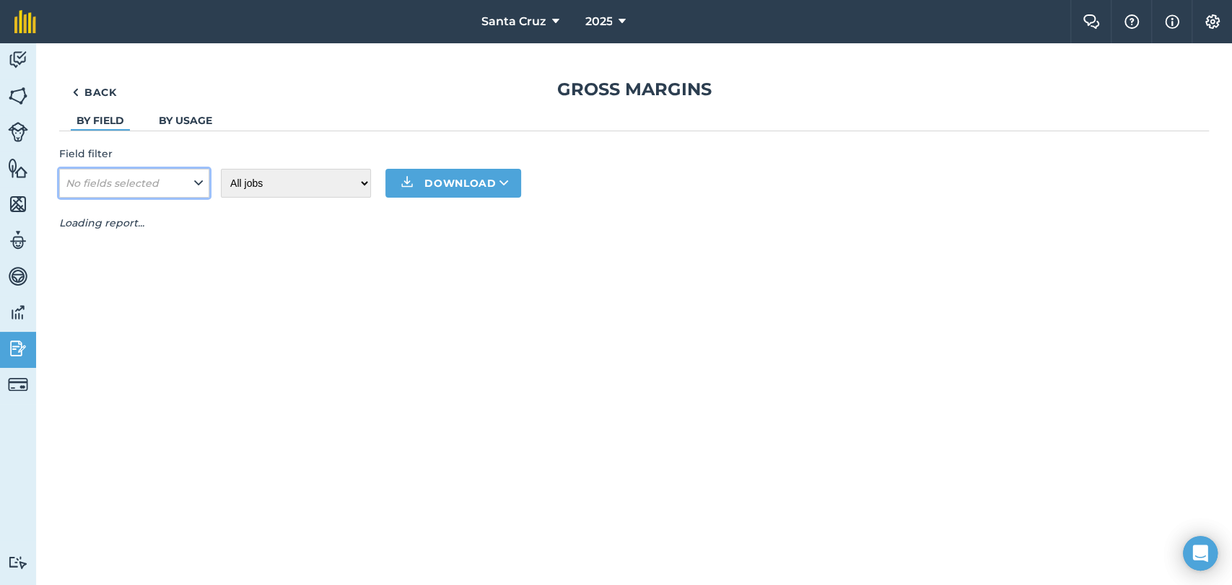
click at [113, 179] on em "No fields selected" at bounding box center [112, 183] width 93 height 13
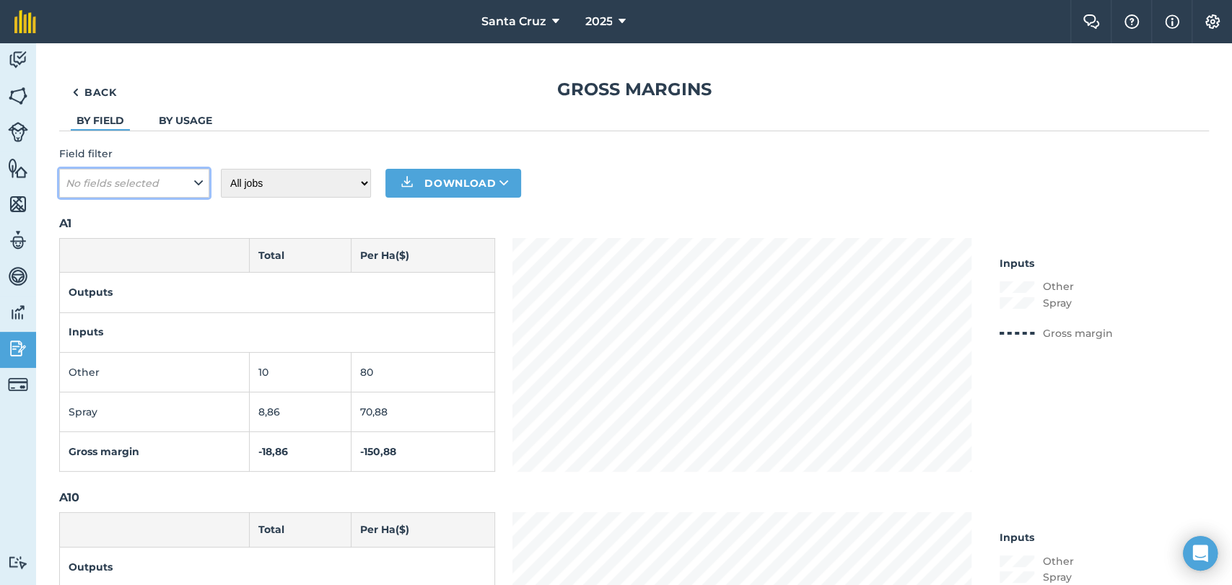
click at [191, 175] on button "No fields selected" at bounding box center [134, 183] width 150 height 29
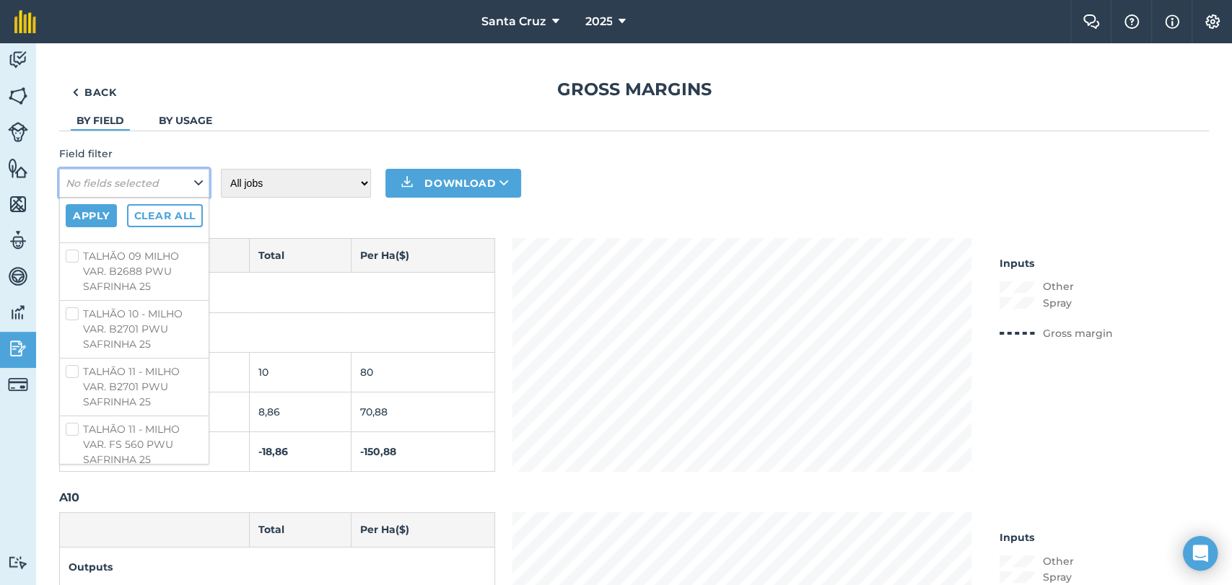
scroll to position [4696, 0]
click at [72, 99] on label "TALHÃO 08 - MILHO VAR. 2688 PWU SAFRINHA 25" at bounding box center [134, 75] width 137 height 45
click at [72, 63] on input "TALHÃO 08 - MILHO VAR. 2688 PWU SAFRINHA 25" at bounding box center [70, 57] width 9 height 9
checkbox input "true"
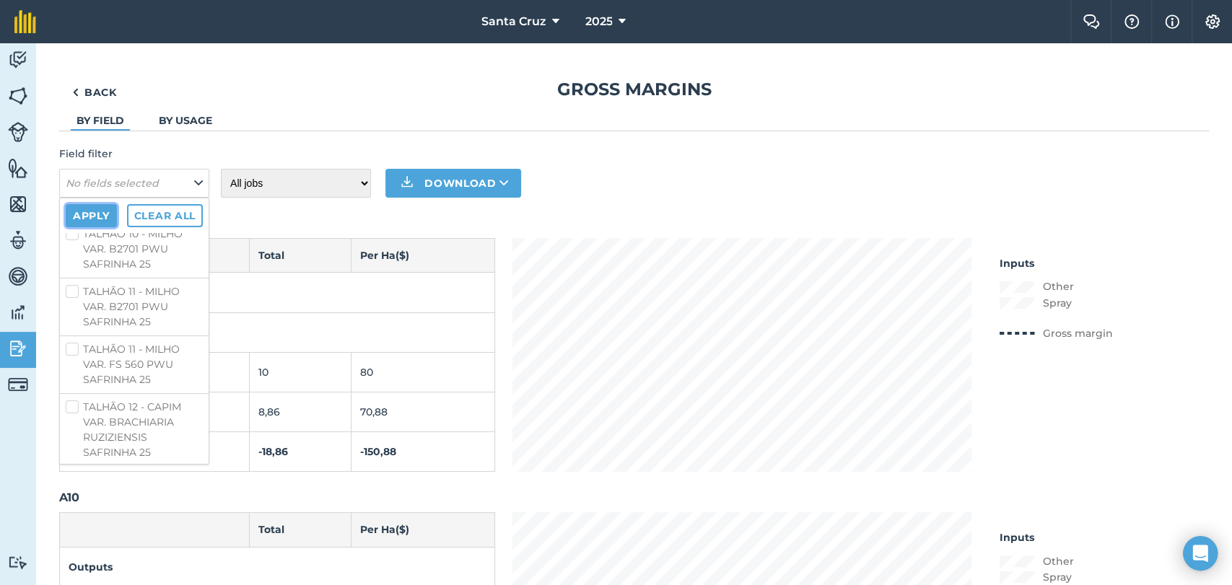
click at [98, 206] on button "Apply" at bounding box center [91, 215] width 51 height 23
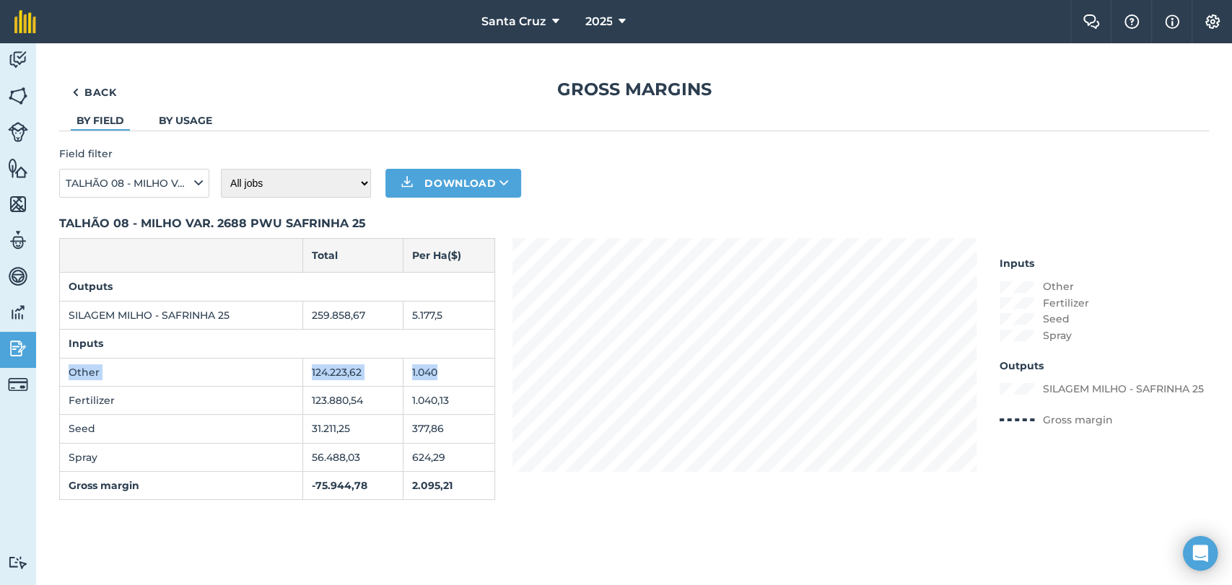
drag, startPoint x: 71, startPoint y: 371, endPoint x: 468, endPoint y: 371, distance: 396.9
click at [468, 371] on tr "Other 124.223,62 1.040" at bounding box center [277, 372] width 435 height 28
click at [358, 362] on td "124.223,62" at bounding box center [353, 372] width 100 height 28
drag, startPoint x: 312, startPoint y: 373, endPoint x: 414, endPoint y: 373, distance: 102.5
click at [414, 373] on tr "Other 124.223,62 1.040" at bounding box center [277, 372] width 435 height 28
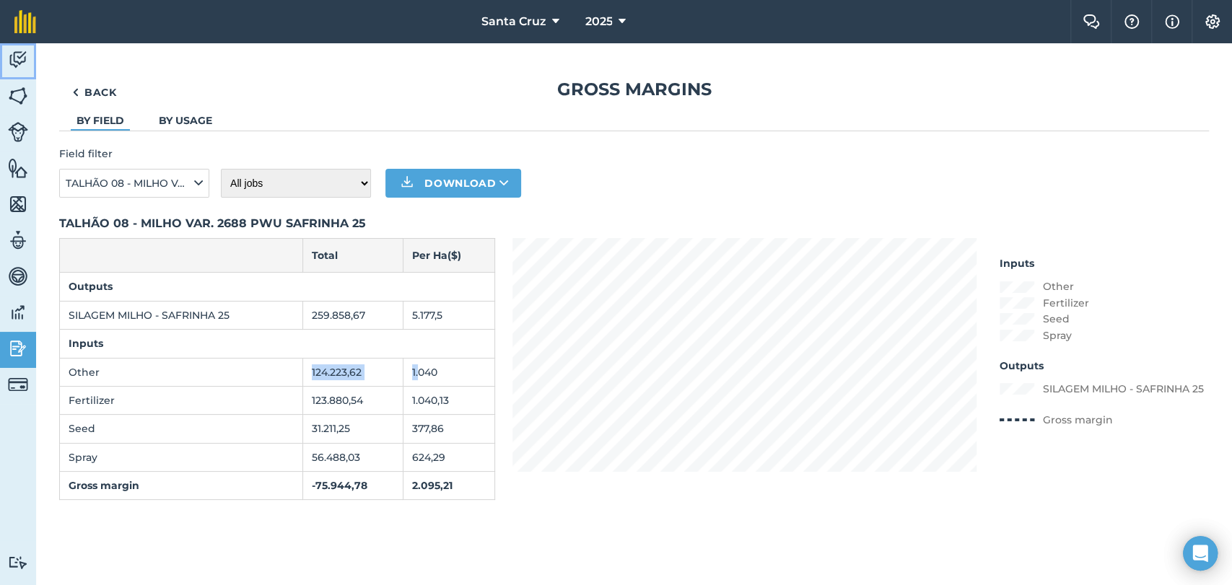
click at [32, 64] on link "Activity" at bounding box center [18, 61] width 36 height 36
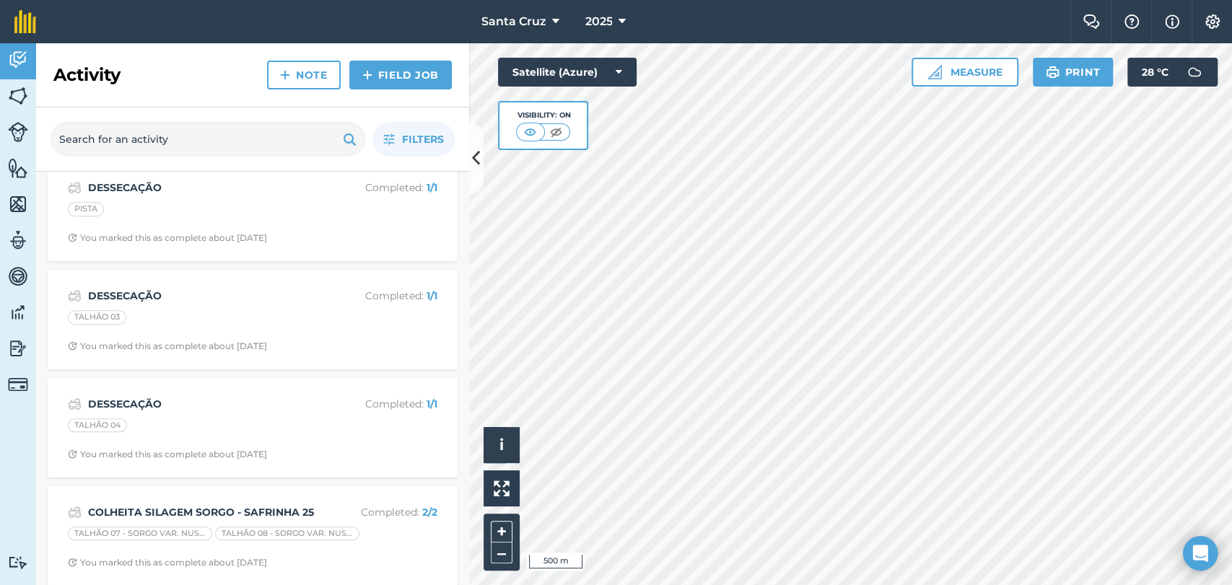
scroll to position [561, 0]
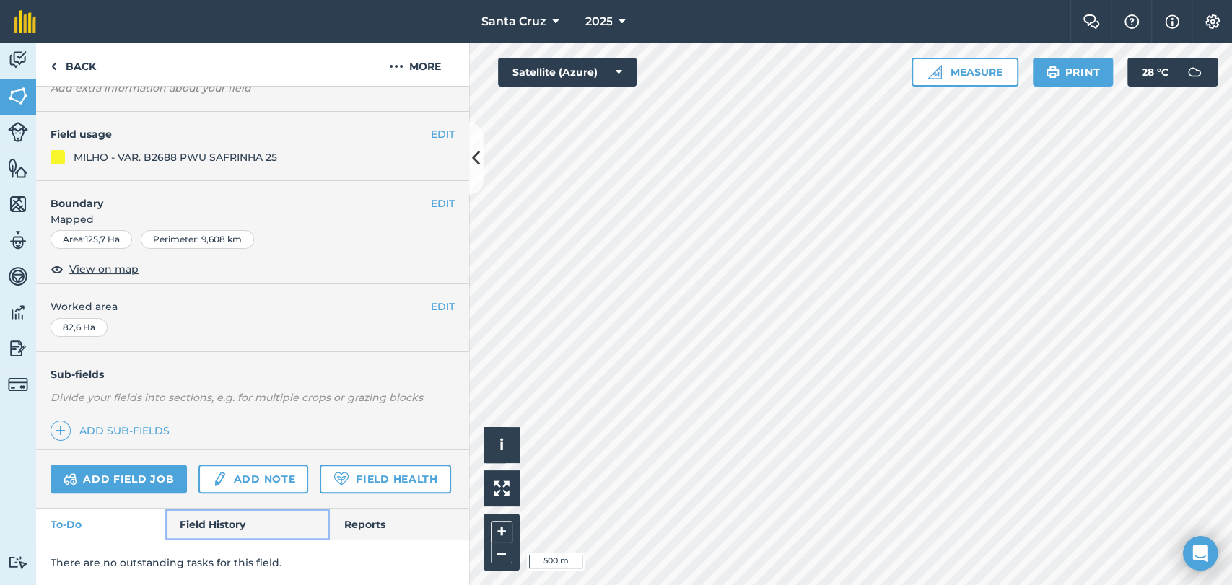
click at [173, 538] on link "Field History" at bounding box center [247, 525] width 164 height 32
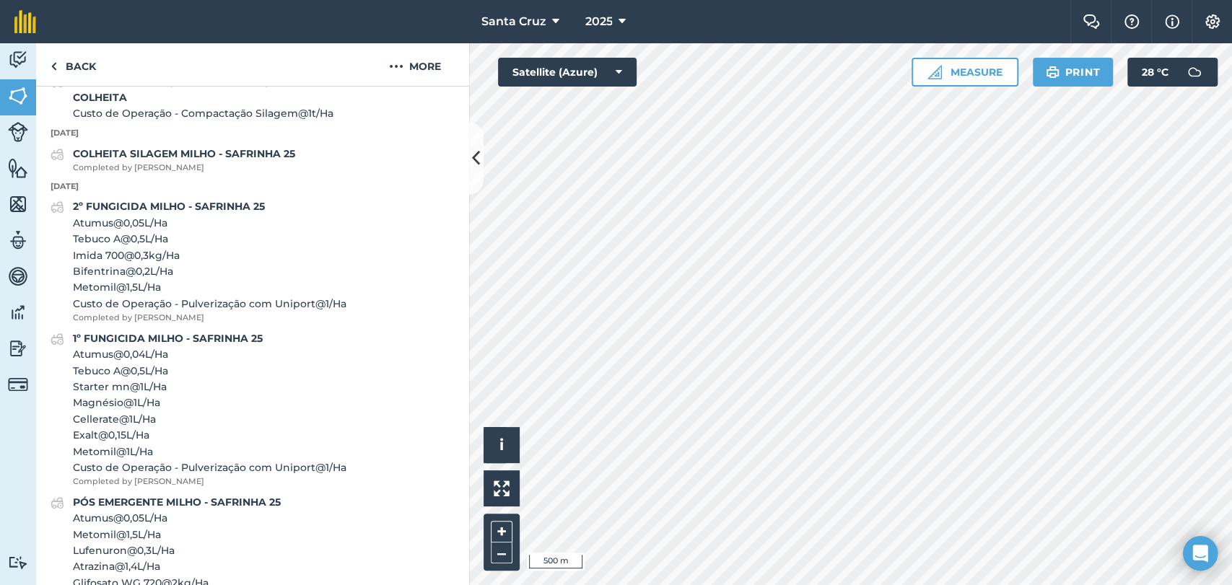
scroll to position [546, 0]
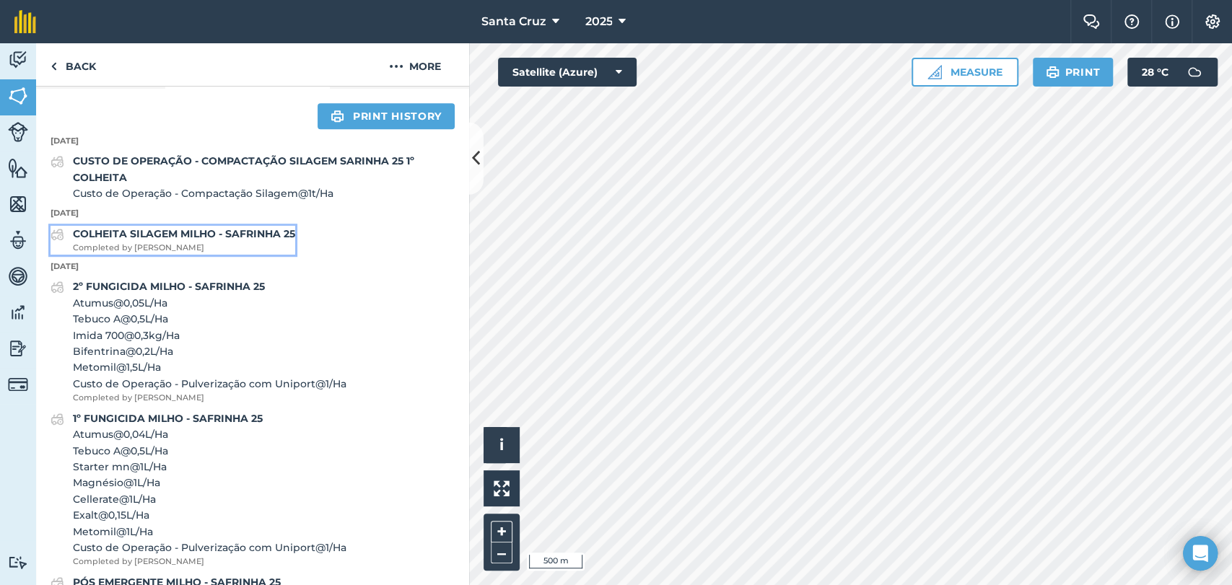
click at [186, 240] on strong "COLHEITA SILAGEM MILHO - SAFRINHA 25" at bounding box center [184, 233] width 222 height 13
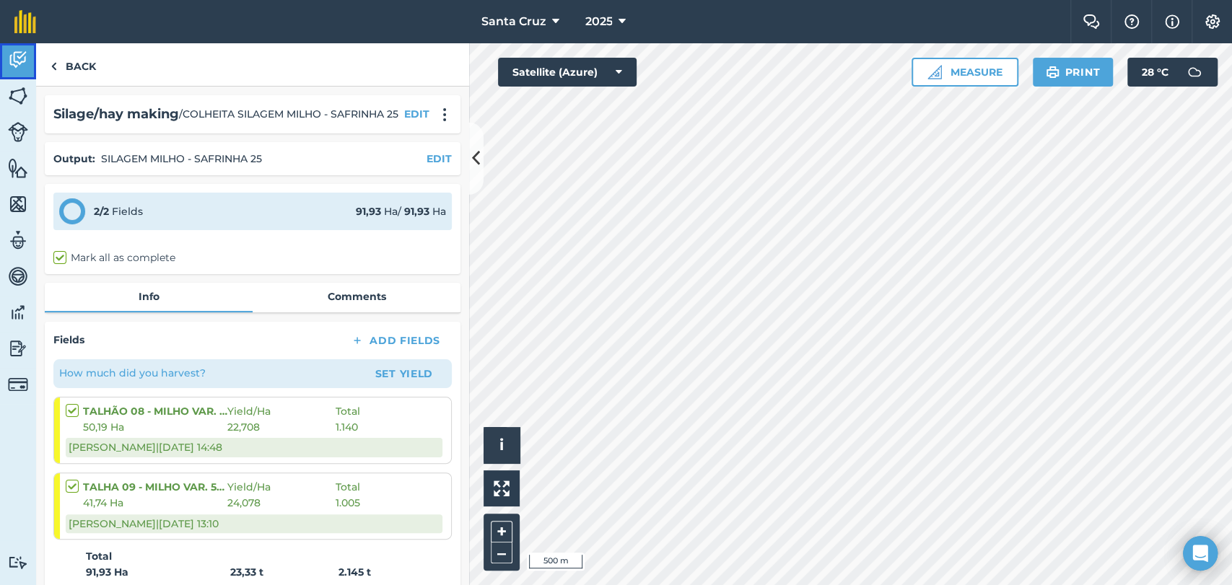
click at [12, 65] on img at bounding box center [18, 60] width 20 height 22
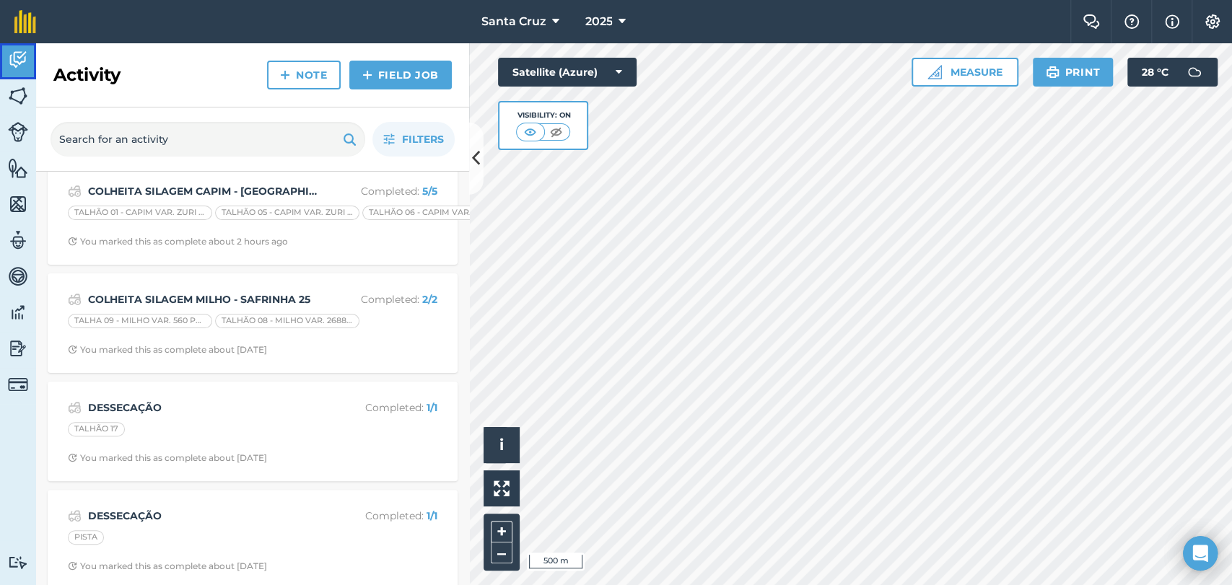
scroll to position [240, 0]
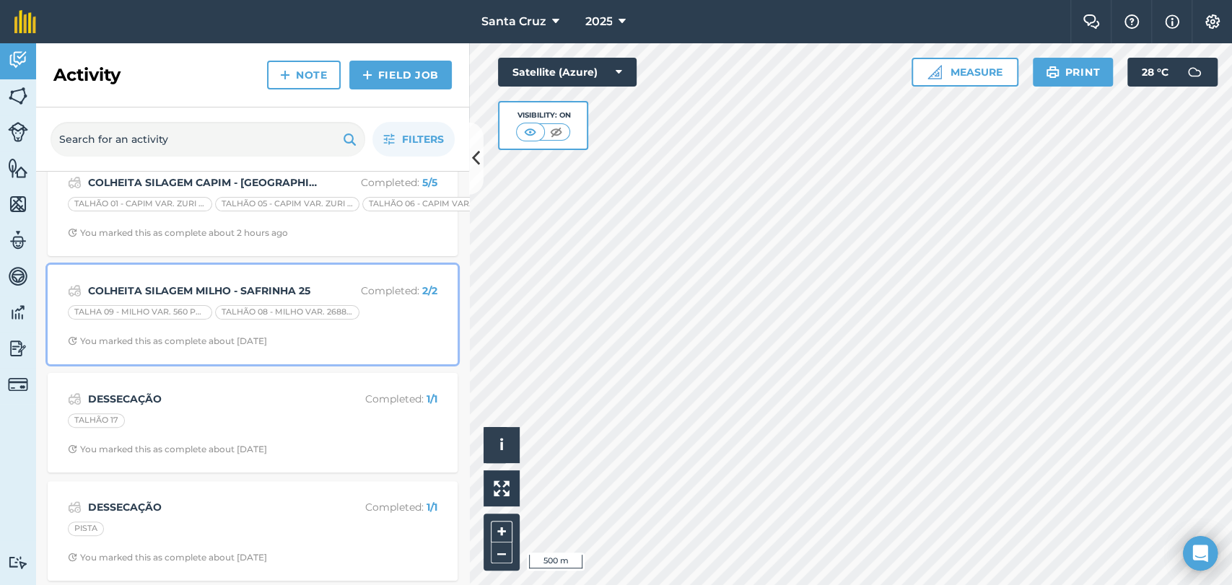
click at [227, 287] on strong "COLHEITA SILAGEM MILHO - SAFRINHA 25" at bounding box center [202, 291] width 229 height 16
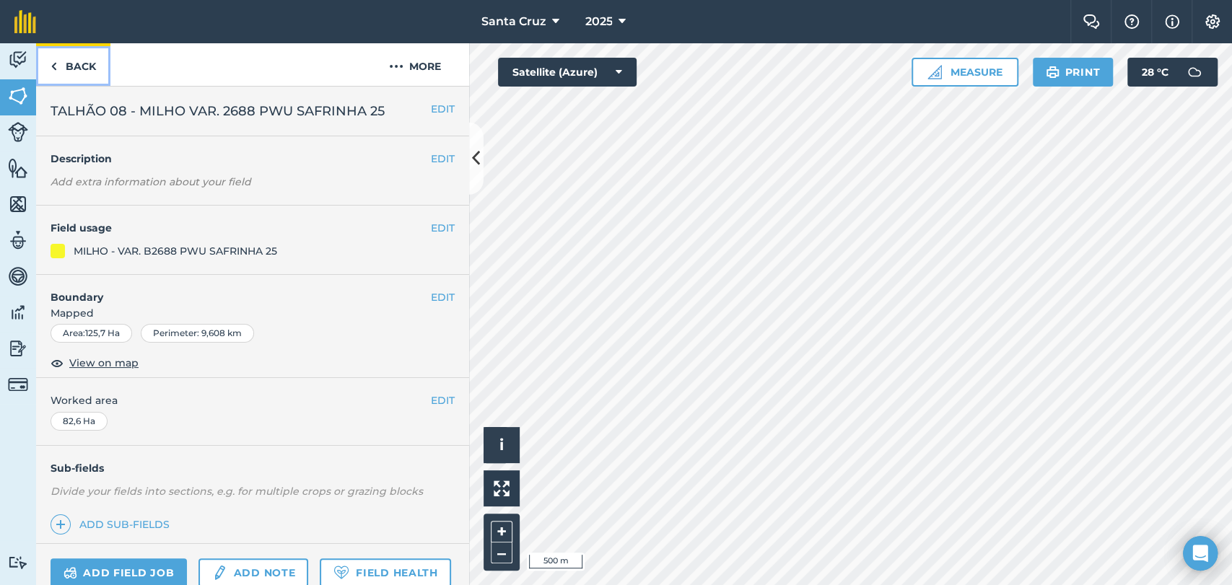
click at [69, 77] on link "Back" at bounding box center [73, 64] width 74 height 43
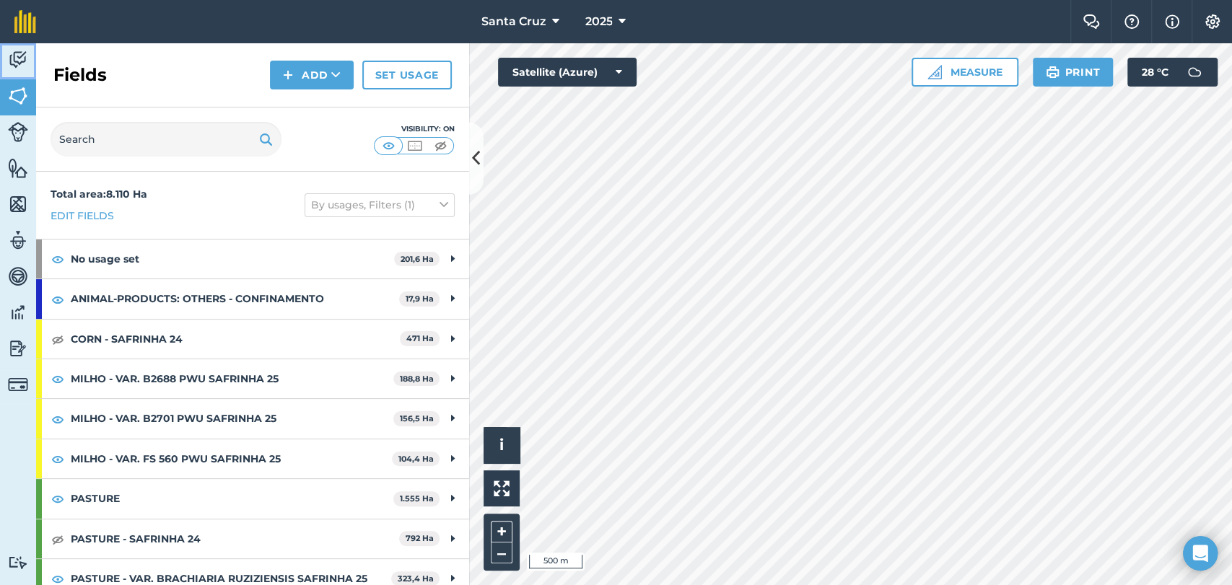
click at [16, 59] on img at bounding box center [18, 60] width 20 height 22
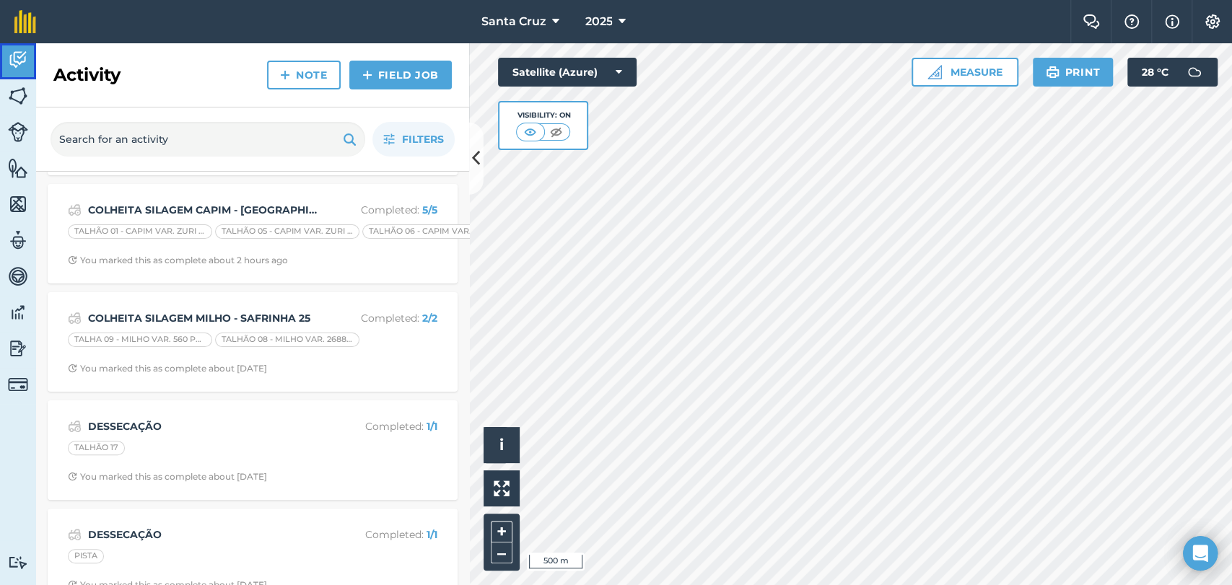
scroll to position [240, 0]
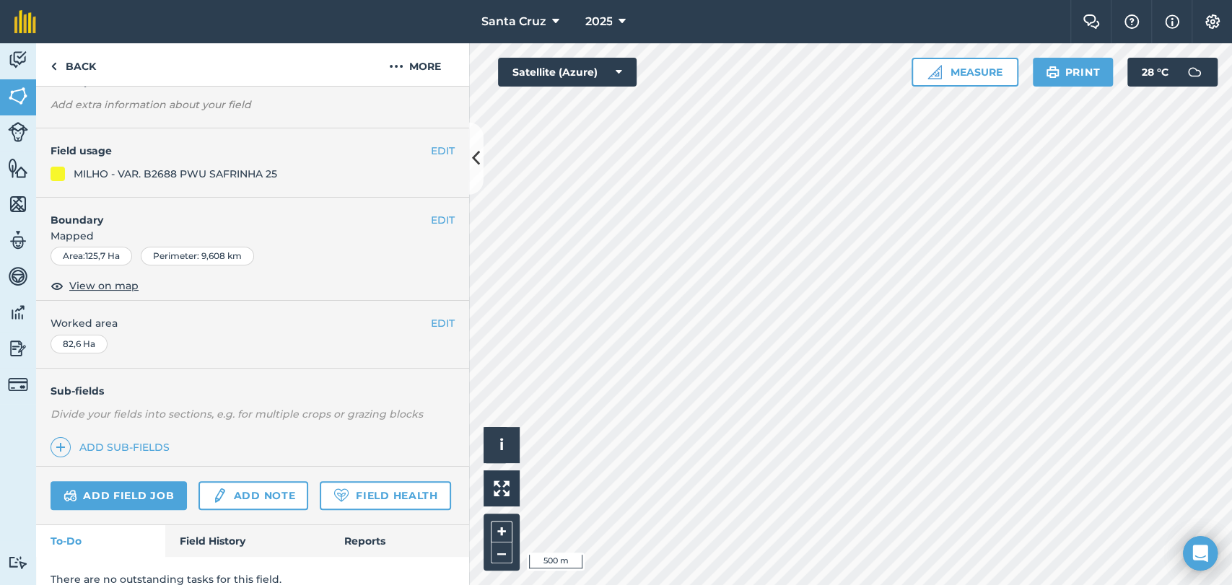
scroll to position [133, 0]
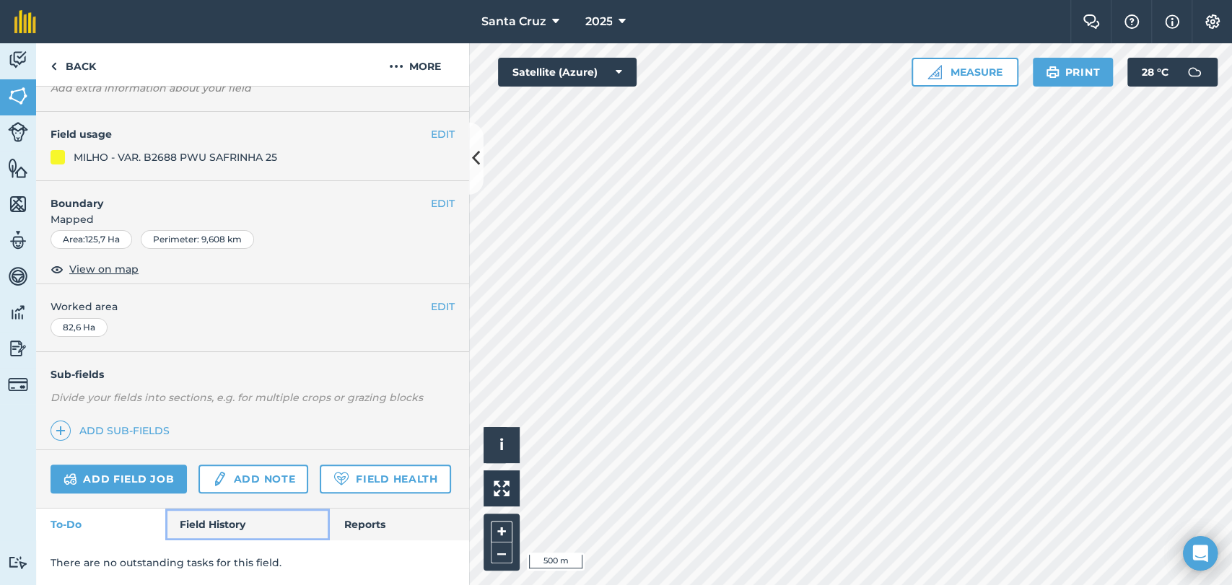
click at [200, 526] on link "Field History" at bounding box center [247, 525] width 164 height 32
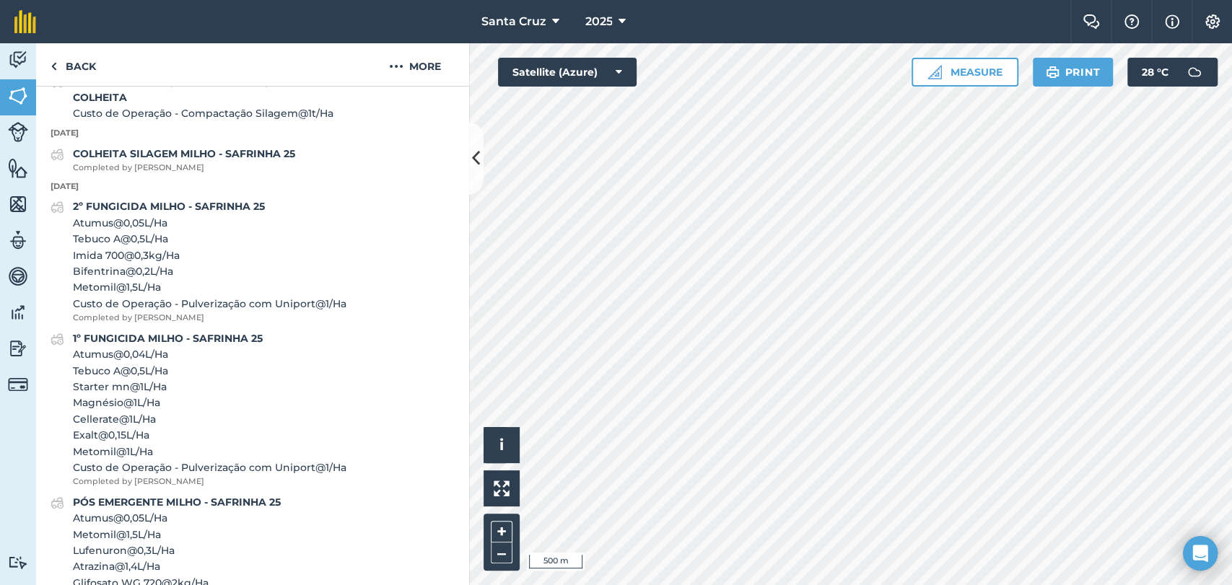
scroll to position [546, 0]
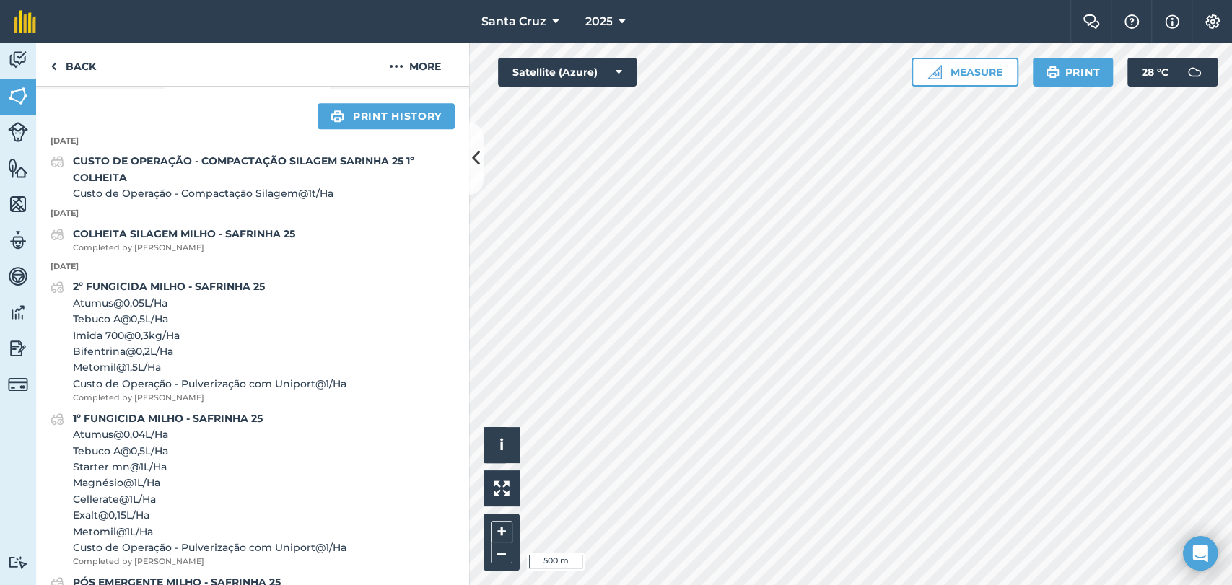
scroll to position [133, 0]
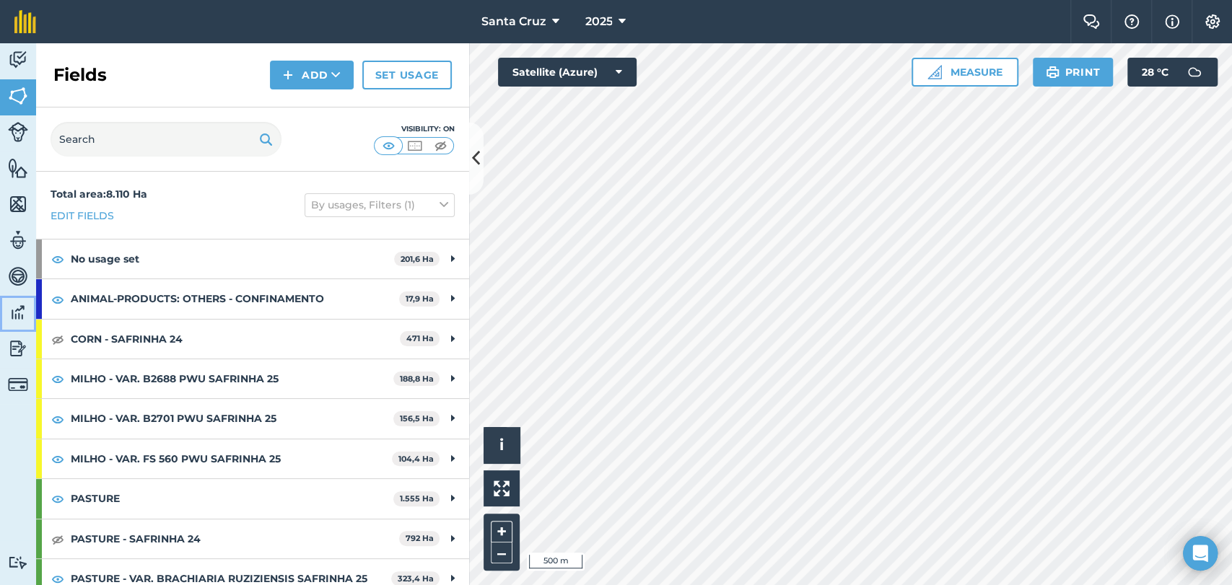
click at [6, 330] on link "Data" at bounding box center [18, 314] width 36 height 36
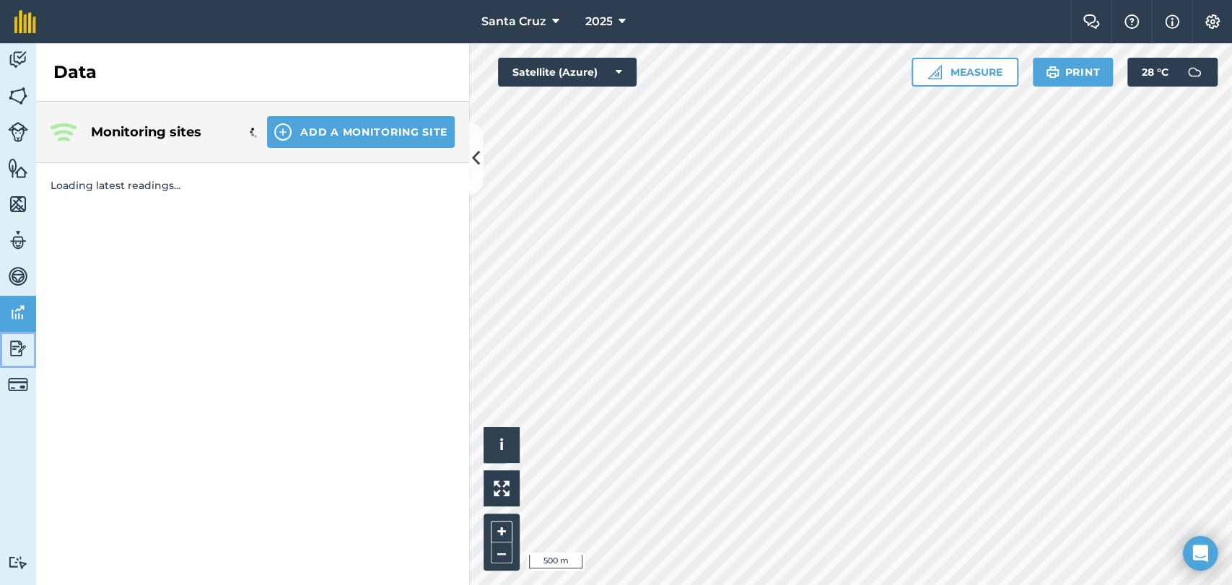
click at [8, 358] on img at bounding box center [18, 349] width 20 height 22
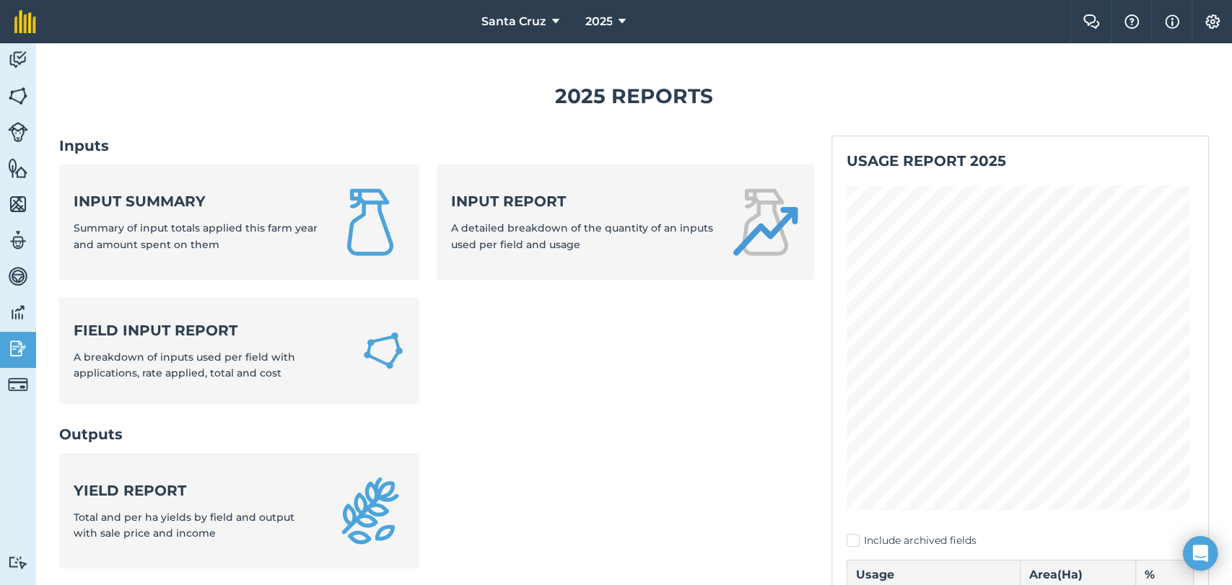
click at [869, 102] on h1 "2025 Reports" at bounding box center [634, 96] width 1150 height 32
click at [12, 77] on link "Activity" at bounding box center [18, 61] width 36 height 36
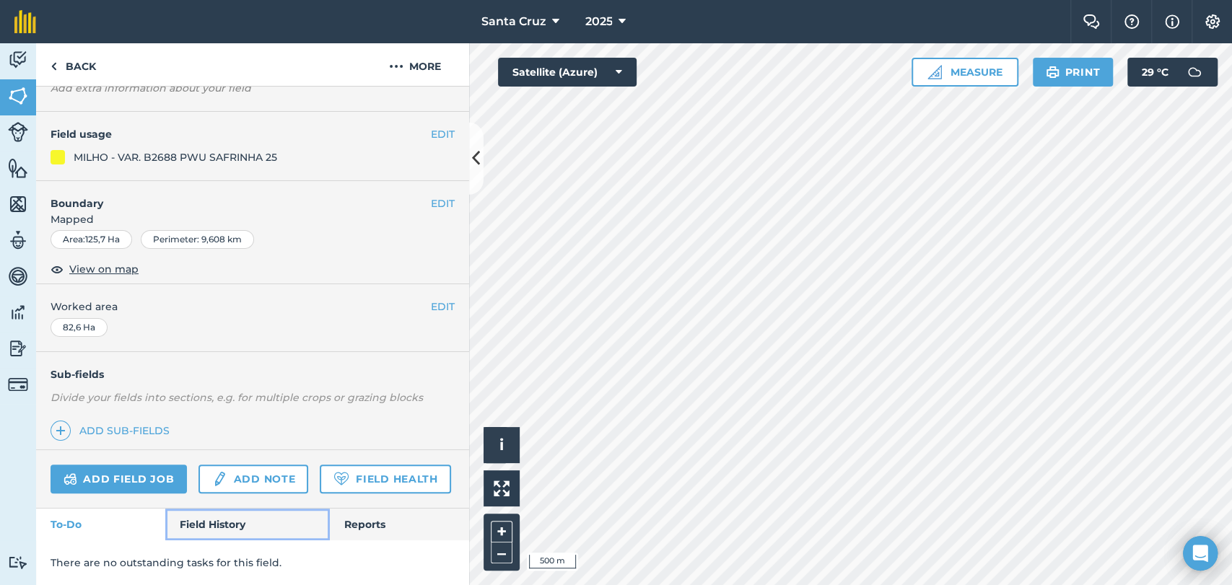
click at [195, 521] on link "Field History" at bounding box center [247, 525] width 164 height 32
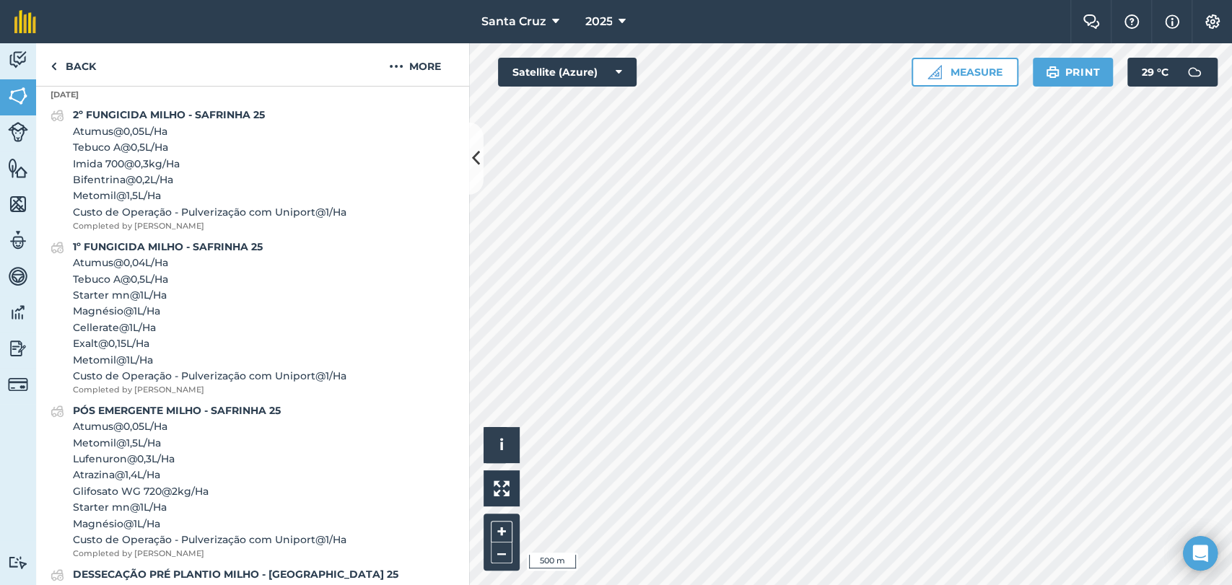
scroll to position [614, 0]
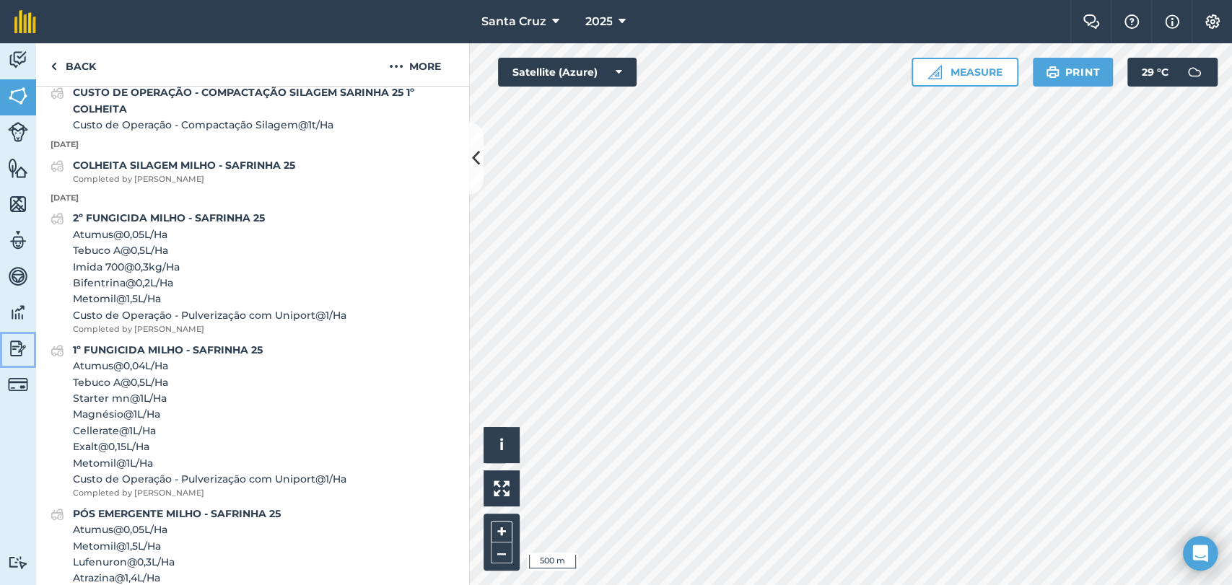
click at [4, 350] on link "Reporting" at bounding box center [18, 350] width 36 height 36
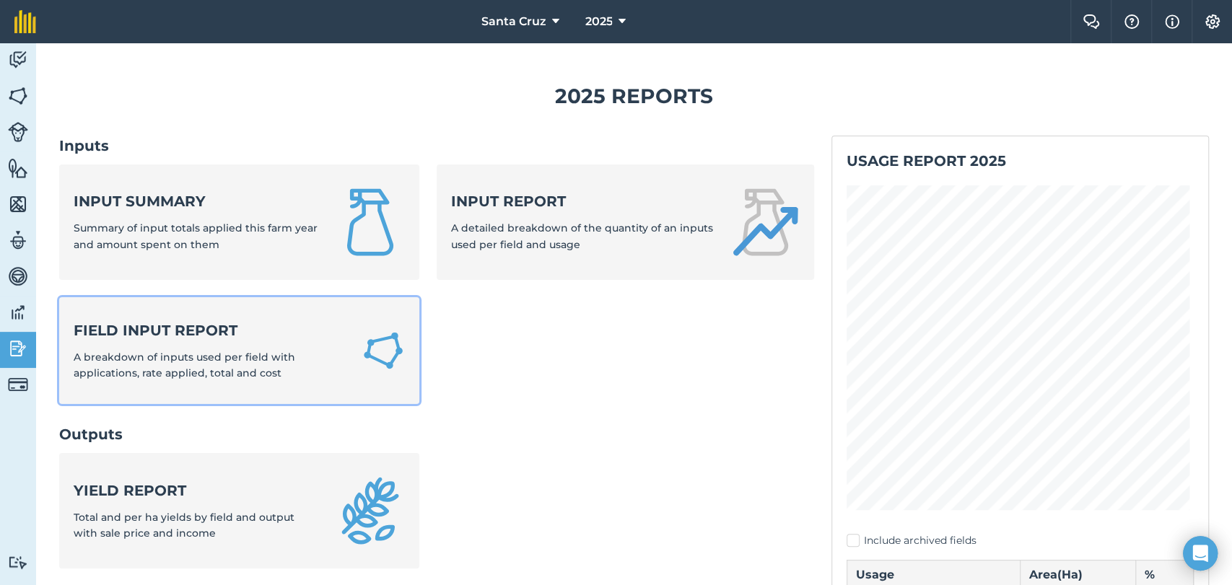
click at [115, 338] on strong "Field Input Report" at bounding box center [209, 330] width 271 height 20
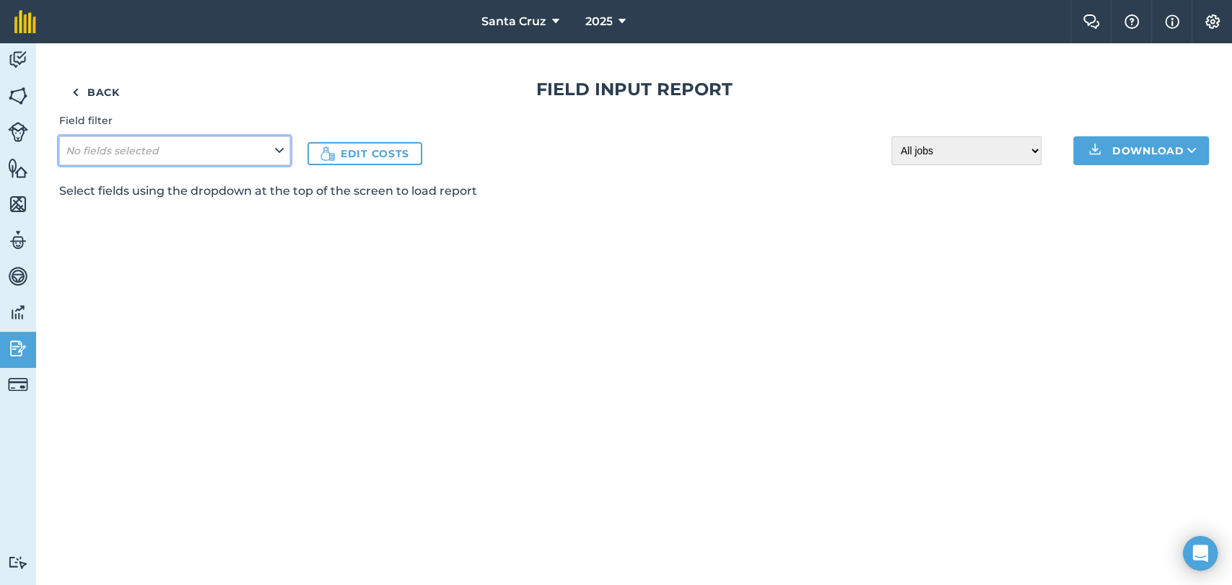
click at [215, 147] on button "No fields selected" at bounding box center [174, 150] width 231 height 29
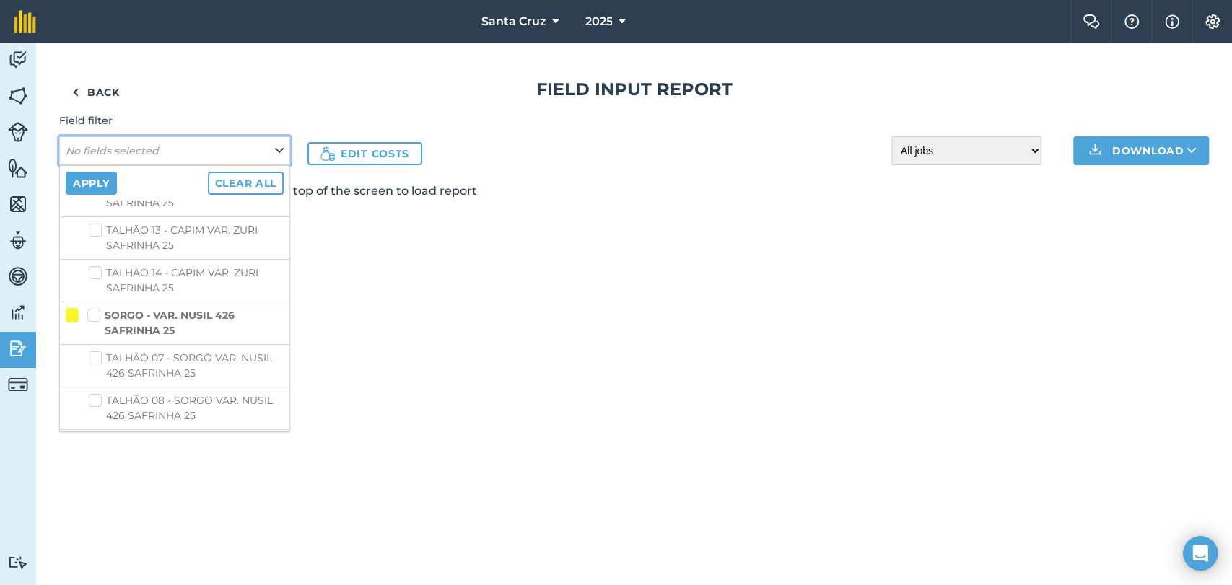
scroll to position [4146, 0]
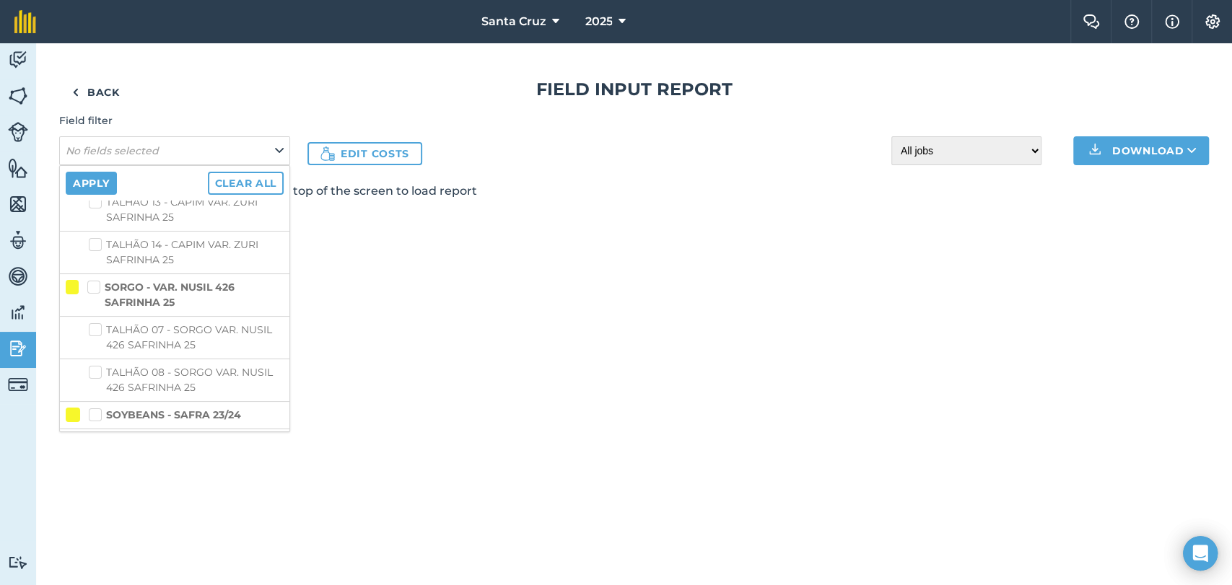
click at [87, 292] on label "SORGO - VAR. NUSIL 426 SAFRINHA 25" at bounding box center [185, 295] width 196 height 30
click at [87, 289] on input "SORGO - VAR. NUSIL 426 SAFRINHA 25" at bounding box center [91, 284] width 9 height 9
checkbox input "true"
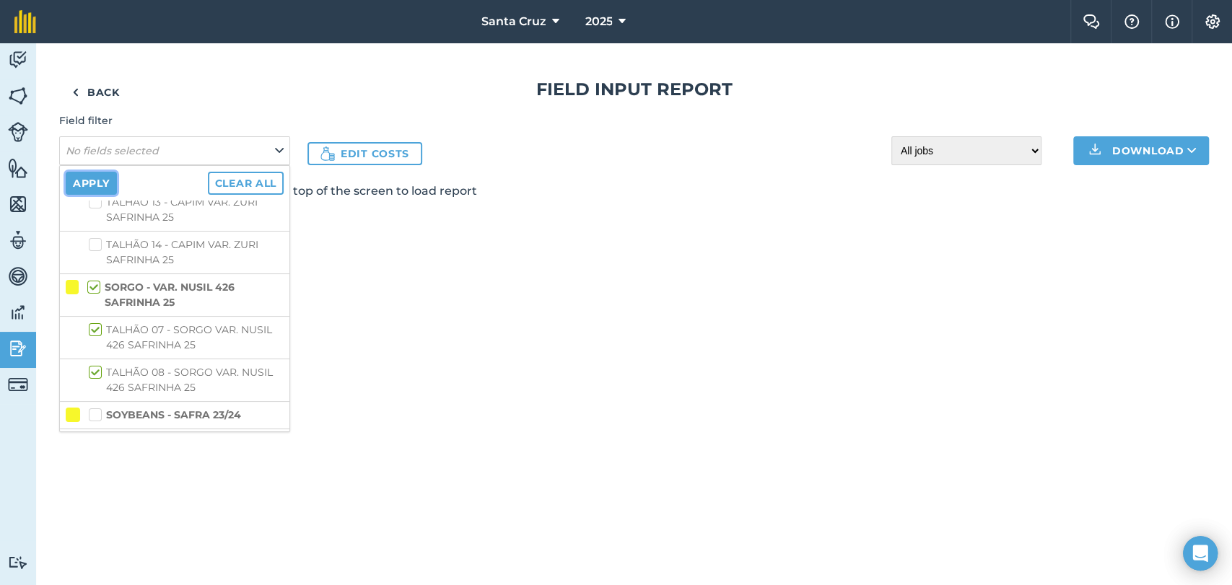
click at [96, 185] on button "Apply" at bounding box center [91, 183] width 51 height 23
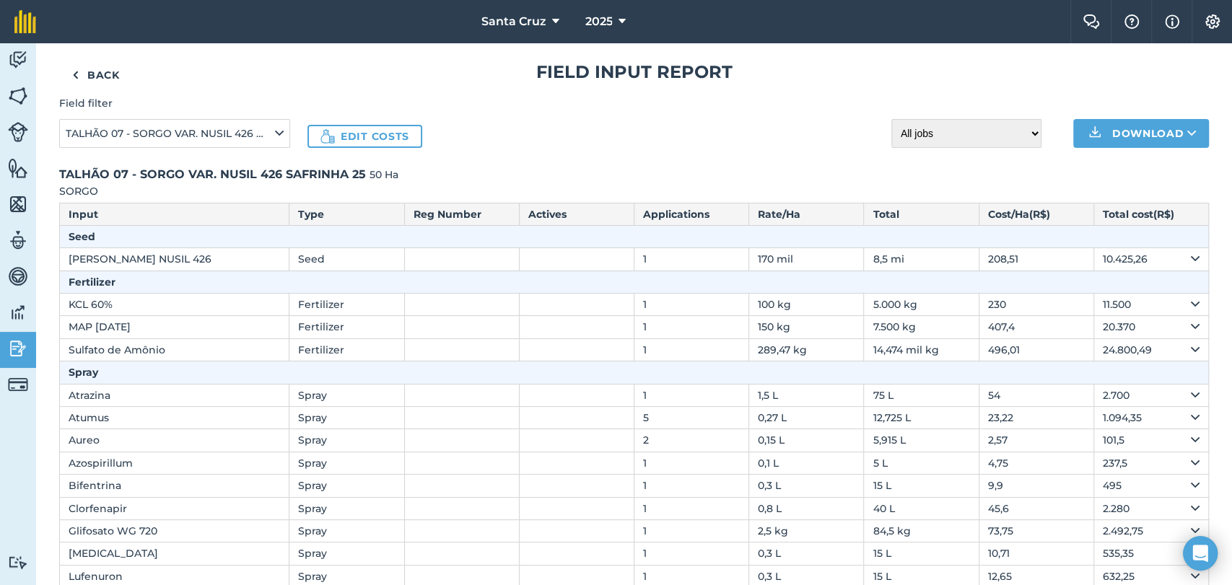
scroll to position [0, 0]
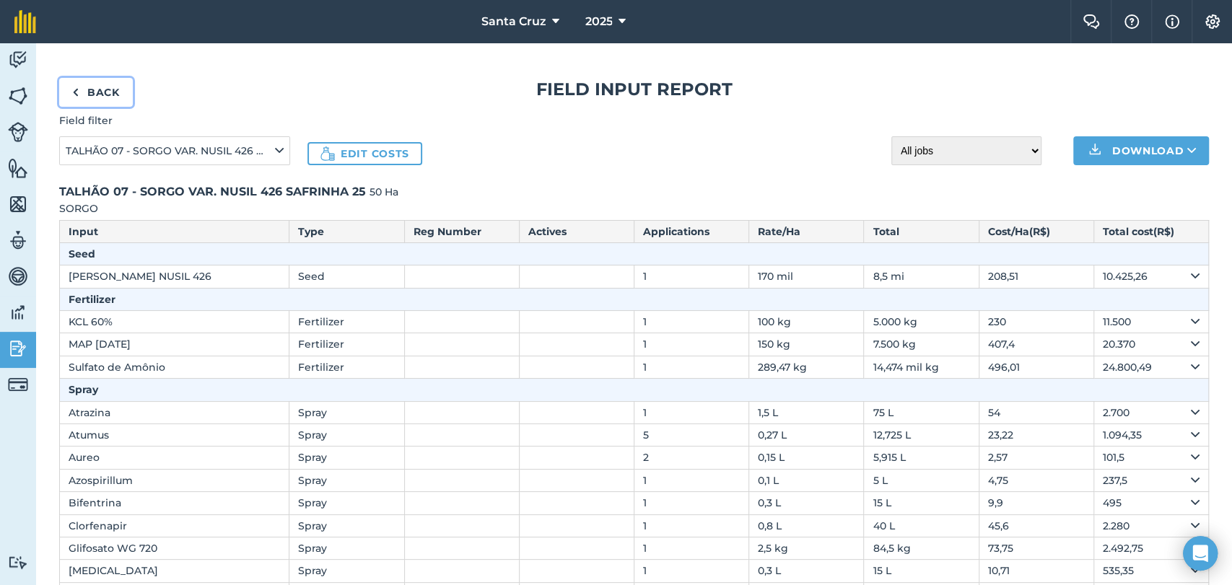
click at [123, 80] on link "Back" at bounding box center [96, 92] width 74 height 29
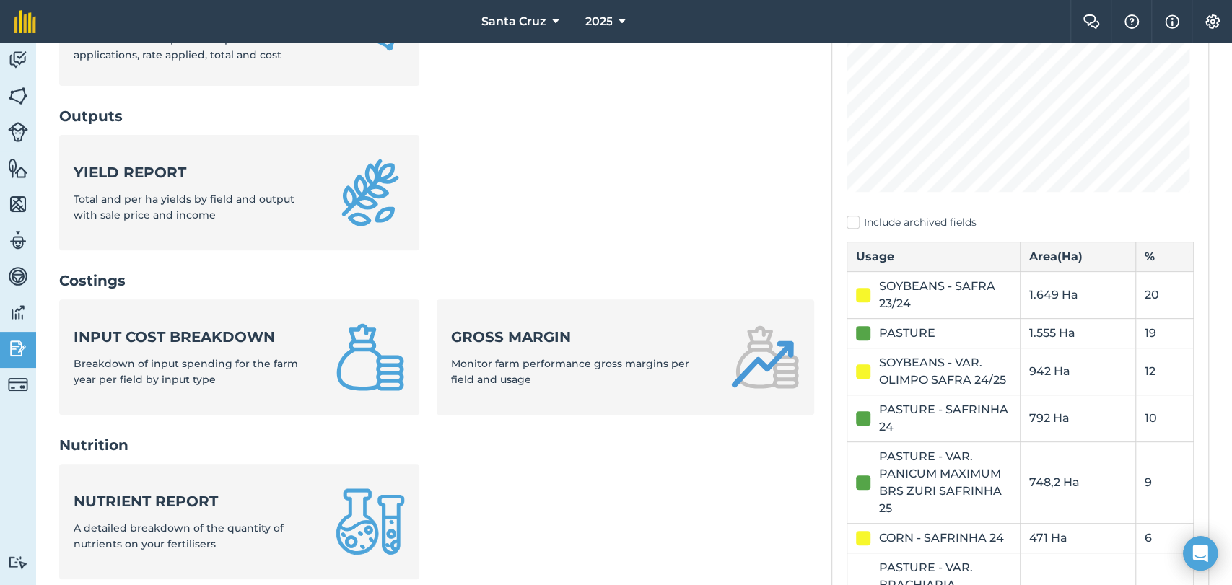
scroll to position [320, 0]
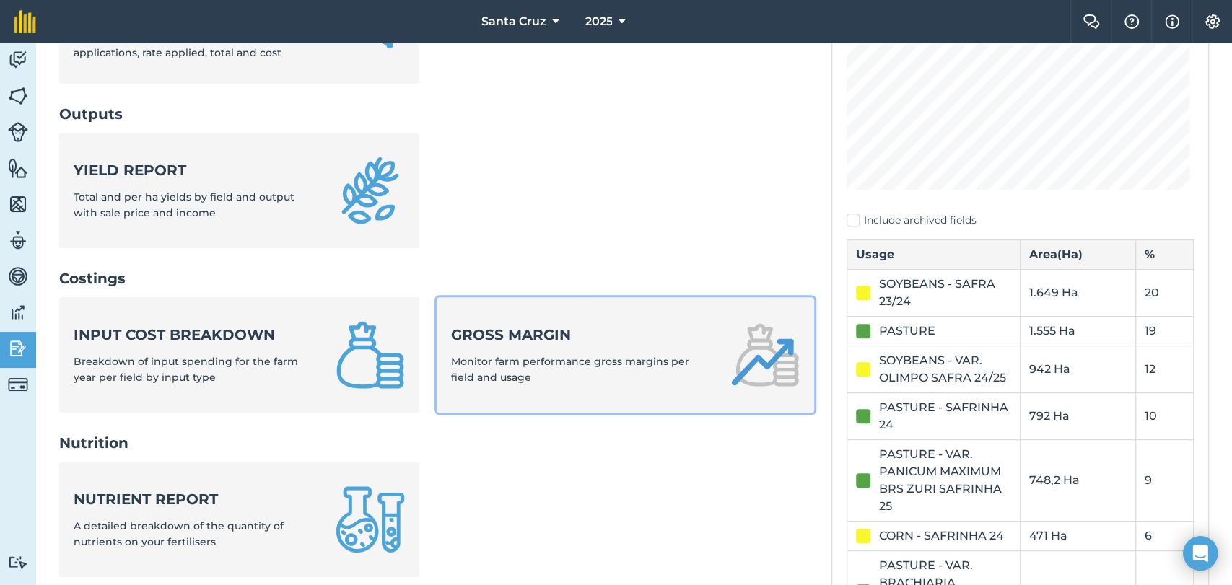
click at [525, 355] on span "Monitor farm performance gross margins per field and usage" at bounding box center [570, 369] width 238 height 29
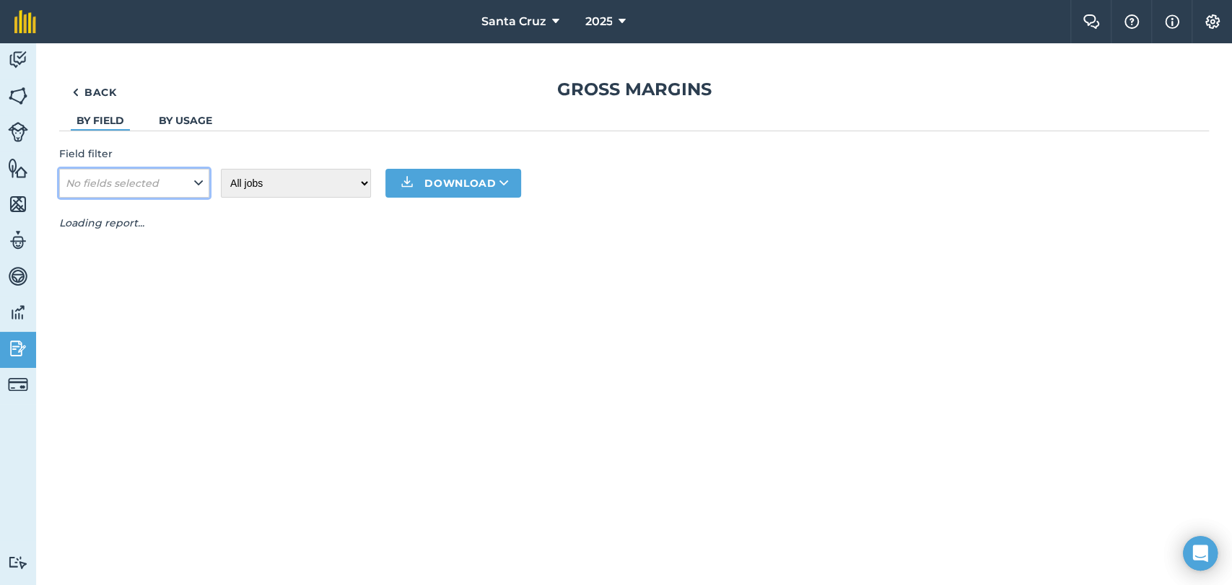
click at [158, 189] on span "No fields selected" at bounding box center [114, 183] width 96 height 16
click at [131, 186] on em "No fields selected" at bounding box center [112, 183] width 93 height 13
click at [173, 184] on button "No fields selected" at bounding box center [134, 183] width 150 height 29
click at [306, 141] on div "Back Gross margins By field By usage Field filter No fields selected All jobs I…" at bounding box center [634, 154] width 1150 height 153
click at [176, 179] on button "No fields selected" at bounding box center [134, 183] width 150 height 29
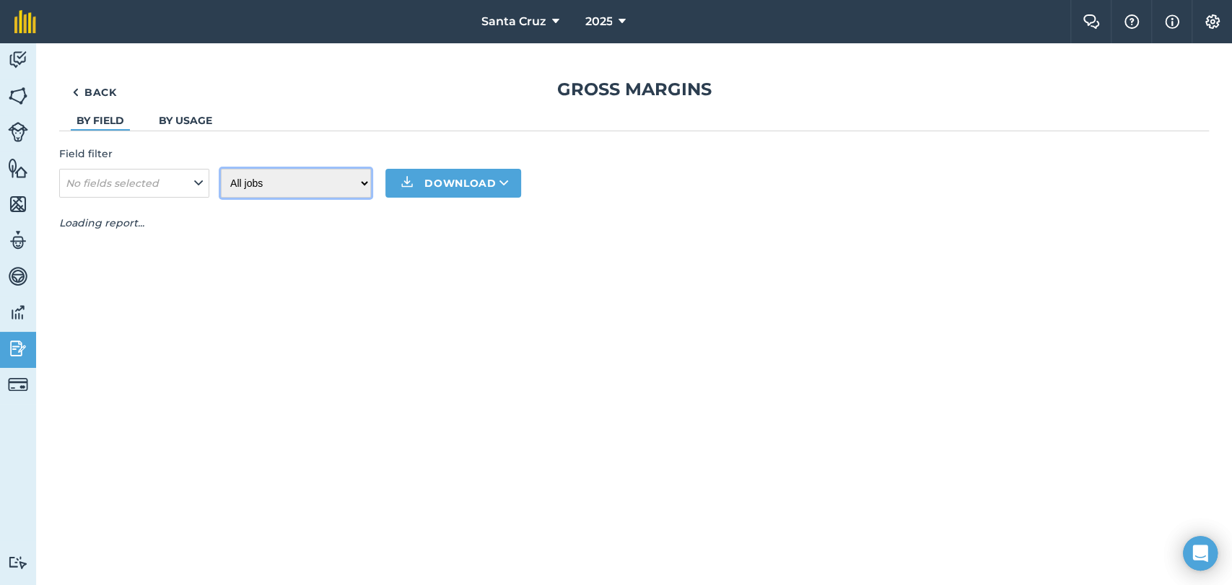
click at [259, 186] on select "All jobs Incomplete jobs Complete jobs" at bounding box center [296, 183] width 150 height 29
click at [172, 187] on button "No fields selected" at bounding box center [134, 183] width 150 height 29
click at [188, 191] on button "No fields selected" at bounding box center [134, 183] width 150 height 29
click at [313, 180] on select "All jobs Incomplete jobs Complete jobs" at bounding box center [296, 183] width 150 height 29
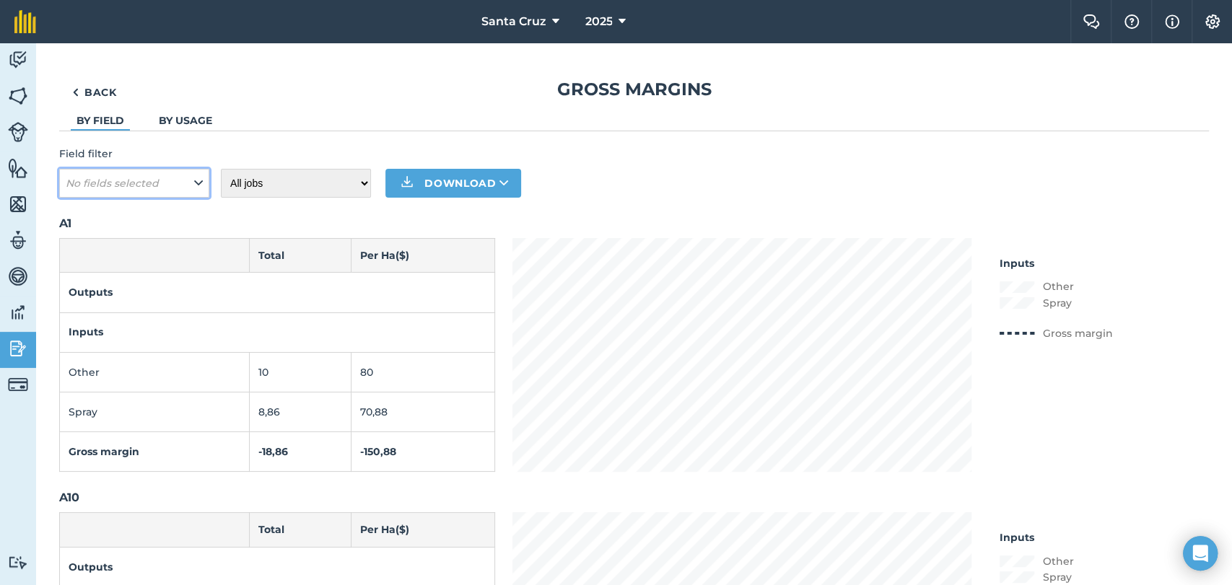
click at [181, 189] on button "No fields selected" at bounding box center [134, 183] width 150 height 29
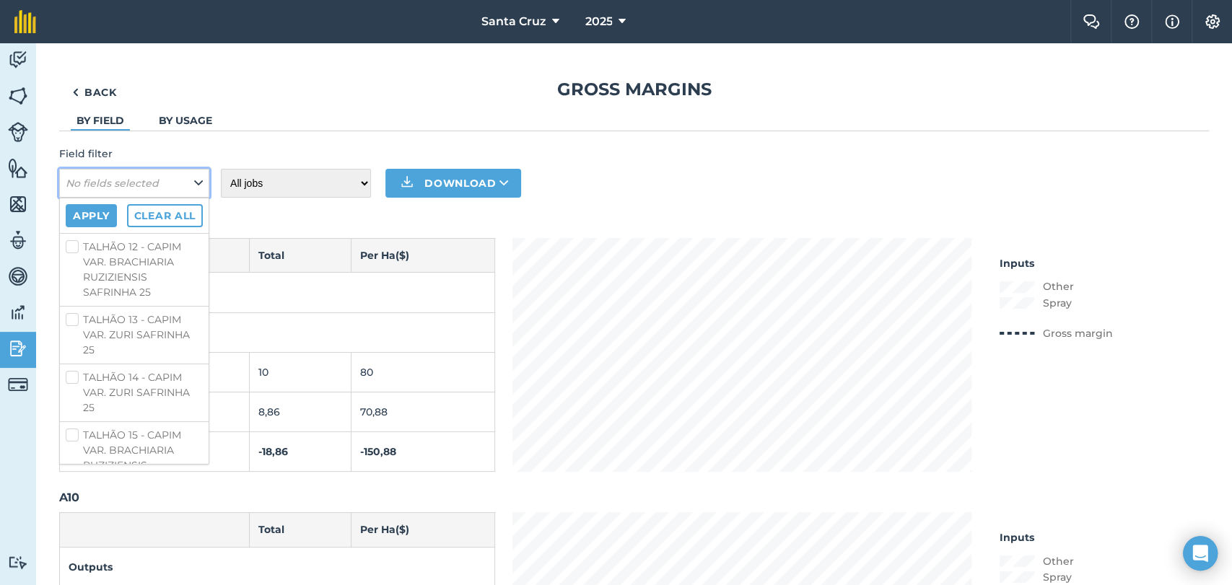
scroll to position [4775, 0]
click at [75, 77] on label "TALHÃO 08 - SORGO VAR. NUSIL 426 SAFRINHA 25" at bounding box center [134, 54] width 137 height 45
click at [75, 41] on input "TALHÃO 08 - SORGO VAR. NUSIL 426 SAFRINHA 25" at bounding box center [70, 36] width 9 height 9
checkbox input "true"
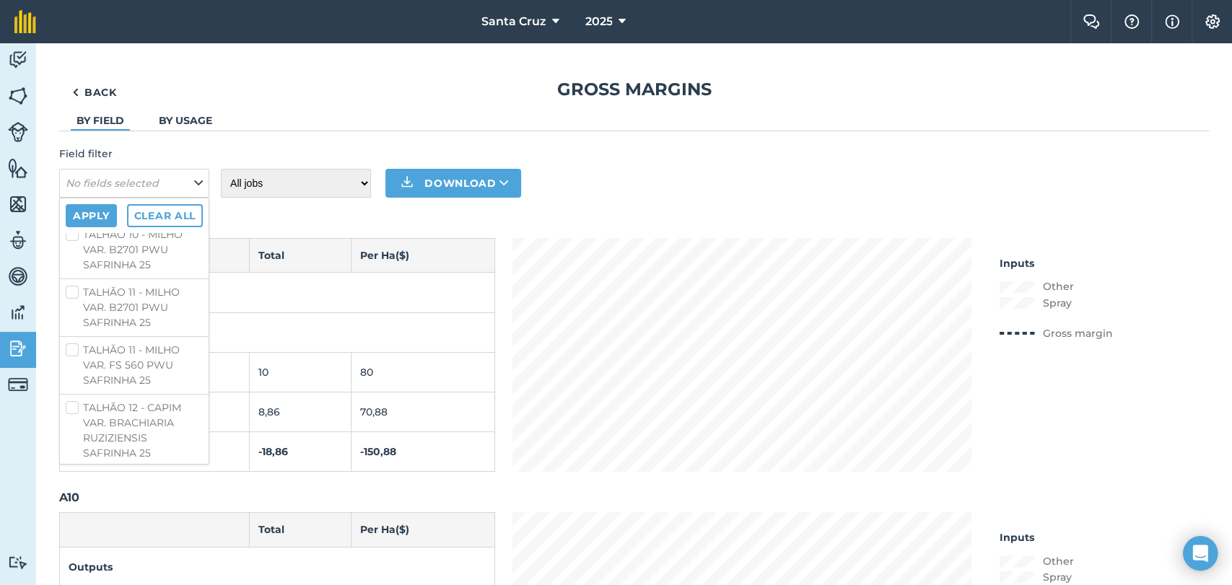
click at [72, 42] on label "TALHÃO 07 - SORGO VAR. NUSIL 426 SAFRINHA 25" at bounding box center [134, 18] width 137 height 45
click at [72, 6] on input "TALHÃO 07 - SORGO VAR. NUSIL 426 SAFRINHA 25" at bounding box center [70, 0] width 9 height 9
checkbox input "true"
click at [96, 208] on button "Apply" at bounding box center [91, 215] width 51 height 23
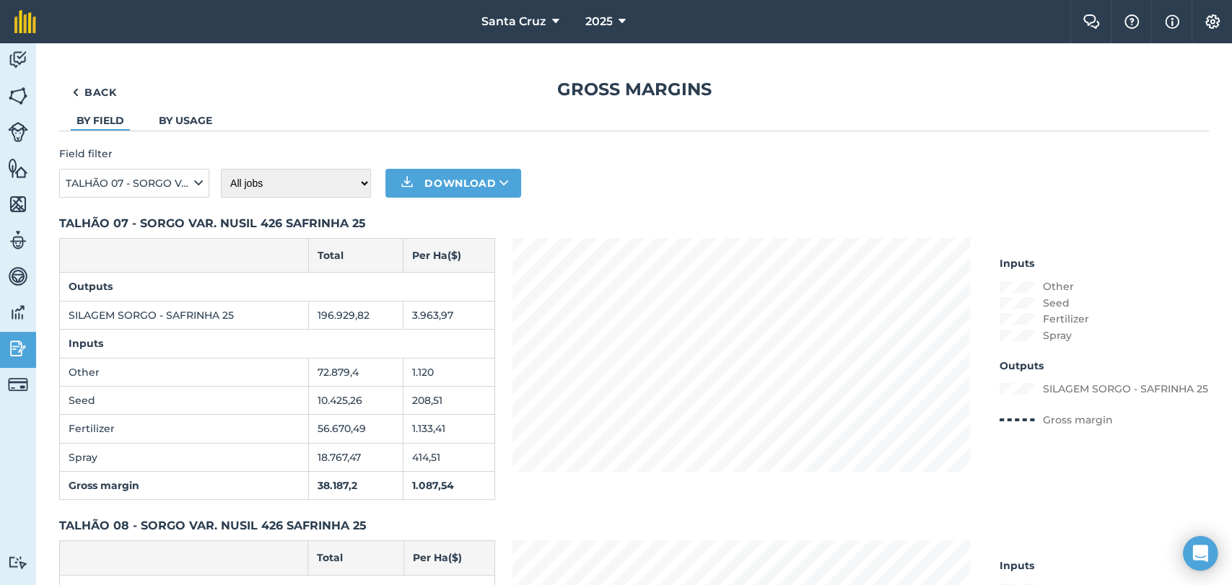
scroll to position [160, 0]
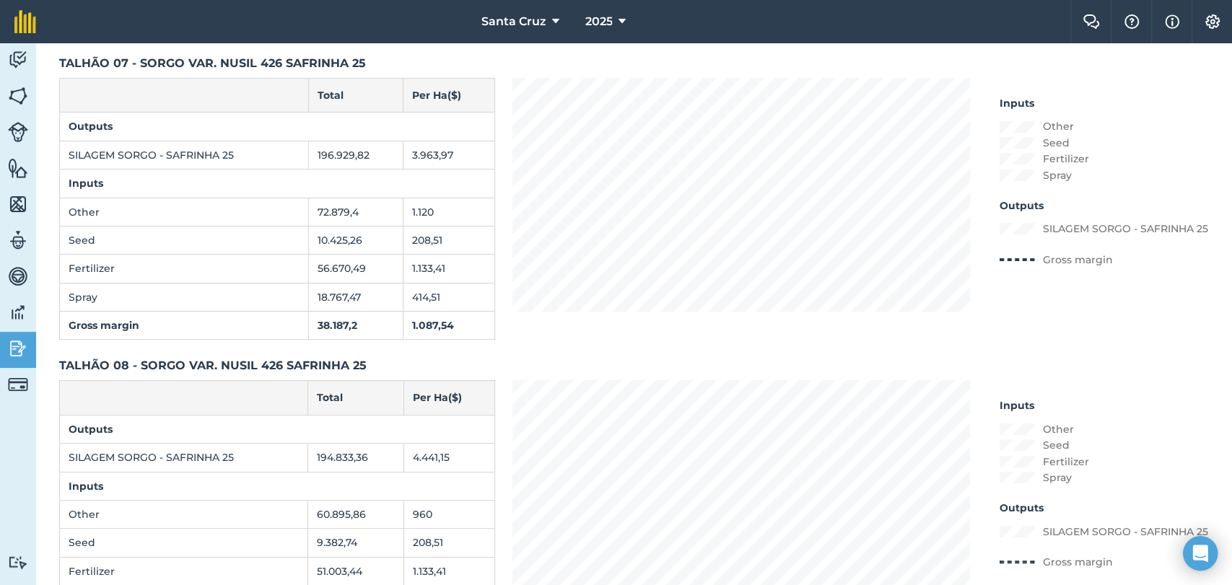
click at [381, 180] on td "Inputs" at bounding box center [277, 184] width 435 height 28
drag, startPoint x: 313, startPoint y: 319, endPoint x: 381, endPoint y: 325, distance: 68.2
click at [381, 325] on td "38.187,2" at bounding box center [355, 326] width 95 height 28
click at [403, 304] on td "414,51" at bounding box center [448, 297] width 91 height 28
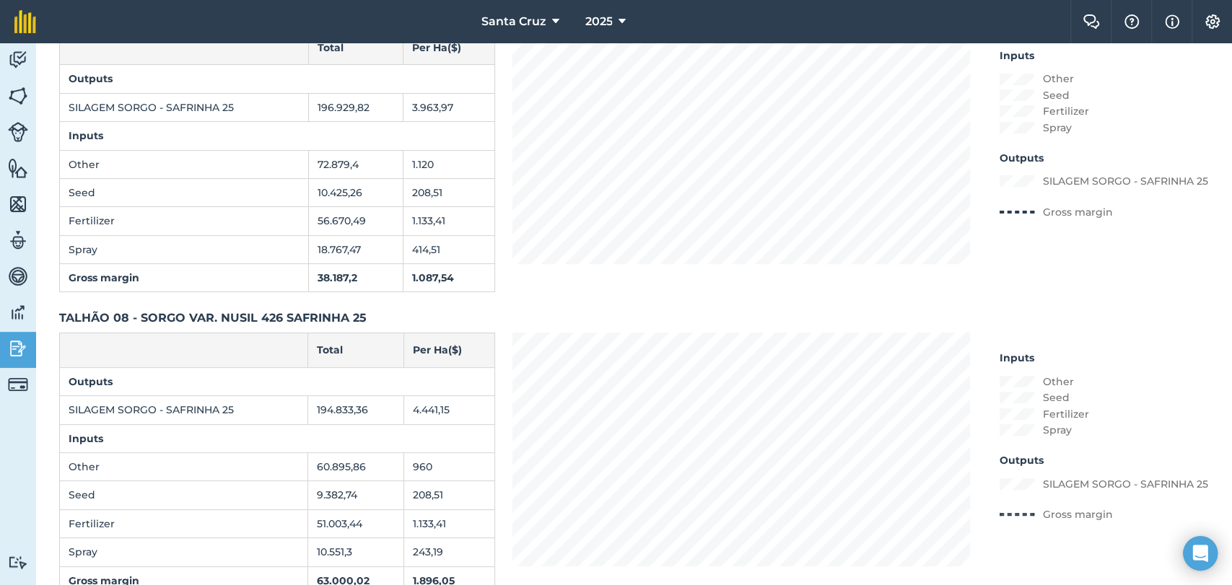
scroll to position [256, 0]
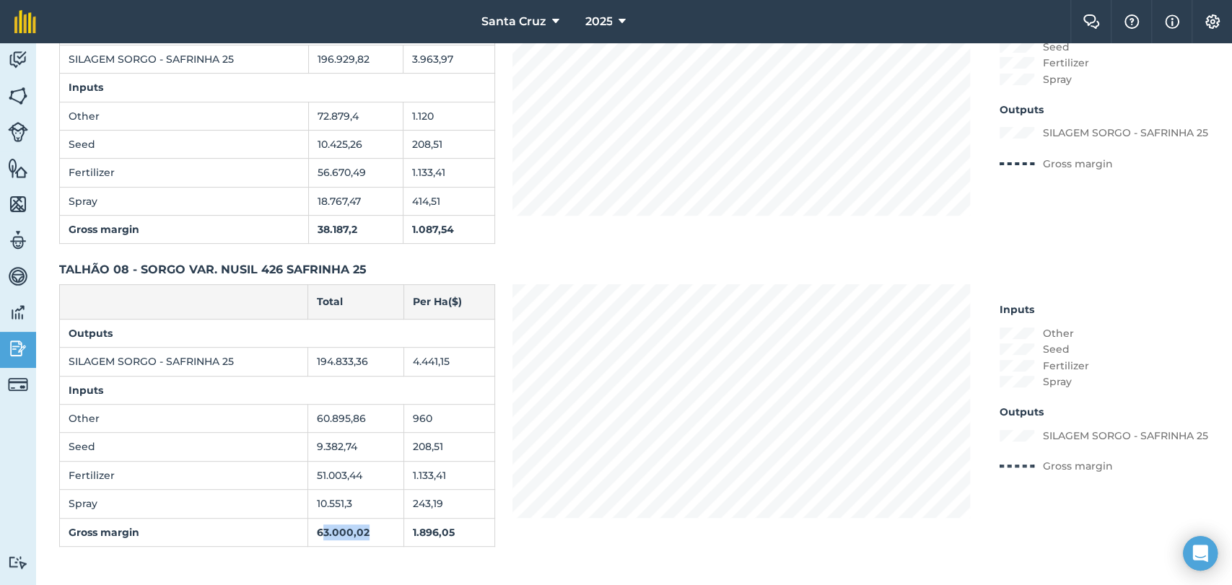
drag, startPoint x: 317, startPoint y: 527, endPoint x: 403, endPoint y: 538, distance: 86.7
click at [403, 538] on tr "Gross margin 63.000,02 1.896,05" at bounding box center [277, 532] width 435 height 28
click at [673, 231] on div "Inputs Other Seed Fertilizer Spray Outputs SILAGEM SORGO - SAFRINHA 25 Gross ma…" at bounding box center [860, 113] width 696 height 263
click at [351, 271] on h2 "TALHÃO 08 - SORGO VAR. NUSIL 426 SAFRINHA 25" at bounding box center [634, 269] width 1150 height 17
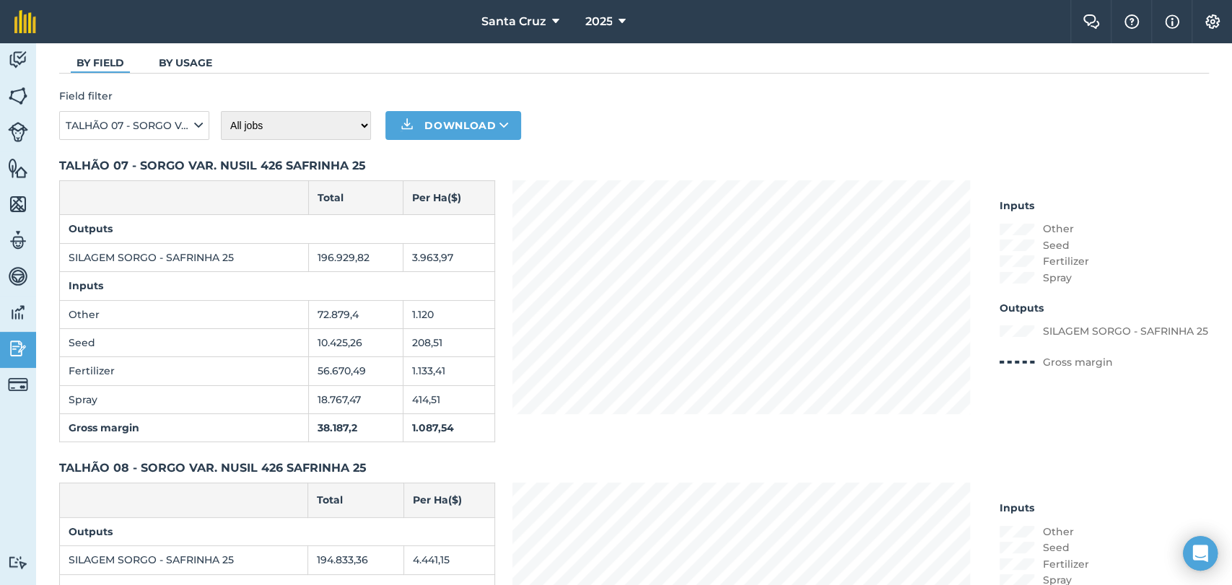
scroll to position [0, 0]
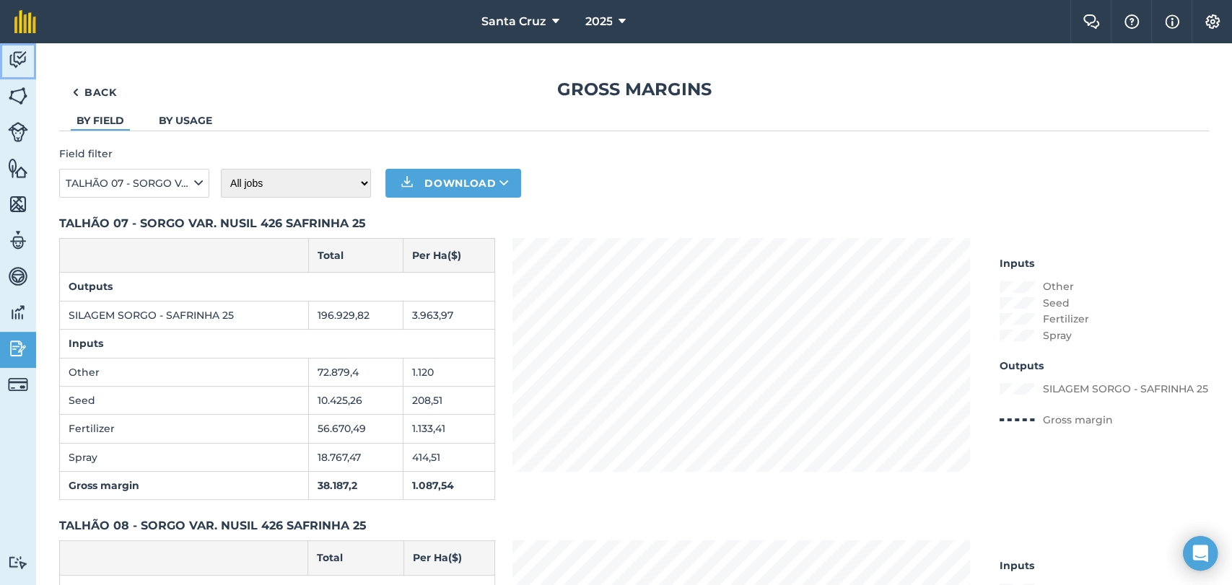
click at [24, 57] on img at bounding box center [18, 60] width 20 height 22
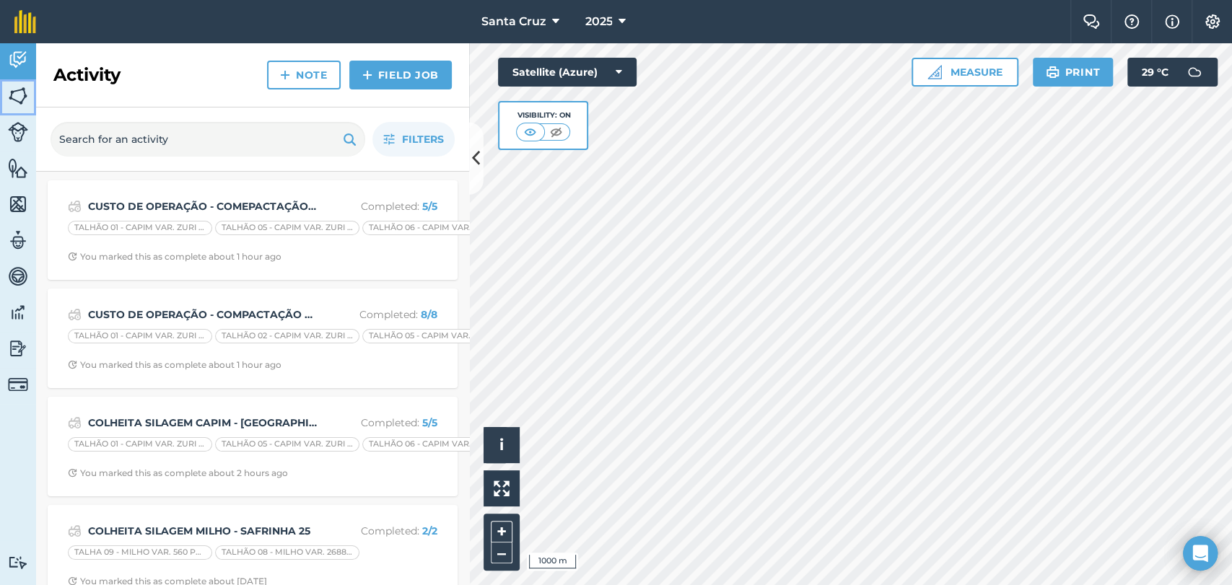
click at [10, 105] on img at bounding box center [18, 96] width 20 height 22
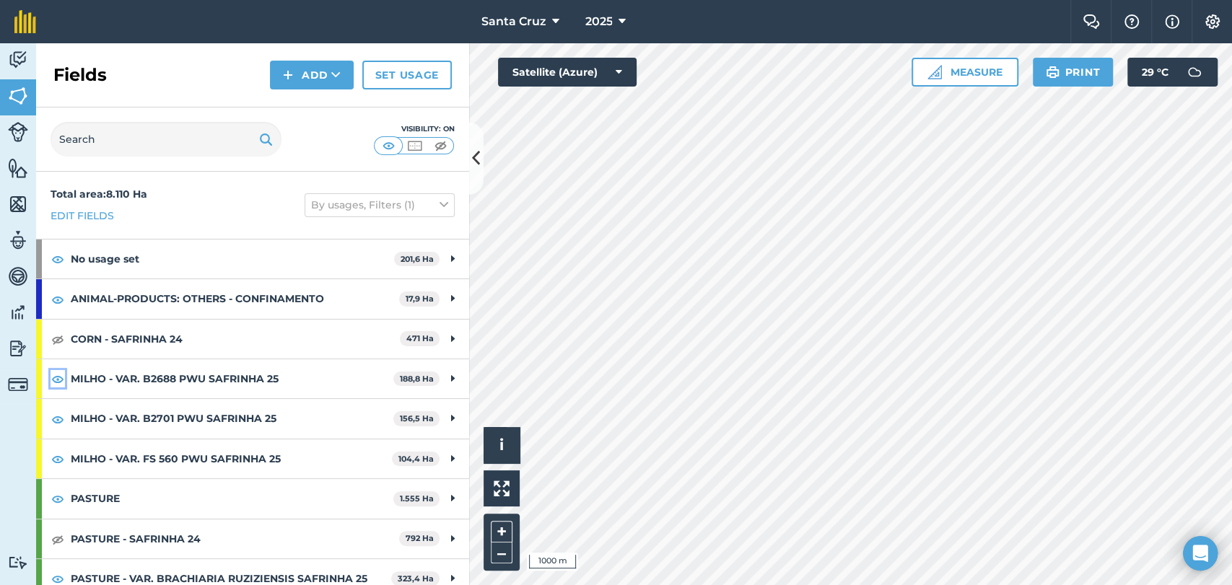
drag, startPoint x: 56, startPoint y: 375, endPoint x: 54, endPoint y: 389, distance: 13.9
click at [55, 375] on img at bounding box center [57, 378] width 13 height 17
click at [55, 424] on img at bounding box center [57, 419] width 13 height 17
click at [58, 455] on img at bounding box center [57, 458] width 13 height 17
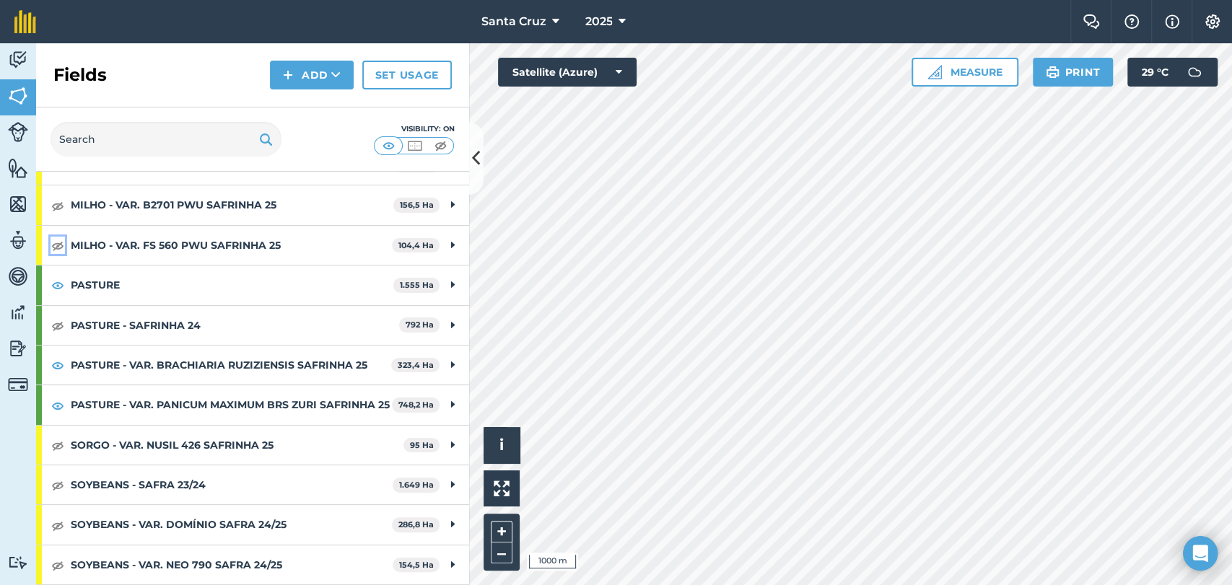
scroll to position [387, 0]
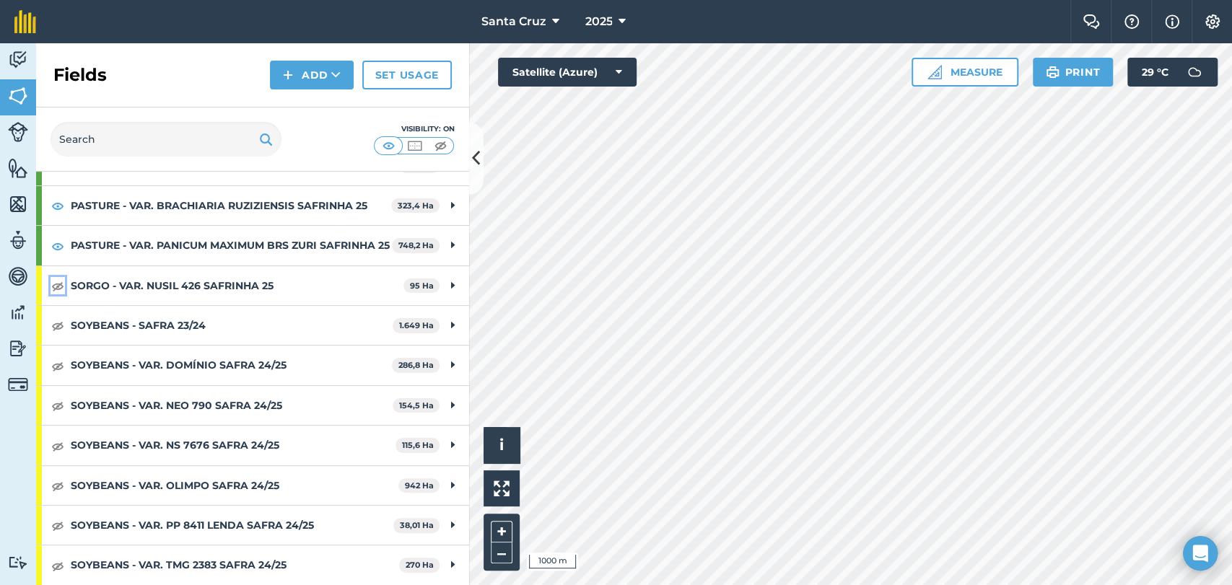
click at [55, 287] on img at bounding box center [57, 285] width 13 height 17
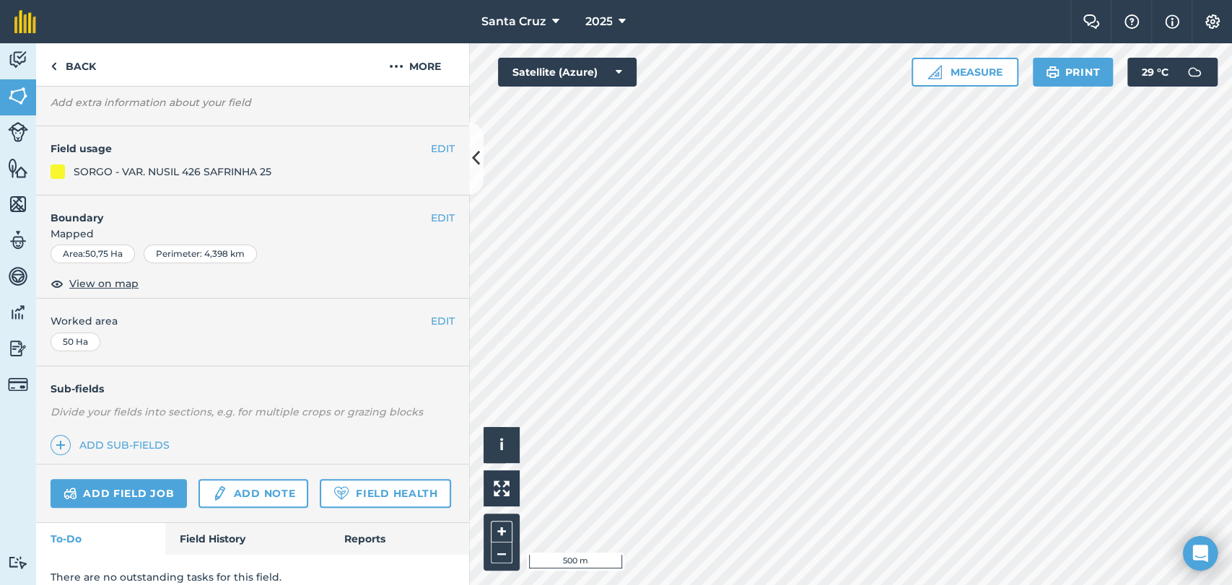
scroll to position [133, 0]
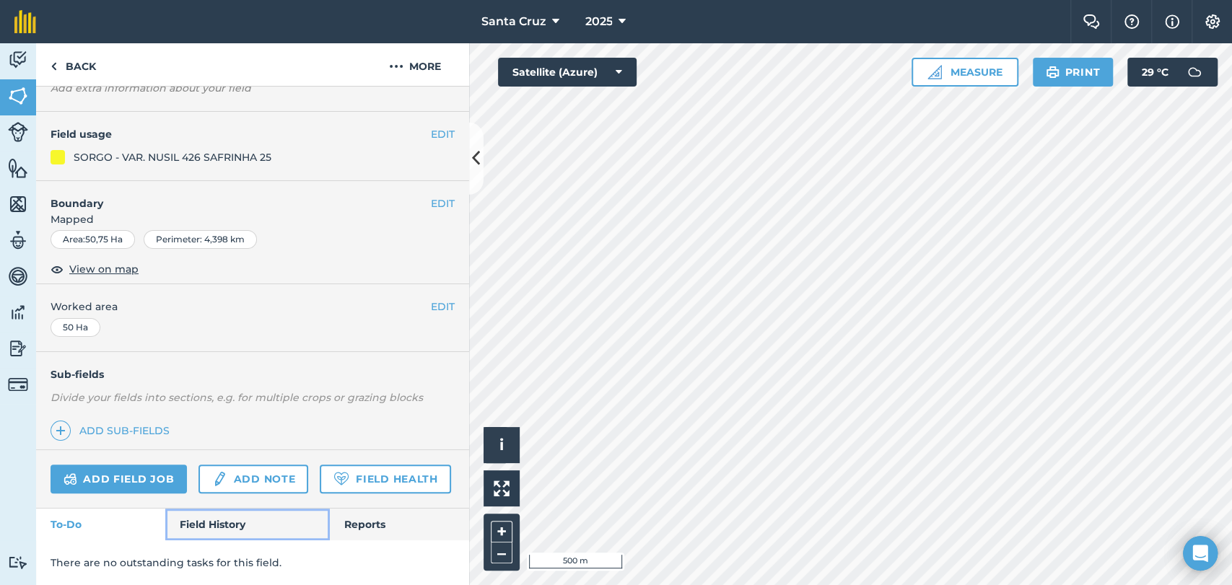
click at [222, 522] on link "Field History" at bounding box center [247, 525] width 164 height 32
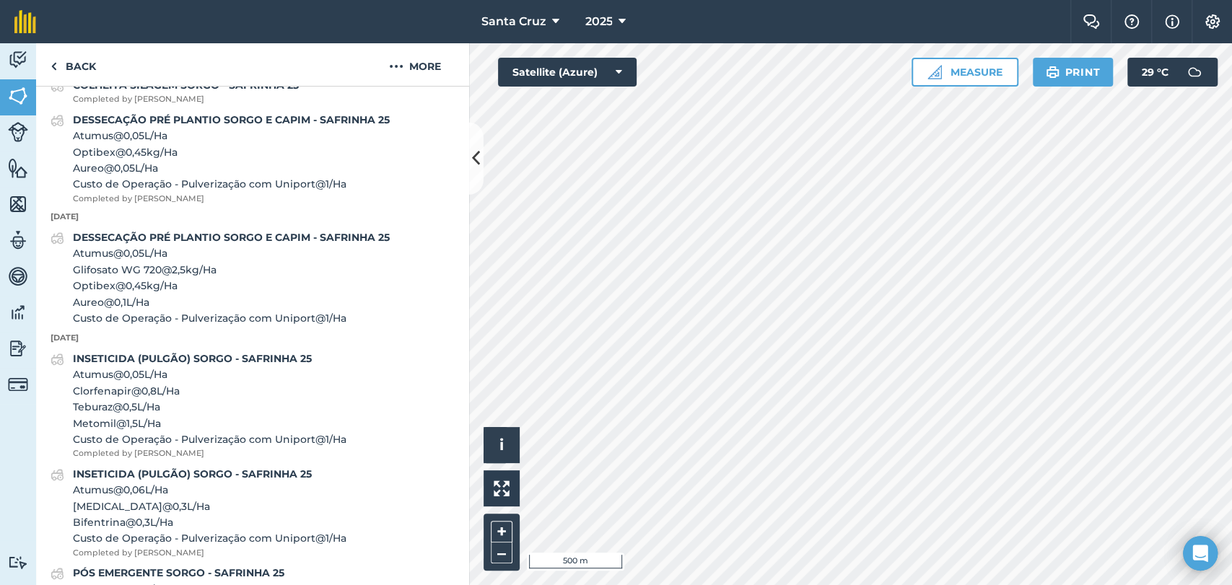
scroll to position [1087, 0]
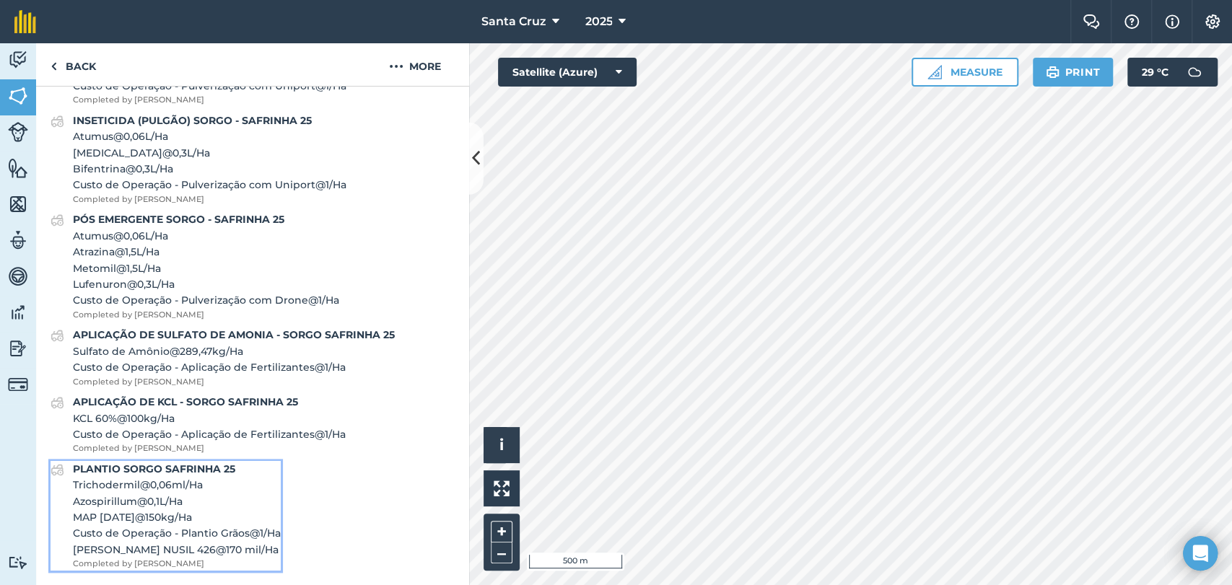
click at [211, 499] on span "Azospirillum @ 0,1 L / Ha" at bounding box center [177, 502] width 208 height 16
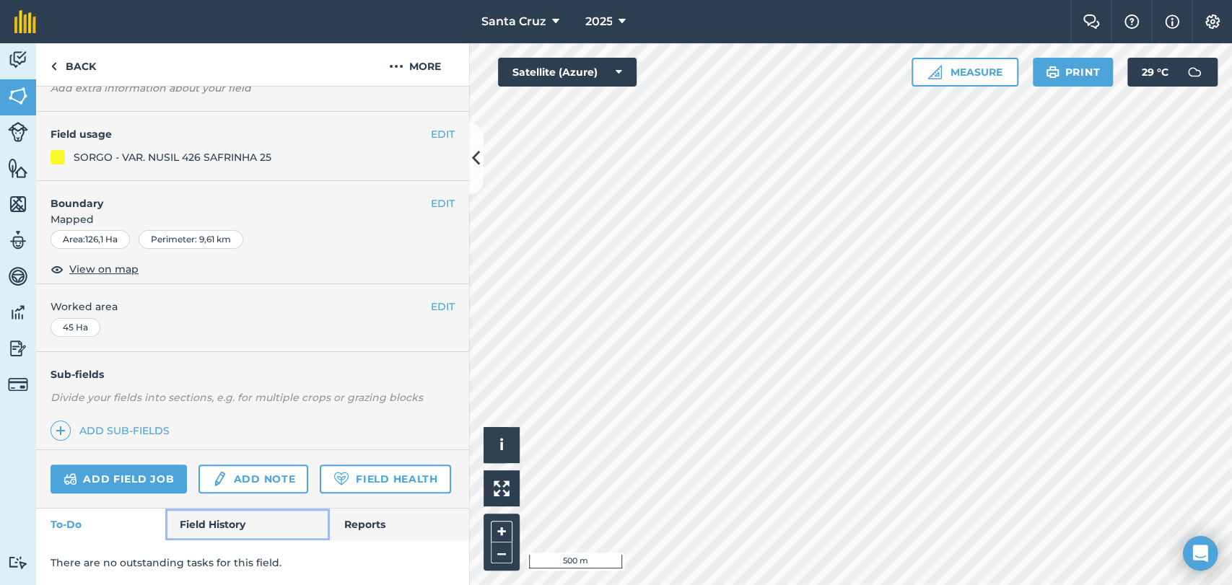
click at [205, 528] on link "Field History" at bounding box center [247, 525] width 164 height 32
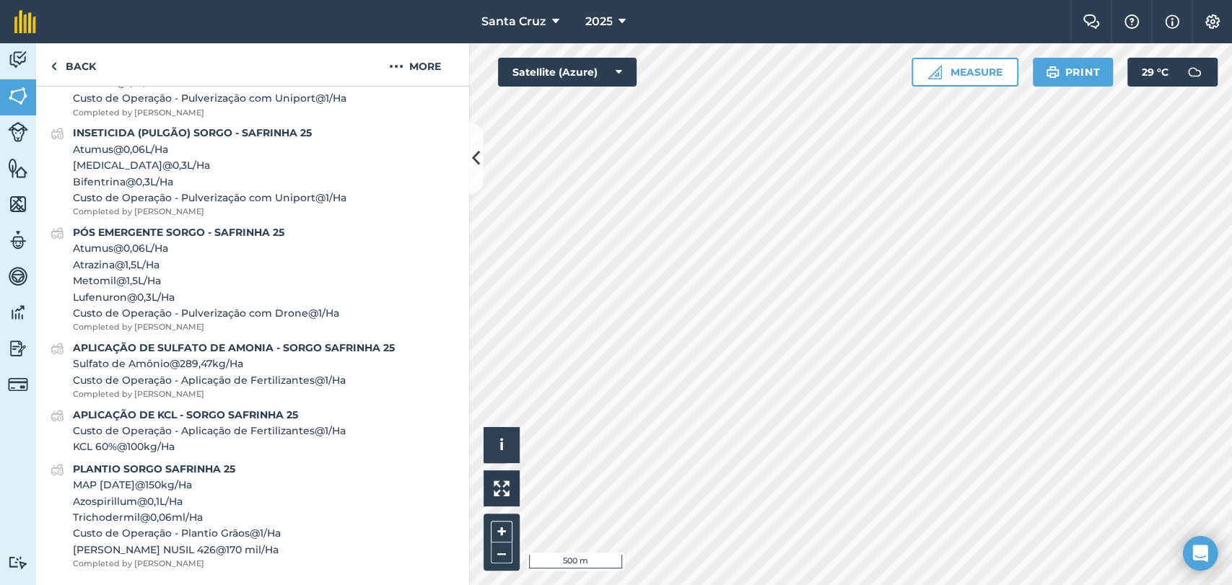
scroll to position [854, 0]
click at [176, 486] on span "MAP 20-10-10 @ 150 kg / Ha" at bounding box center [177, 485] width 208 height 16
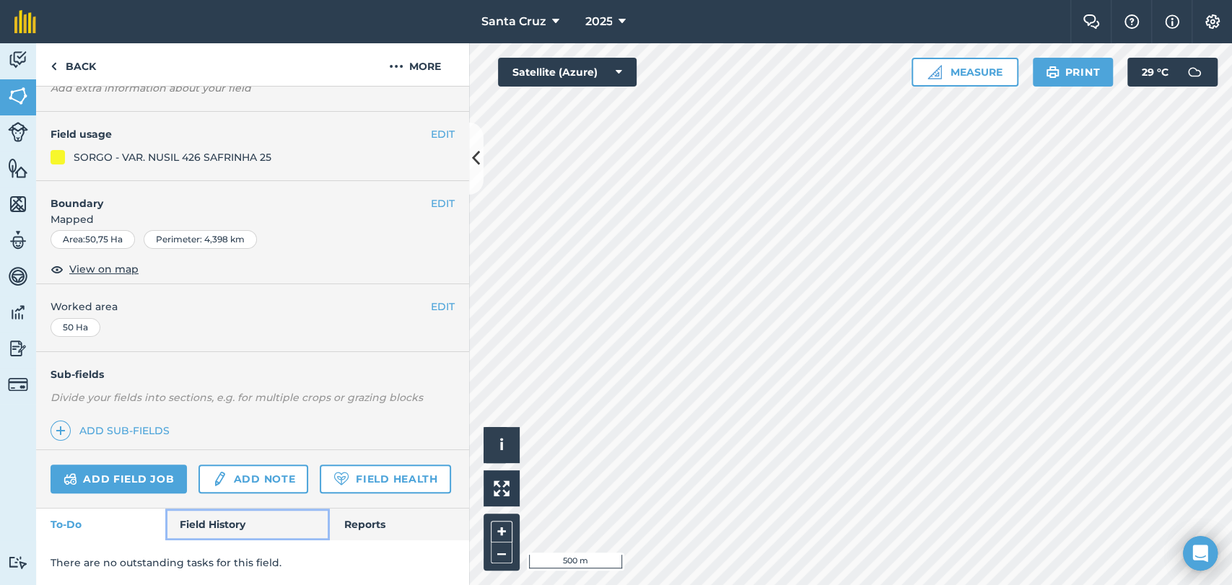
click at [202, 530] on link "Field History" at bounding box center [247, 525] width 164 height 32
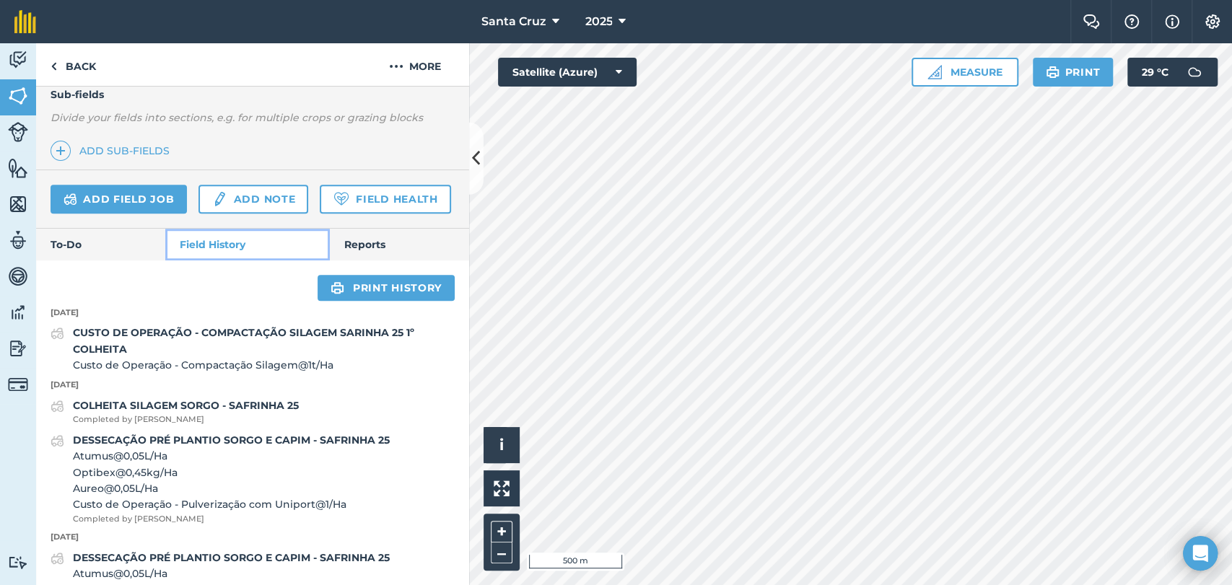
scroll to position [534, 0]
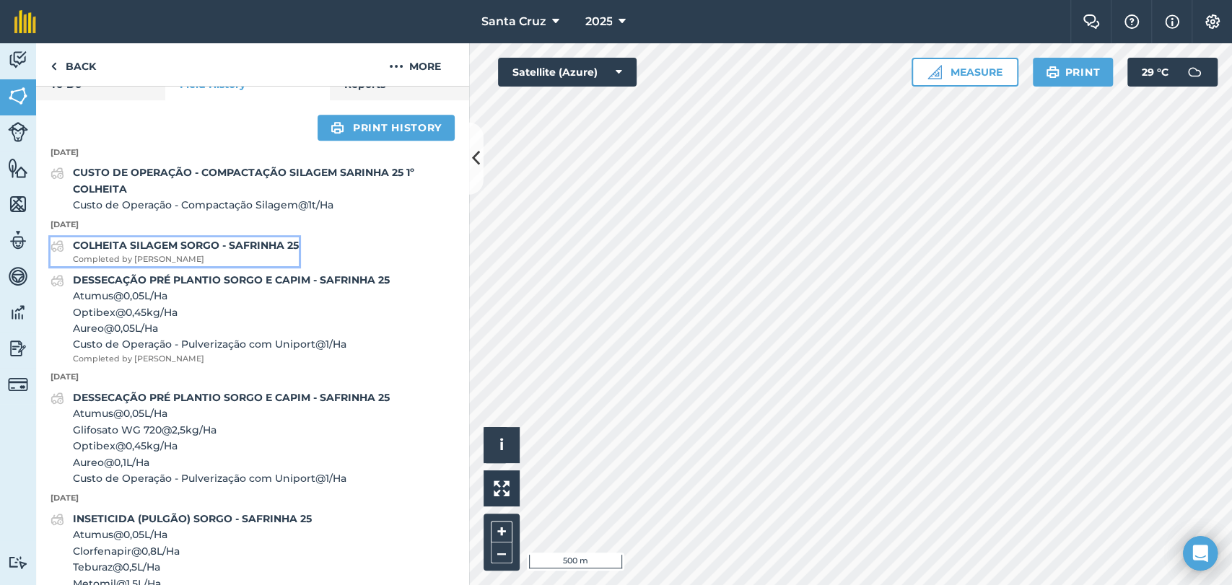
click at [204, 252] on strong "COLHEITA SILAGEM SORGO - SAFRINHA 25" at bounding box center [186, 245] width 226 height 13
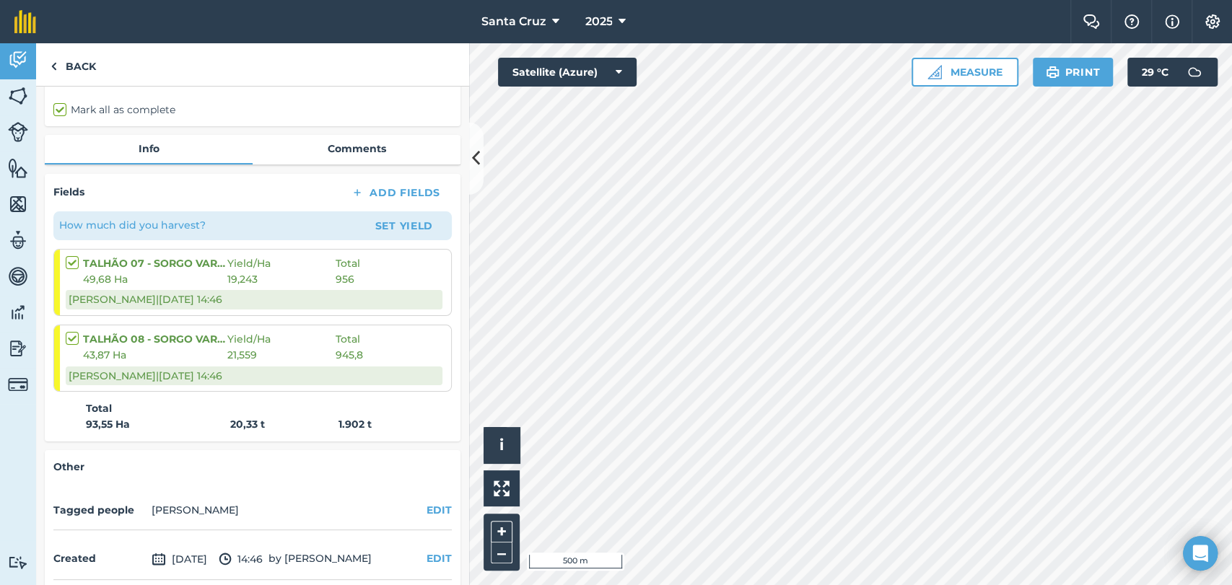
scroll to position [68, 0]
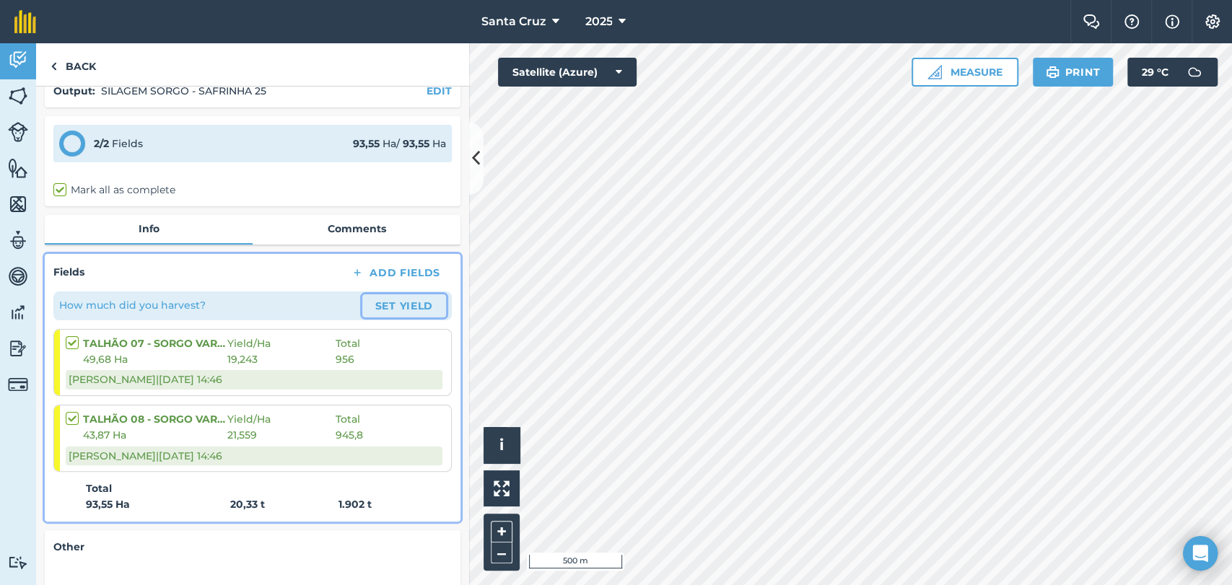
click at [376, 318] on button "Set Yield" at bounding box center [404, 305] width 84 height 23
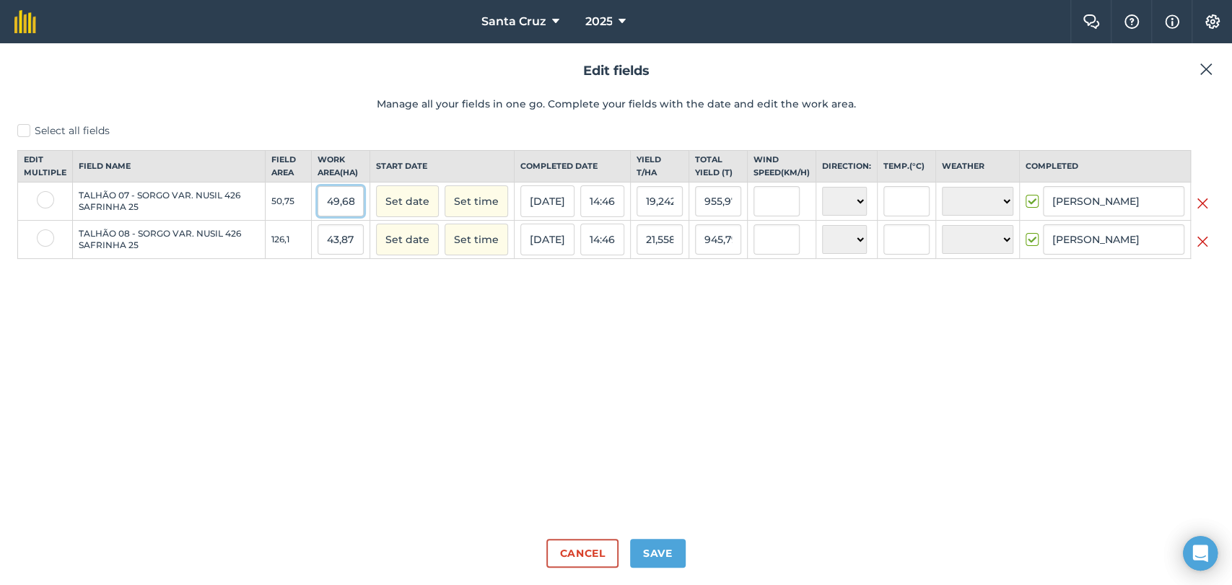
click at [318, 215] on input "49,68" at bounding box center [341, 201] width 46 height 30
click at [338, 214] on input "49,68" at bounding box center [341, 201] width 46 height 30
drag, startPoint x: 316, startPoint y: 211, endPoint x: 367, endPoint y: 214, distance: 50.6
click at [367, 214] on tr "TALHÃO 07 - SORGO VAR. NUSIL 426 SAFRINHA 25 50,75 49,68 Set date Set time 20/0…" at bounding box center [616, 202] width 1197 height 38
drag, startPoint x: 321, startPoint y: 254, endPoint x: 386, endPoint y: 264, distance: 65.7
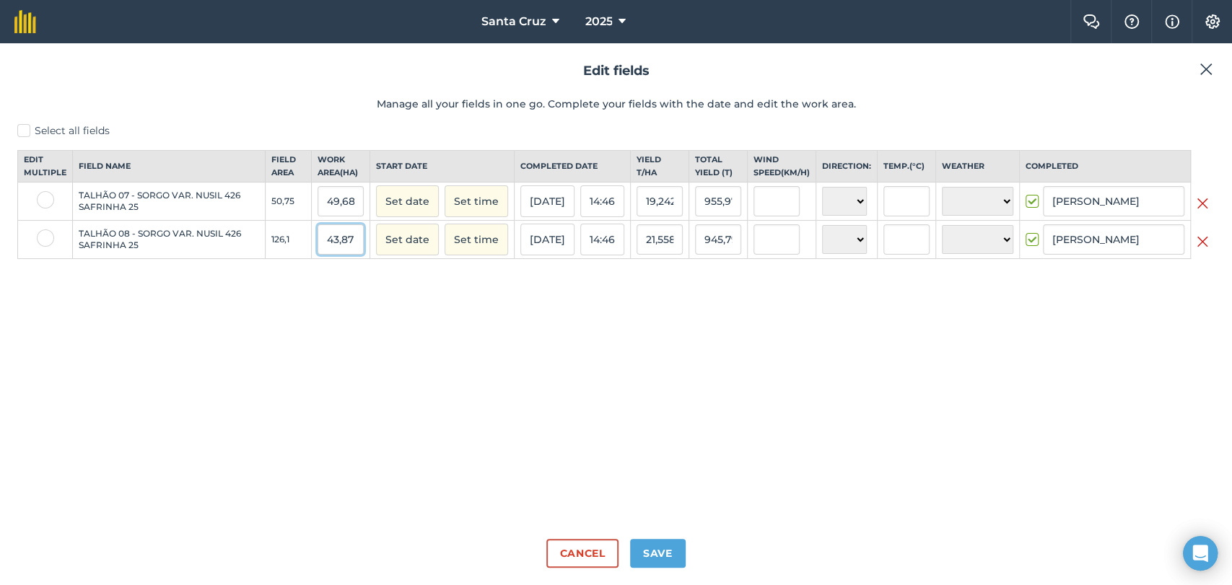
click at [386, 259] on tr "TALHÃO 08 - SORGO VAR. NUSIL 426 SAFRINHA 25 126,1 43,87 Set date Set time 20/0…" at bounding box center [616, 240] width 1197 height 38
click at [607, 556] on button "Cancel" at bounding box center [581, 553] width 71 height 29
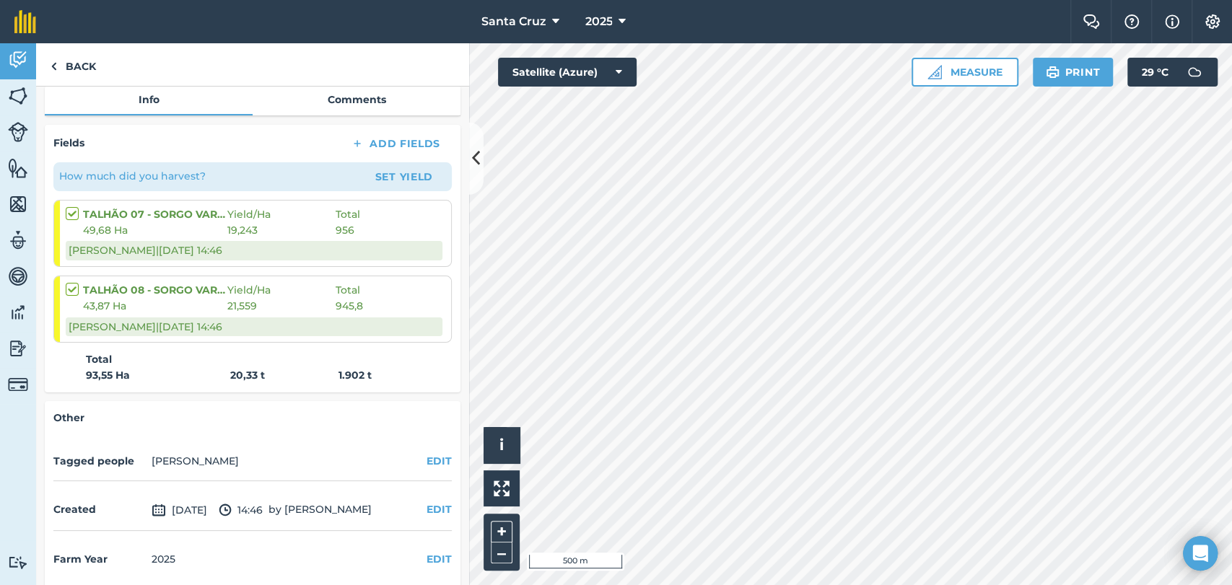
scroll to position [228, 0]
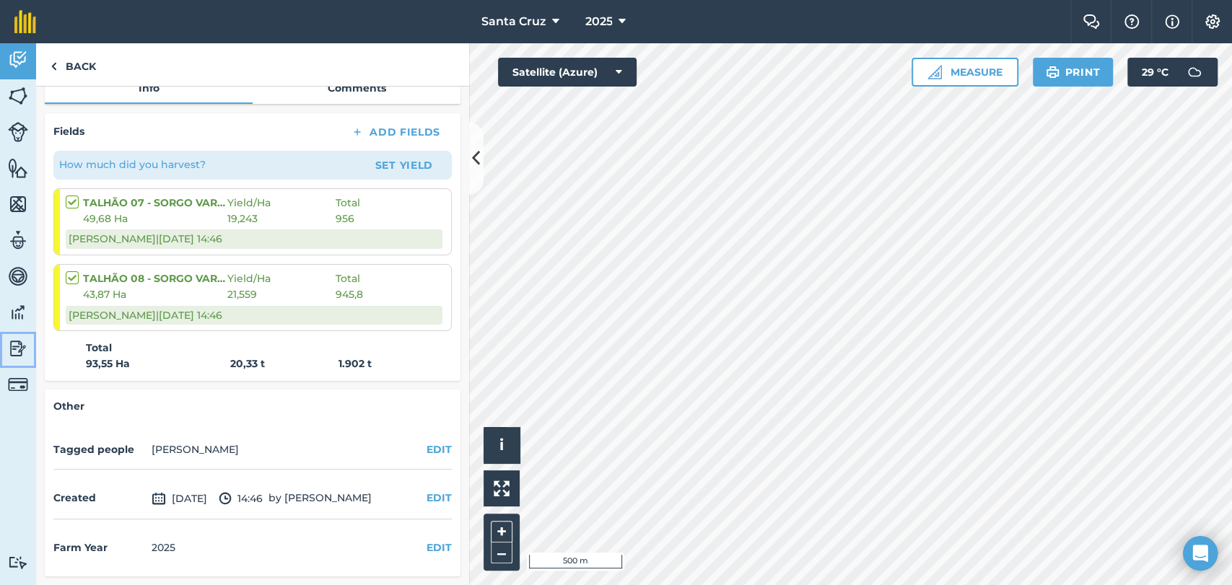
click at [6, 343] on link "Reporting" at bounding box center [18, 350] width 36 height 36
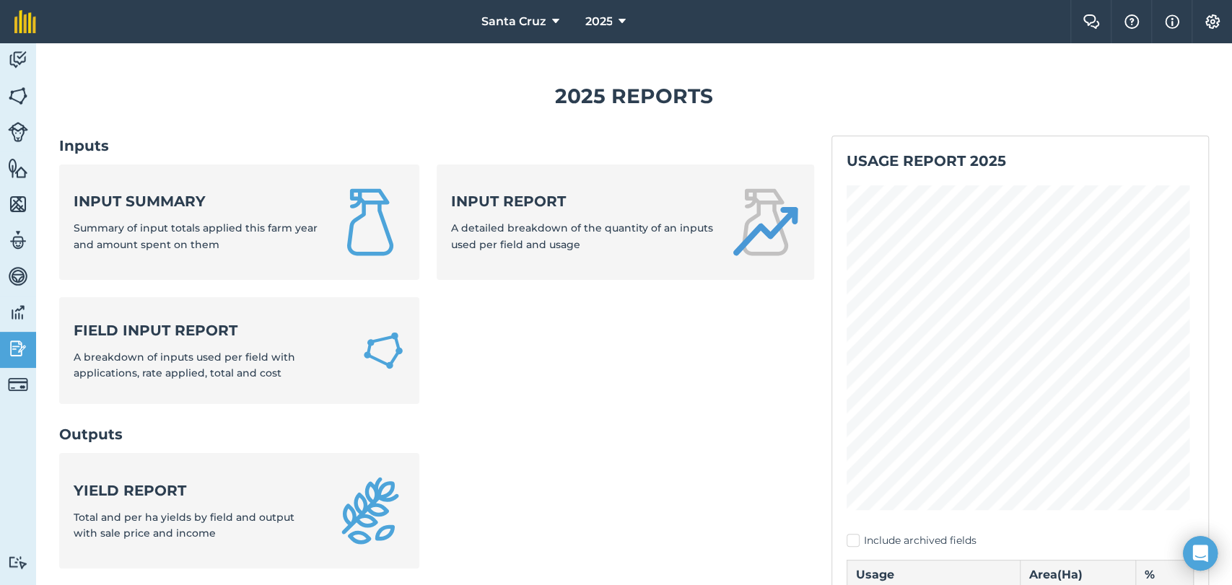
scroll to position [160, 0]
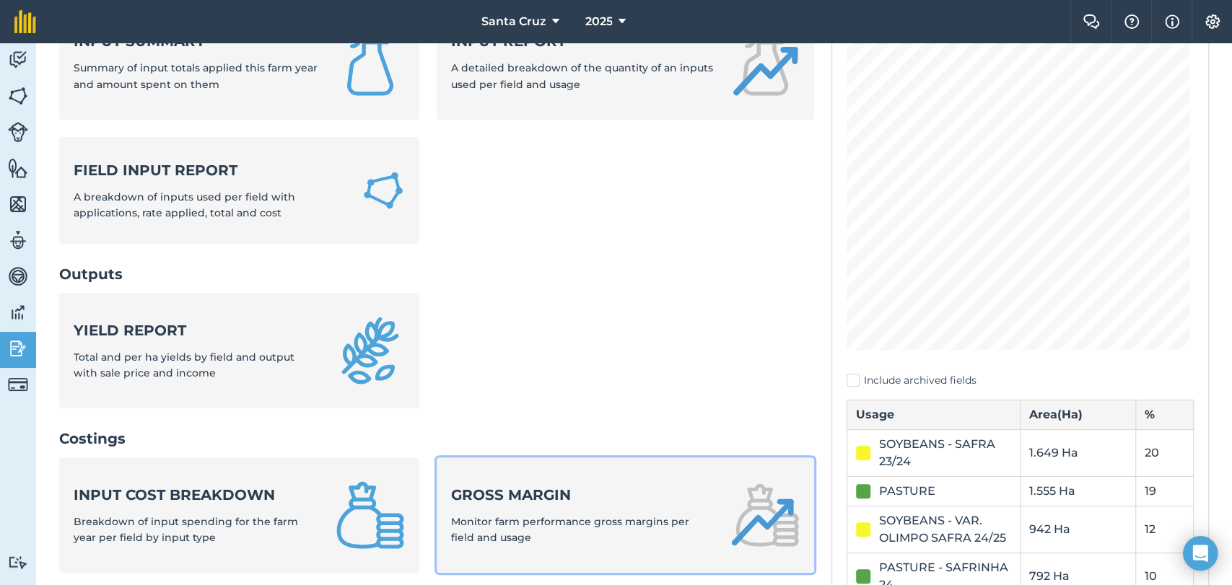
click at [576, 497] on strong "Gross margin" at bounding box center [582, 495] width 262 height 20
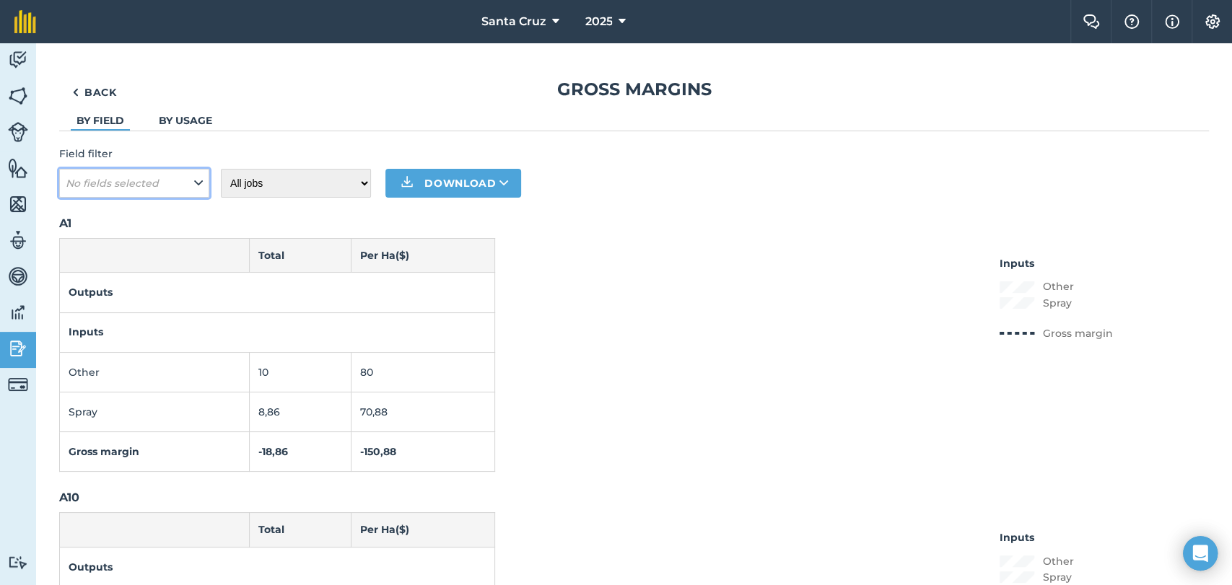
click at [149, 179] on em "No fields selected" at bounding box center [112, 183] width 93 height 13
click at [174, 181] on button "No fields selected" at bounding box center [134, 183] width 150 height 29
click at [201, 179] on icon at bounding box center [198, 183] width 9 height 16
click at [188, 100] on h1 "Gross margins" at bounding box center [634, 89] width 1150 height 23
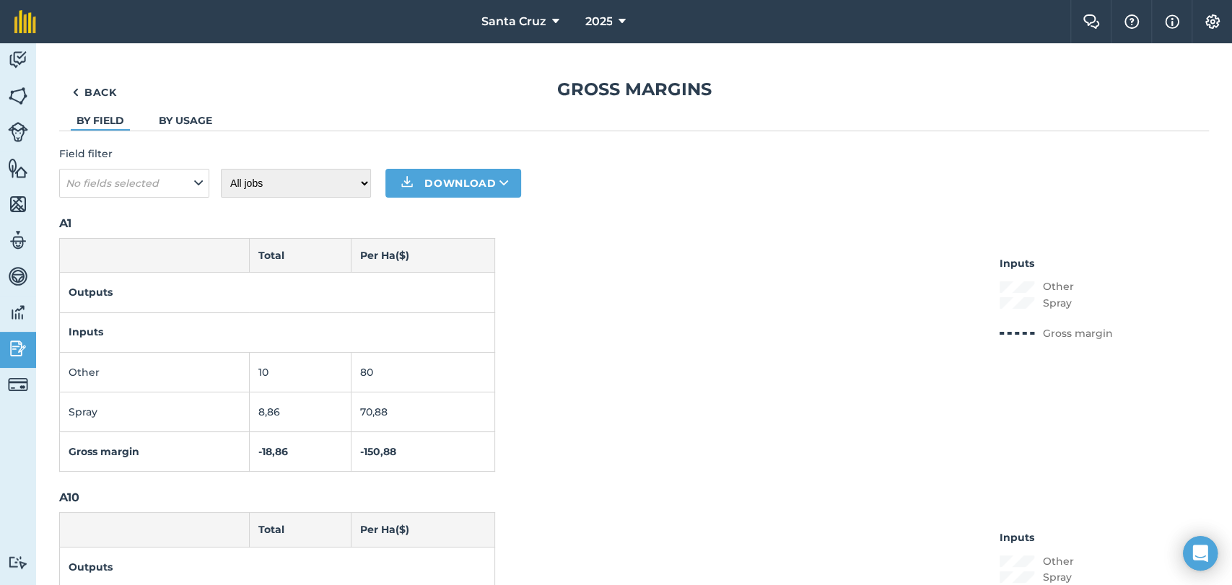
click at [87, 124] on link "By field" at bounding box center [101, 120] width 48 height 13
click at [188, 115] on link "By usage" at bounding box center [185, 120] width 53 height 13
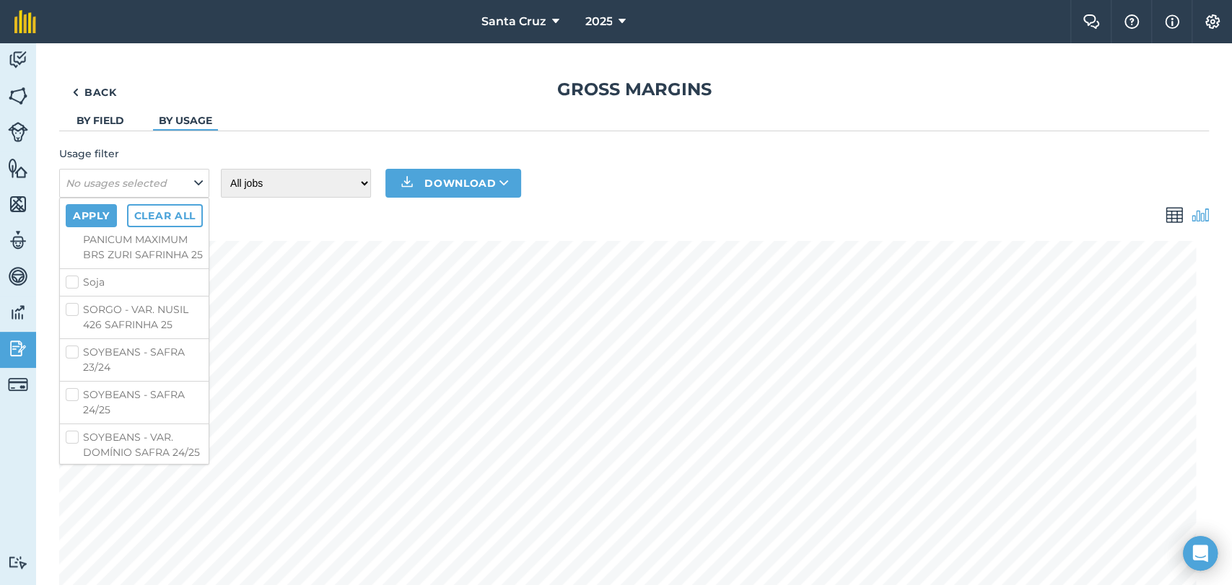
scroll to position [477, 0]
click at [74, 334] on label "SORGO - VAR. NUSIL 426 SAFRINHA 25" at bounding box center [134, 319] width 137 height 30
click at [74, 313] on input "SORGO - VAR. NUSIL 426 SAFRINHA 25" at bounding box center [70, 308] width 9 height 9
checkbox input "true"
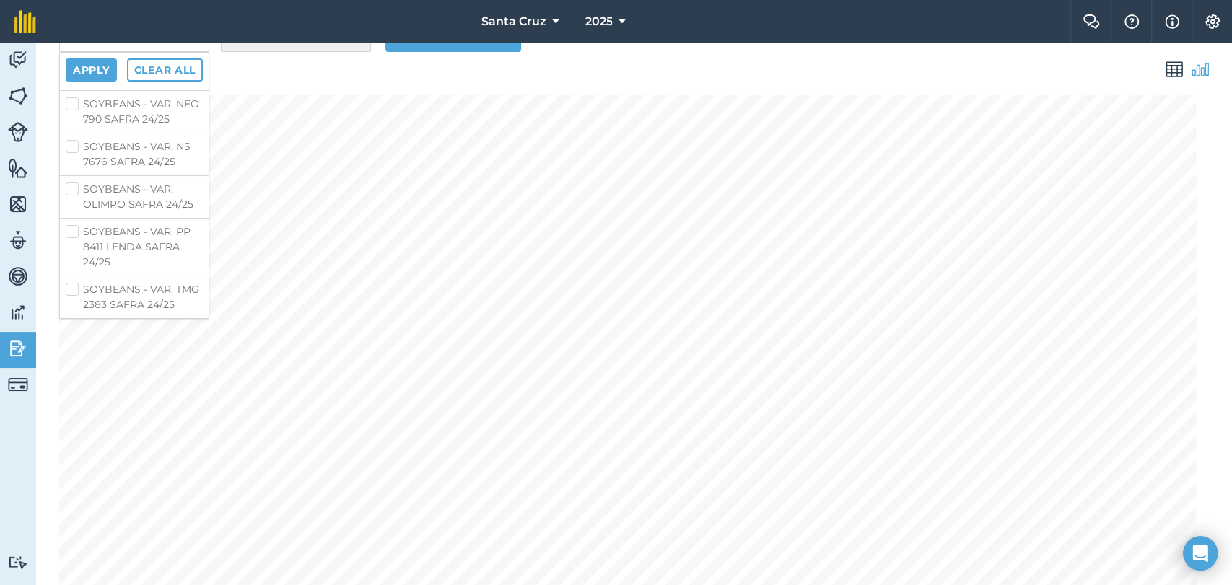
scroll to position [0, 0]
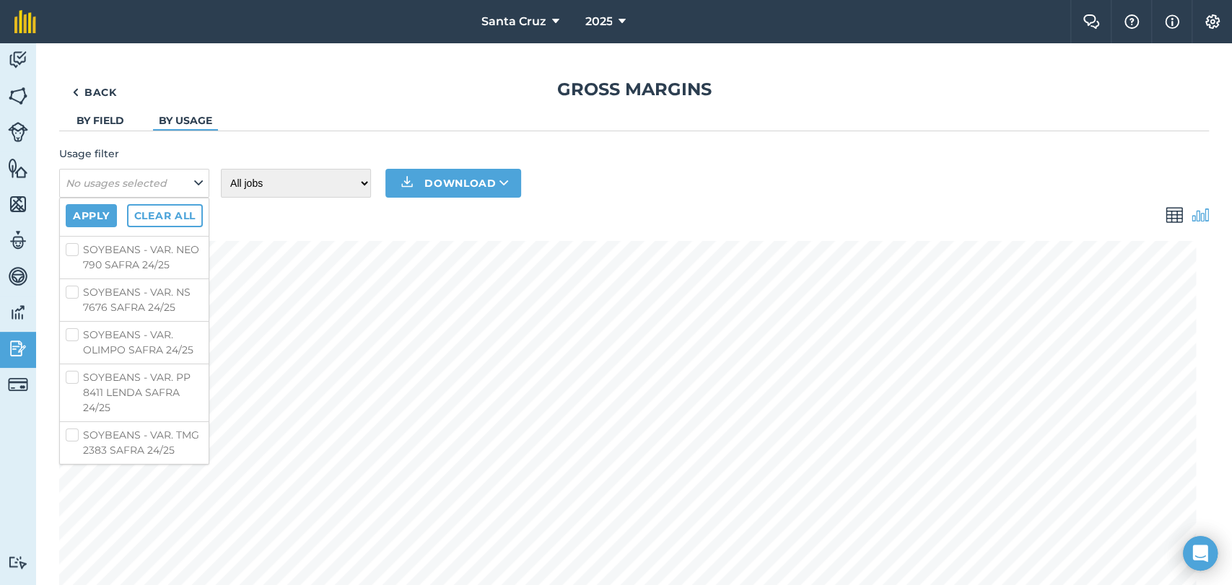
click at [330, 121] on ul "By field By usage" at bounding box center [634, 122] width 1150 height 18
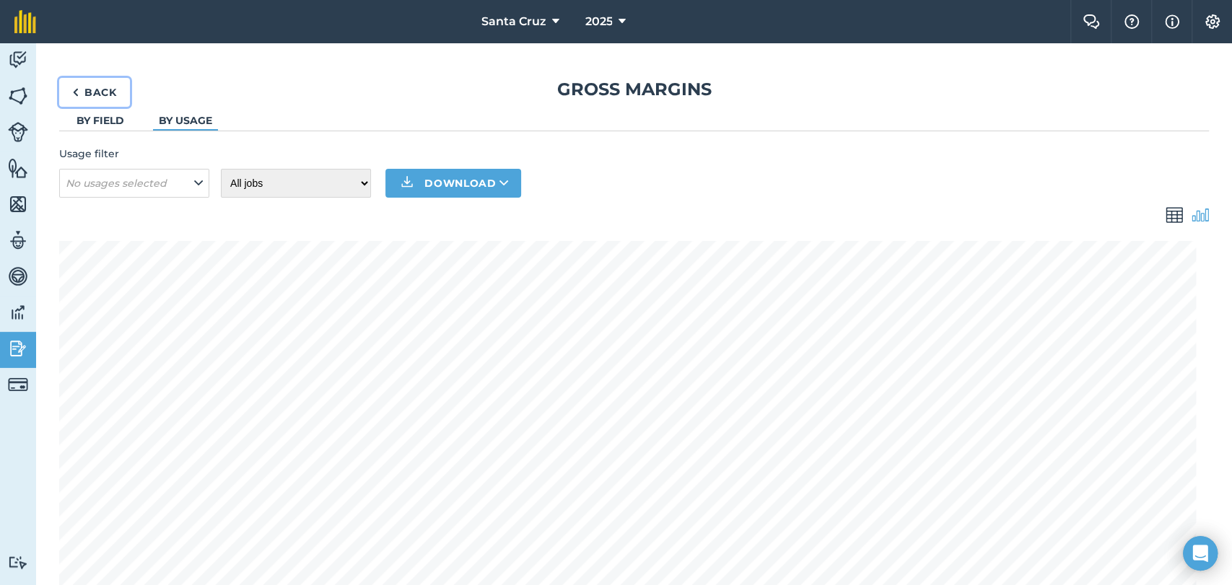
click at [104, 82] on link "Back" at bounding box center [94, 92] width 71 height 29
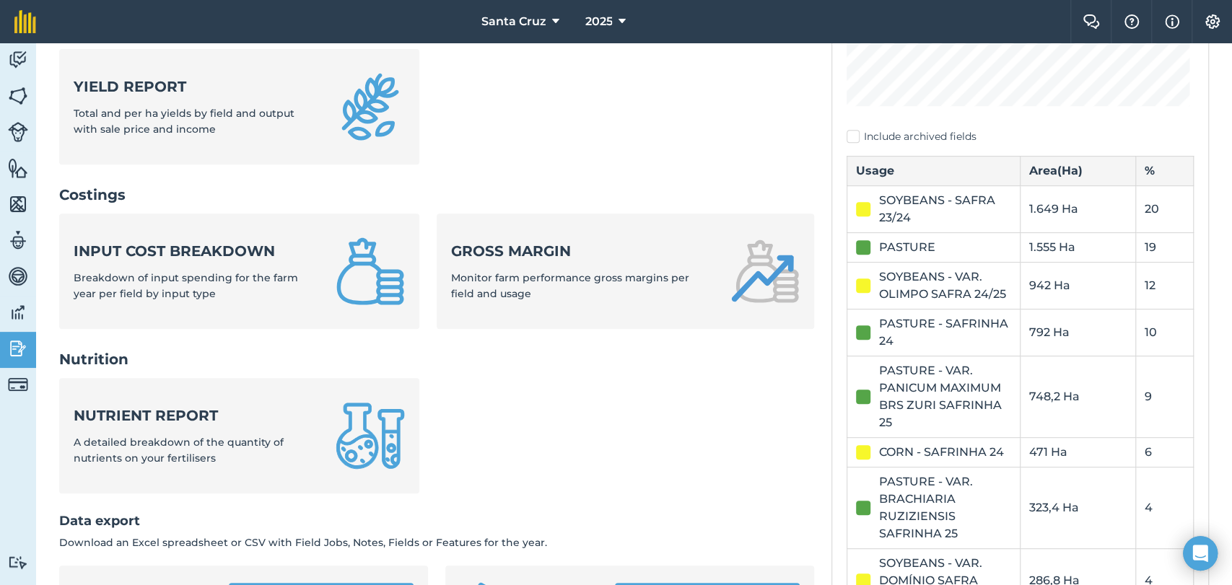
scroll to position [401, 0]
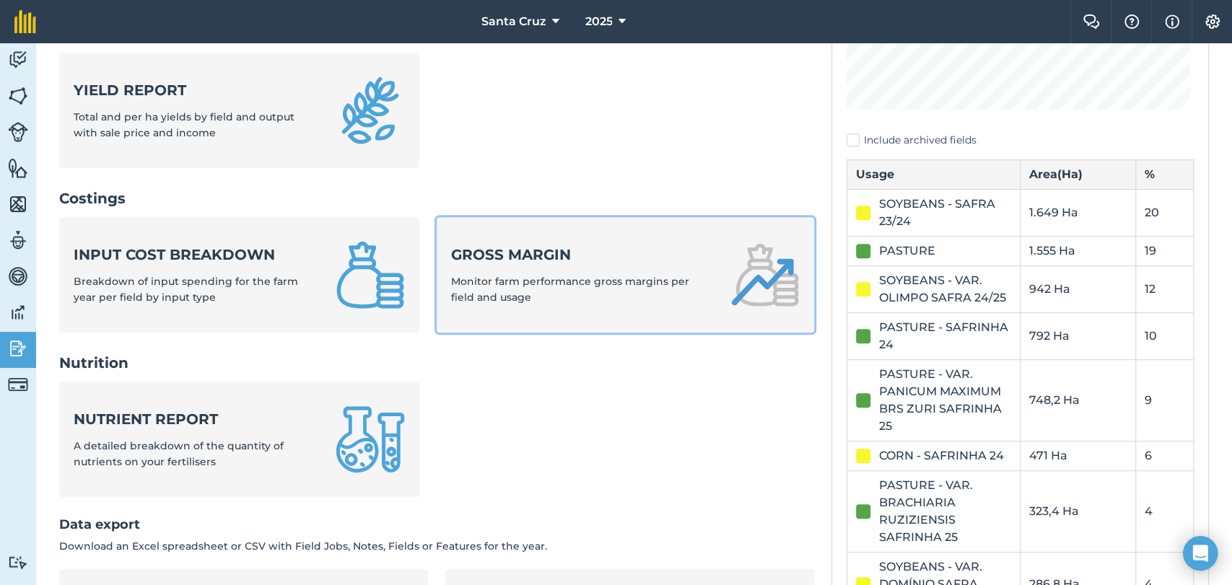
click at [523, 245] on strong "Gross margin" at bounding box center [582, 255] width 262 height 20
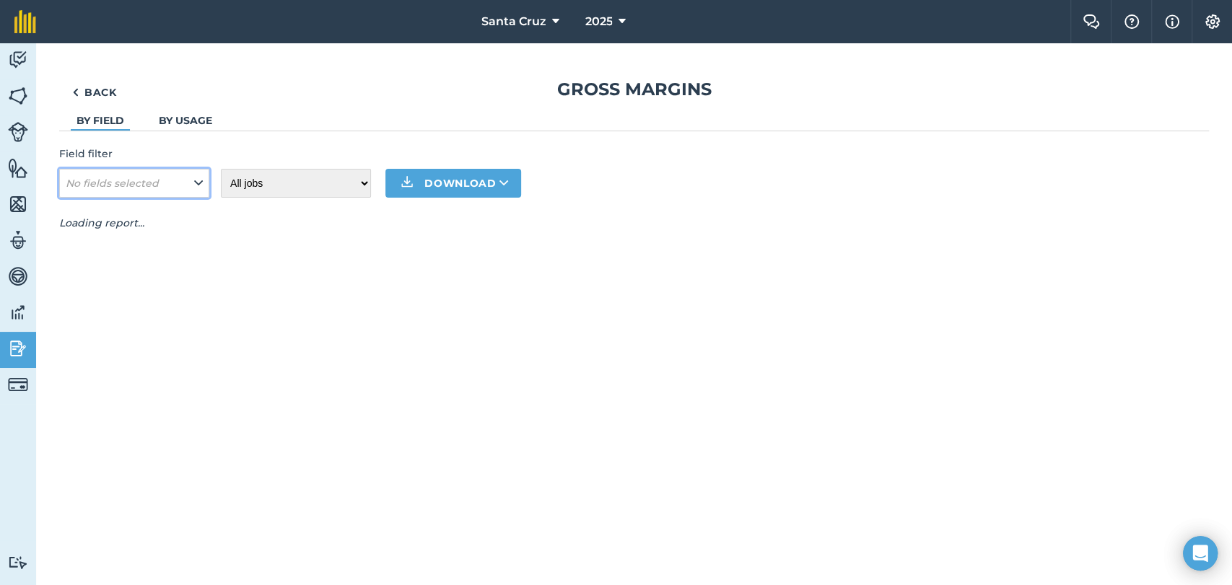
click at [135, 186] on em "No fields selected" at bounding box center [112, 183] width 93 height 13
click at [173, 186] on button "No fields selected" at bounding box center [134, 183] width 150 height 29
click at [411, 130] on ul "By field By usage" at bounding box center [634, 122] width 1150 height 18
click at [161, 182] on button "No fields selected" at bounding box center [134, 183] width 150 height 29
click at [188, 183] on button "No fields selected" at bounding box center [134, 183] width 150 height 29
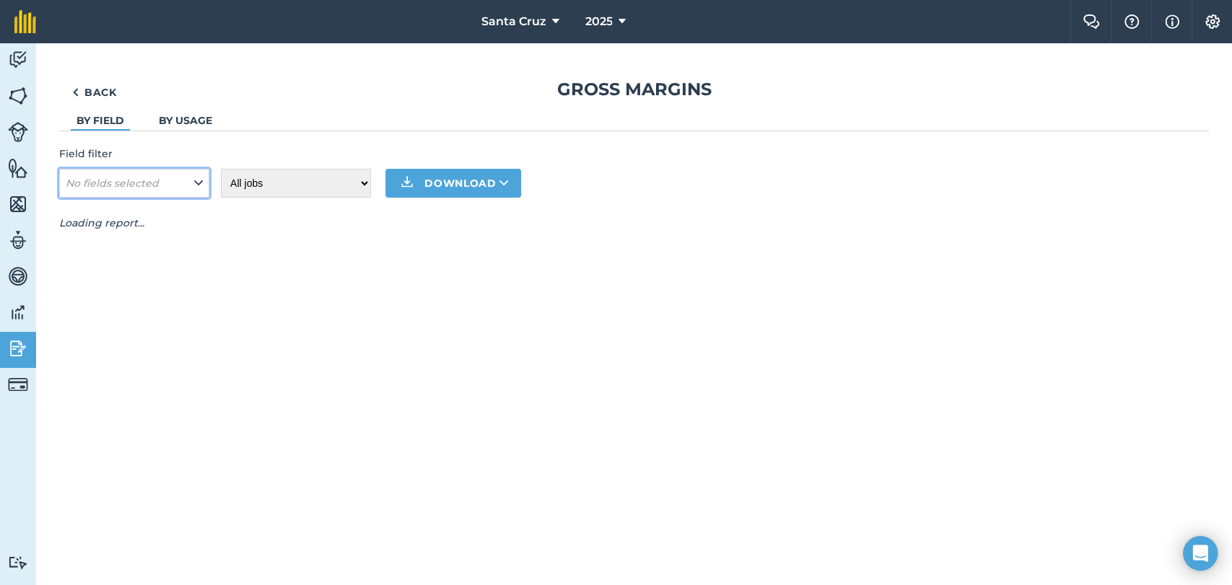
click at [188, 183] on button "No fields selected" at bounding box center [134, 183] width 150 height 29
click at [189, 118] on link "By usage" at bounding box center [185, 120] width 53 height 13
click at [183, 191] on button "No usages selected" at bounding box center [134, 183] width 150 height 29
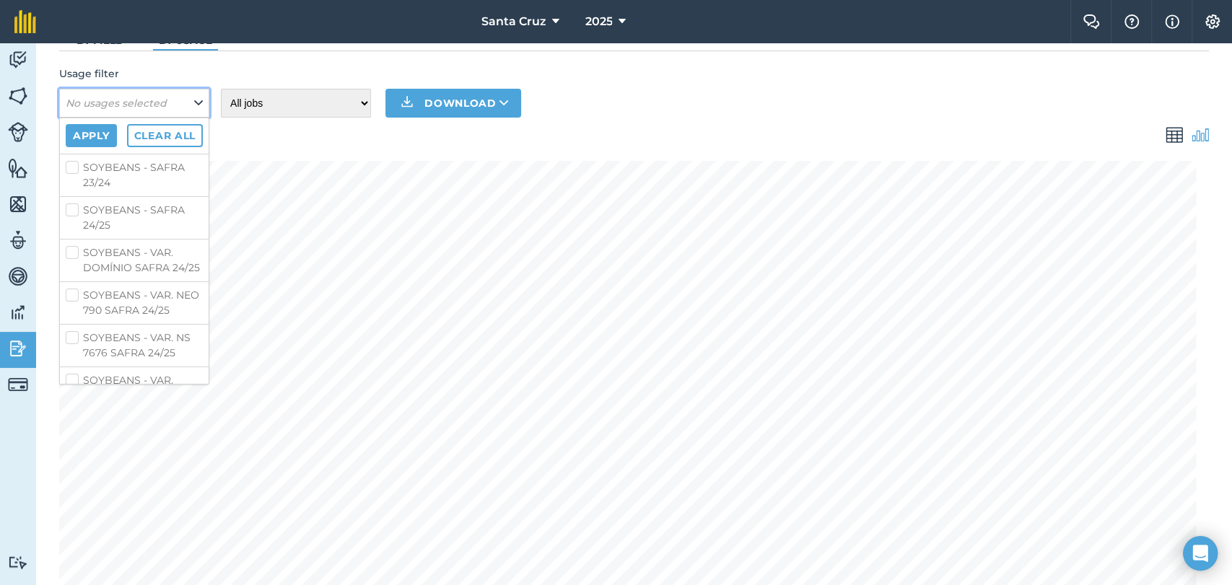
scroll to position [557, 0]
click at [66, 174] on label "SORGO - VAR. NUSIL 426 SAFRINHA 25" at bounding box center [134, 159] width 137 height 30
click at [66, 153] on input "SORGO - VAR. NUSIL 426 SAFRINHA 25" at bounding box center [70, 148] width 9 height 9
checkbox input "true"
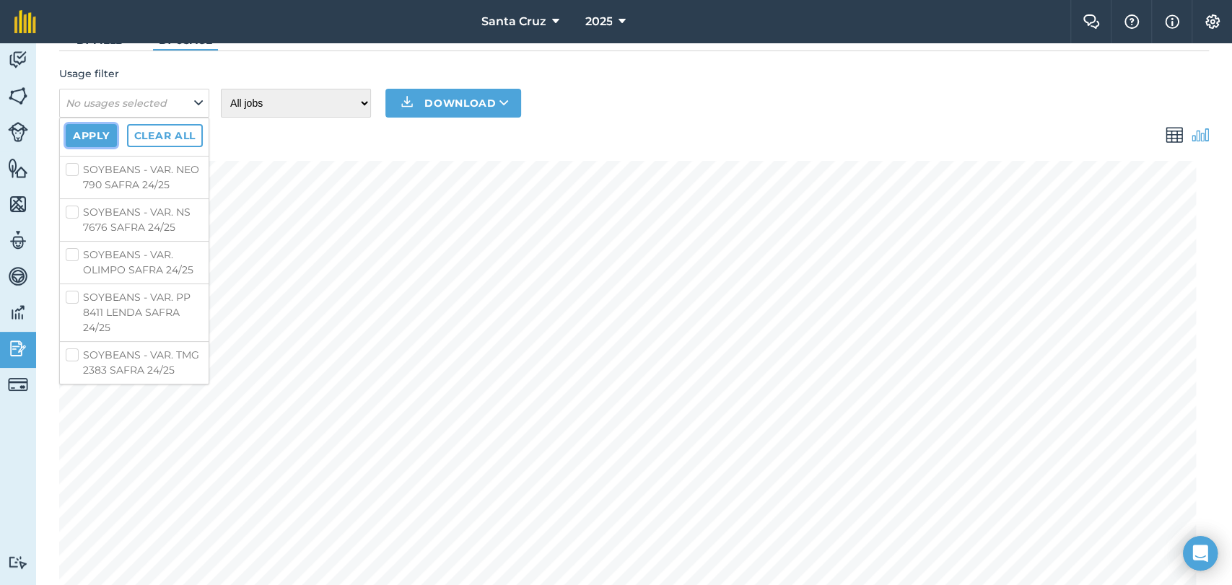
click at [99, 139] on button "Apply" at bounding box center [91, 135] width 51 height 23
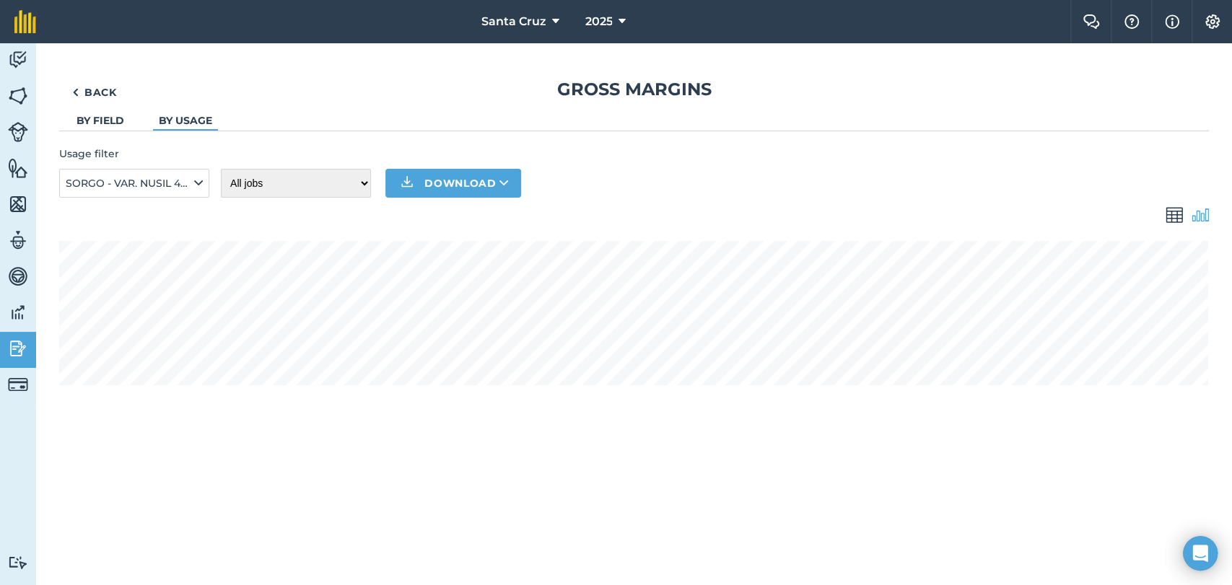
click at [119, 118] on link "By field" at bounding box center [101, 120] width 48 height 13
click at [125, 179] on em "No fields selected" at bounding box center [112, 183] width 93 height 13
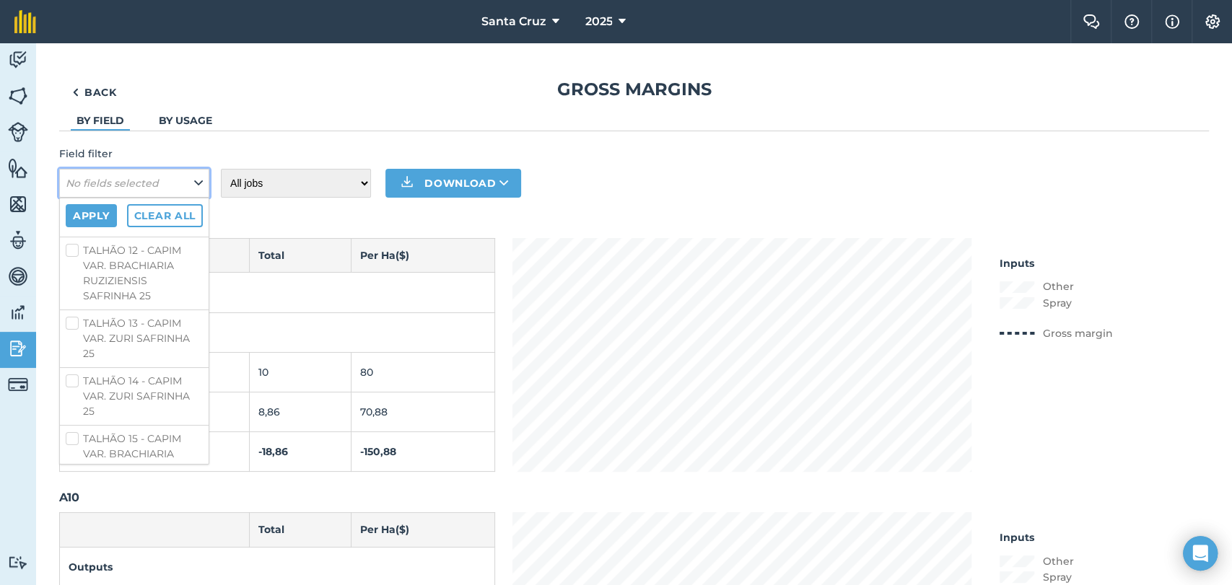
scroll to position [4829, 0]
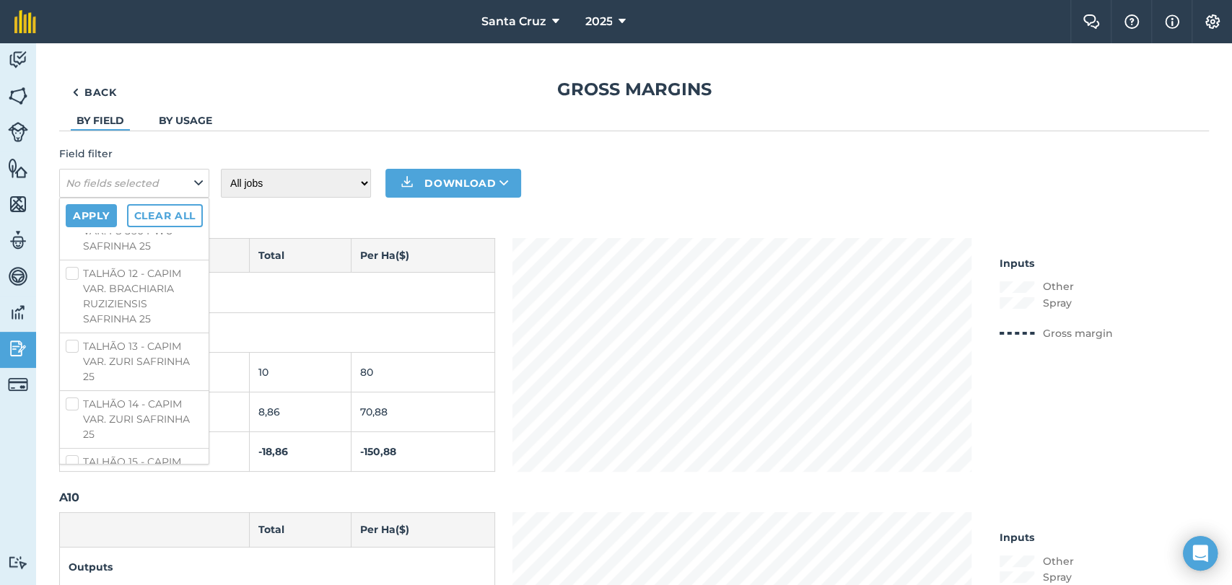
click at [72, 23] on label "TALHÃO 08 - SORGO VAR. NUSIL 426 SAFRINHA 25" at bounding box center [134, 0] width 137 height 45
checkbox input "true"
click at [69, 68] on label "TALHÃO 07 - SORGO VAR. NUSIL 426 SAFRINHA 25" at bounding box center [134, 44] width 137 height 45
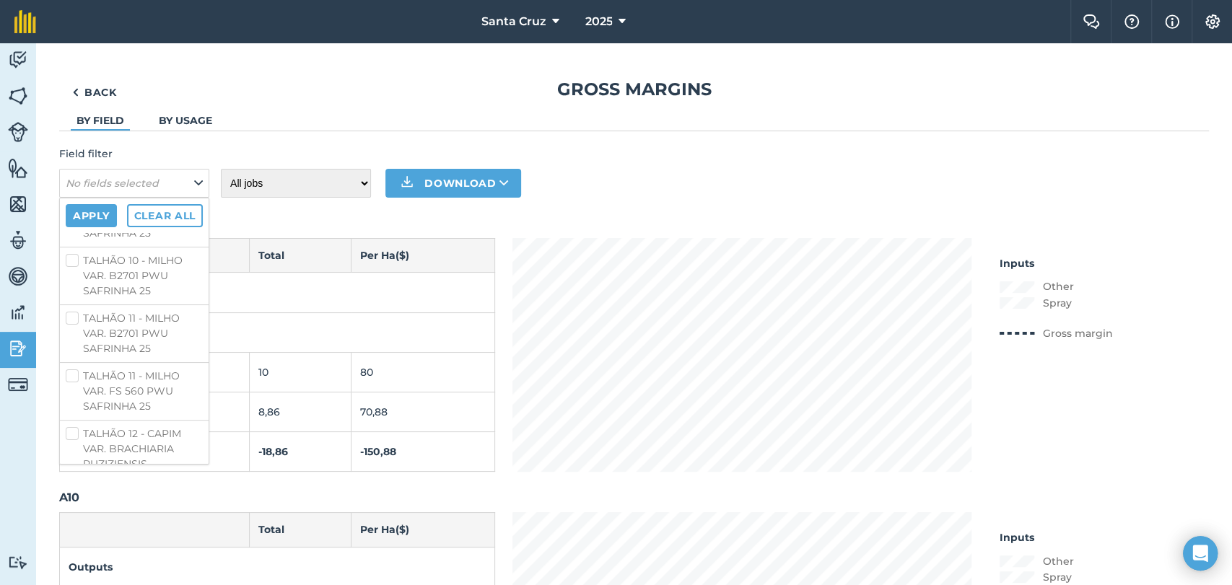
click at [69, 32] on input "TALHÃO 07 - SORGO VAR. NUSIL 426 SAFRINHA 25" at bounding box center [70, 26] width 9 height 9
checkbox input "true"
click at [89, 209] on button "Apply" at bounding box center [91, 215] width 51 height 23
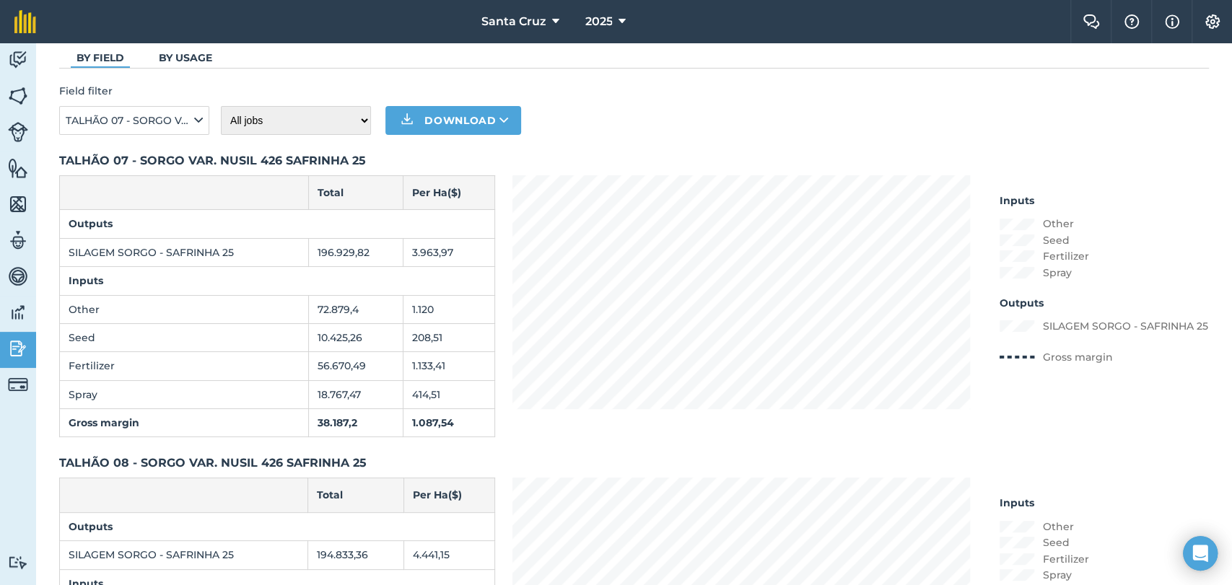
scroll to position [160, 0]
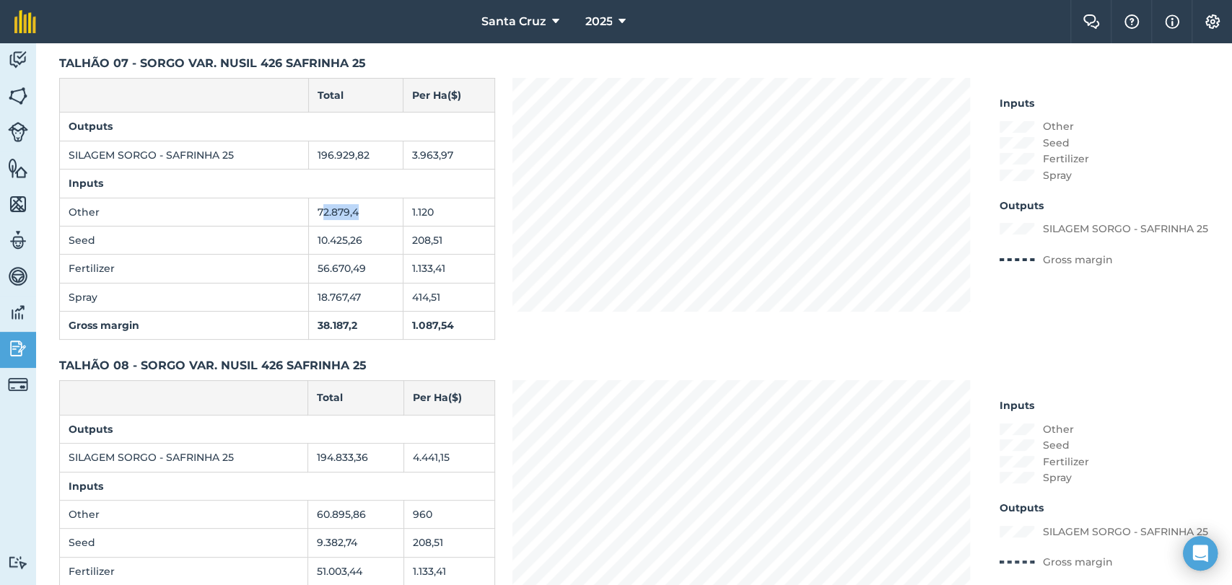
drag, startPoint x: 317, startPoint y: 209, endPoint x: 387, endPoint y: 222, distance: 71.1
click at [387, 222] on td "72.879,4" at bounding box center [355, 212] width 95 height 28
drag, startPoint x: 311, startPoint y: 239, endPoint x: 386, endPoint y: 244, distance: 75.2
click at [375, 232] on td "10.425,26" at bounding box center [355, 240] width 95 height 28
click at [372, 197] on tbody "Outputs SILAGEM SORGO - SAFRINHA 25 196.929,82 3.963,97 Inputs Other 72.879,4 1…" at bounding box center [277, 226] width 435 height 227
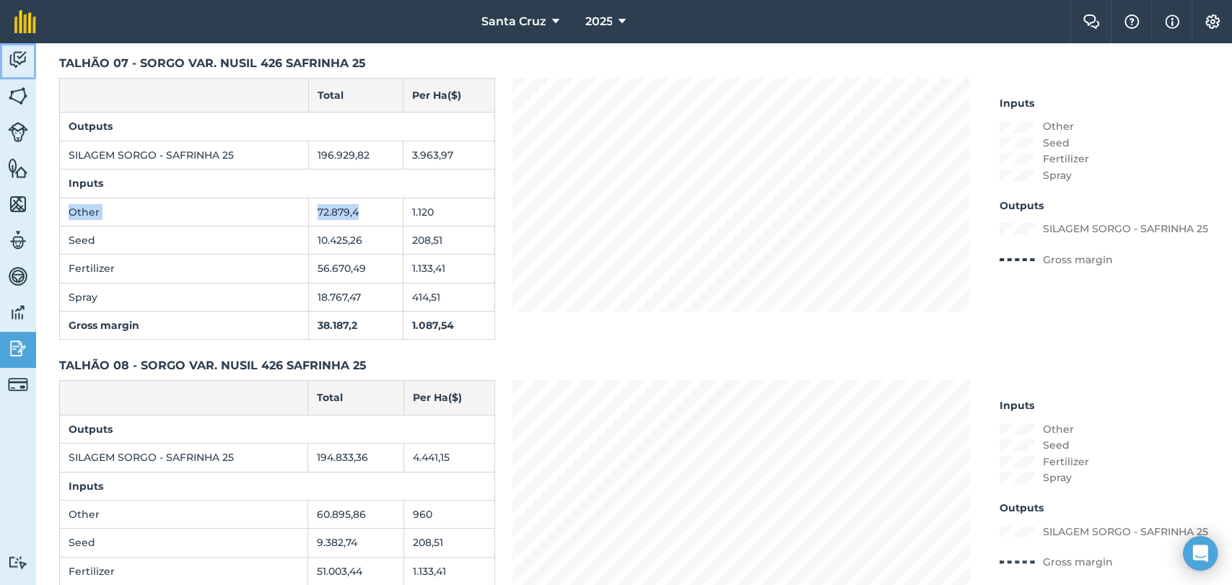
click at [16, 54] on img at bounding box center [18, 60] width 20 height 22
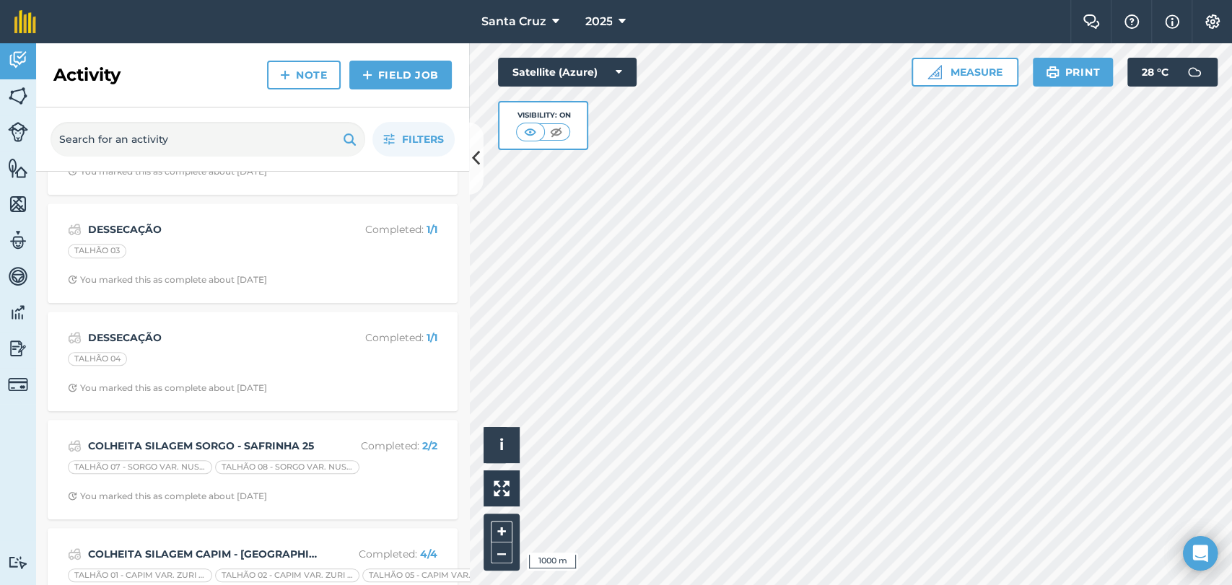
scroll to position [722, 0]
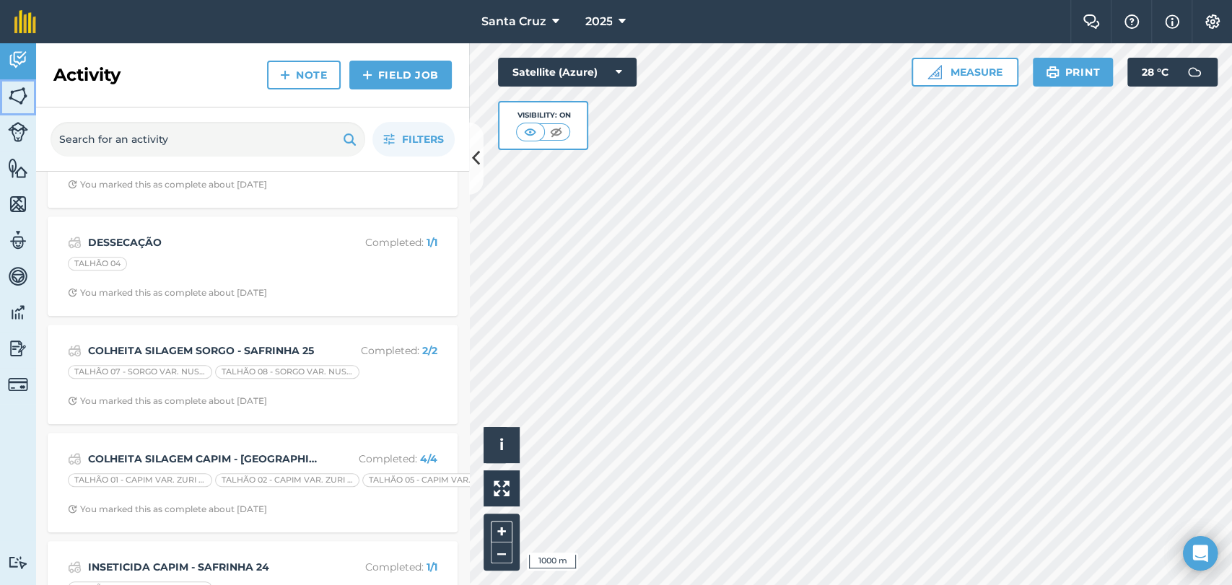
click at [8, 88] on img at bounding box center [18, 96] width 20 height 22
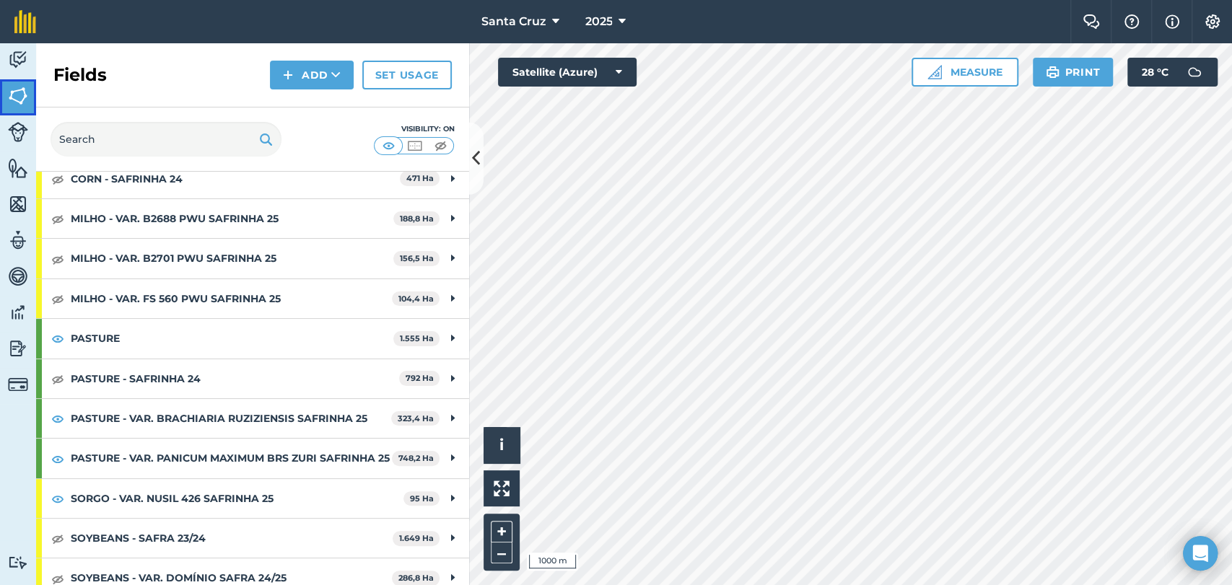
scroll to position [80, 0]
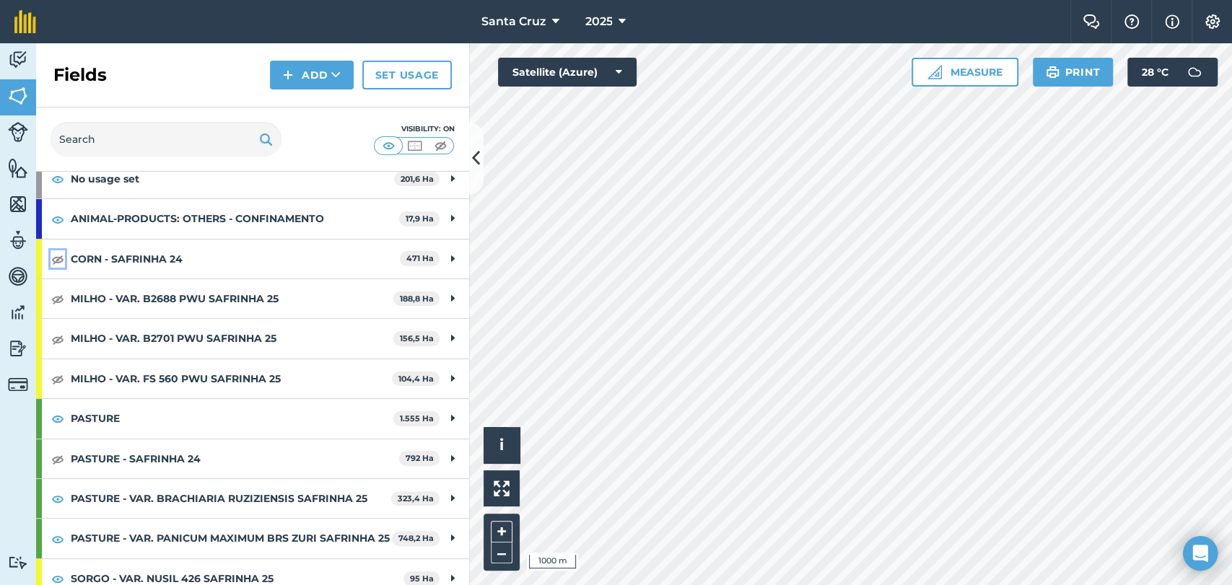
click at [58, 255] on img at bounding box center [57, 258] width 13 height 17
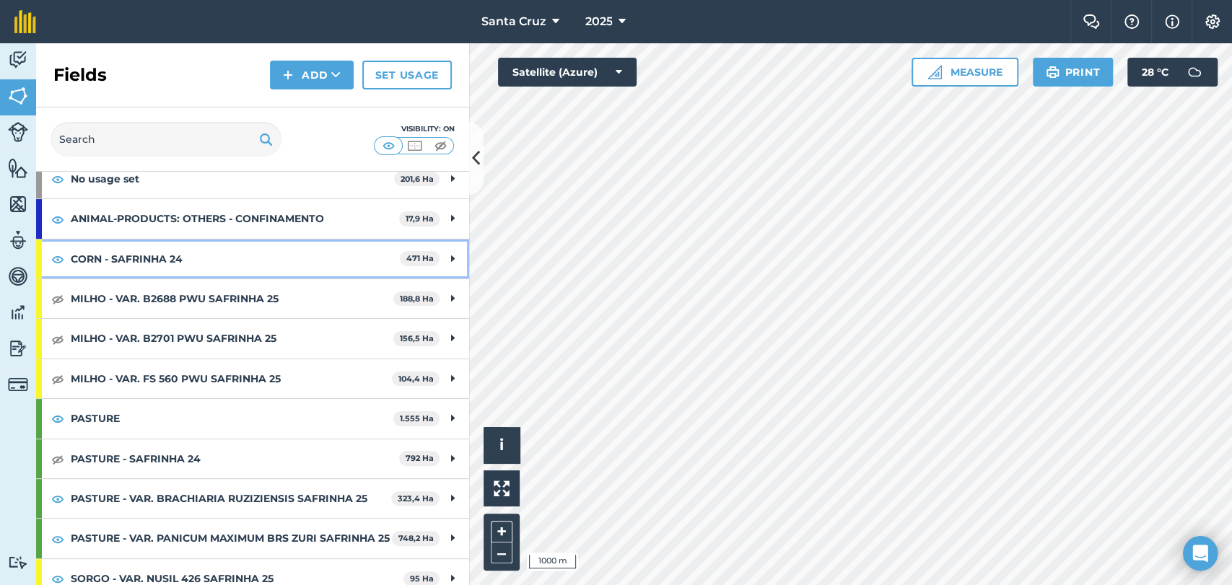
click at [179, 253] on strong "CORN - SAFRINHA 24" at bounding box center [235, 259] width 329 height 39
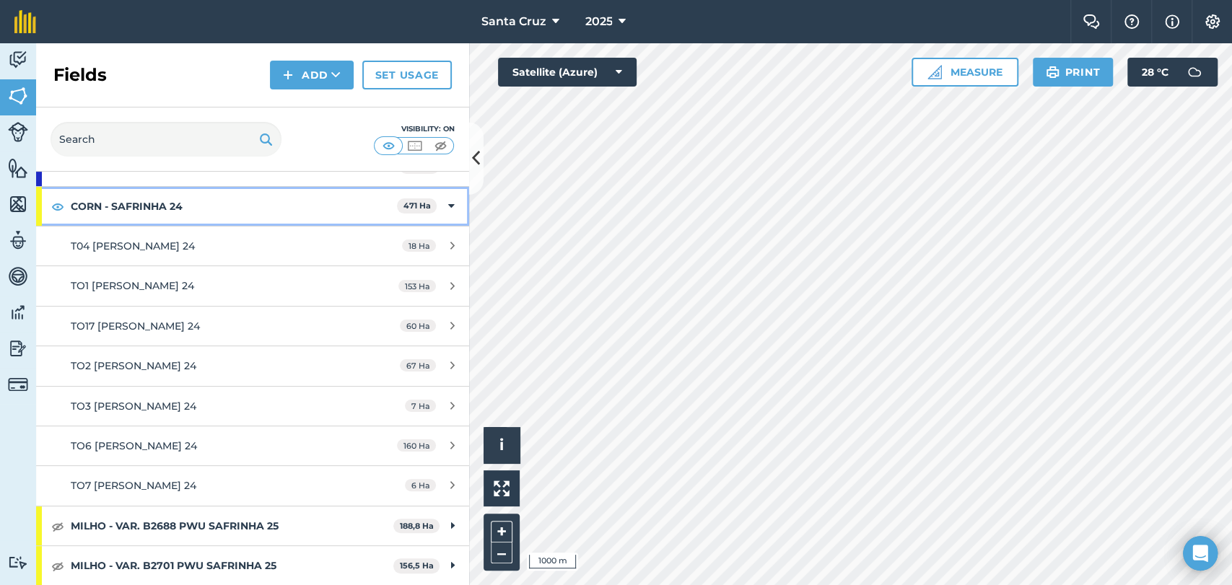
scroll to position [160, 0]
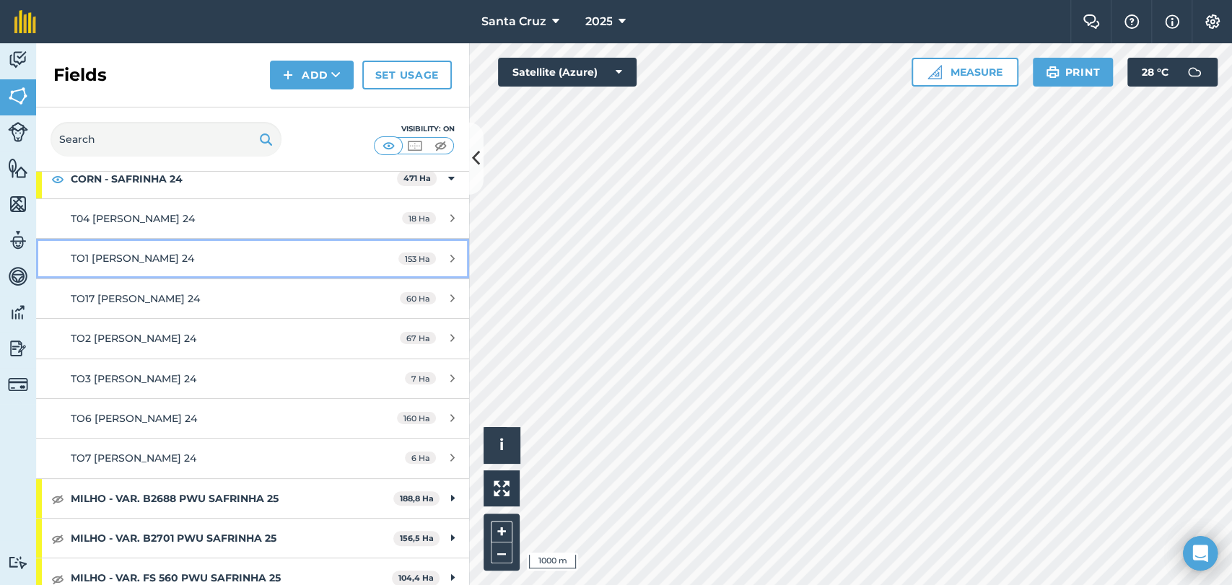
click at [158, 261] on span "TO1 [PERSON_NAME] 24" at bounding box center [132, 258] width 123 height 13
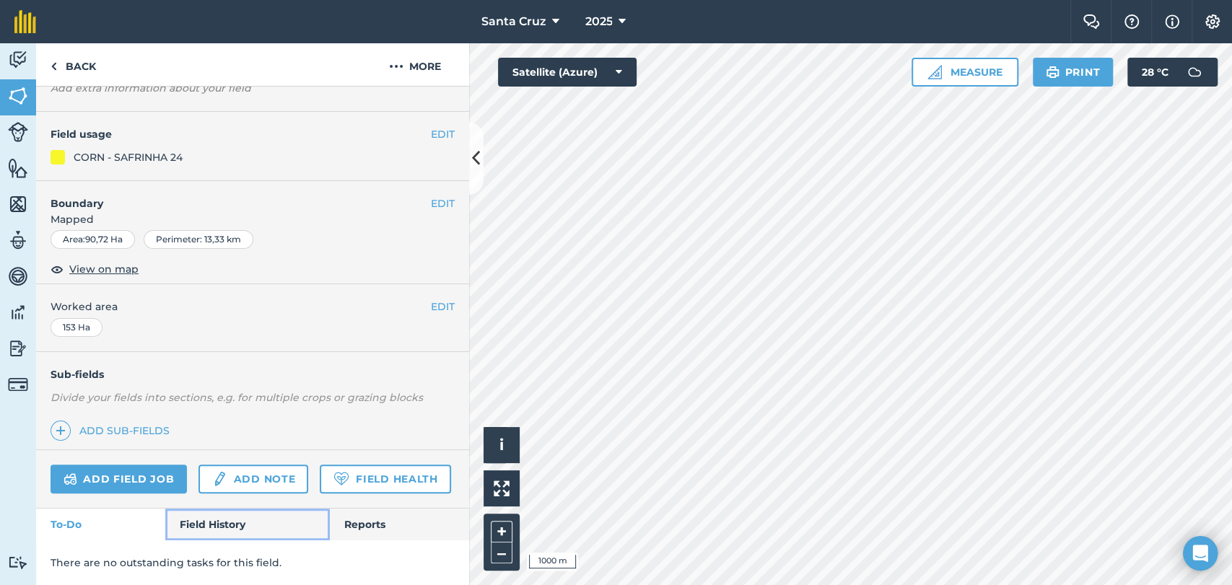
click at [210, 517] on link "Field History" at bounding box center [247, 525] width 164 height 32
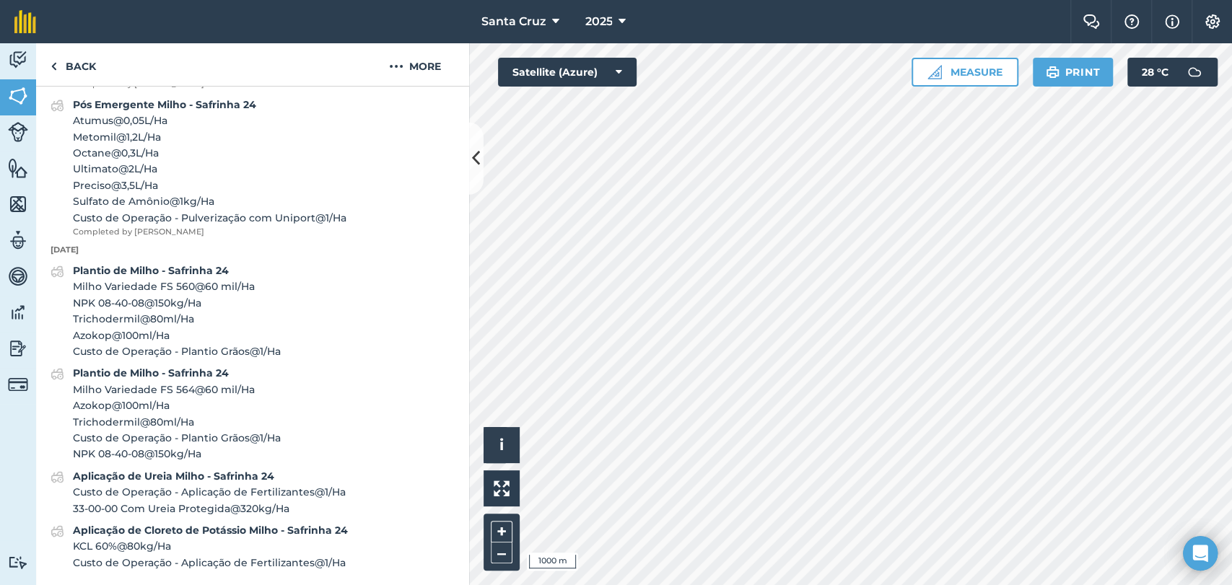
scroll to position [1311, 0]
click at [196, 396] on span "Milho Variedade FS 564 @ 60 mil / Ha" at bounding box center [177, 390] width 208 height 16
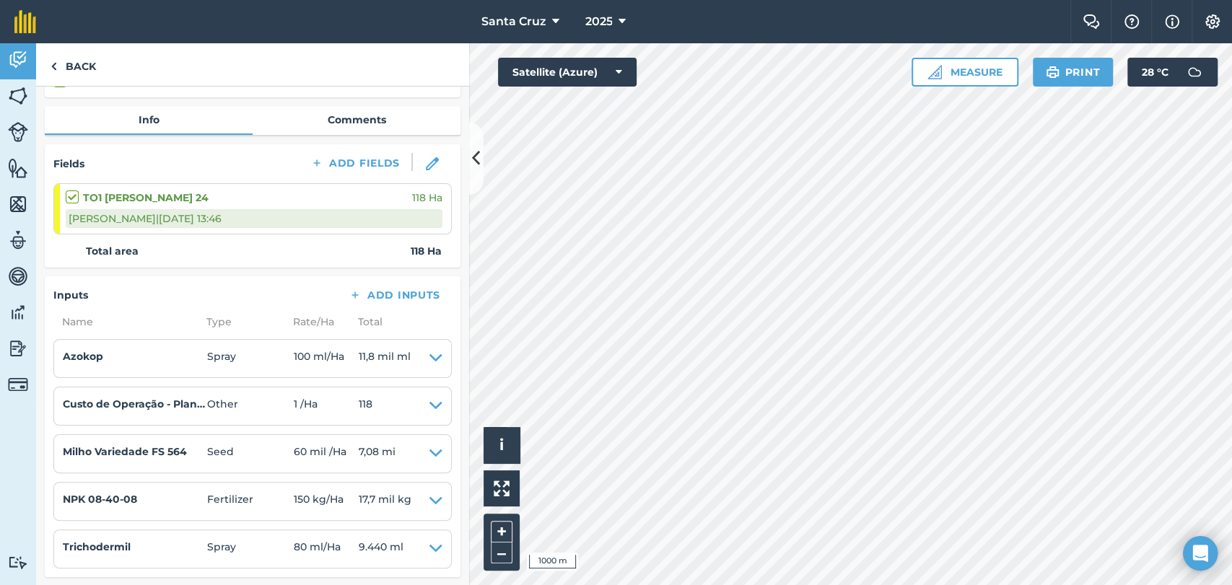
scroll to position [375, 0]
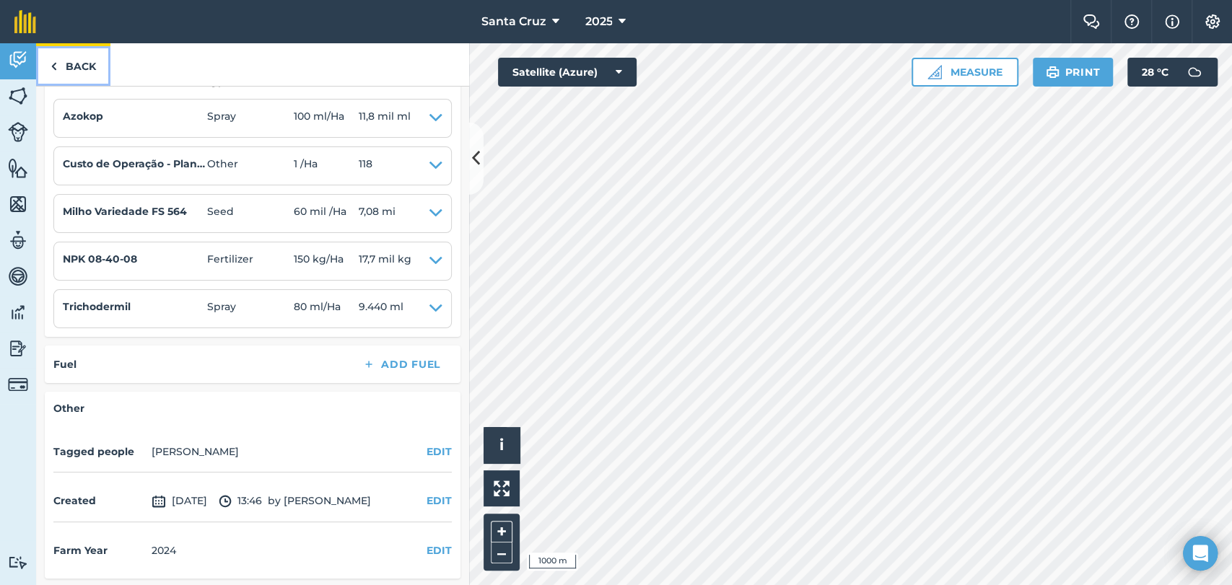
click at [64, 68] on link "Back" at bounding box center [73, 64] width 74 height 43
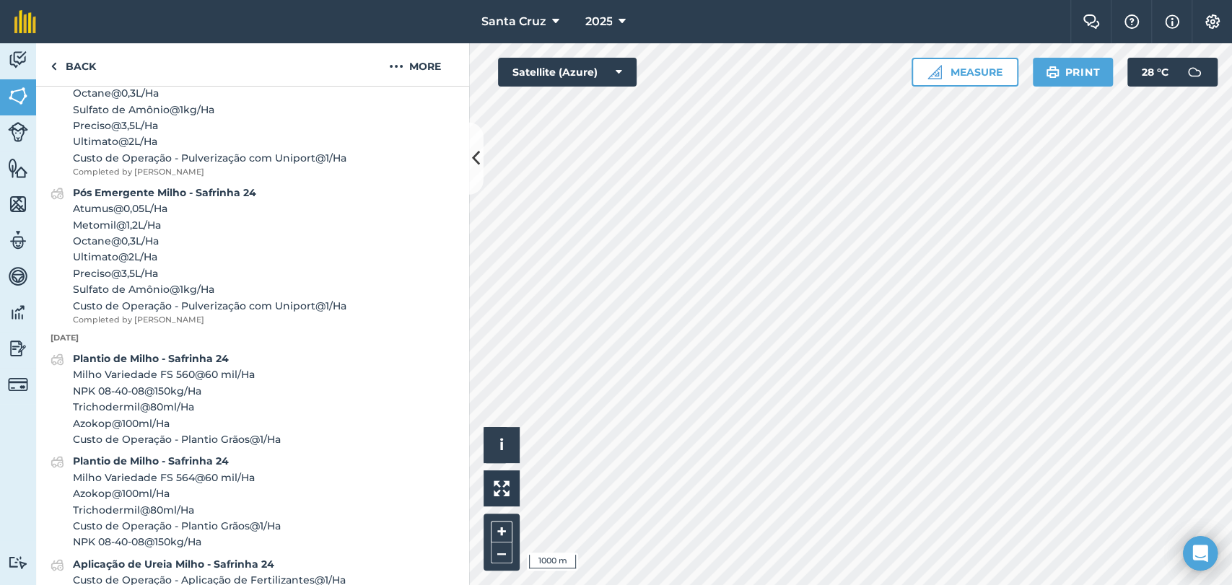
scroll to position [1311, 0]
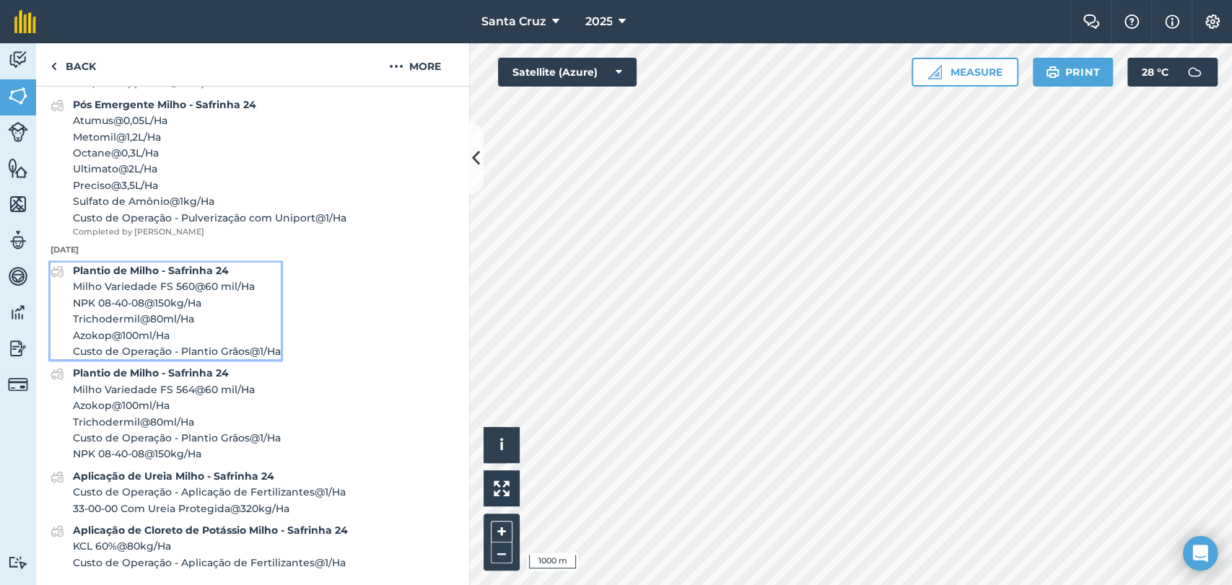
click at [176, 307] on span "NPK 08-40-08 @ 150 kg / Ha" at bounding box center [177, 303] width 208 height 16
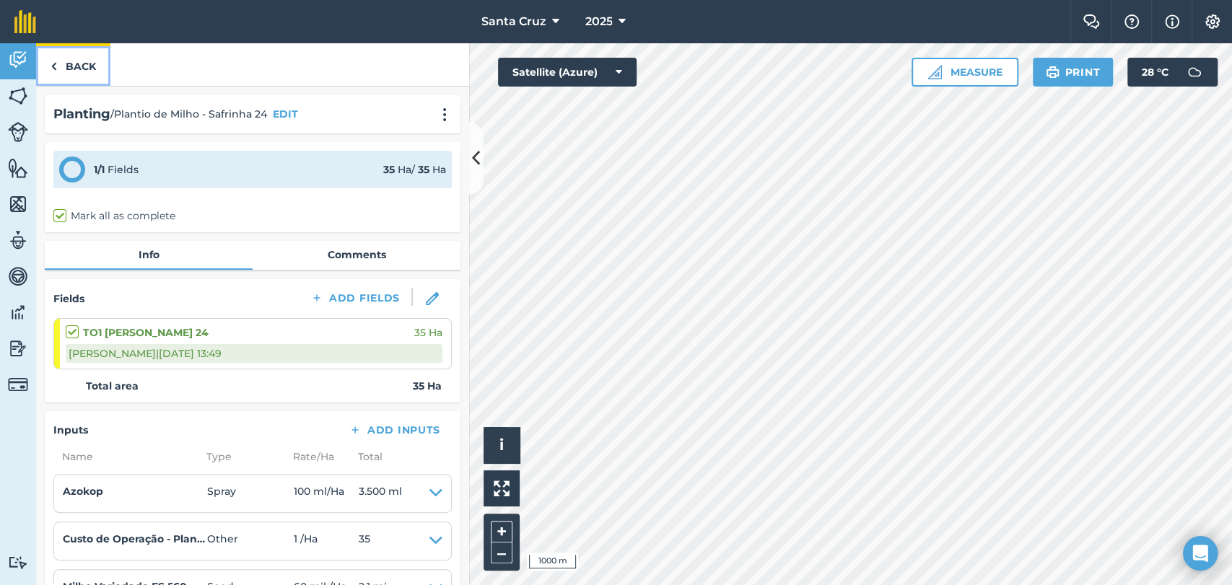
click at [99, 54] on link "Back" at bounding box center [73, 64] width 74 height 43
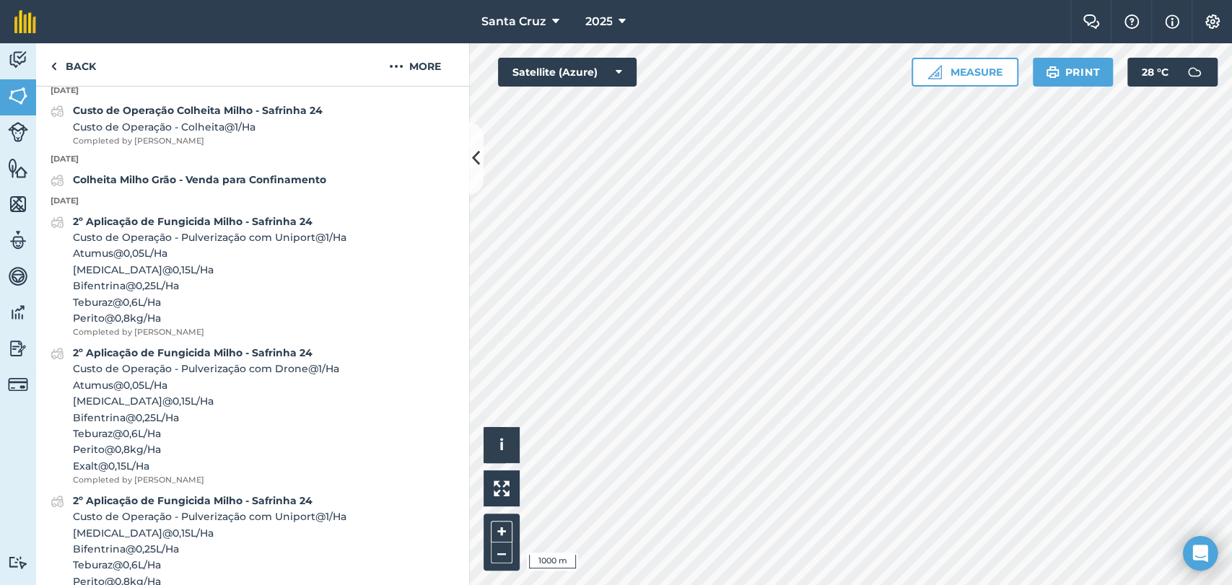
scroll to position [561, 0]
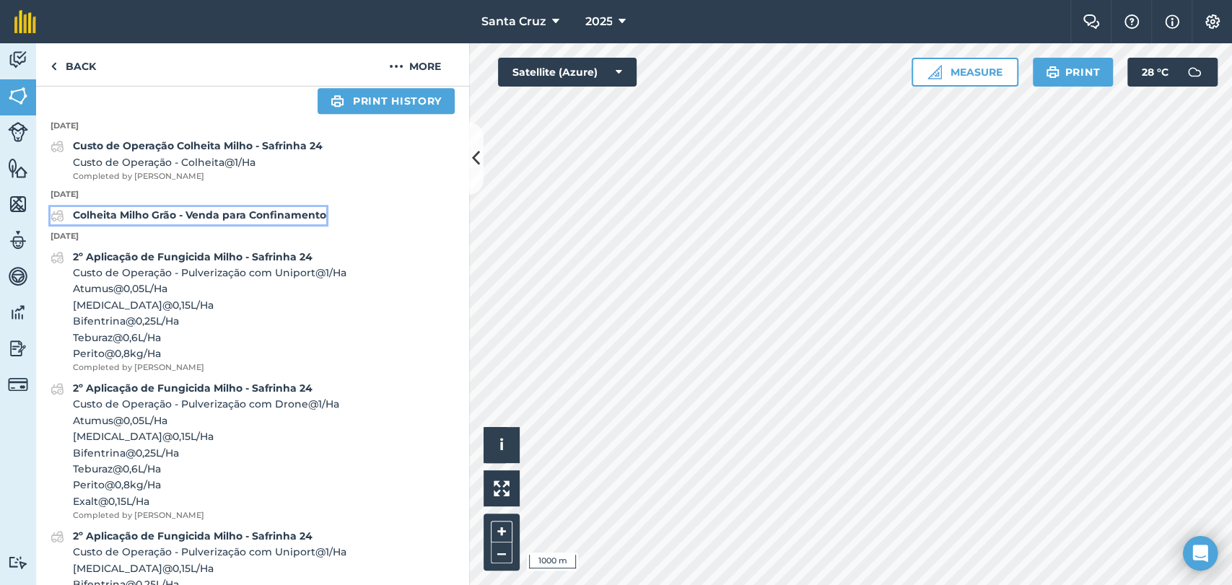
click at [171, 222] on strong "Colheita Milho Grão - Venda para Confinamento" at bounding box center [199, 215] width 253 height 13
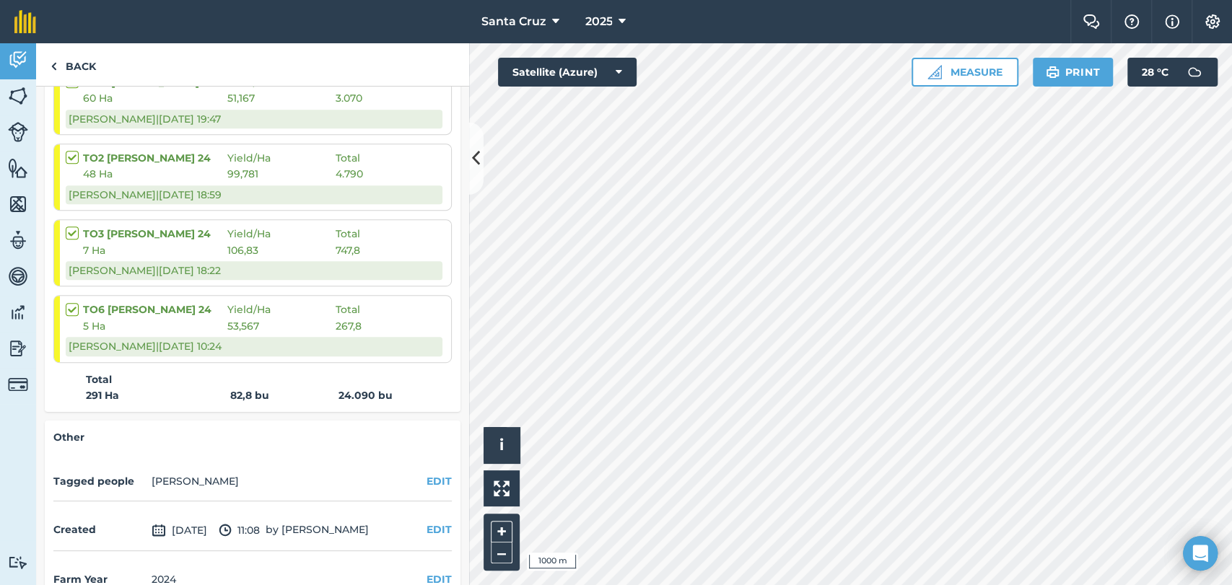
scroll to position [320, 0]
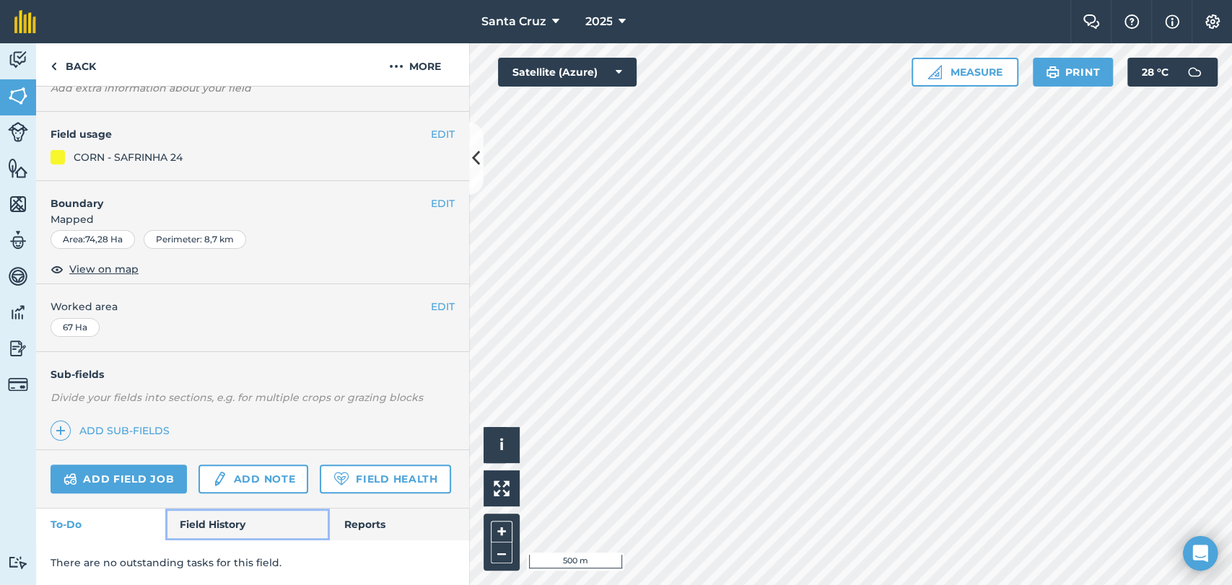
click at [214, 510] on link "Field History" at bounding box center [247, 525] width 164 height 32
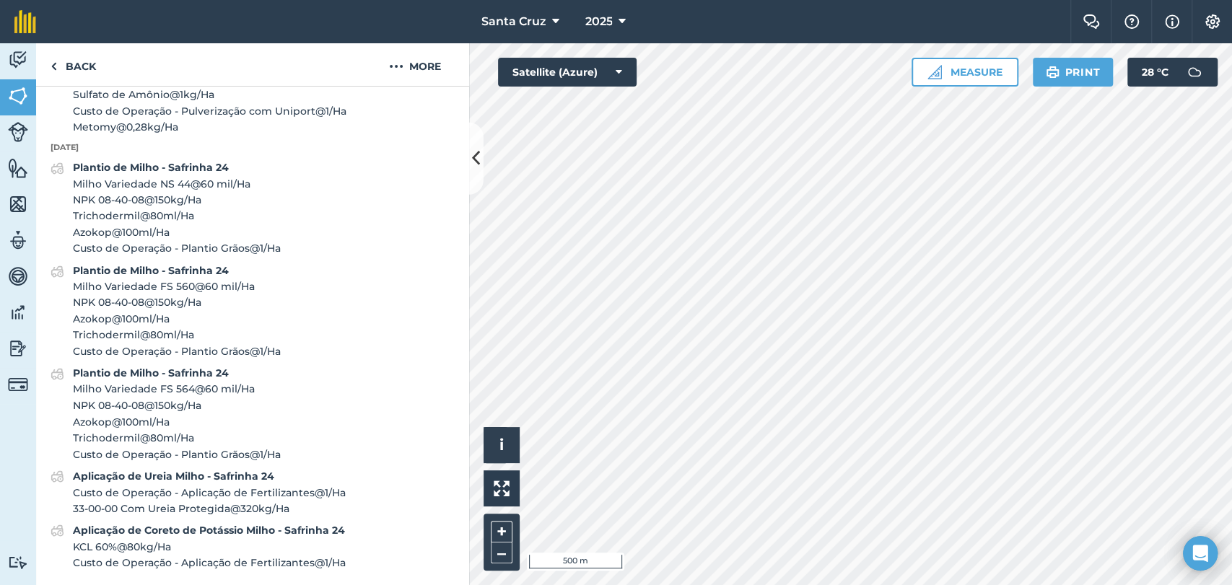
scroll to position [1548, 0]
click at [193, 410] on span "NPK 08-40-08 @ 150 kg / Ha" at bounding box center [177, 406] width 208 height 16
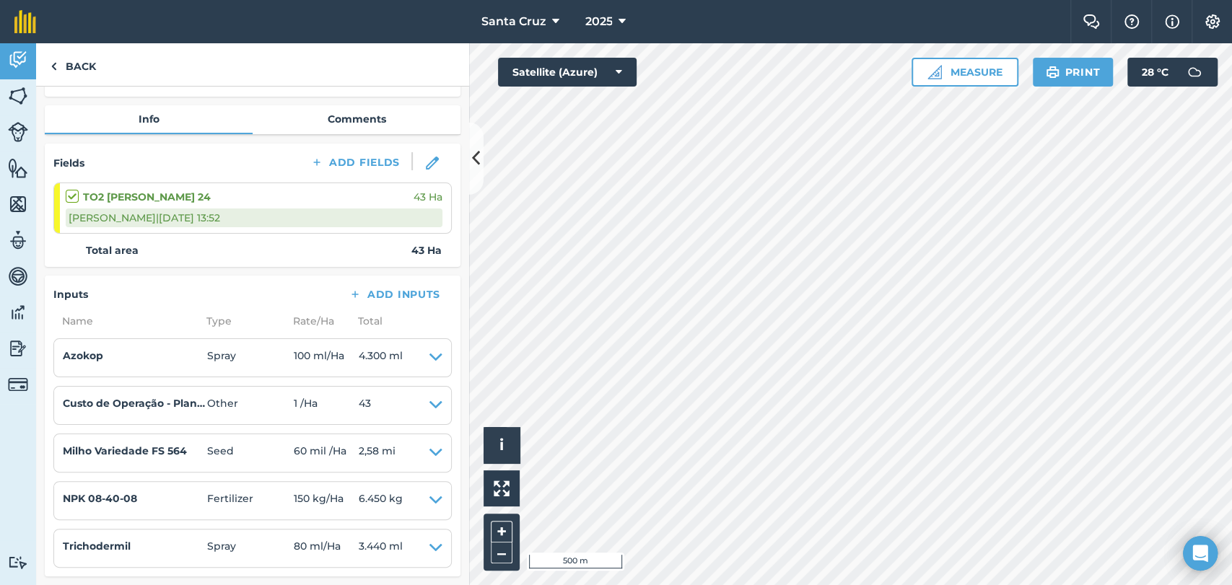
scroll to position [135, 0]
click at [82, 64] on link "Back" at bounding box center [73, 64] width 74 height 43
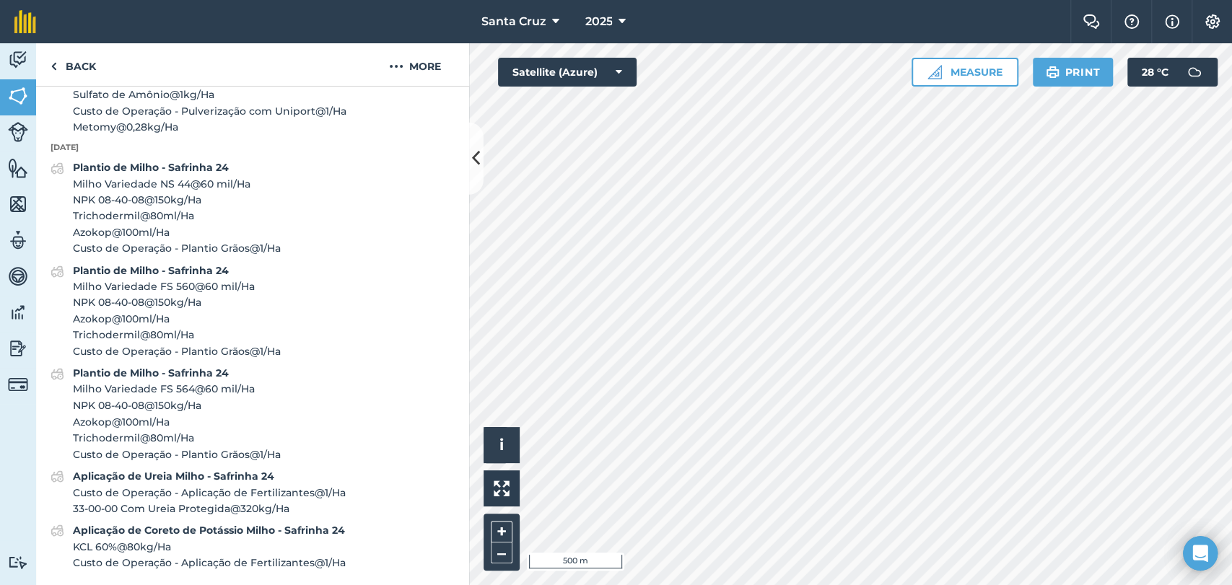
scroll to position [1548, 0]
click at [179, 310] on span "NPK 08-40-08 @ 150 kg / Ha" at bounding box center [177, 302] width 208 height 16
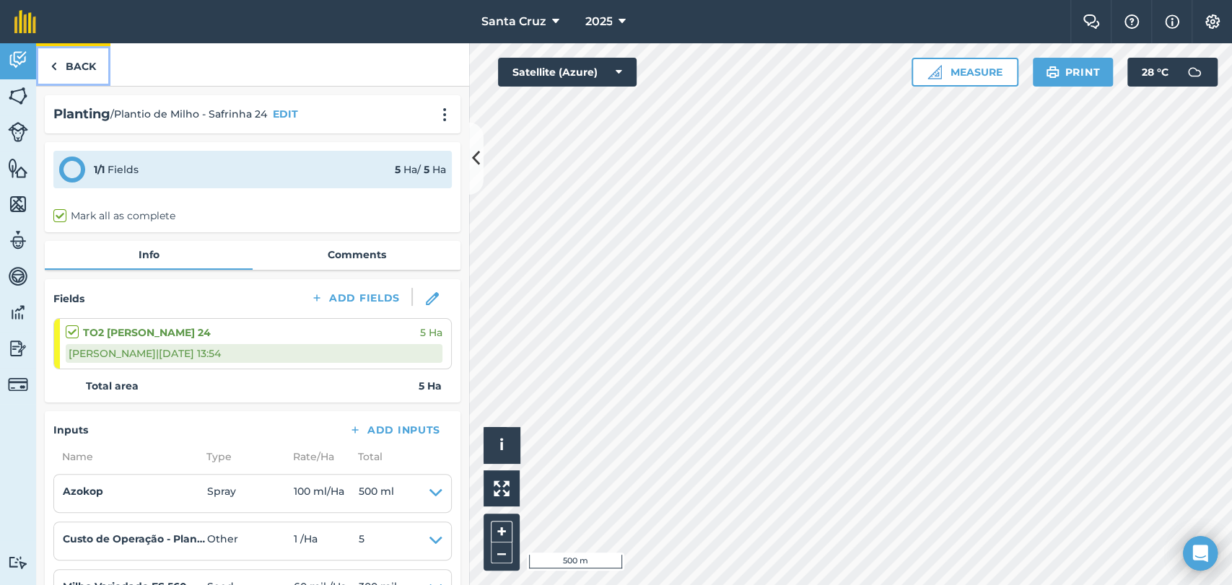
click at [64, 73] on link "Back" at bounding box center [73, 64] width 74 height 43
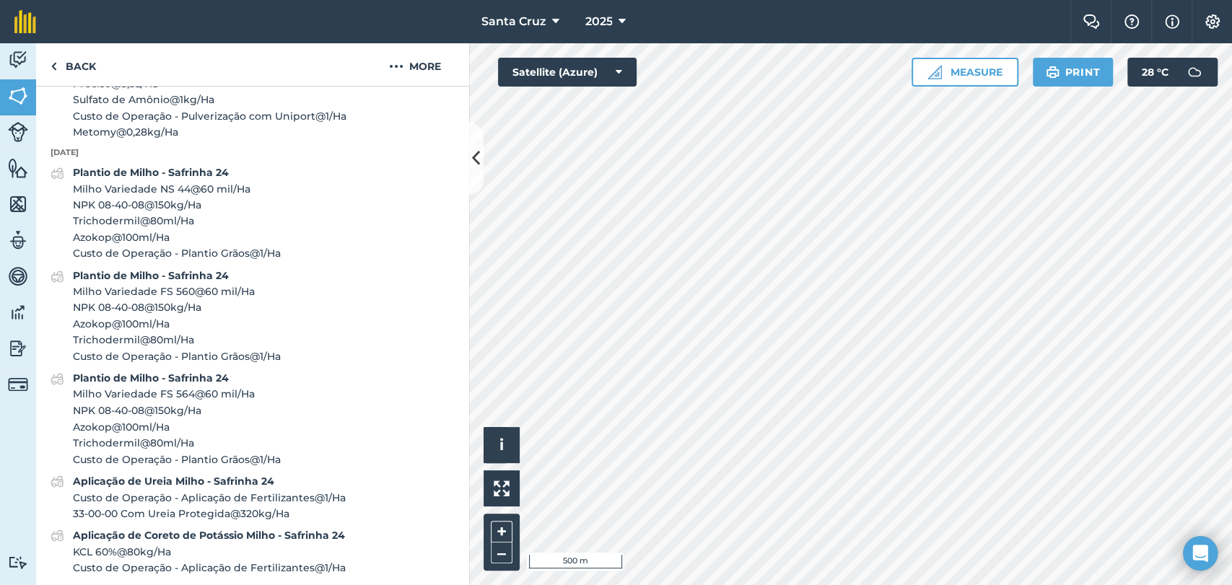
scroll to position [1548, 0]
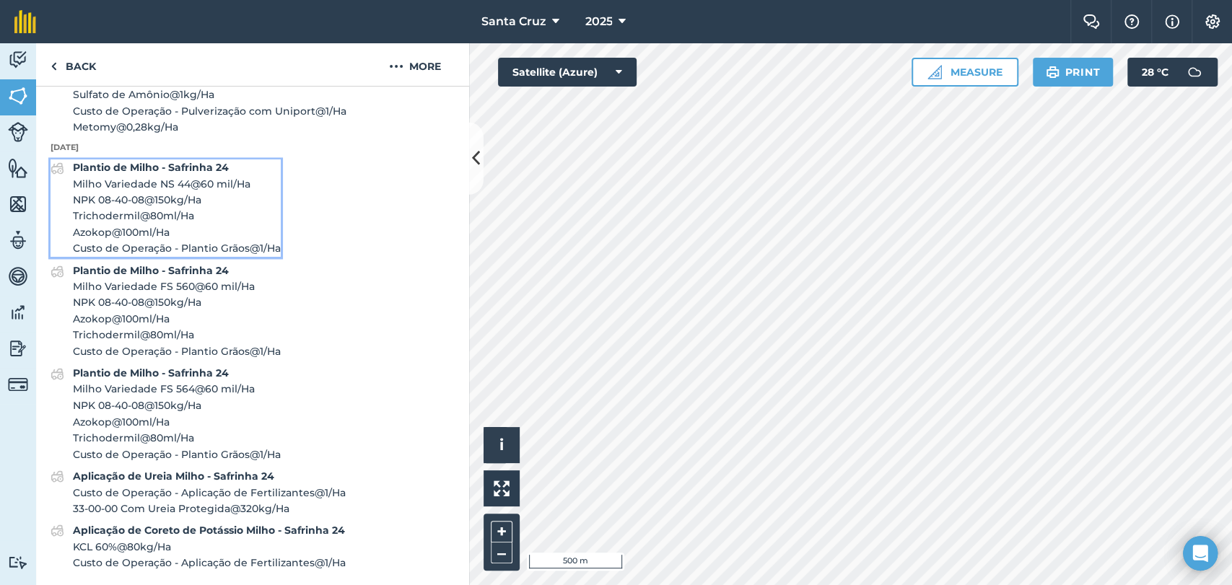
click at [156, 196] on span "NPK 08-40-08 @ 150 kg / Ha" at bounding box center [177, 200] width 208 height 16
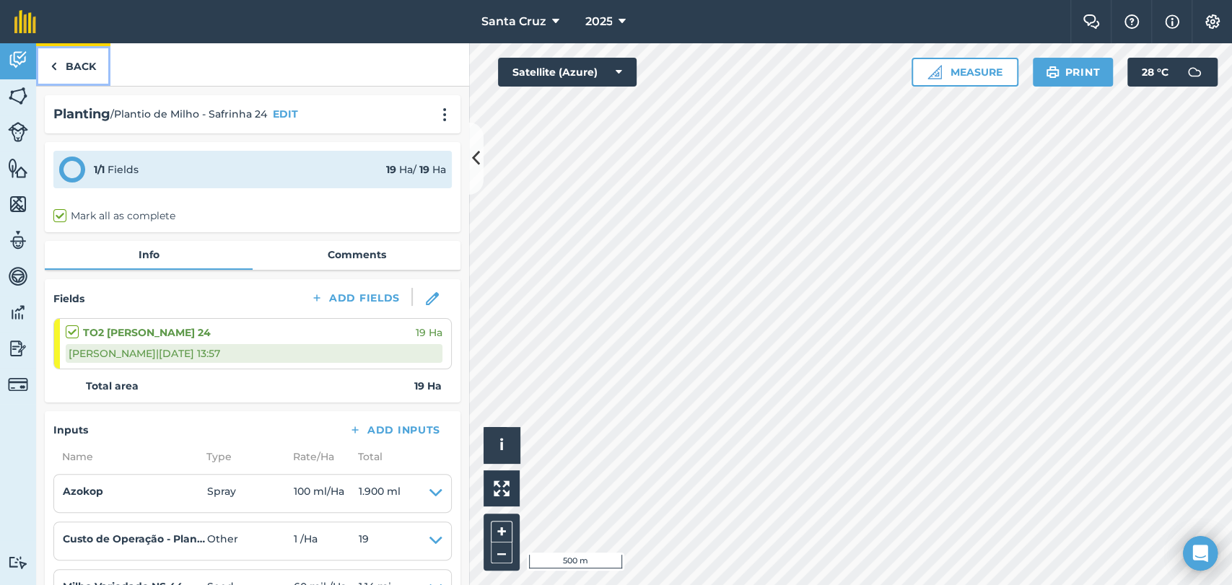
click at [97, 64] on link "Back" at bounding box center [73, 64] width 74 height 43
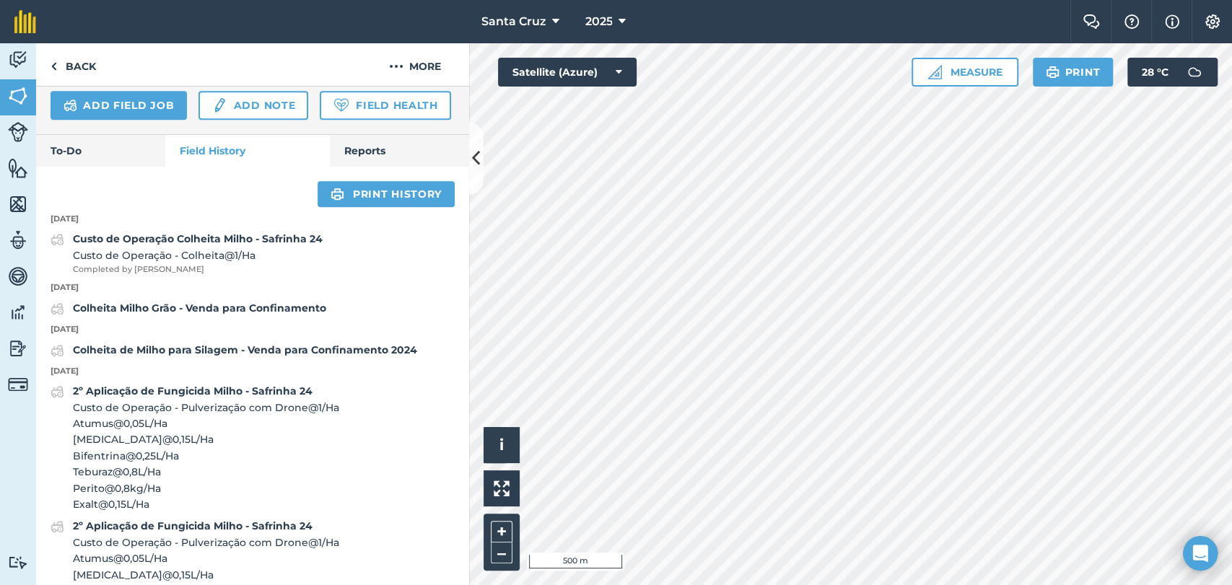
scroll to position [549, 0]
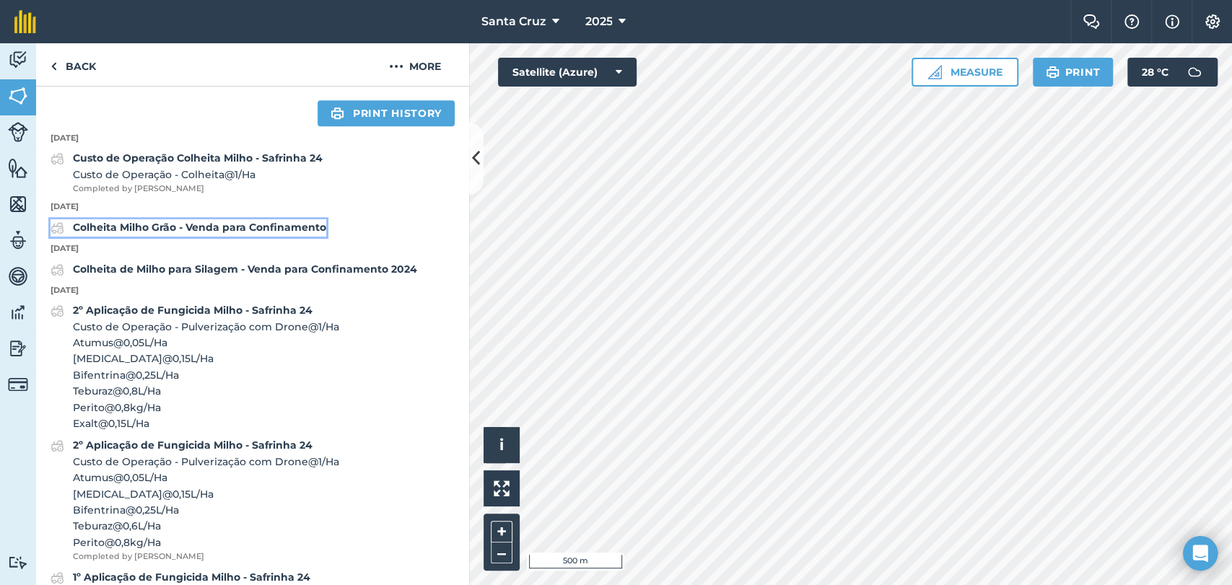
click at [204, 234] on strong "Colheita Milho Grão - Venda para Confinamento" at bounding box center [199, 227] width 253 height 13
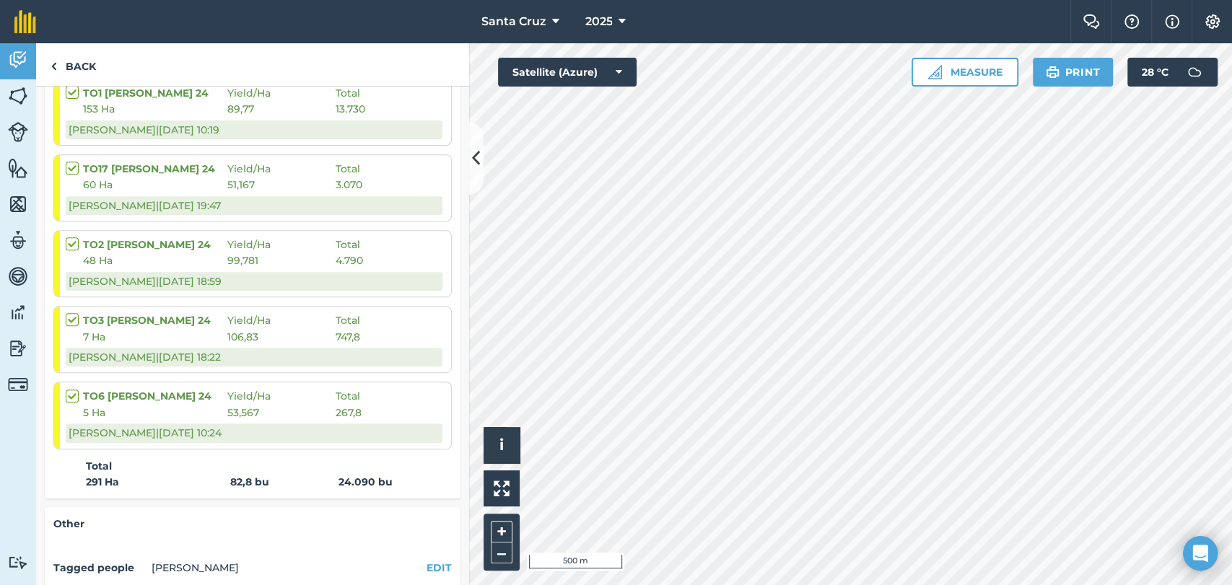
scroll to position [401, 0]
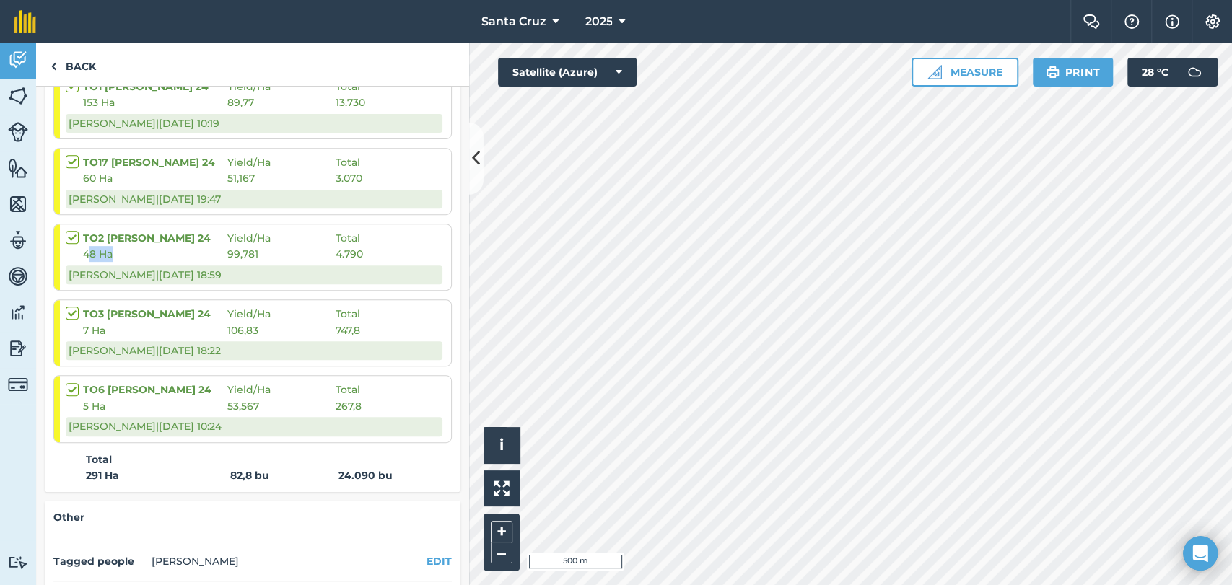
drag, startPoint x: 87, startPoint y: 264, endPoint x: 198, endPoint y: 287, distance: 112.8
click at [131, 262] on span "48 Ha" at bounding box center [155, 254] width 144 height 16
click at [1205, 19] on img at bounding box center [1212, 21] width 17 height 14
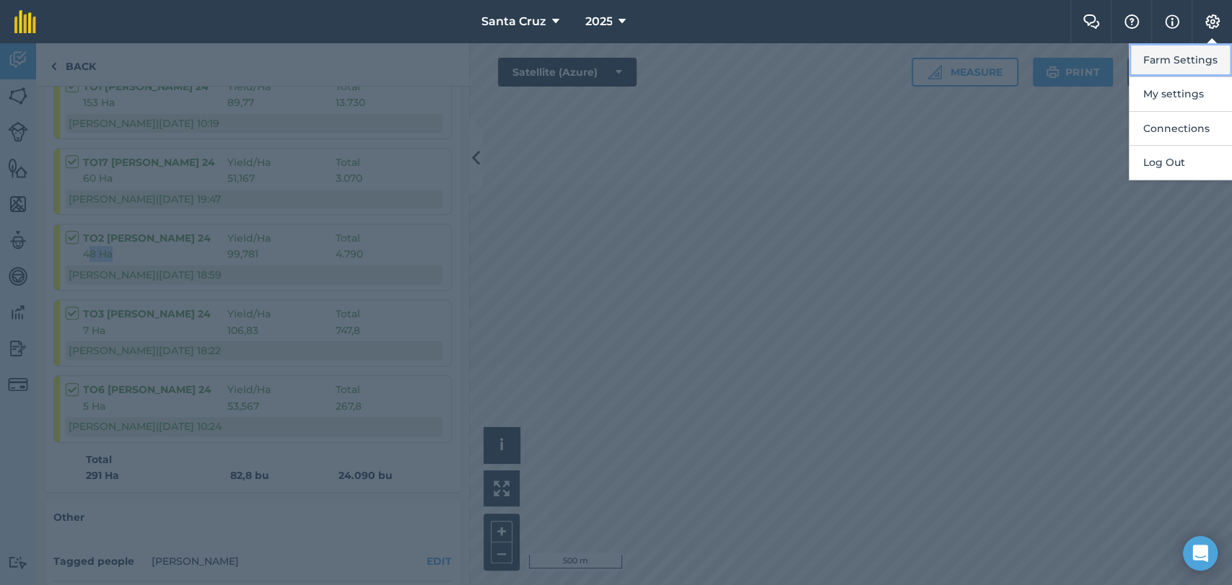
click at [1159, 53] on button "Farm Settings" at bounding box center [1180, 60] width 103 height 34
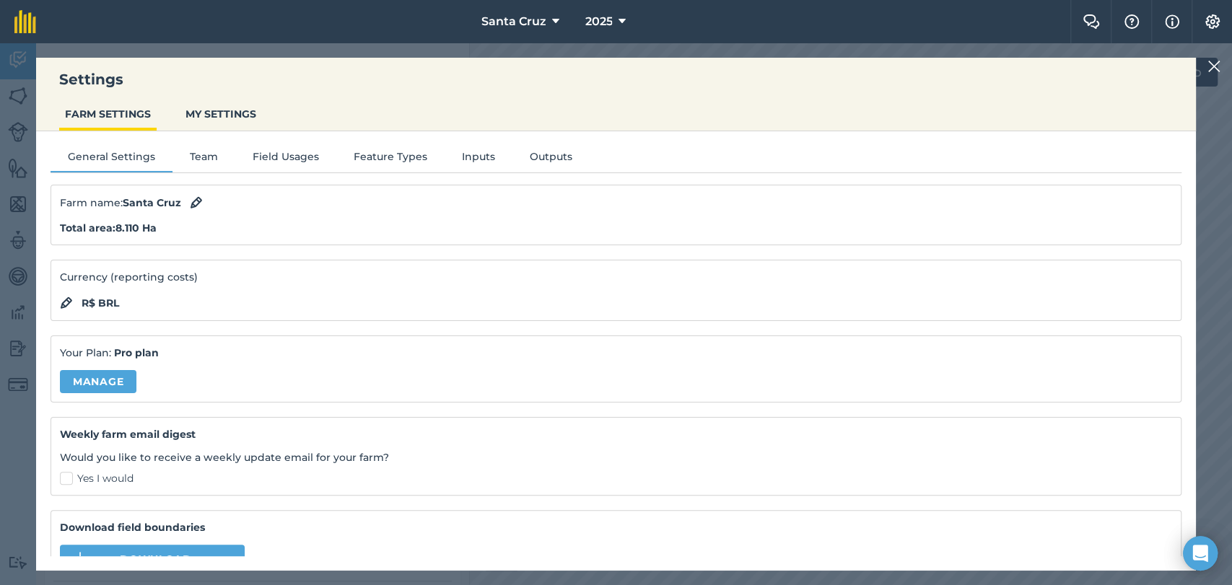
click at [1212, 62] on img at bounding box center [1213, 66] width 13 height 17
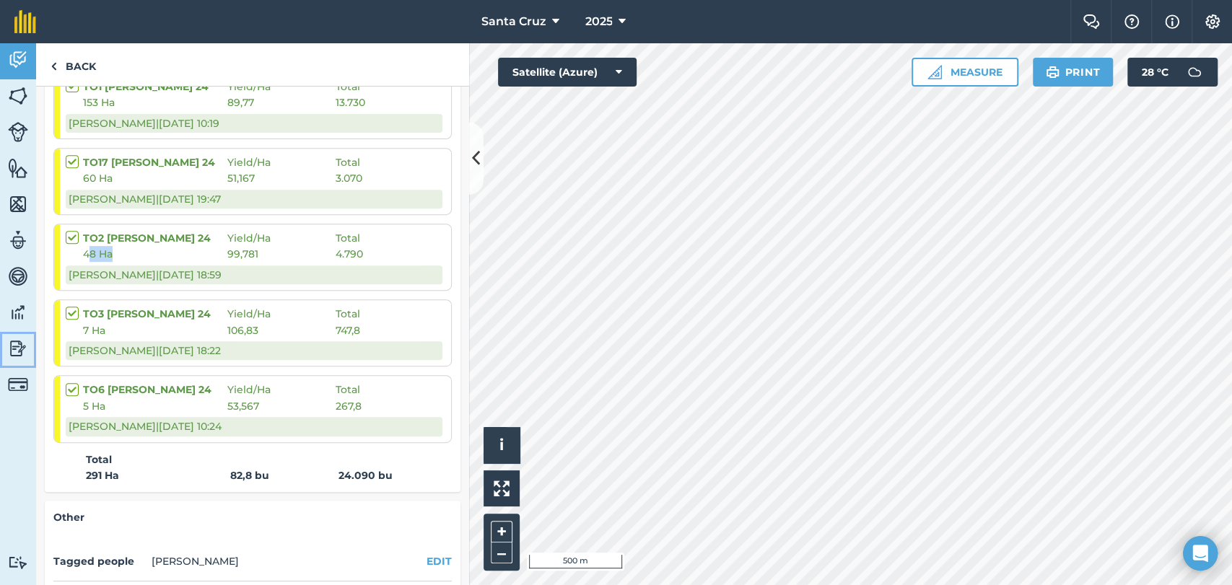
click at [12, 345] on img at bounding box center [18, 349] width 20 height 22
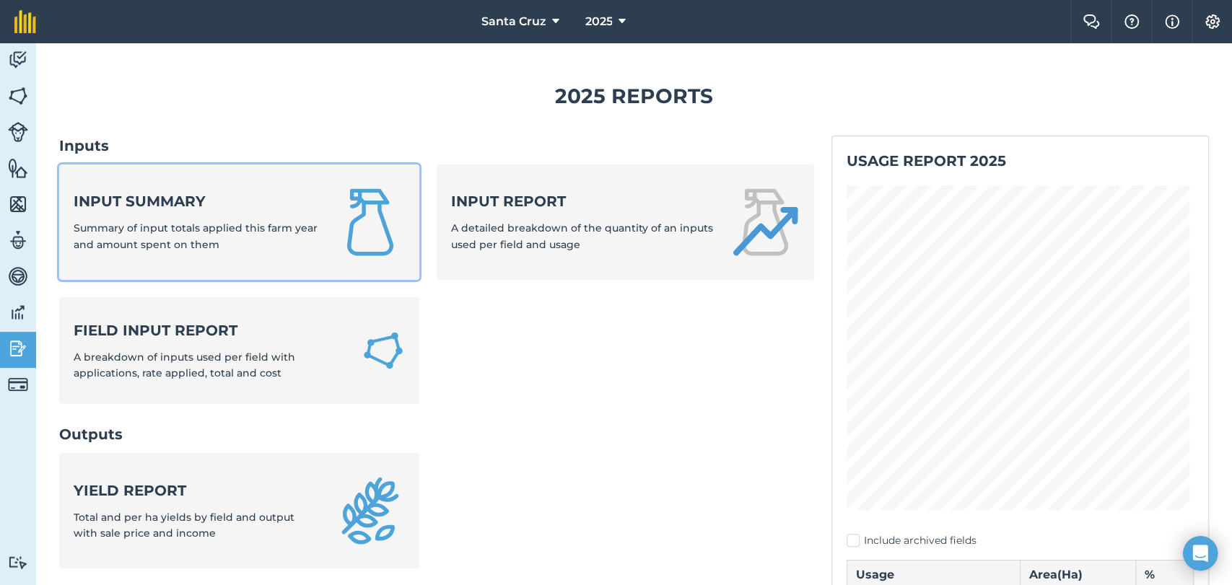
click at [151, 227] on span "Summary of input totals applied this farm year and amount spent on them" at bounding box center [196, 236] width 244 height 29
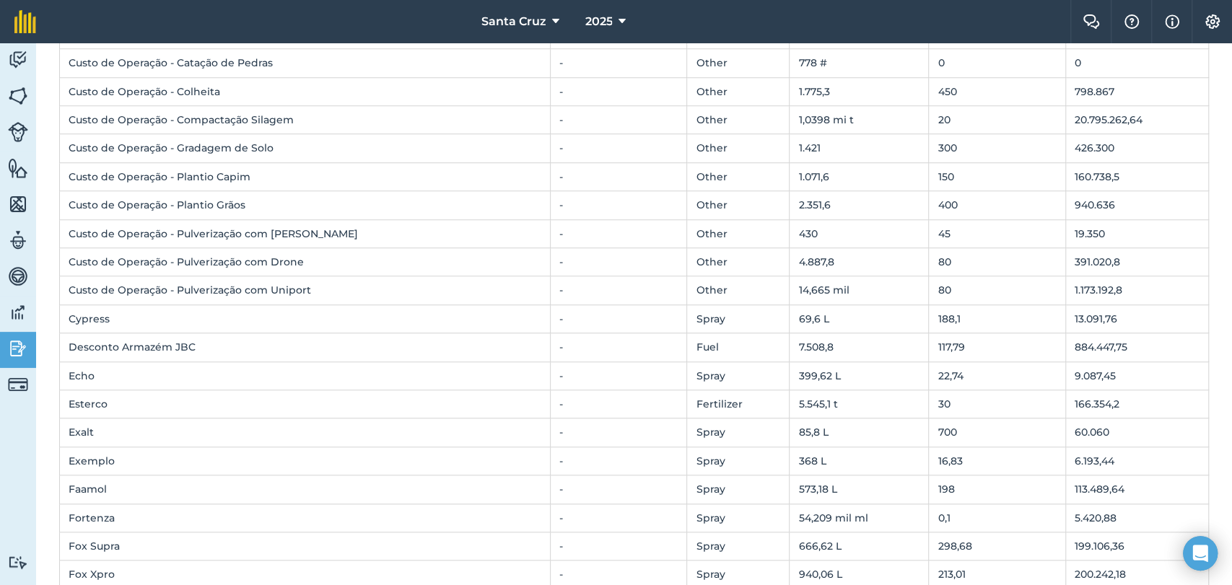
scroll to position [802, 0]
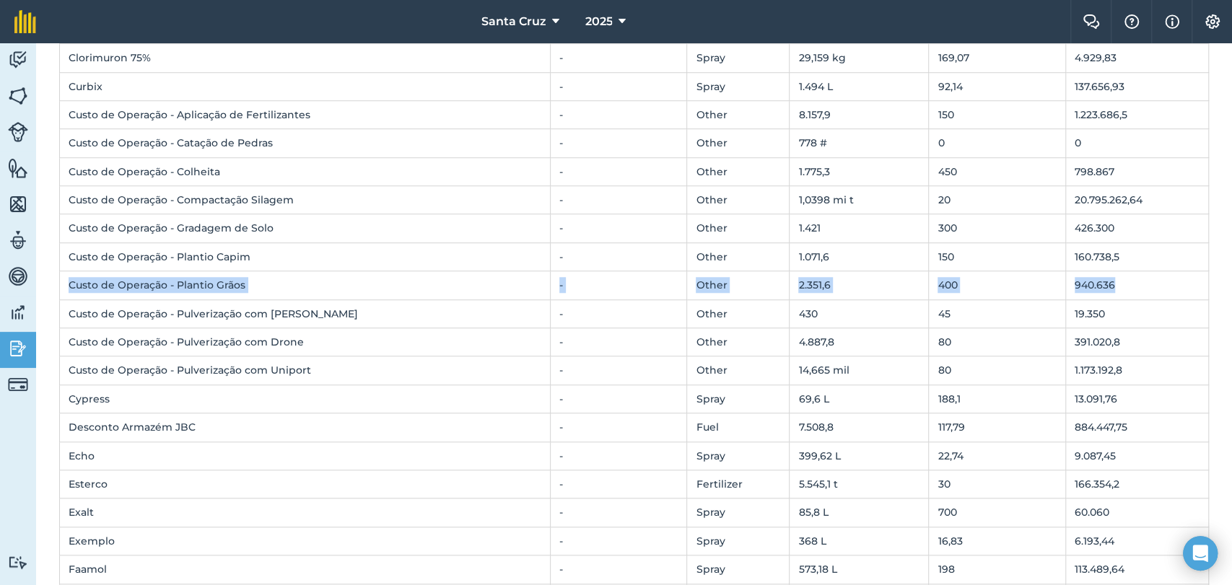
drag, startPoint x: 69, startPoint y: 284, endPoint x: 1143, endPoint y: 282, distance: 1073.9
click at [1143, 282] on tr "Custo de Operação - Plantio Grãos - Other 2.351,6 400 940.636" at bounding box center [634, 285] width 1149 height 28
click at [1077, 226] on td "426.300" at bounding box center [1137, 228] width 143 height 28
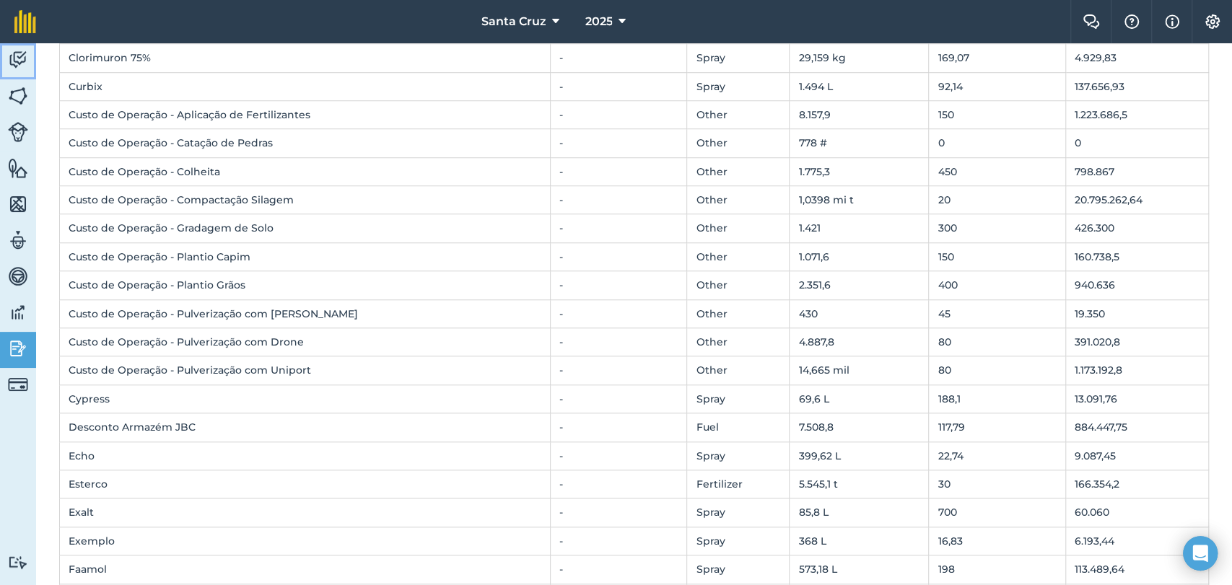
click at [26, 63] on img at bounding box center [18, 60] width 20 height 22
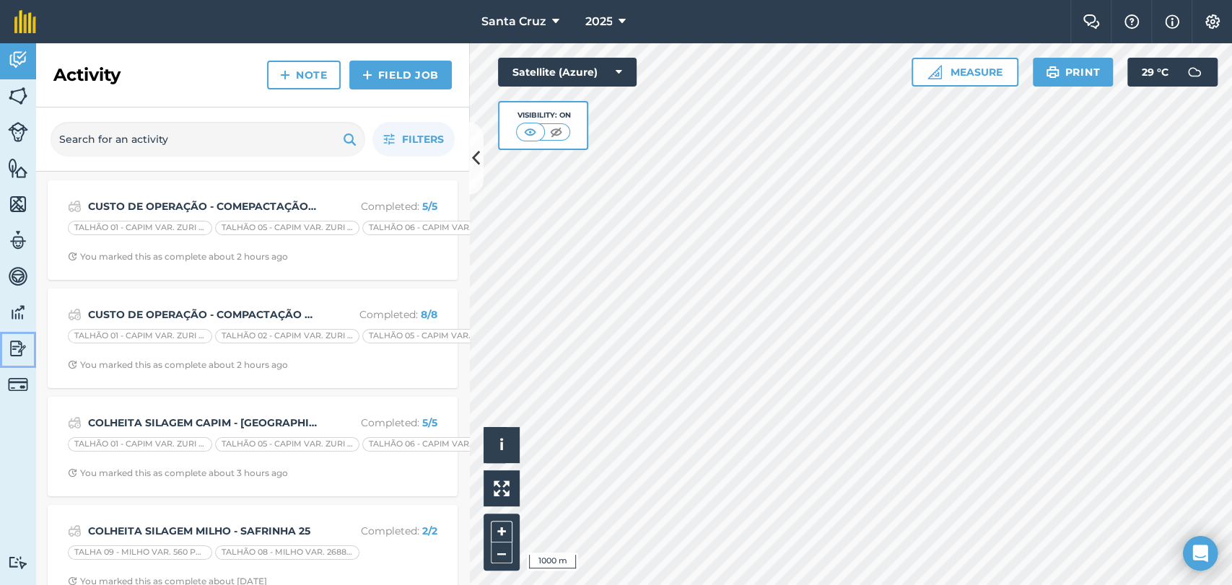
click at [13, 335] on link "Reporting" at bounding box center [18, 350] width 36 height 36
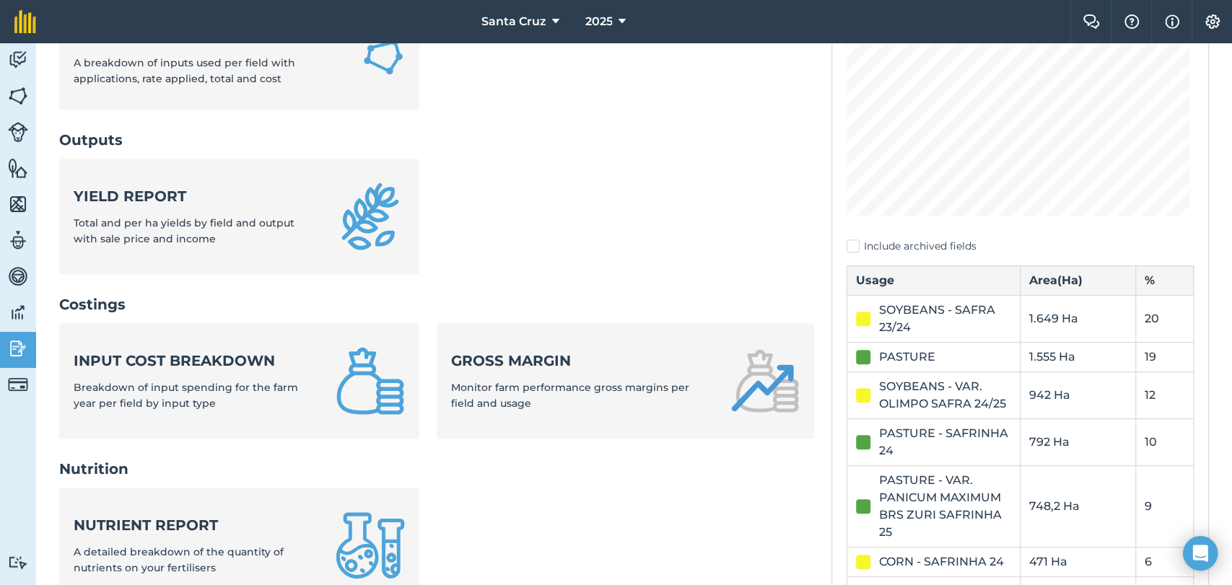
scroll to position [401, 0]
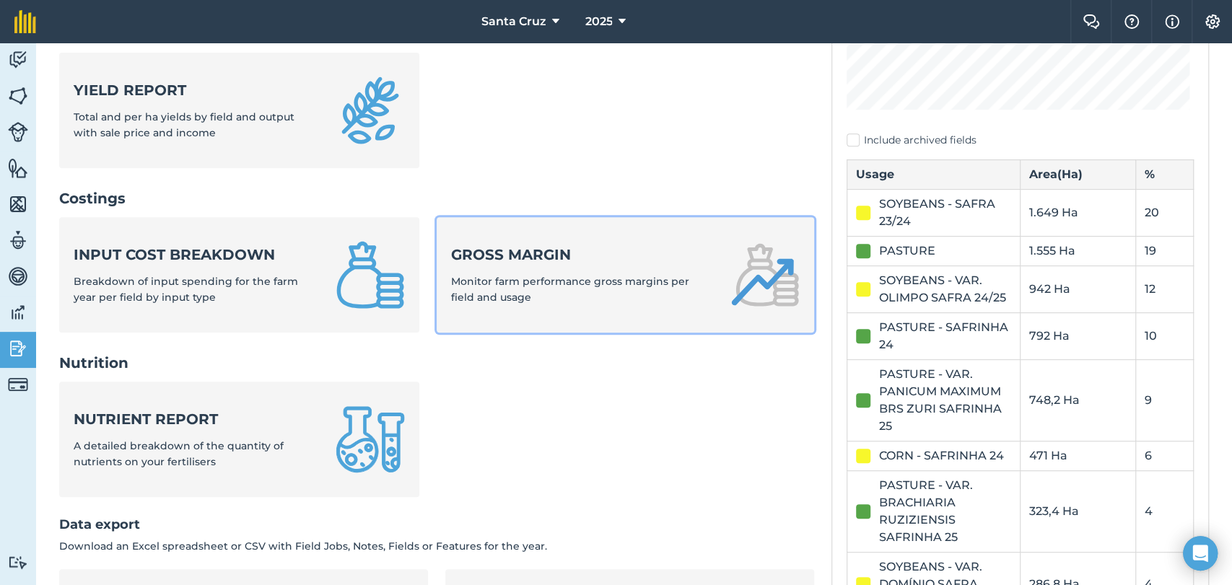
click at [566, 261] on strong "Gross margin" at bounding box center [582, 255] width 262 height 20
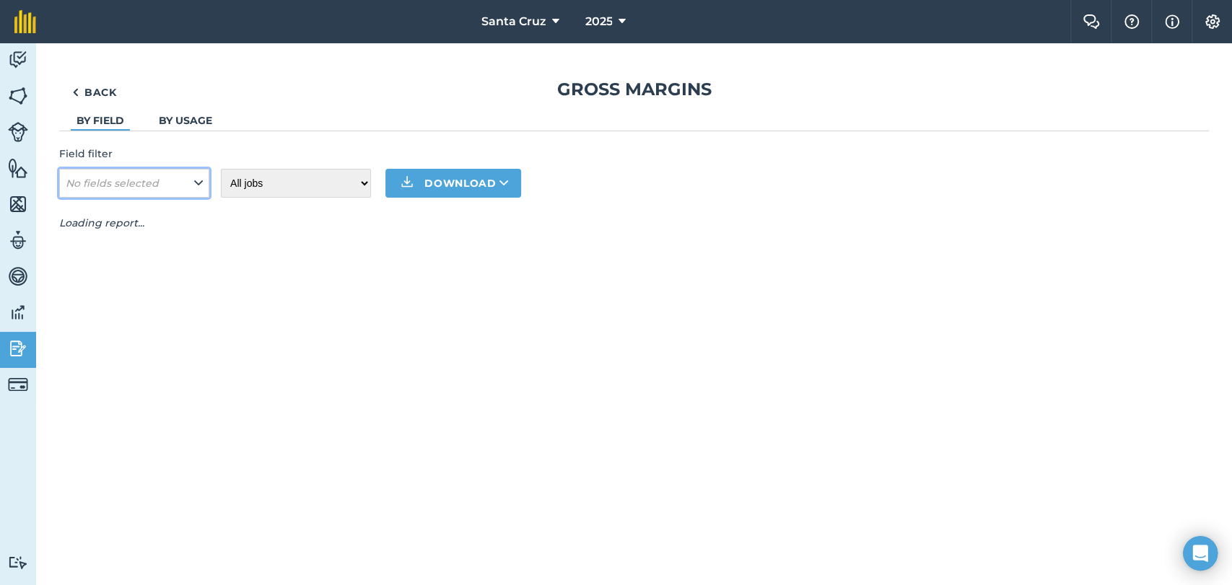
click at [160, 196] on button "No fields selected" at bounding box center [134, 183] width 150 height 29
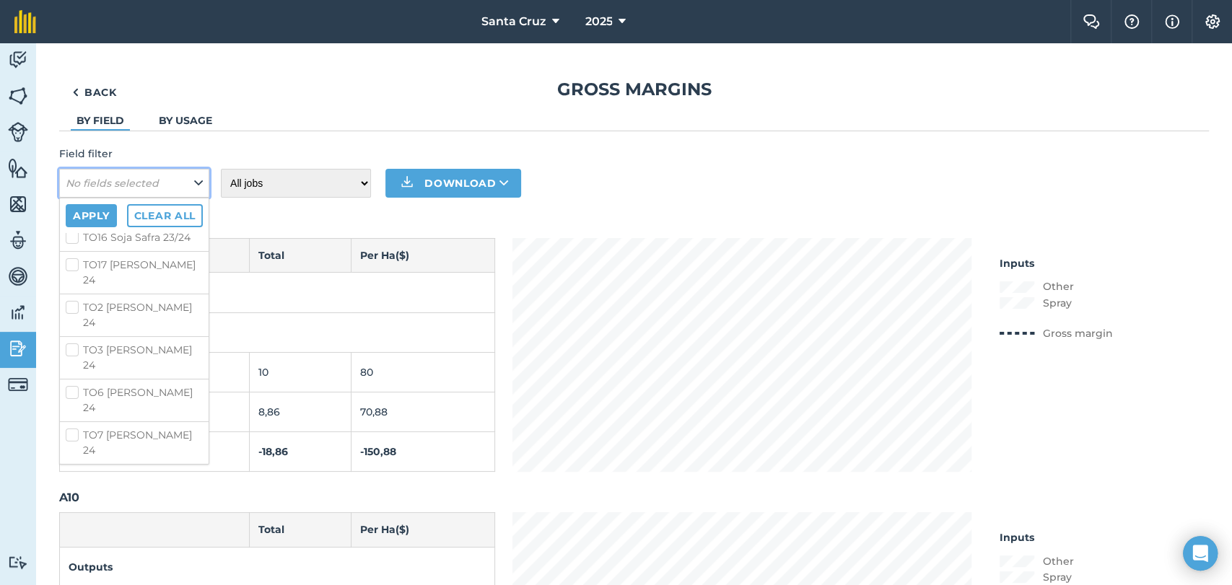
scroll to position [6094, 0]
click at [71, 325] on label "TO2 [PERSON_NAME] 24" at bounding box center [134, 315] width 137 height 30
click at [71, 310] on input "TO2 [PERSON_NAME] 24" at bounding box center [70, 304] width 9 height 9
checkbox input "true"
click at [104, 201] on div "Apply Clear all" at bounding box center [134, 215] width 149 height 35
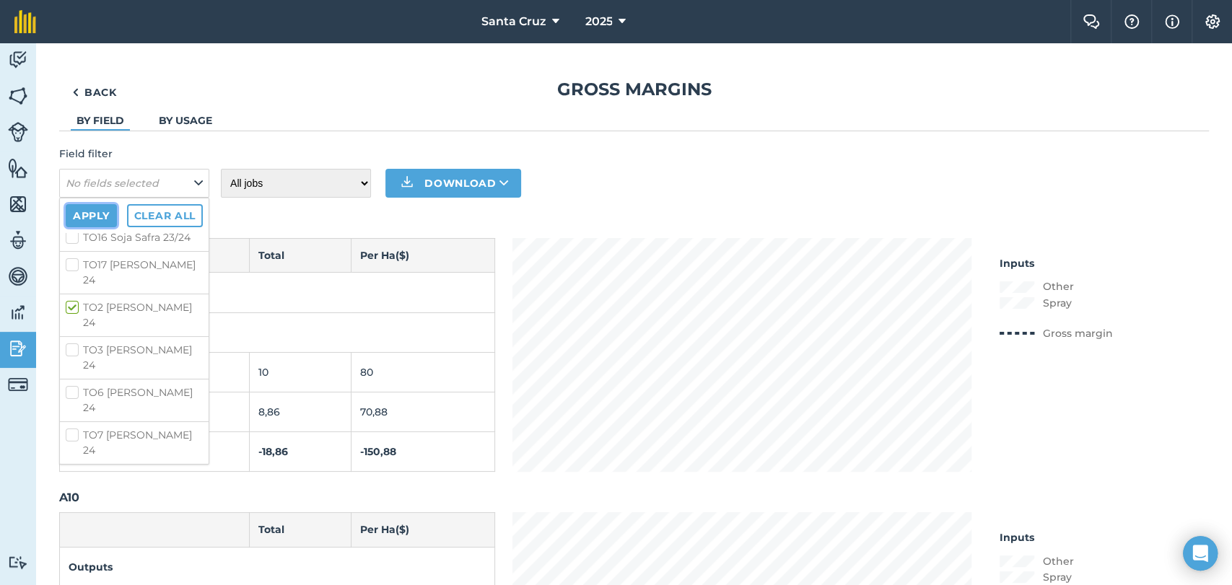
click at [104, 206] on button "Apply" at bounding box center [91, 215] width 51 height 23
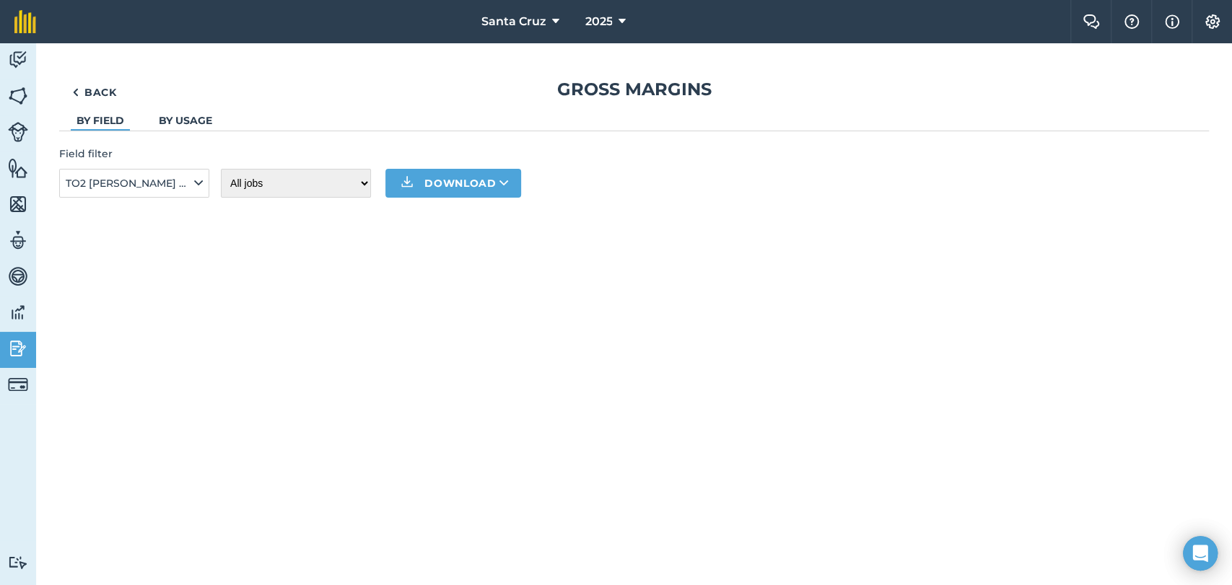
click at [254, 150] on div "Field filter TO2 Milho Safrinha 24 All jobs Incomplete jobs Complete jobs Downl…" at bounding box center [634, 172] width 1150 height 52
click at [163, 180] on span "TO2 [PERSON_NAME] 24" at bounding box center [129, 183] width 126 height 16
click at [292, 136] on div "Back Gross margins By field By usage Field filter TO2 Milho Safrinha 24 Apply C…" at bounding box center [634, 138] width 1150 height 120
click at [271, 178] on select "All jobs Incomplete jobs Complete jobs" at bounding box center [296, 183] width 150 height 29
select select "done"
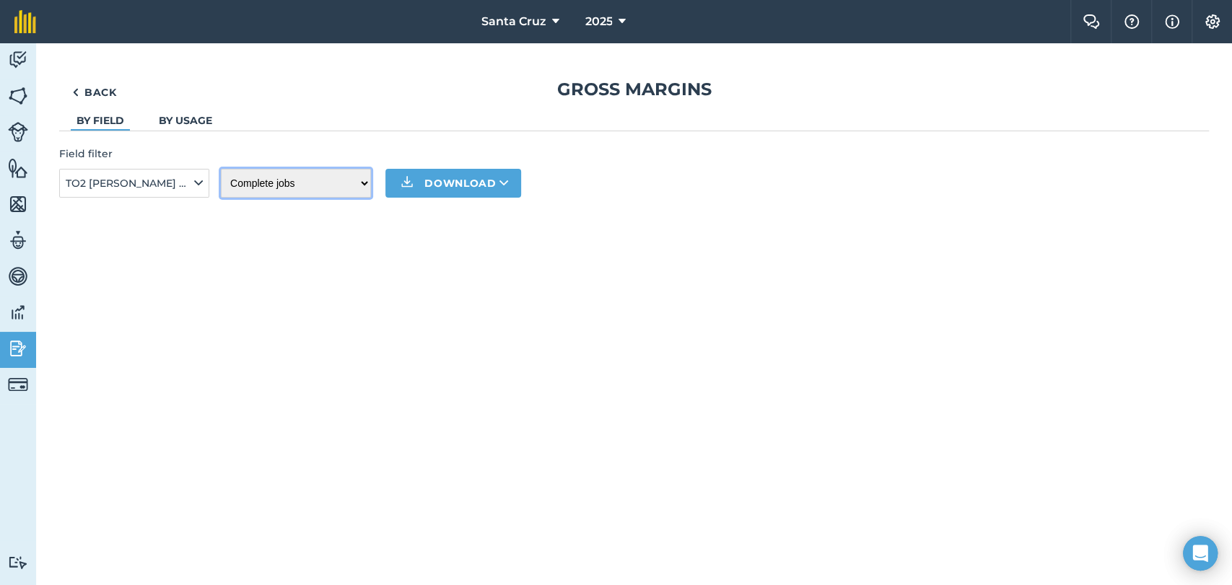
click at [221, 169] on select "All jobs Incomplete jobs Complete jobs" at bounding box center [296, 183] width 150 height 29
click at [167, 134] on div "Back Gross margins By field By usage Field filter TO2 Milho Safrinha 24 All job…" at bounding box center [634, 138] width 1150 height 120
click at [185, 120] on link "By usage" at bounding box center [185, 120] width 53 height 13
click at [100, 121] on link "By field" at bounding box center [101, 120] width 48 height 13
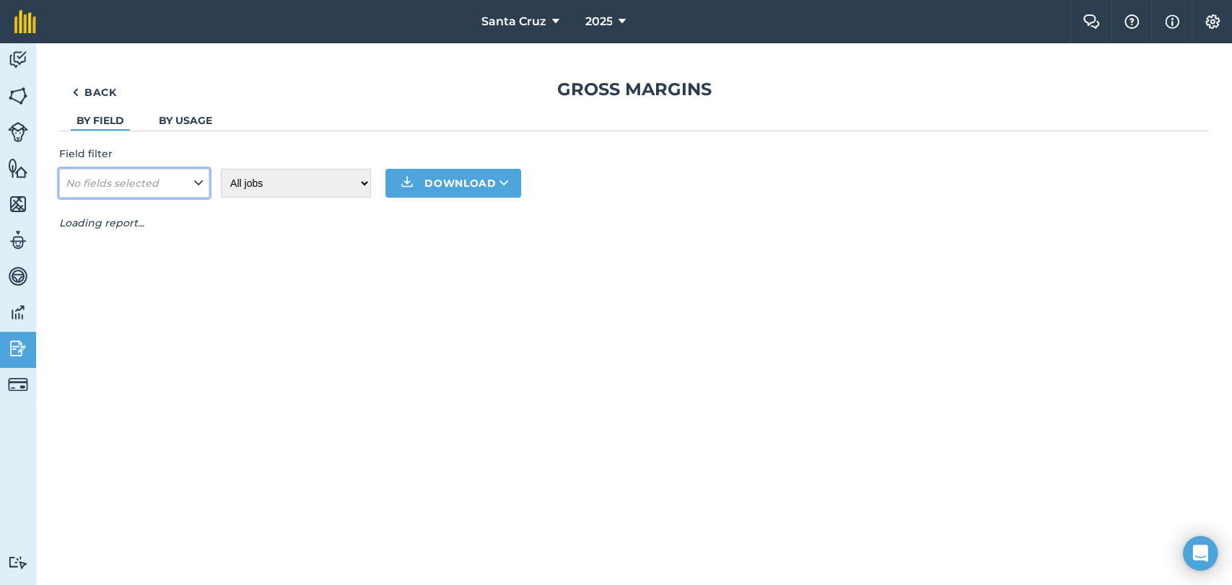
click at [132, 178] on em "No fields selected" at bounding box center [112, 183] width 93 height 13
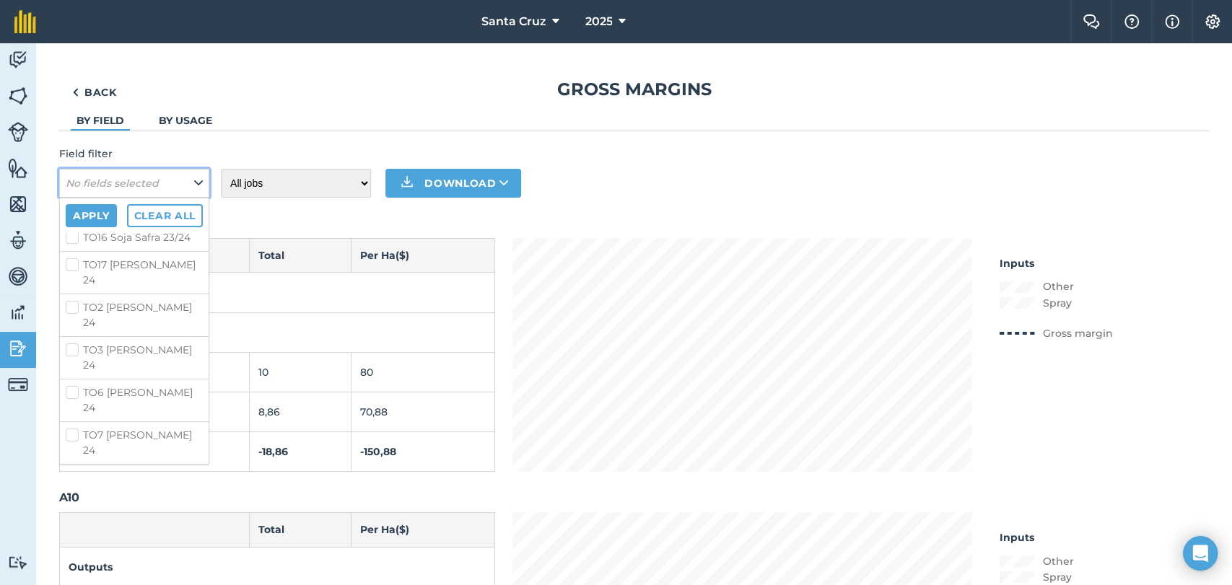
scroll to position [6088, 0]
click at [70, 331] on label "TO2 [PERSON_NAME] 24" at bounding box center [134, 315] width 137 height 30
click at [70, 310] on input "TO2 [PERSON_NAME] 24" at bounding box center [70, 304] width 9 height 9
checkbox input "true"
click at [89, 209] on button "Apply" at bounding box center [91, 215] width 51 height 23
